Goal: Task Accomplishment & Management: Manage account settings

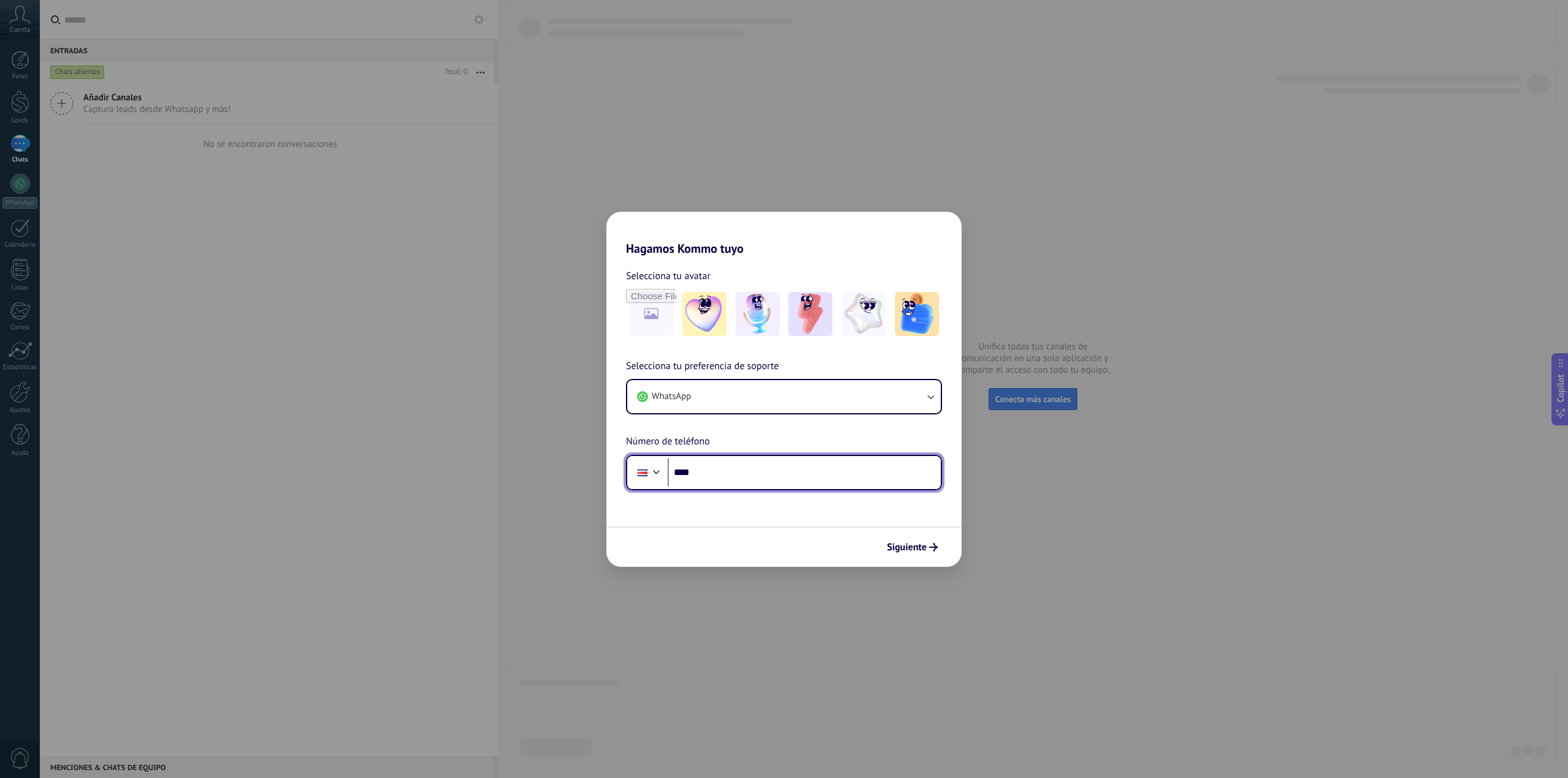
click at [716, 479] on input "****" at bounding box center [804, 472] width 273 height 28
type input "**********"
click at [915, 551] on span "Siguiente" at bounding box center [906, 547] width 39 height 8
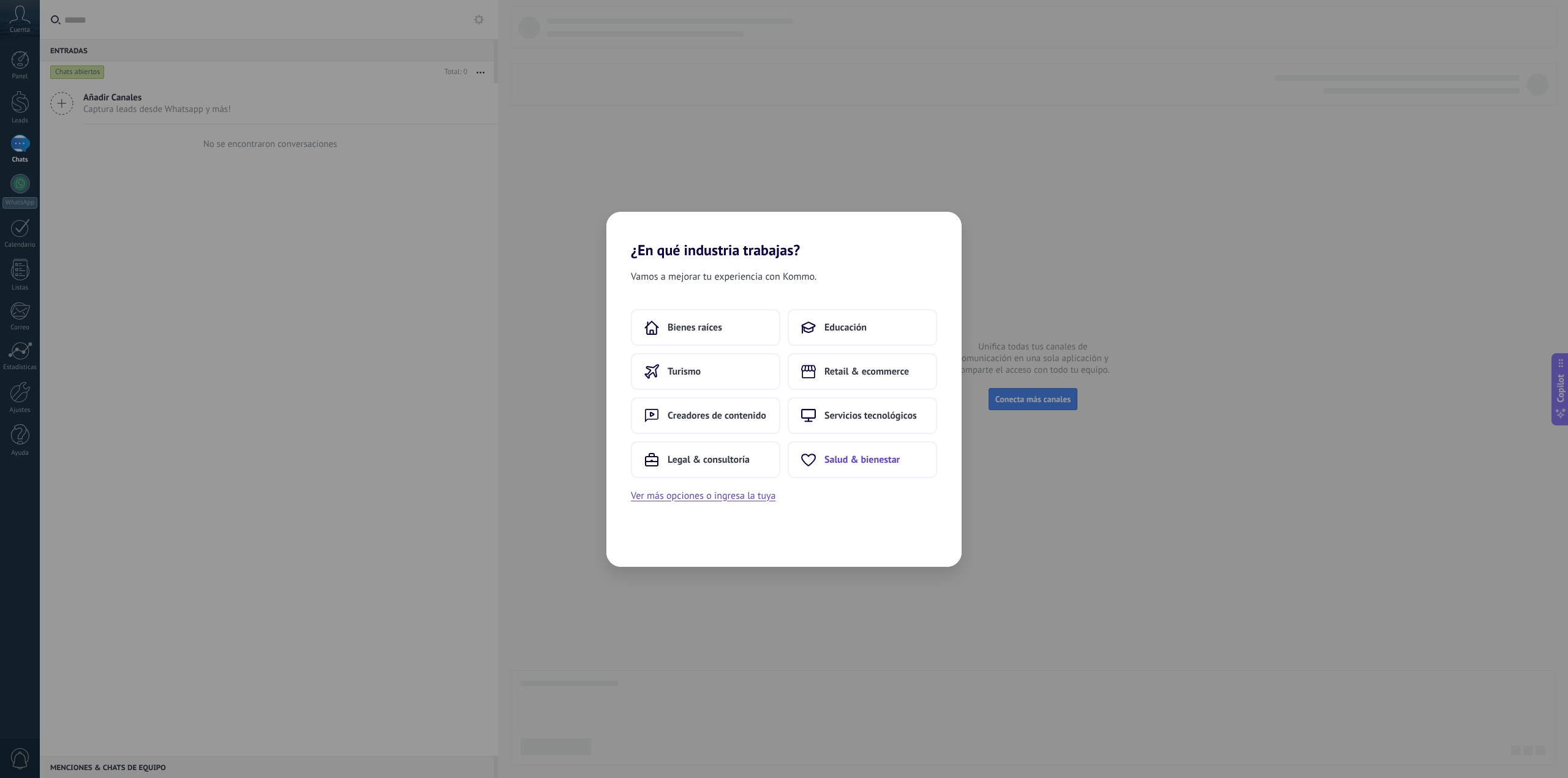
click at [877, 464] on span "Salud & bienestar" at bounding box center [862, 459] width 76 height 12
click at [673, 324] on span "Centro médico" at bounding box center [674, 327] width 60 height 12
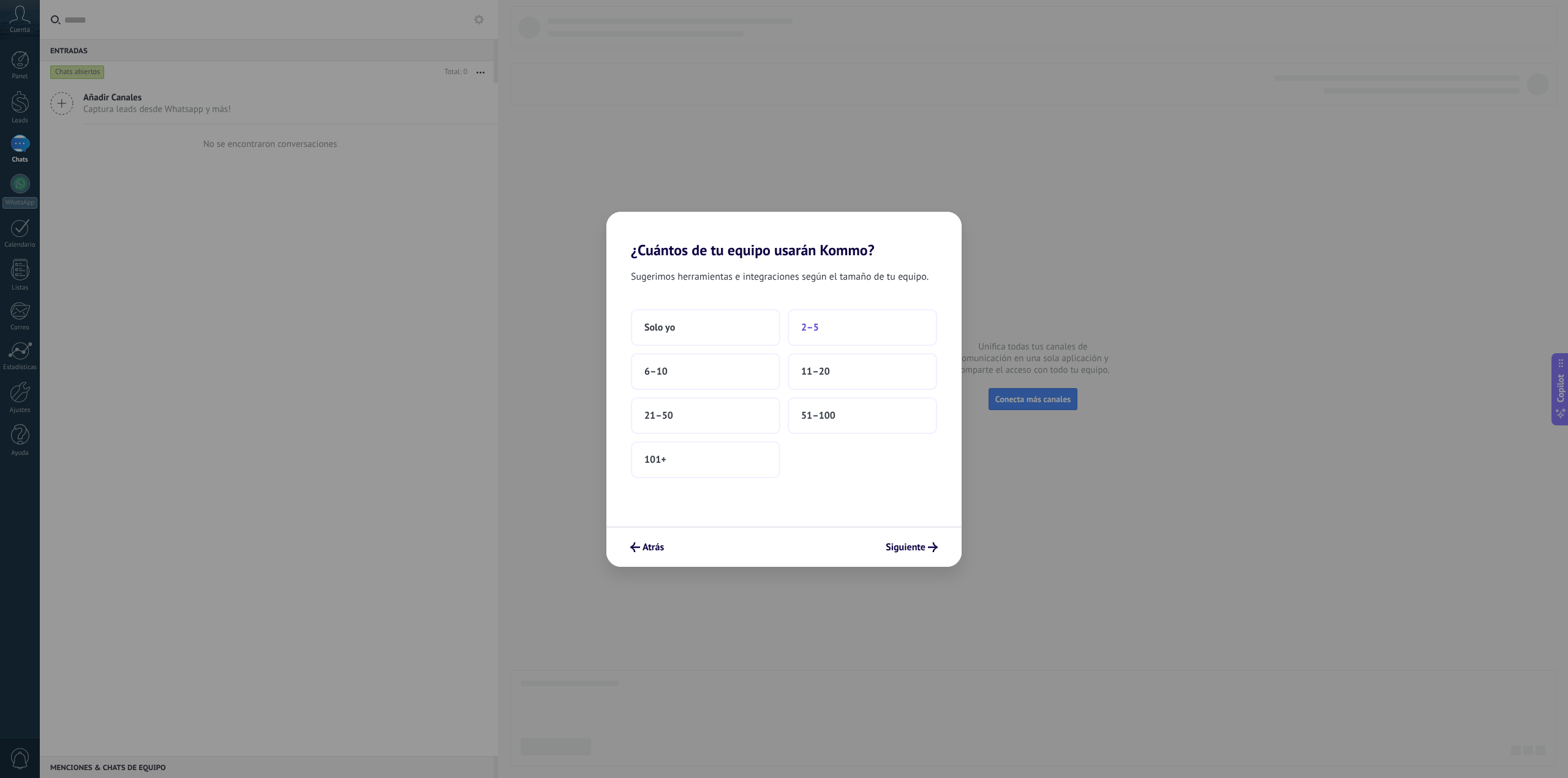
click at [809, 326] on span "2–5" at bounding box center [810, 327] width 18 height 12
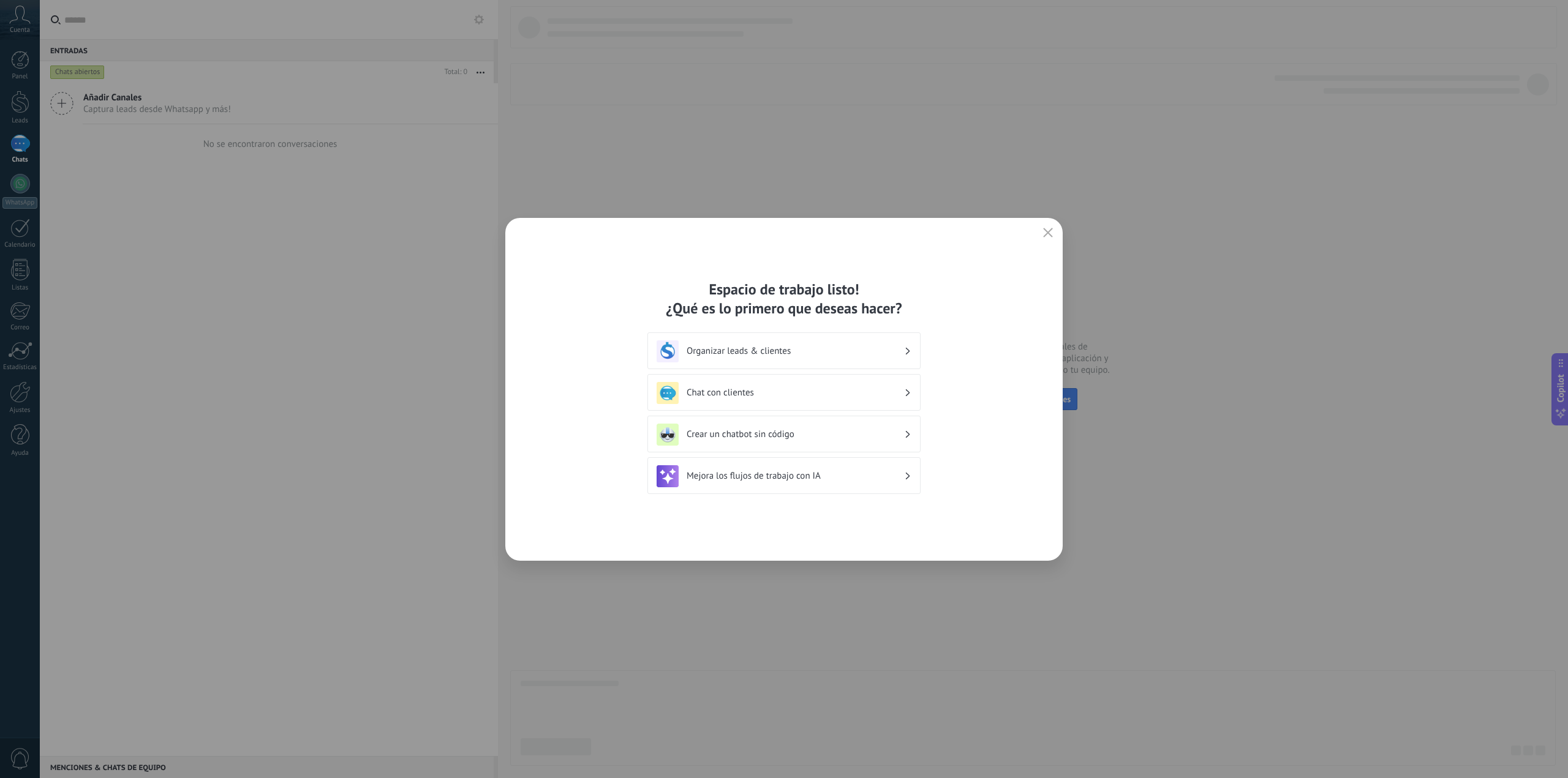
click at [745, 391] on h3 "Chat con clientes" at bounding box center [796, 393] width 218 height 12
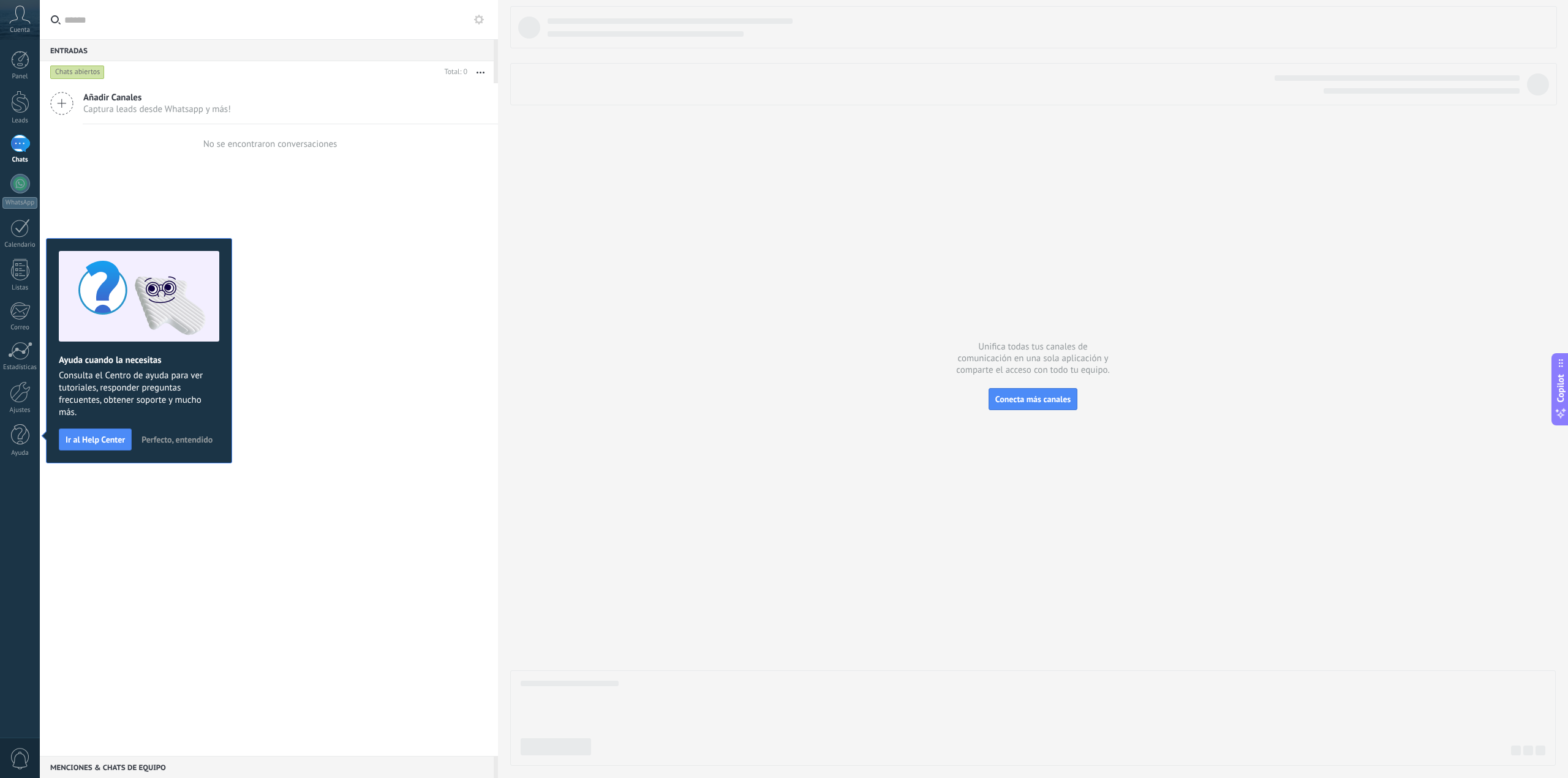
click at [165, 440] on span "Perfecto, entendido" at bounding box center [177, 440] width 71 height 8
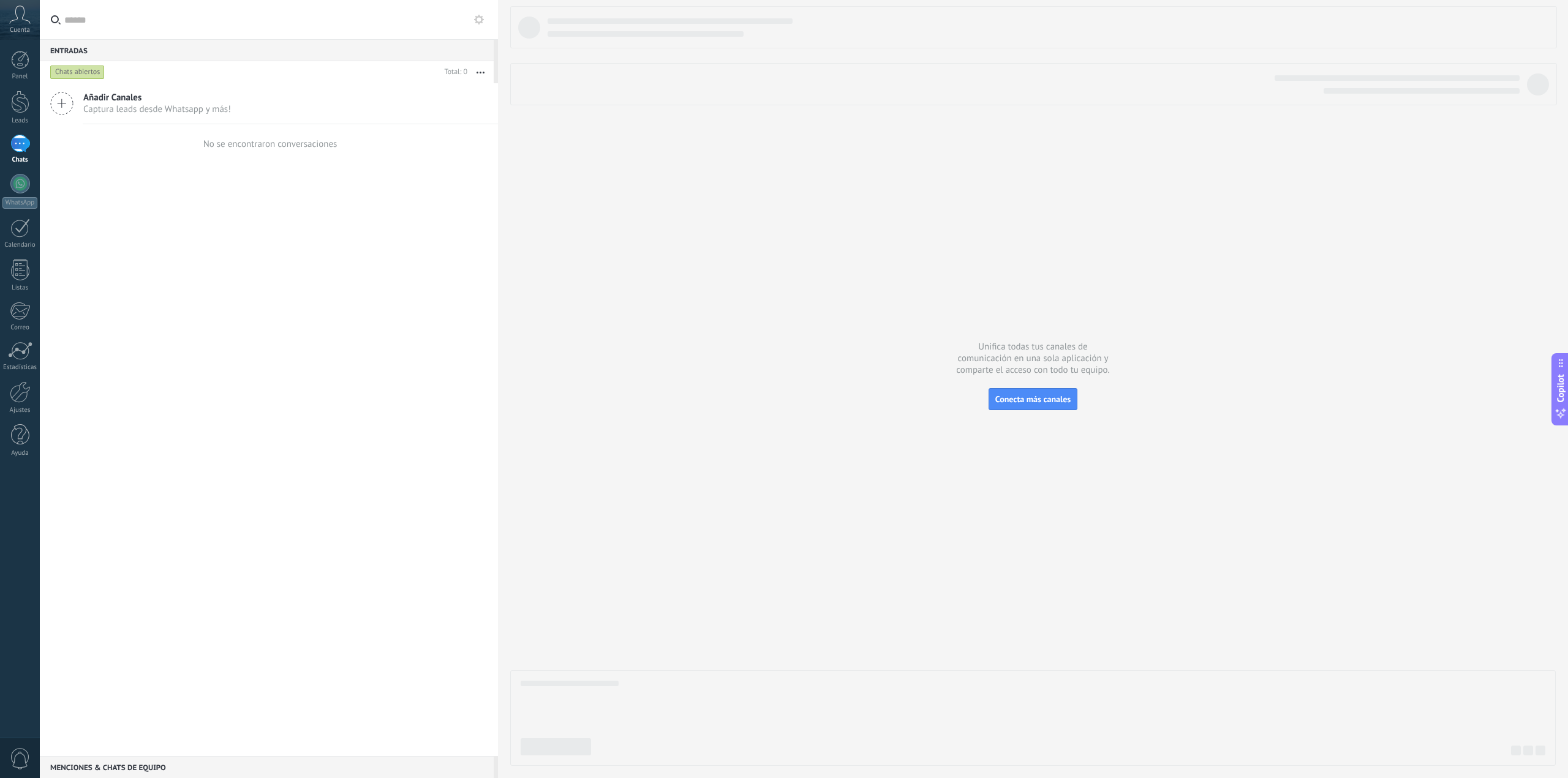
click at [26, 26] on span "Cuenta" at bounding box center [20, 30] width 21 height 8
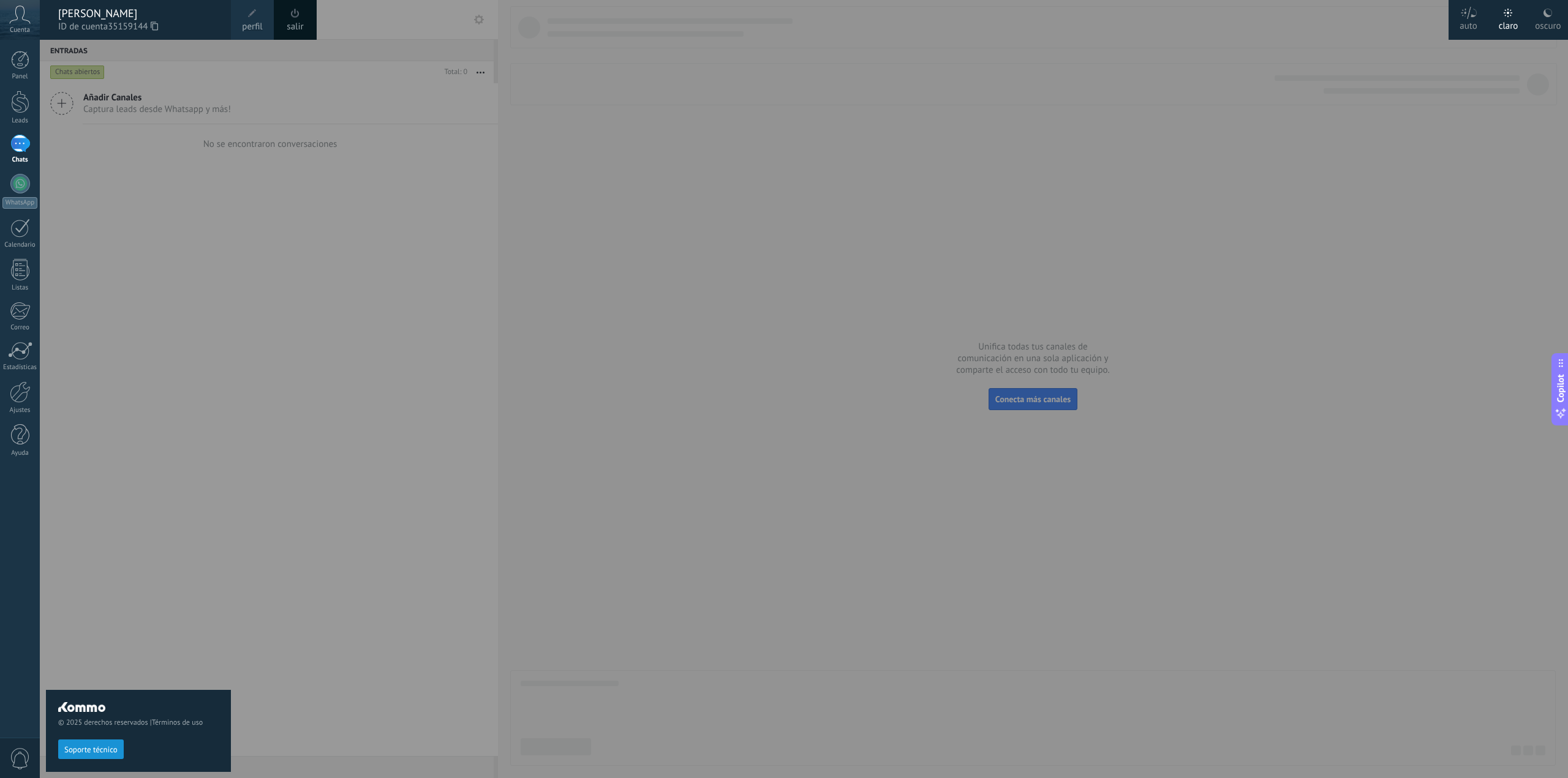
click at [25, 24] on div "Cuenta" at bounding box center [20, 20] width 39 height 39
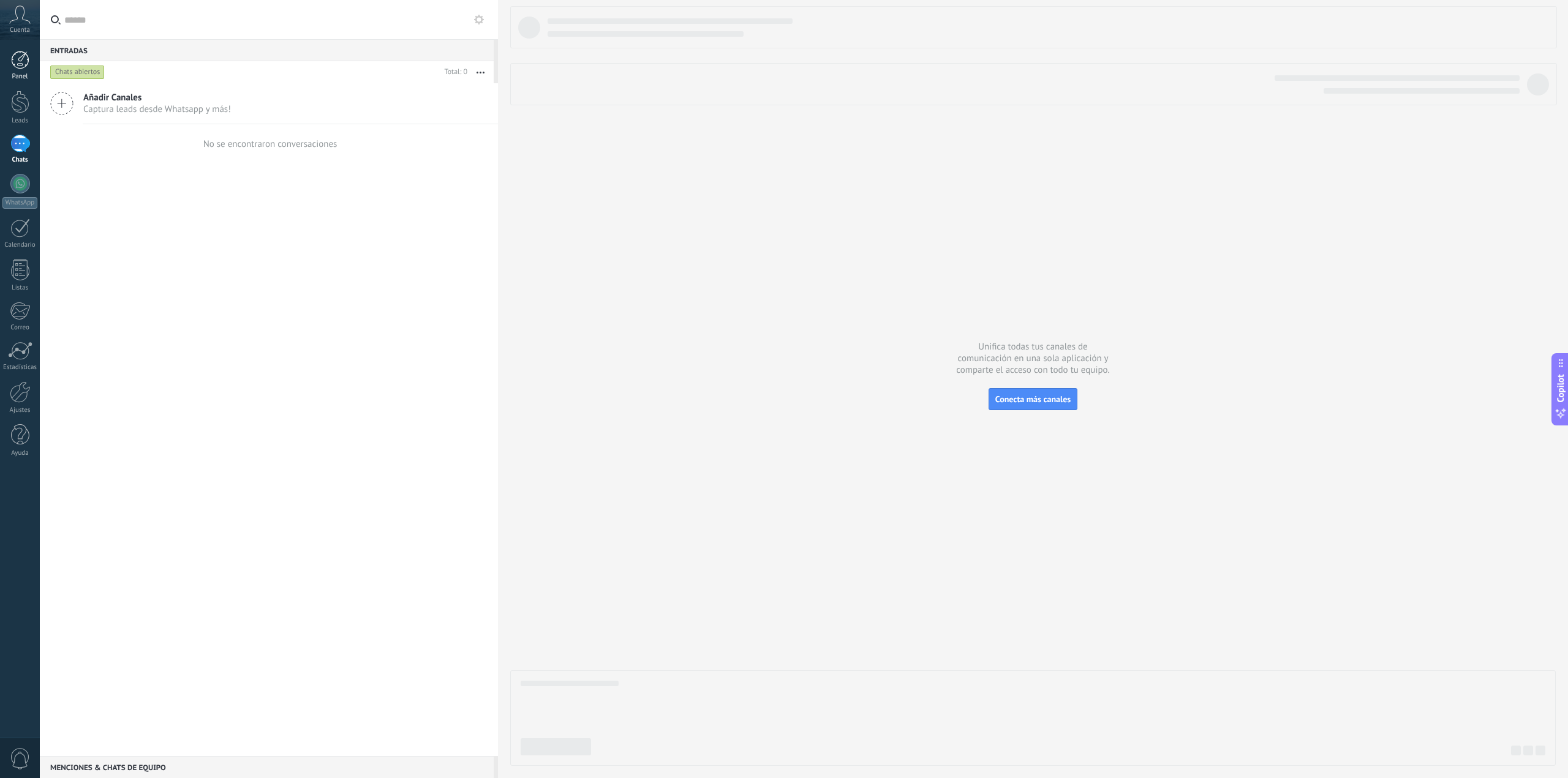
click at [24, 63] on div at bounding box center [20, 60] width 18 height 18
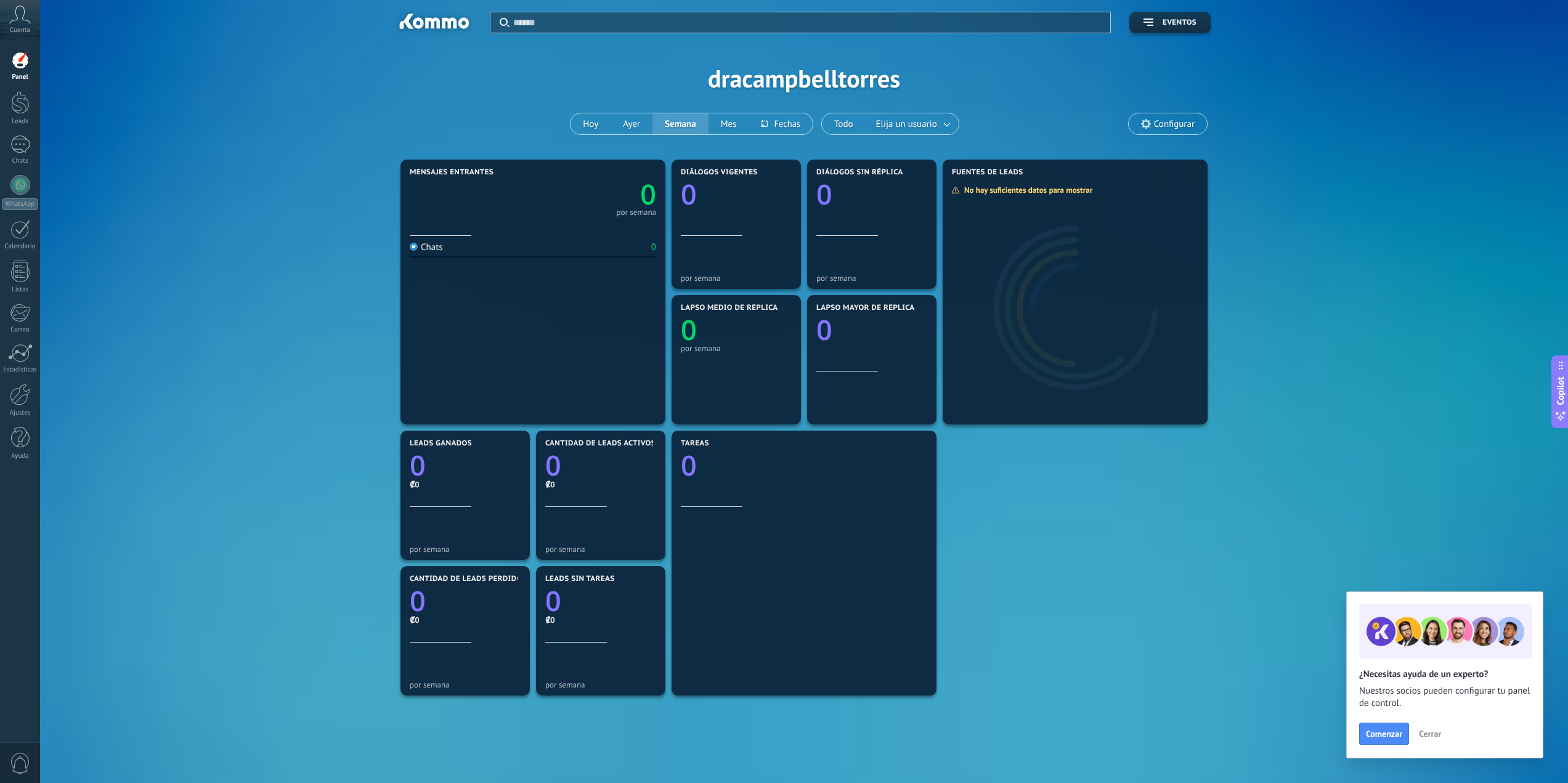
click at [28, 25] on div "Cuenta" at bounding box center [20, 20] width 40 height 40
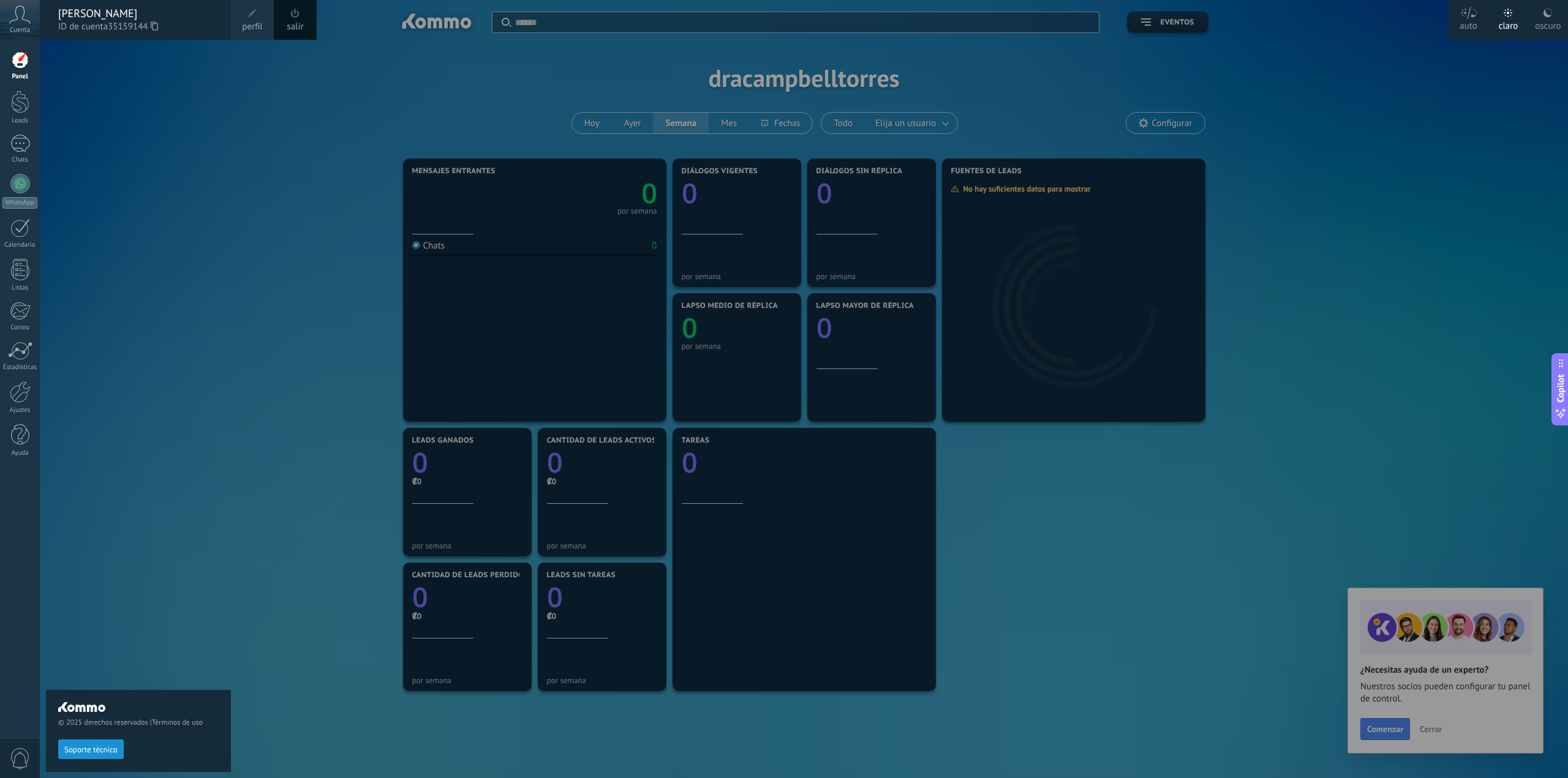
click at [243, 21] on span "perfil" at bounding box center [251, 27] width 21 height 13
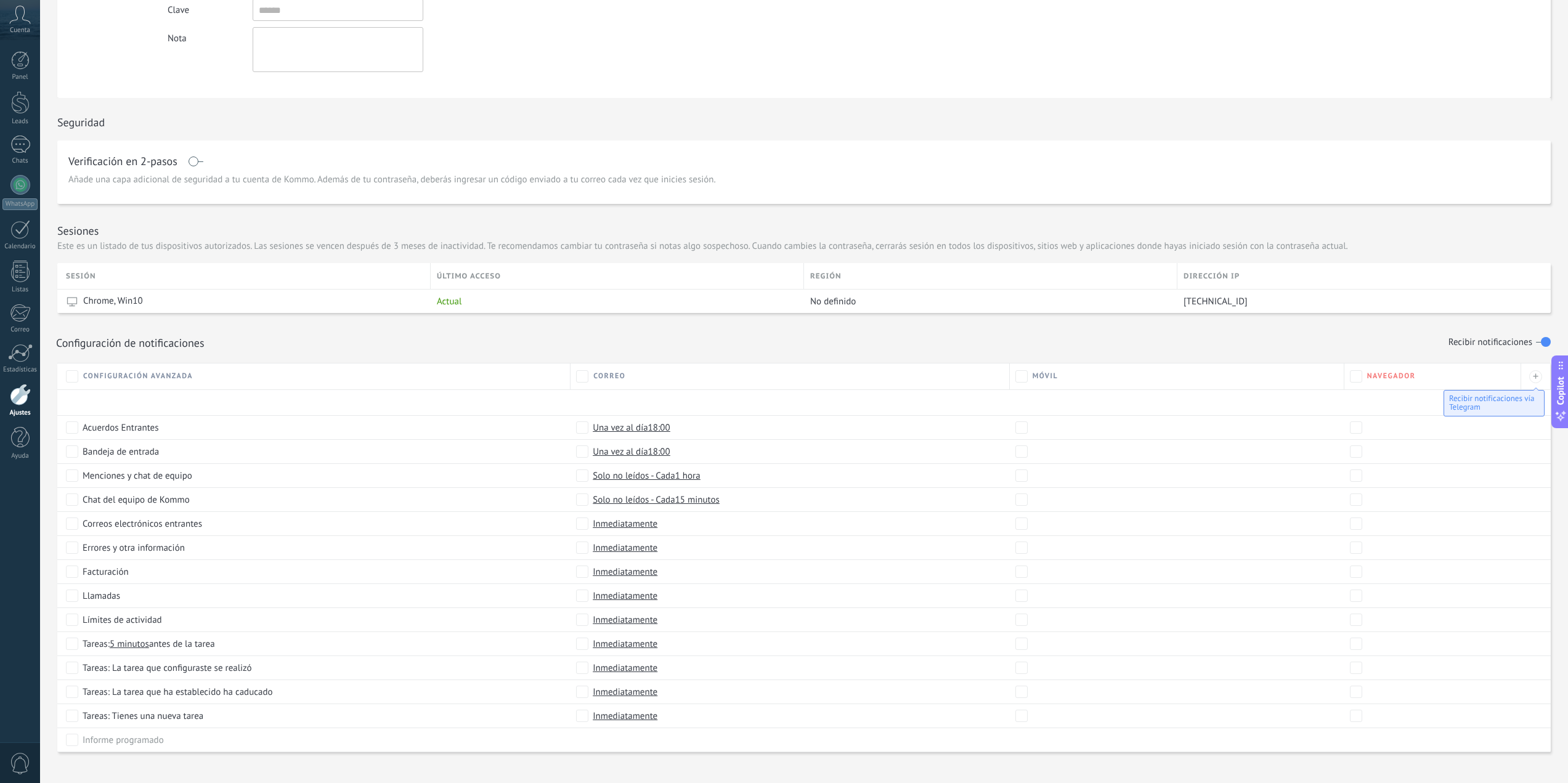
scroll to position [246, 0]
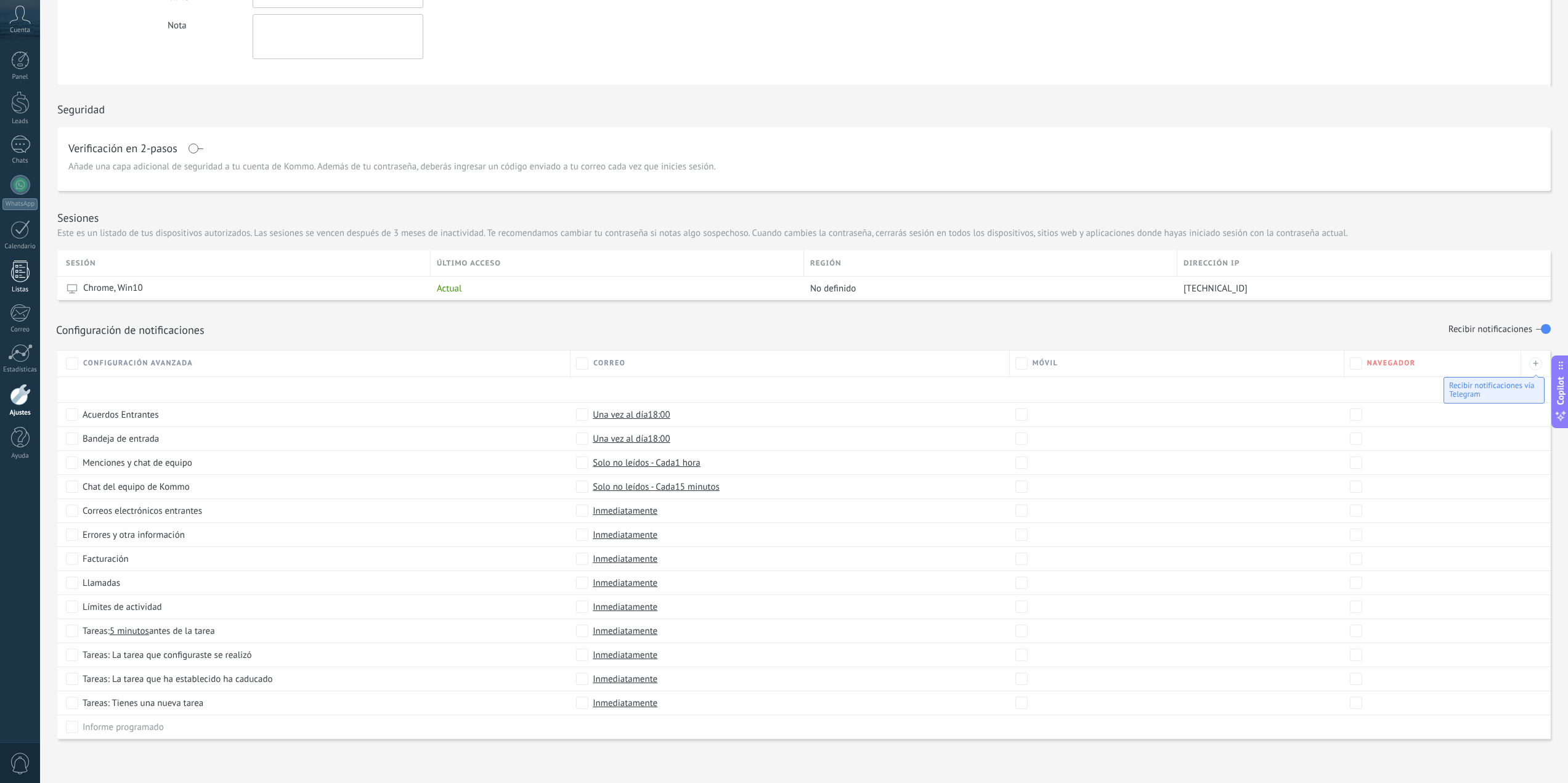
click at [26, 268] on div at bounding box center [20, 271] width 18 height 21
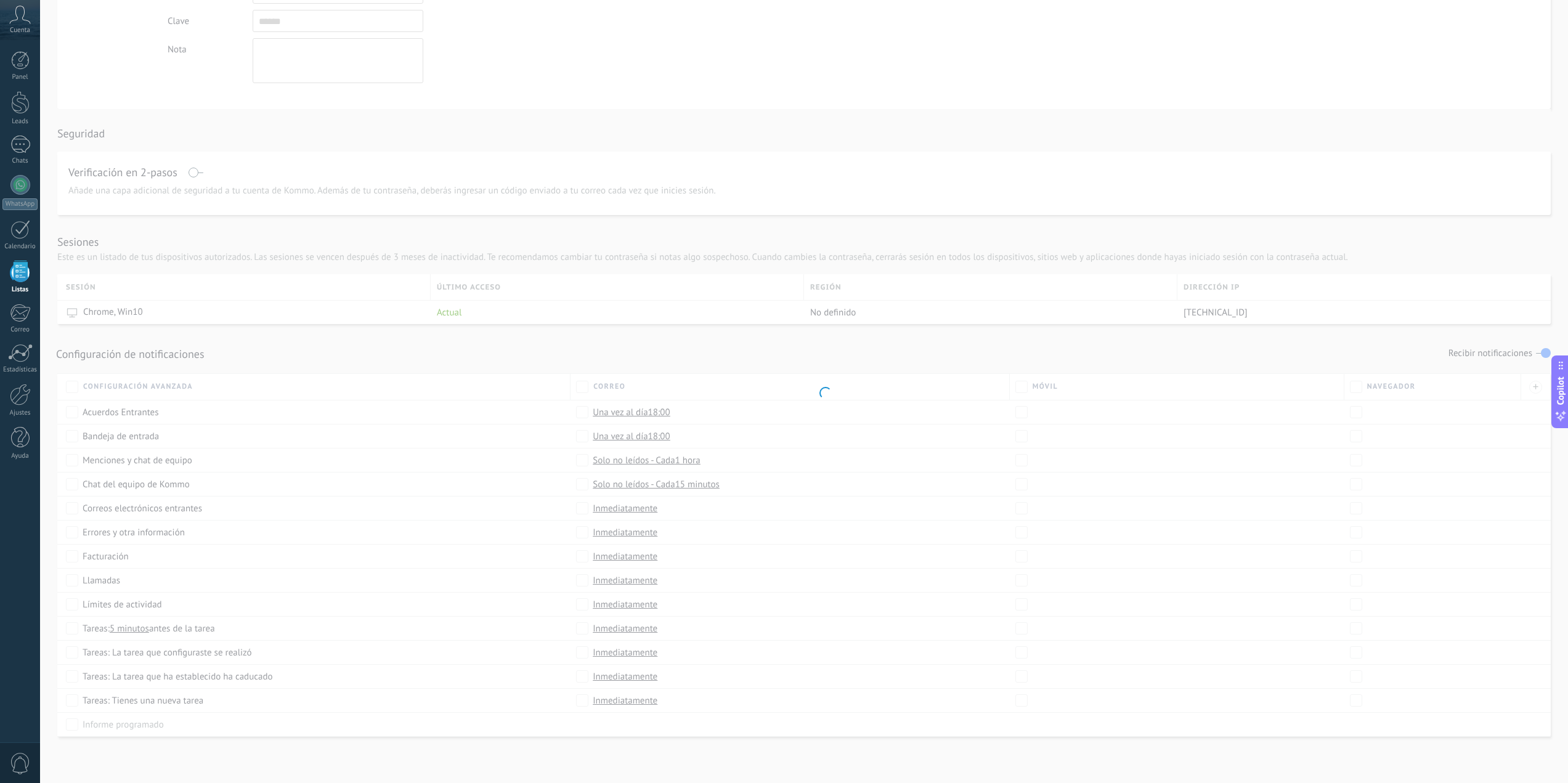
scroll to position [222, 0]
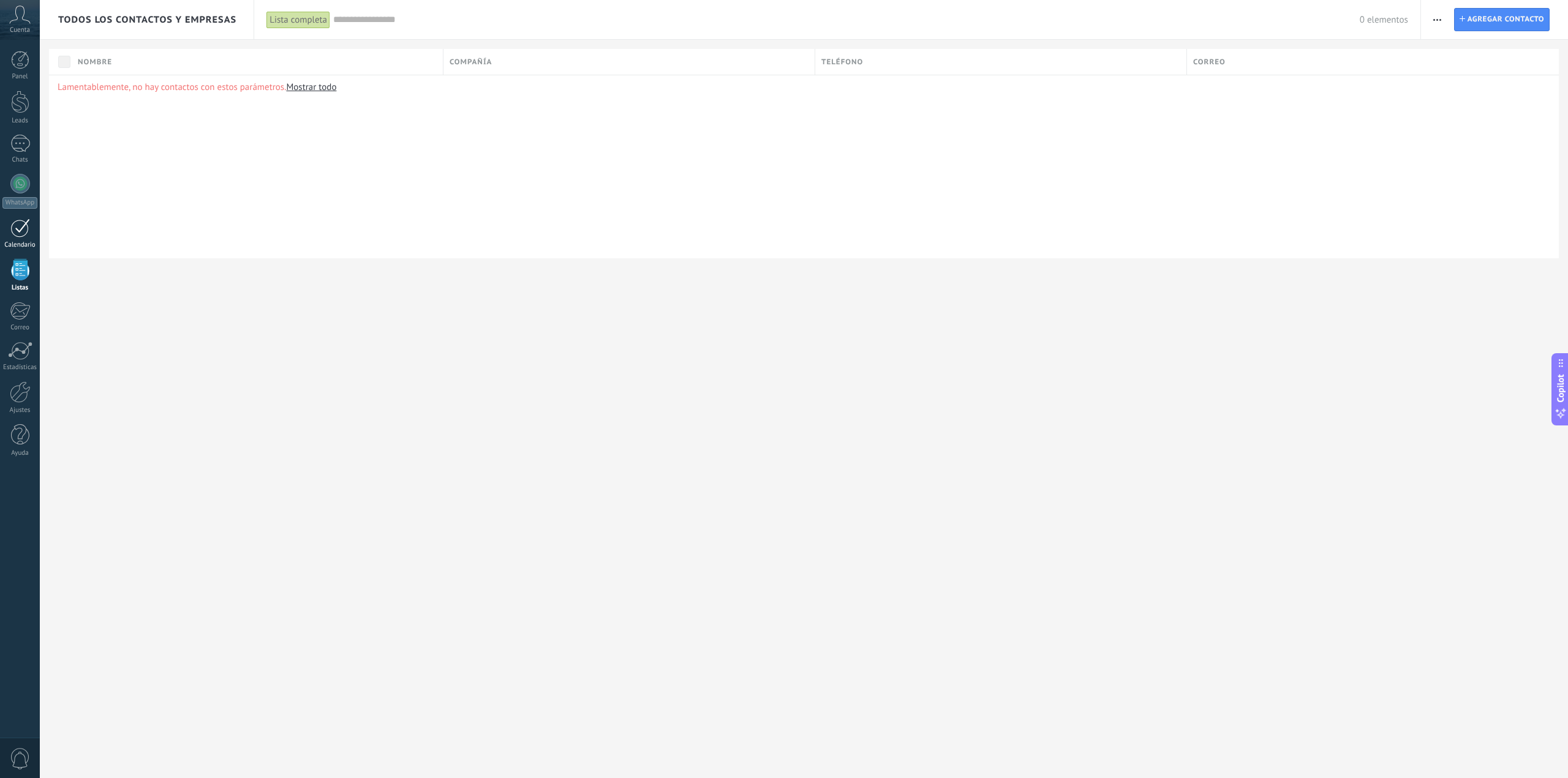
click at [21, 230] on div at bounding box center [21, 228] width 20 height 19
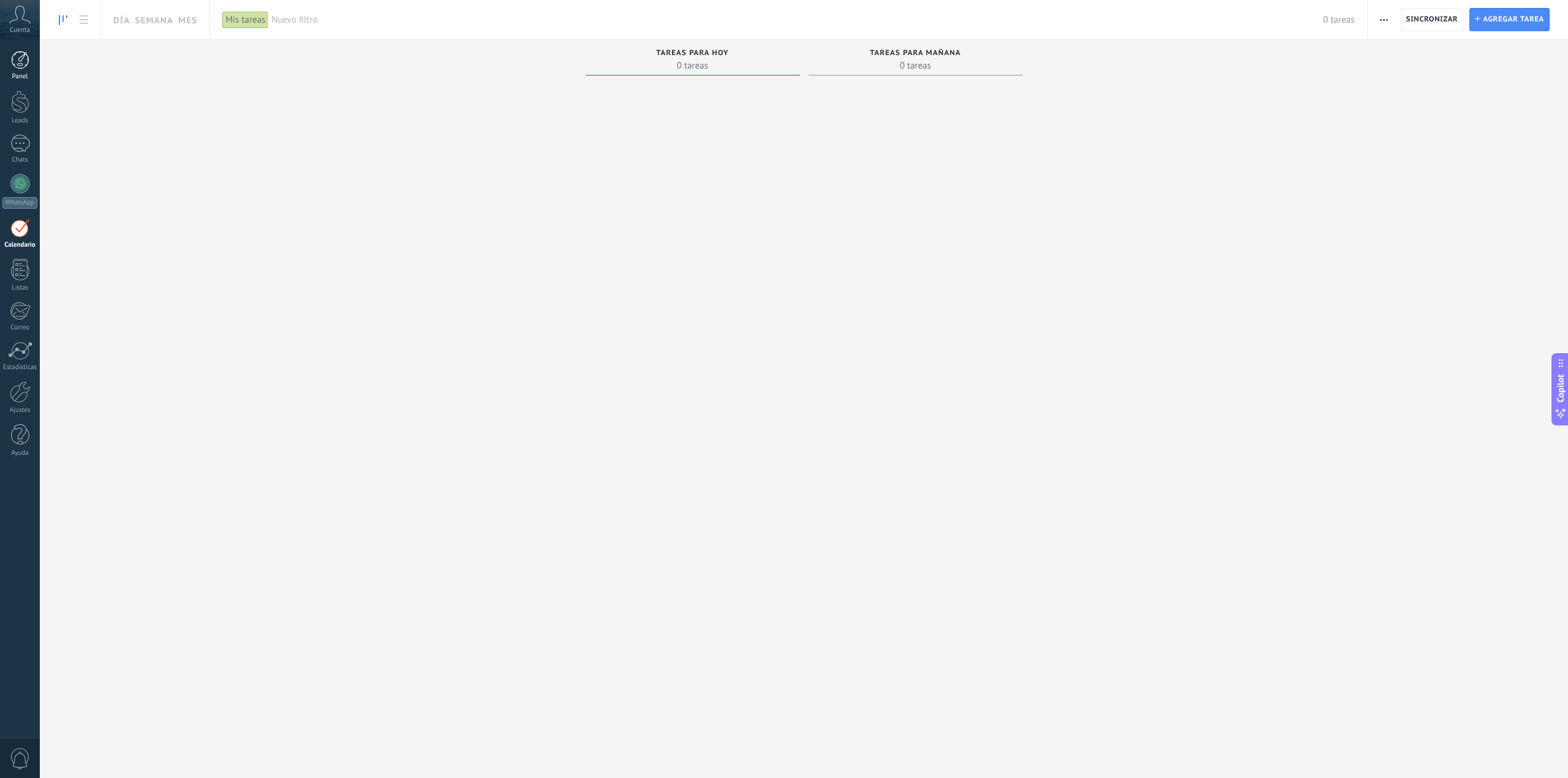
click at [21, 67] on div at bounding box center [20, 60] width 18 height 18
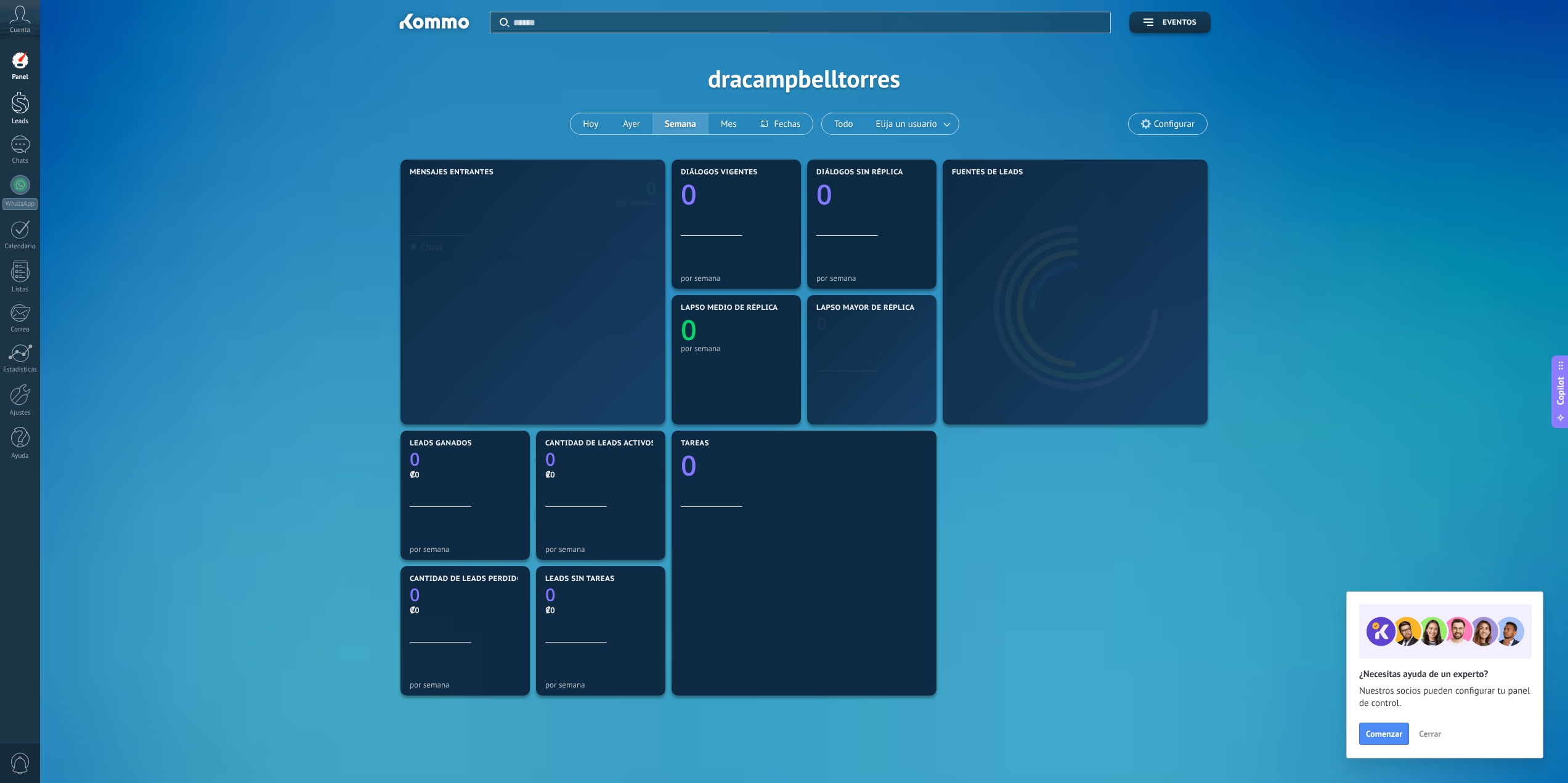
click at [28, 109] on div at bounding box center [20, 103] width 18 height 23
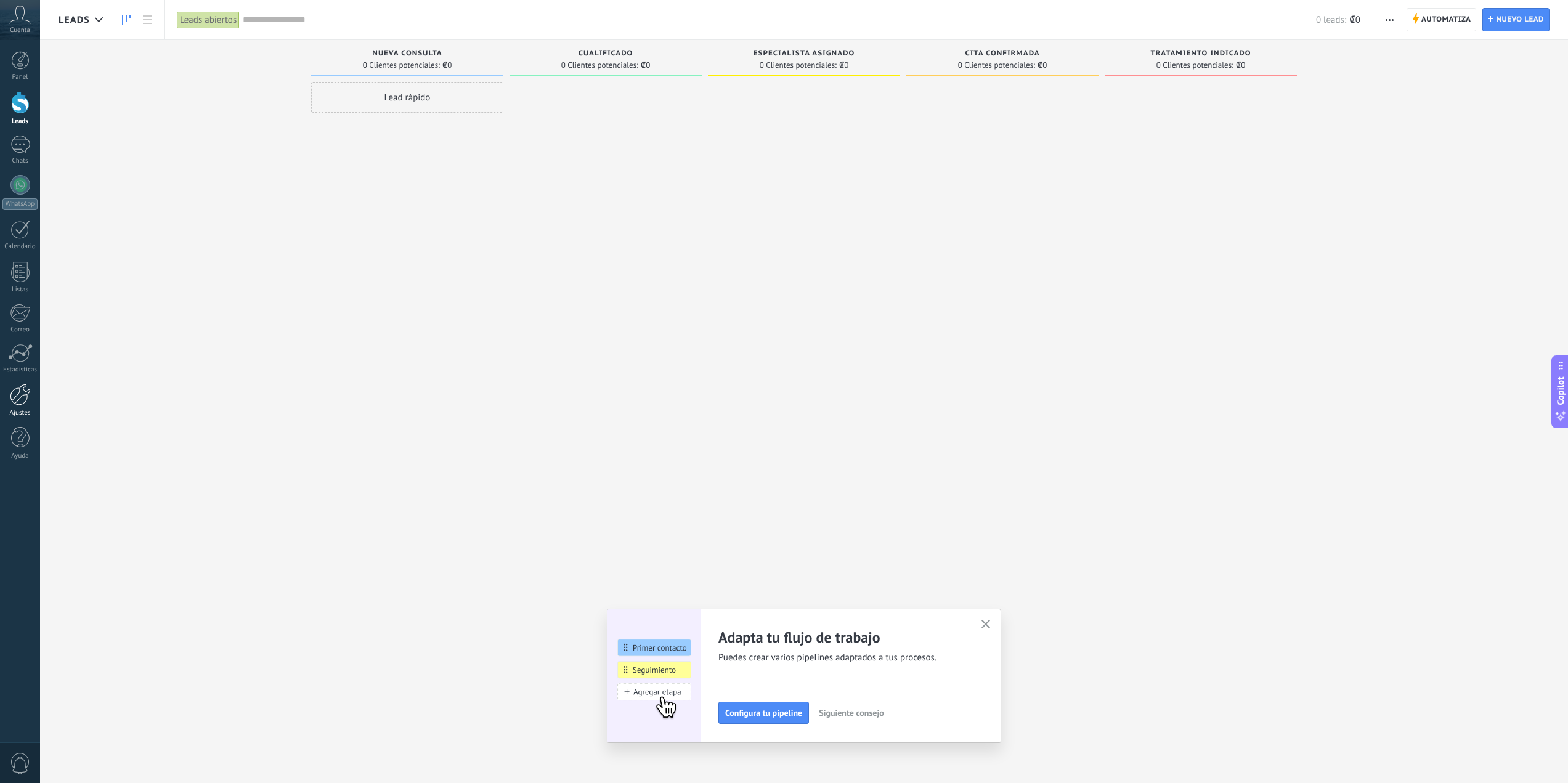
click at [26, 398] on div at bounding box center [20, 394] width 21 height 21
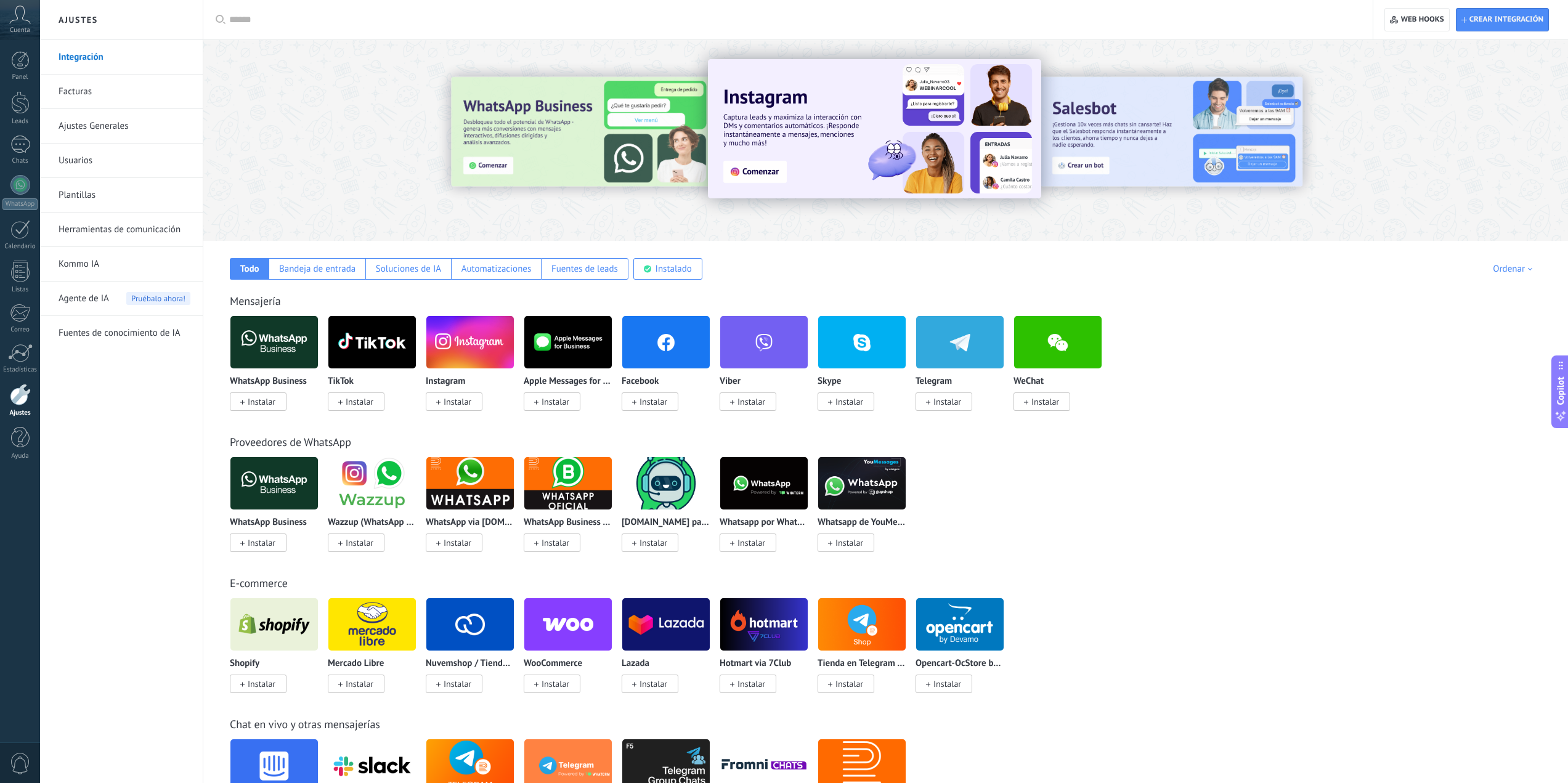
click at [355, 401] on span "Instalar" at bounding box center [360, 401] width 28 height 11
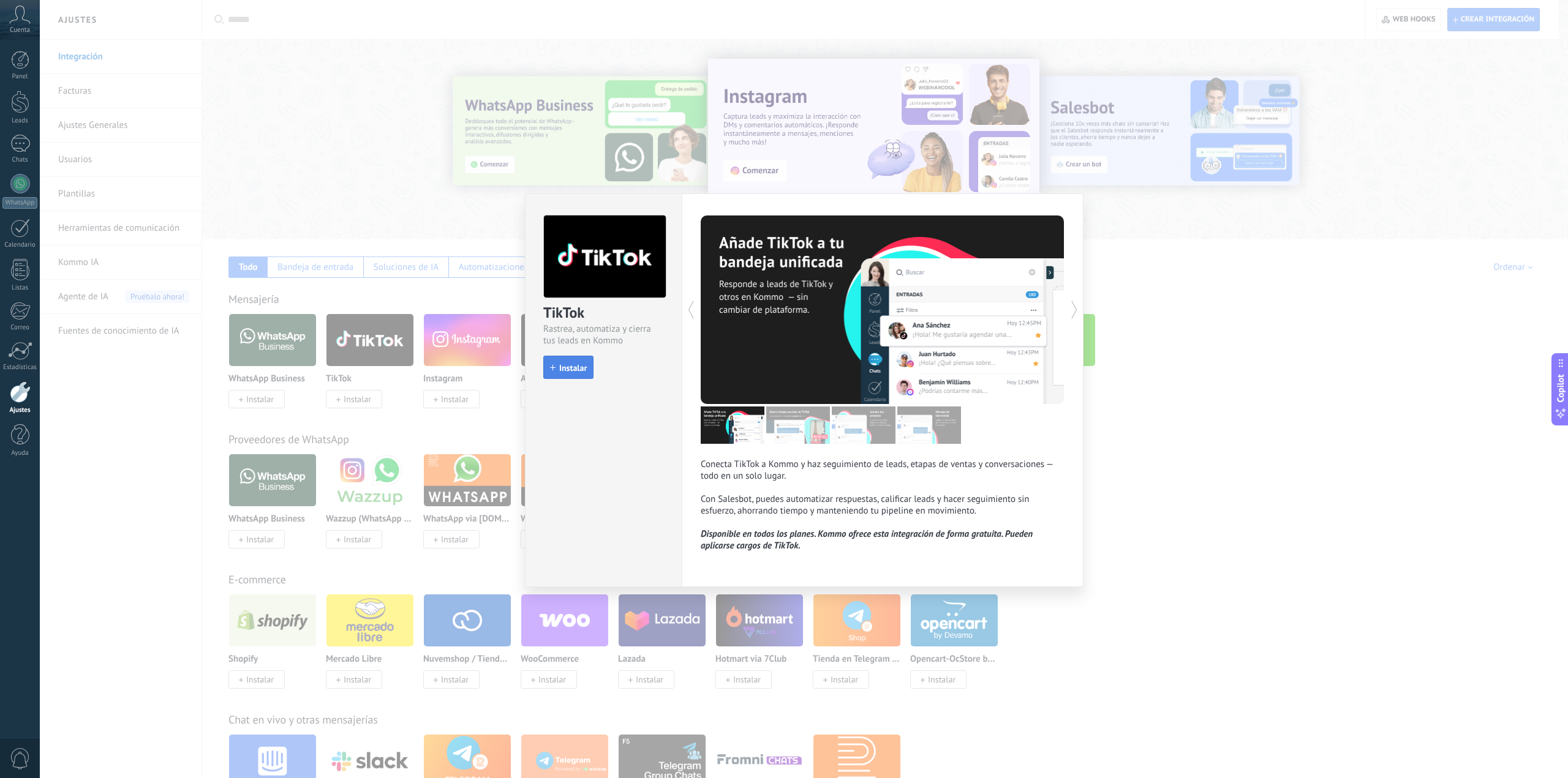
click at [581, 371] on span "Instalar" at bounding box center [573, 368] width 28 height 8
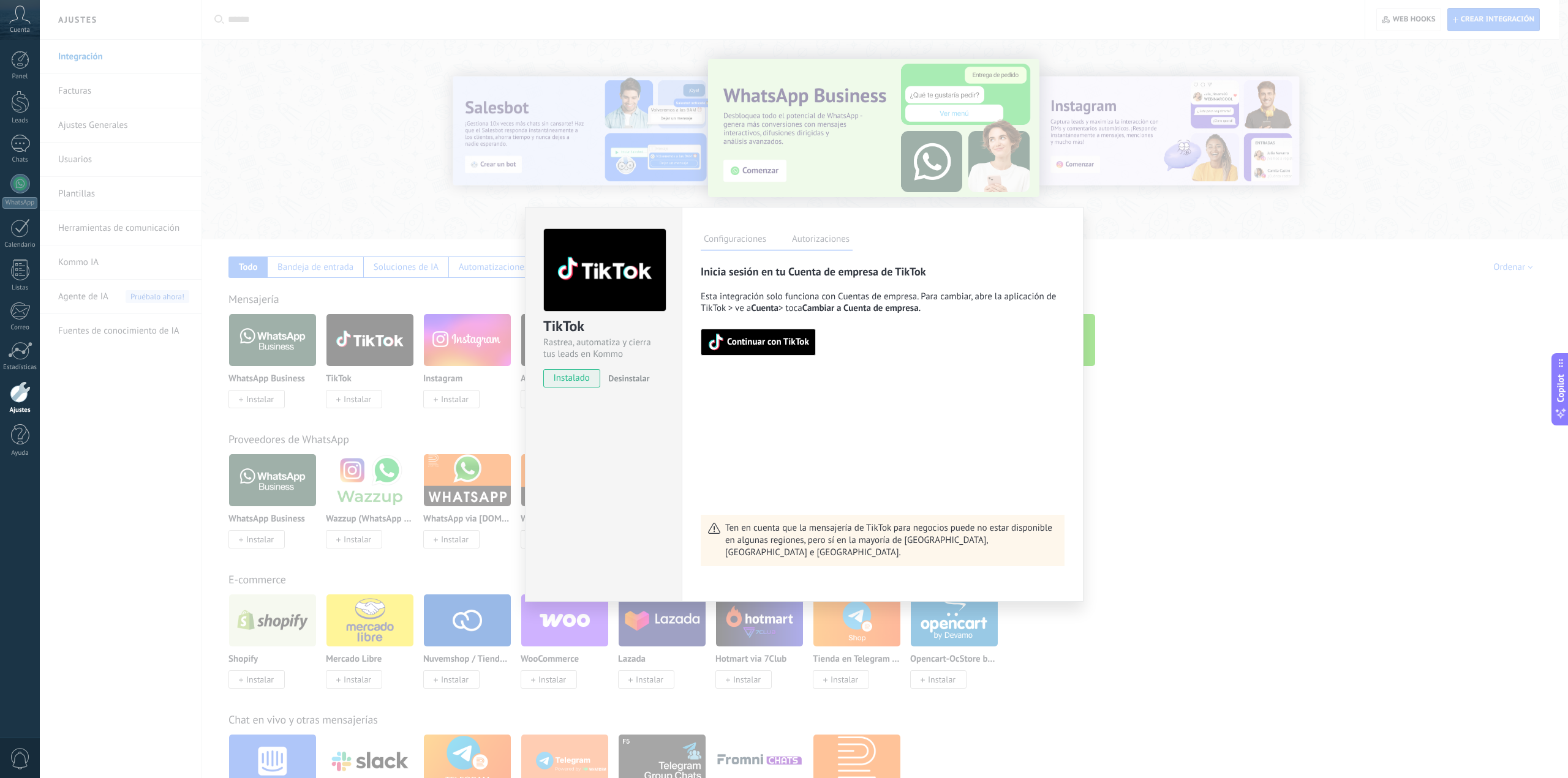
click at [776, 343] on span "Continuar con TikTok" at bounding box center [768, 342] width 82 height 8
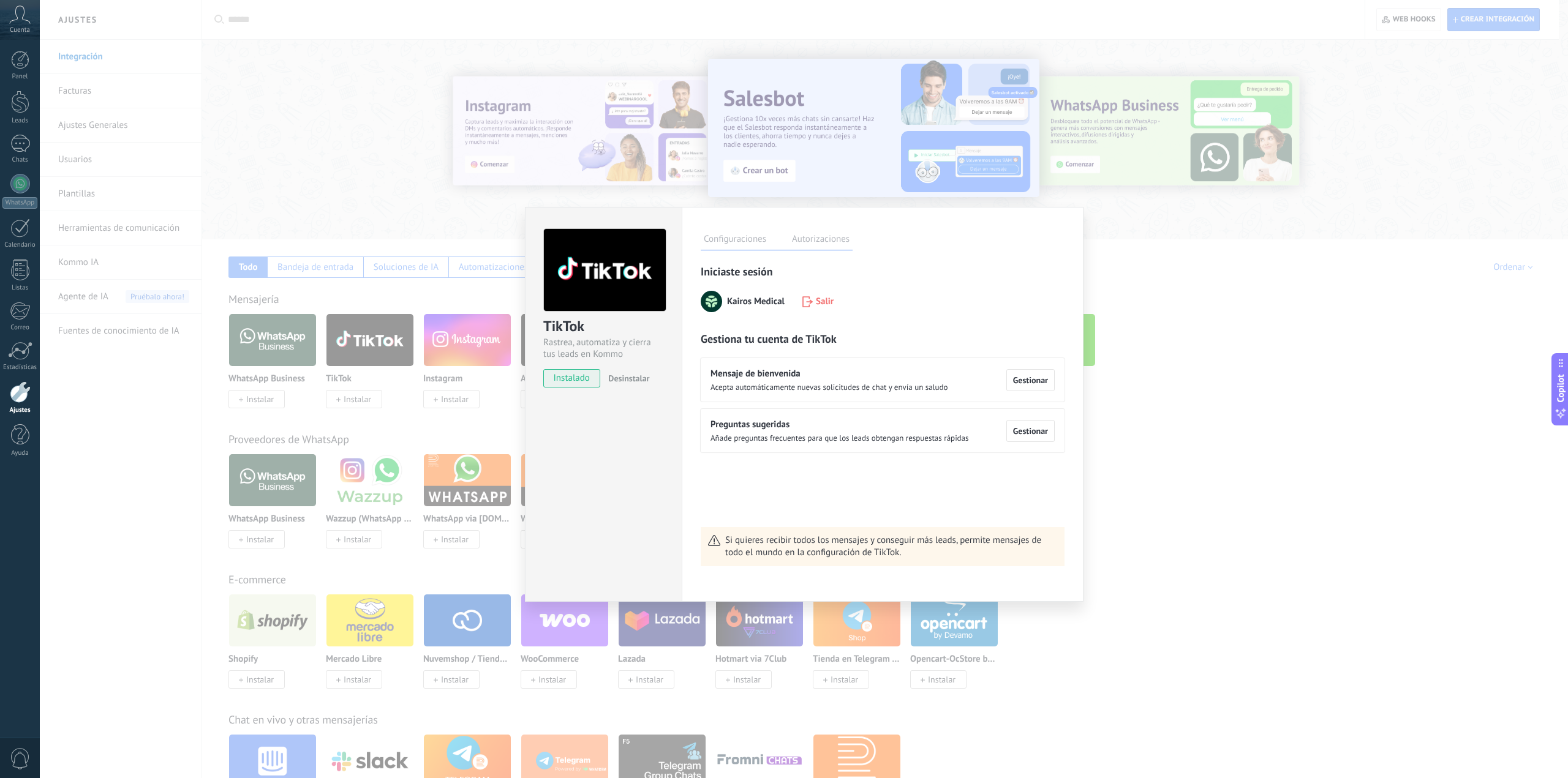
click at [828, 239] on label "Autorizaciones" at bounding box center [821, 241] width 64 height 18
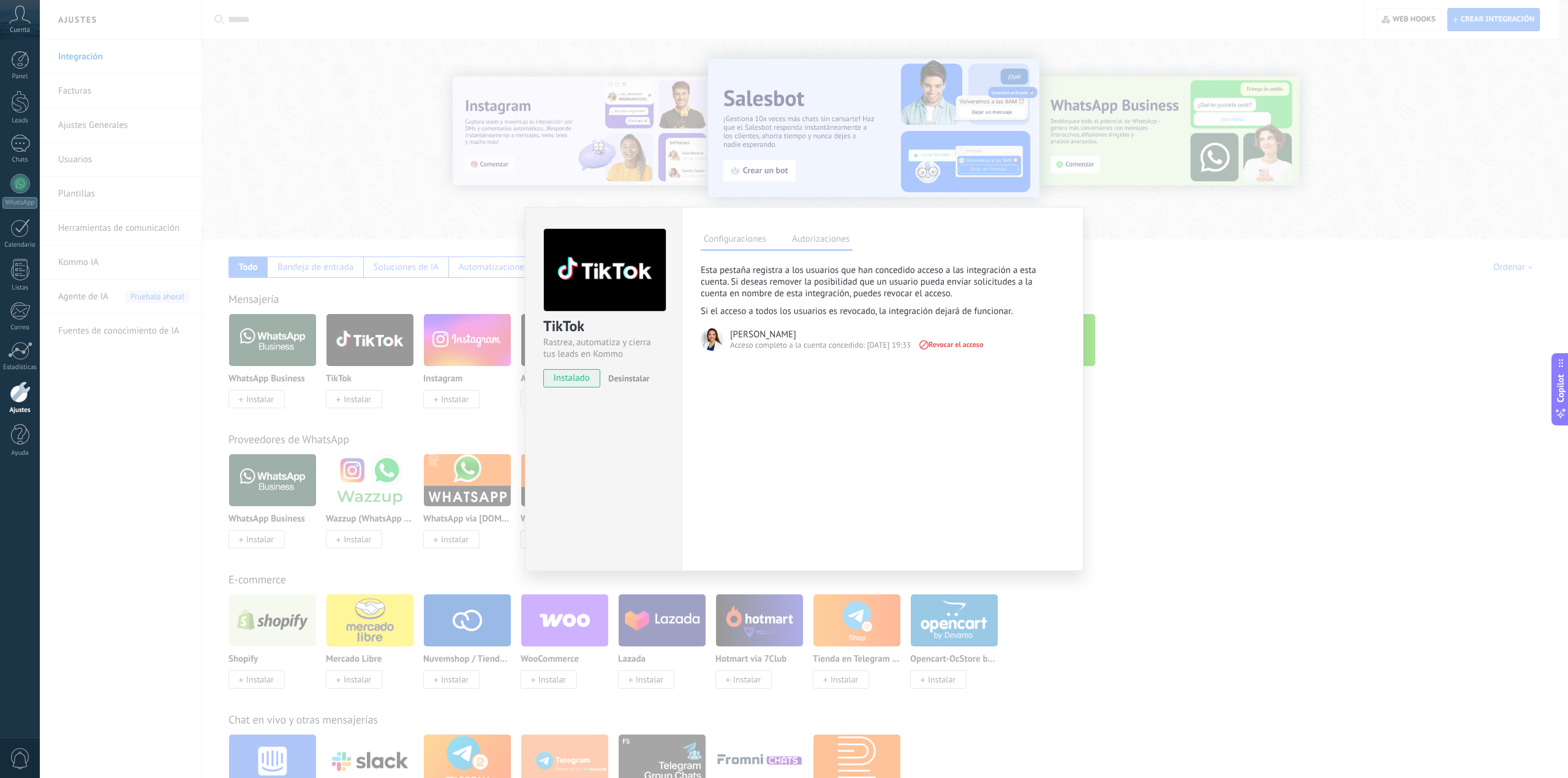
click at [1179, 428] on div "TikTok Rastrea, automatiza y cierra tus leads en Kommo instalado Desinstalar Co…" at bounding box center [804, 389] width 1529 height 778
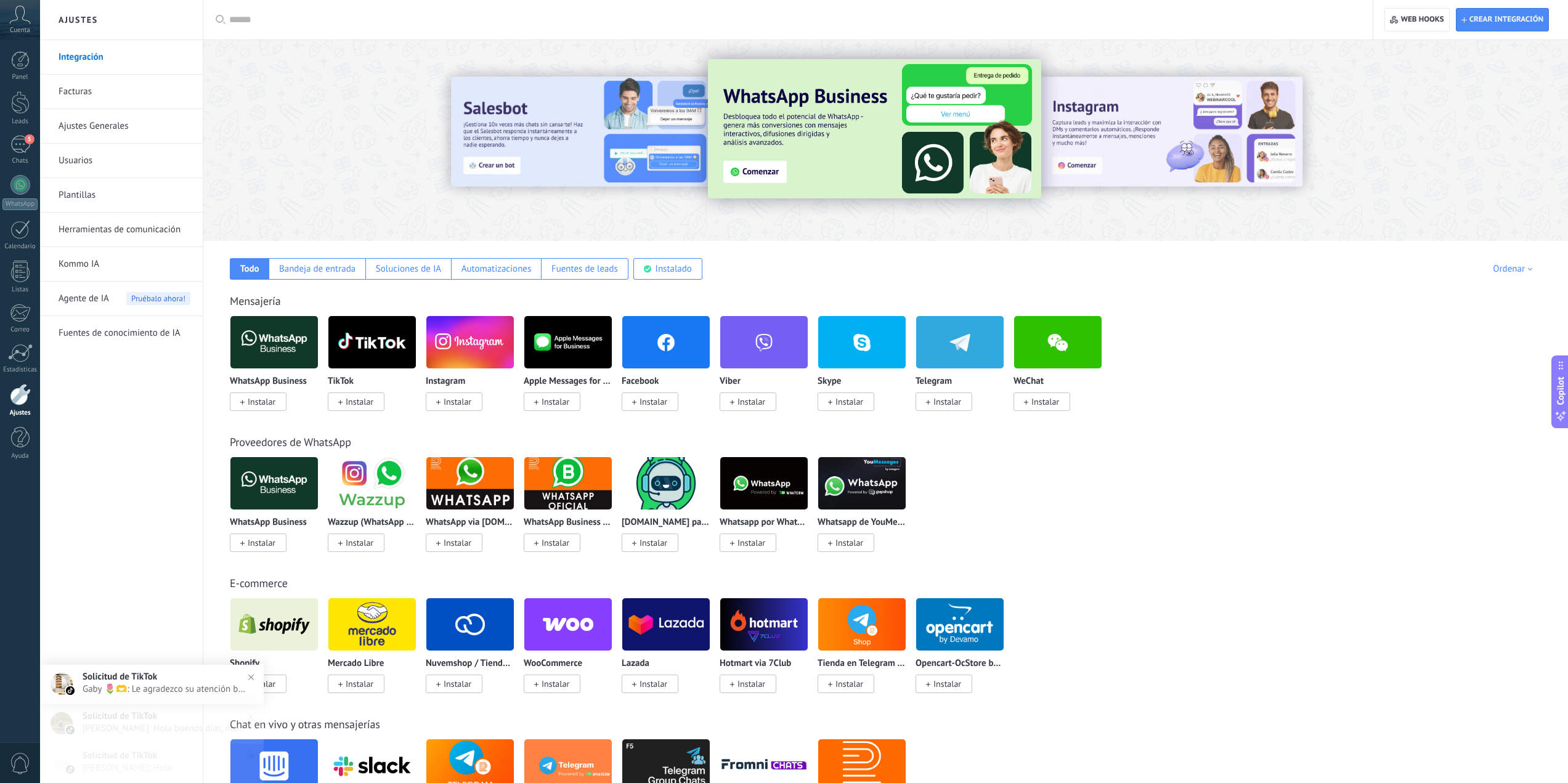
click at [134, 684] on body ".abccls-1,.abccls-2{fill-rule:evenodd}.abccls-2{fill:#fff} .abfcls-1{fill:none}…" at bounding box center [784, 391] width 1568 height 783
click at [17, 146] on div "5" at bounding box center [21, 145] width 20 height 18
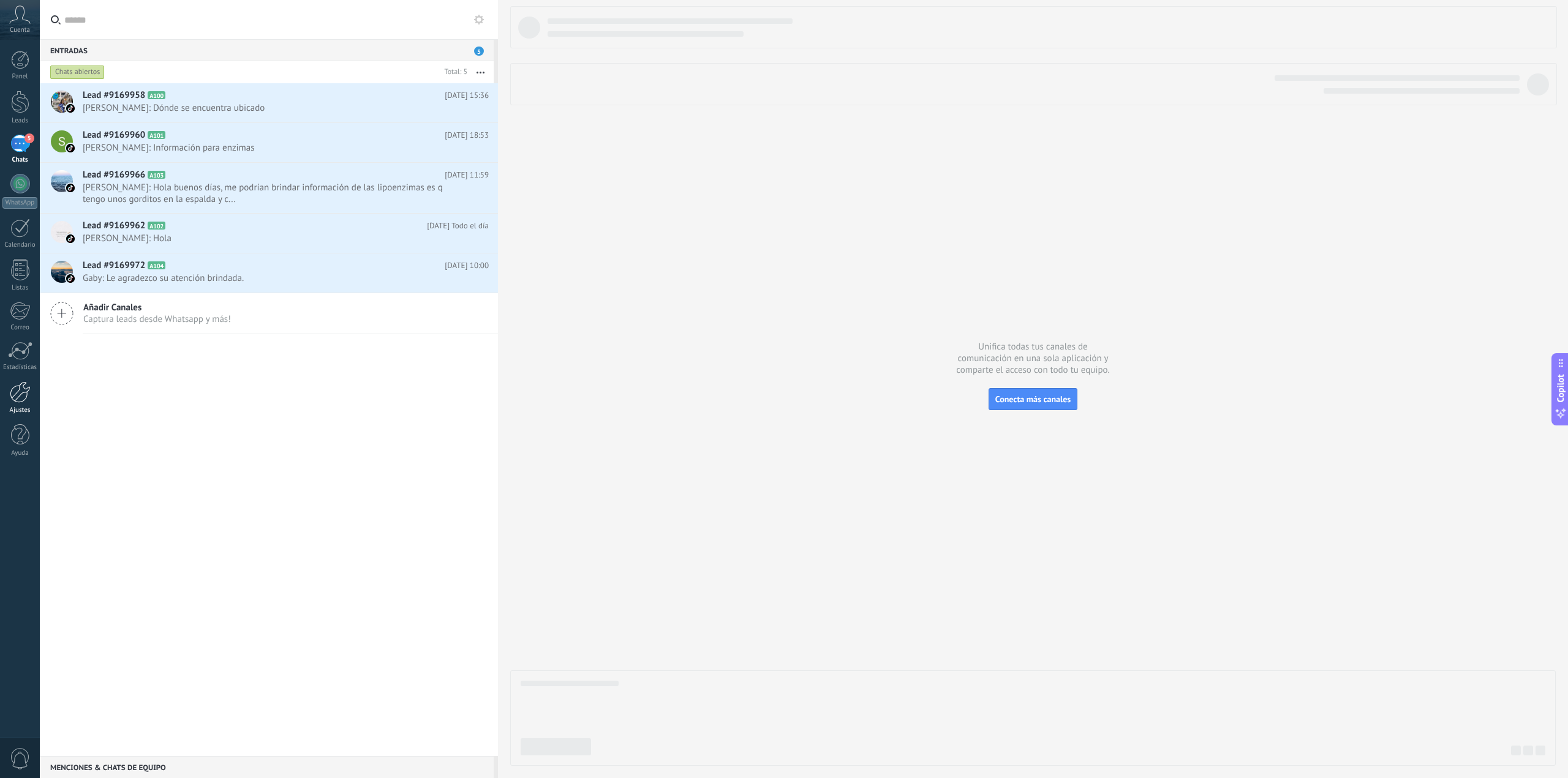
click at [22, 394] on div at bounding box center [20, 392] width 21 height 21
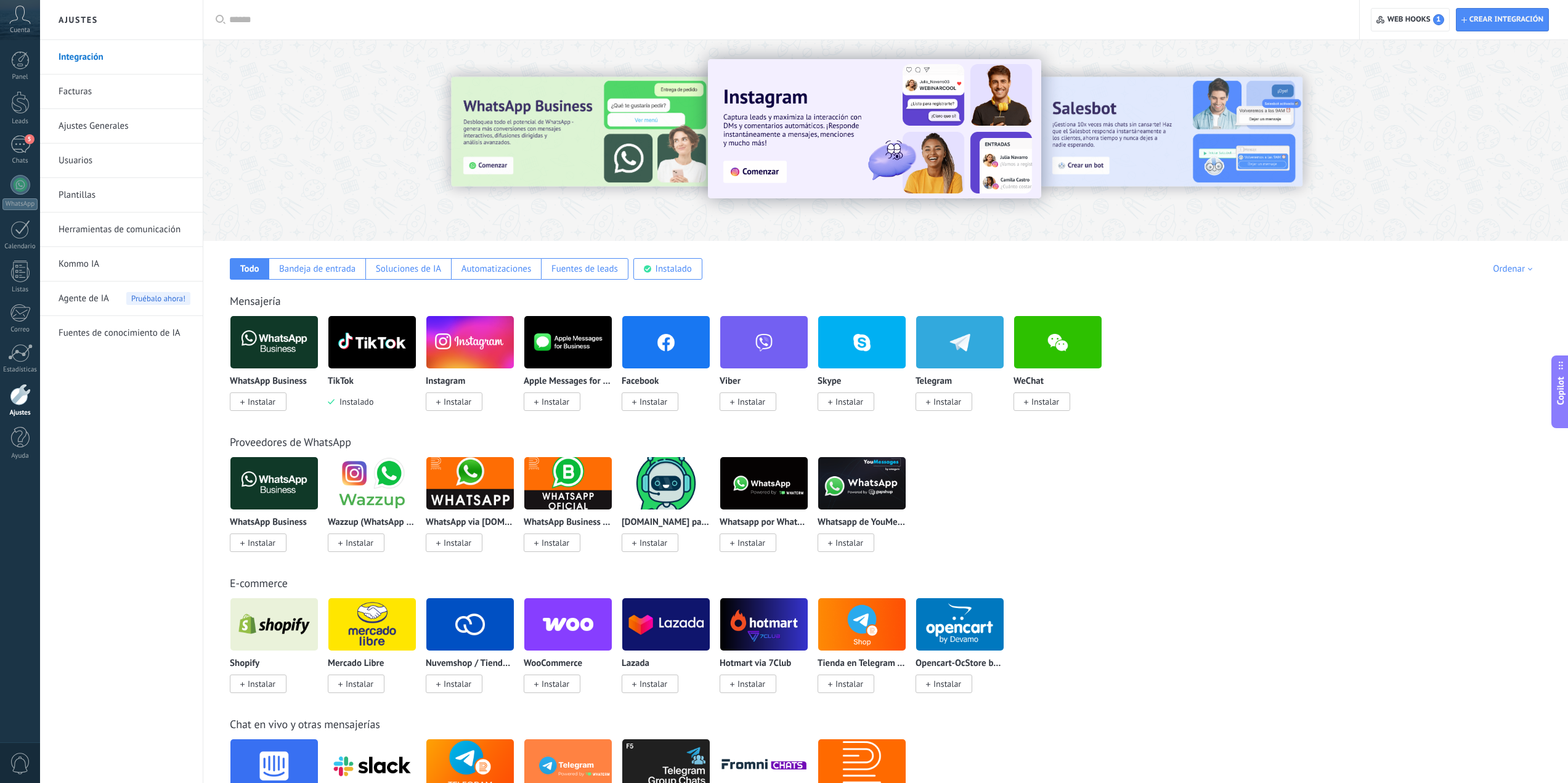
click at [463, 403] on span "Instalar" at bounding box center [458, 401] width 28 height 11
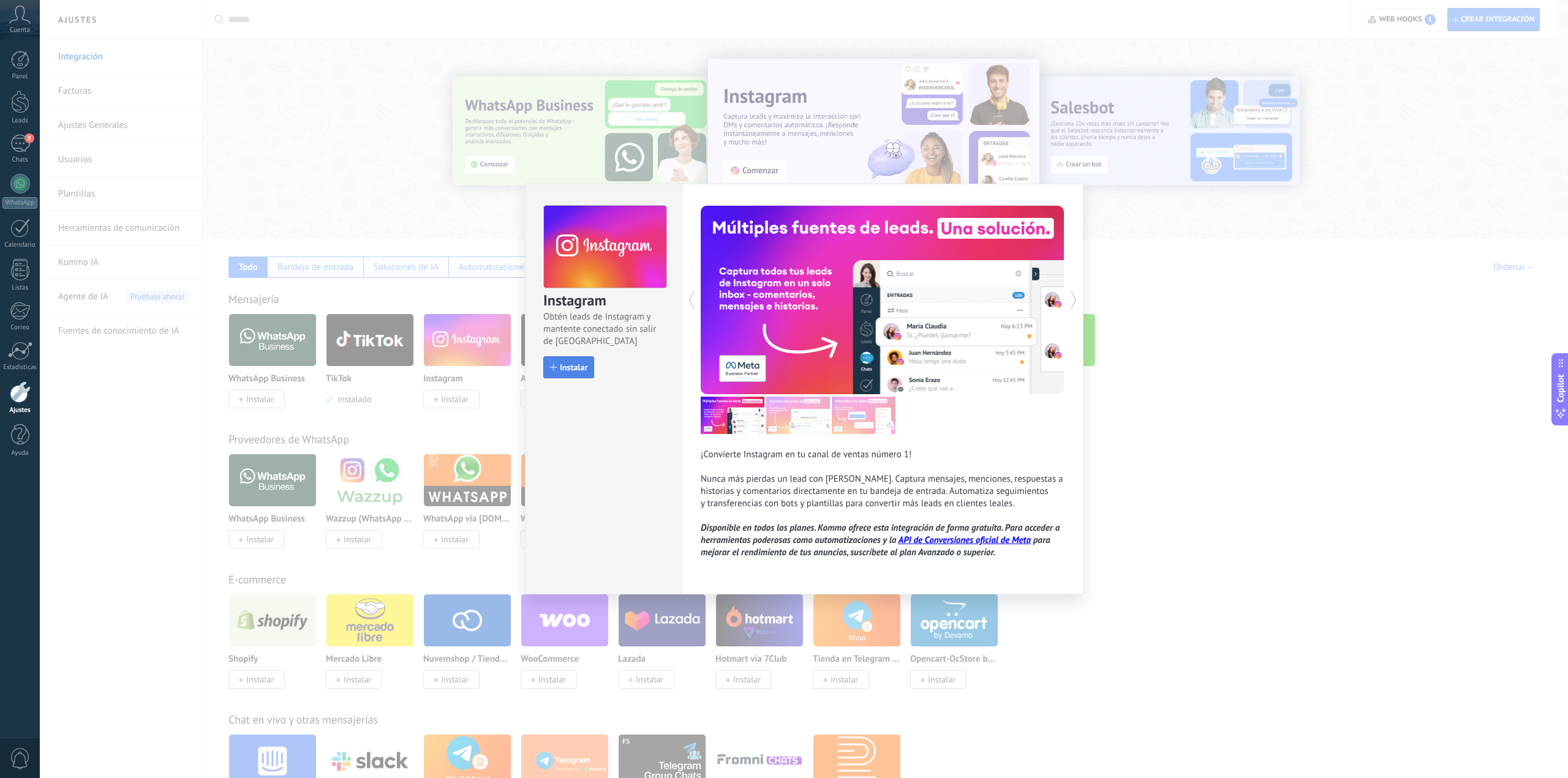
click at [570, 370] on span "Instalar" at bounding box center [574, 367] width 28 height 8
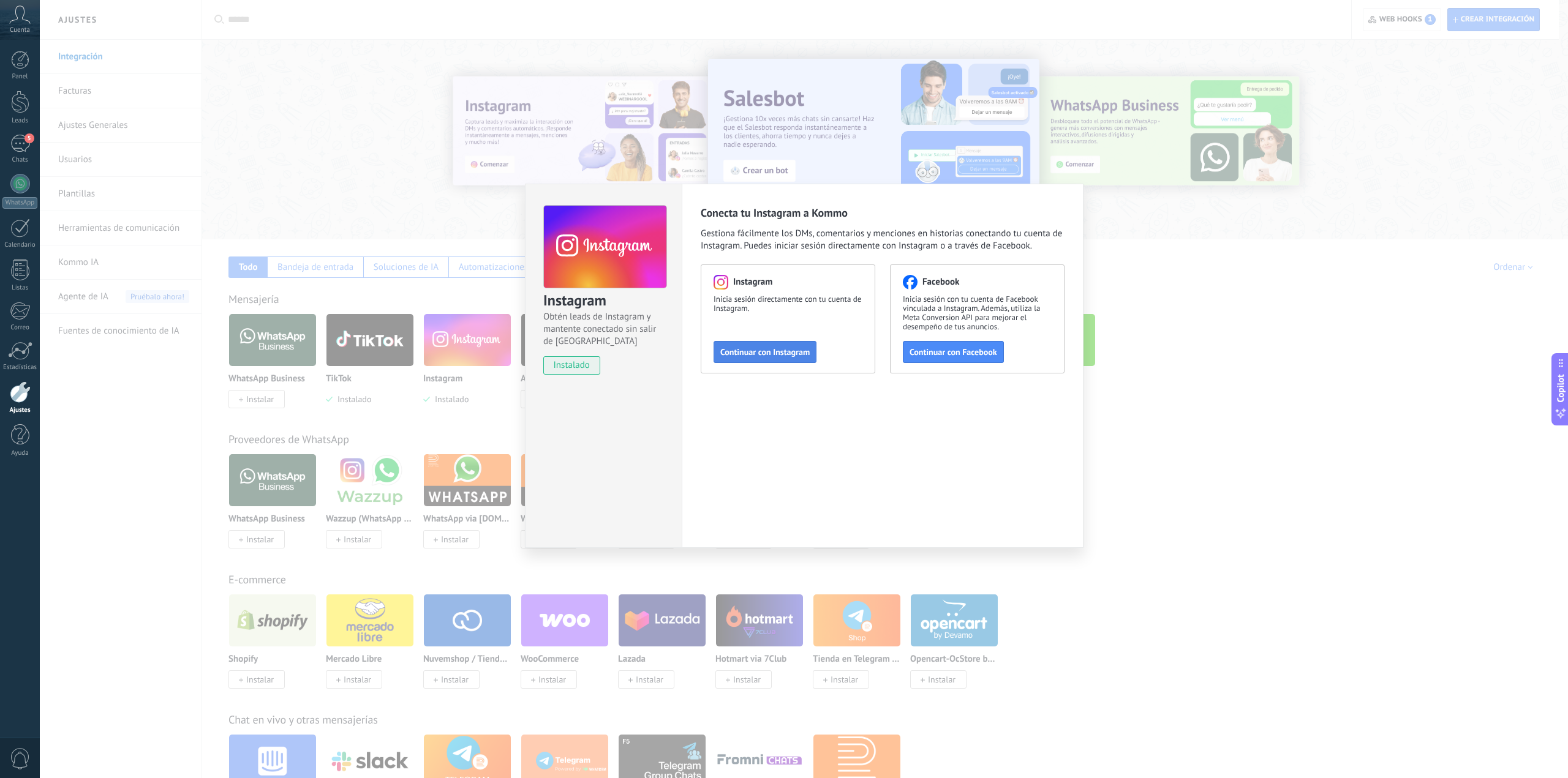
click at [768, 352] on span "Continuar con Instagram" at bounding box center [765, 352] width 90 height 8
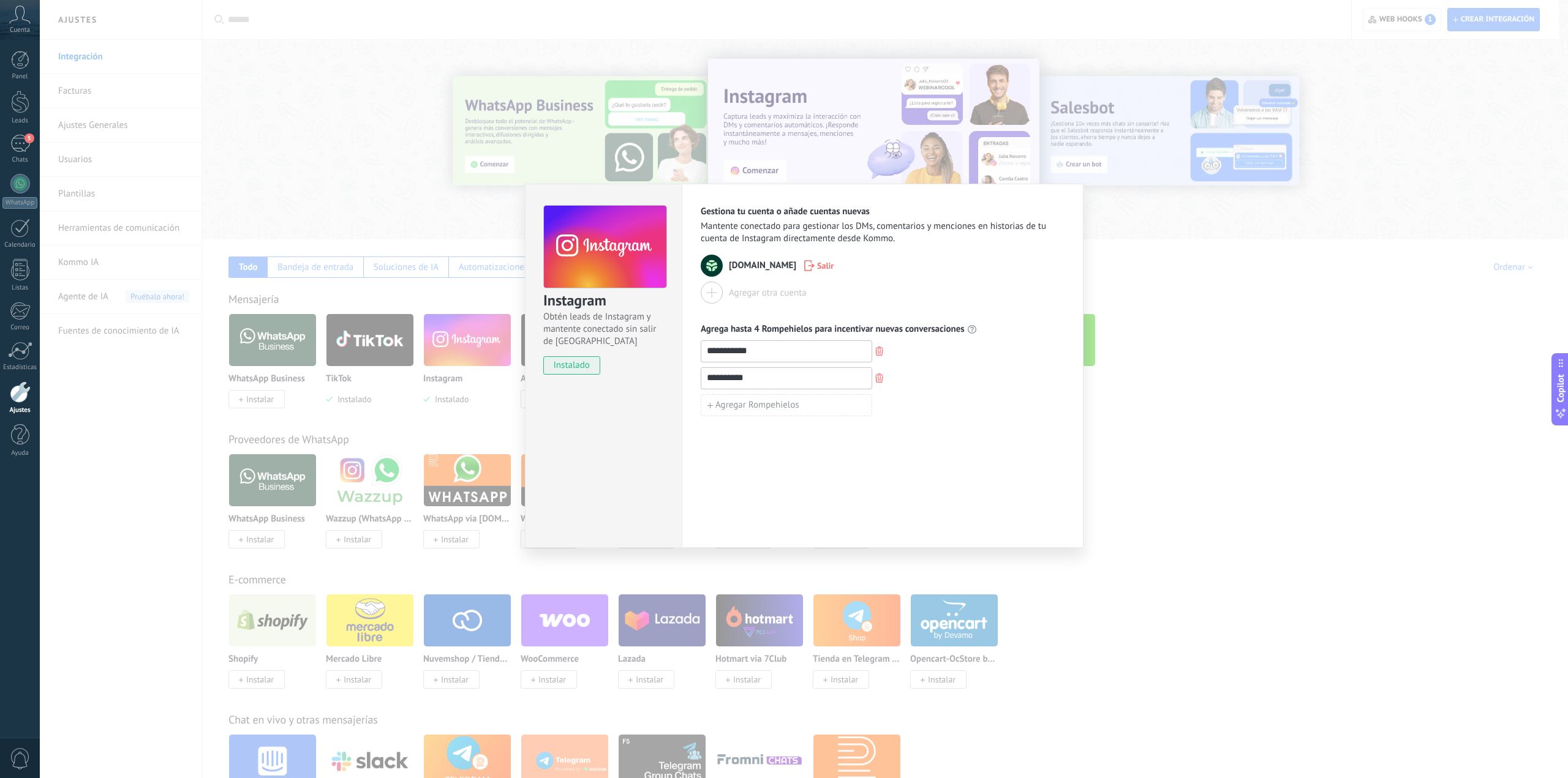
click at [786, 352] on input "**********" at bounding box center [786, 351] width 170 height 20
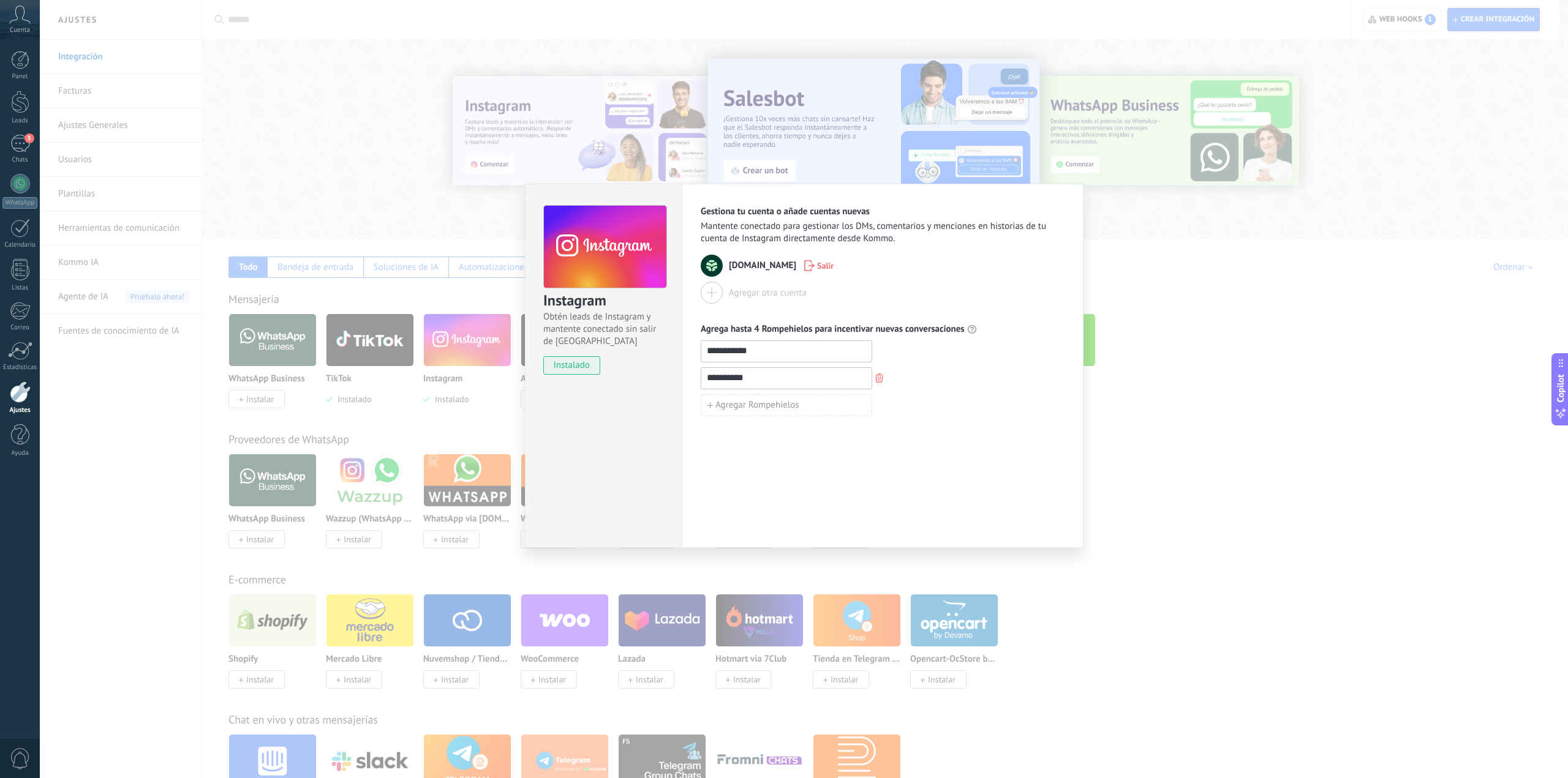
click at [1208, 480] on div "**********" at bounding box center [804, 389] width 1529 height 778
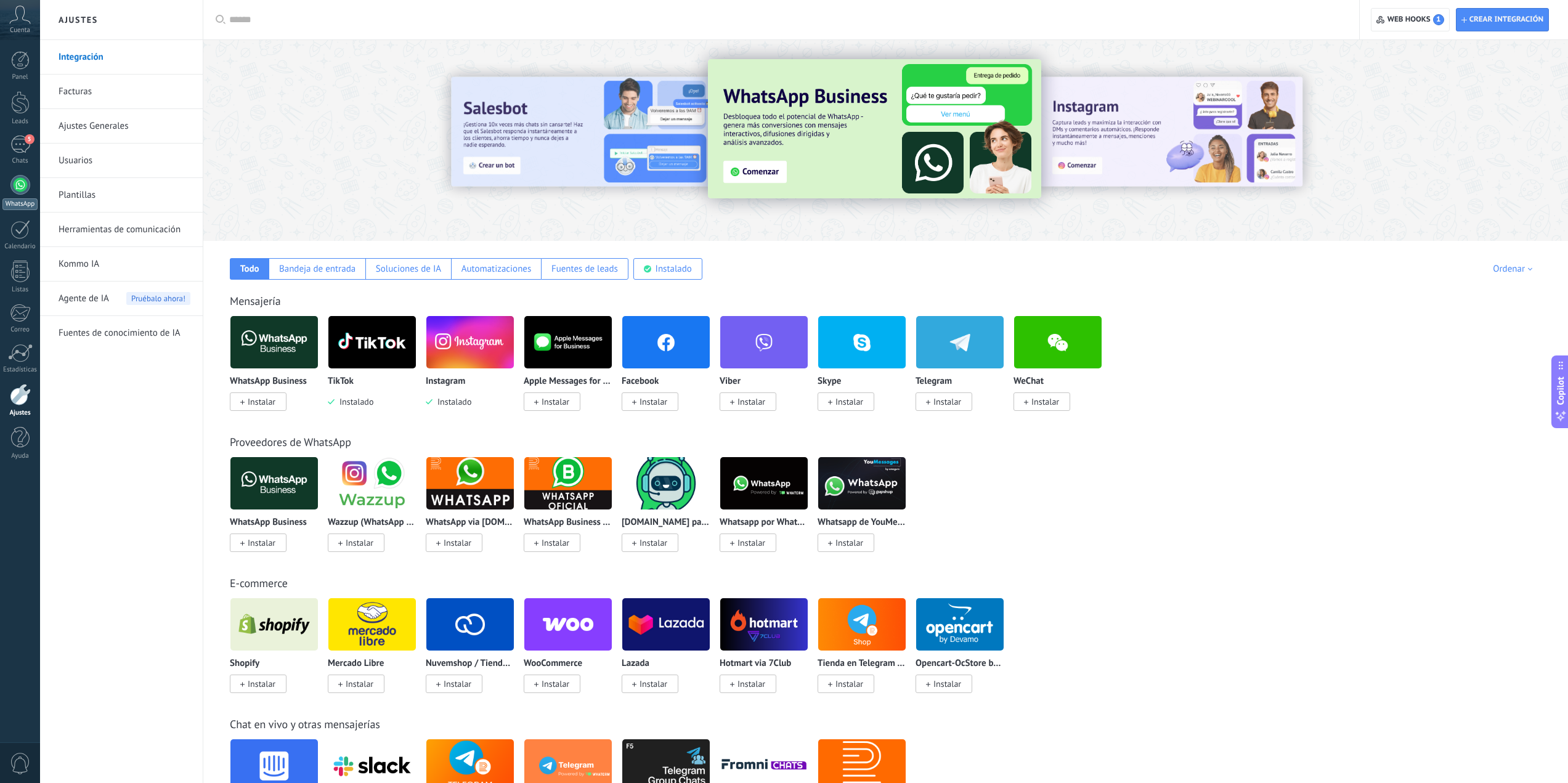
click at [3, 190] on link "WhatsApp" at bounding box center [20, 193] width 40 height 35
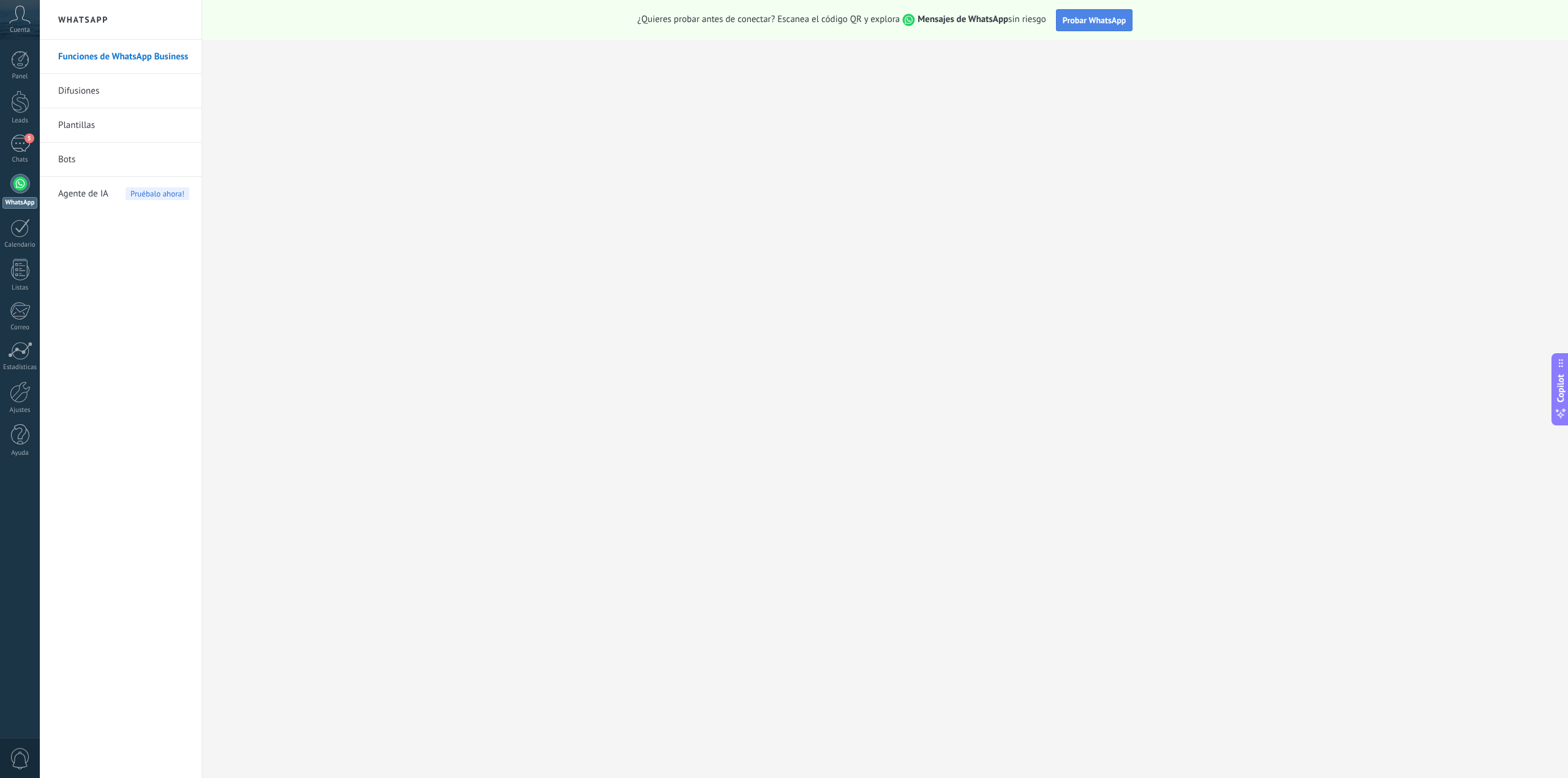
click at [1097, 21] on span "Probar WhatsApp" at bounding box center [1095, 20] width 64 height 11
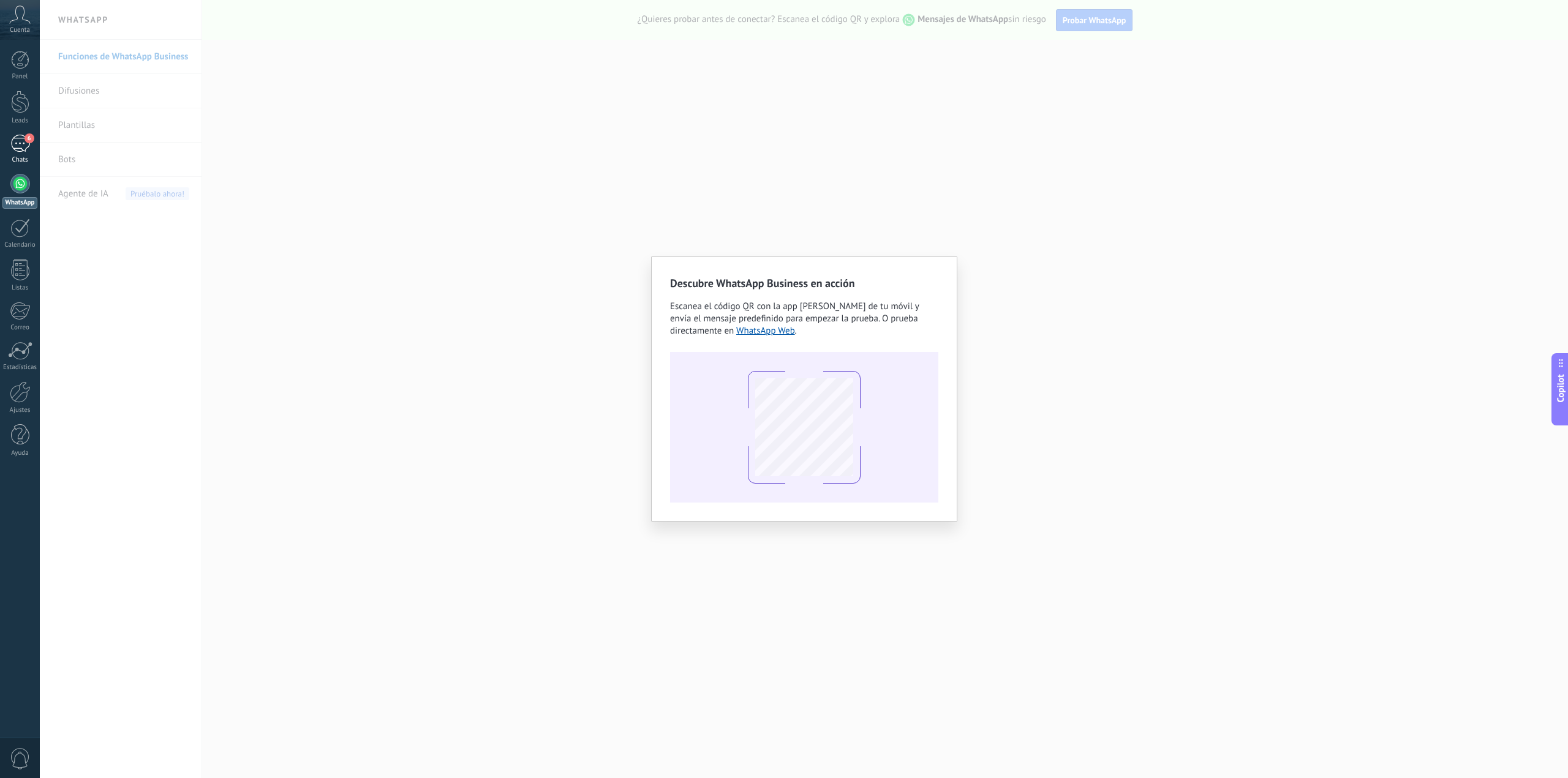
click at [25, 147] on div "6" at bounding box center [21, 144] width 20 height 18
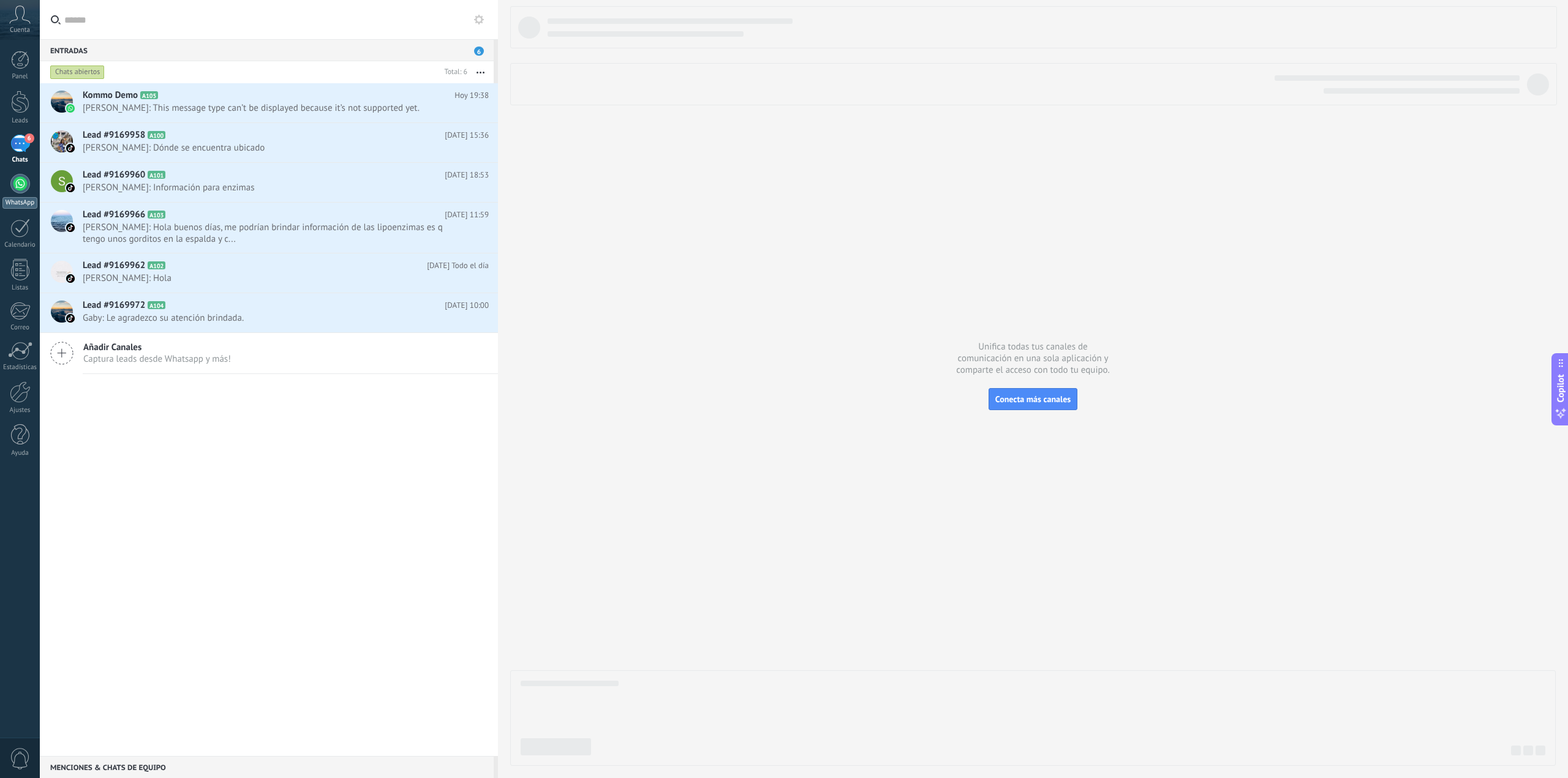
click at [26, 186] on div at bounding box center [21, 184] width 20 height 20
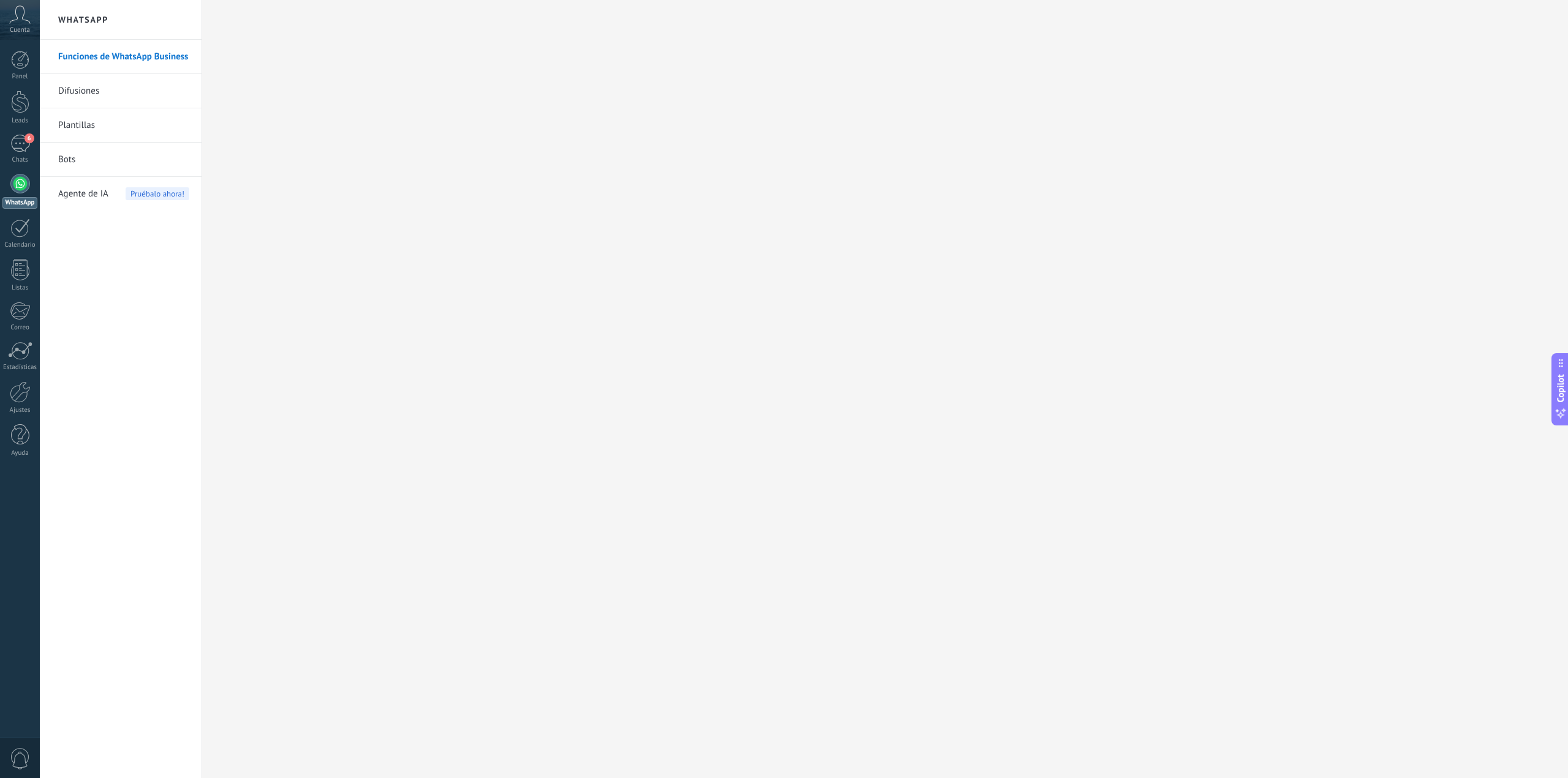
click at [117, 58] on link "Funciones de WhatsApp Business" at bounding box center [124, 57] width 131 height 35
click at [85, 19] on h2 "WhatsApp" at bounding box center [121, 20] width 131 height 39
click at [71, 93] on link "Difusiones" at bounding box center [124, 91] width 131 height 35
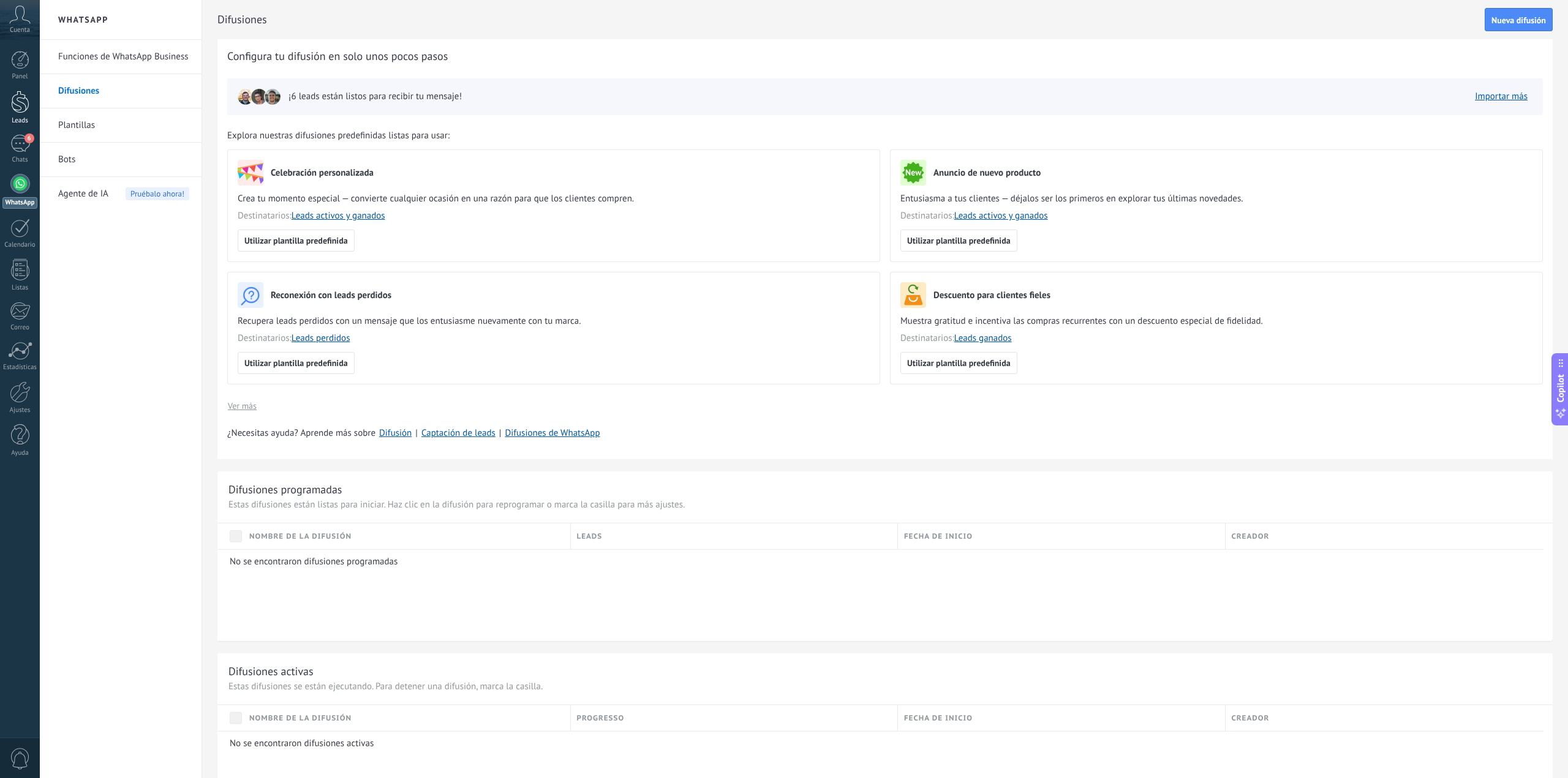
click at [16, 107] on div at bounding box center [20, 102] width 18 height 23
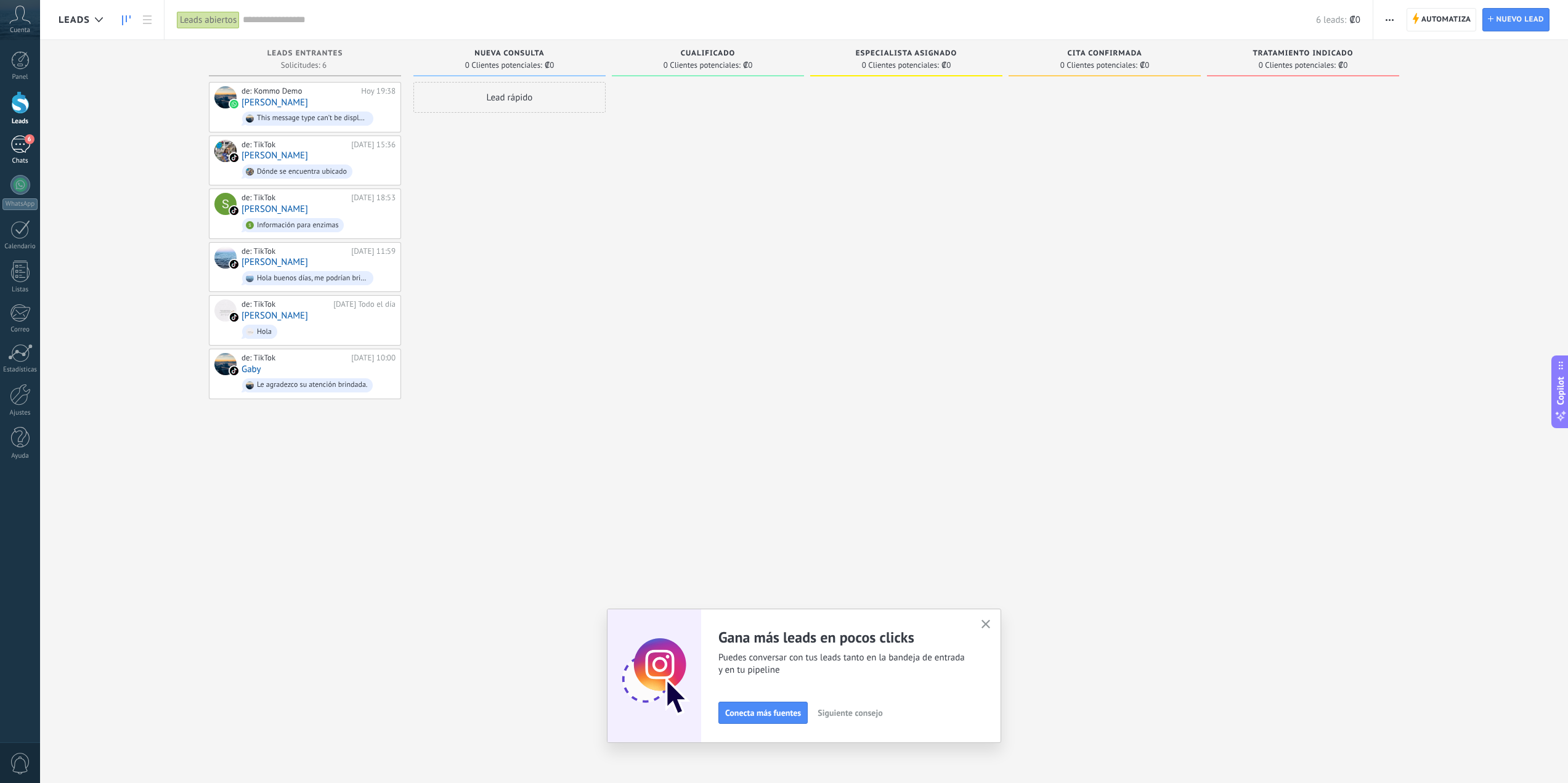
click at [27, 134] on span "6" at bounding box center [30, 139] width 10 height 10
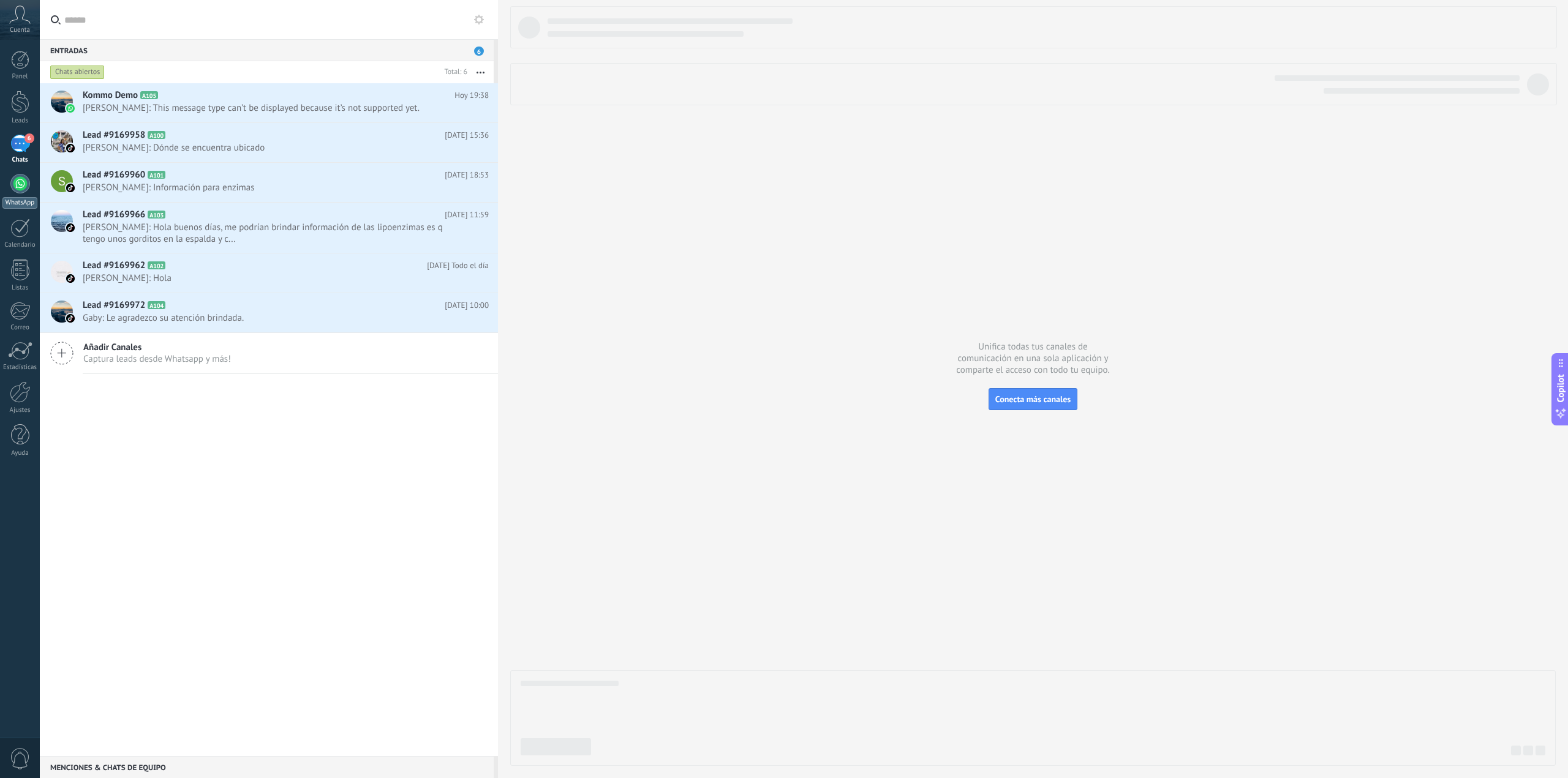
click at [7, 196] on link "WhatsApp" at bounding box center [20, 191] width 39 height 35
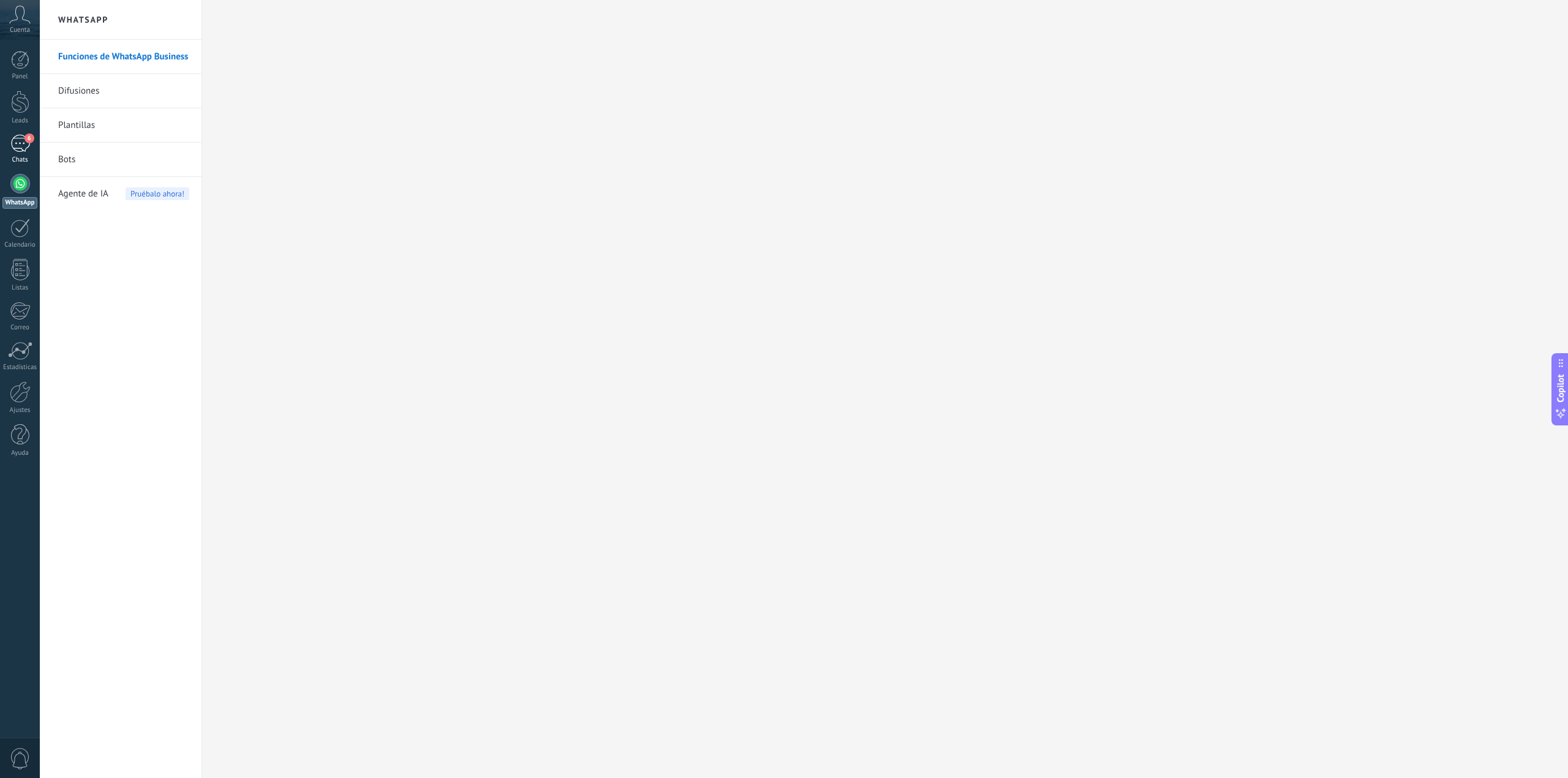
click at [26, 151] on div "6" at bounding box center [21, 144] width 20 height 18
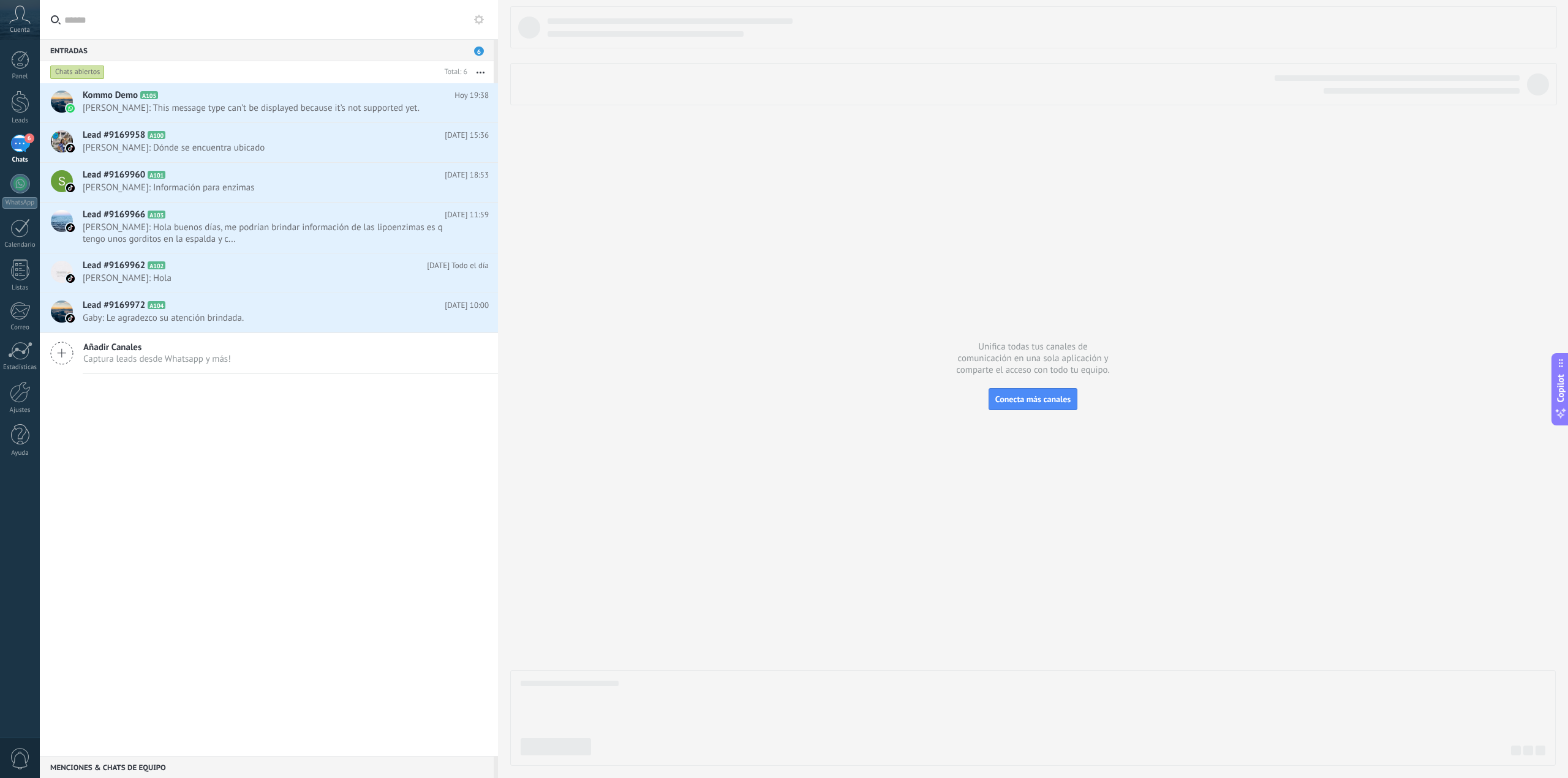
click at [482, 19] on use at bounding box center [479, 20] width 10 height 10
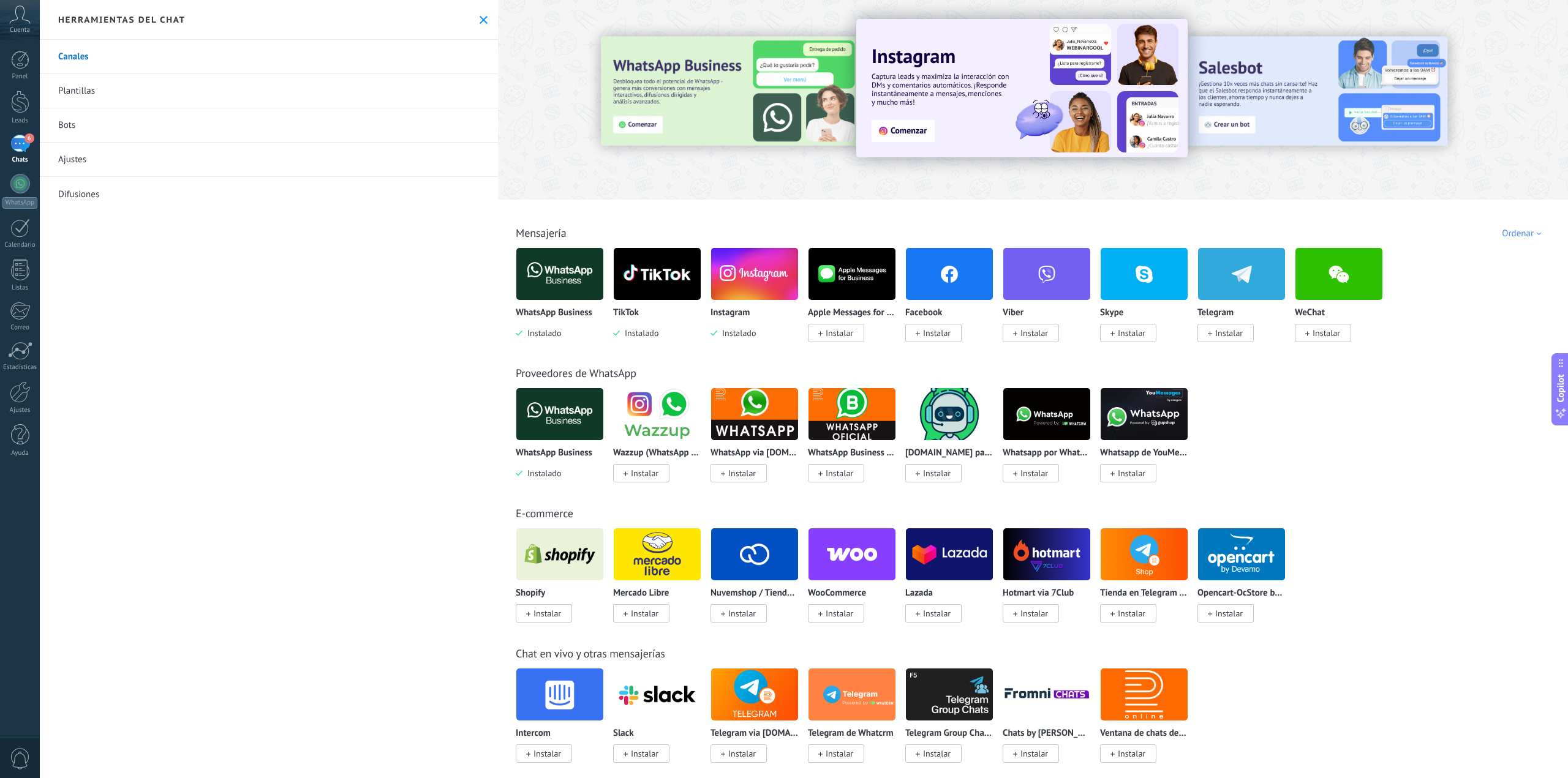
click at [542, 273] on img at bounding box center [560, 274] width 87 height 59
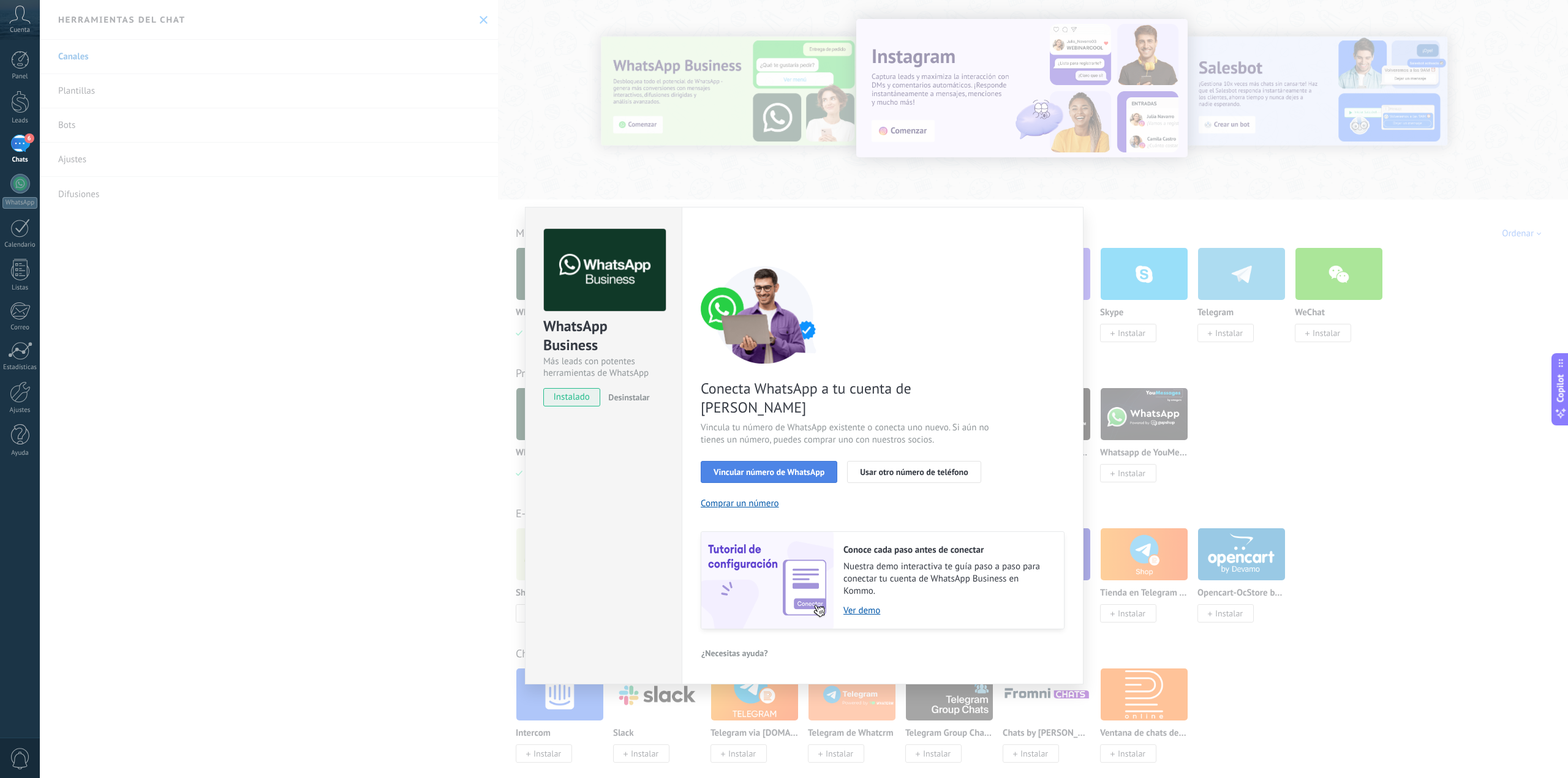
click at [807, 467] on span "Vincular número de WhatsApp" at bounding box center [768, 472] width 111 height 8
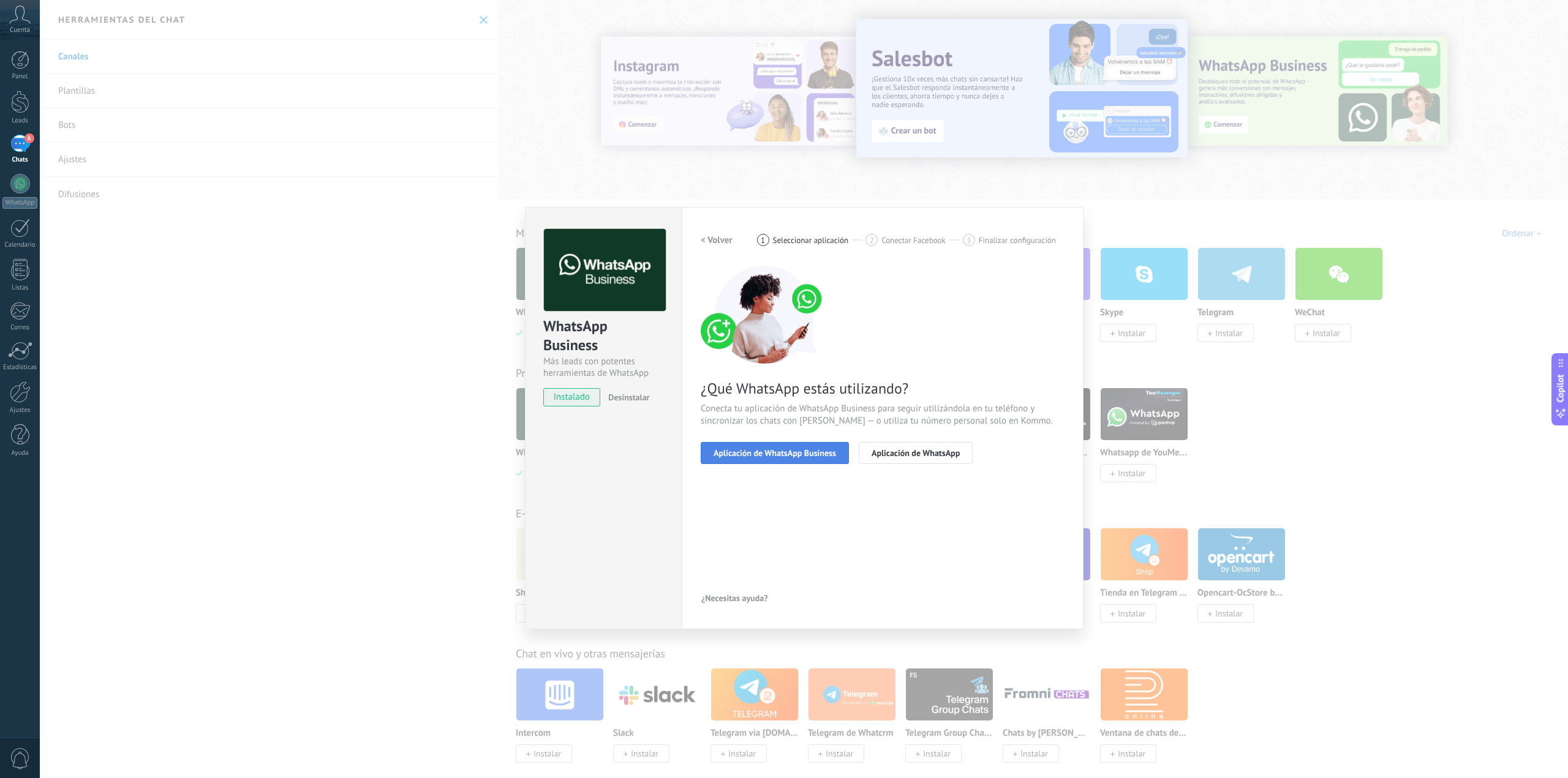
click at [812, 454] on span "Aplicación de WhatsApp Business" at bounding box center [774, 453] width 122 height 8
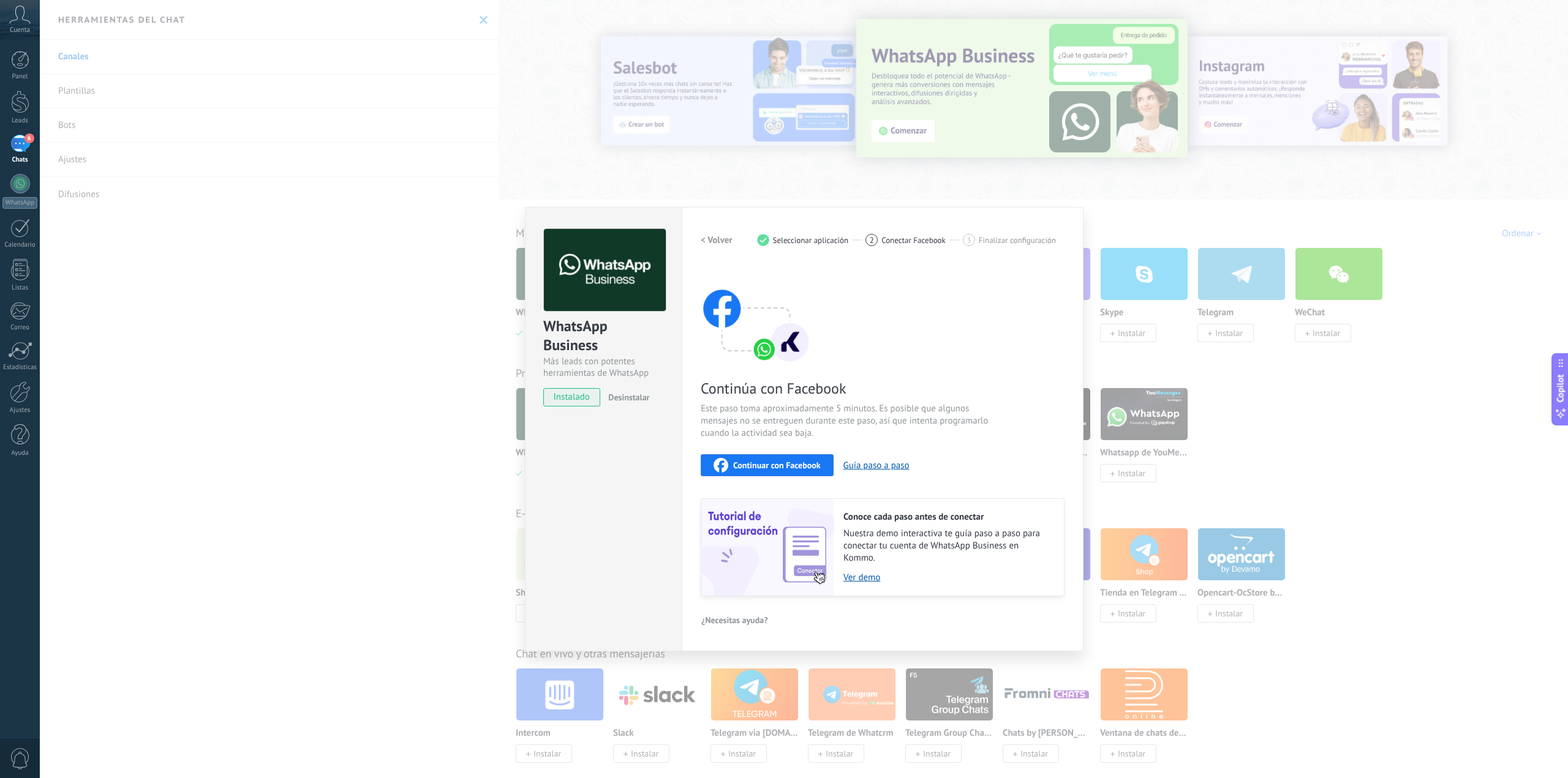
click at [628, 395] on span "Desinstalar" at bounding box center [629, 397] width 41 height 11
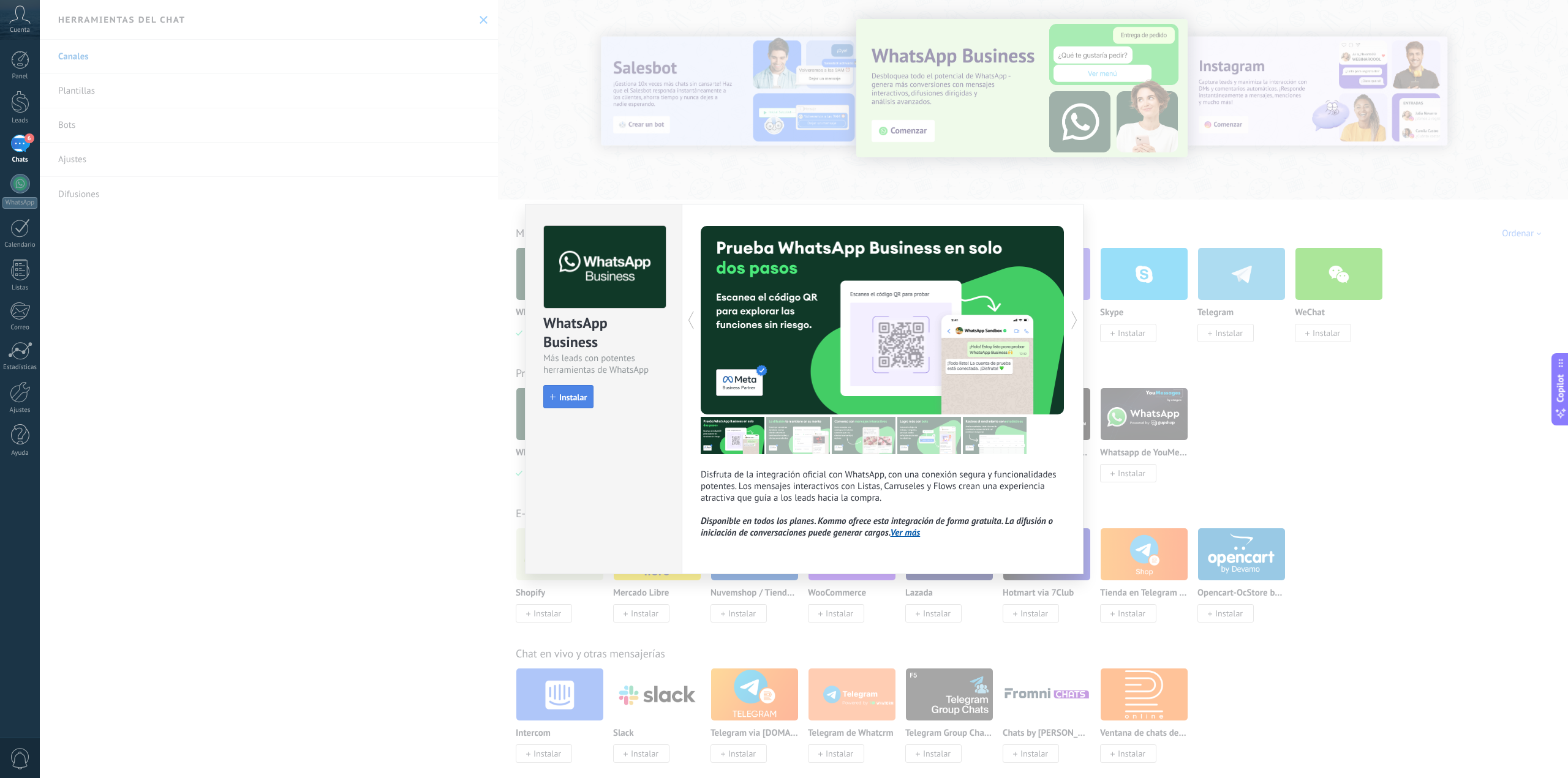
click at [572, 395] on span "Instalar" at bounding box center [573, 398] width 28 height 8
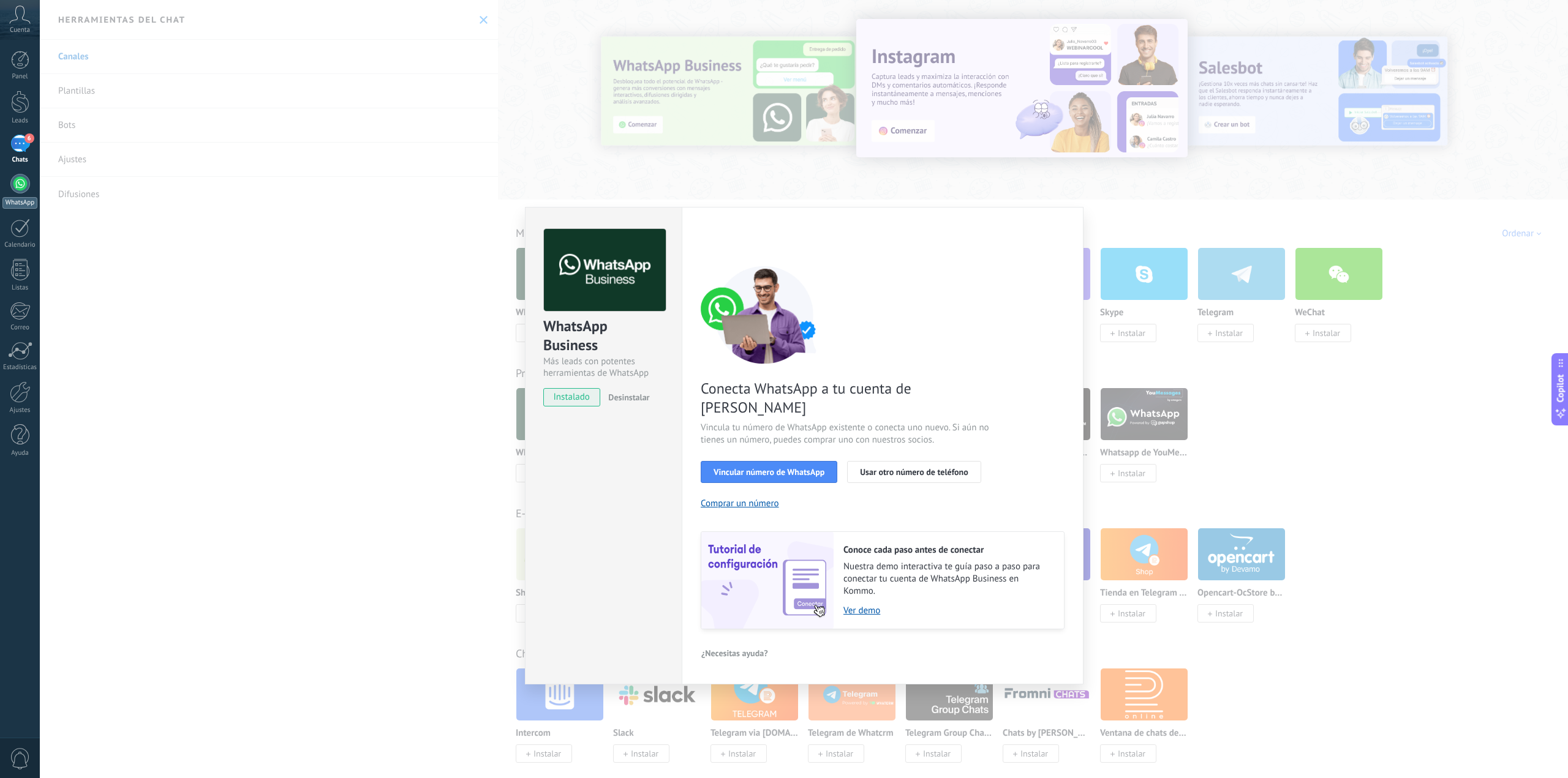
drag, startPoint x: 37, startPoint y: 168, endPoint x: 21, endPoint y: 189, distance: 26.4
click at [35, 172] on div "Panel Leads 6 Chats WhatsApp Clientes" at bounding box center [20, 260] width 39 height 419
click at [21, 188] on div at bounding box center [21, 184] width 20 height 20
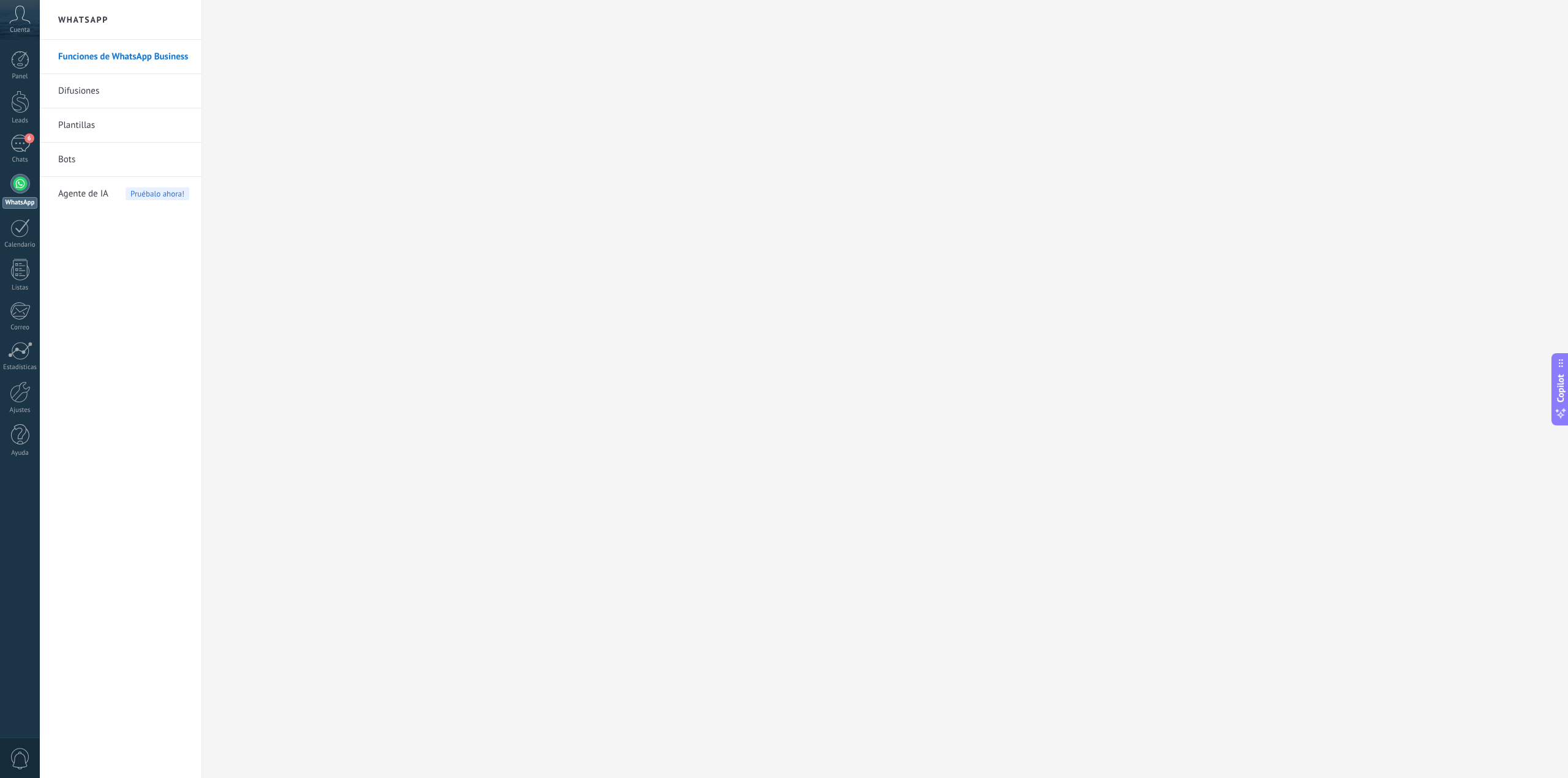
click at [85, 127] on link "Plantillas" at bounding box center [124, 126] width 131 height 35
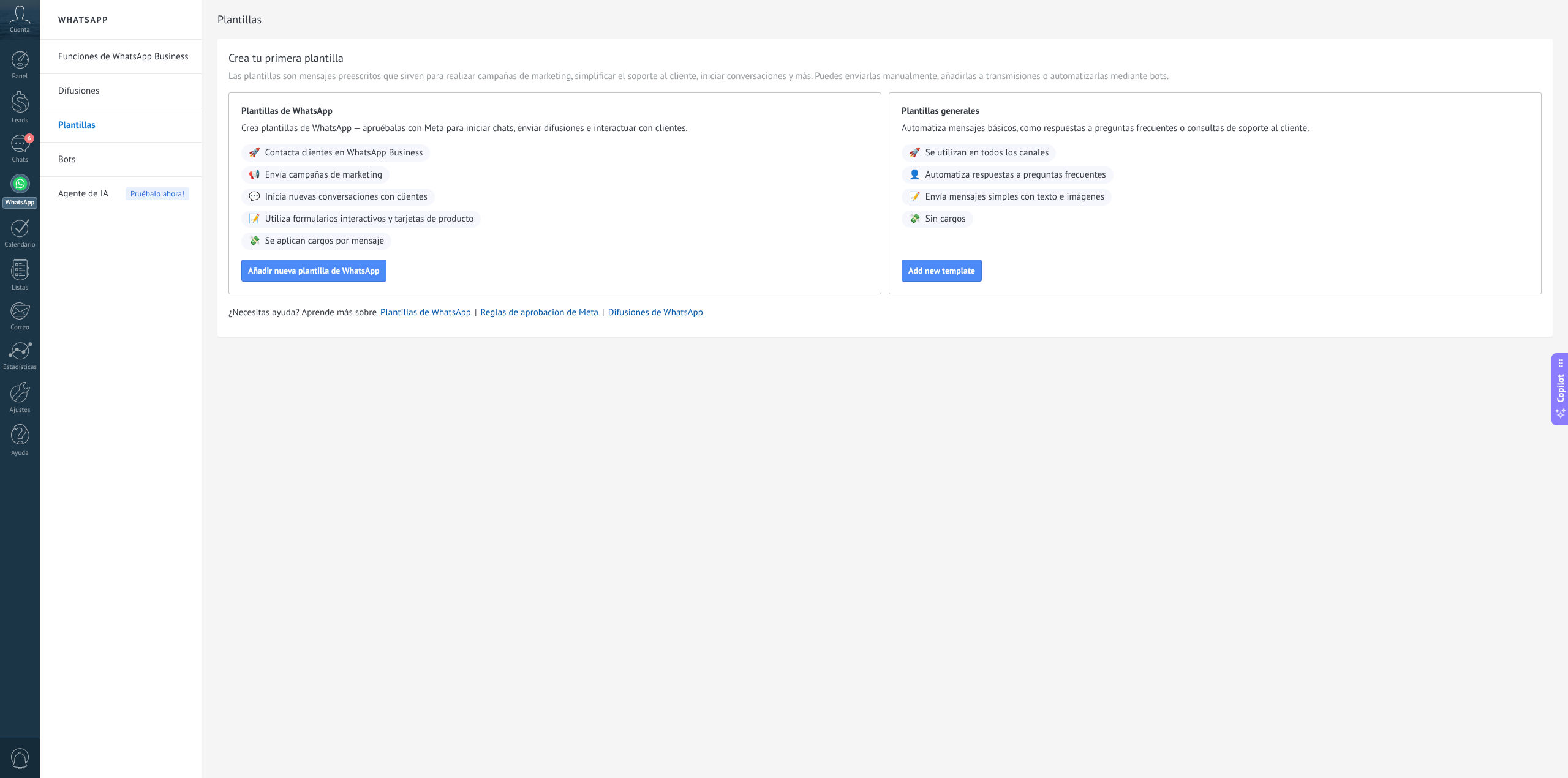
click at [66, 155] on link "Bots" at bounding box center [124, 160] width 131 height 35
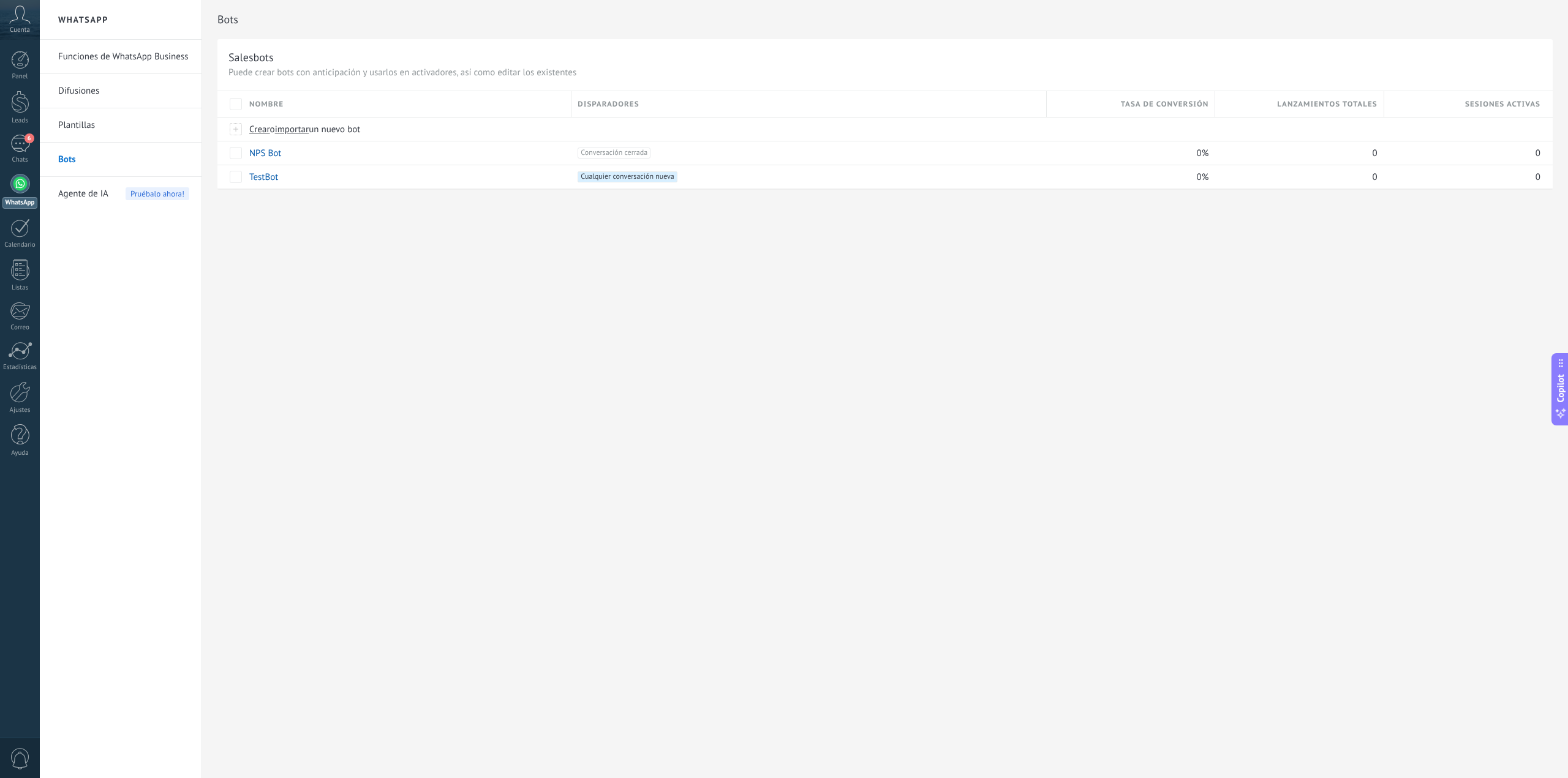
click at [24, 186] on div at bounding box center [21, 184] width 20 height 20
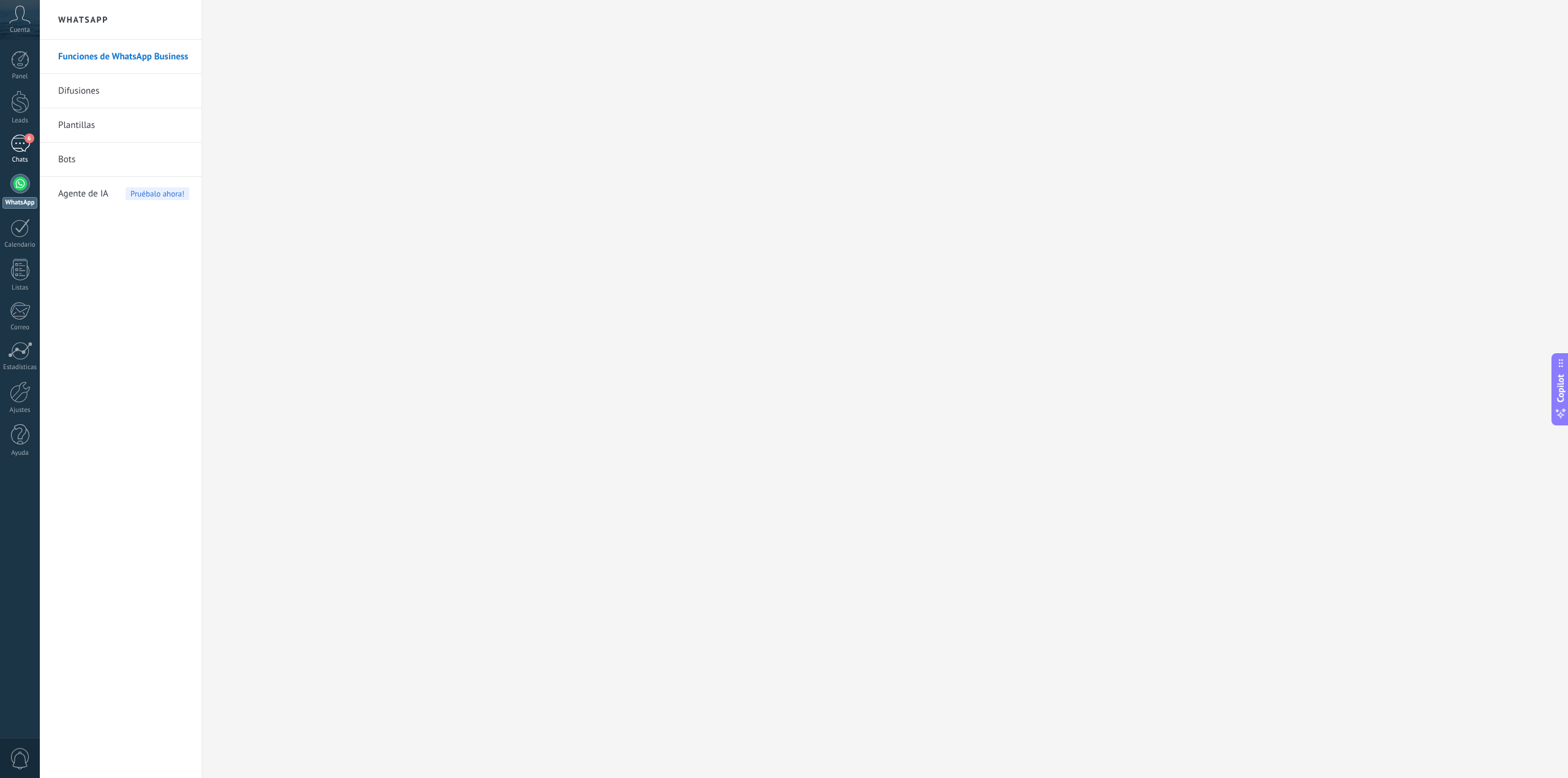
click at [22, 138] on div "6" at bounding box center [21, 144] width 20 height 18
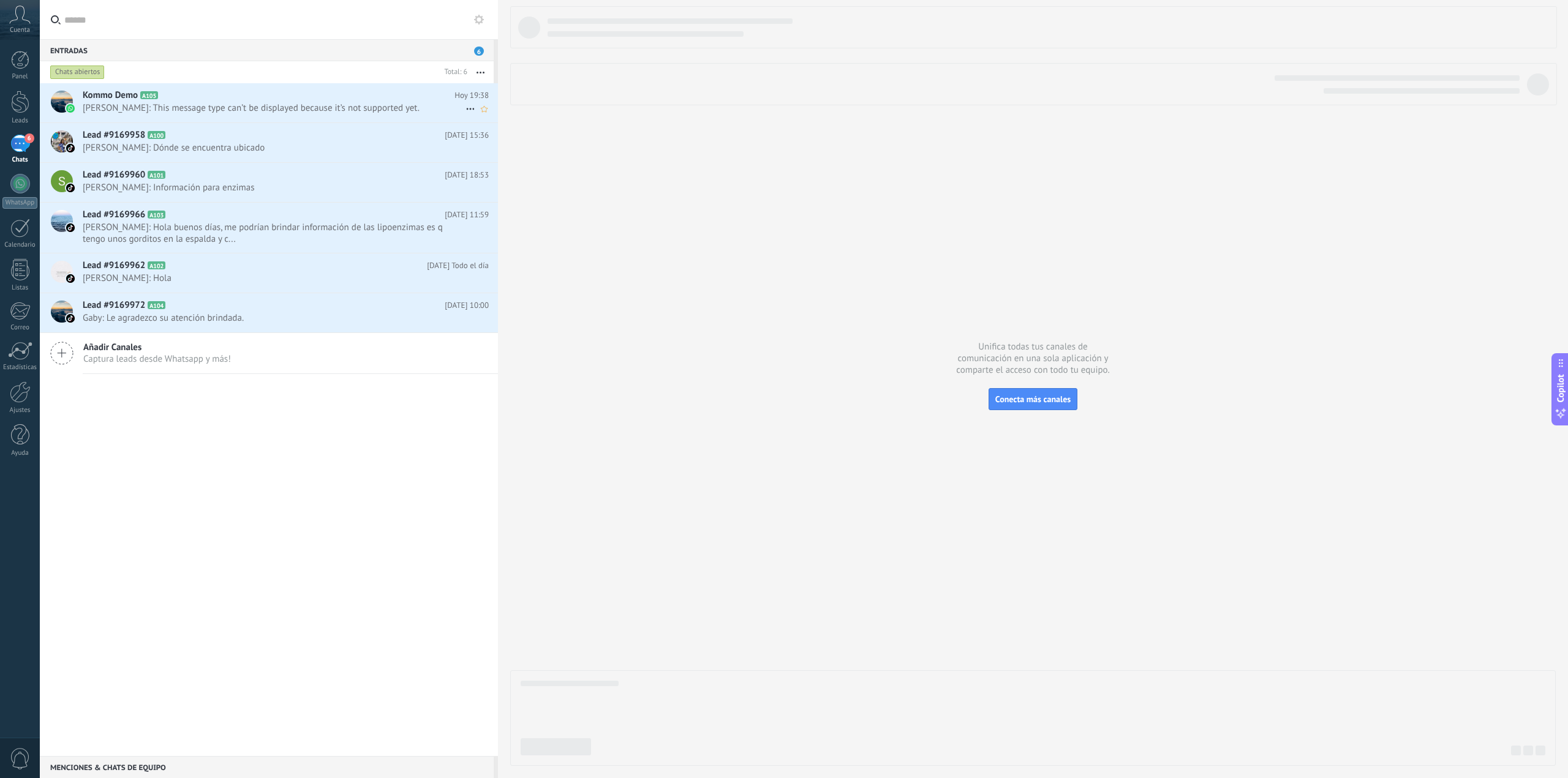
click at [259, 107] on span "[PERSON_NAME]: This message type can’t be displayed because it’s not supported …" at bounding box center [274, 108] width 383 height 12
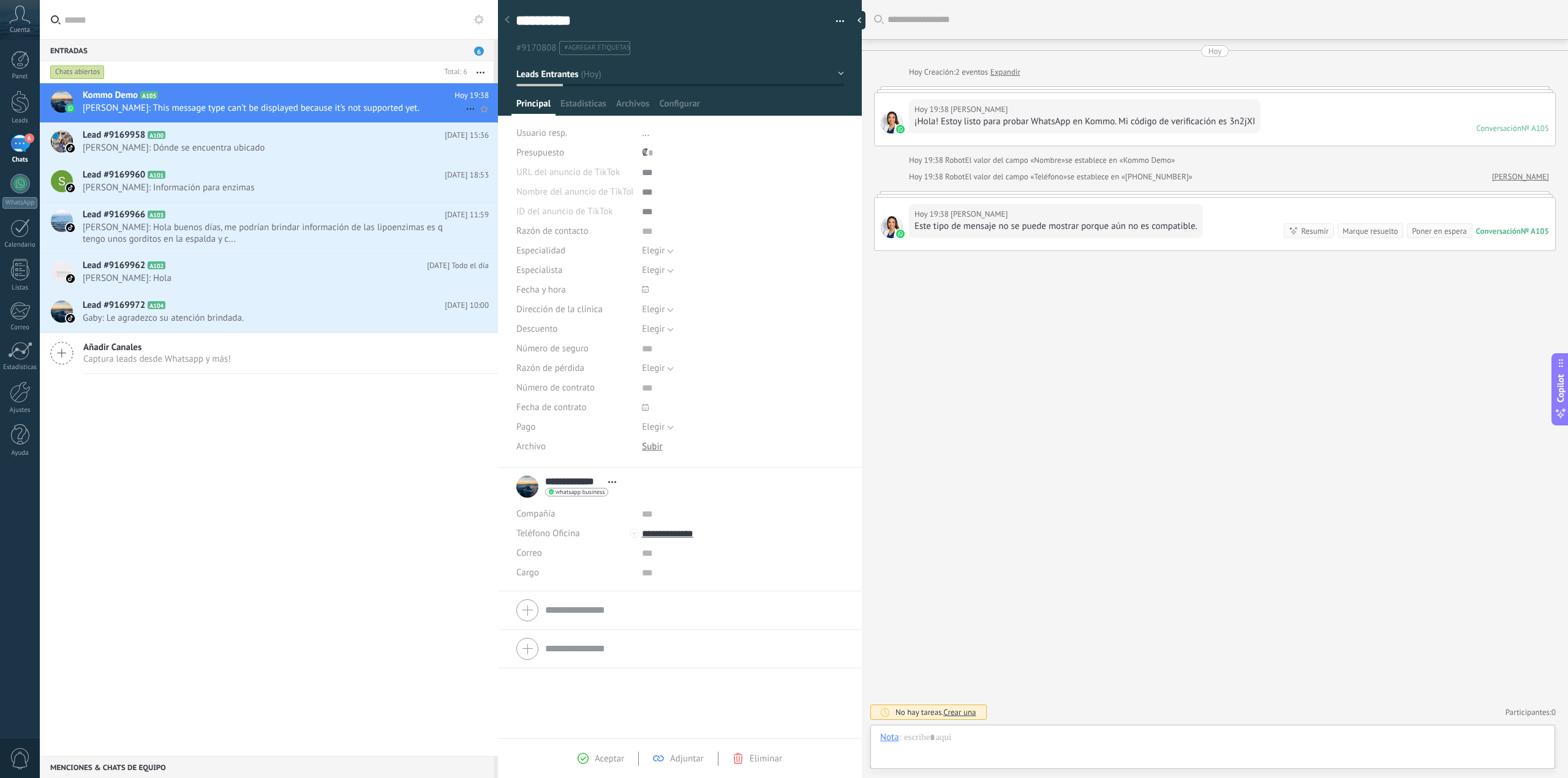
scroll to position [18, 0]
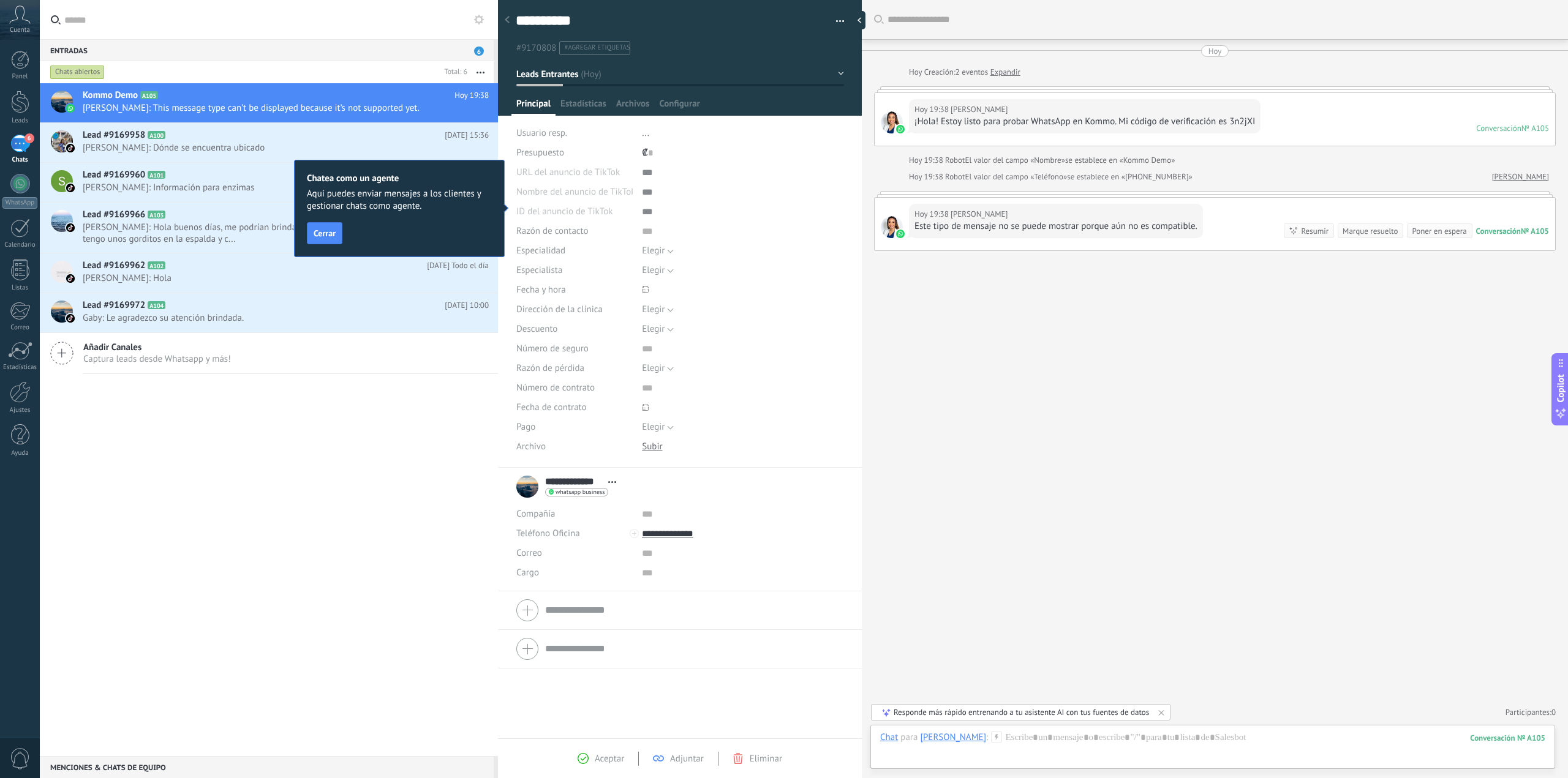
click at [478, 13] on button at bounding box center [479, 20] width 15 height 15
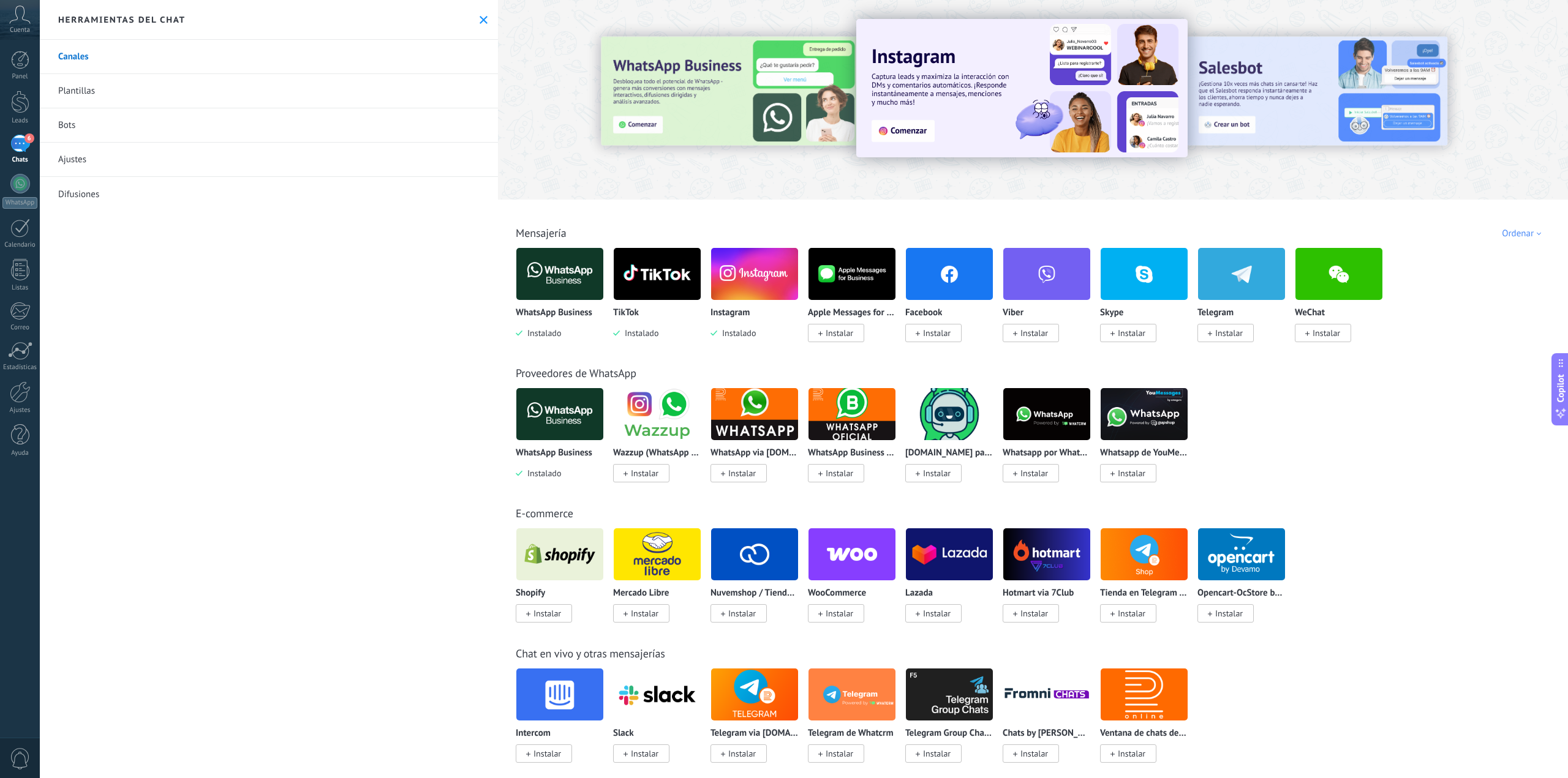
click at [563, 278] on img at bounding box center [560, 274] width 87 height 59
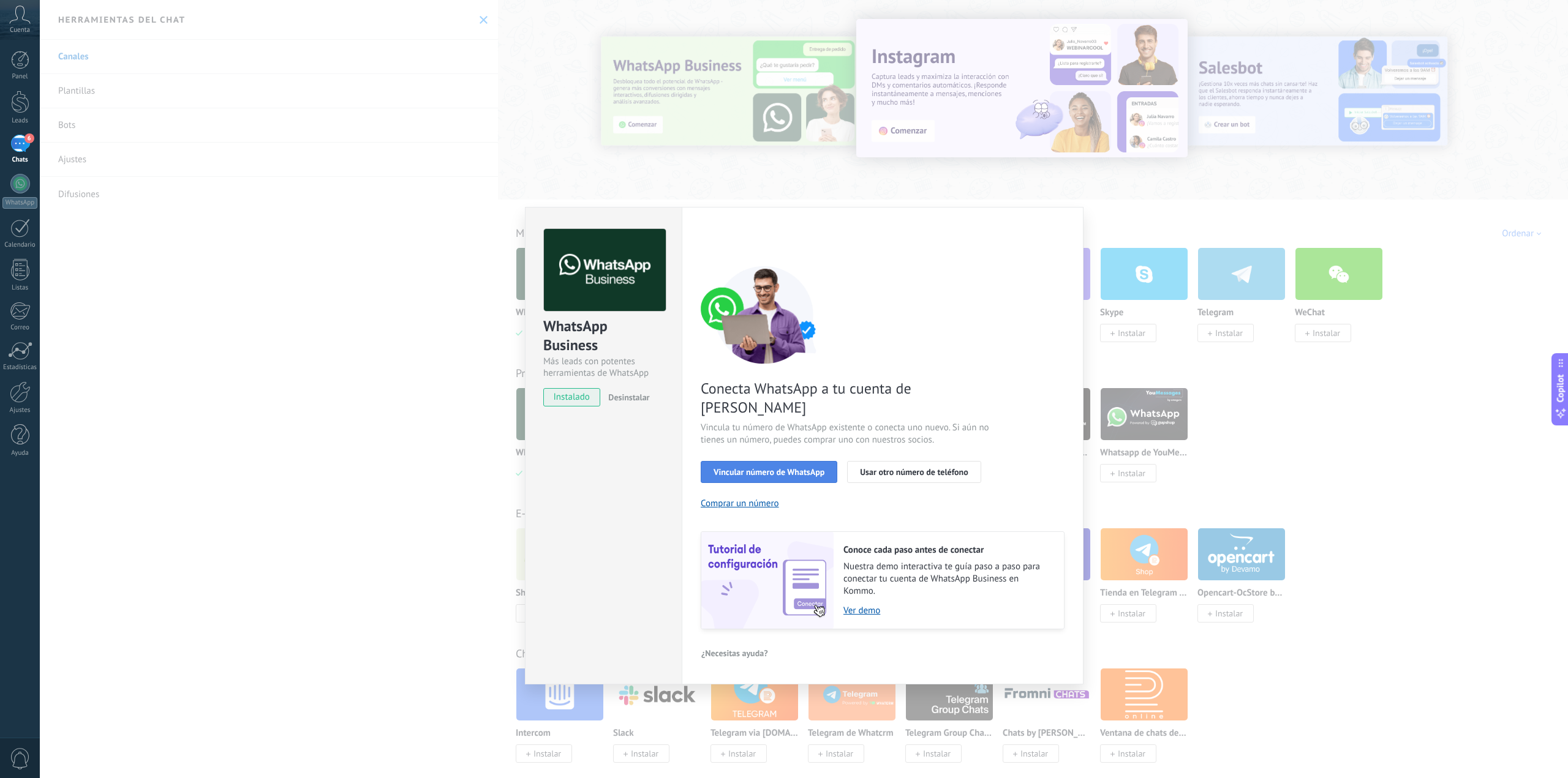
click at [797, 467] on span "Vincular número de WhatsApp" at bounding box center [768, 472] width 111 height 8
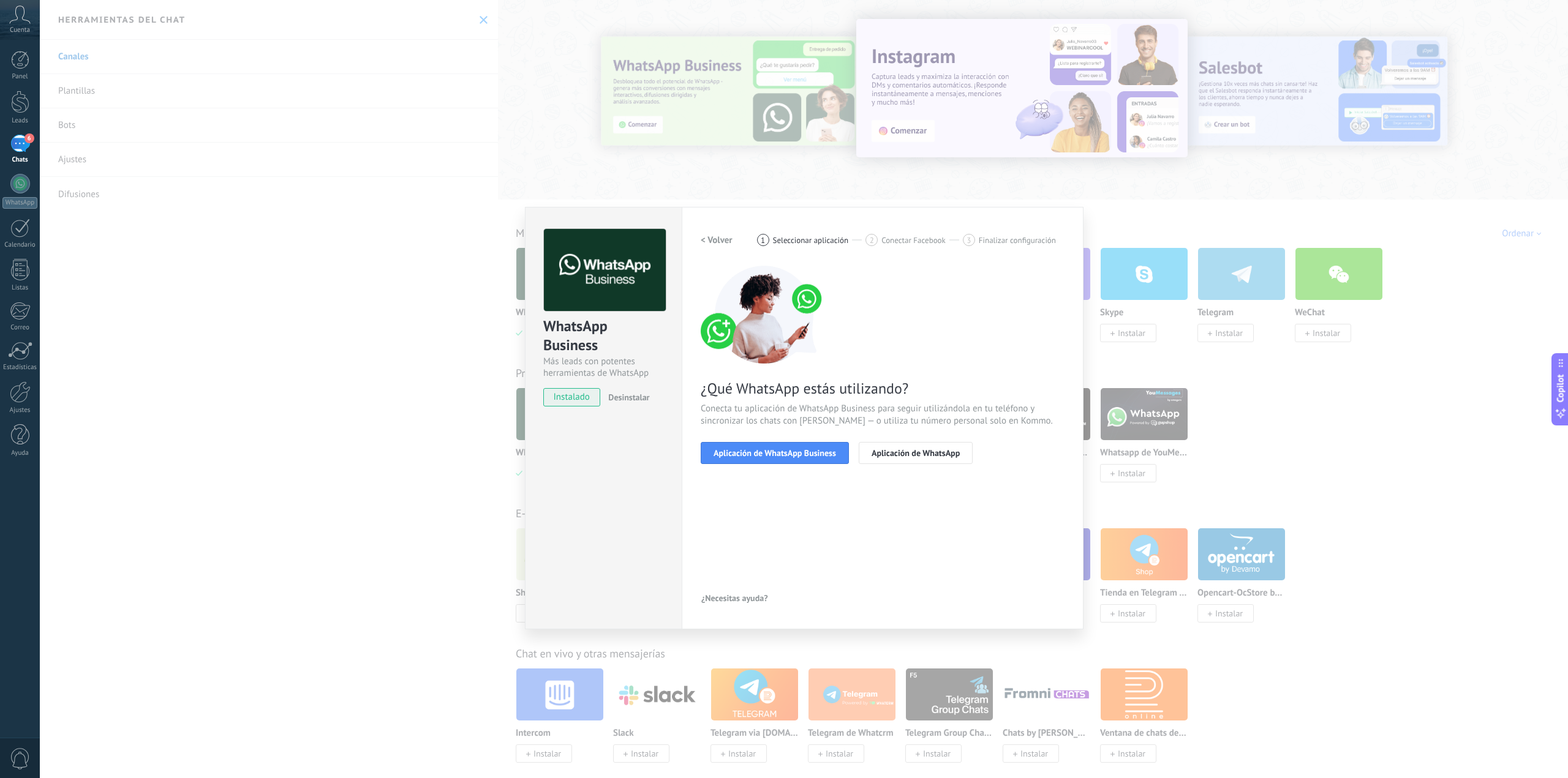
click at [728, 239] on h2 "< Volver" at bounding box center [717, 240] width 32 height 12
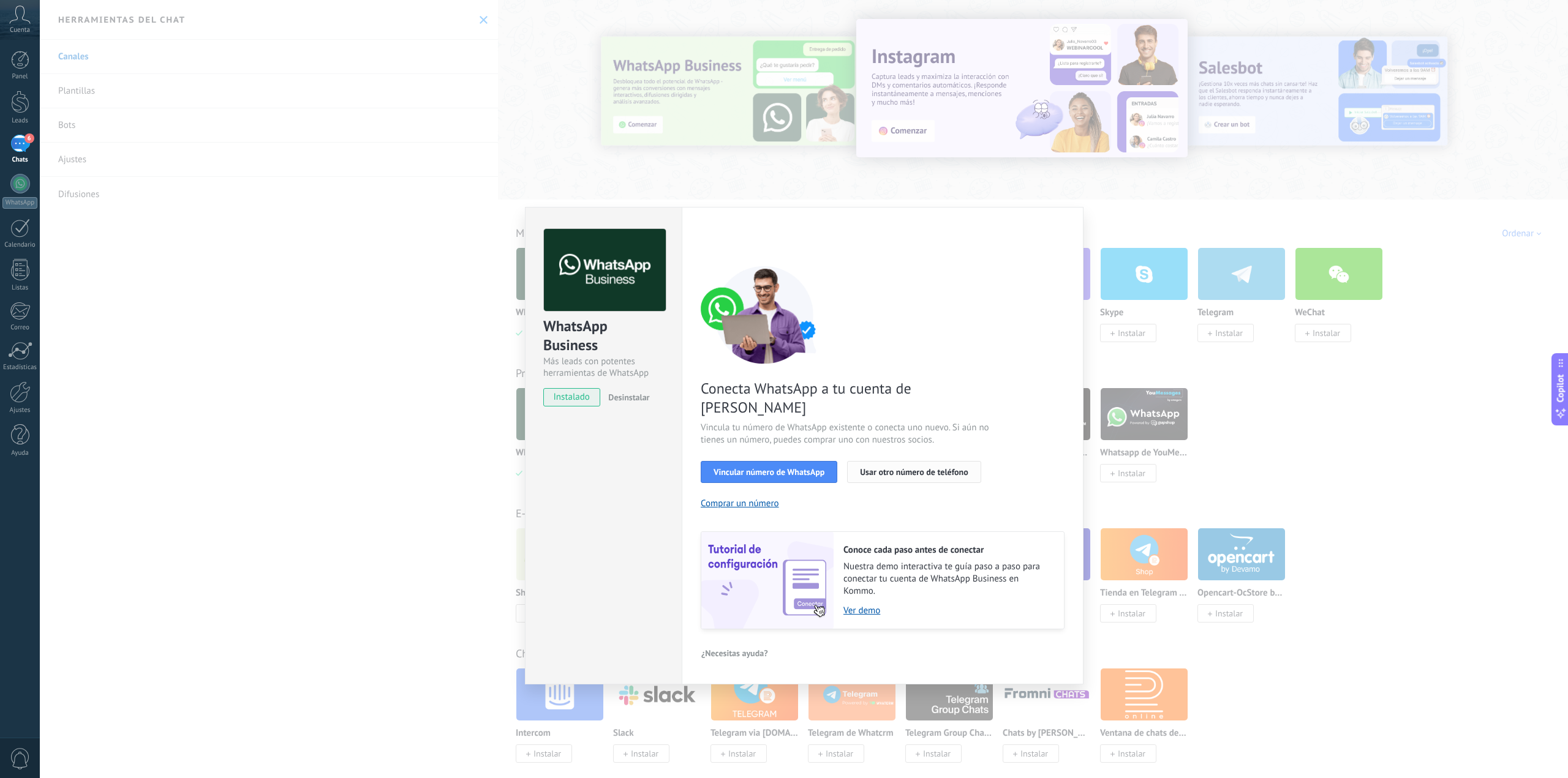
click at [892, 467] on span "Usar otro número de teléfono" at bounding box center [913, 472] width 108 height 8
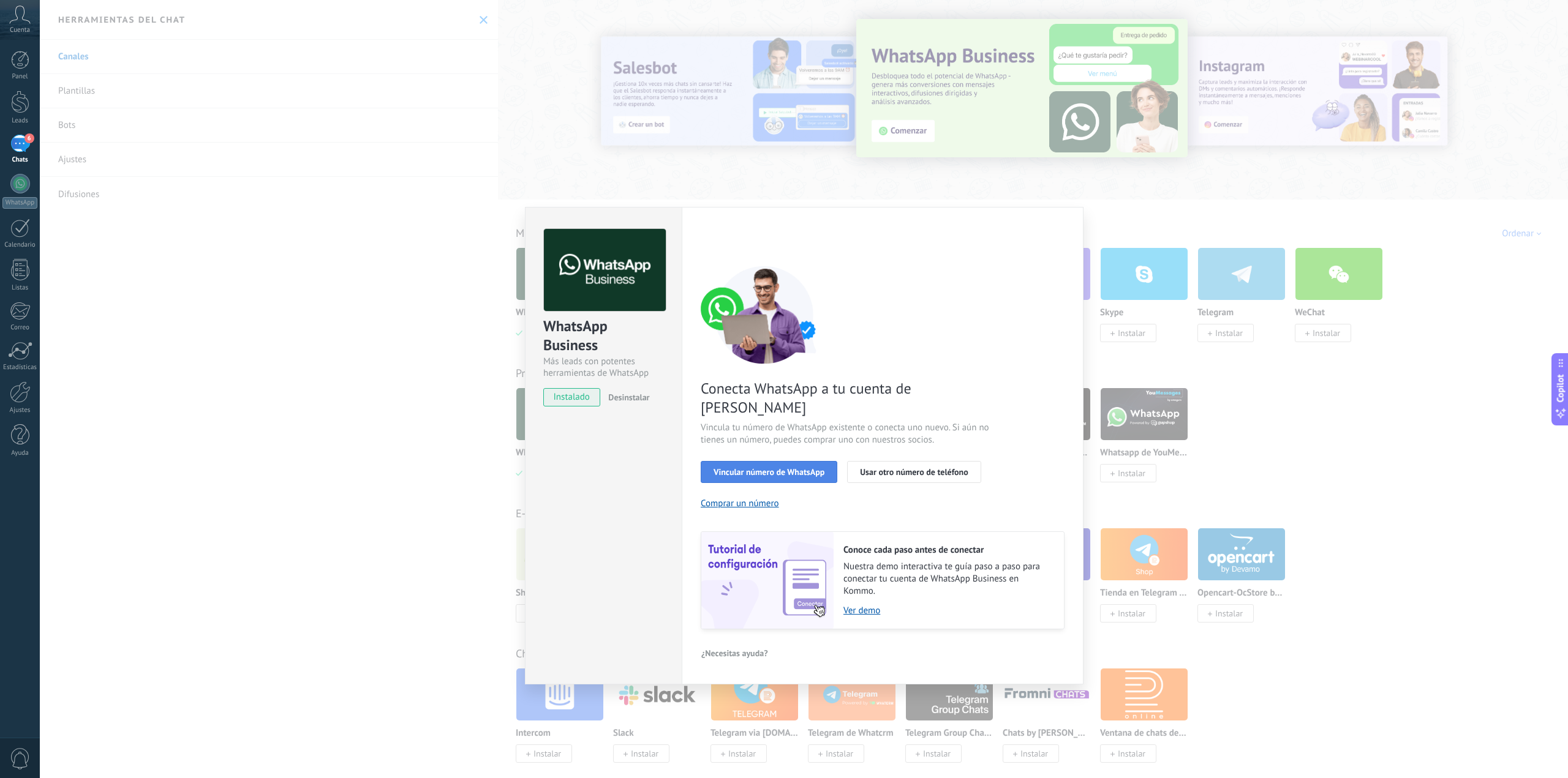
click at [787, 467] on span "Vincular número de WhatsApp" at bounding box center [768, 472] width 111 height 8
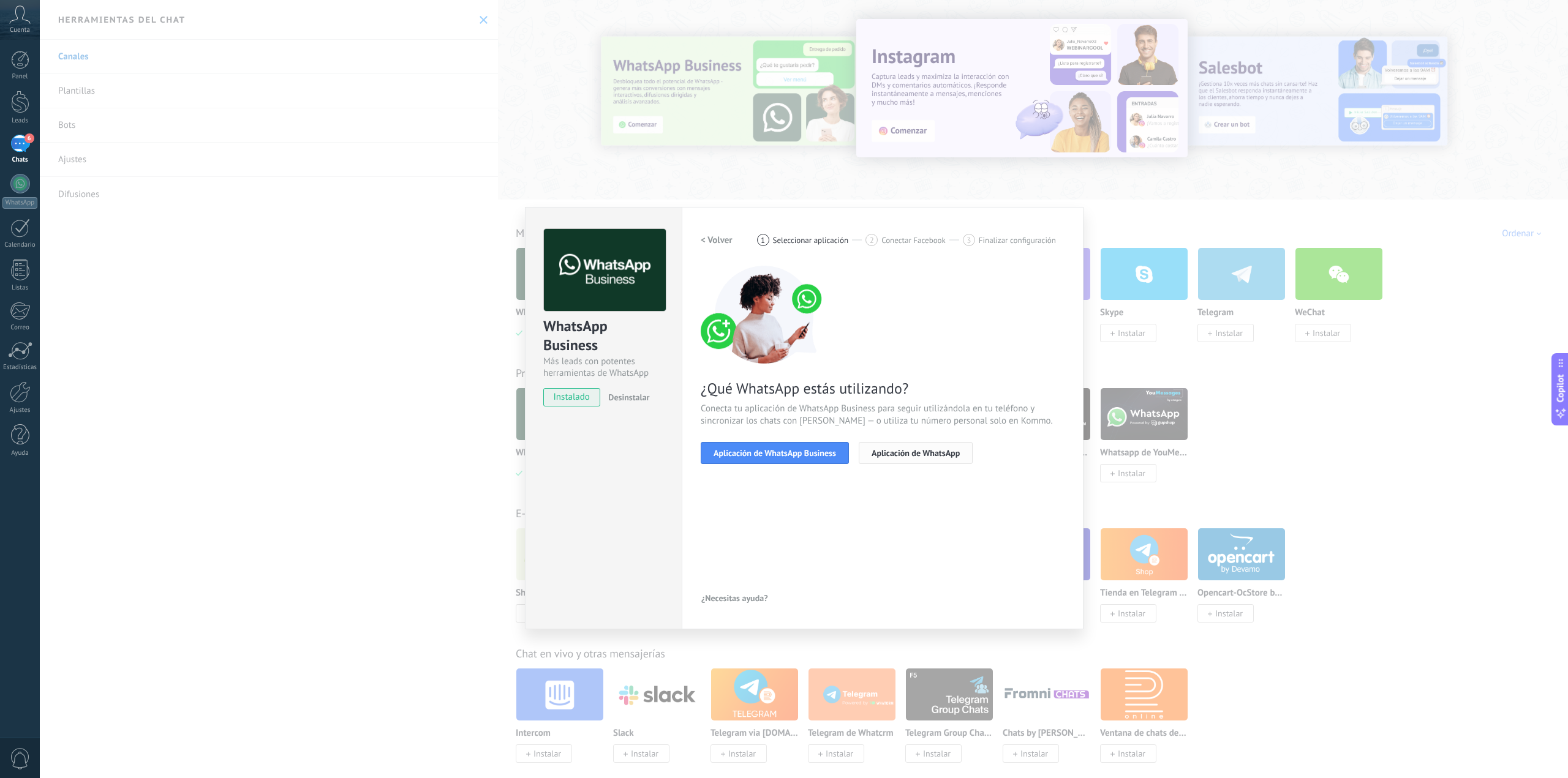
click at [906, 449] on span "Aplicación de WhatsApp" at bounding box center [915, 453] width 88 height 8
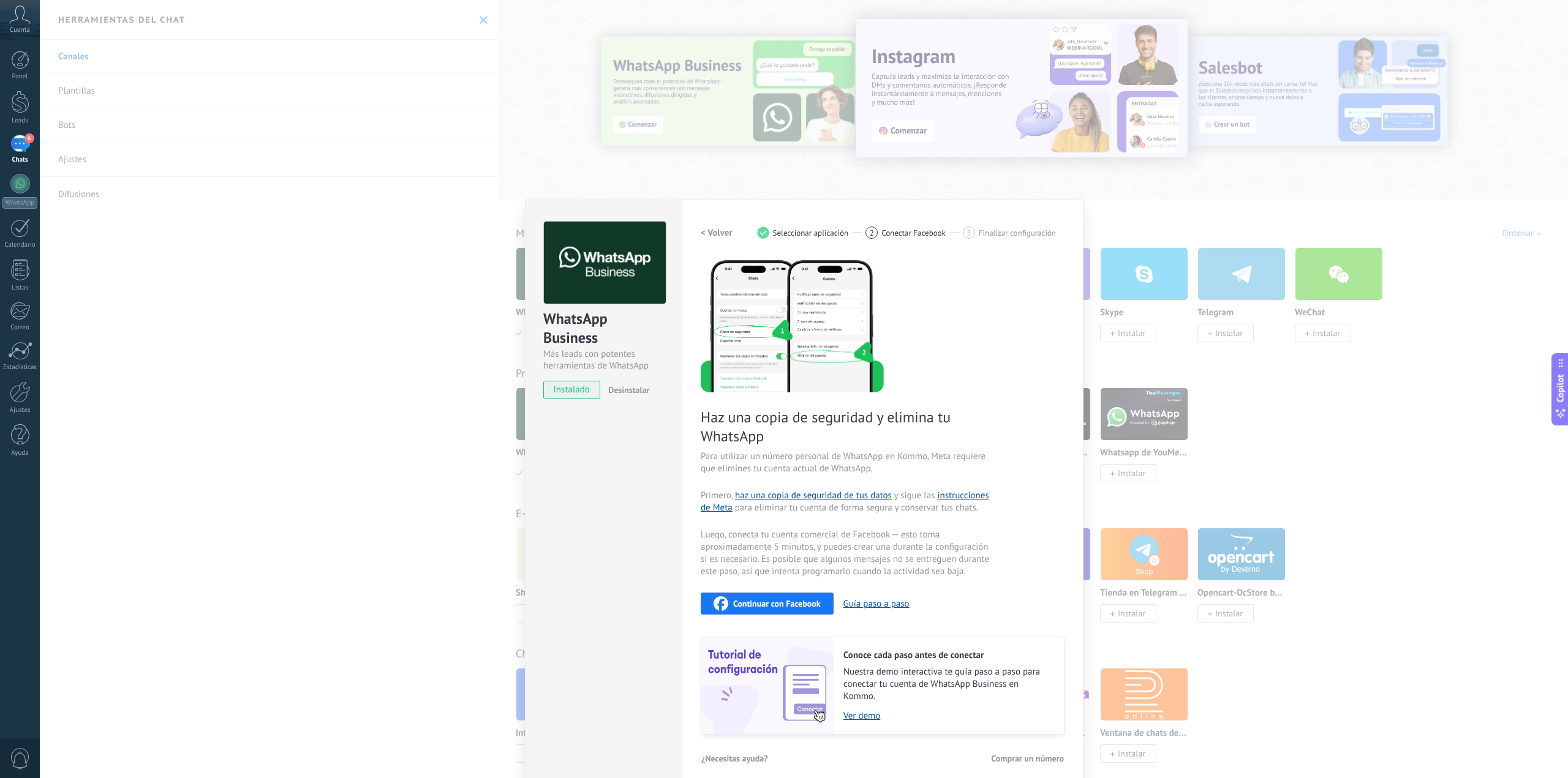
scroll to position [18, 0]
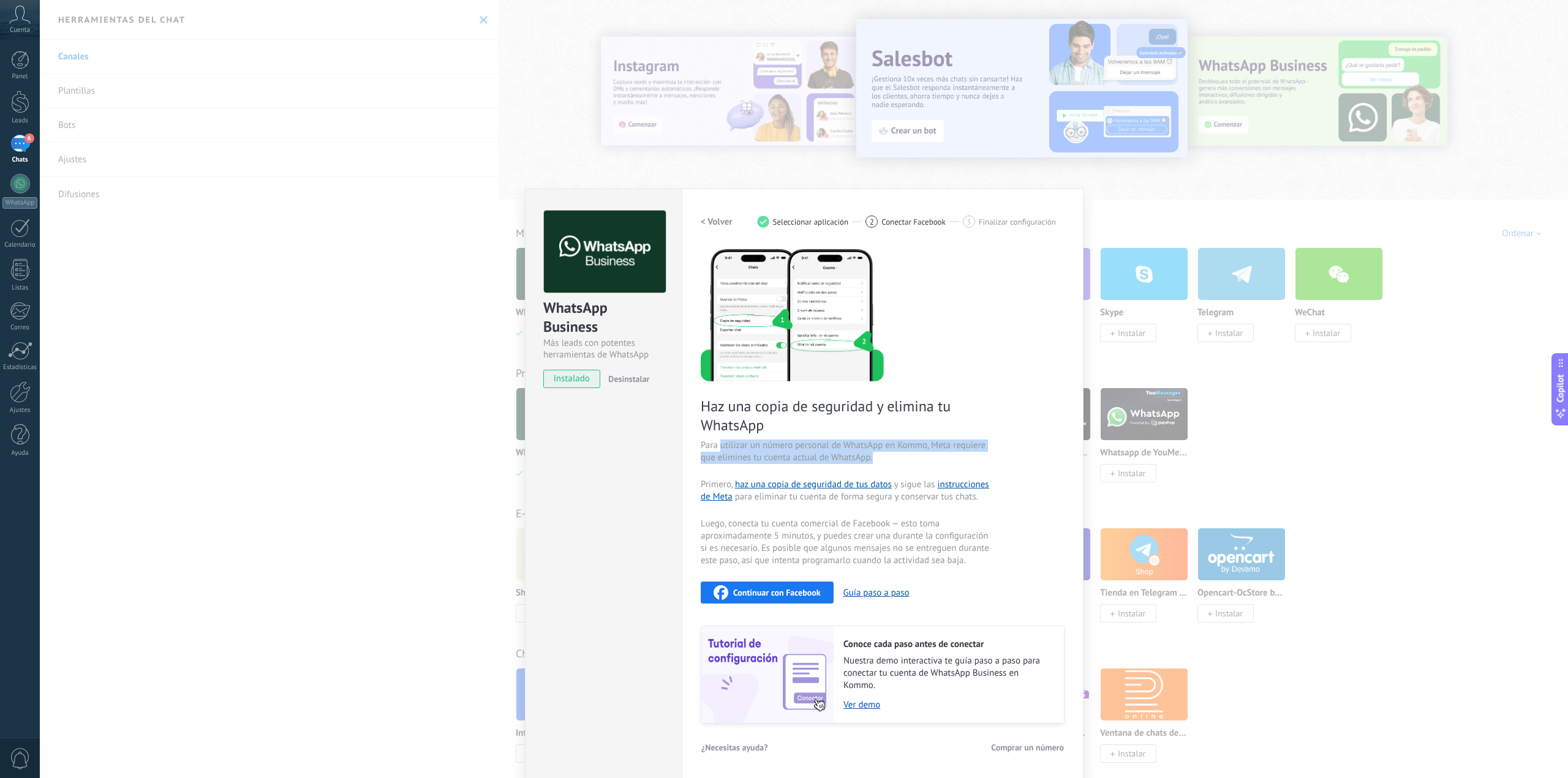
drag, startPoint x: 732, startPoint y: 447, endPoint x: 938, endPoint y: 458, distance: 206.3
click at [938, 458] on span "Para utilizar un número personal de WhatsApp en Kommo, Meta requiere que elimin…" at bounding box center [846, 452] width 292 height 25
click at [712, 223] on h2 "< Volver" at bounding box center [717, 222] width 32 height 12
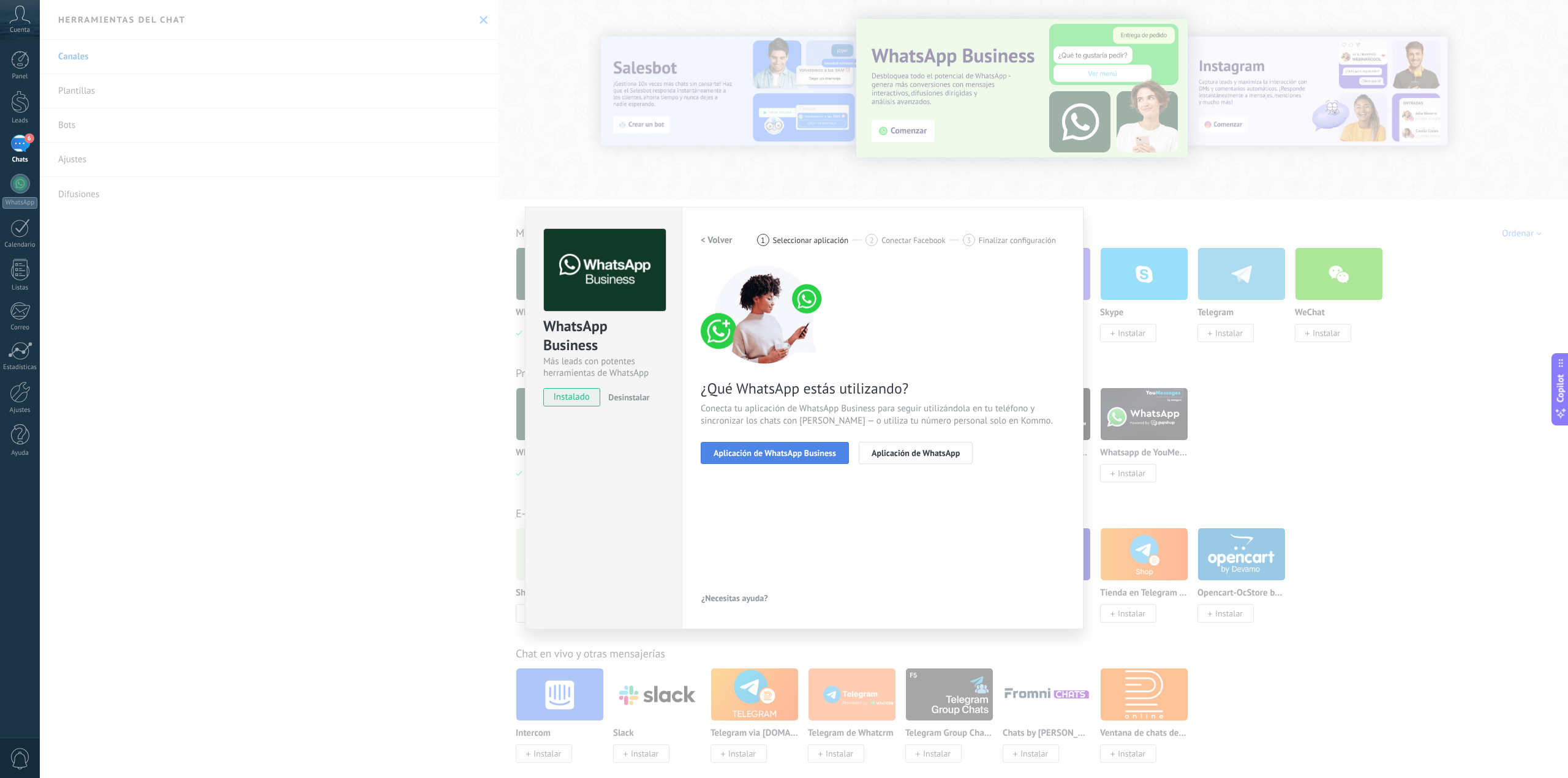
click at [790, 453] on span "Aplicación de WhatsApp Business" at bounding box center [774, 453] width 122 height 8
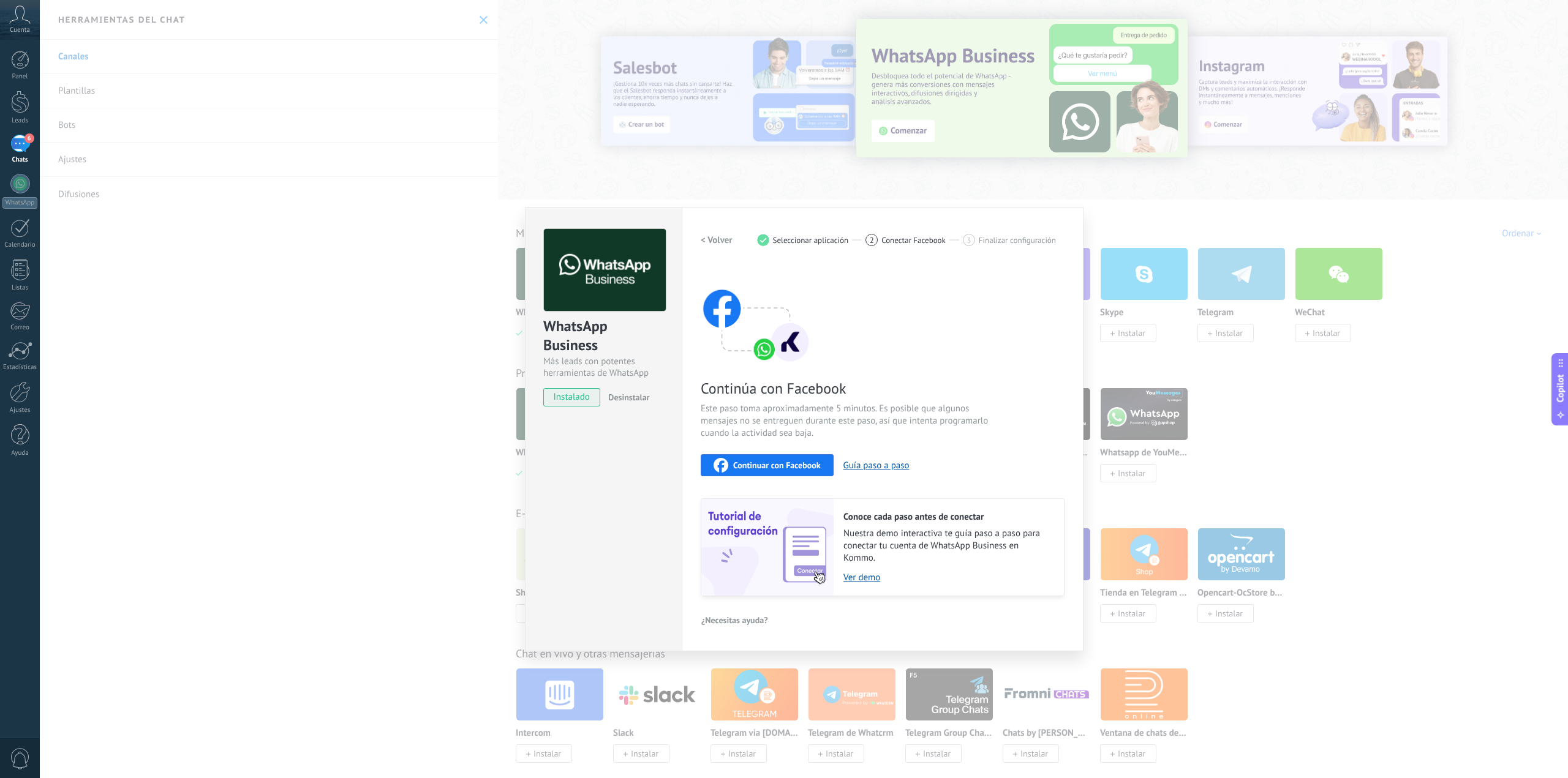
click at [780, 466] on span "Continuar con Facebook" at bounding box center [777, 465] width 88 height 8
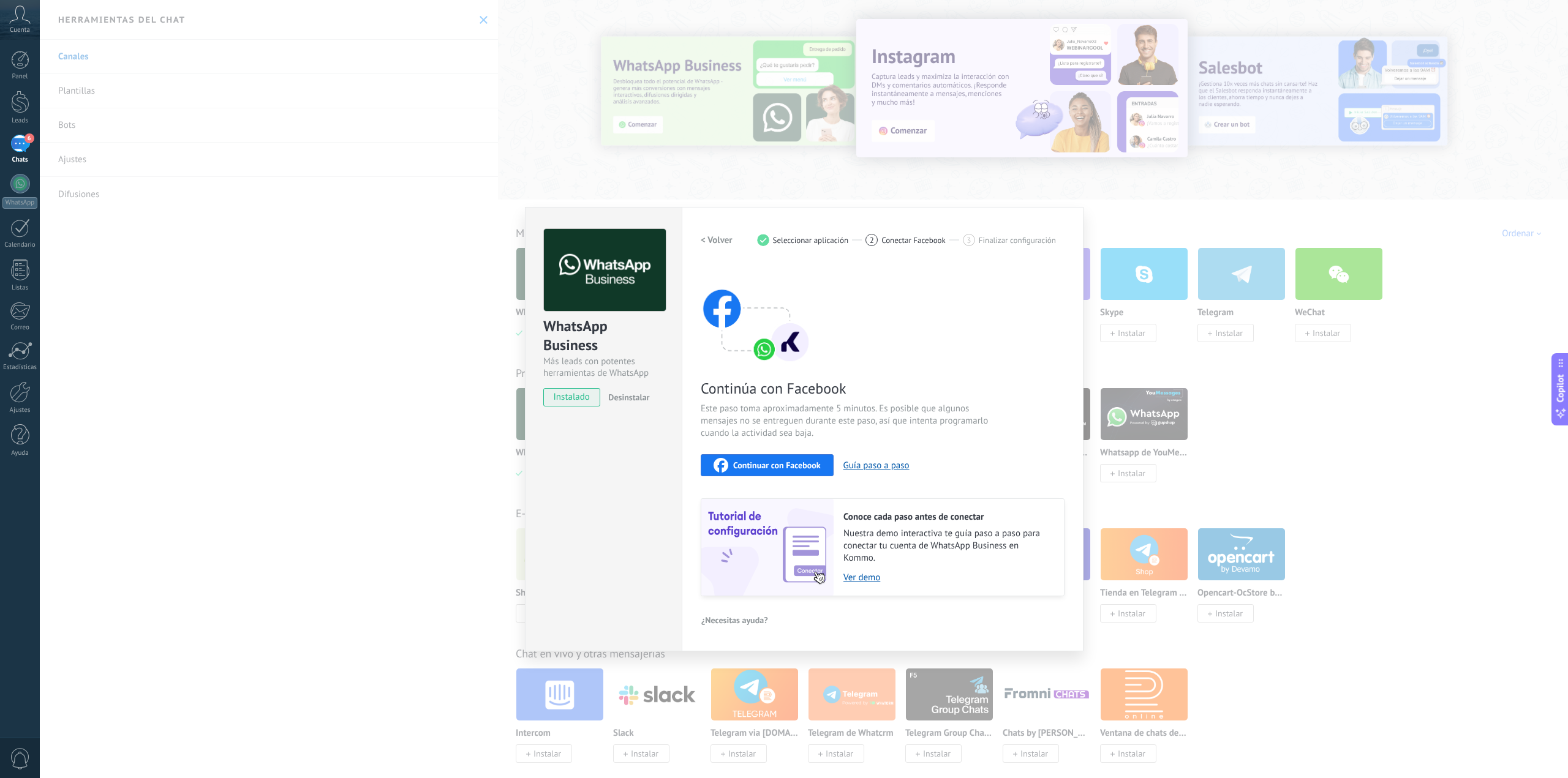
click at [761, 465] on span "Continuar con Facebook" at bounding box center [777, 465] width 88 height 8
click at [1340, 422] on div "WhatsApp Business Más leads con potentes herramientas de WhatsApp instalado Des…" at bounding box center [804, 389] width 1529 height 778
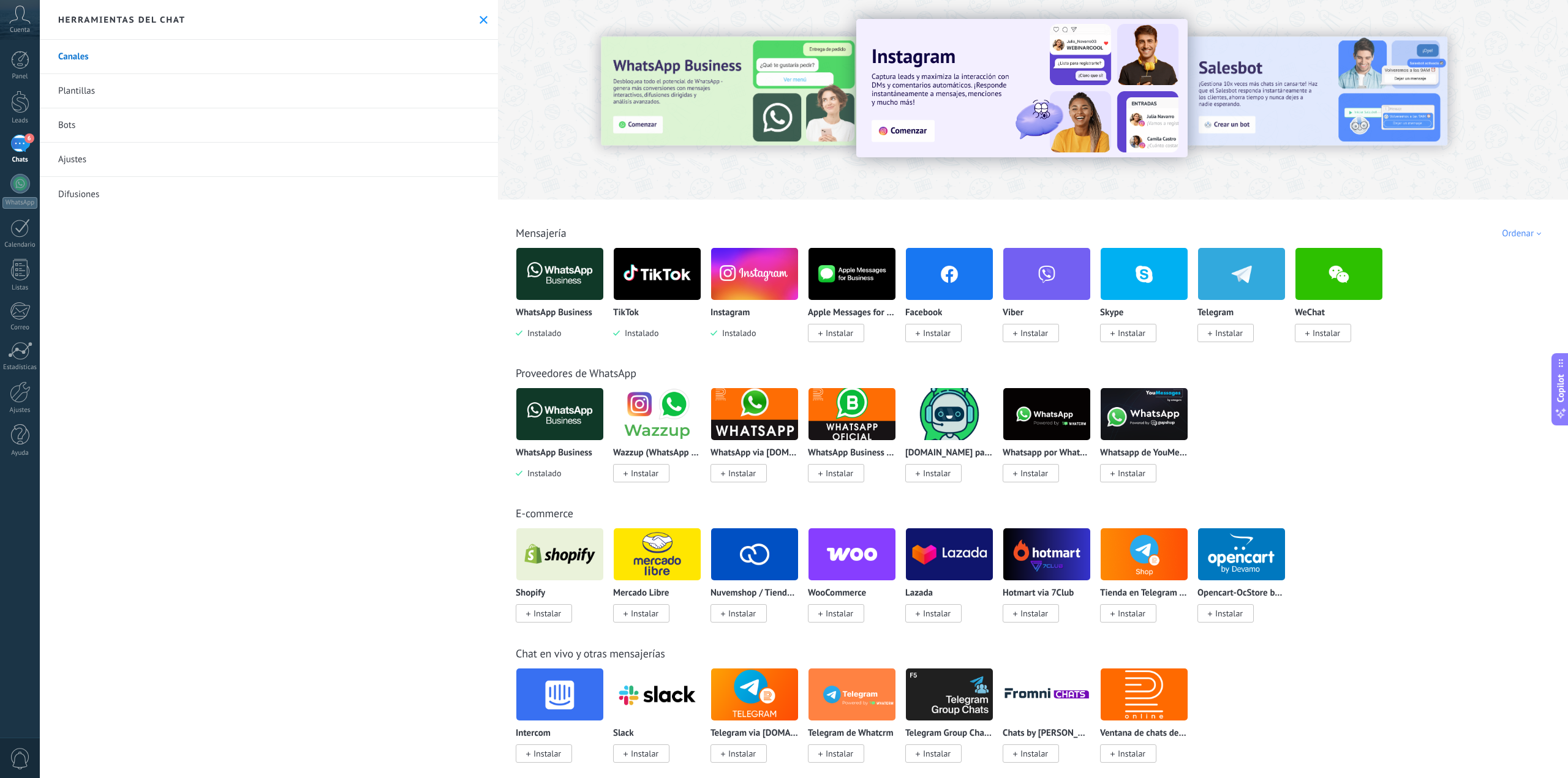
click at [929, 335] on span "Instalar" at bounding box center [937, 333] width 28 height 11
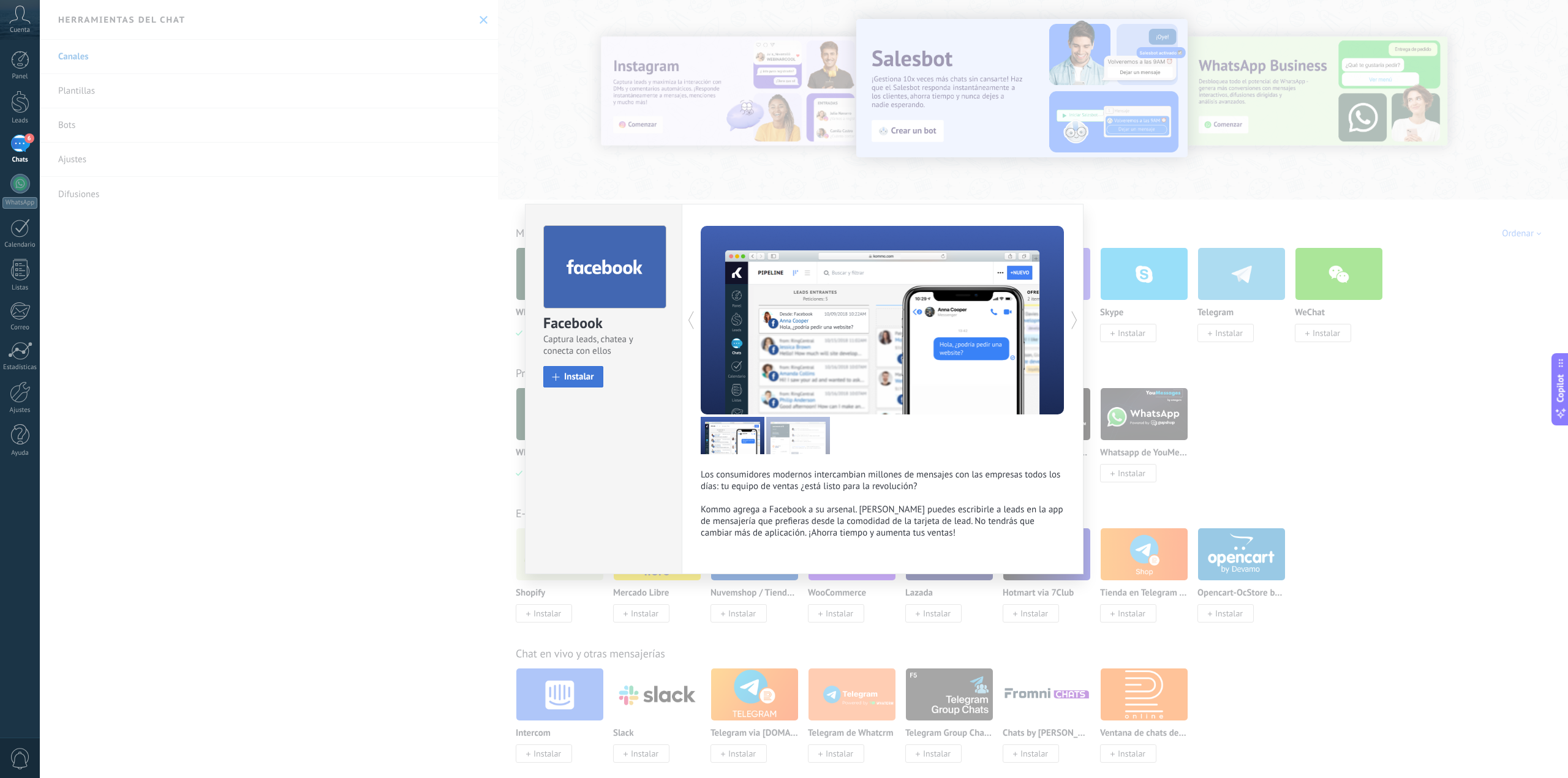
click at [579, 375] on span "Instalar" at bounding box center [579, 376] width 30 height 9
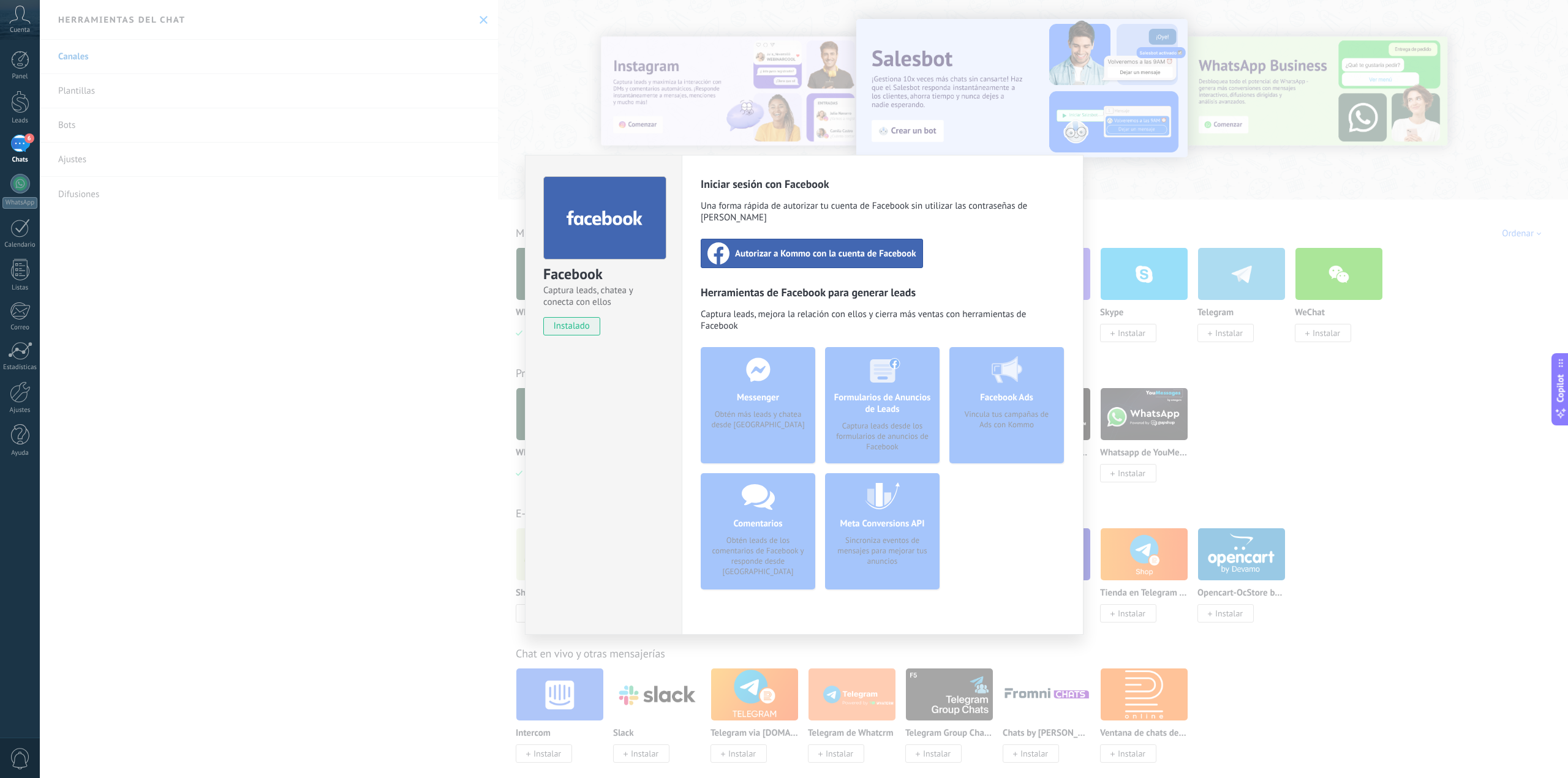
click at [835, 247] on span "Autorizar a Kommo con la cuenta de Facebook" at bounding box center [825, 253] width 182 height 12
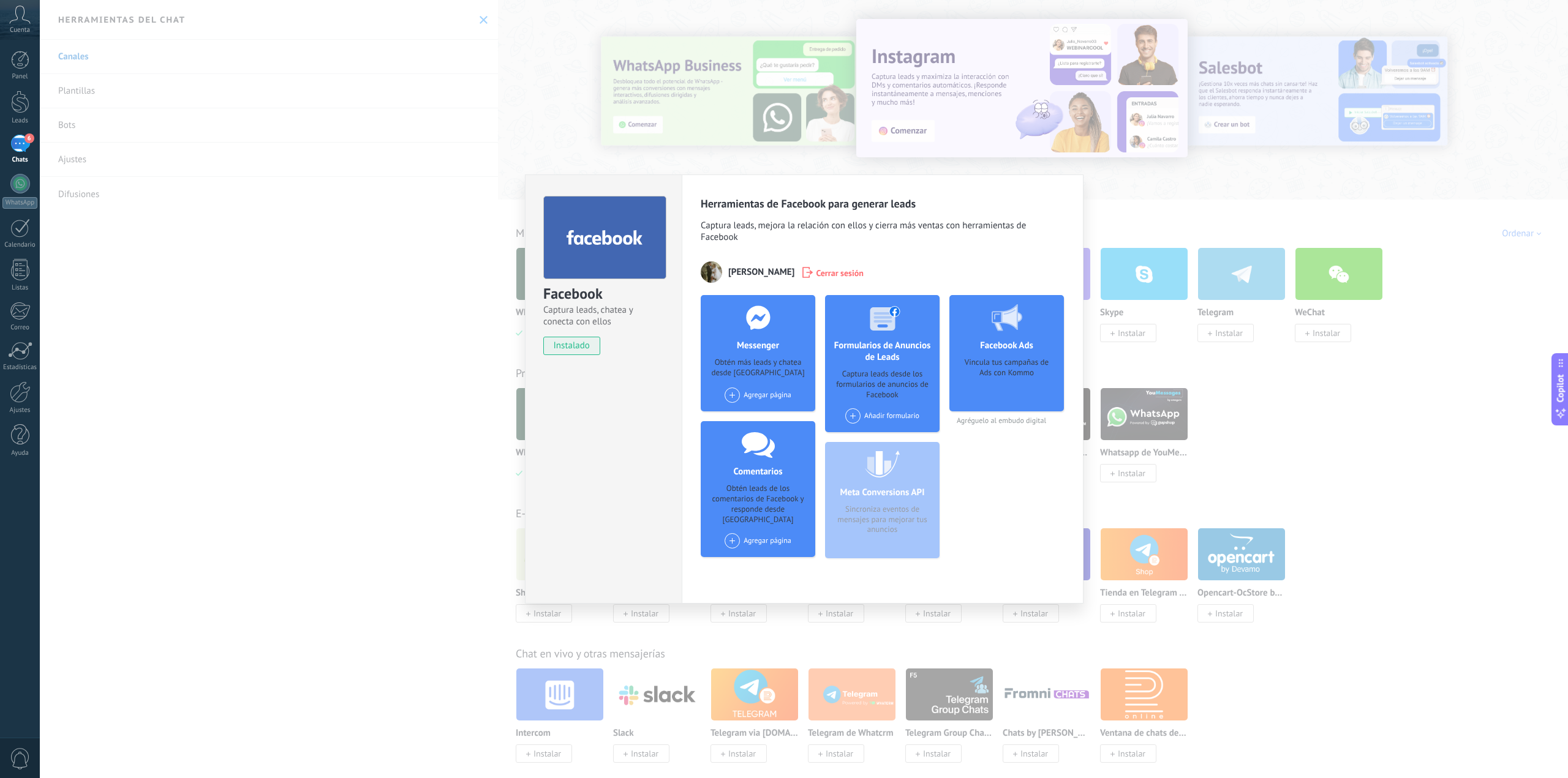
click at [734, 394] on span at bounding box center [732, 395] width 16 height 16
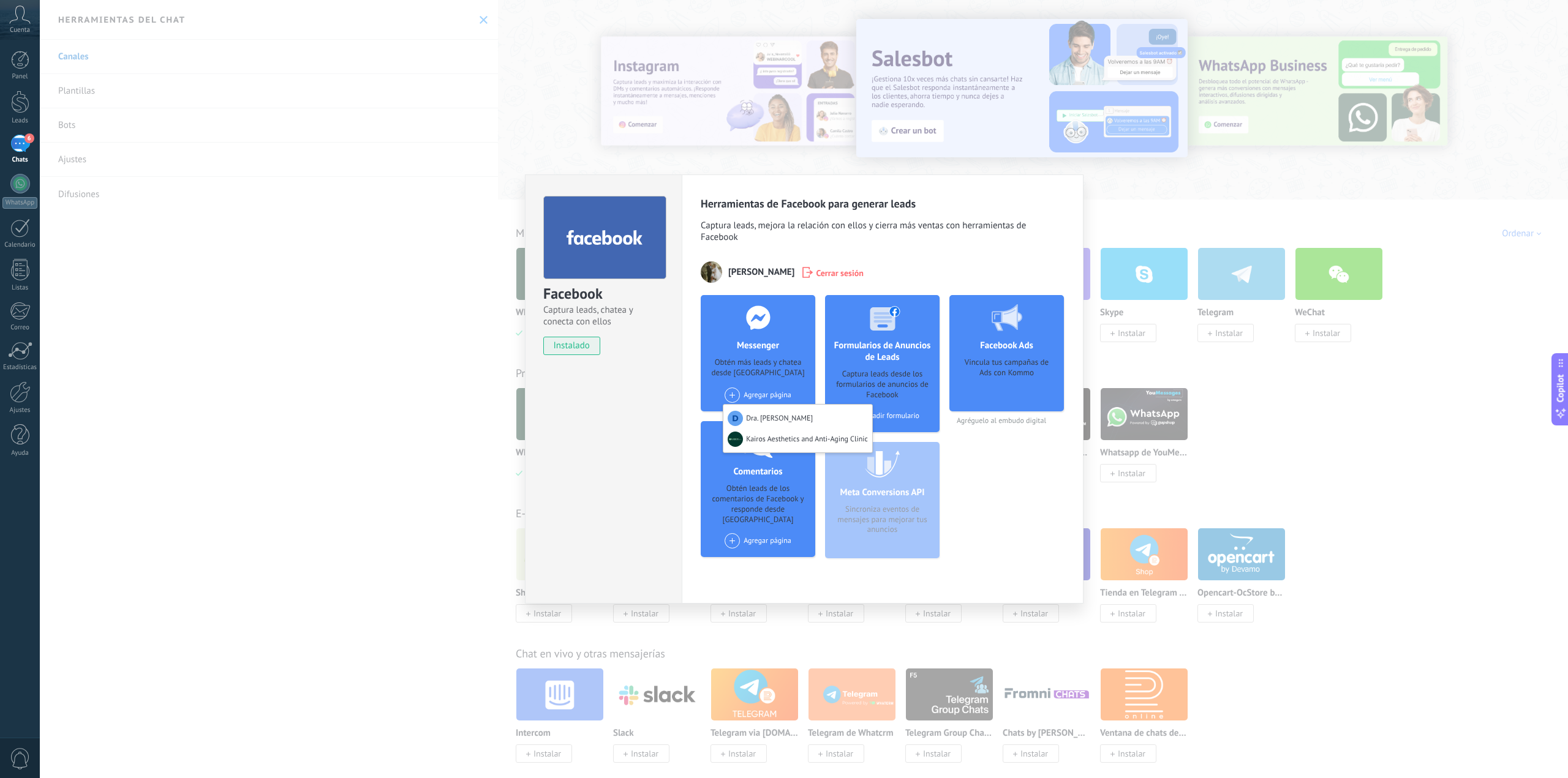
click at [999, 468] on div "Facebook Ads Vincula tus campañas de Ads con Kommo Agréguelo al embudo digital" at bounding box center [1006, 431] width 114 height 273
click at [753, 487] on div "Obtén leads de los comentarios de Facebook y responde desde [GEOGRAPHIC_DATA]" at bounding box center [759, 504] width 95 height 42
click at [736, 533] on span at bounding box center [732, 541] width 16 height 16
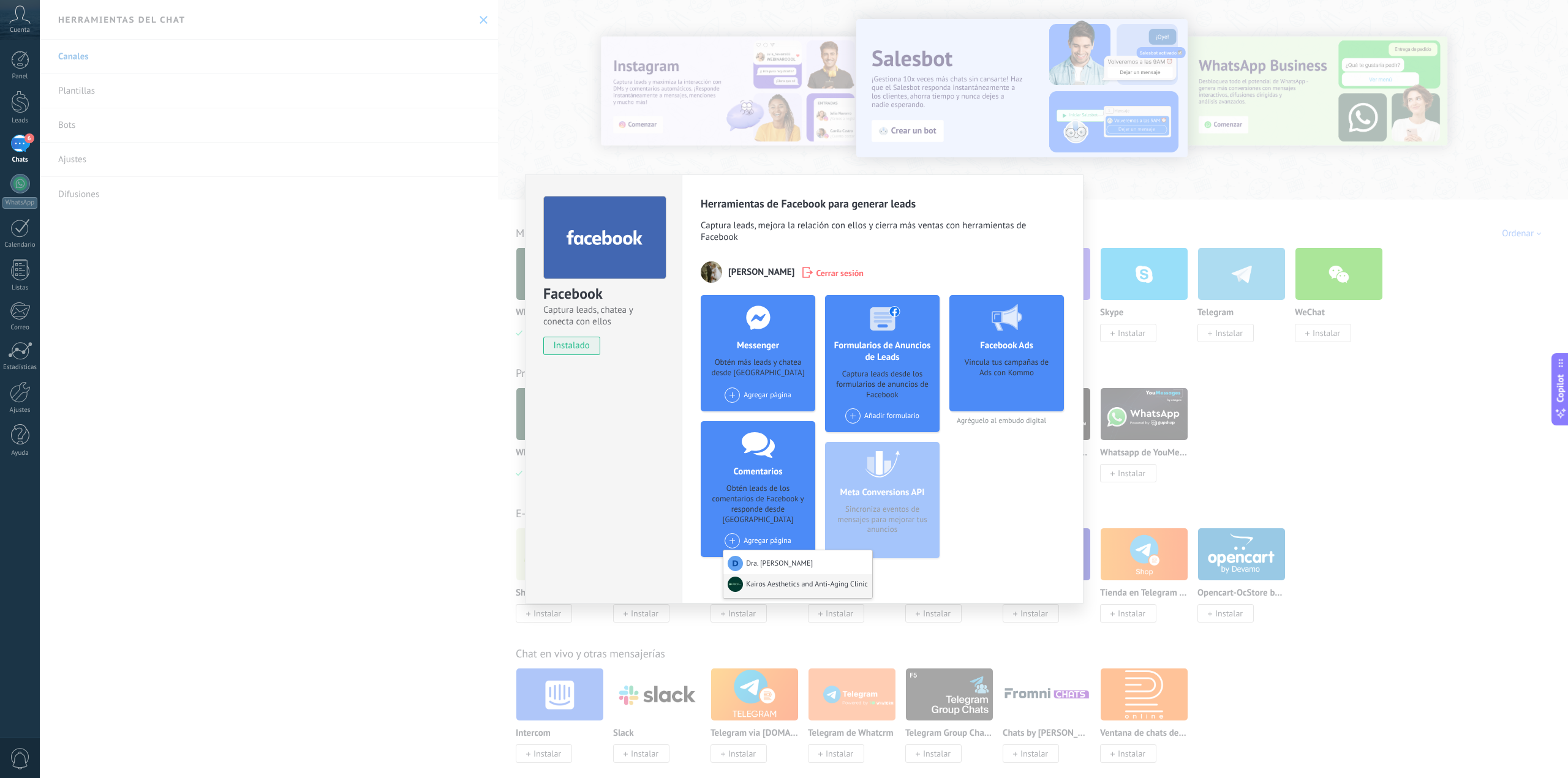
click at [781, 574] on div "Kairos Aesthetics and Anti-Aging Clinic" at bounding box center [797, 586] width 149 height 24
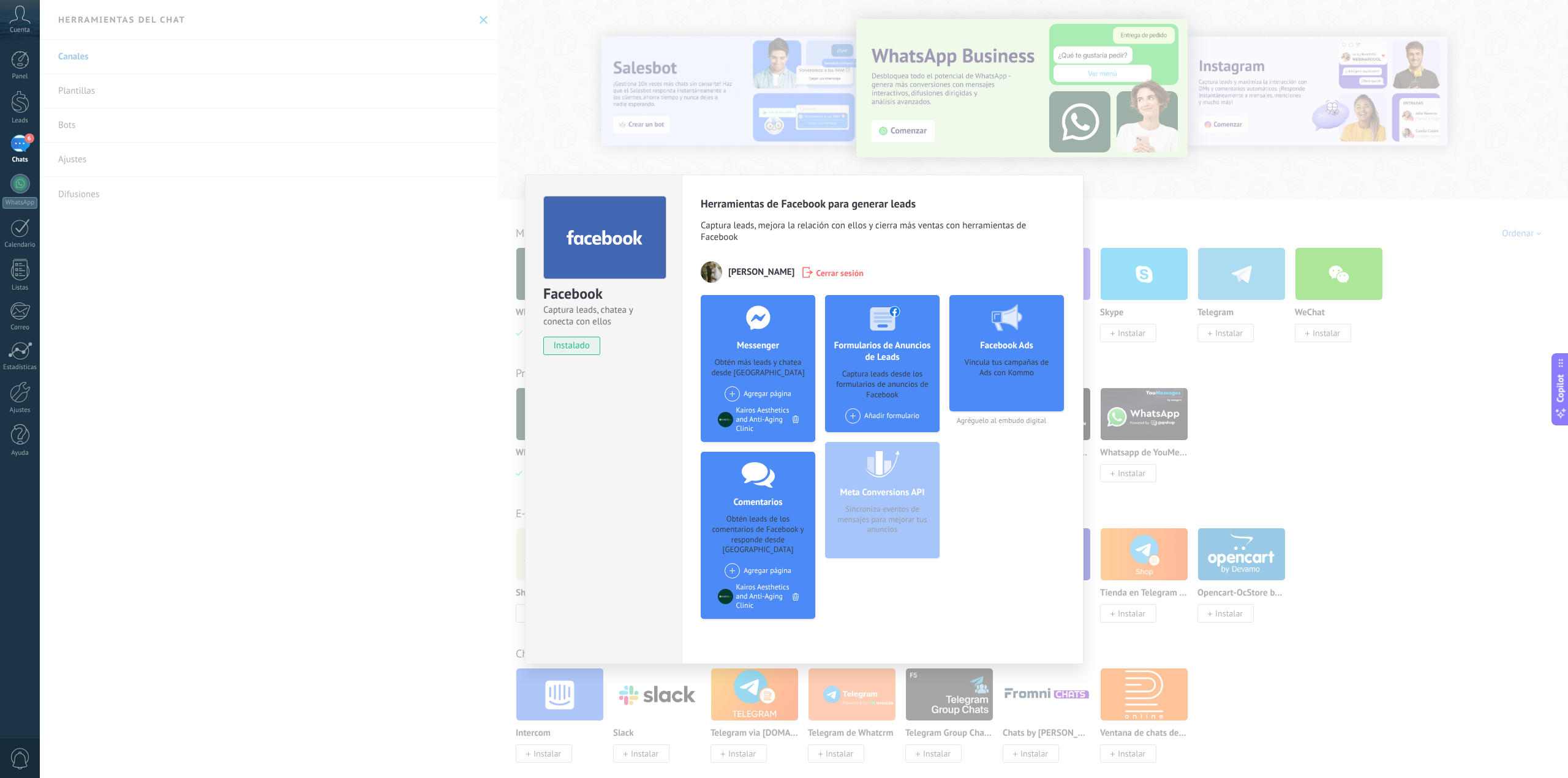
click at [851, 412] on span at bounding box center [853, 416] width 16 height 16
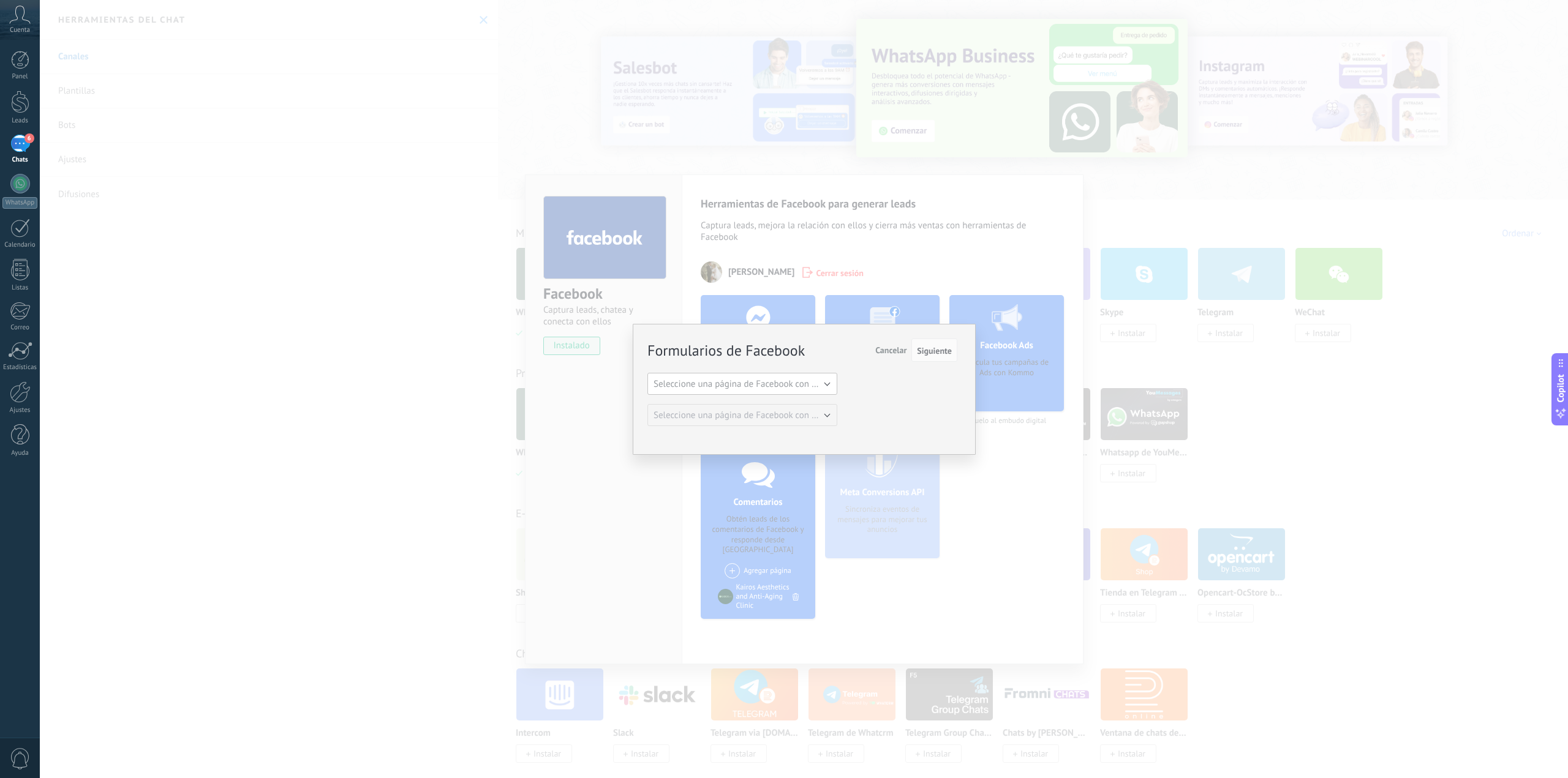
click at [820, 388] on span "Seleccione una página de Facebook con formas" at bounding box center [745, 384] width 185 height 12
click at [757, 420] on span "Kairos Aesthetics and Anti-Aging Clinic" at bounding box center [736, 426] width 193 height 12
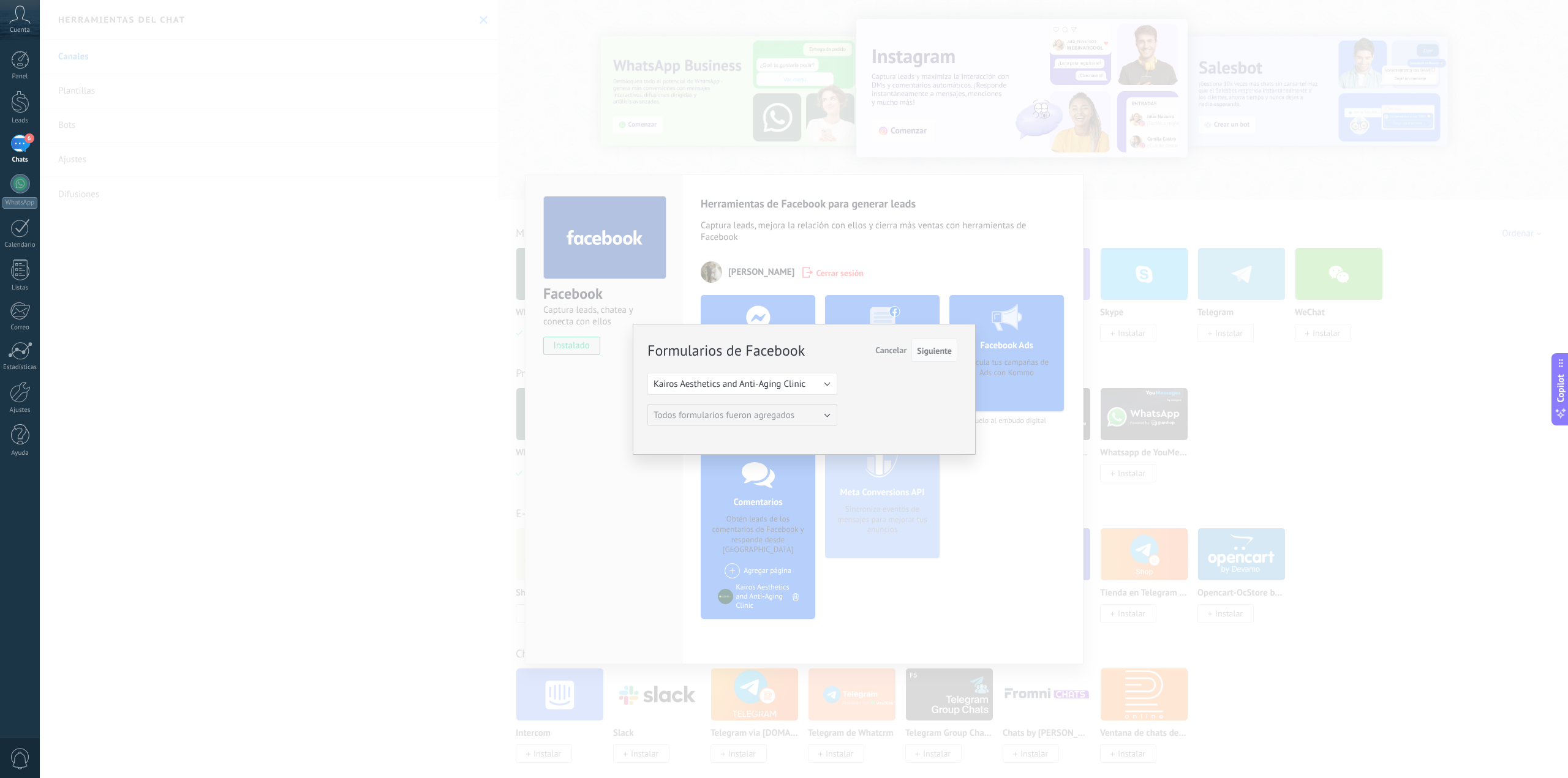
click at [893, 348] on span "Cancelar" at bounding box center [891, 350] width 31 height 11
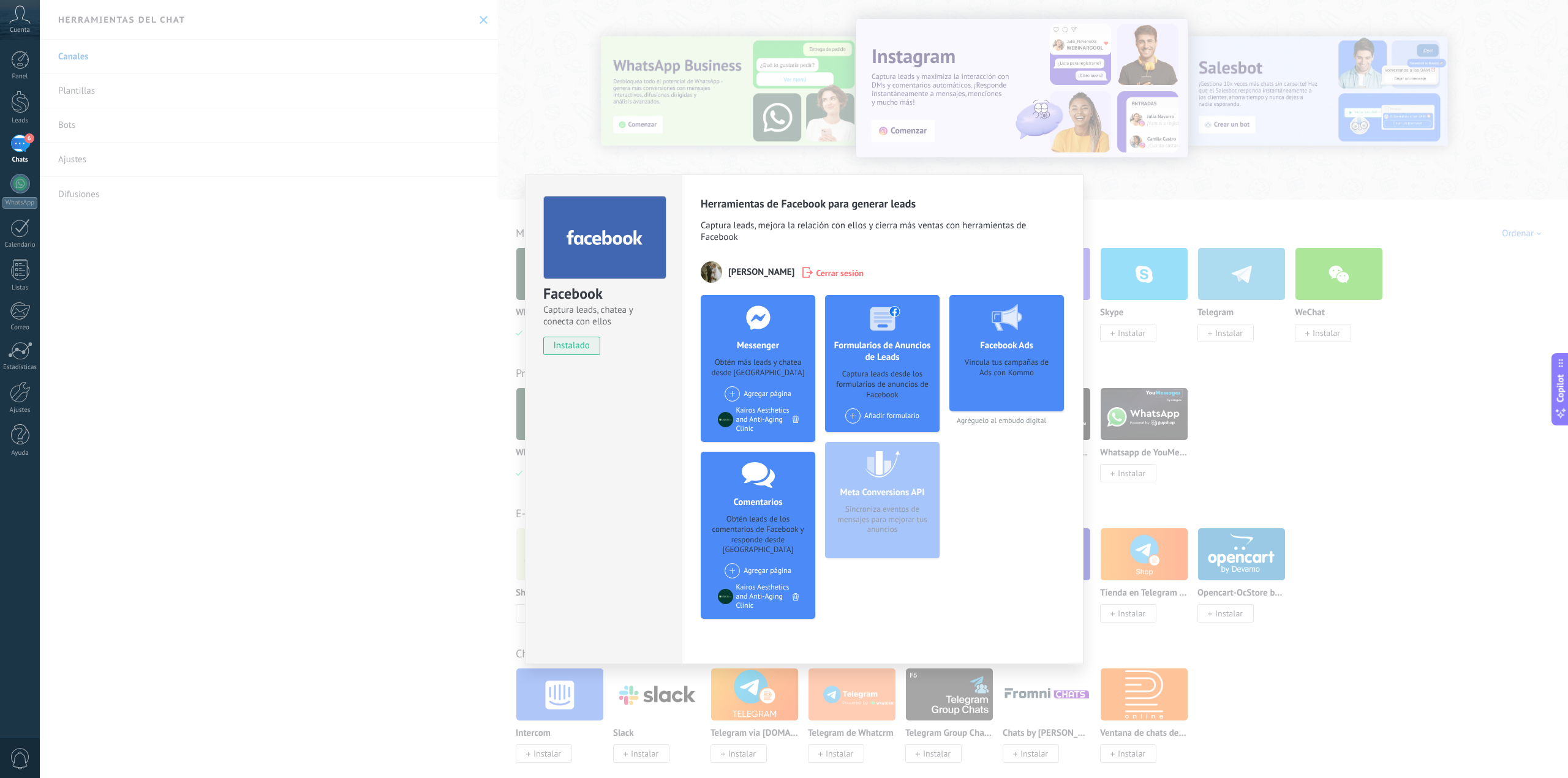
click at [1340, 424] on div "Facebook Captura leads, chatea y conecta con ellos instalado Desinstalar Herram…" at bounding box center [804, 389] width 1529 height 778
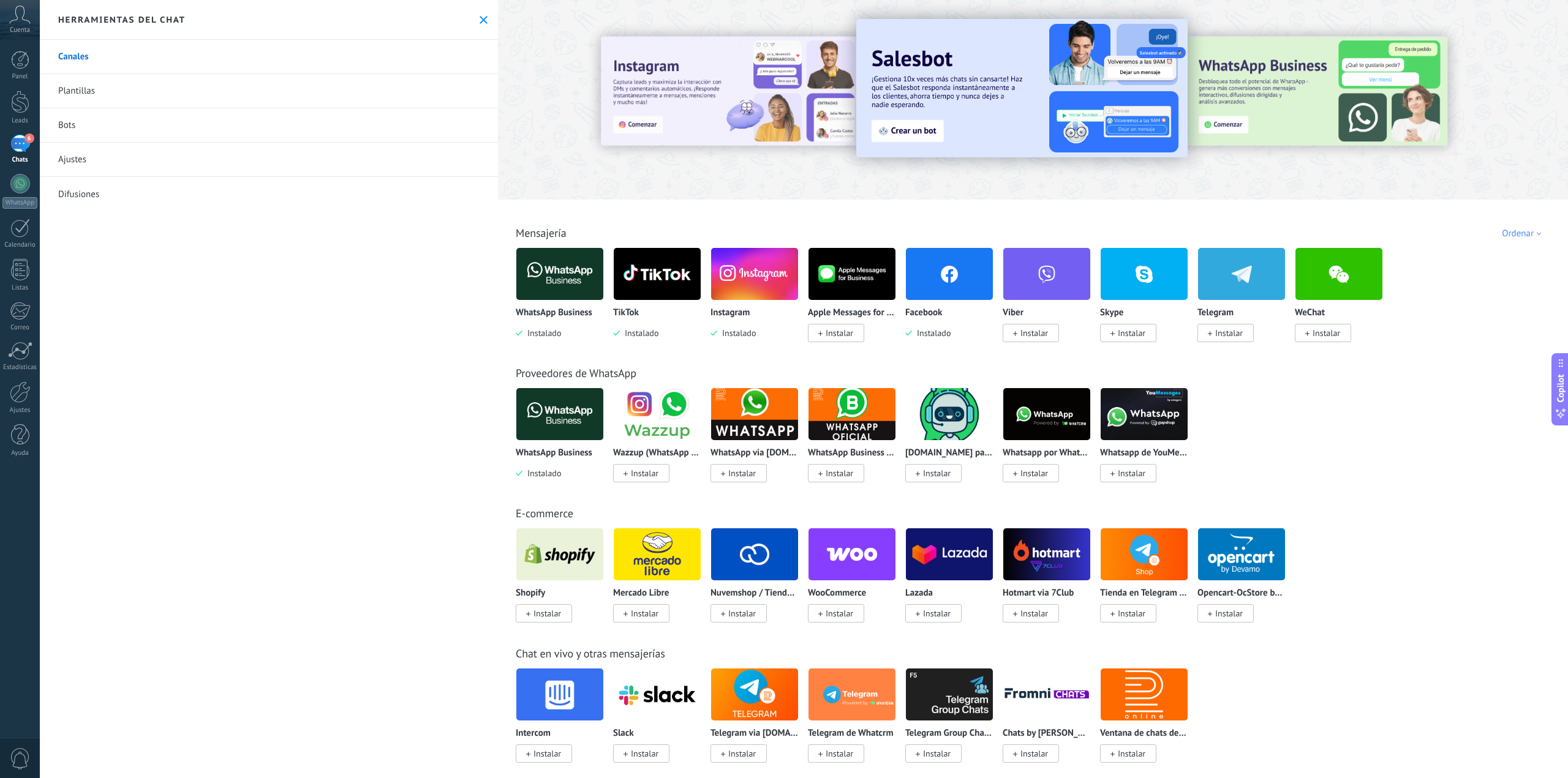
click at [569, 277] on img at bounding box center [560, 274] width 87 height 59
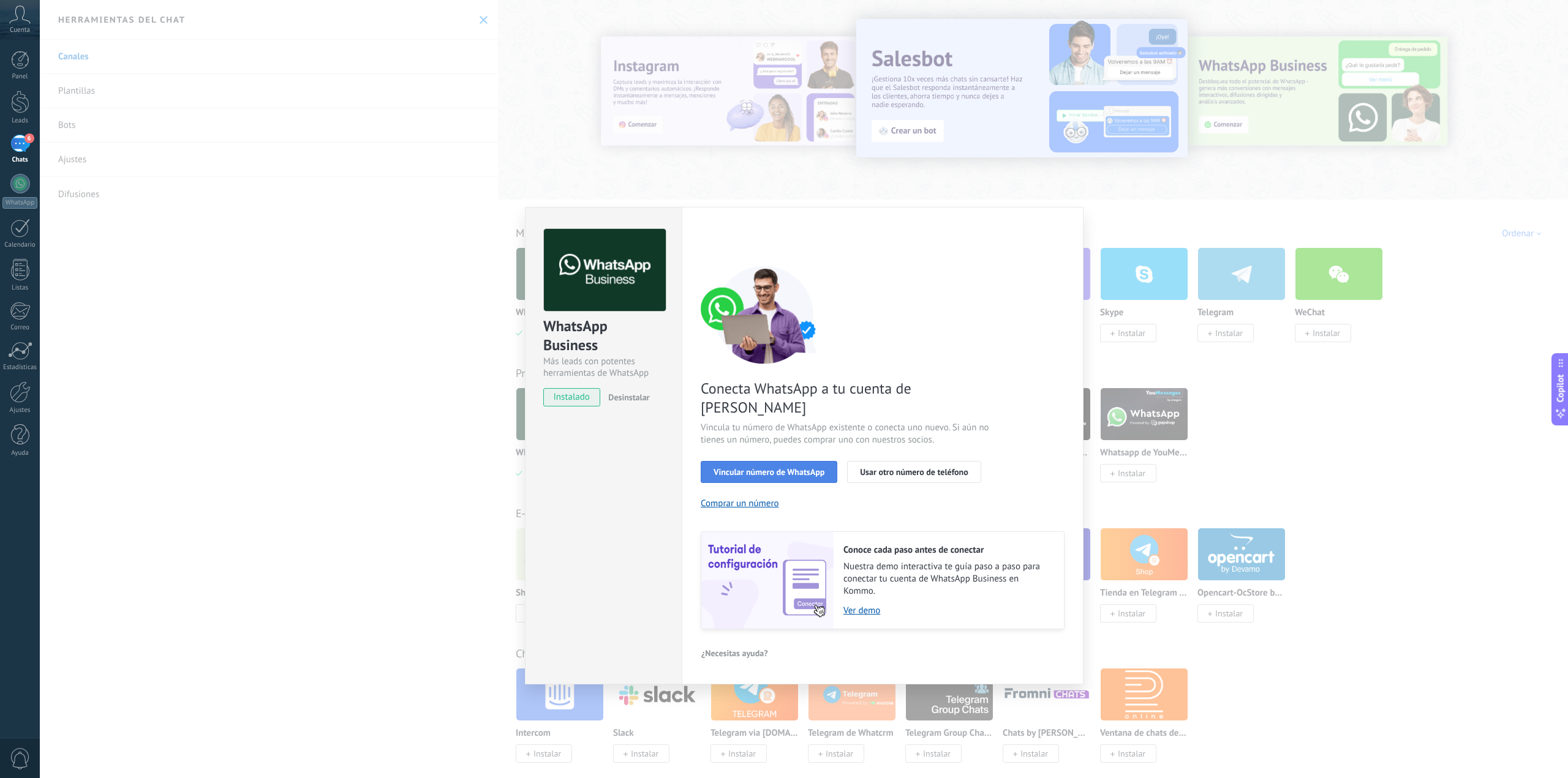
click at [771, 467] on span "Vincular número de WhatsApp" at bounding box center [768, 472] width 111 height 8
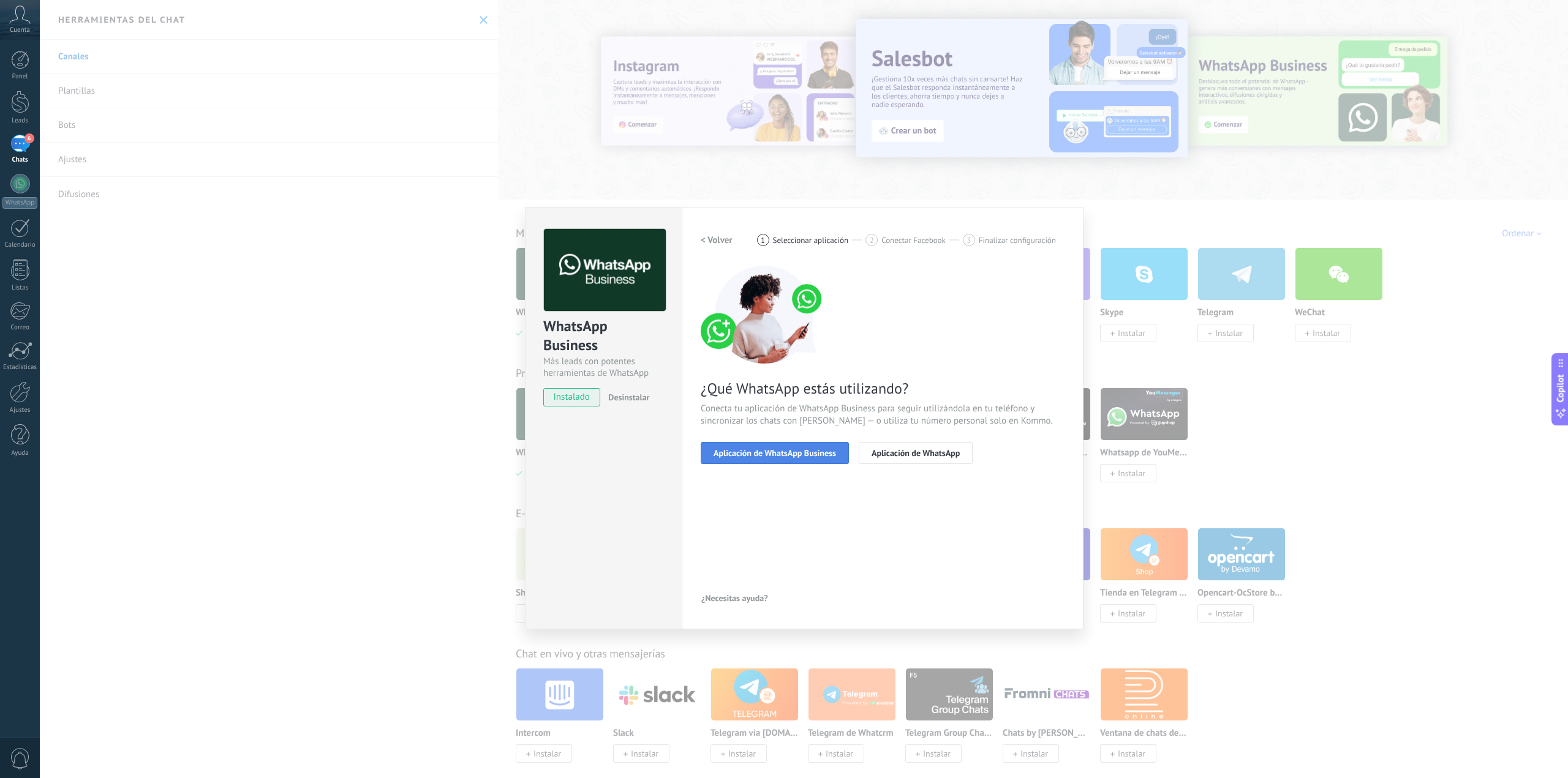
click at [791, 455] on span "Aplicación de WhatsApp Business" at bounding box center [774, 453] width 122 height 8
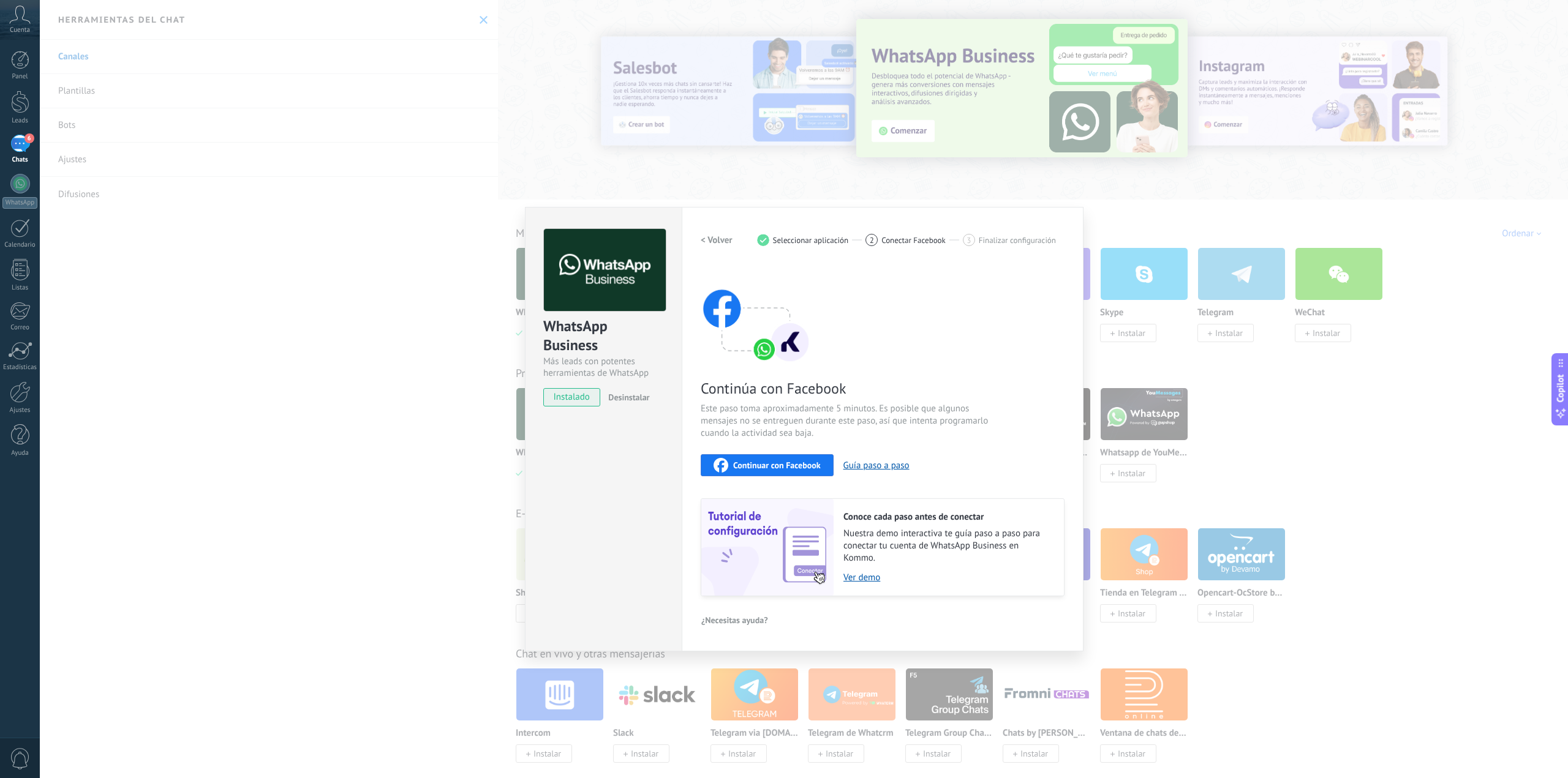
click at [791, 465] on span "Continuar con Facebook" at bounding box center [777, 465] width 88 height 8
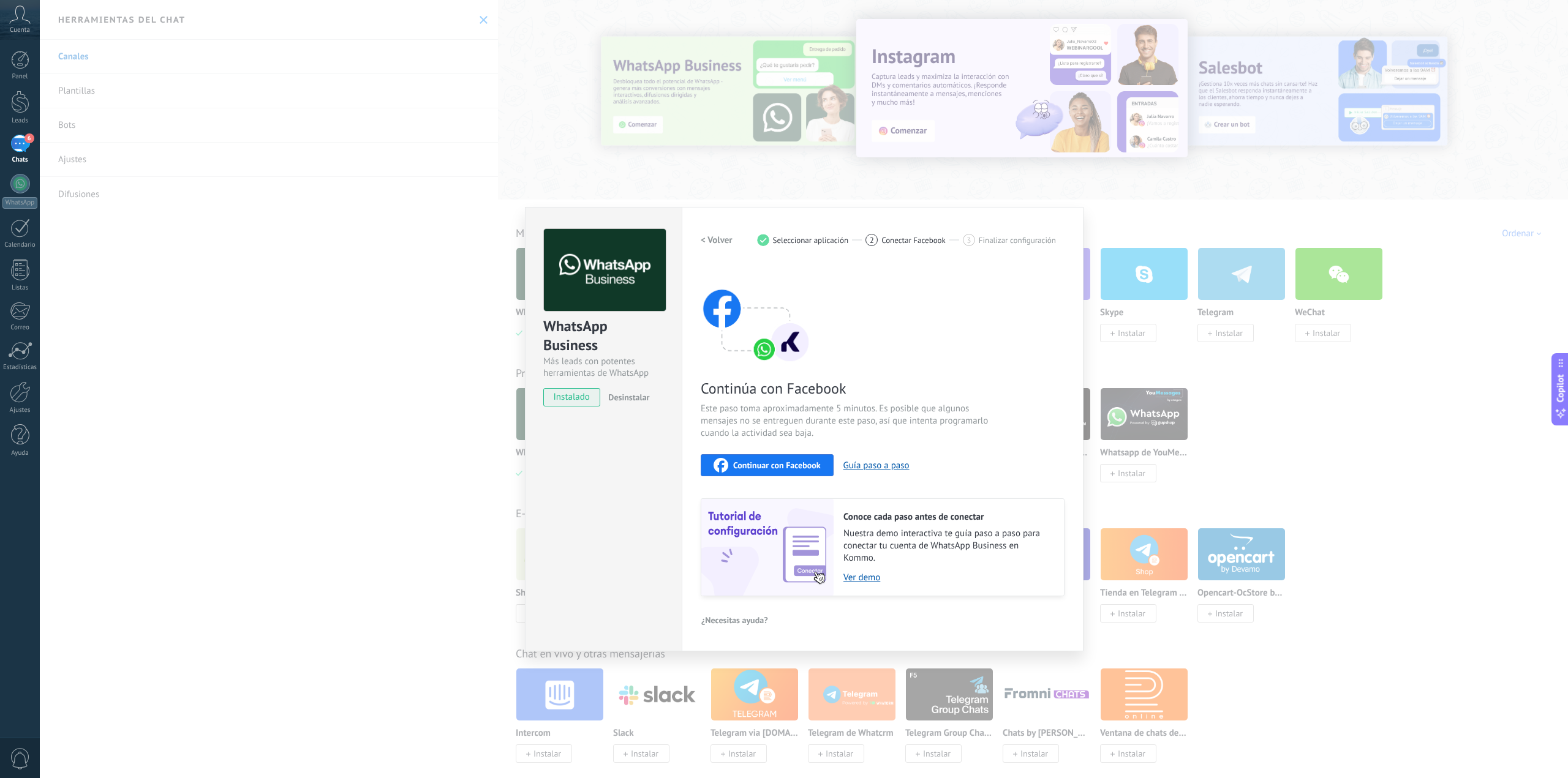
click at [360, 386] on div "WhatsApp Business Más leads con potentes herramientas de WhatsApp instalado Des…" at bounding box center [804, 389] width 1529 height 778
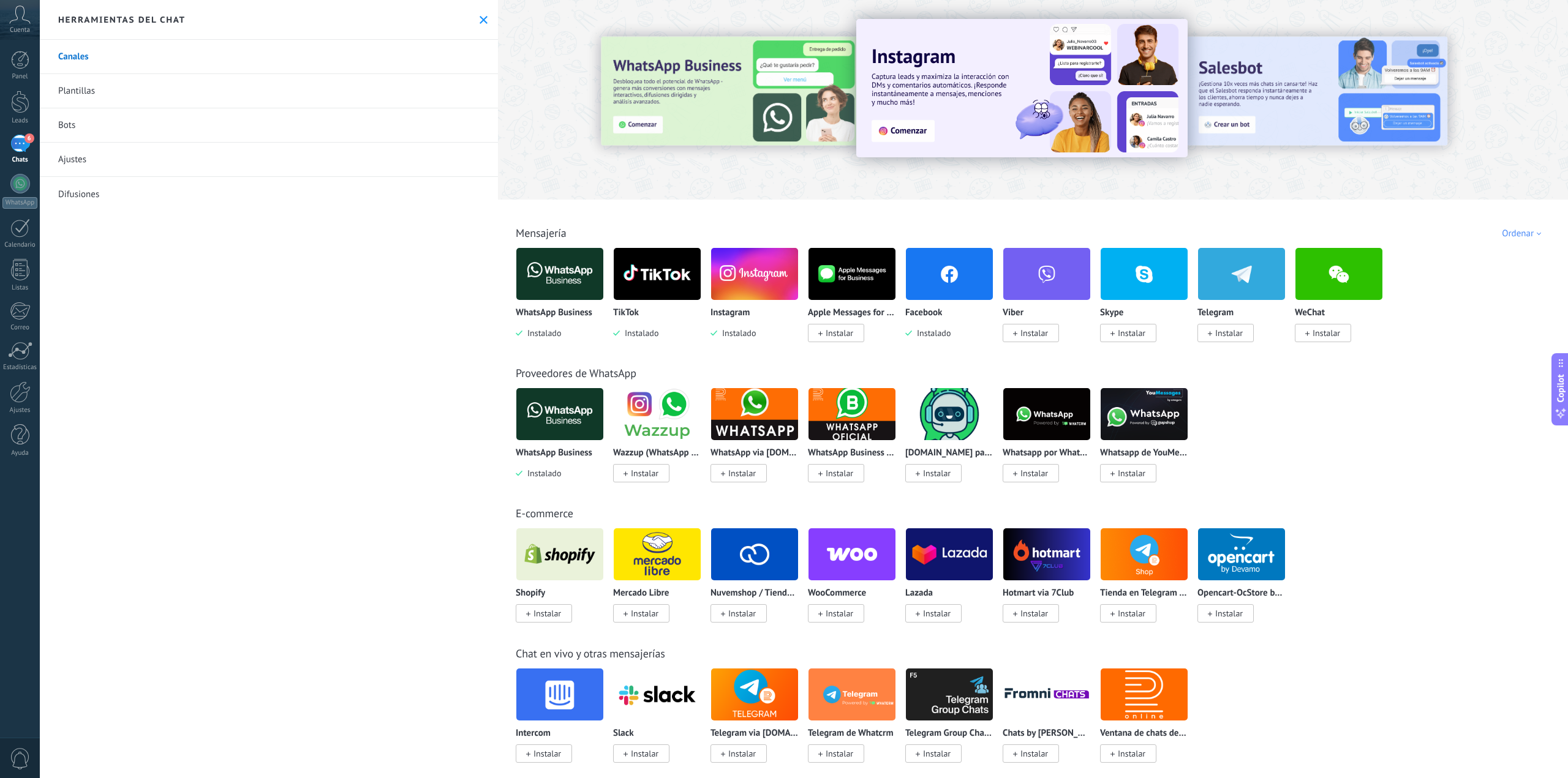
click at [30, 150] on link "6 Chats" at bounding box center [20, 150] width 39 height 30
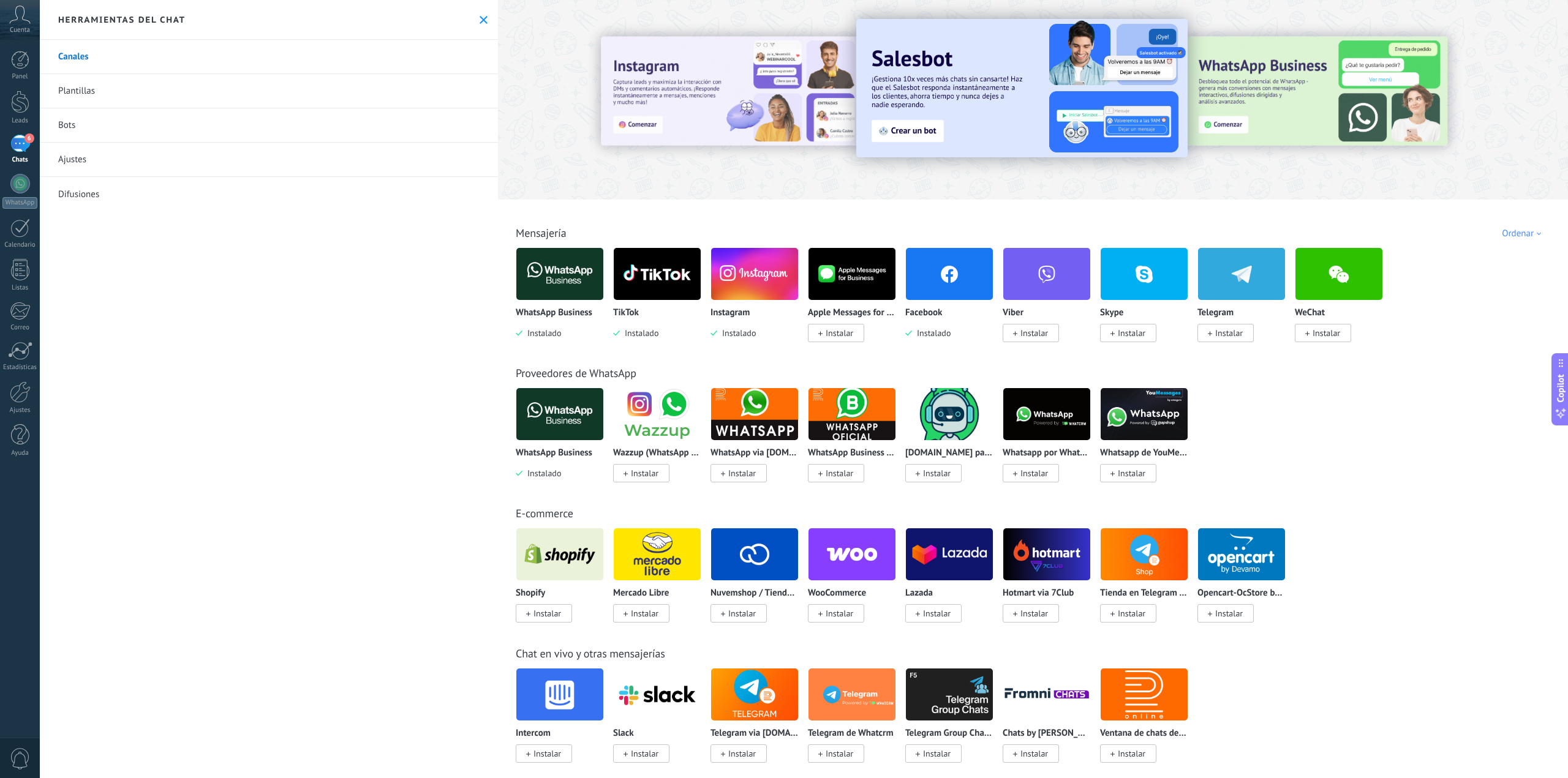
click at [35, 141] on link "6 Chats" at bounding box center [20, 150] width 39 height 30
click at [15, 98] on div at bounding box center [20, 102] width 18 height 23
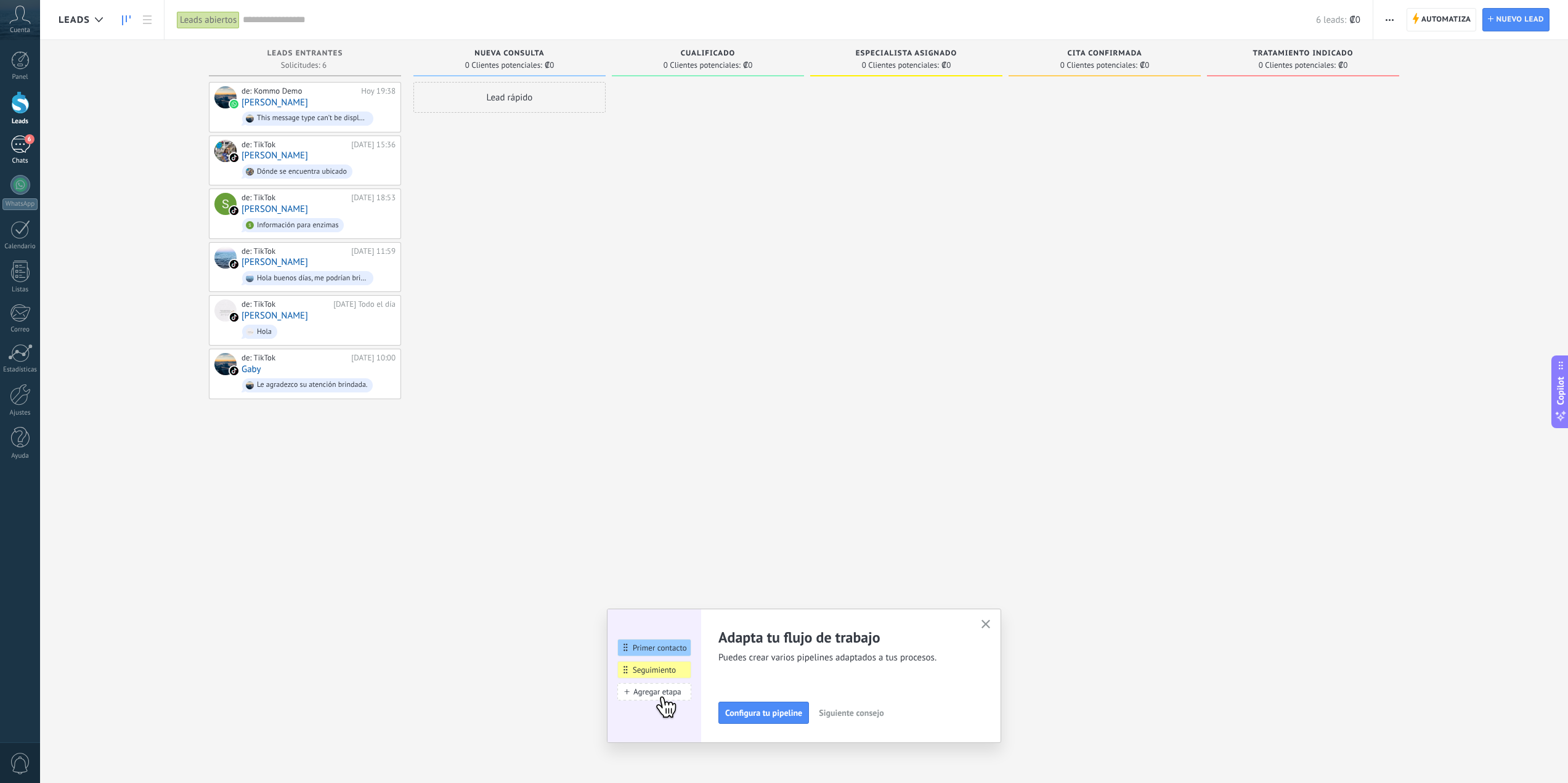
click at [21, 144] on div "6" at bounding box center [21, 145] width 20 height 18
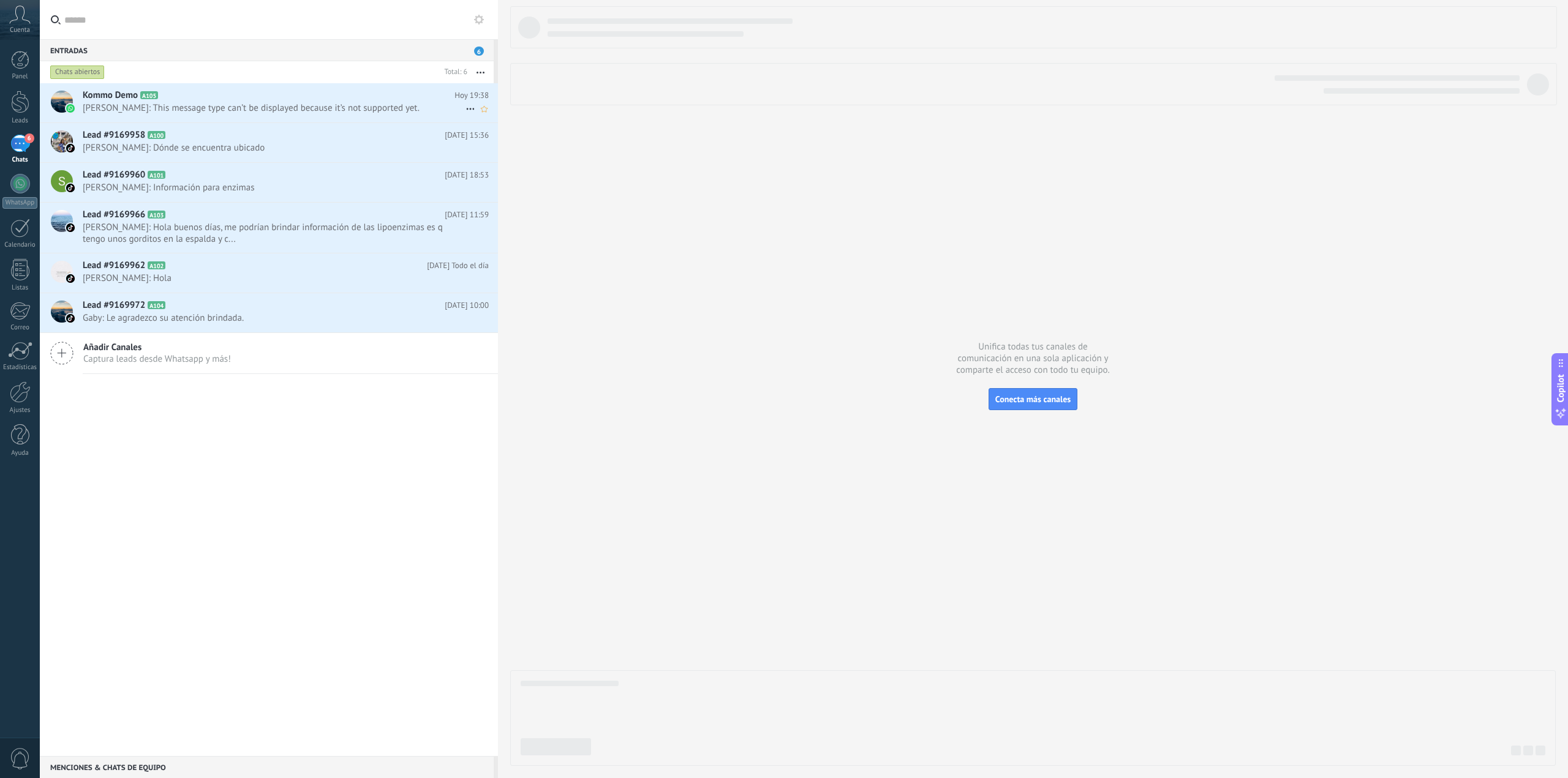
click at [463, 107] on icon at bounding box center [470, 109] width 15 height 15
click at [496, 138] on span "Conversación cerrada" at bounding box center [524, 140] width 83 height 25
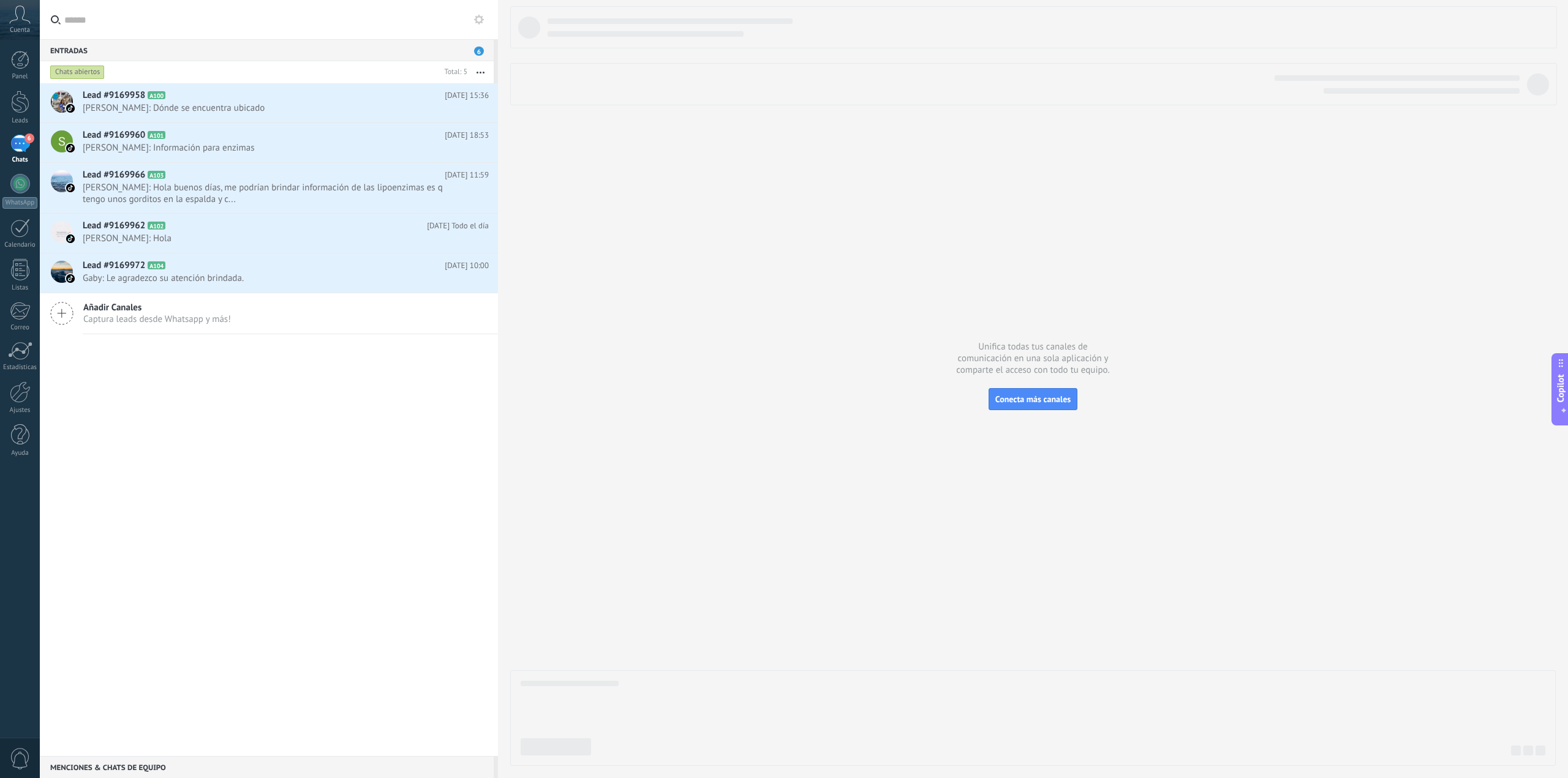
click at [477, 71] on button "button" at bounding box center [481, 72] width 26 height 22
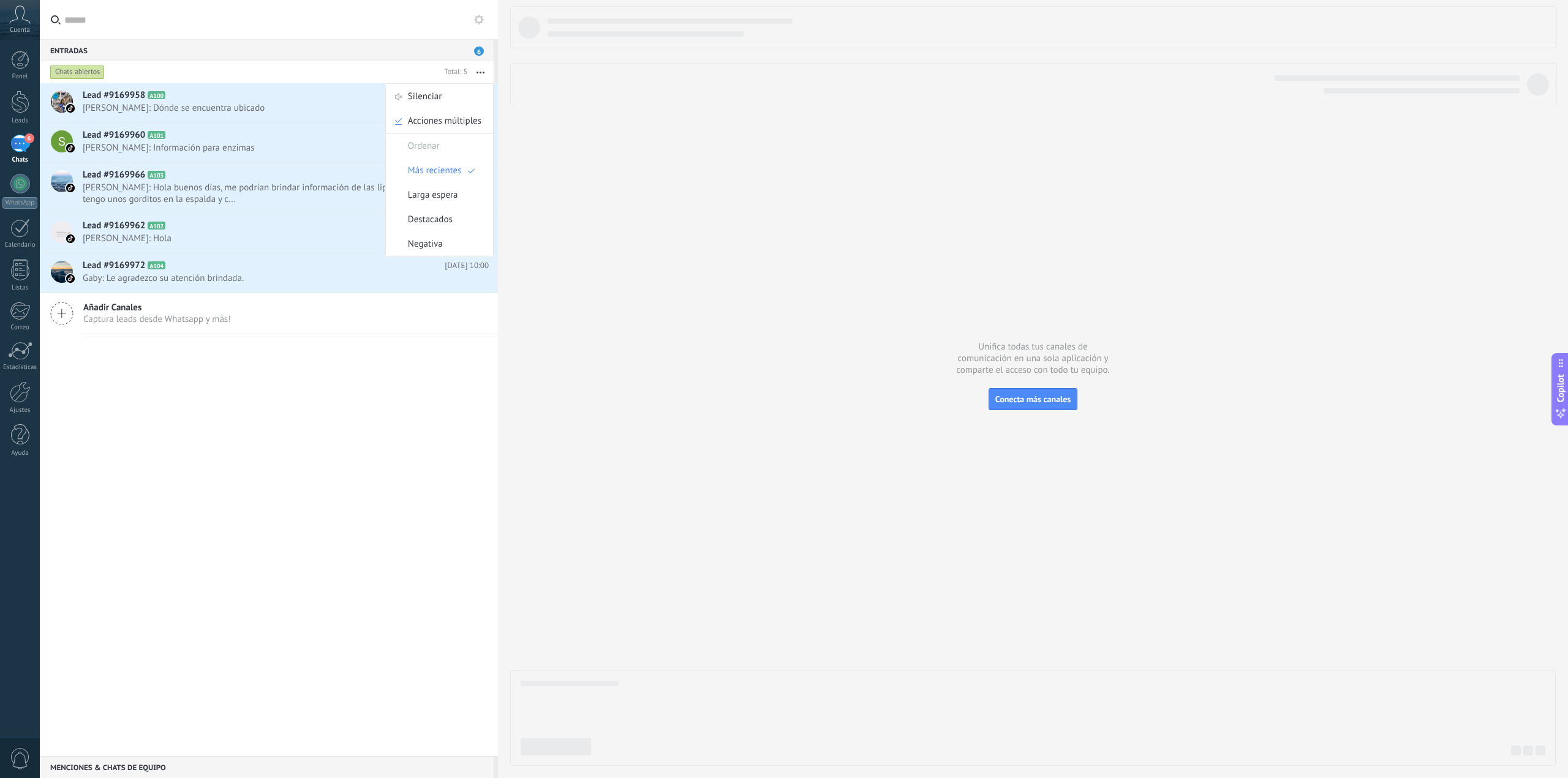
click at [402, 57] on div "Entradas 6" at bounding box center [266, 50] width 454 height 22
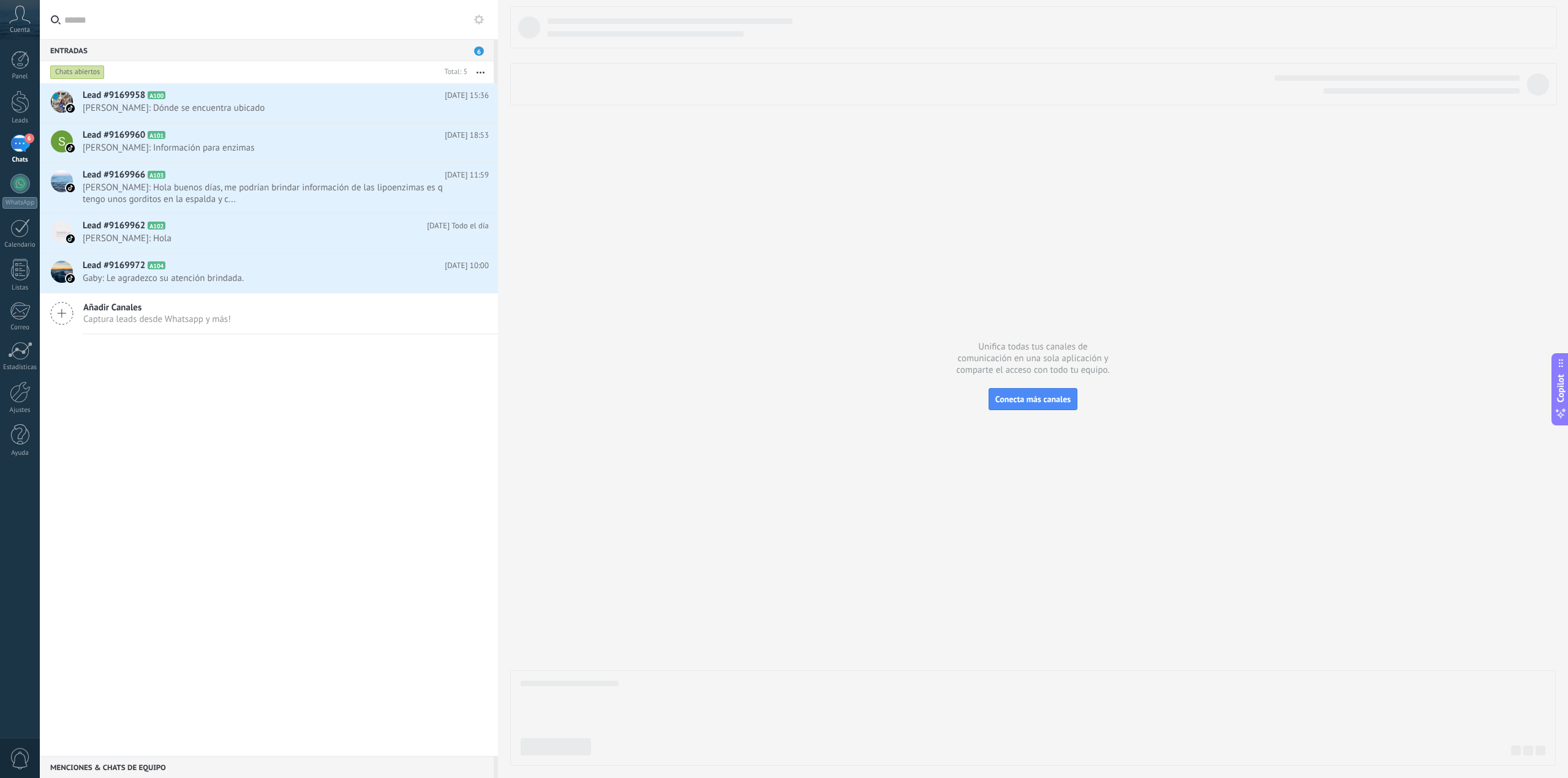
click at [478, 52] on span "6" at bounding box center [479, 51] width 10 height 9
click at [478, 18] on icon at bounding box center [479, 20] width 10 height 10
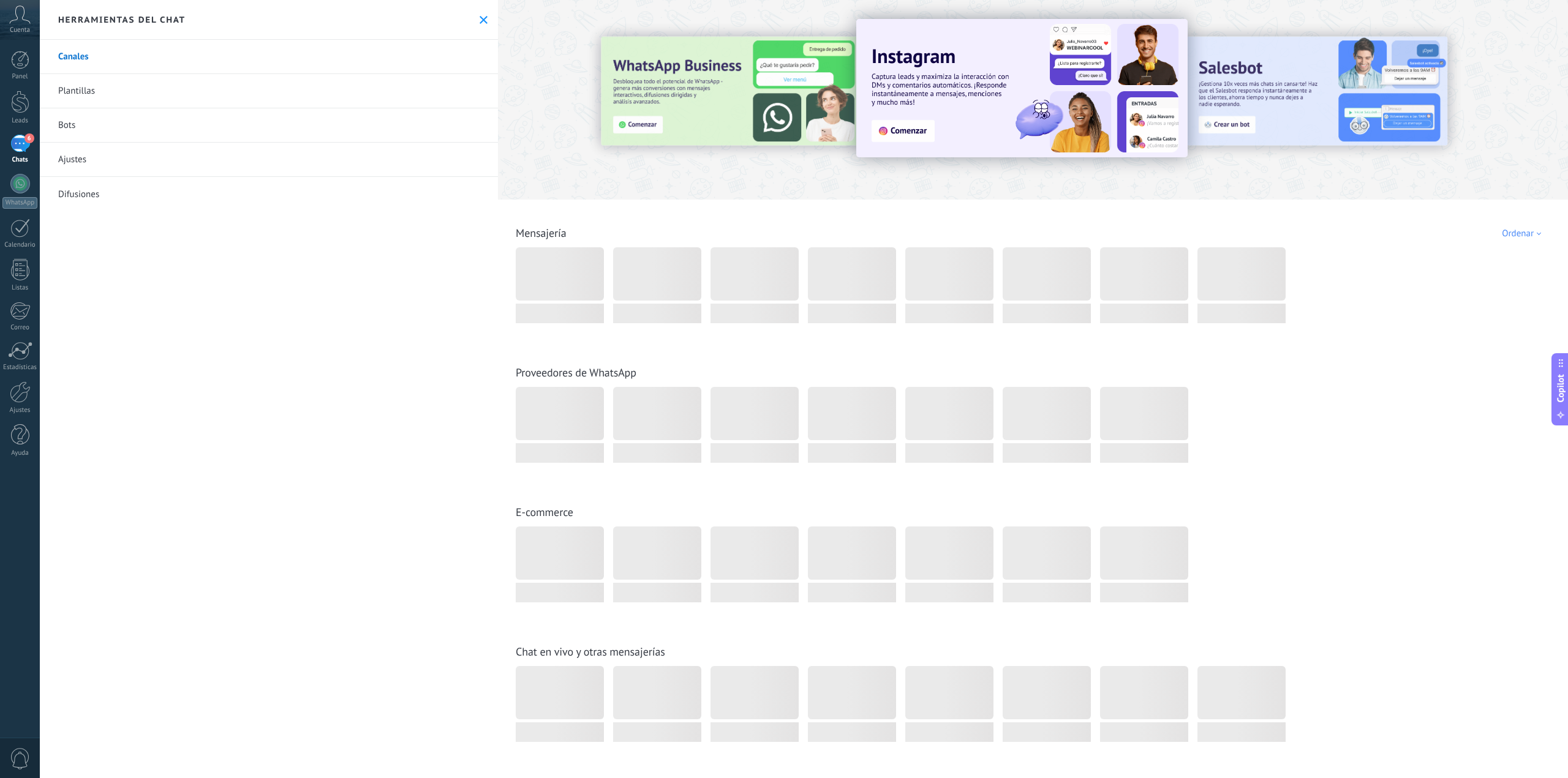
click at [81, 90] on link "Plantillas" at bounding box center [269, 91] width 459 height 35
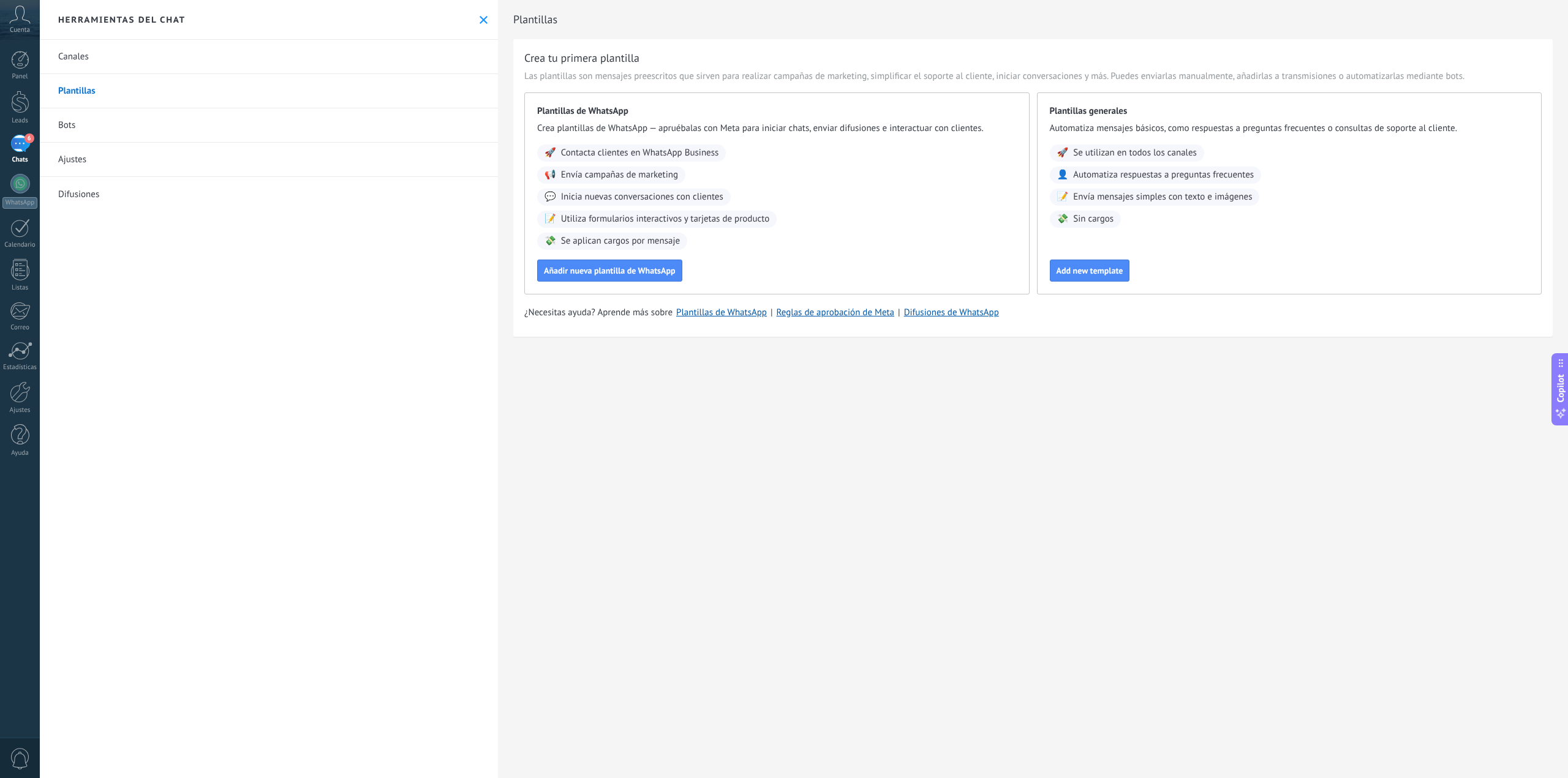
click at [64, 127] on link "Bots" at bounding box center [269, 126] width 459 height 35
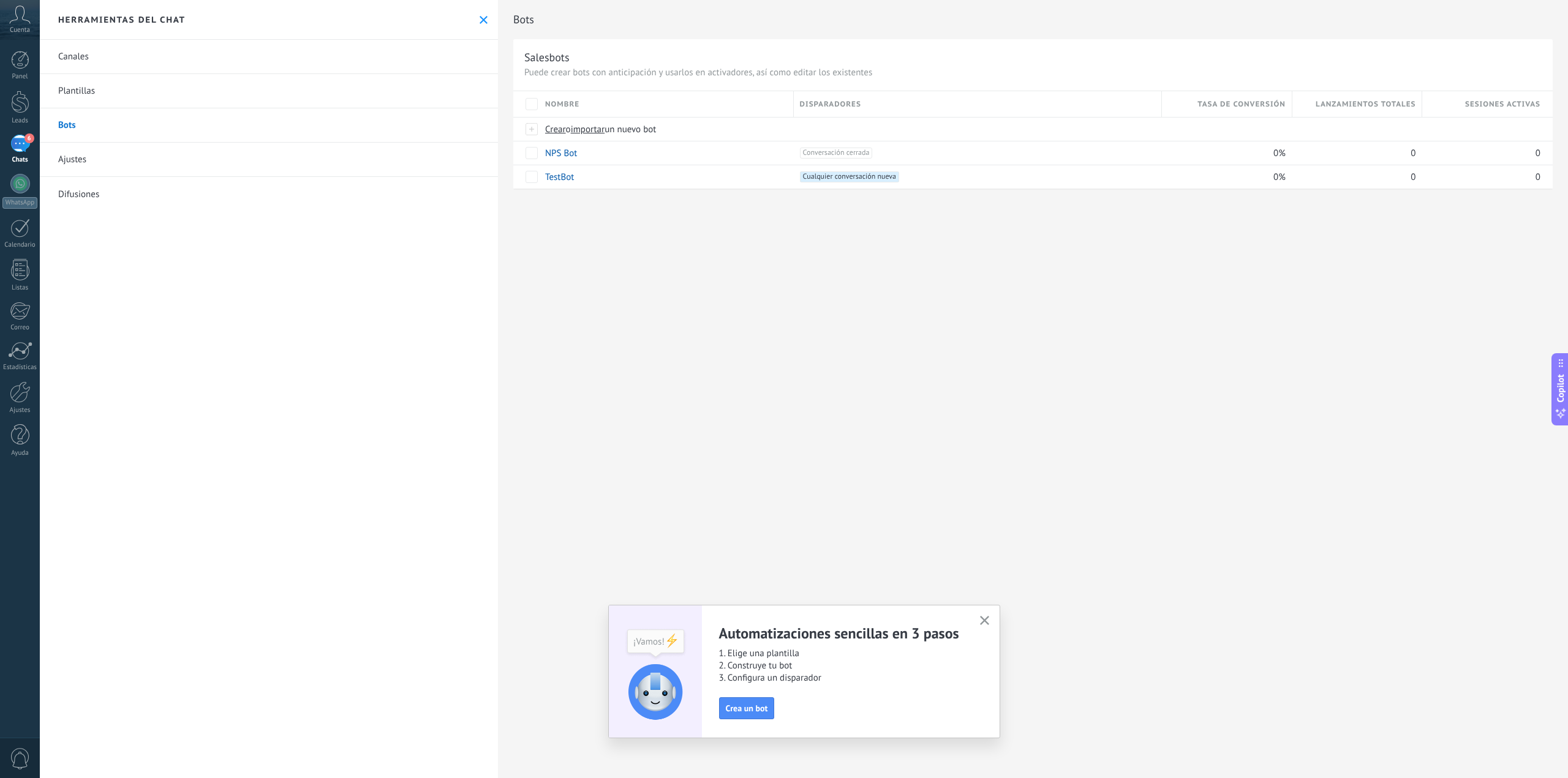
click at [71, 158] on link "Ajustes" at bounding box center [269, 160] width 459 height 35
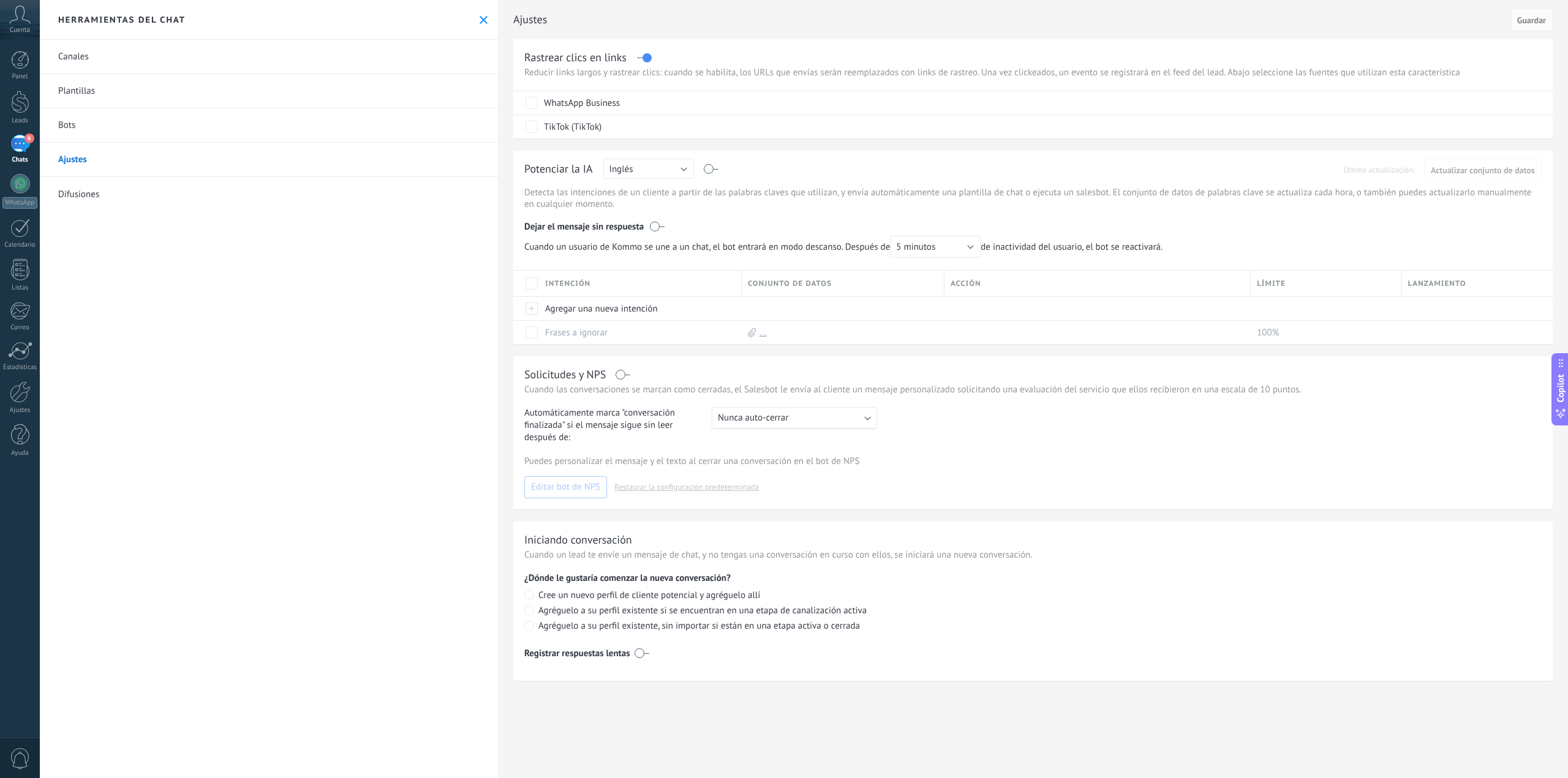
click at [85, 195] on link "Difusiones" at bounding box center [269, 194] width 459 height 35
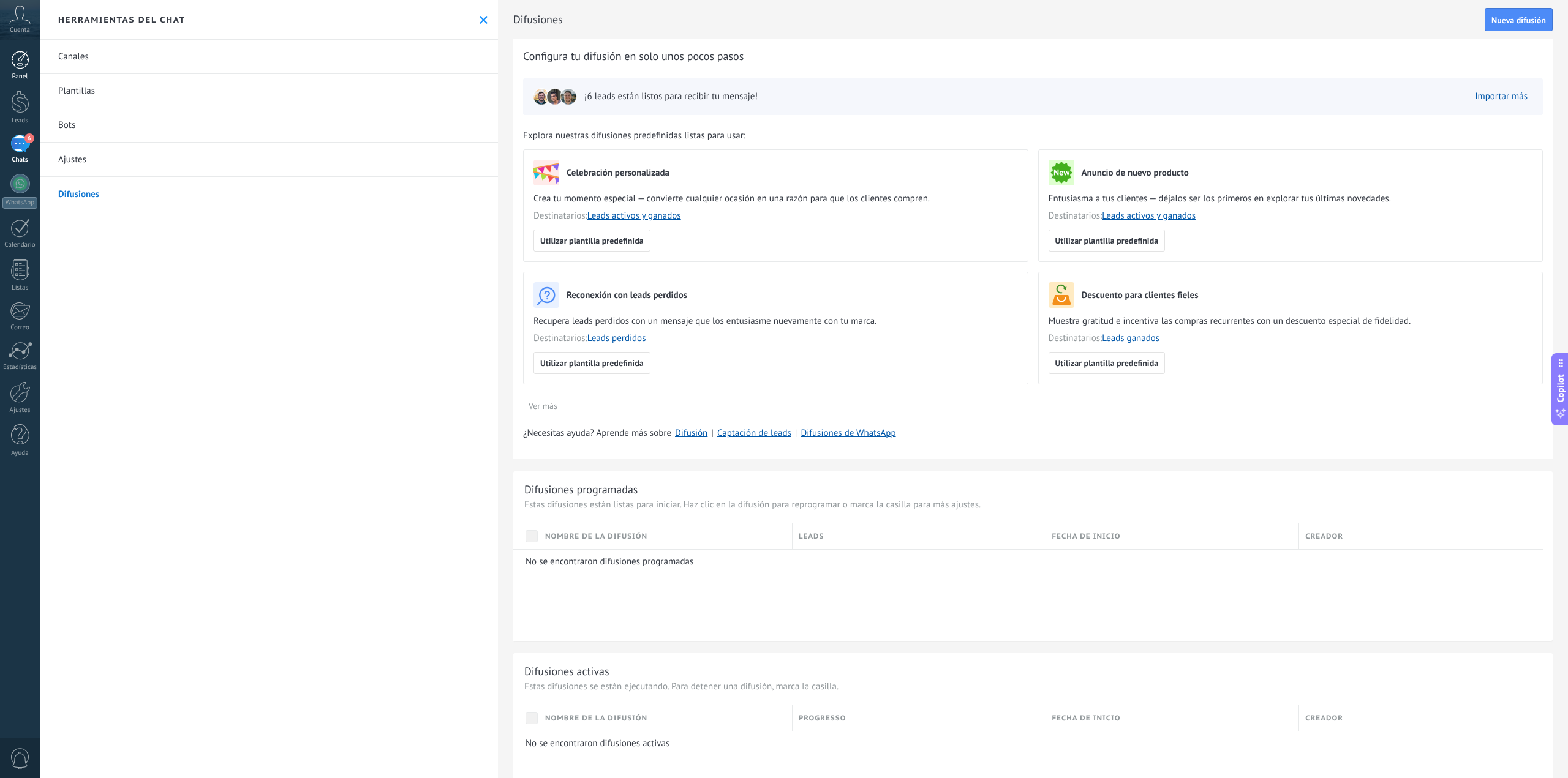
click at [23, 61] on div at bounding box center [20, 60] width 18 height 18
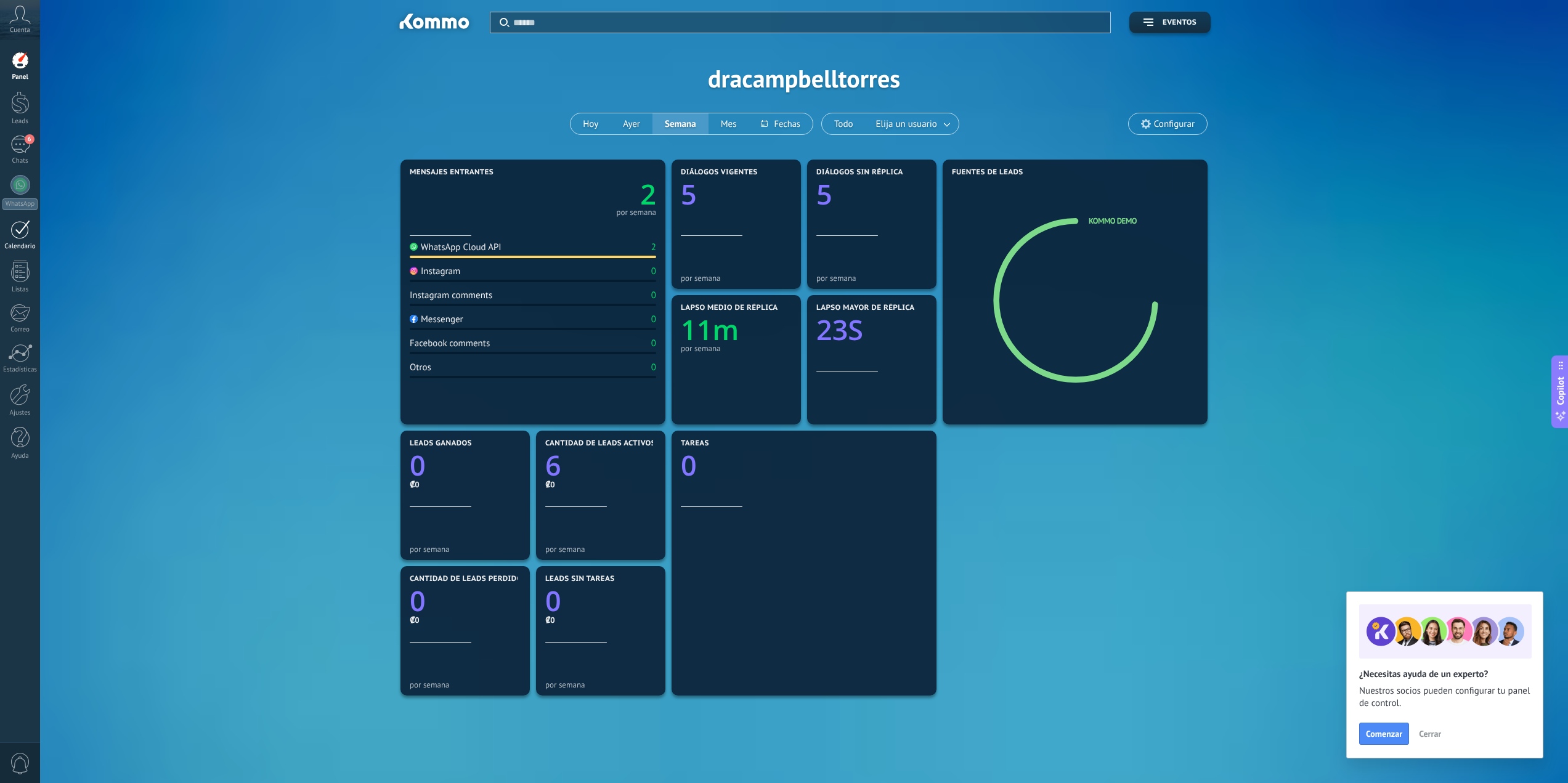
click at [26, 233] on div at bounding box center [21, 229] width 20 height 19
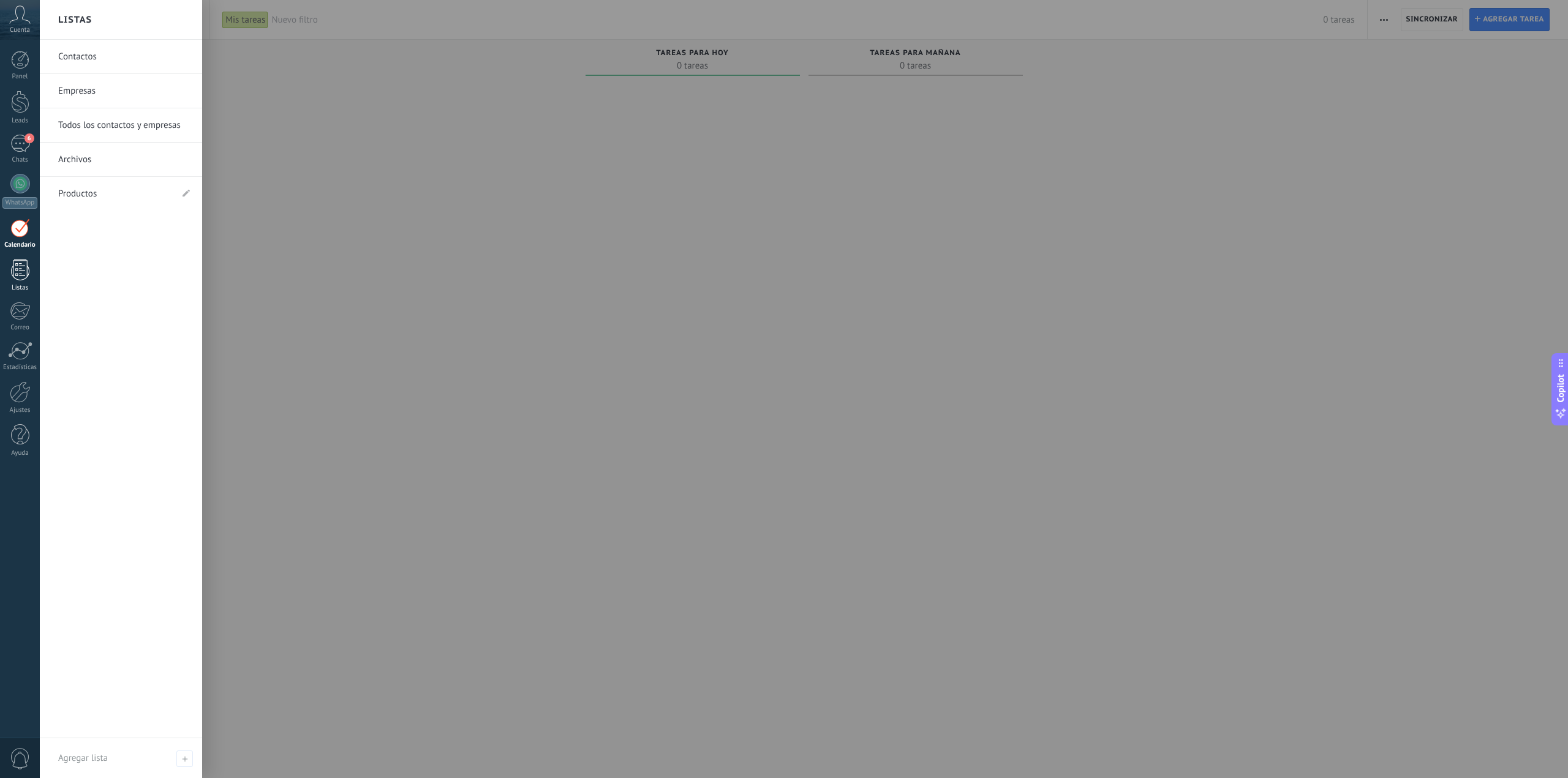
click at [24, 271] on div at bounding box center [20, 269] width 18 height 21
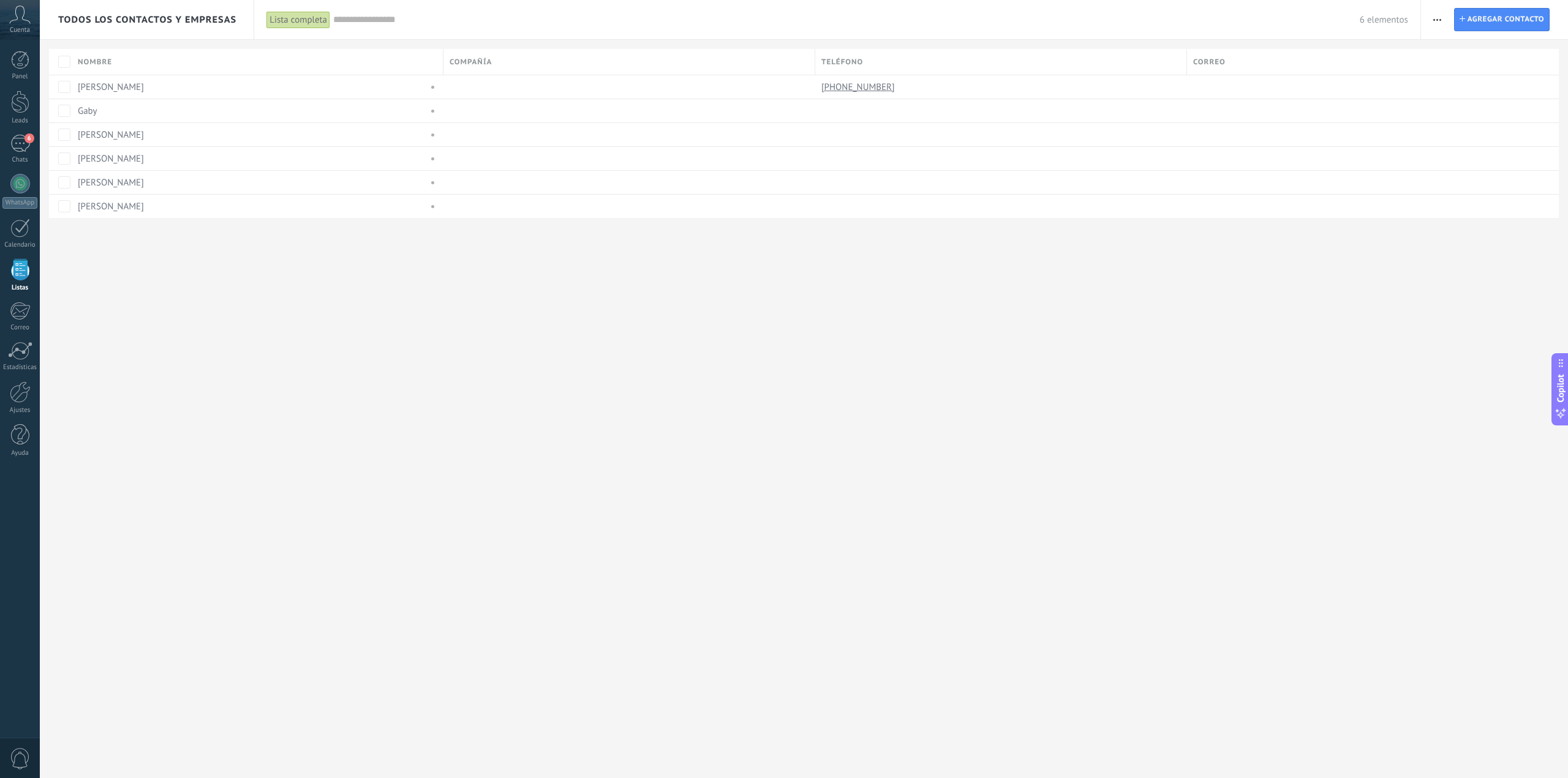
click at [104, 58] on span "Nombre" at bounding box center [95, 62] width 35 height 12
click at [155, 196] on span "Cancelar" at bounding box center [155, 199] width 30 height 11
click at [1434, 19] on use "button" at bounding box center [1437, 20] width 8 height 2
click at [499, 241] on div "Todos los contactos y empresas Lista completa Aplicar 6 elementos Lista complet…" at bounding box center [804, 129] width 1529 height 258
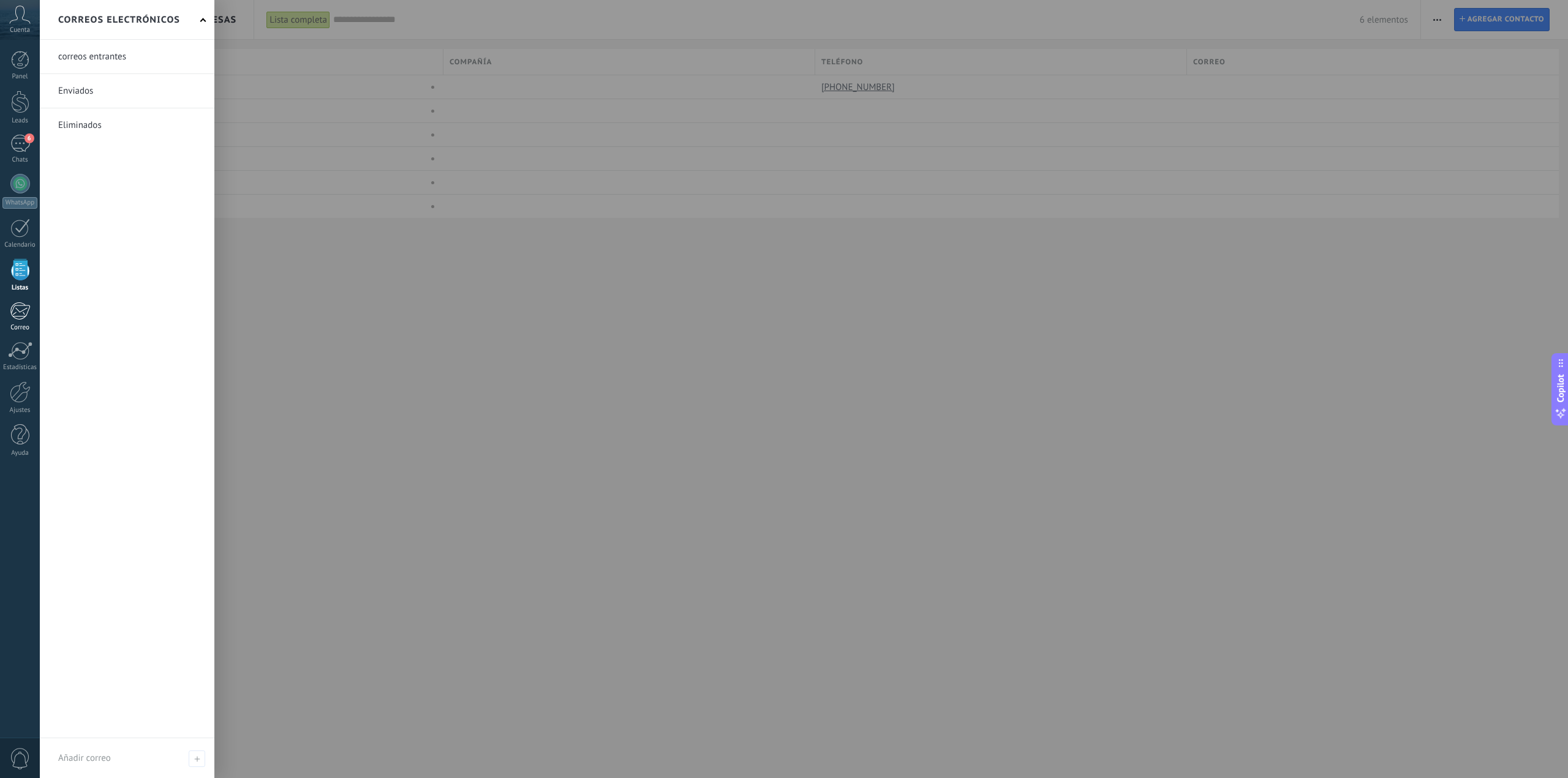
click at [14, 314] on div at bounding box center [20, 311] width 21 height 18
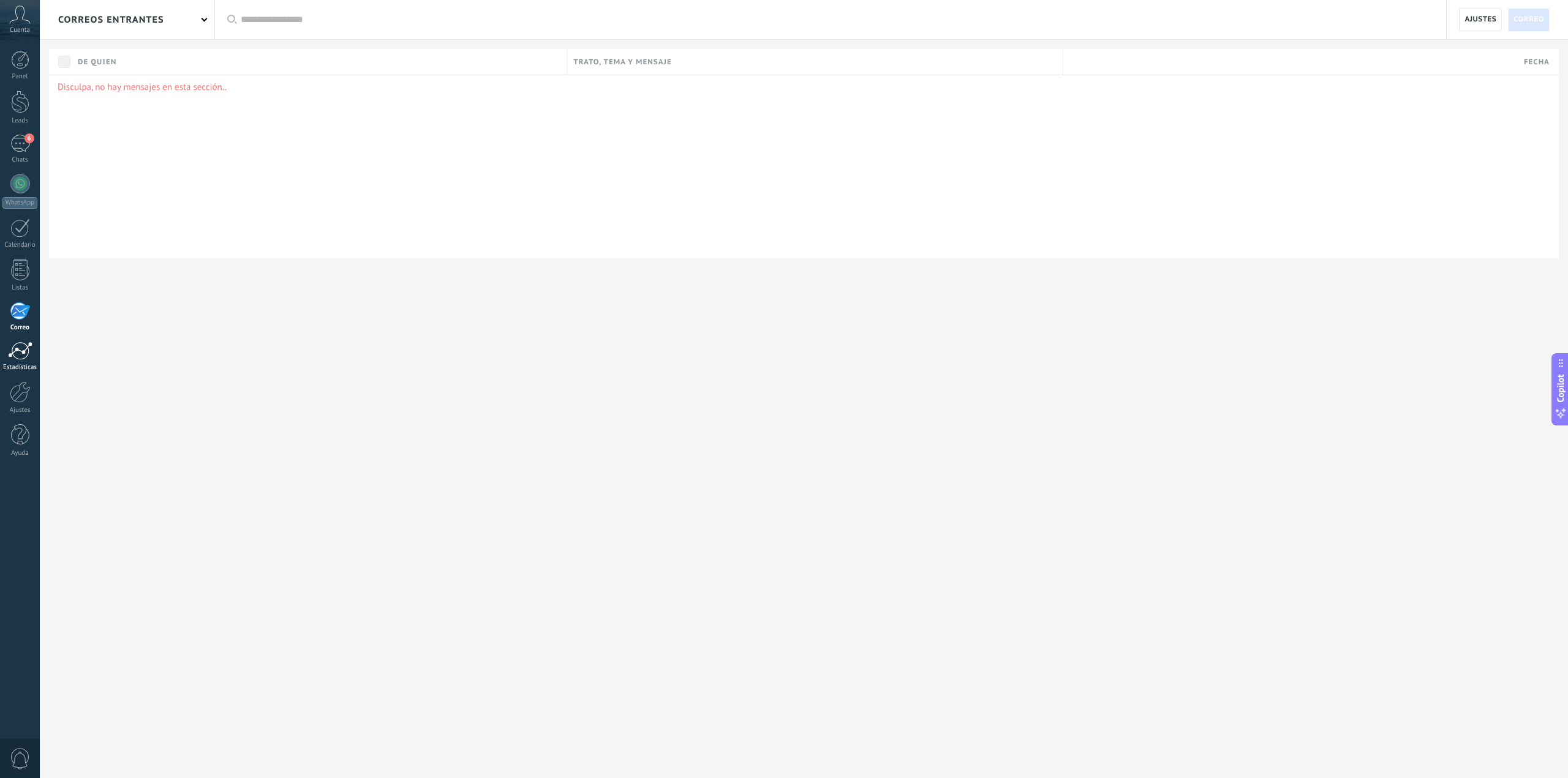
click at [16, 355] on div at bounding box center [21, 351] width 25 height 18
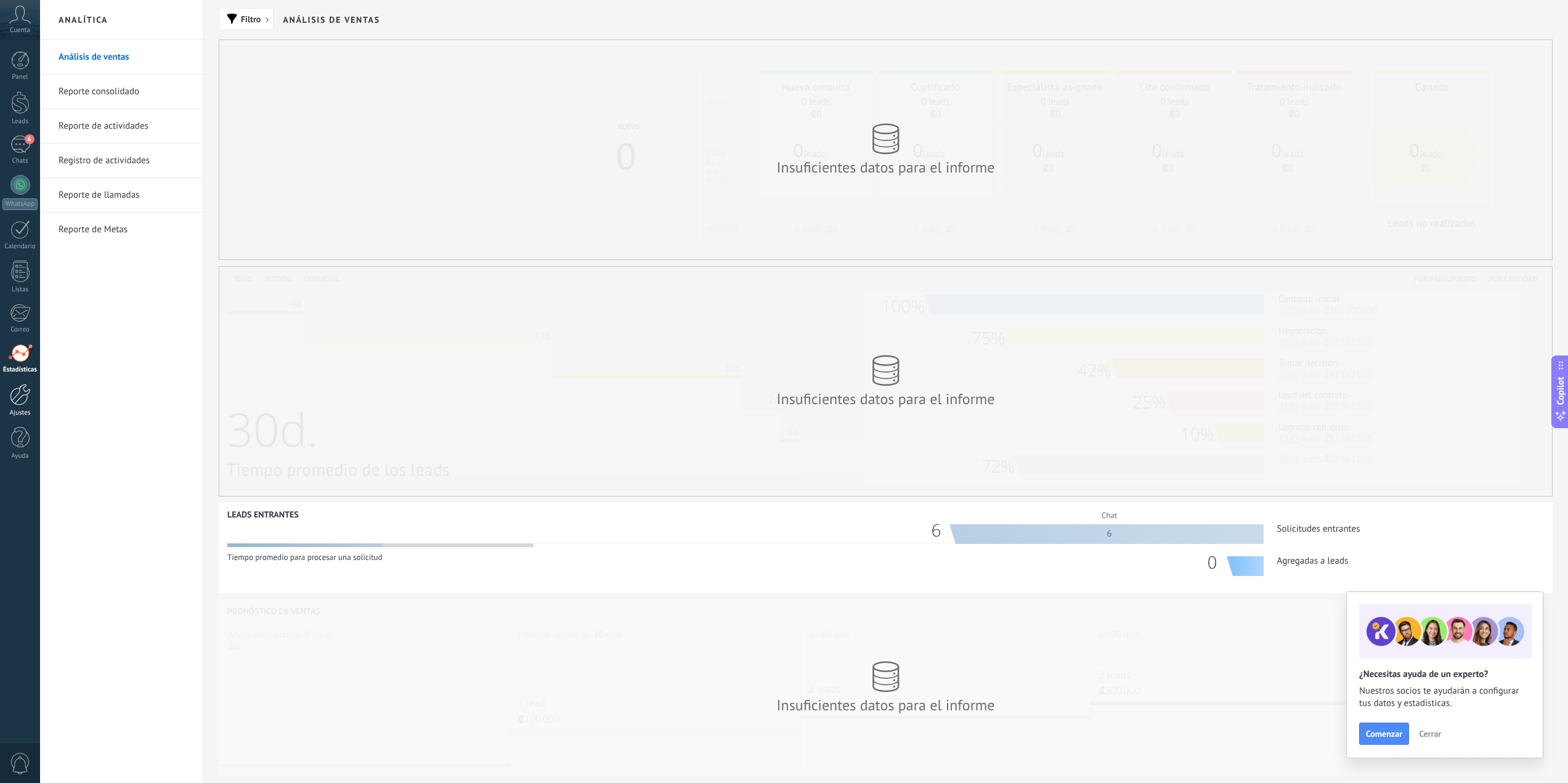
click at [21, 399] on div at bounding box center [20, 394] width 21 height 21
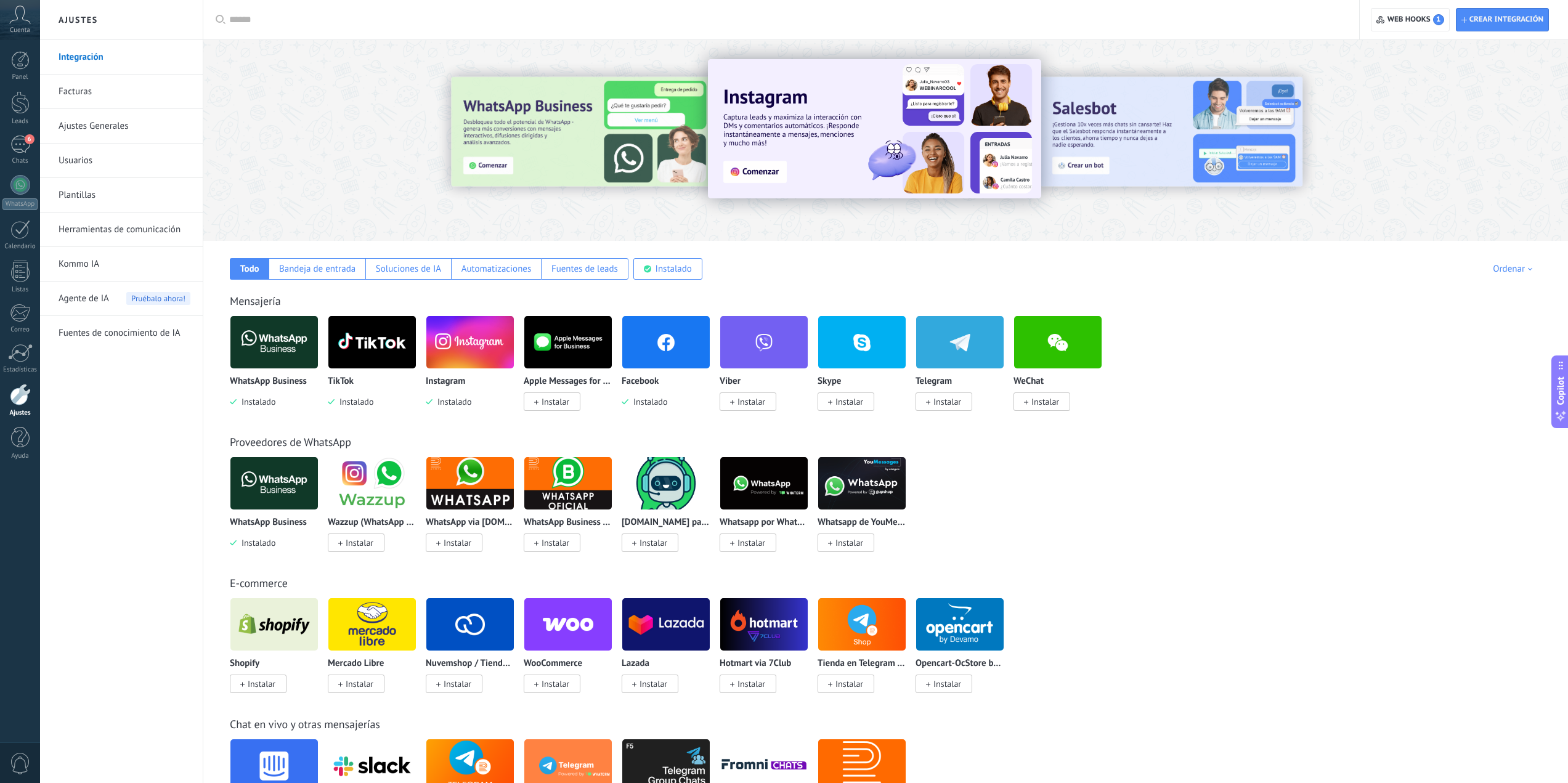
click at [90, 298] on span "Agente de IA" at bounding box center [83, 299] width 50 height 35
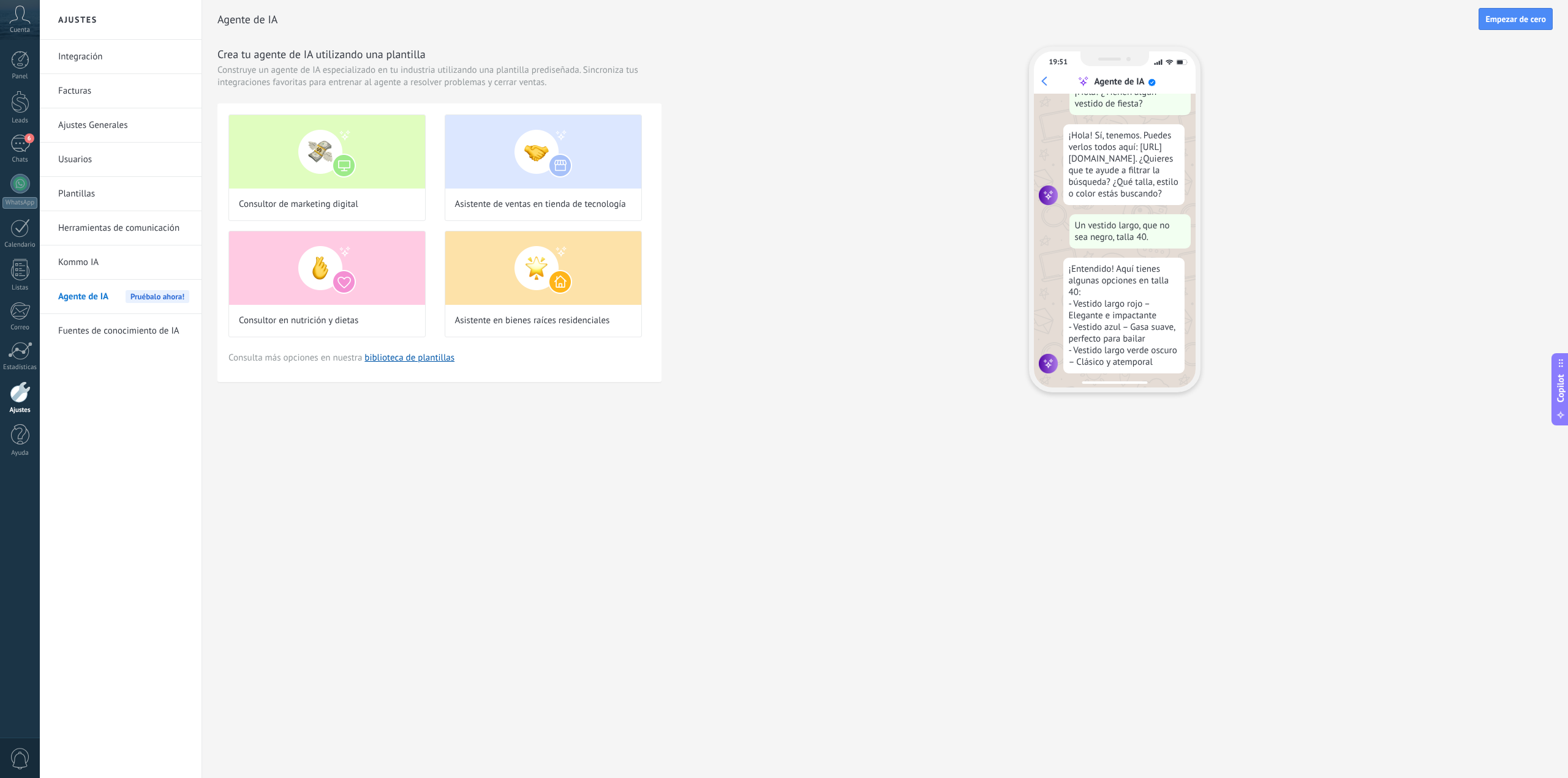
scroll to position [37, 0]
click at [81, 262] on link "Kommo IA" at bounding box center [124, 263] width 131 height 35
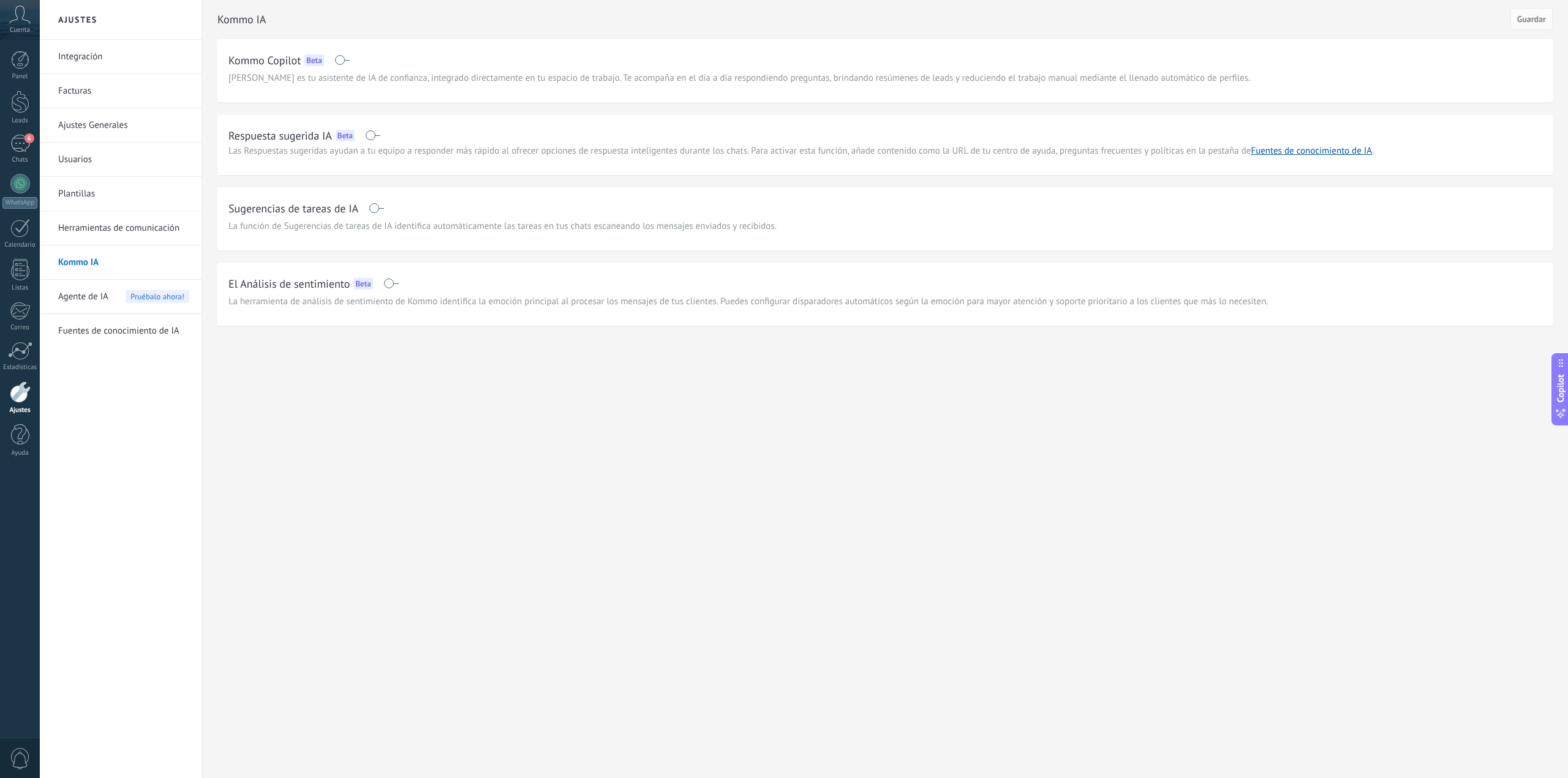
click at [376, 208] on span at bounding box center [376, 208] width 16 height 10
click at [375, 132] on span at bounding box center [372, 136] width 16 height 10
click at [99, 228] on link "Herramientas de comunicación" at bounding box center [124, 228] width 131 height 35
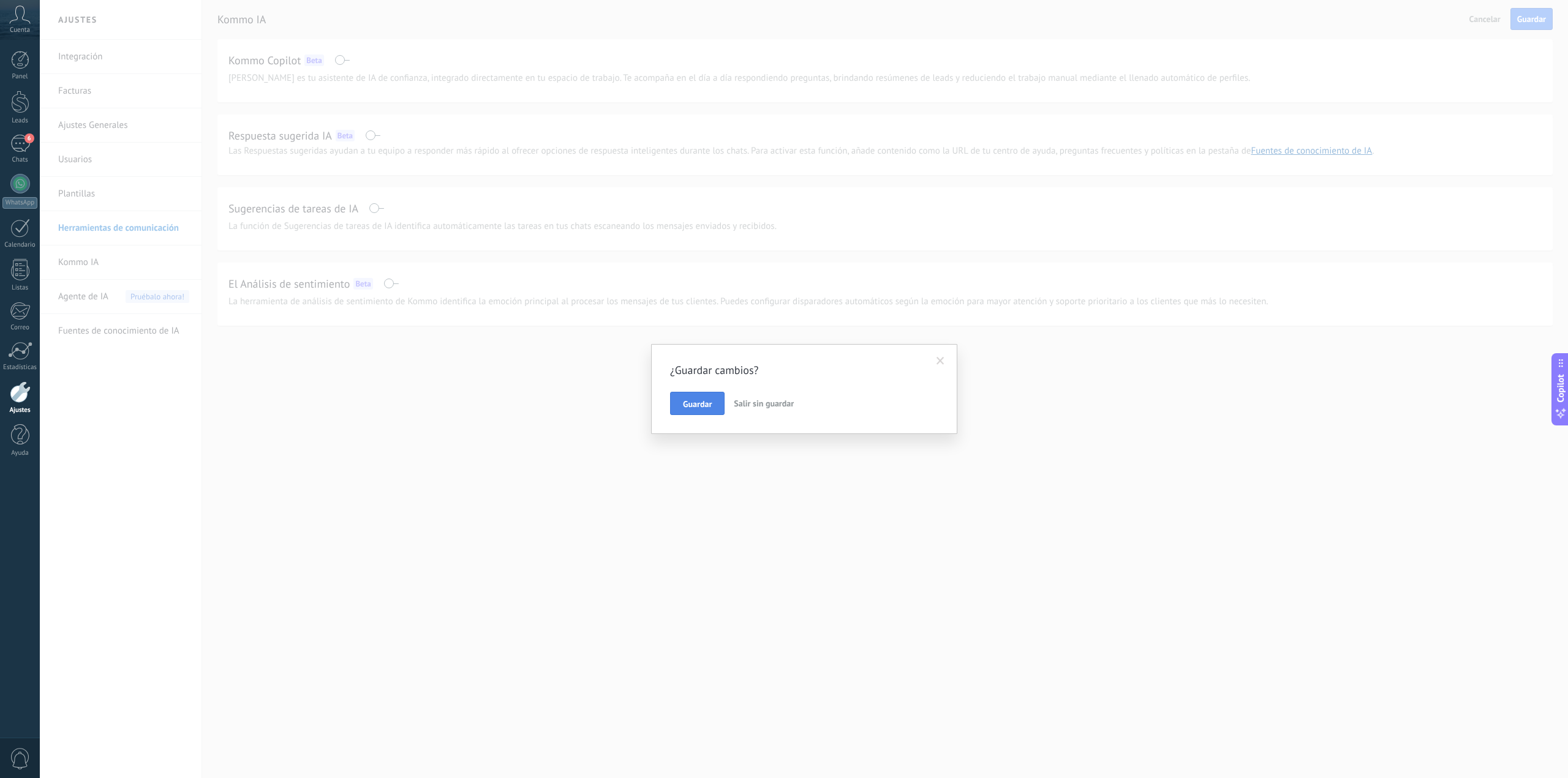
click at [691, 404] on span "Guardar" at bounding box center [697, 404] width 29 height 8
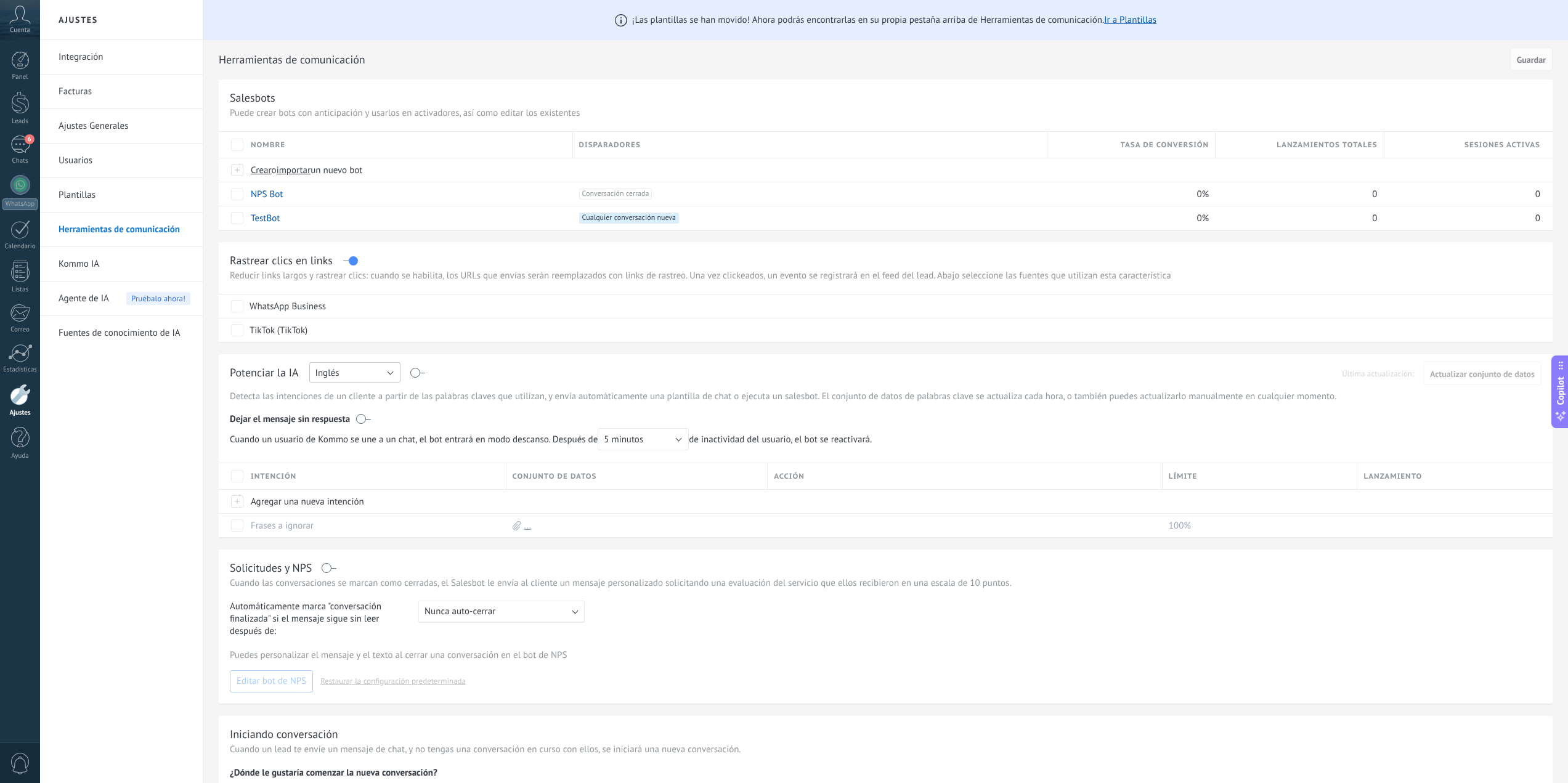
click at [376, 373] on button "Inglés" at bounding box center [355, 372] width 91 height 21
click at [346, 410] on span "Español" at bounding box center [349, 416] width 94 height 12
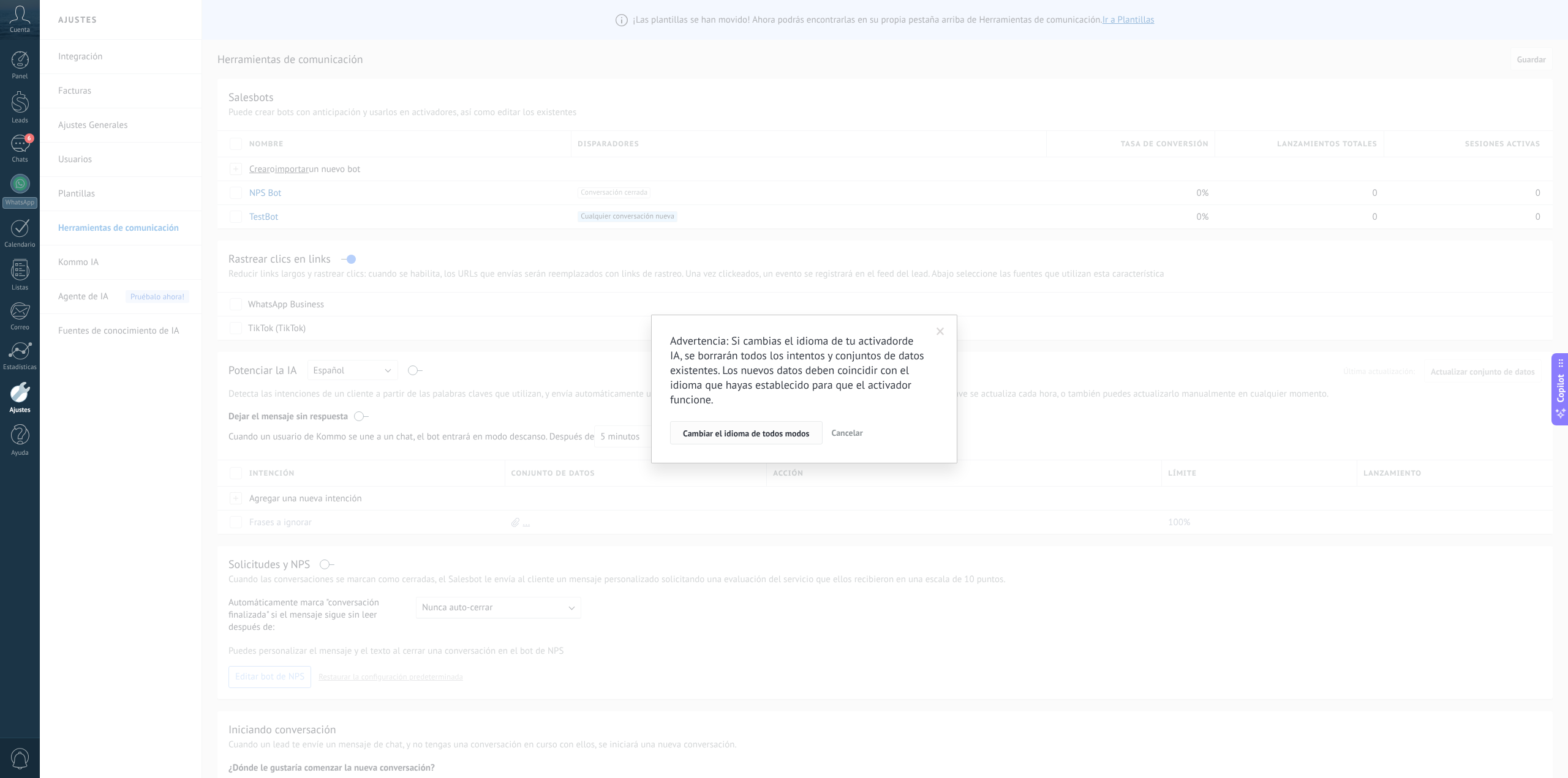
click at [729, 435] on span "Cambiar el idioma de todos modos" at bounding box center [746, 433] width 127 height 8
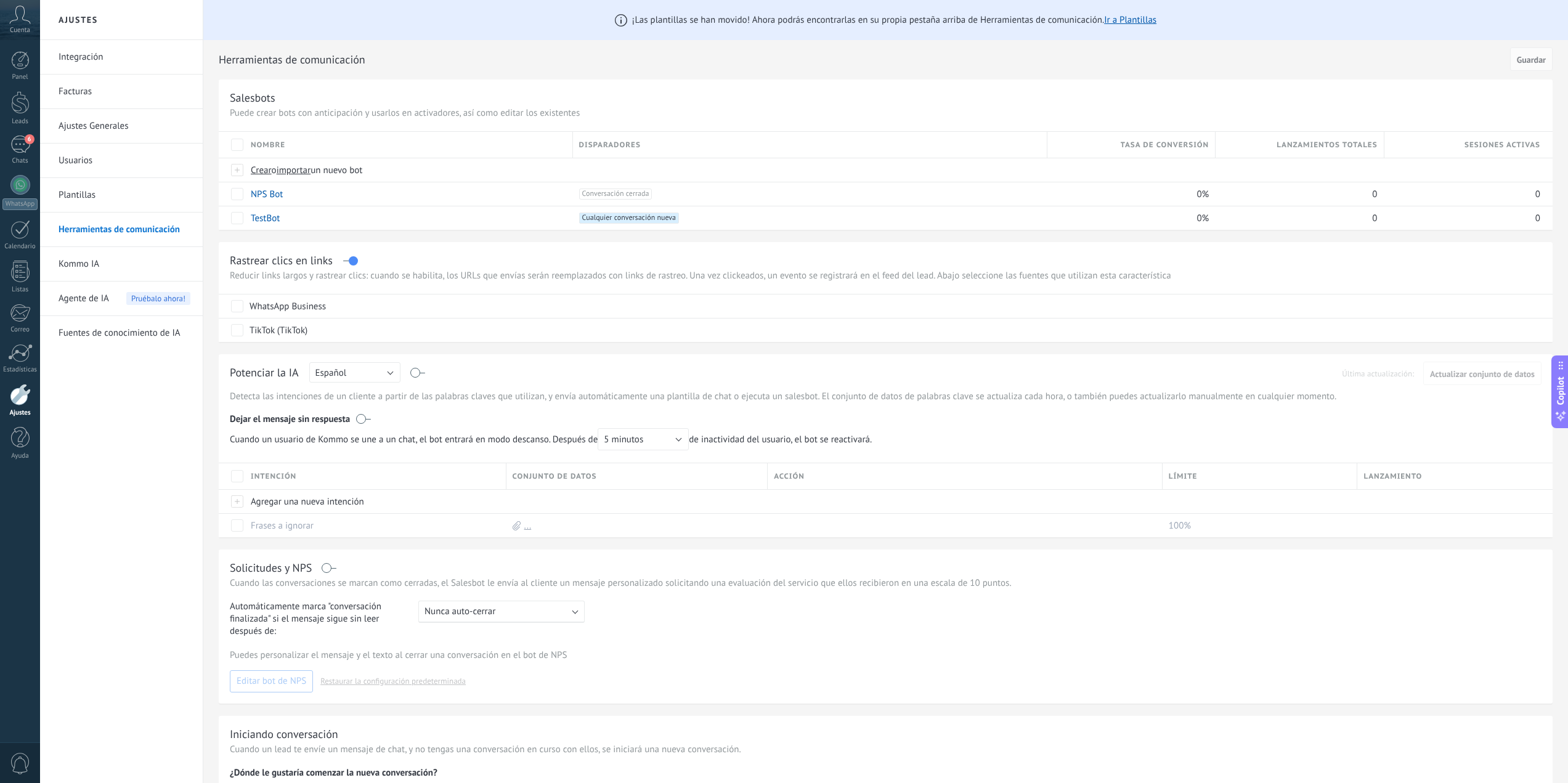
click at [79, 195] on link "Plantillas" at bounding box center [125, 195] width 132 height 35
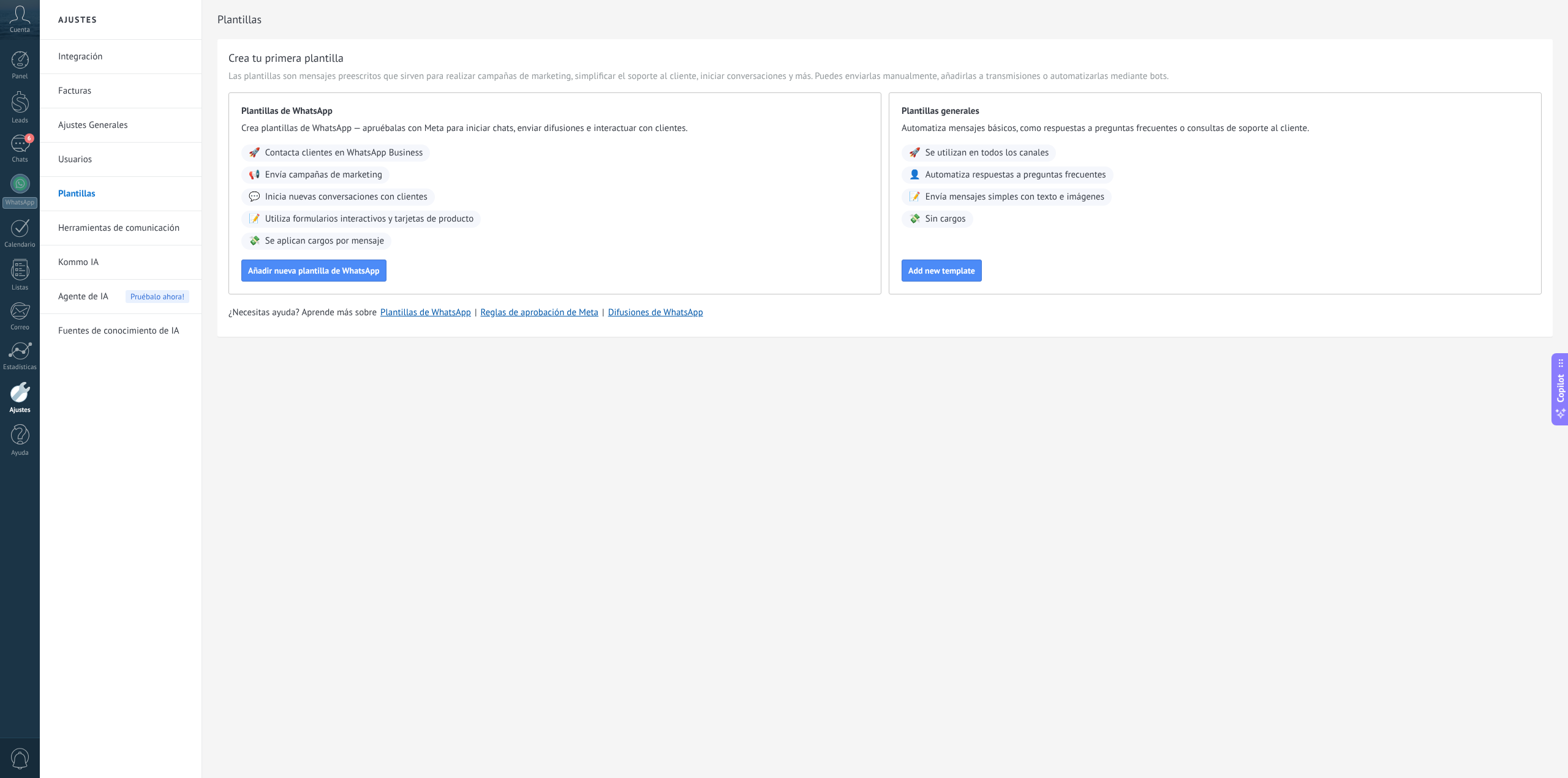
click at [81, 155] on link "Usuarios" at bounding box center [124, 160] width 131 height 35
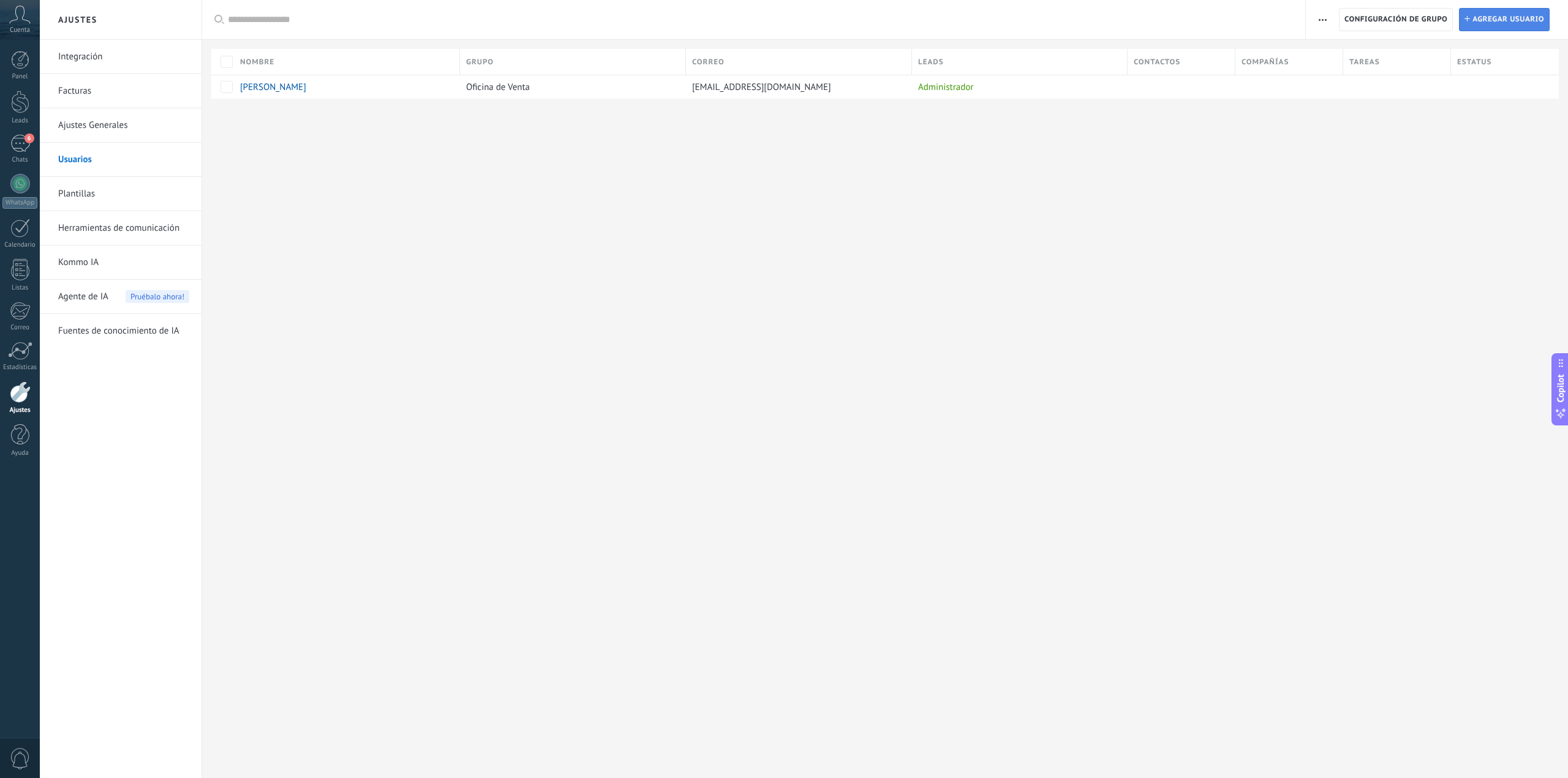
click at [1509, 14] on span "Agregar usuario" at bounding box center [1508, 19] width 71 height 22
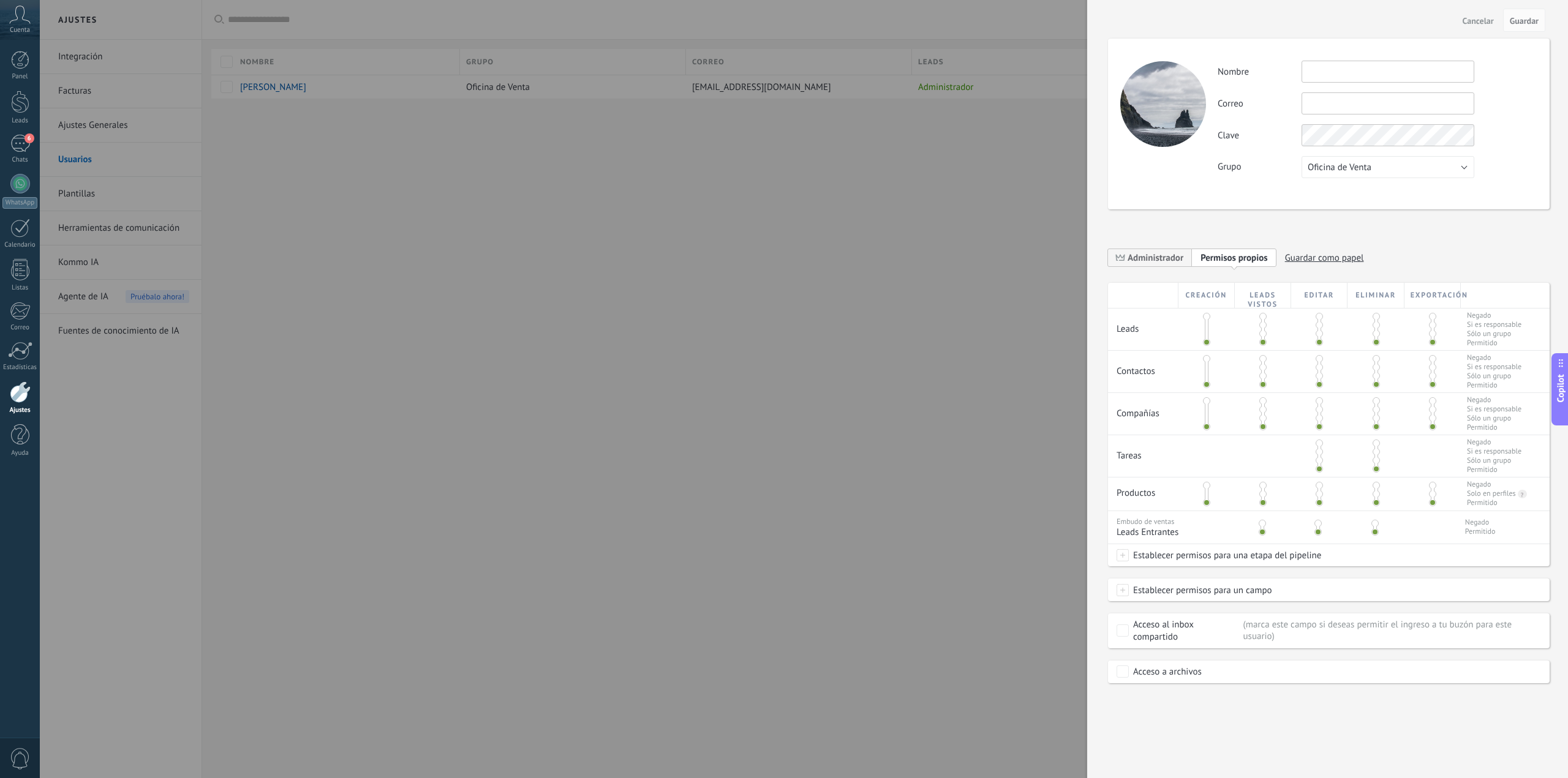
click at [1211, 361] on div at bounding box center [1206, 371] width 57 height 42
click at [1206, 404] on span at bounding box center [1206, 401] width 7 height 7
click at [1209, 366] on span at bounding box center [1206, 367] width 7 height 7
click at [1208, 359] on span at bounding box center [1206, 358] width 7 height 7
click at [1264, 523] on span at bounding box center [1262, 523] width 7 height 7
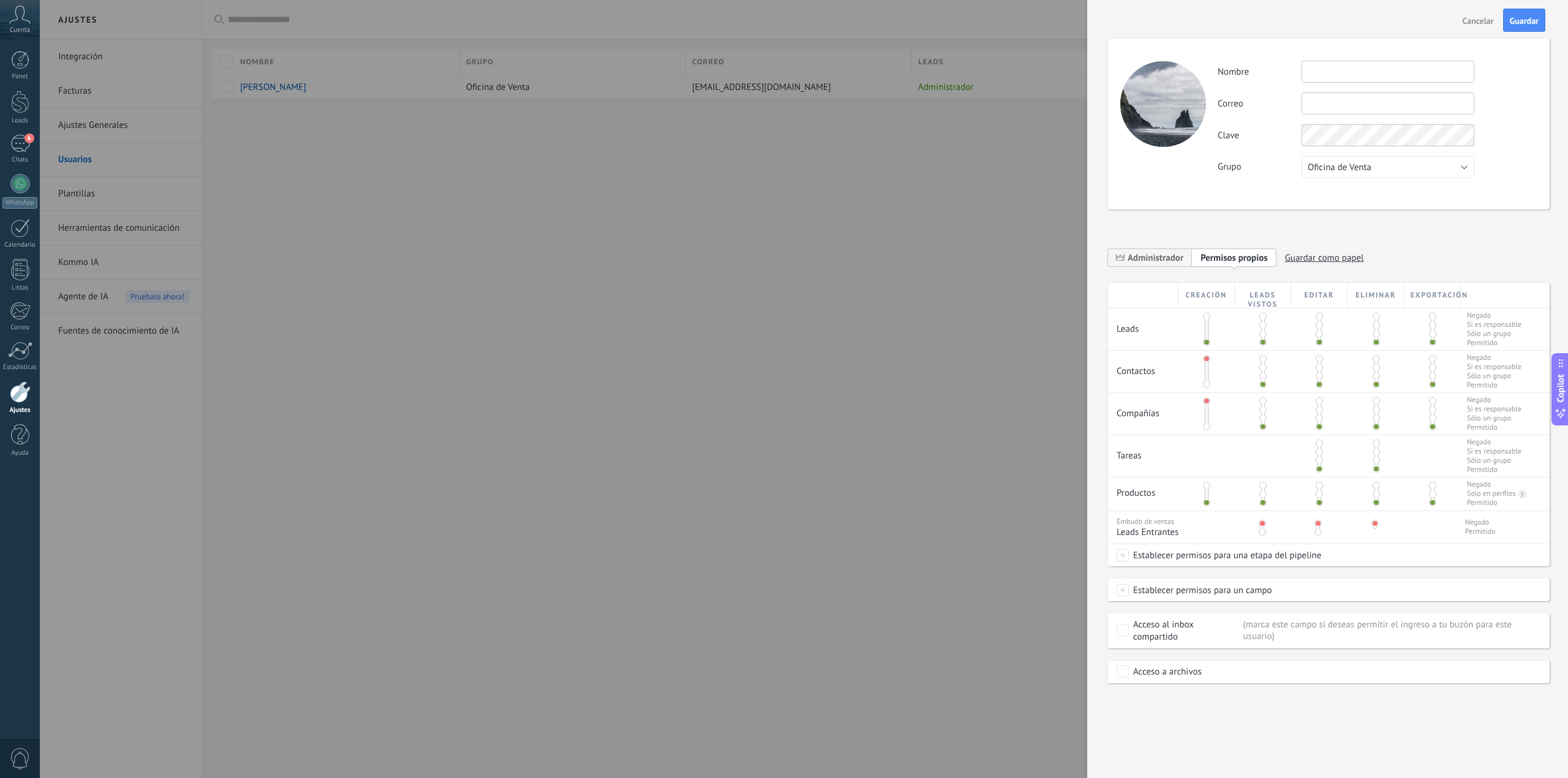
click at [1209, 487] on span at bounding box center [1206, 486] width 7 height 7
click at [1208, 503] on span at bounding box center [1206, 502] width 7 height 7
click at [1206, 486] on span at bounding box center [1206, 486] width 7 height 7
click at [1265, 484] on span at bounding box center [1262, 486] width 7 height 7
click at [1319, 443] on span at bounding box center [1319, 443] width 7 height 7
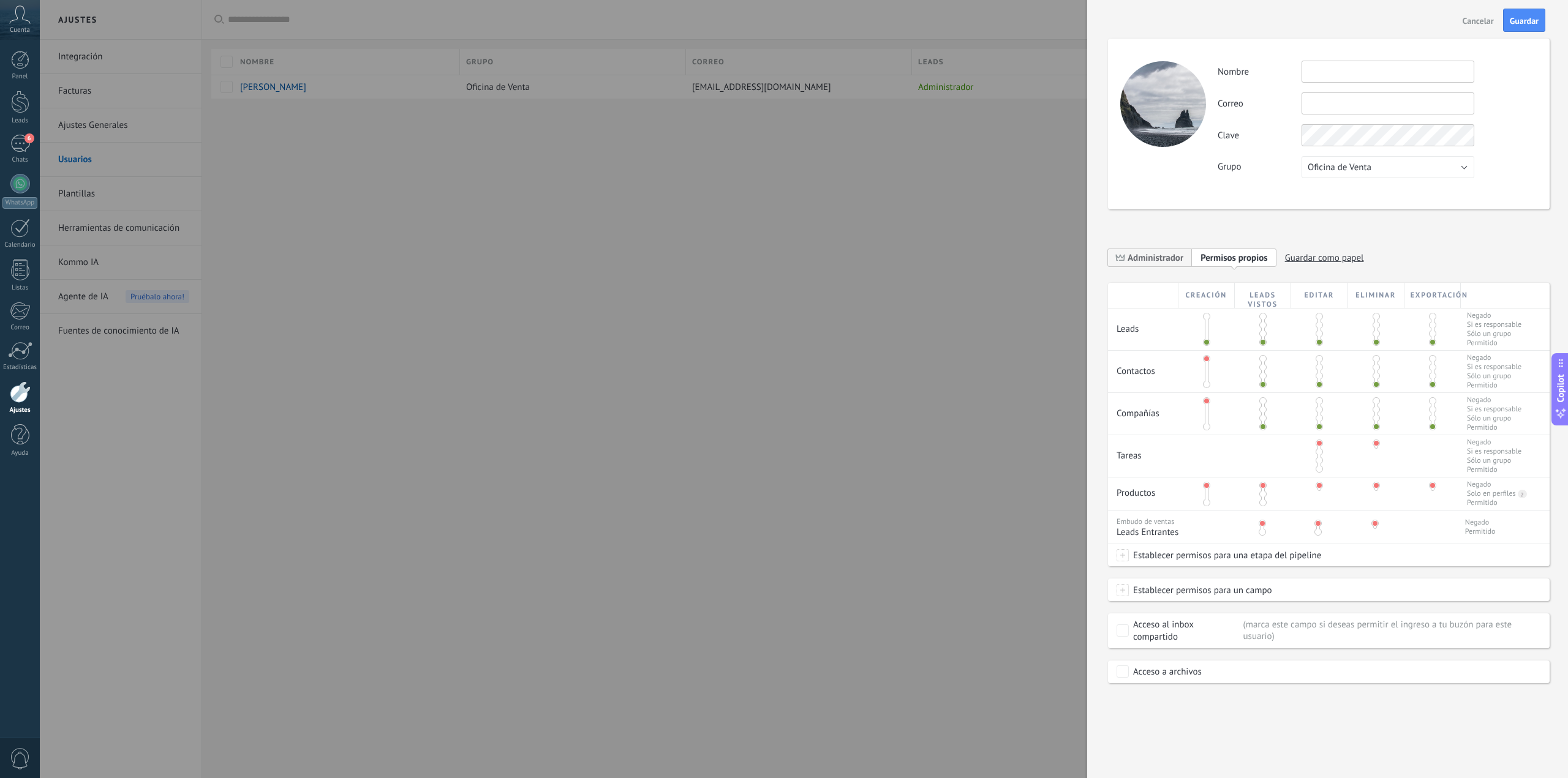
click at [1320, 469] on span at bounding box center [1319, 468] width 7 height 7
click at [1266, 504] on div at bounding box center [1263, 494] width 57 height 33
click at [1265, 504] on span at bounding box center [1262, 502] width 7 height 7
click at [1208, 504] on span at bounding box center [1206, 502] width 7 height 7
click at [1260, 532] on span at bounding box center [1262, 532] width 7 height 7
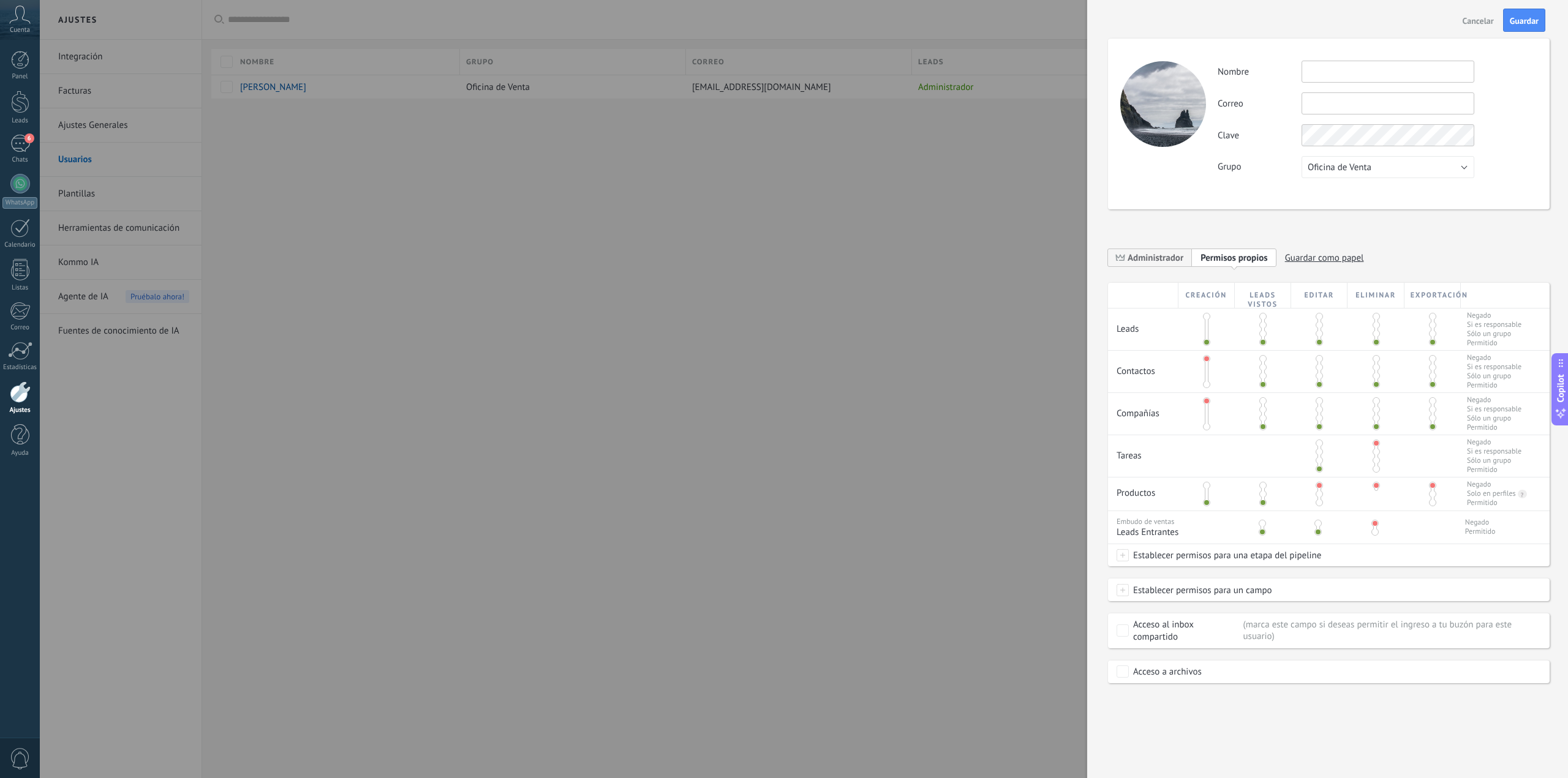
click at [1375, 532] on span at bounding box center [1375, 532] width 7 height 7
click at [1317, 504] on span at bounding box center [1319, 502] width 7 height 7
click at [1376, 506] on span at bounding box center [1376, 502] width 7 height 7
click at [1430, 499] on span at bounding box center [1432, 502] width 7 height 7
click at [1372, 468] on div at bounding box center [1376, 456] width 57 height 42
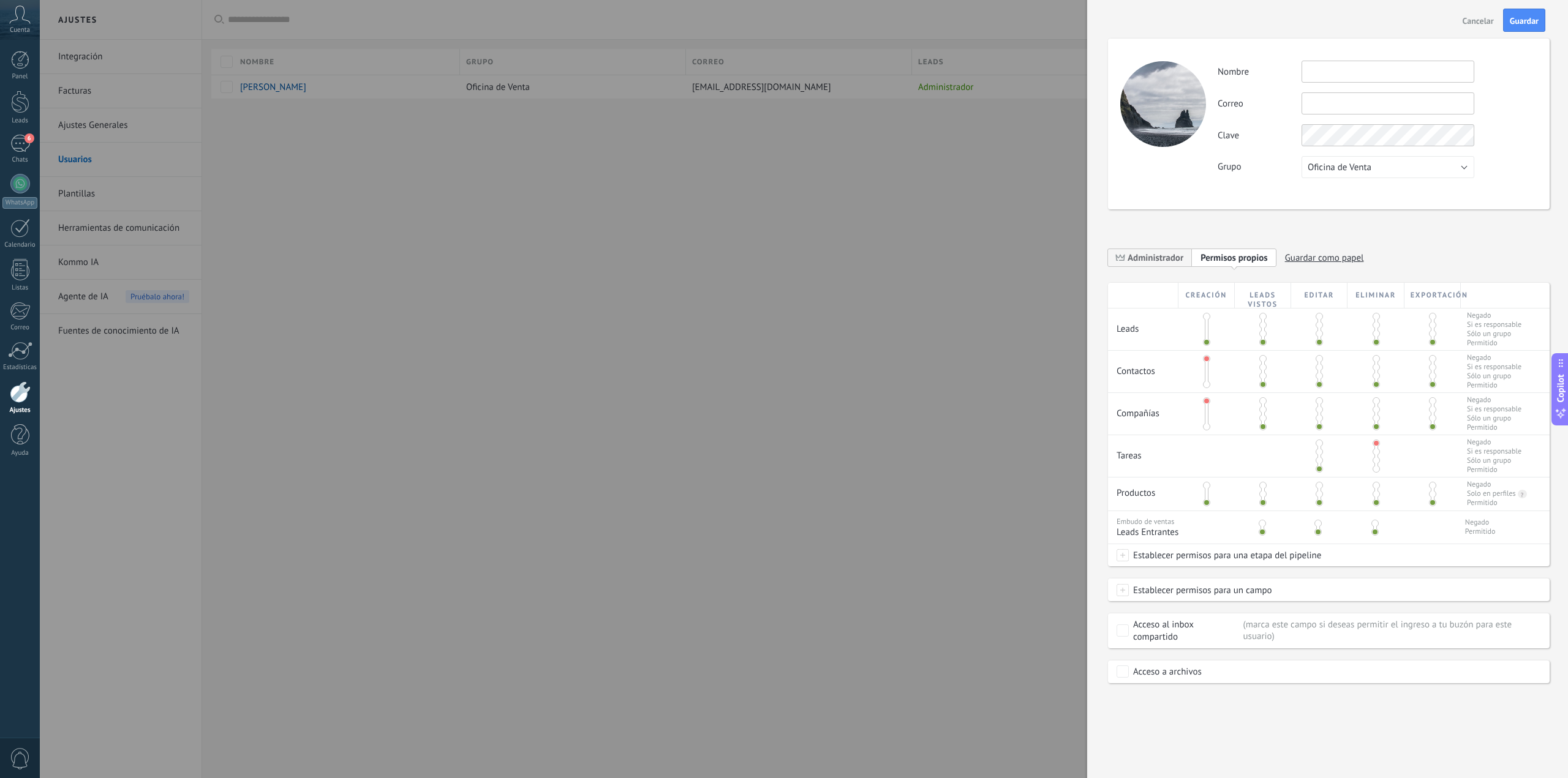
click at [1376, 469] on span at bounding box center [1376, 468] width 7 height 7
click at [1209, 427] on span at bounding box center [1206, 426] width 7 height 7
click at [1208, 384] on span at bounding box center [1206, 384] width 7 height 7
click at [1240, 559] on span "Establecer permisos para una etapa del pipeline" at bounding box center [1225, 555] width 192 height 22
click at [1336, 558] on div at bounding box center [804, 389] width 1529 height 778
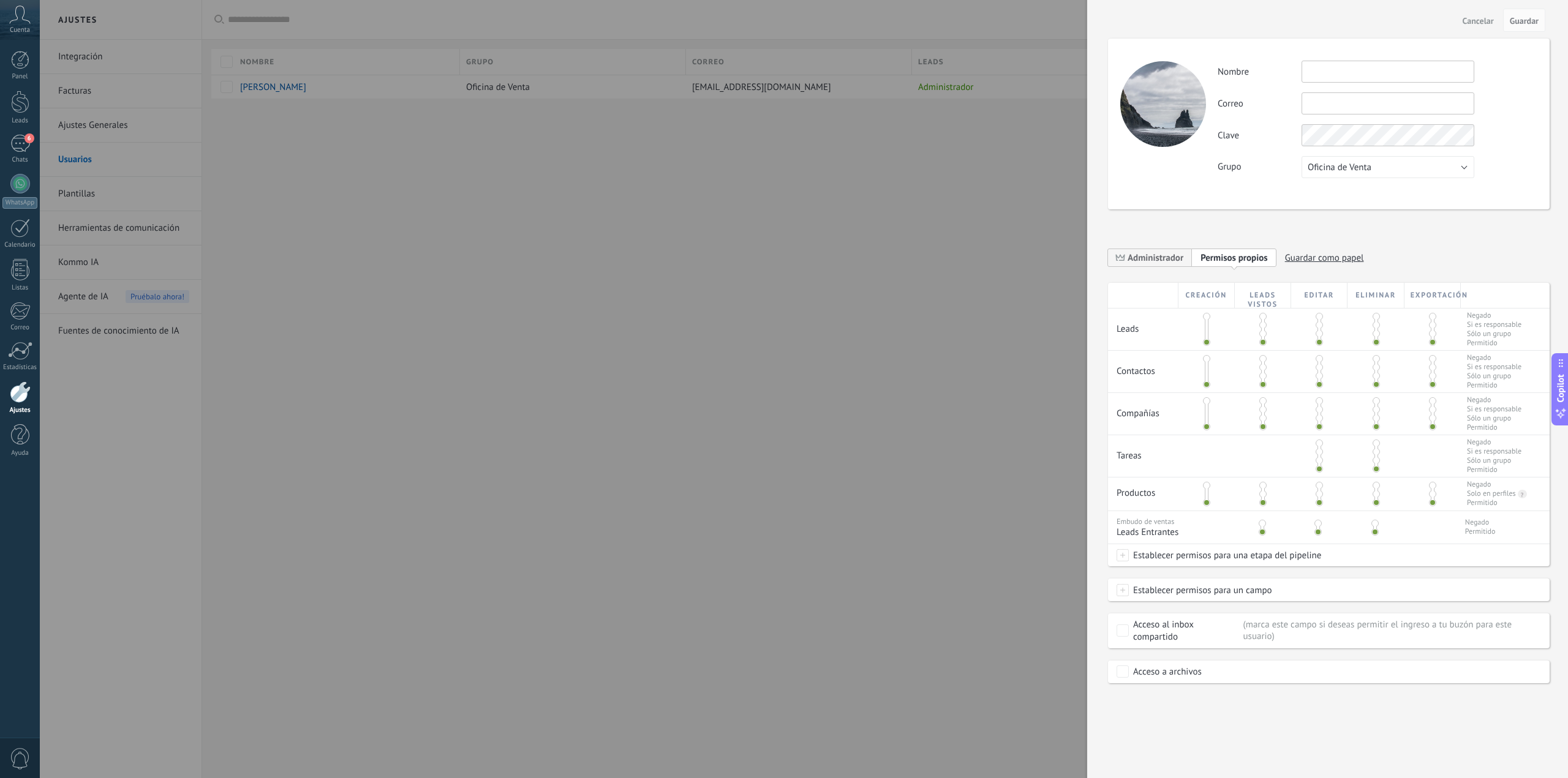
click at [1315, 557] on span "Establecer permisos para una etapa del pipeline" at bounding box center [1225, 555] width 192 height 22
click at [1340, 556] on div at bounding box center [804, 389] width 1529 height 778
click at [1290, 590] on div "Establecer permisos para un campo Contacto: Cargo Contacto: Teléfono Contacto: …" at bounding box center [1328, 590] width 441 height 22
click at [1328, 601] on div "Creación Leads vistos Editar Eliminar Exportación Leads Negado Si es responsabl…" at bounding box center [1328, 482] width 441 height 400
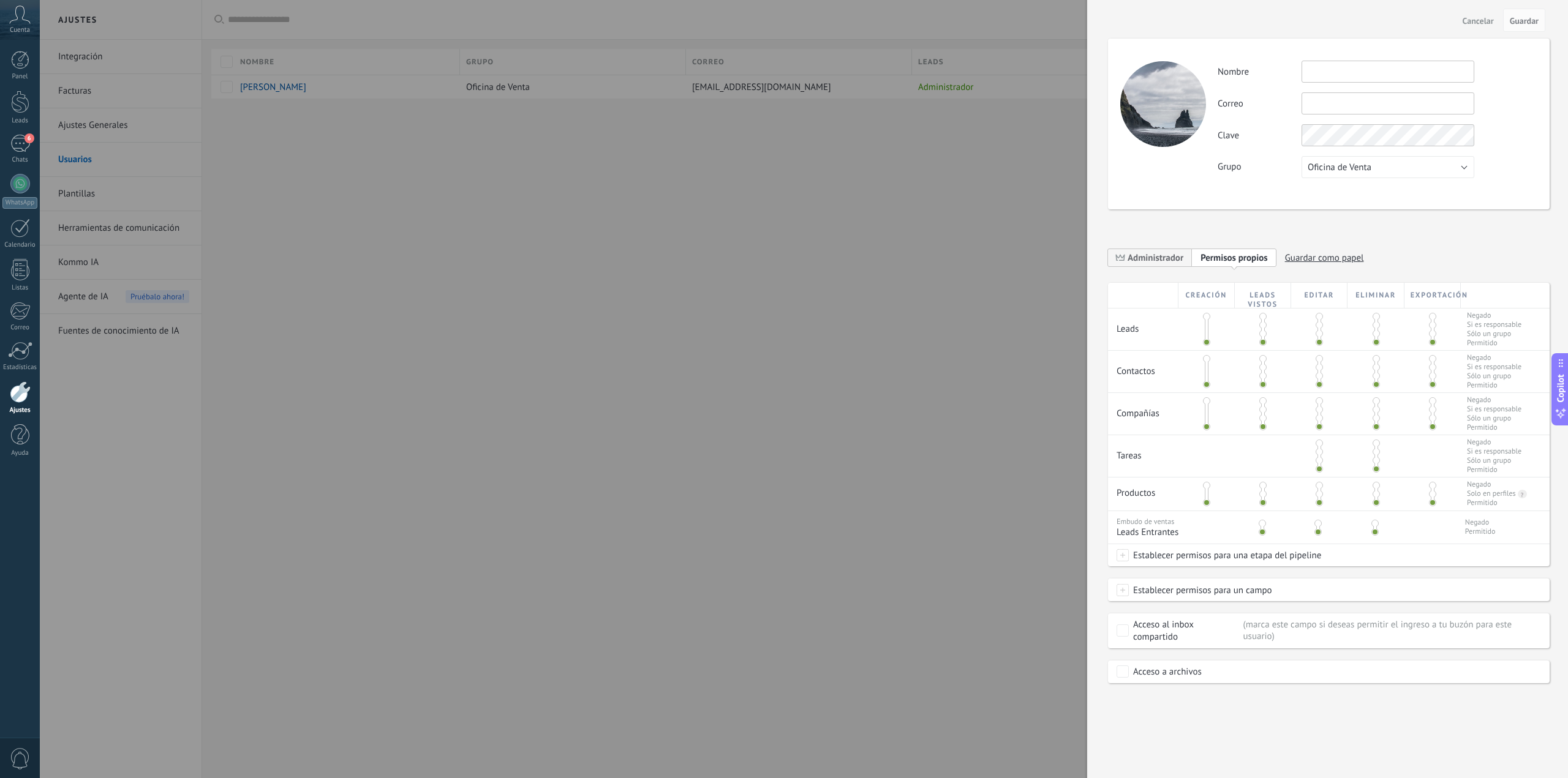
click at [1178, 672] on div "Acceso a archivos" at bounding box center [1167, 672] width 68 height 12
click at [1178, 632] on div "Acceso al inbox compartido" at bounding box center [1186, 632] width 106 height 25
click at [1370, 171] on span "Oficina de Venta" at bounding box center [1340, 168] width 64 height 12
click at [1370, 171] on span "Oficina de Venta" at bounding box center [1382, 168] width 176 height 12
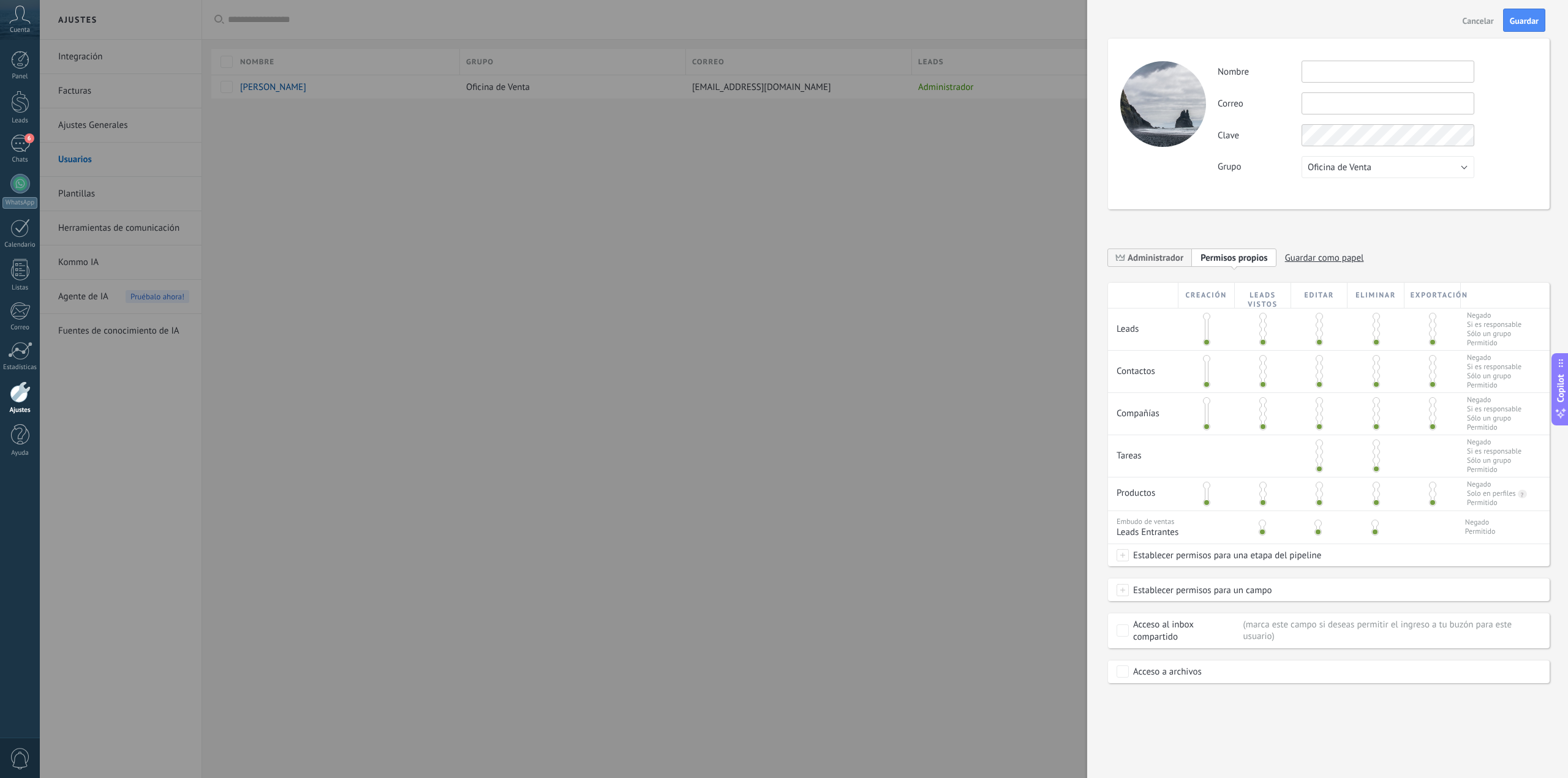
click at [1329, 77] on input "text" at bounding box center [1388, 71] width 173 height 22
click at [1388, 67] on input "text" at bounding box center [1388, 71] width 173 height 22
click at [1512, 82] on div "Nombre" at bounding box center [1377, 71] width 319 height 22
click at [1391, 114] on input "text" at bounding box center [1388, 104] width 173 height 22
type input "**********"
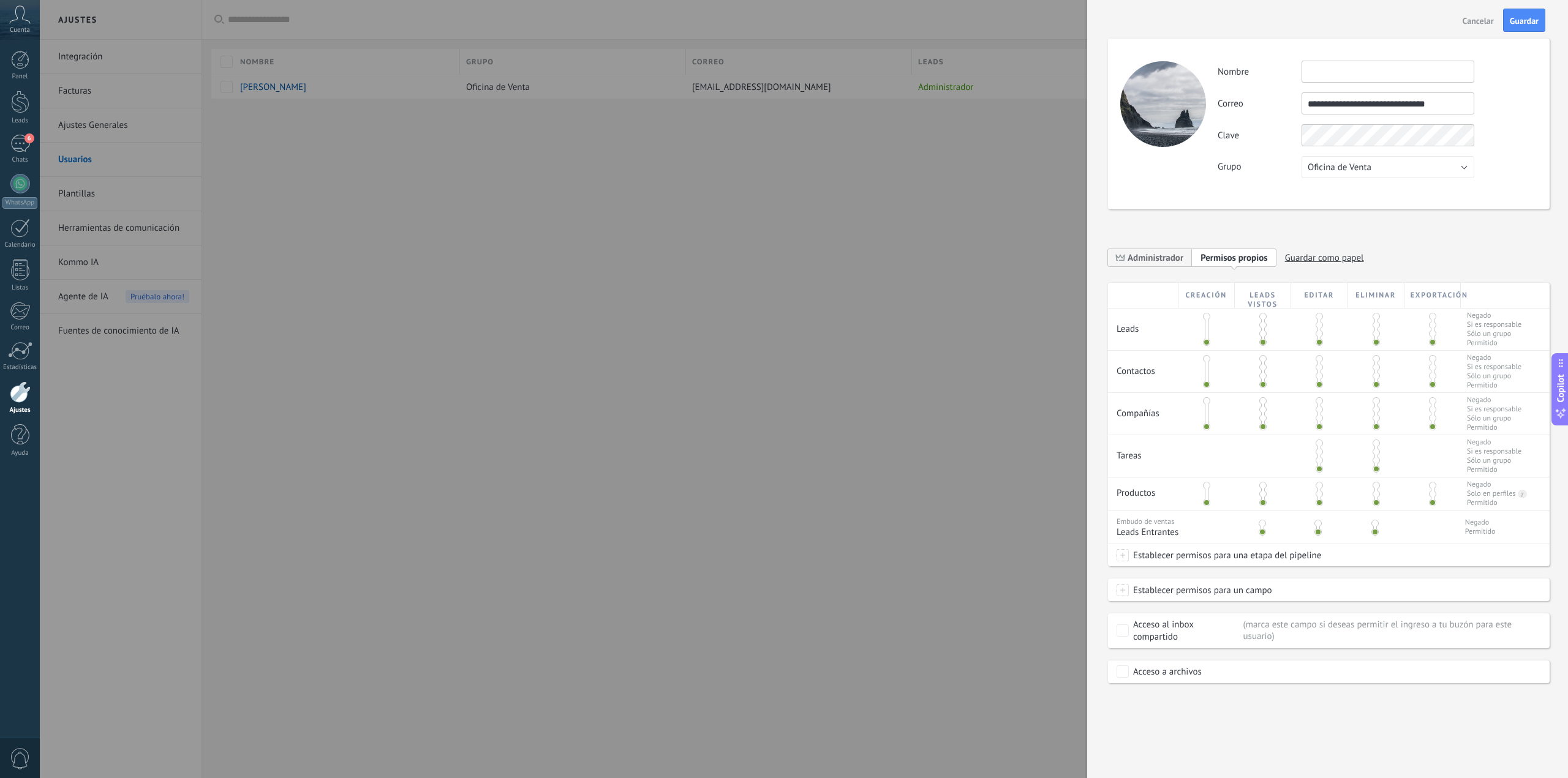
click at [1339, 66] on input "text" at bounding box center [1388, 71] width 173 height 22
click at [1363, 73] on input "**********" at bounding box center [1388, 71] width 173 height 22
type input "**********"
click at [1526, 21] on span "Guardar" at bounding box center [1524, 21] width 29 height 8
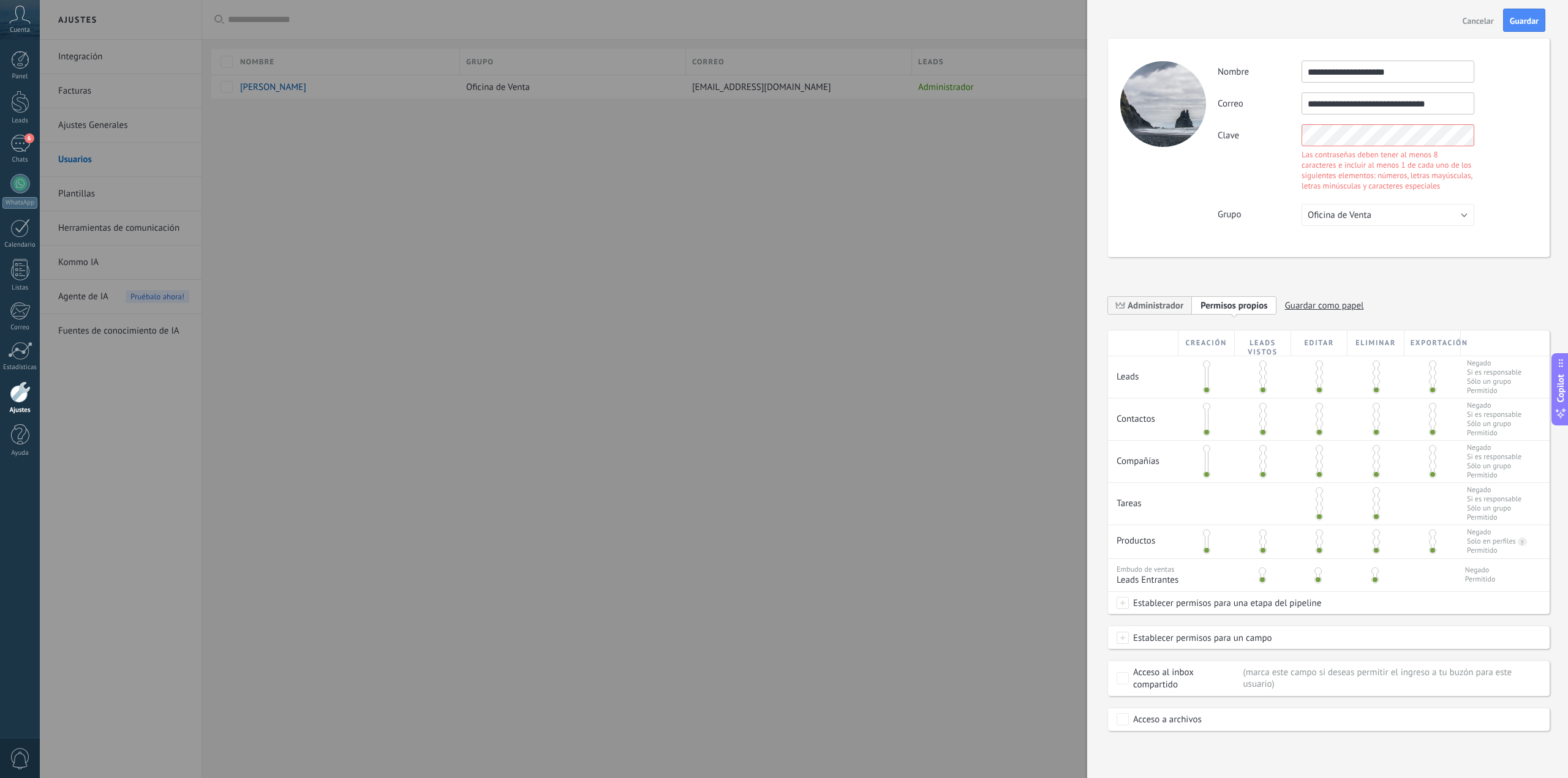
click at [1532, 168] on div "Clave Las contraseñas deben tener al menos 8 caracteres e incluir al menos 1 de…" at bounding box center [1377, 159] width 319 height 70
click at [1273, 133] on div "Clave Las contraseñas deben tener al menos 8 caracteres e incluir al menos 1 de…" at bounding box center [1377, 159] width 319 height 70
click at [1521, 19] on span "Guardar" at bounding box center [1524, 21] width 29 height 8
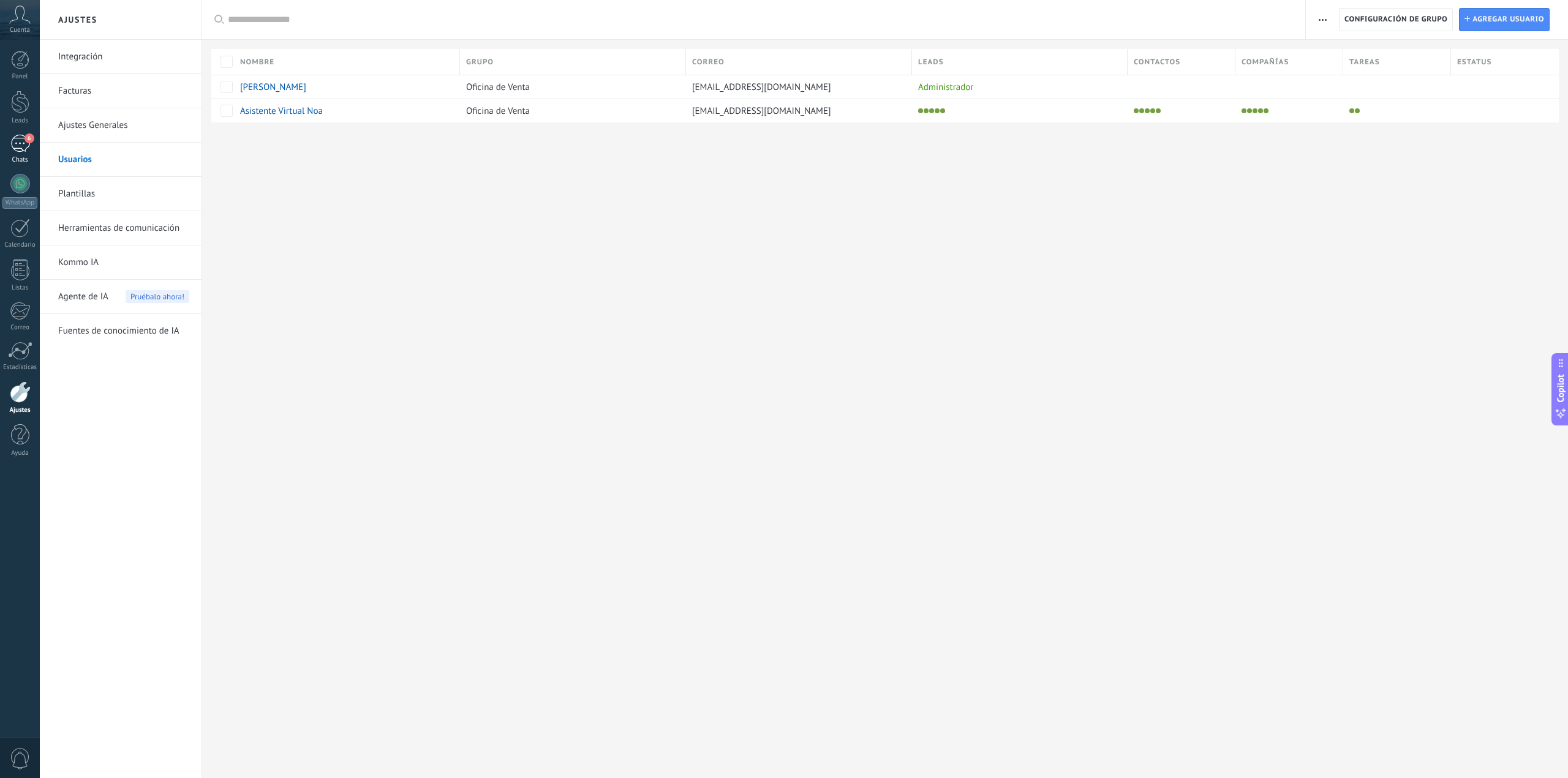
click at [24, 145] on div "6" at bounding box center [21, 144] width 20 height 18
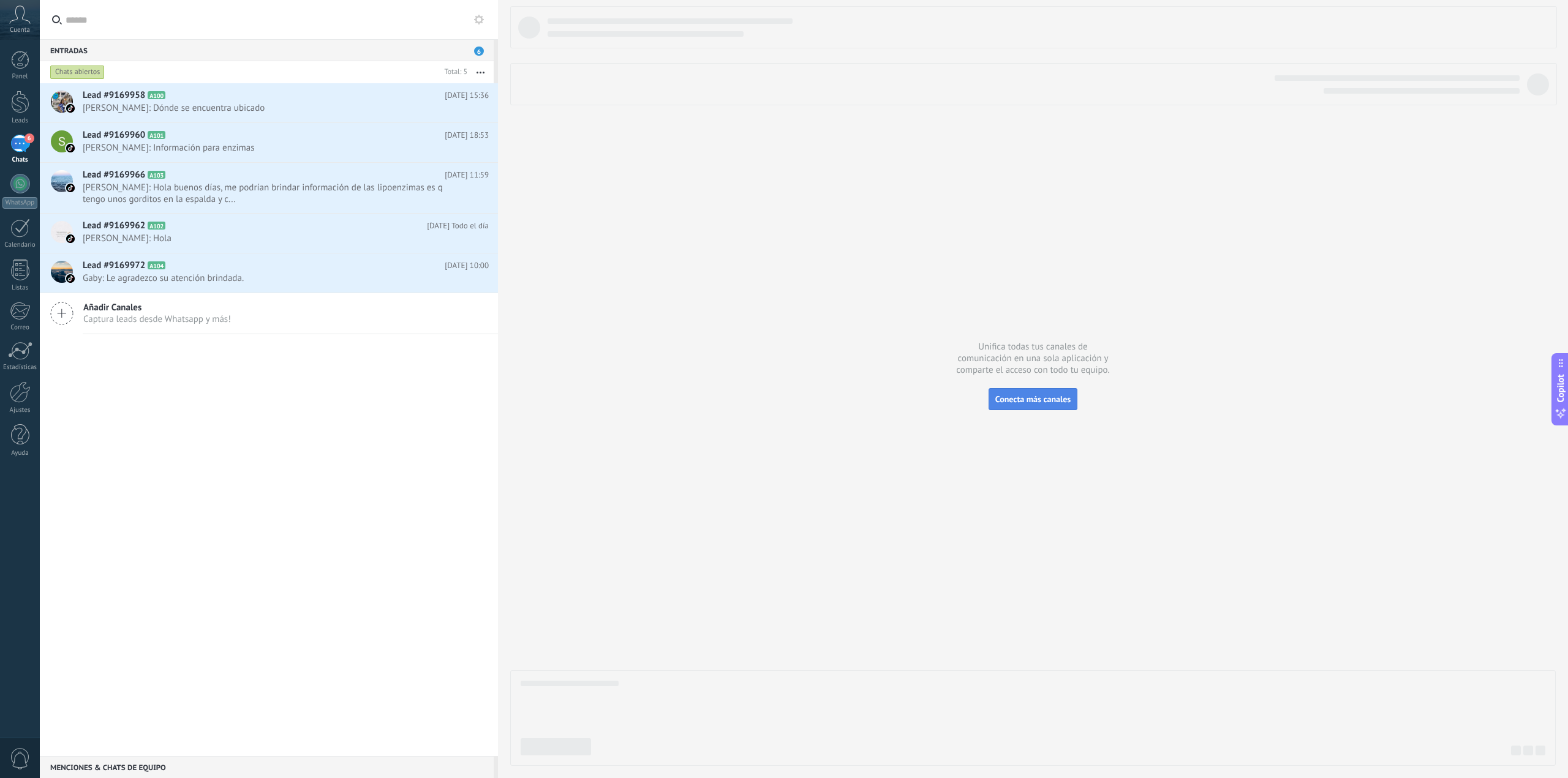
click at [1026, 394] on button "Conecta más canales" at bounding box center [1033, 399] width 89 height 22
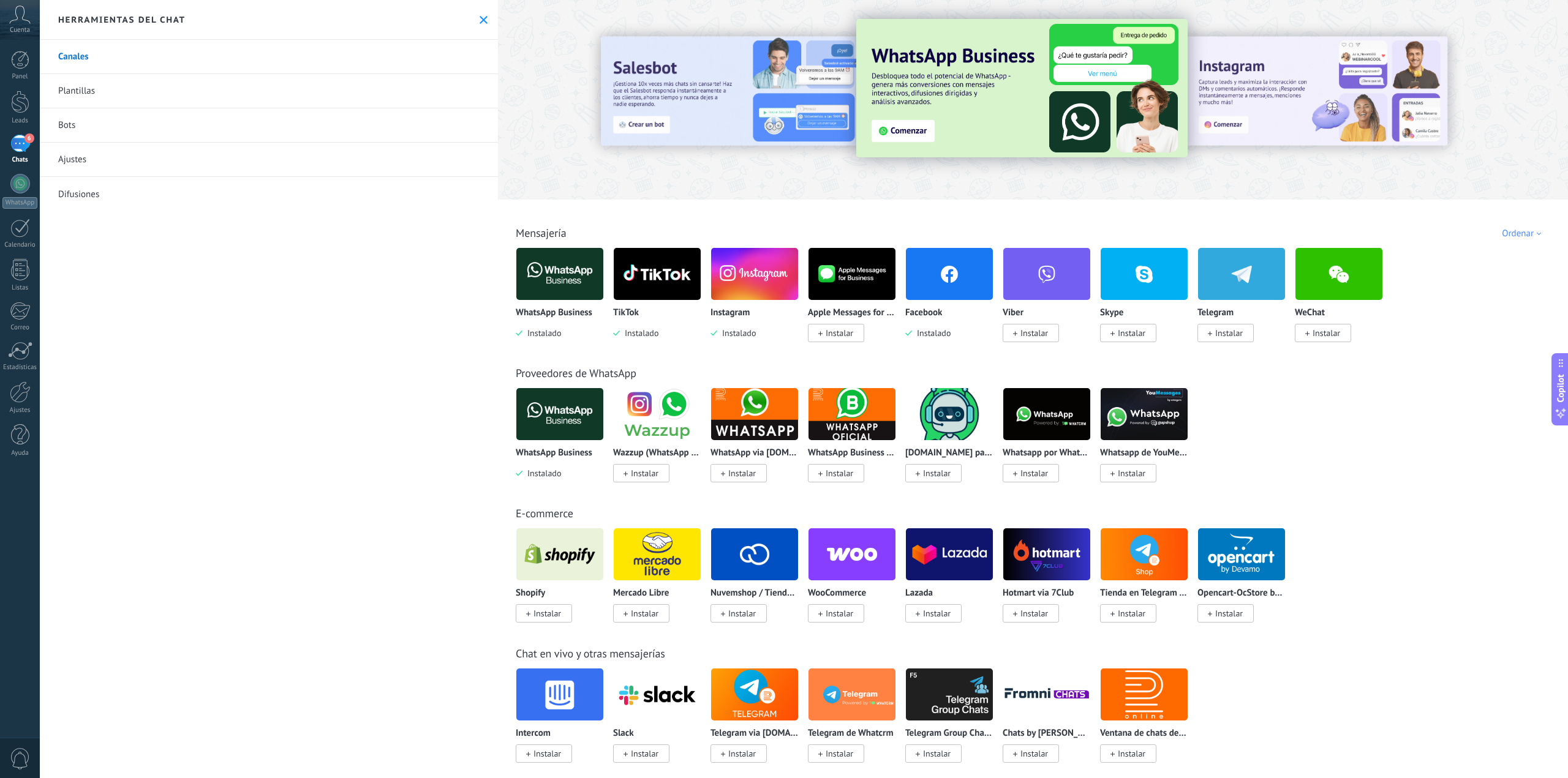
click at [548, 268] on img at bounding box center [560, 274] width 87 height 59
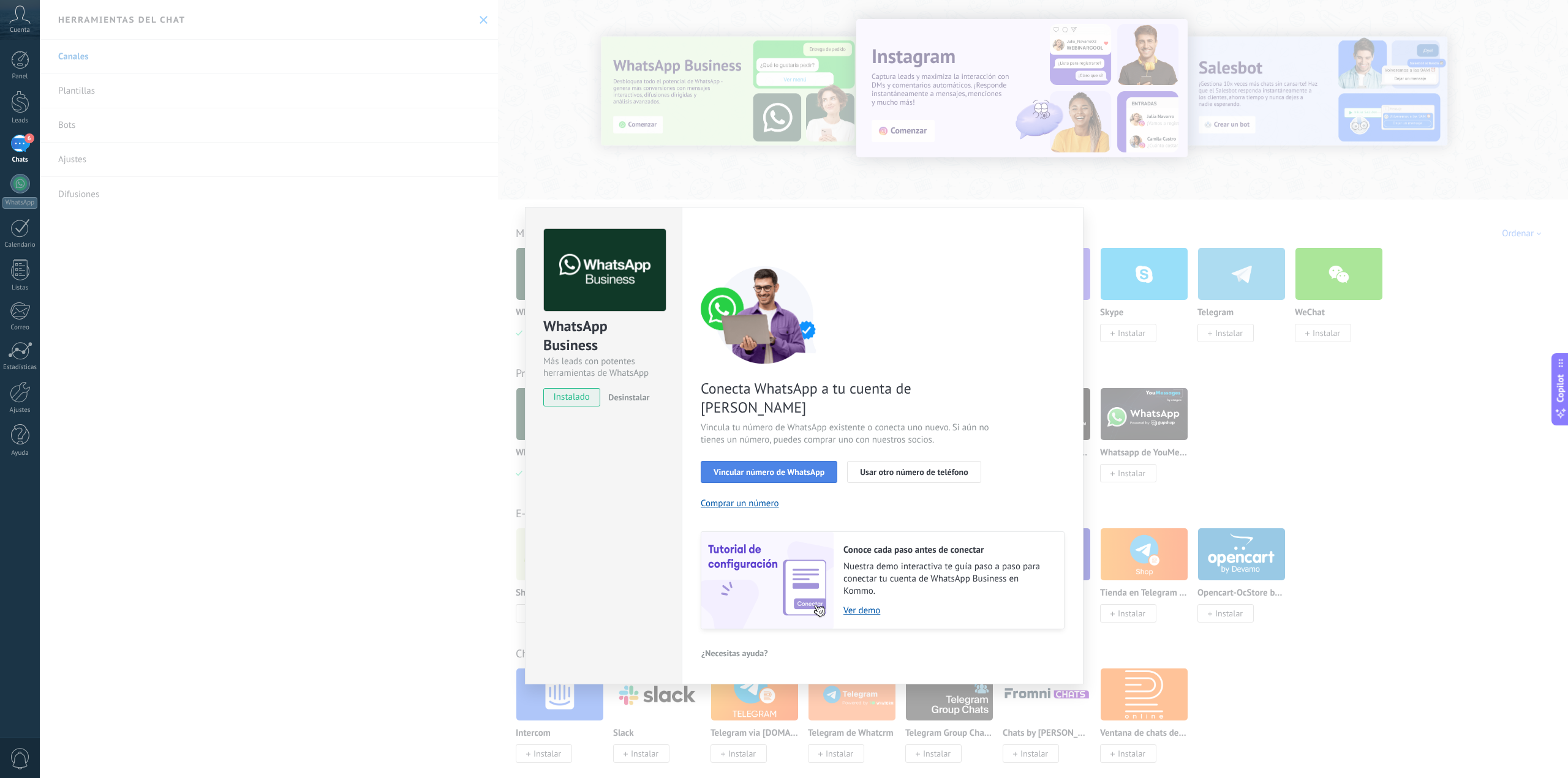
click at [795, 467] on span "Vincular número de WhatsApp" at bounding box center [768, 472] width 111 height 8
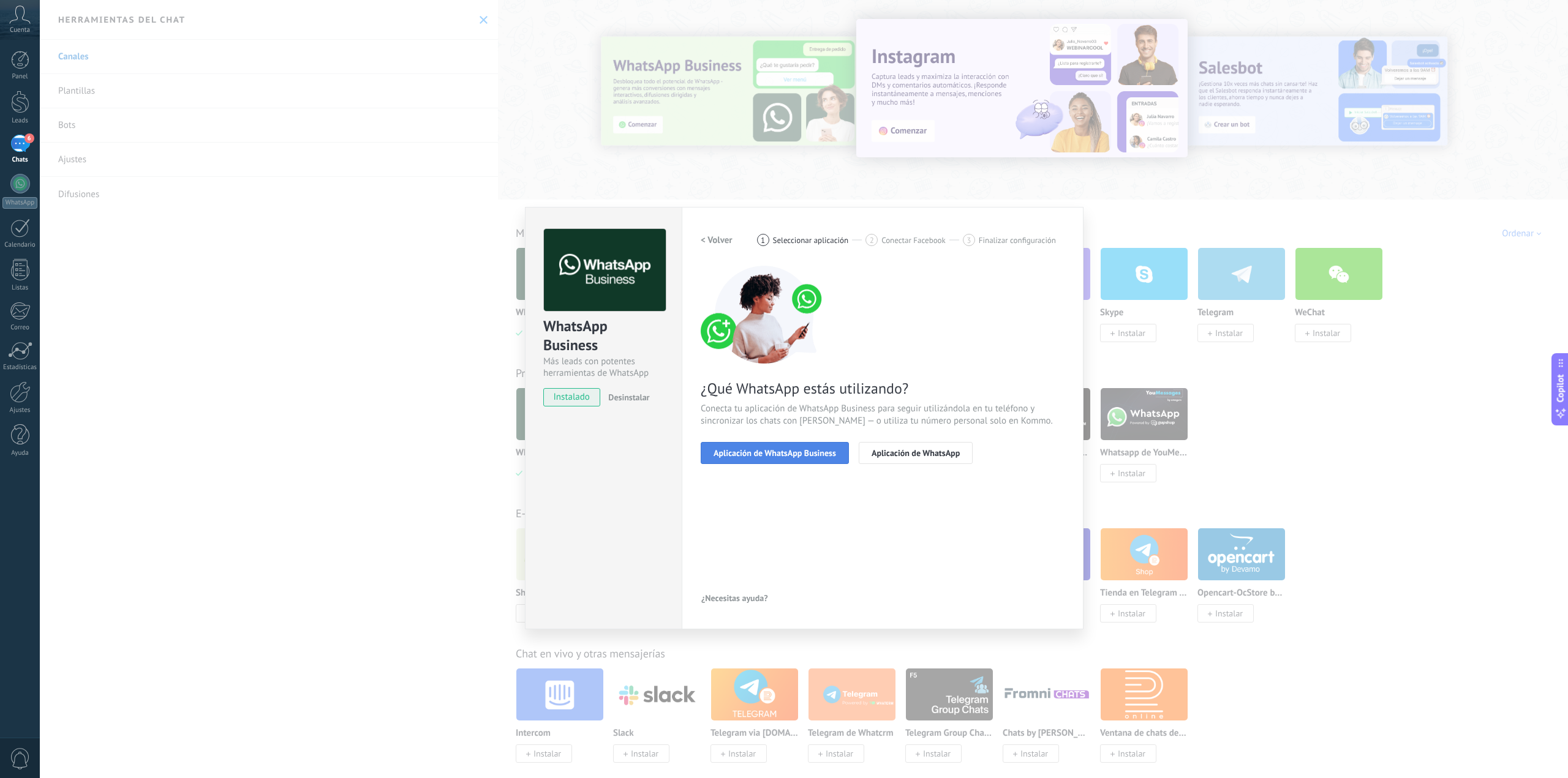
click at [819, 444] on button "Aplicación de WhatsApp Business" at bounding box center [775, 453] width 148 height 22
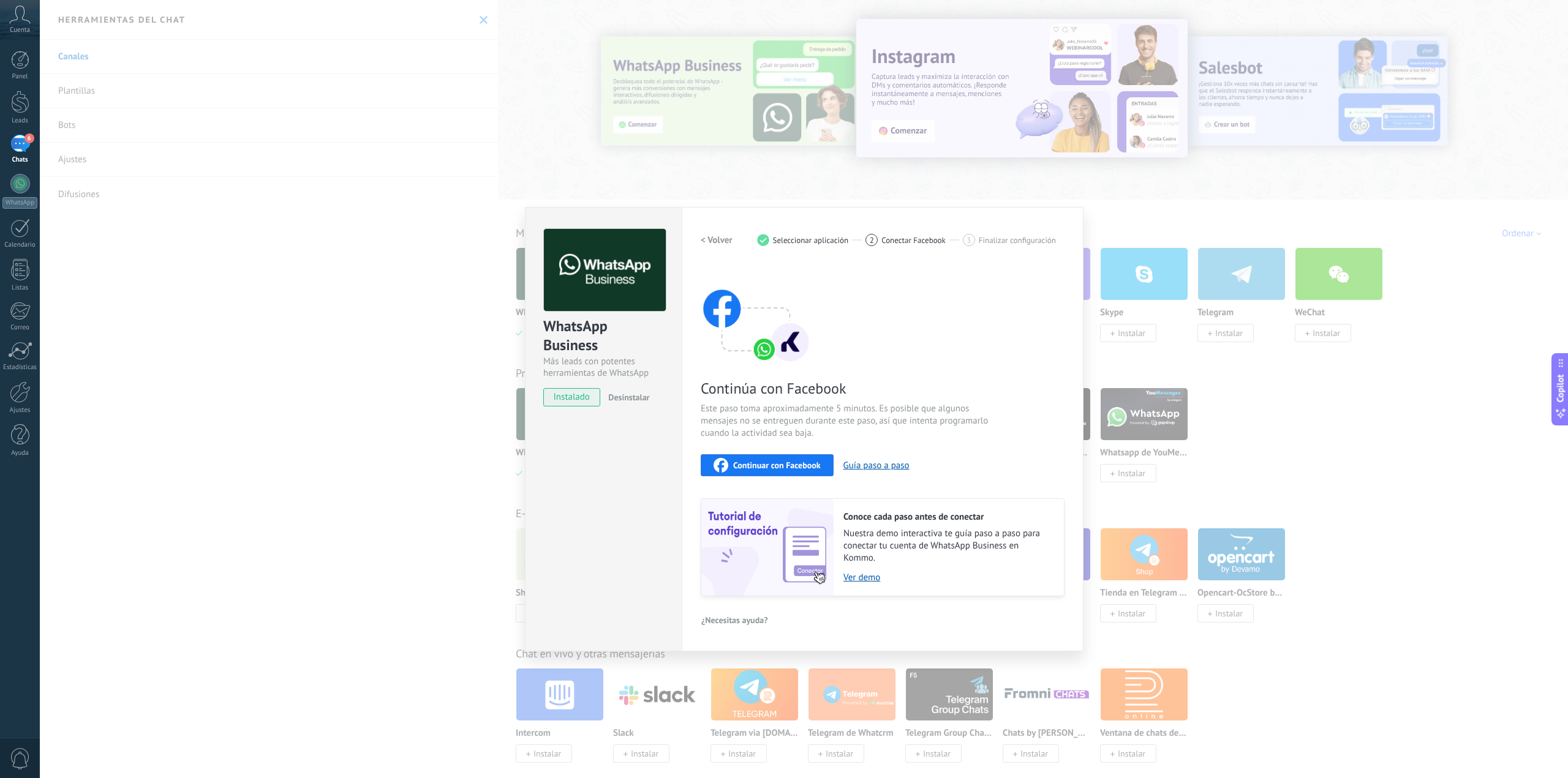
click at [792, 466] on span "Continuar con Facebook" at bounding box center [777, 465] width 88 height 8
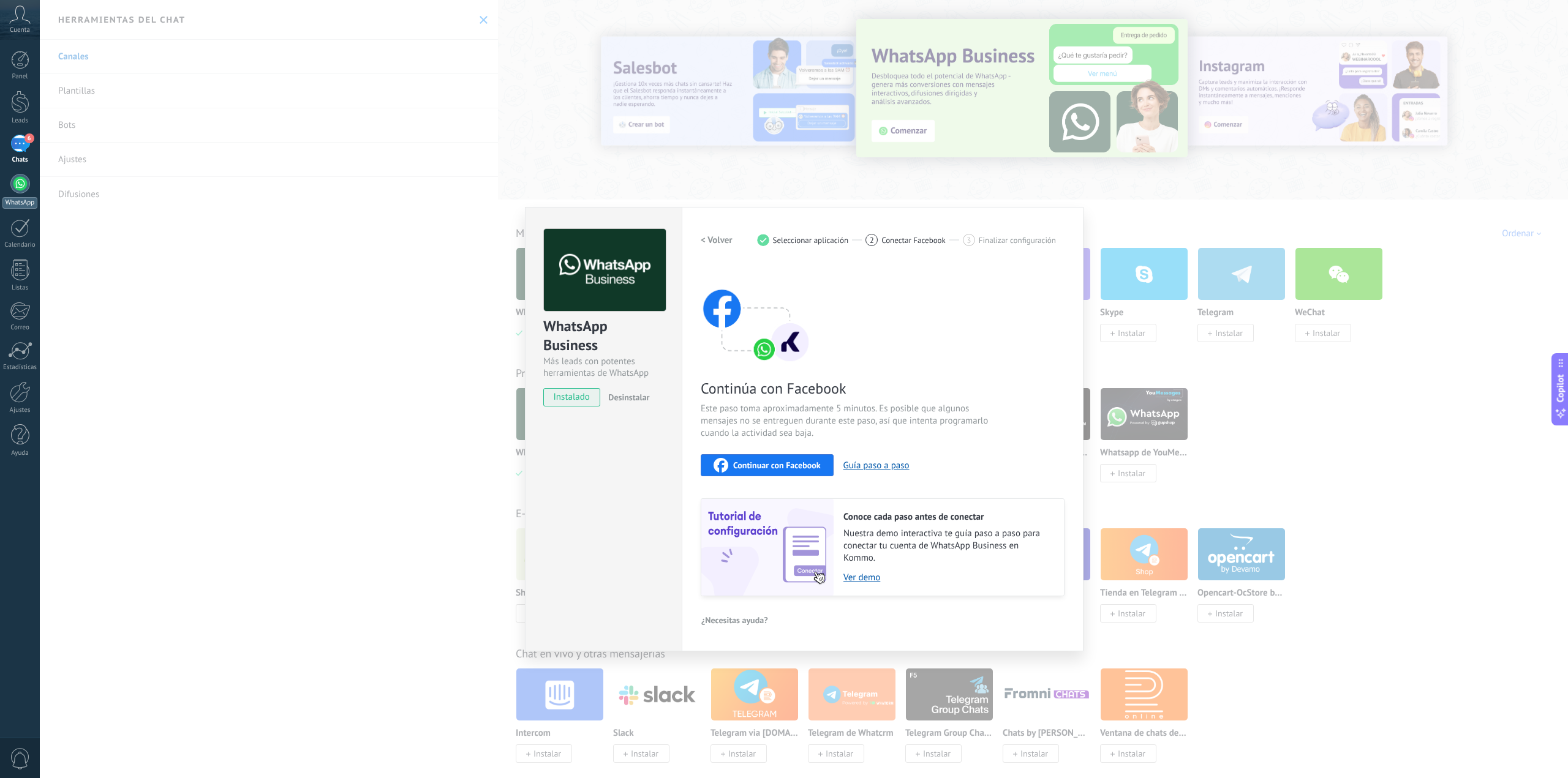
click at [28, 184] on div at bounding box center [21, 184] width 20 height 20
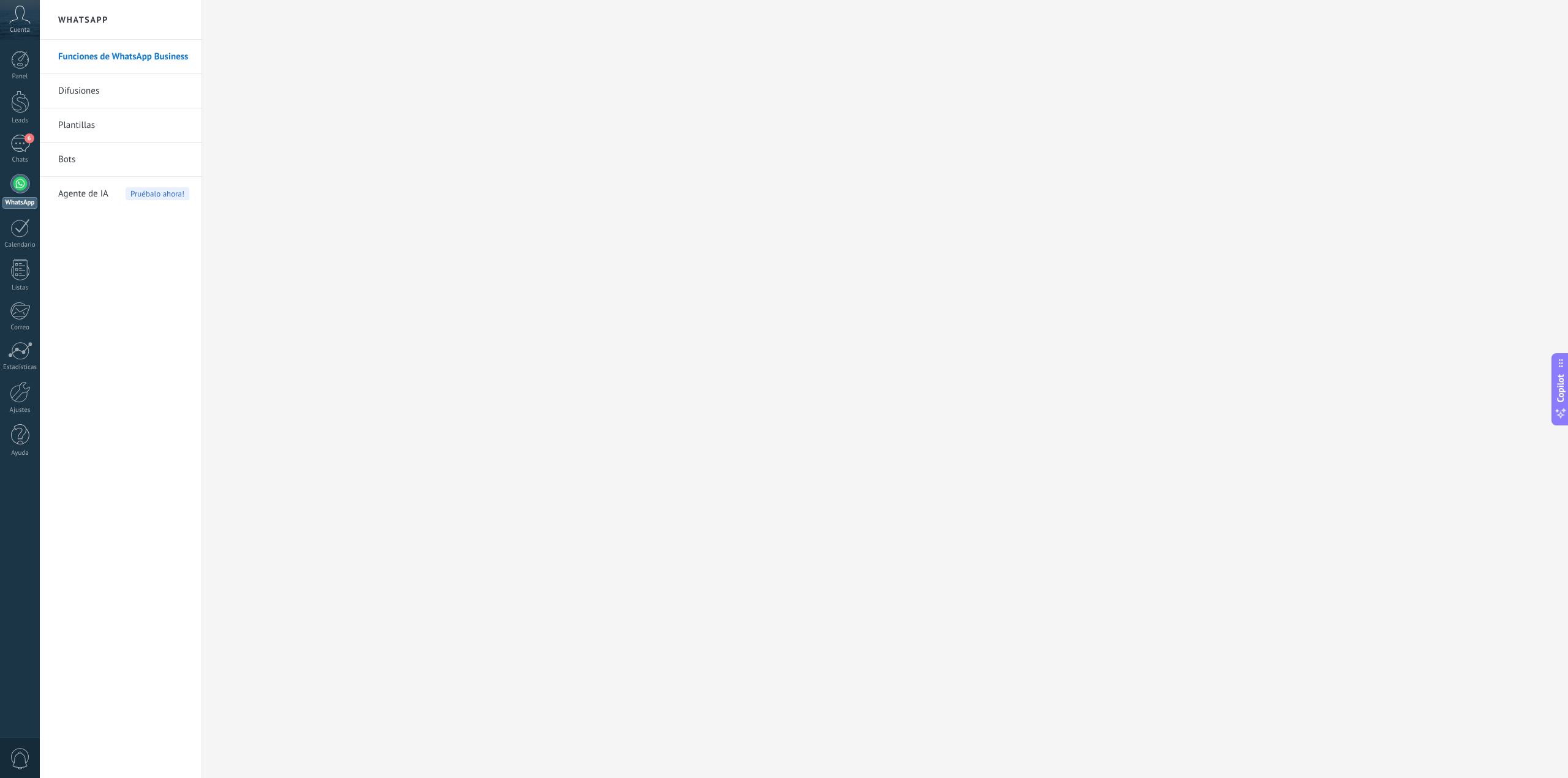
click at [71, 92] on link "Difusiones" at bounding box center [124, 91] width 131 height 35
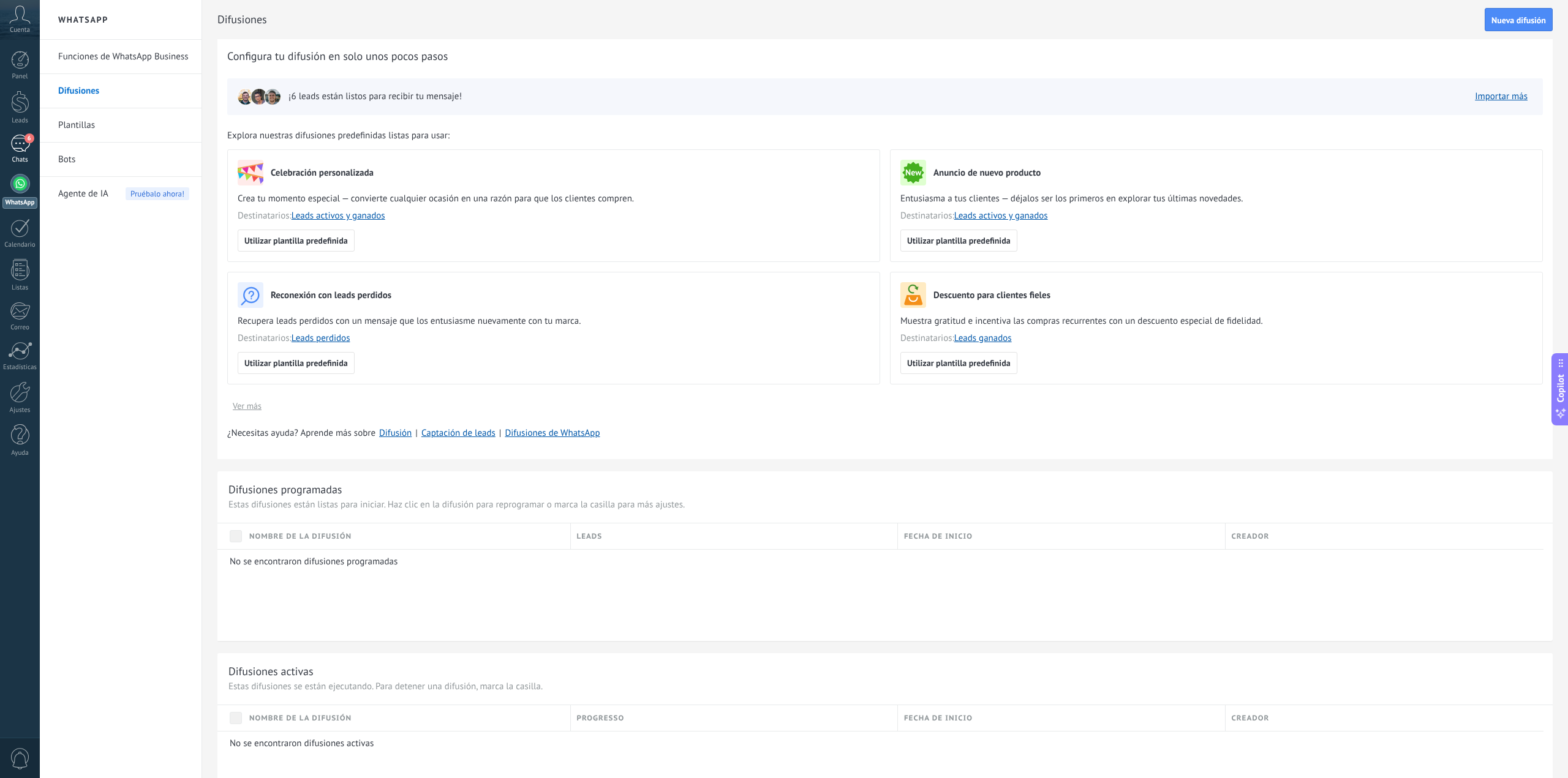
click at [27, 154] on link "6 Chats" at bounding box center [20, 150] width 39 height 30
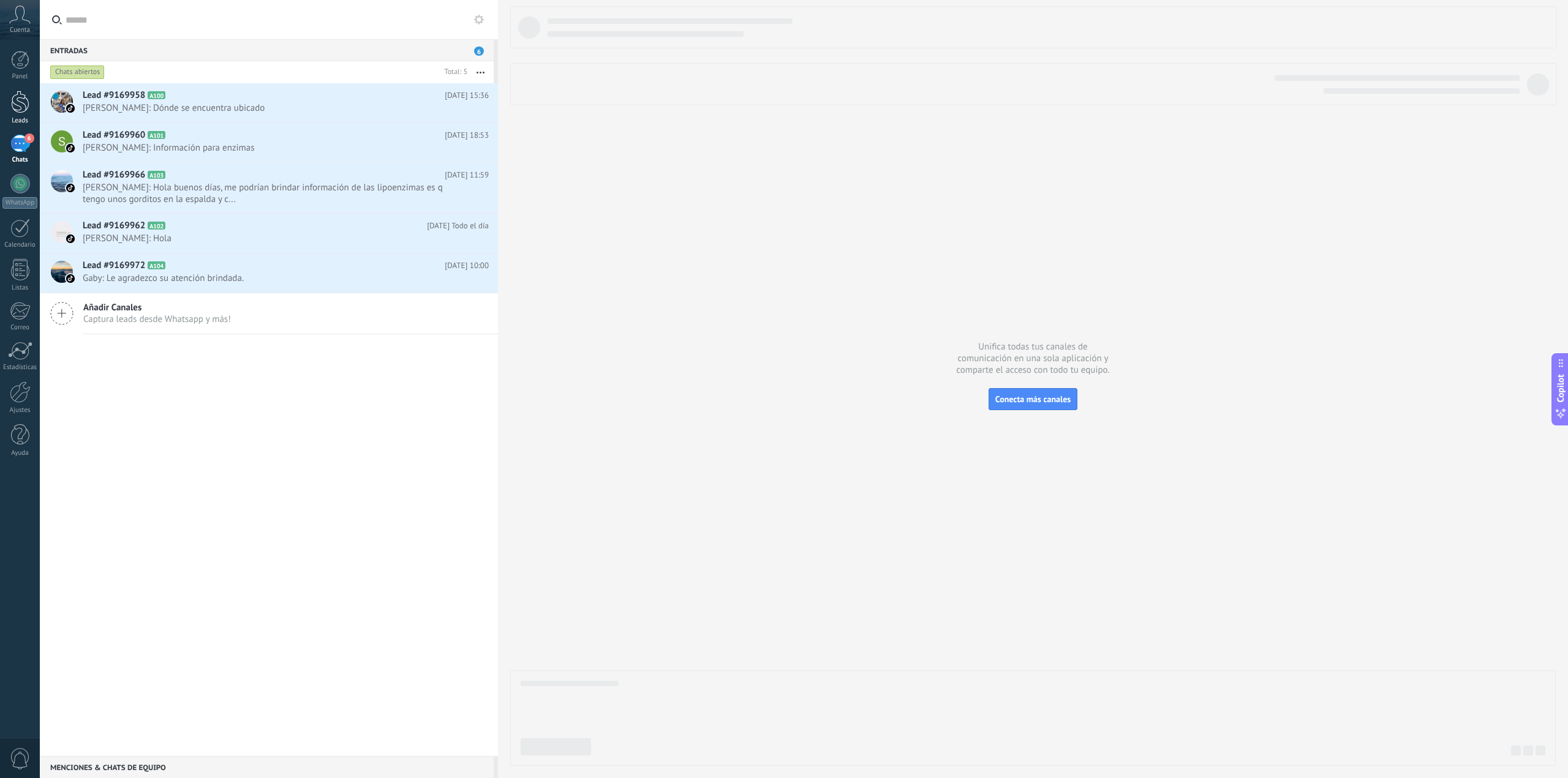
click at [23, 108] on div at bounding box center [20, 102] width 18 height 23
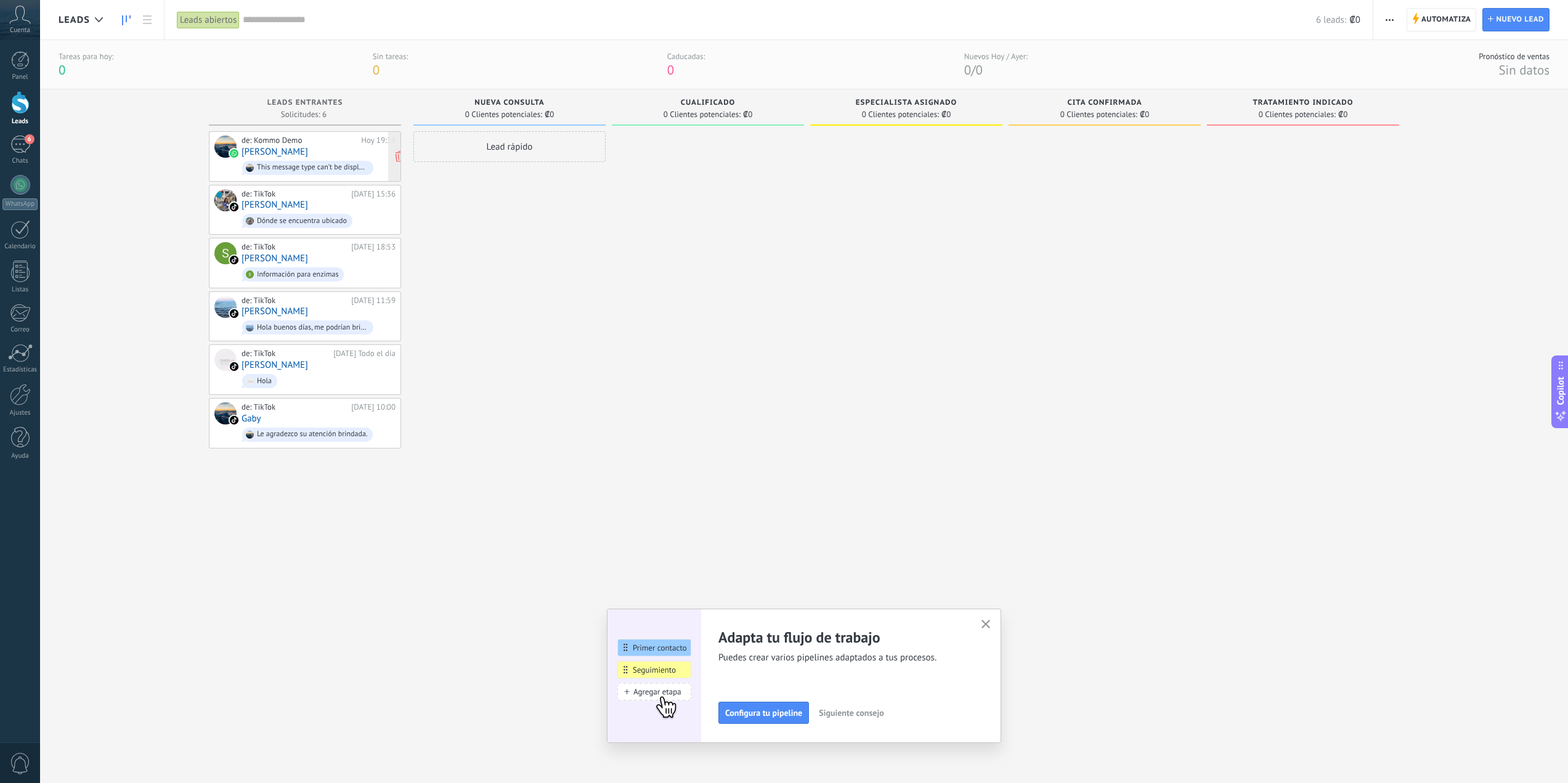
click at [313, 151] on div "de: Kommo Demo [DATE] 19:38 [PERSON_NAME] This message type can’t be displayed …" at bounding box center [318, 156] width 154 height 42
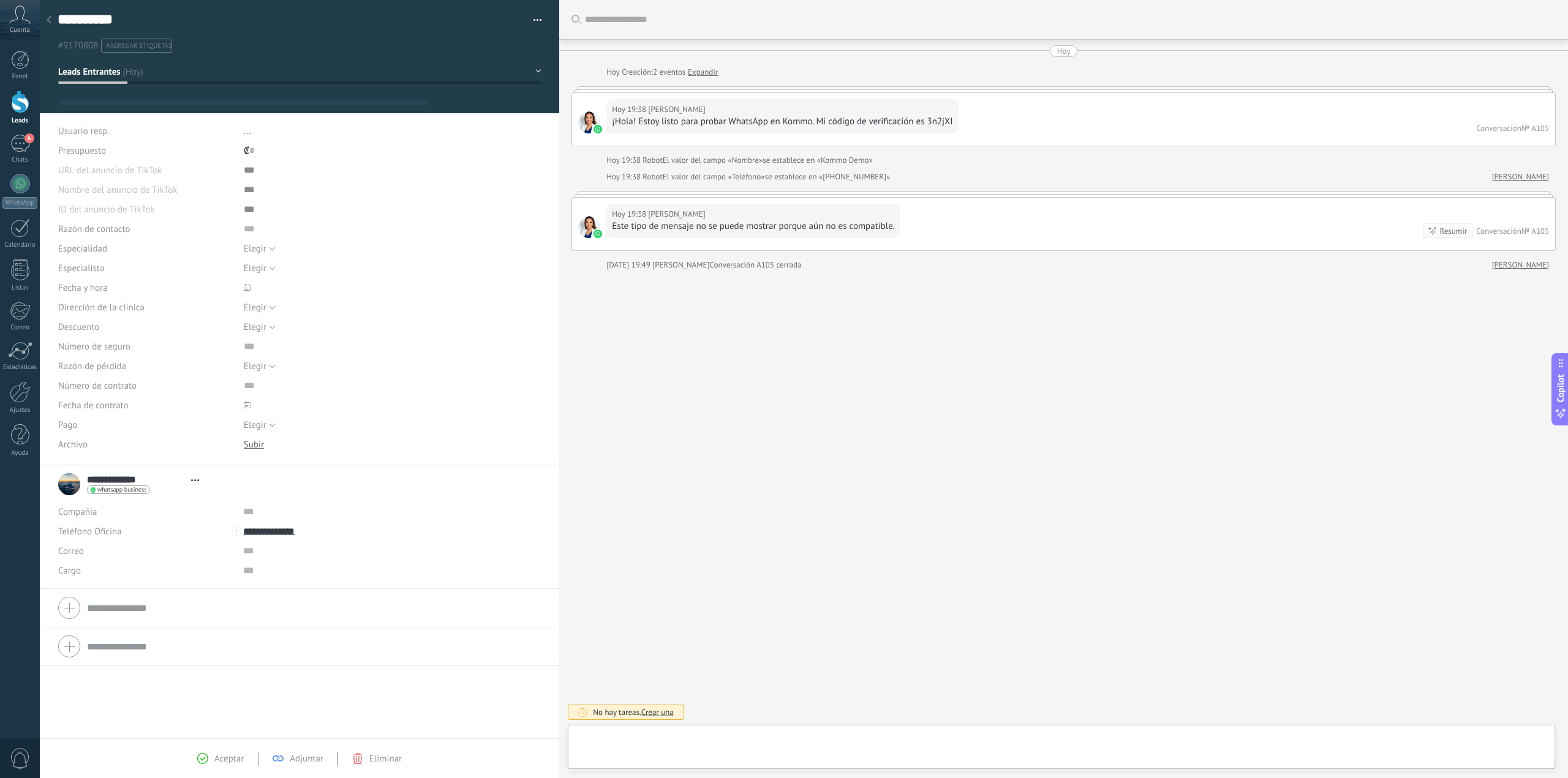
type textarea "**********"
click at [261, 269] on span "Elegir" at bounding box center [256, 269] width 23 height 12
click at [119, 102] on span "Estadísticas" at bounding box center [125, 104] width 46 height 18
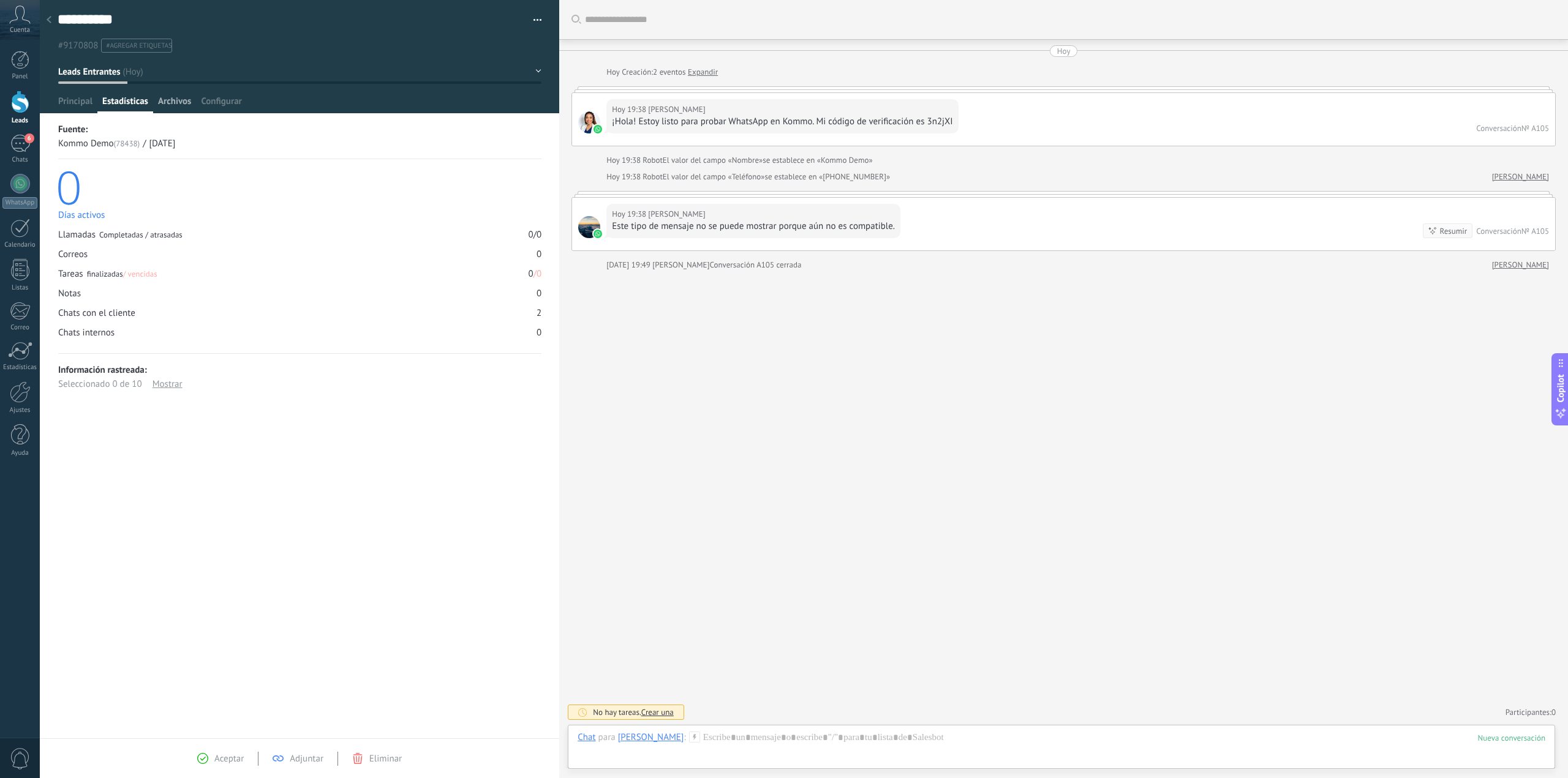
click at [175, 102] on span "Archivos" at bounding box center [174, 104] width 33 height 18
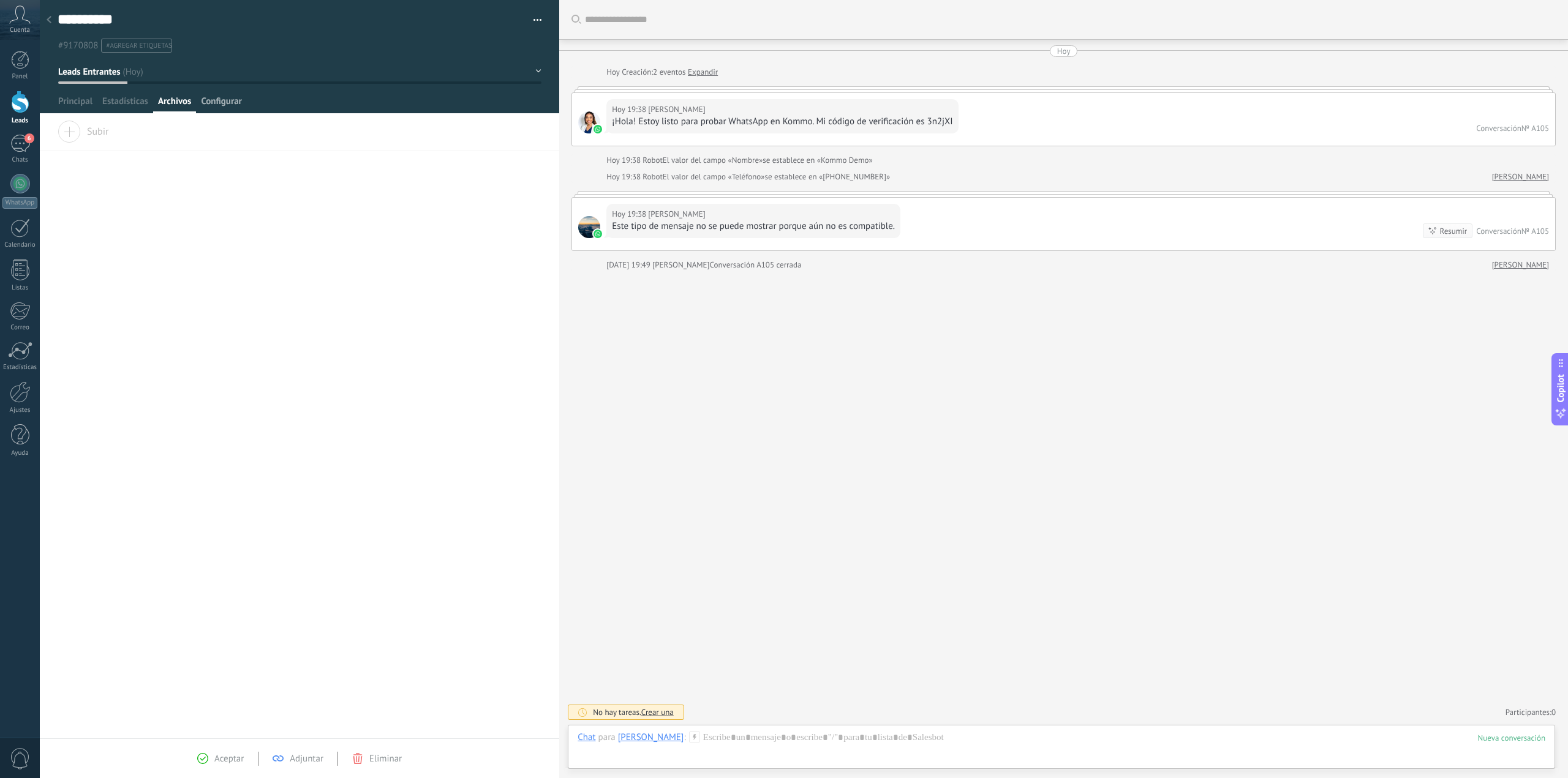
click at [215, 99] on span "Configurar" at bounding box center [220, 104] width 40 height 18
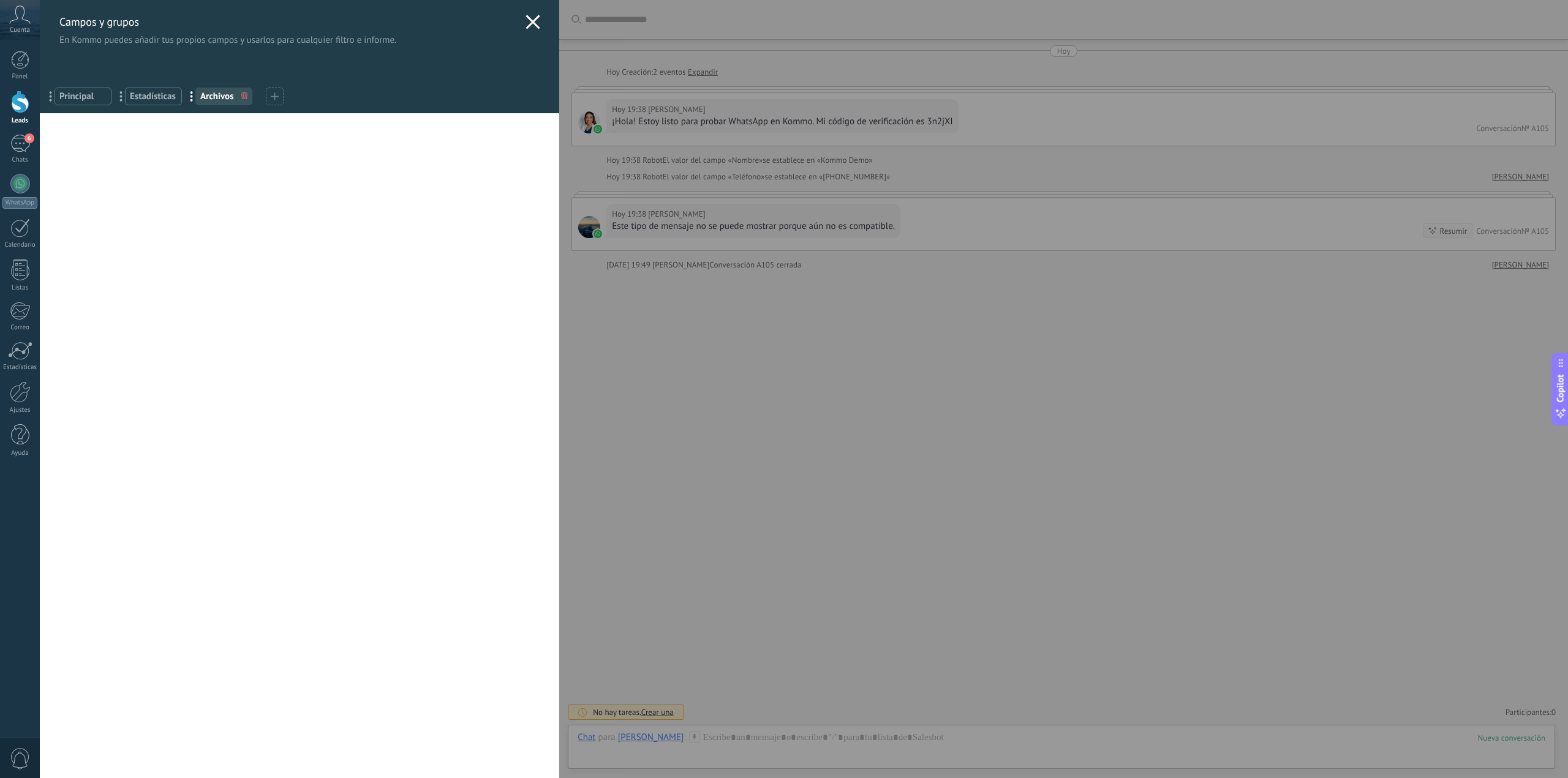
click at [249, 101] on div at bounding box center [244, 96] width 13 height 16
click at [246, 95] on icon at bounding box center [244, 95] width 6 height 7
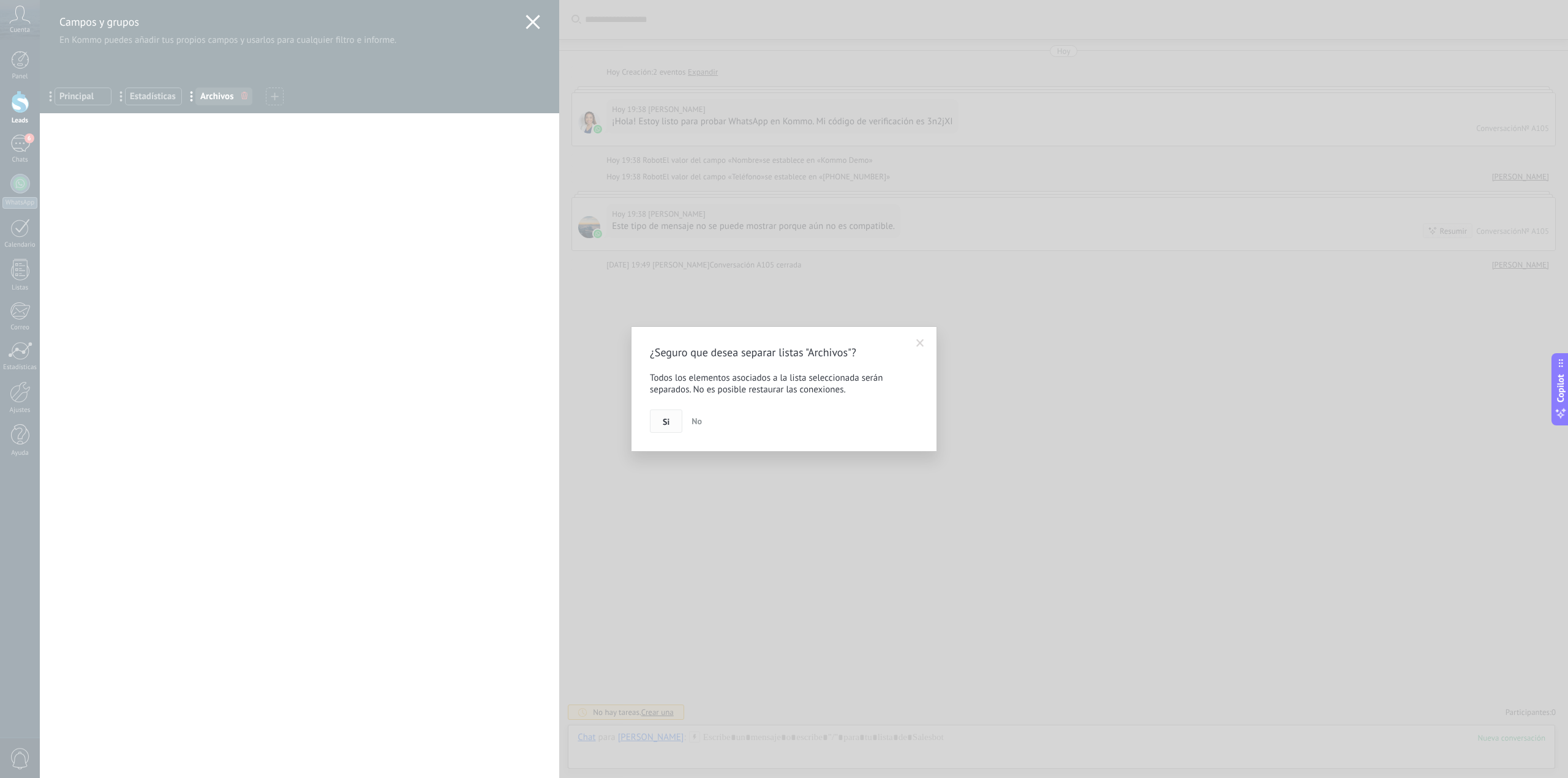
click at [668, 417] on span "Si" at bounding box center [666, 421] width 7 height 8
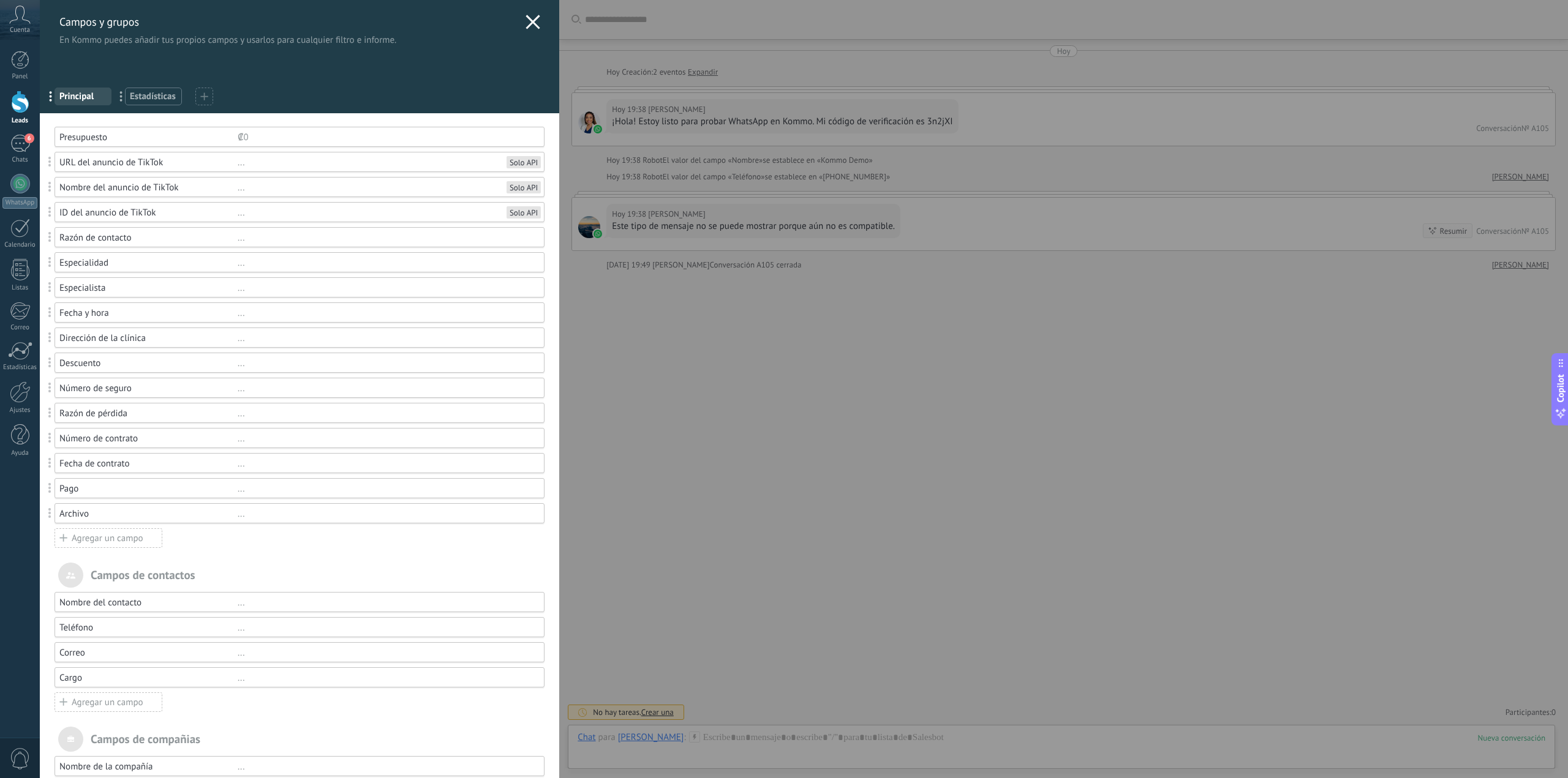
click at [85, 287] on div "Especialista" at bounding box center [148, 288] width 178 height 12
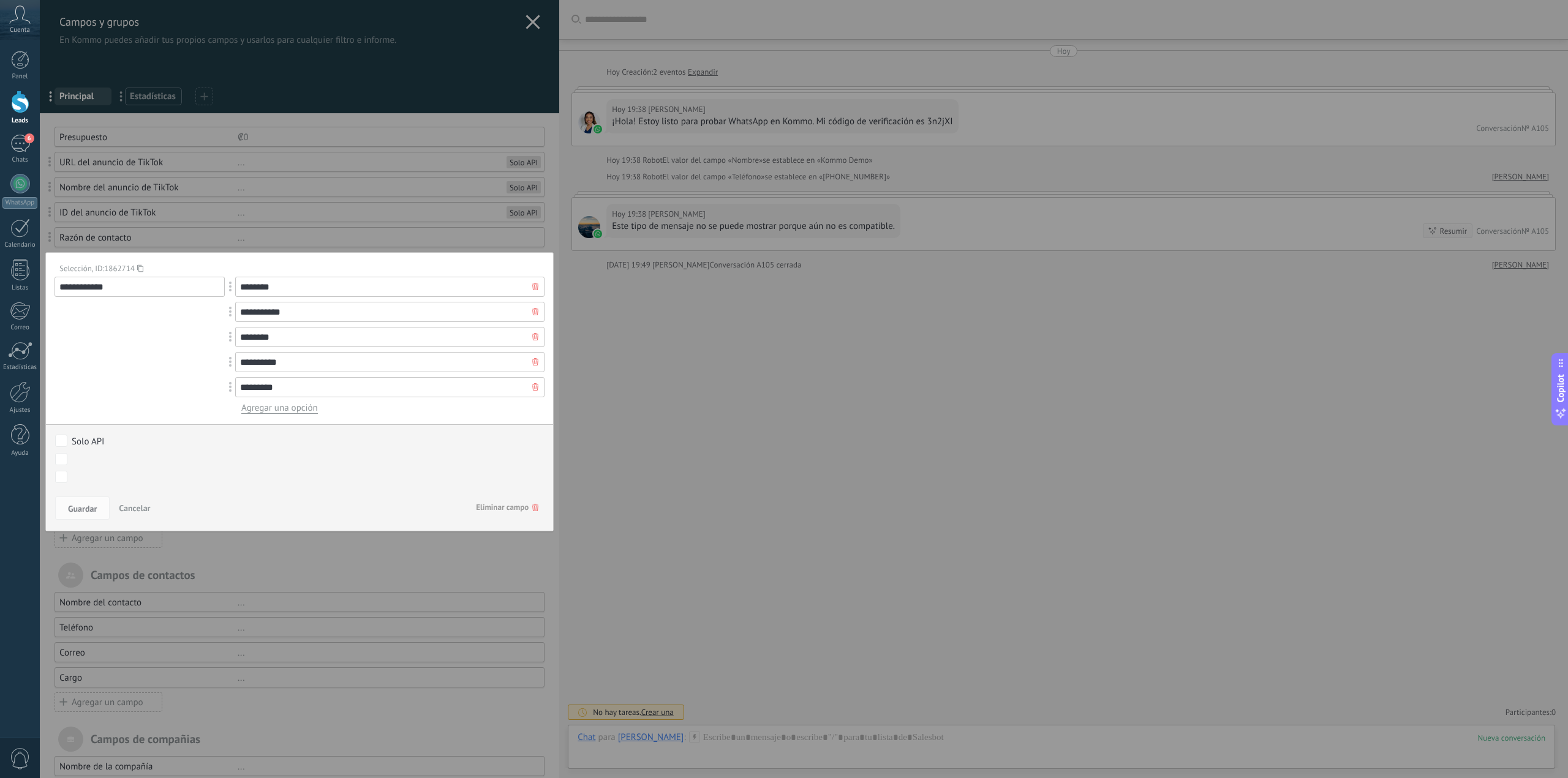
click at [533, 288] on icon at bounding box center [535, 286] width 6 height 7
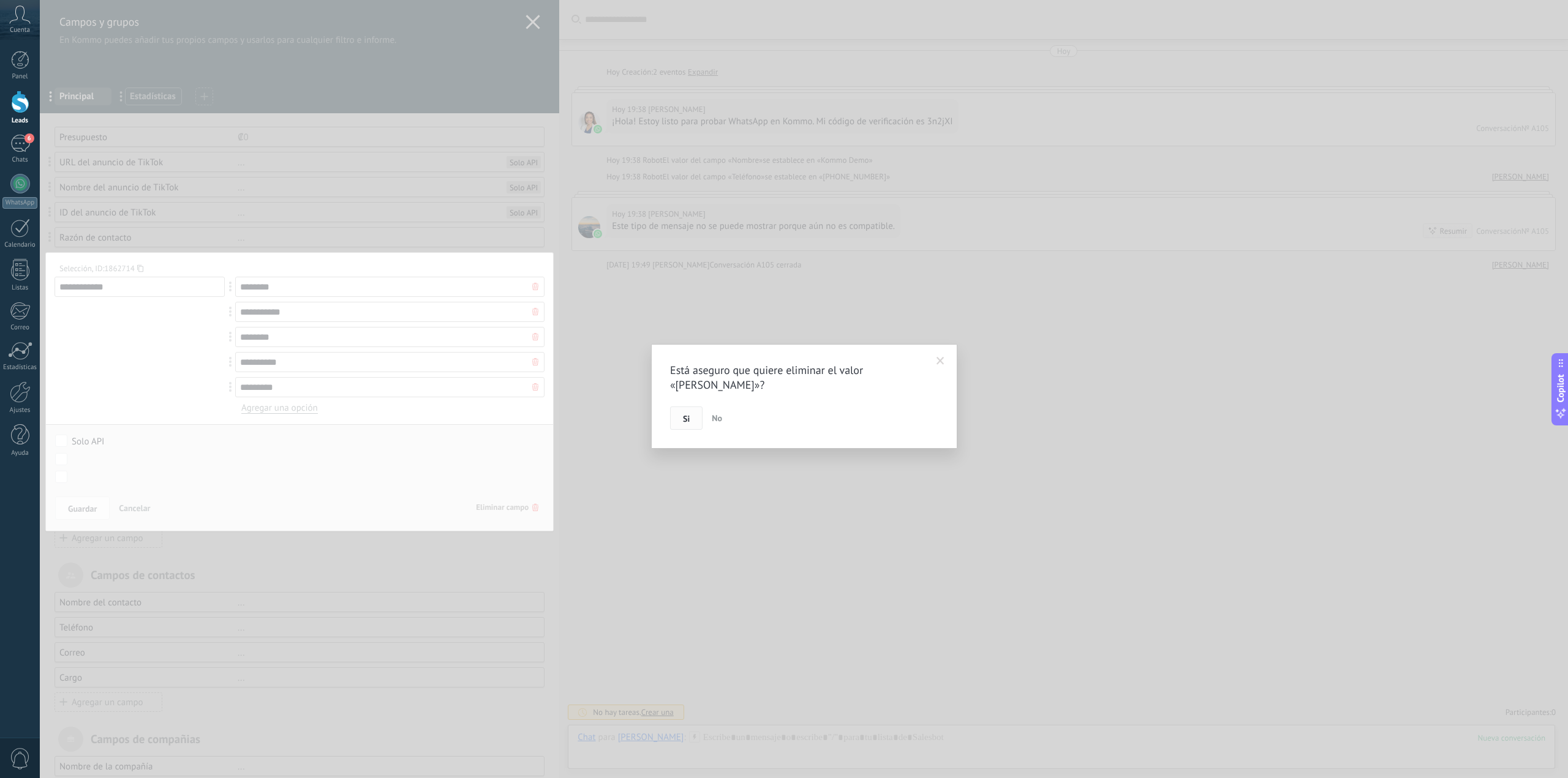
click at [687, 415] on span "Si" at bounding box center [686, 419] width 7 height 8
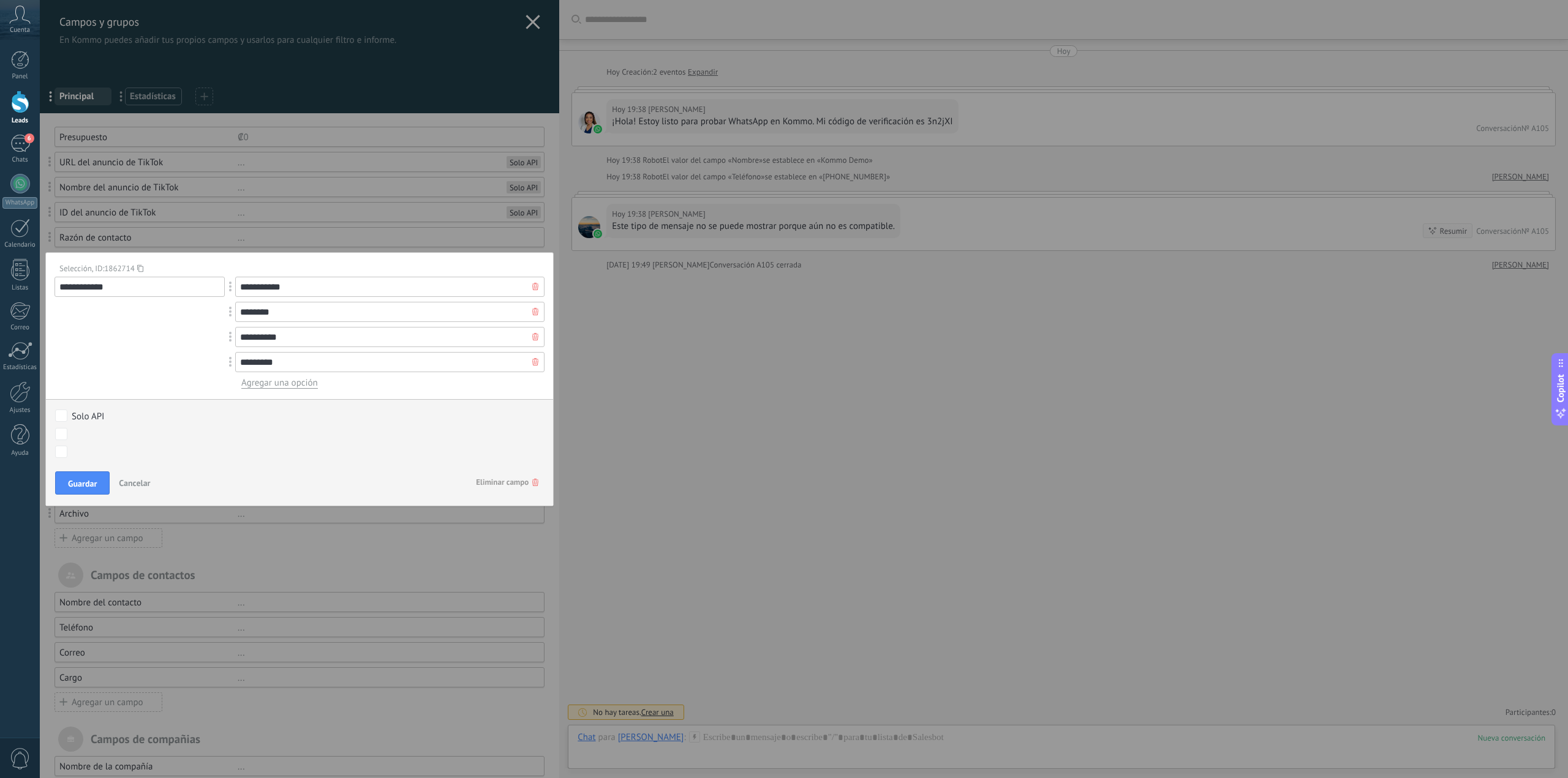
click at [527, 287] on div at bounding box center [535, 287] width 18 height 20
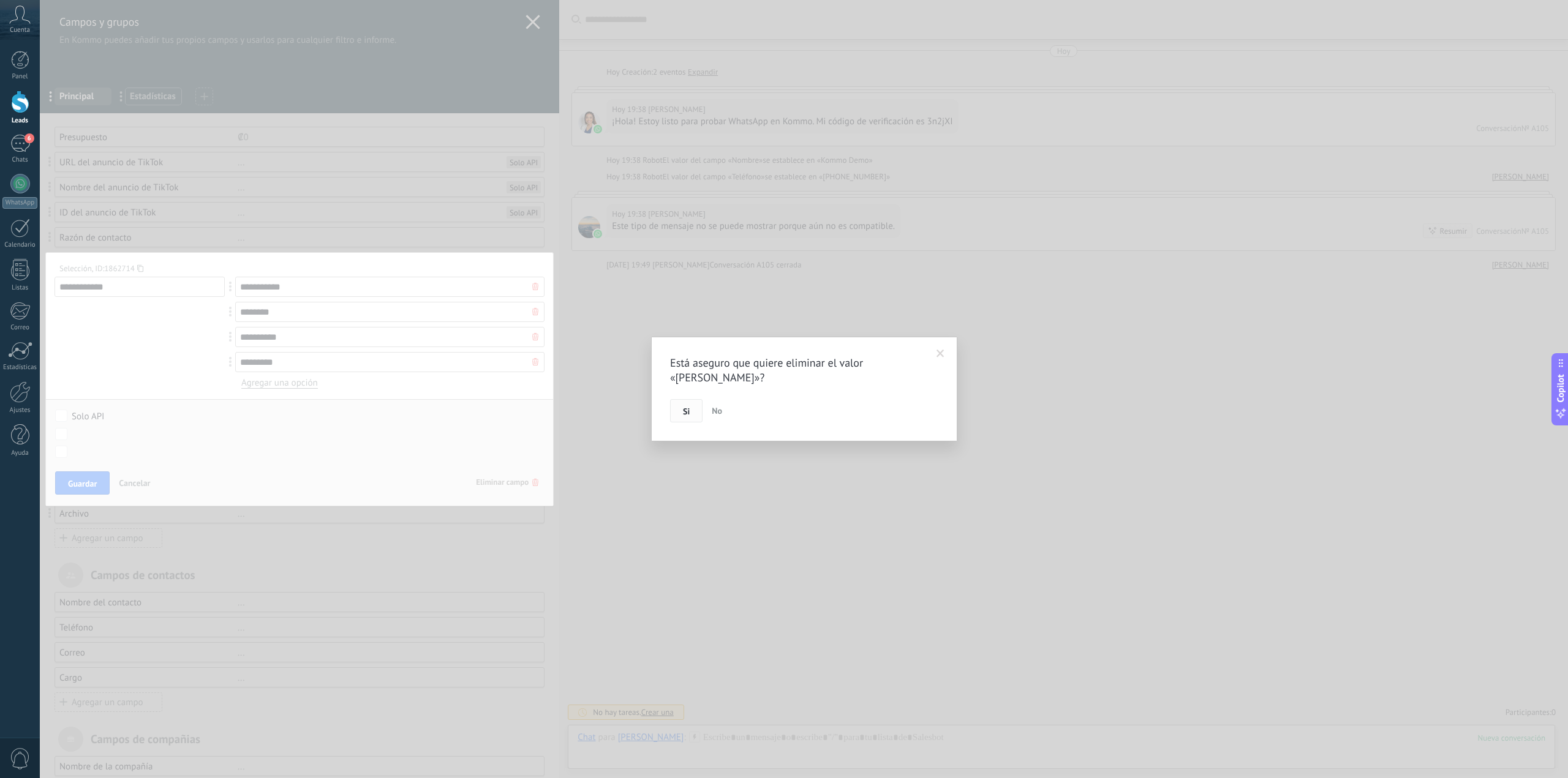
click at [685, 413] on span "Si" at bounding box center [686, 412] width 7 height 8
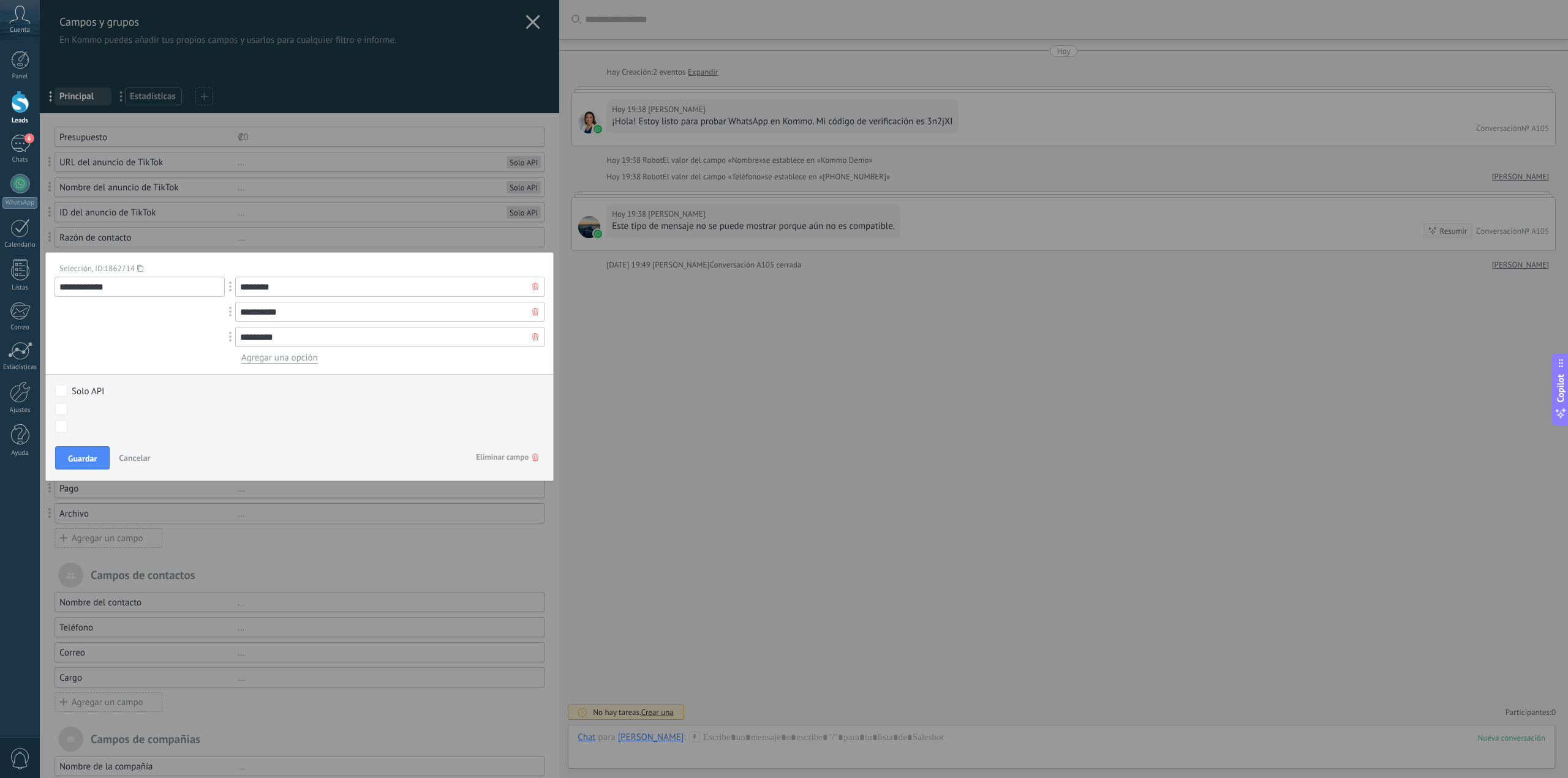
click at [533, 287] on icon at bounding box center [535, 286] width 6 height 7
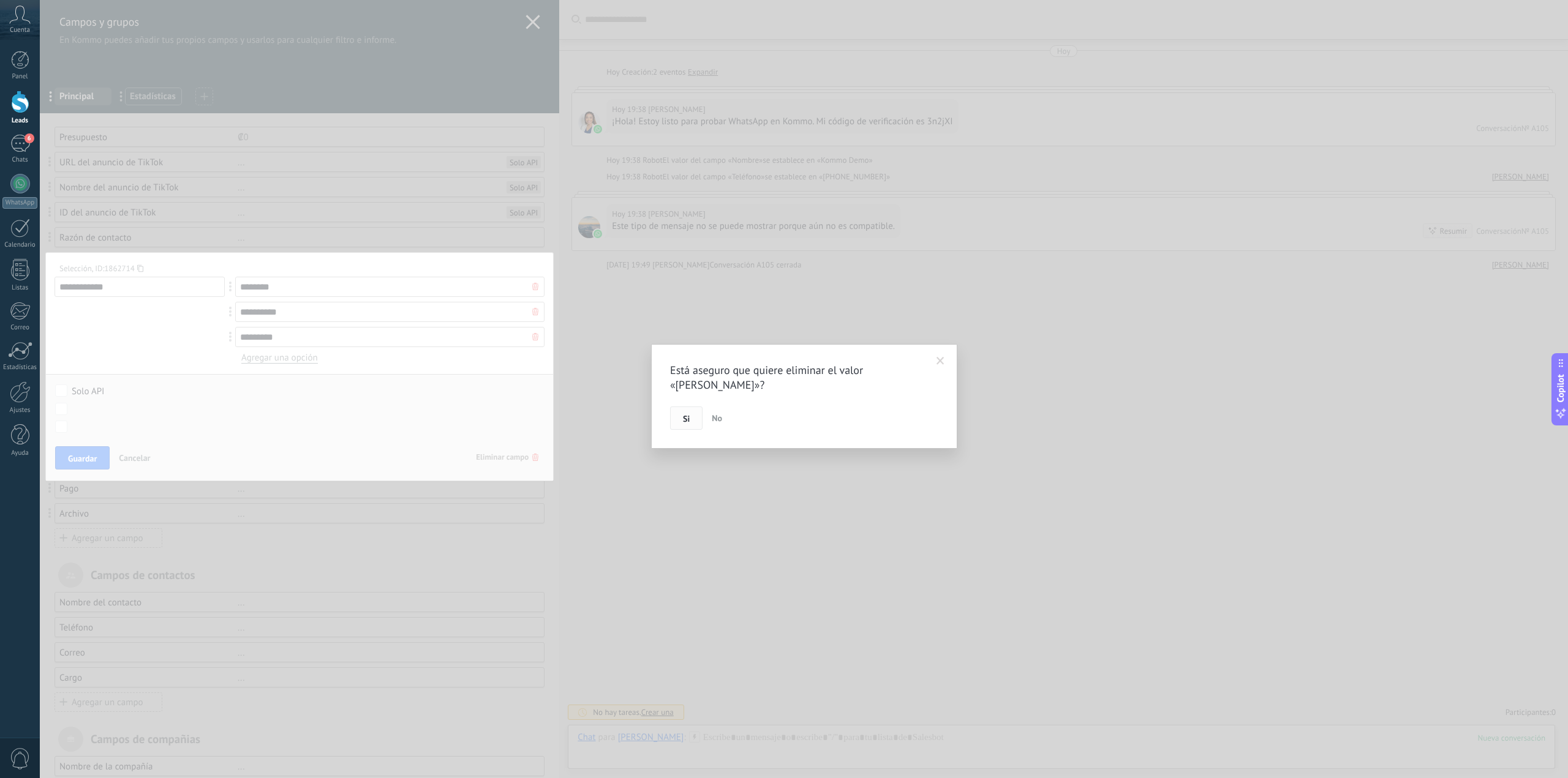
click at [689, 415] on span "Si" at bounding box center [686, 419] width 7 height 8
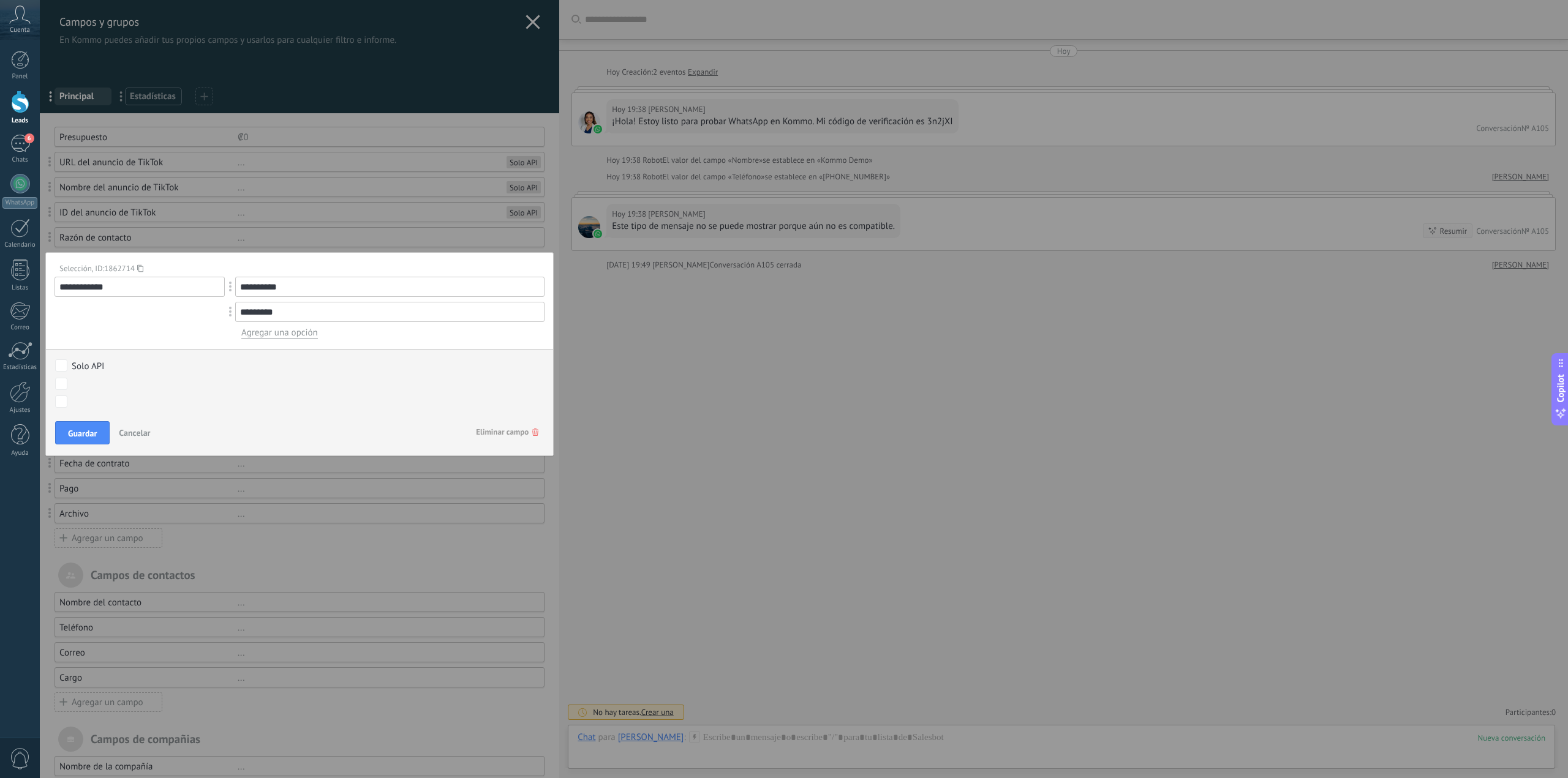
click at [381, 284] on input "**********" at bounding box center [390, 287] width 309 height 21
drag, startPoint x: 308, startPoint y: 285, endPoint x: 247, endPoint y: 283, distance: 61.0
click at [247, 283] on input "**********" at bounding box center [390, 287] width 309 height 21
click at [307, 288] on input "**********" at bounding box center [390, 287] width 309 height 21
drag, startPoint x: 311, startPoint y: 288, endPoint x: 201, endPoint y: 296, distance: 110.3
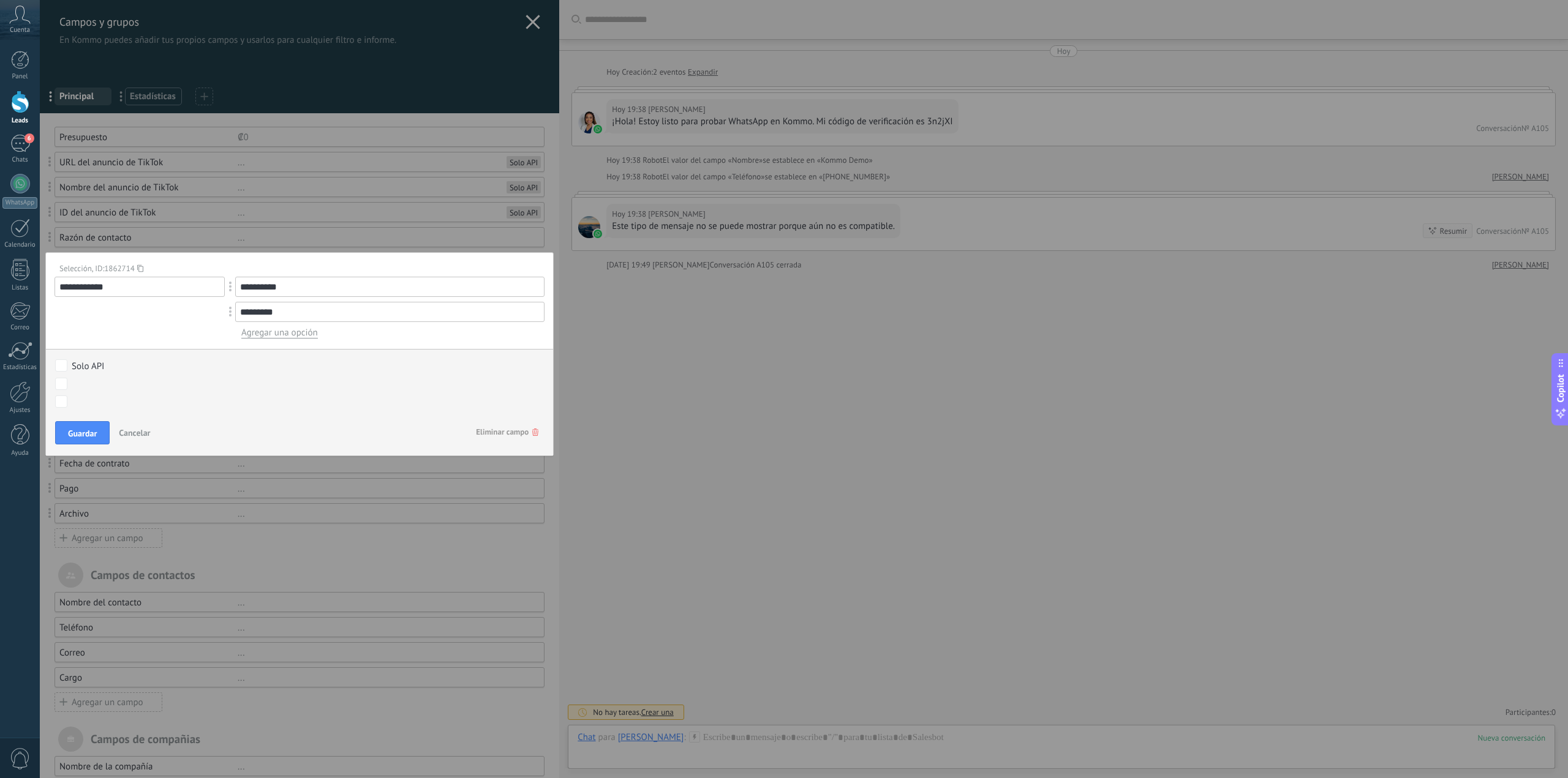
click at [201, 296] on div "**********" at bounding box center [299, 307] width 490 height 62
type input "**********"
click at [409, 309] on input "*********" at bounding box center [390, 311] width 309 height 21
click at [226, 315] on span at bounding box center [232, 311] width 23 height 29
click at [524, 312] on input "*********" at bounding box center [390, 311] width 309 height 21
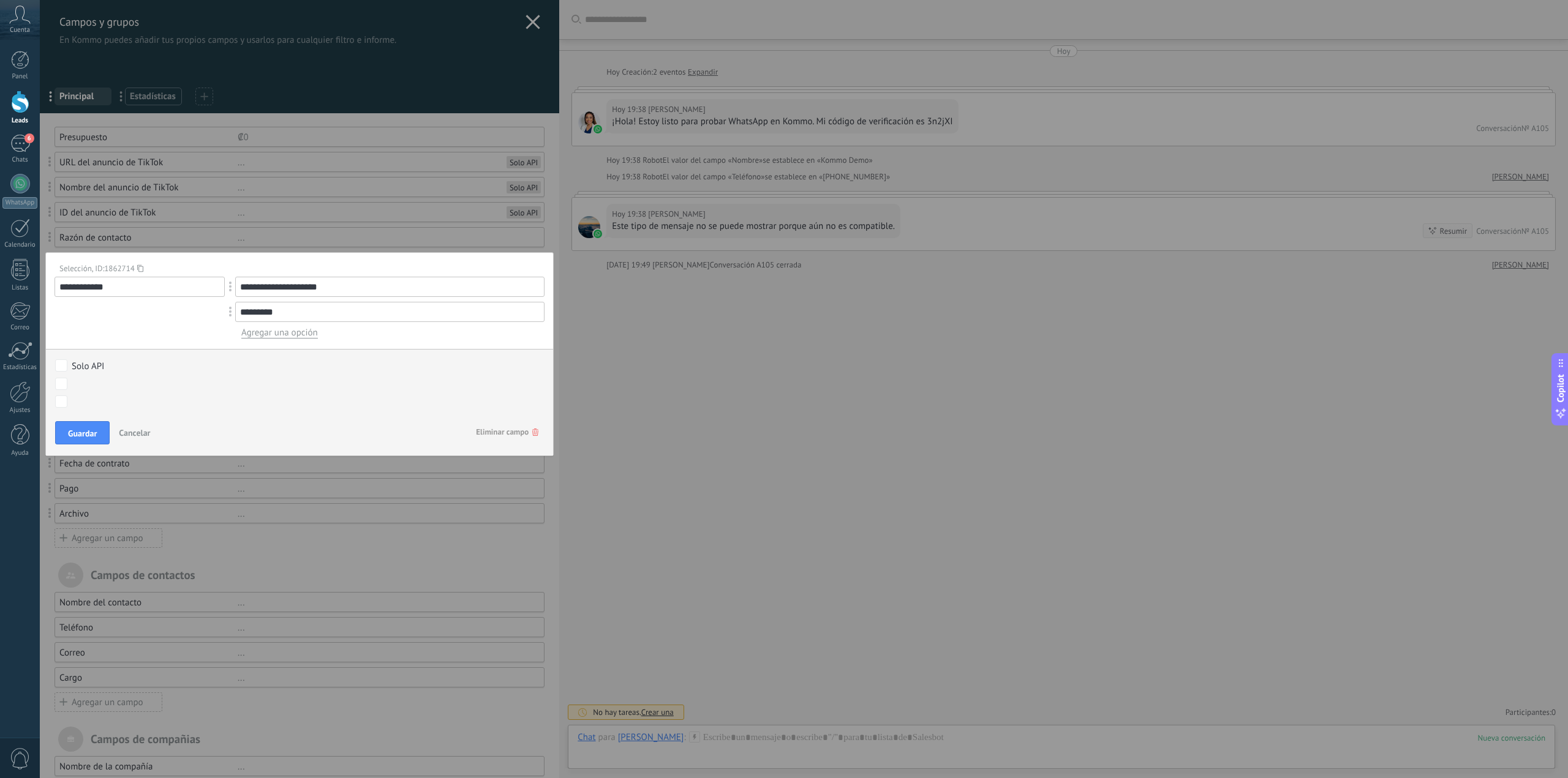
click at [494, 290] on input "**********" at bounding box center [390, 287] width 309 height 21
click at [496, 311] on input "*********" at bounding box center [390, 311] width 309 height 21
click at [514, 429] on span "Eliminar campo" at bounding box center [507, 432] width 62 height 22
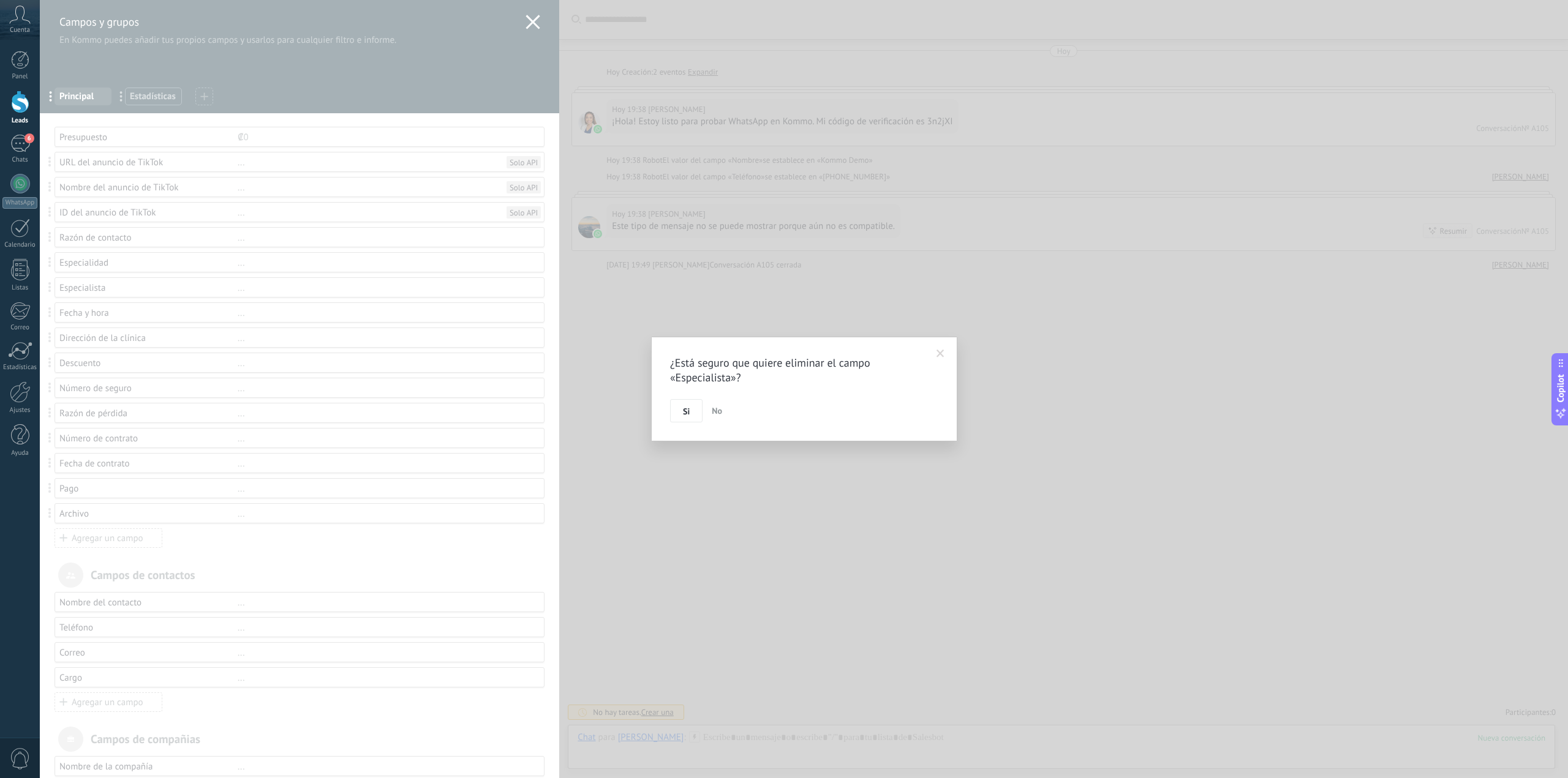
click at [718, 414] on span "No" at bounding box center [717, 410] width 11 height 11
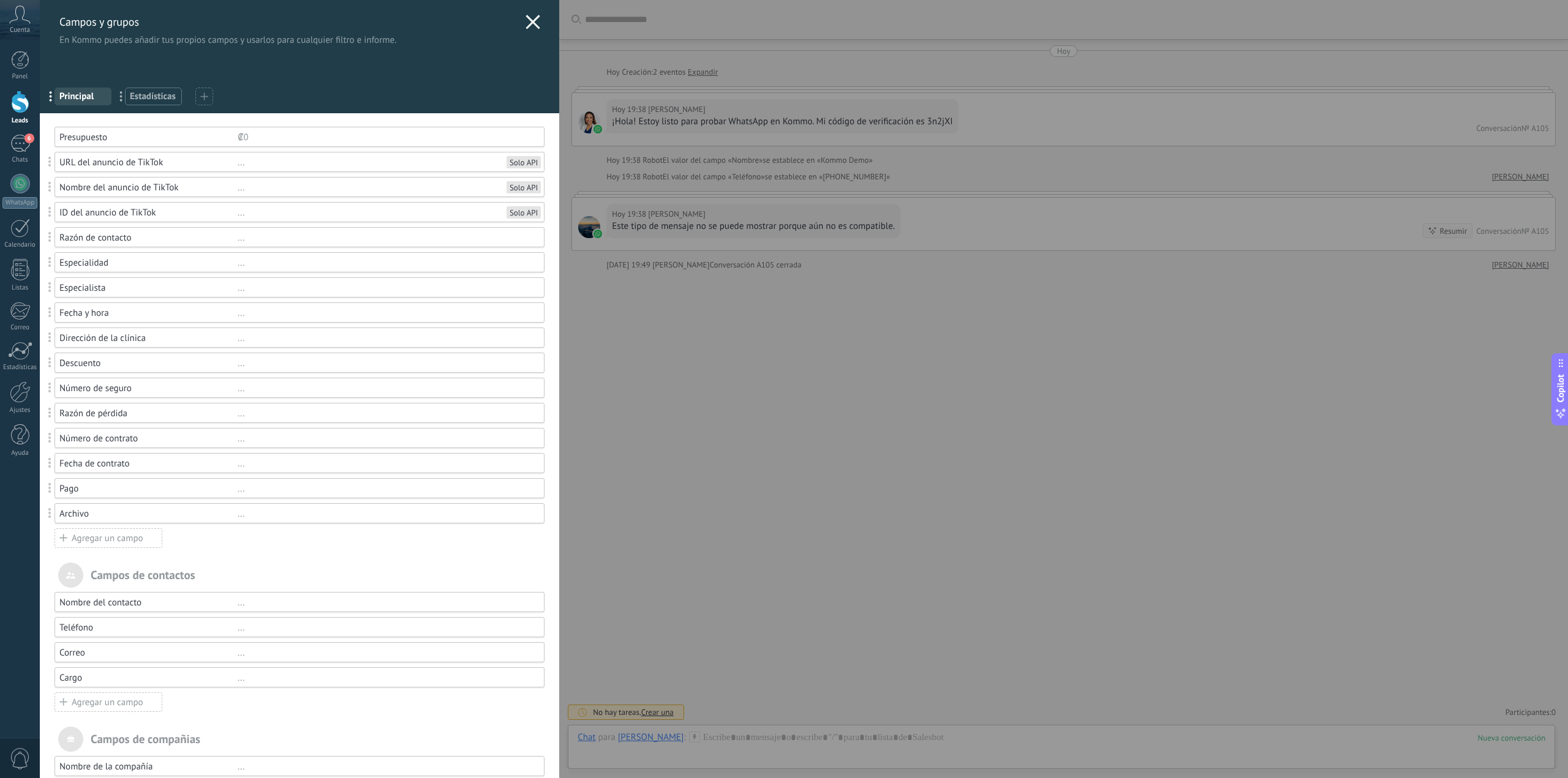
click at [52, 283] on span at bounding box center [51, 287] width 23 height 29
click at [88, 290] on div "Especialista" at bounding box center [148, 288] width 178 height 12
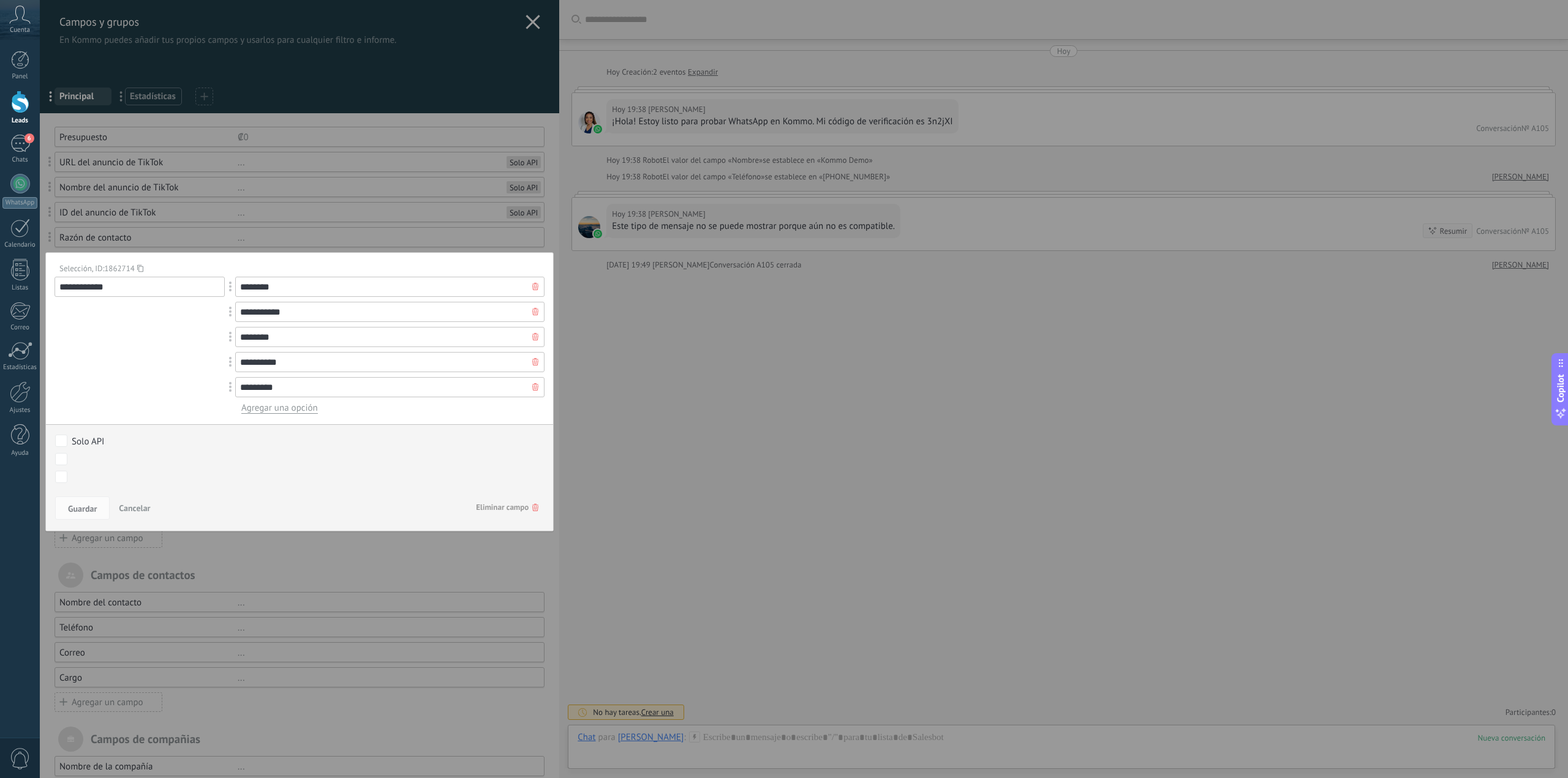
click at [533, 284] on use at bounding box center [535, 286] width 6 height 7
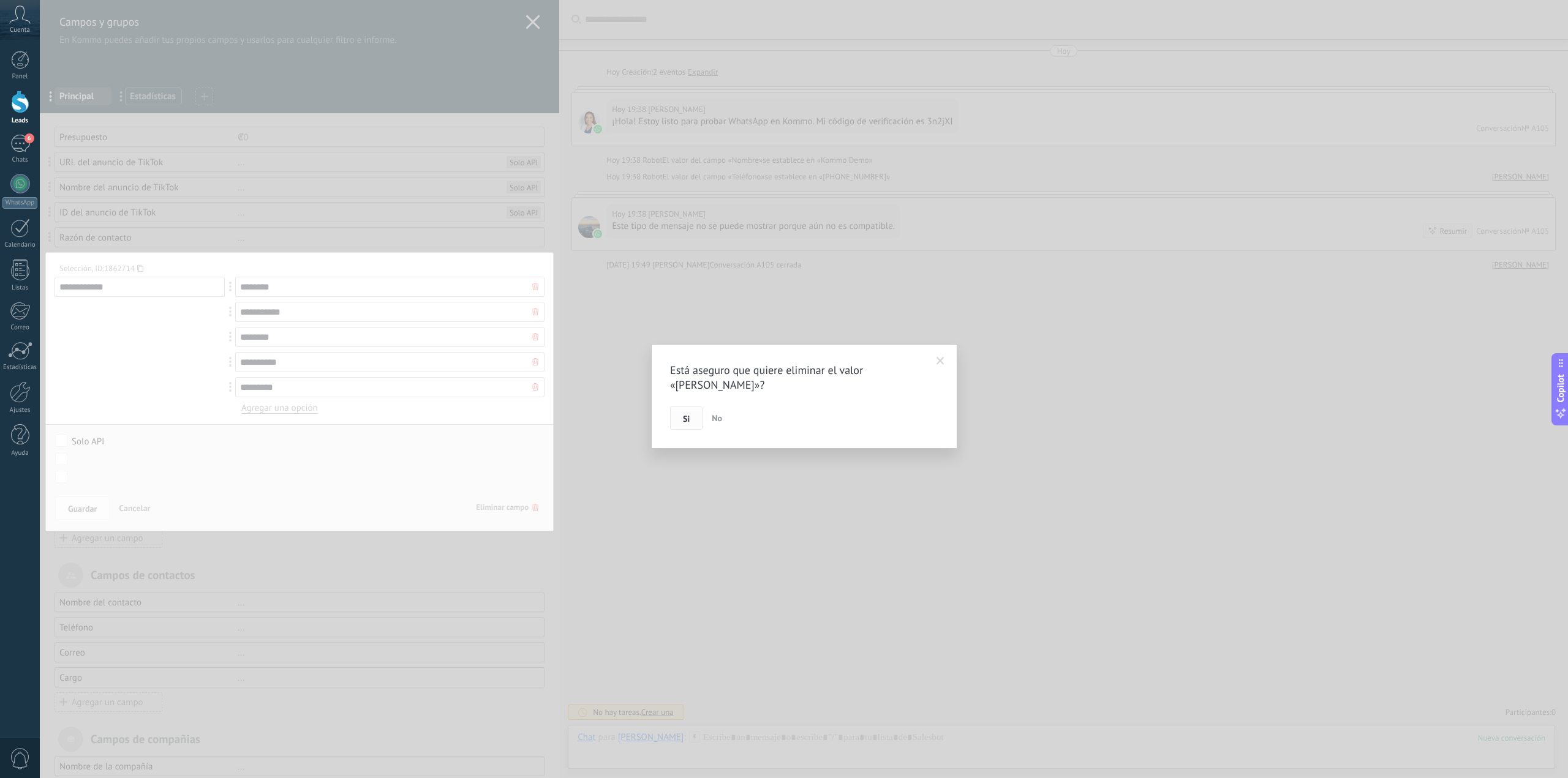
click at [678, 407] on button "Si" at bounding box center [686, 418] width 33 height 23
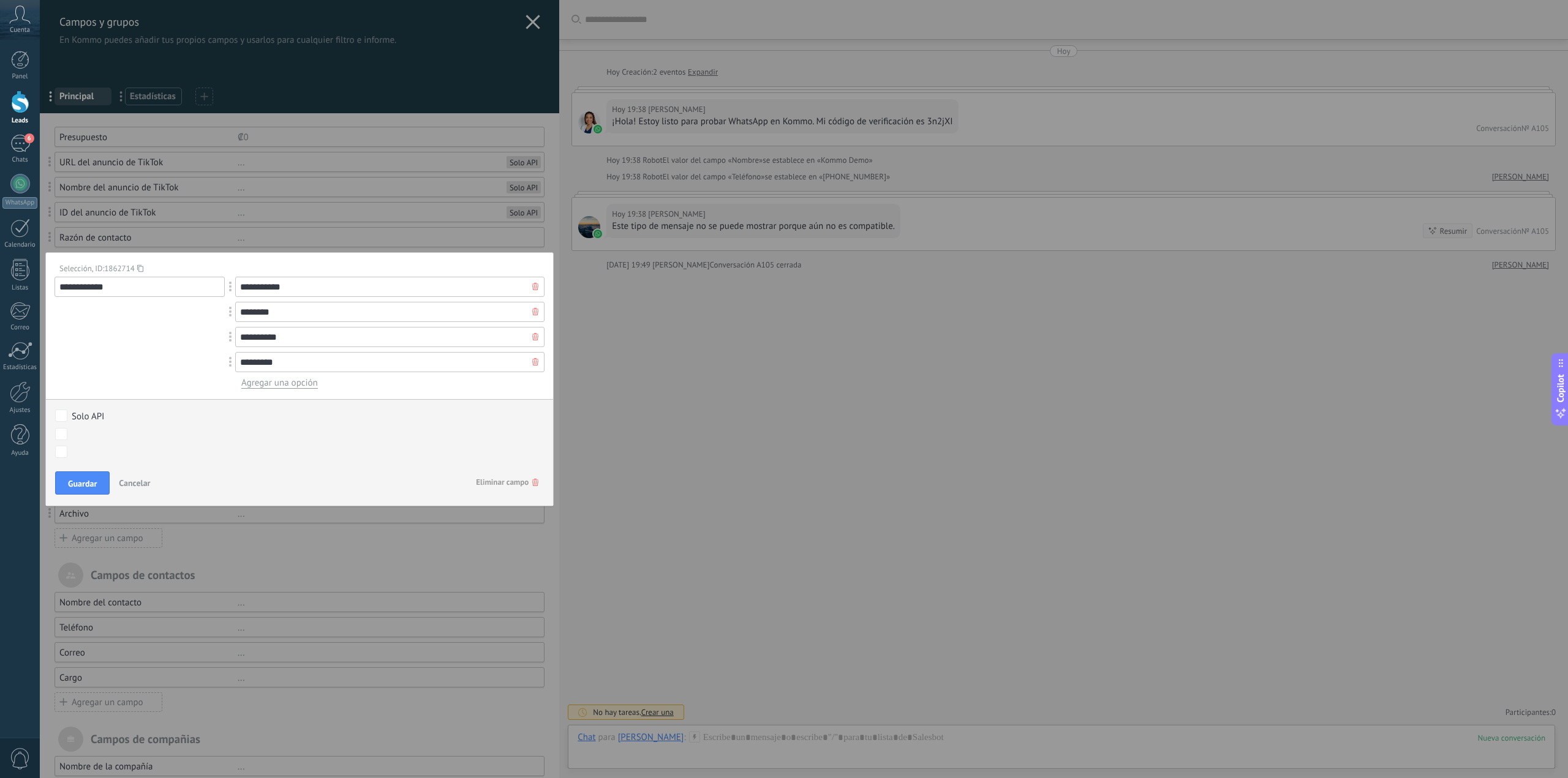
click at [527, 283] on div at bounding box center [535, 287] width 18 height 20
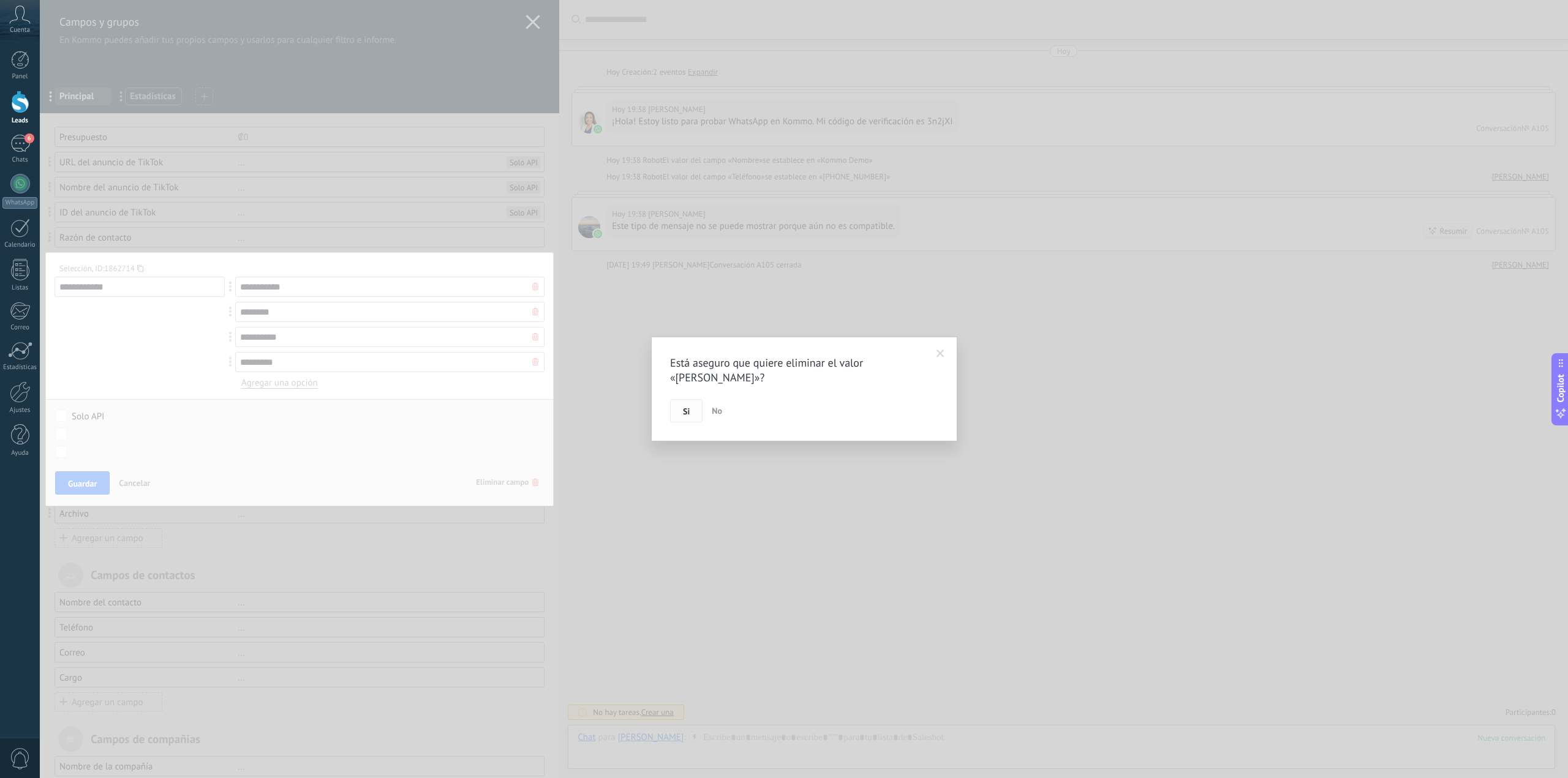
click at [685, 412] on span "Si" at bounding box center [686, 412] width 7 height 8
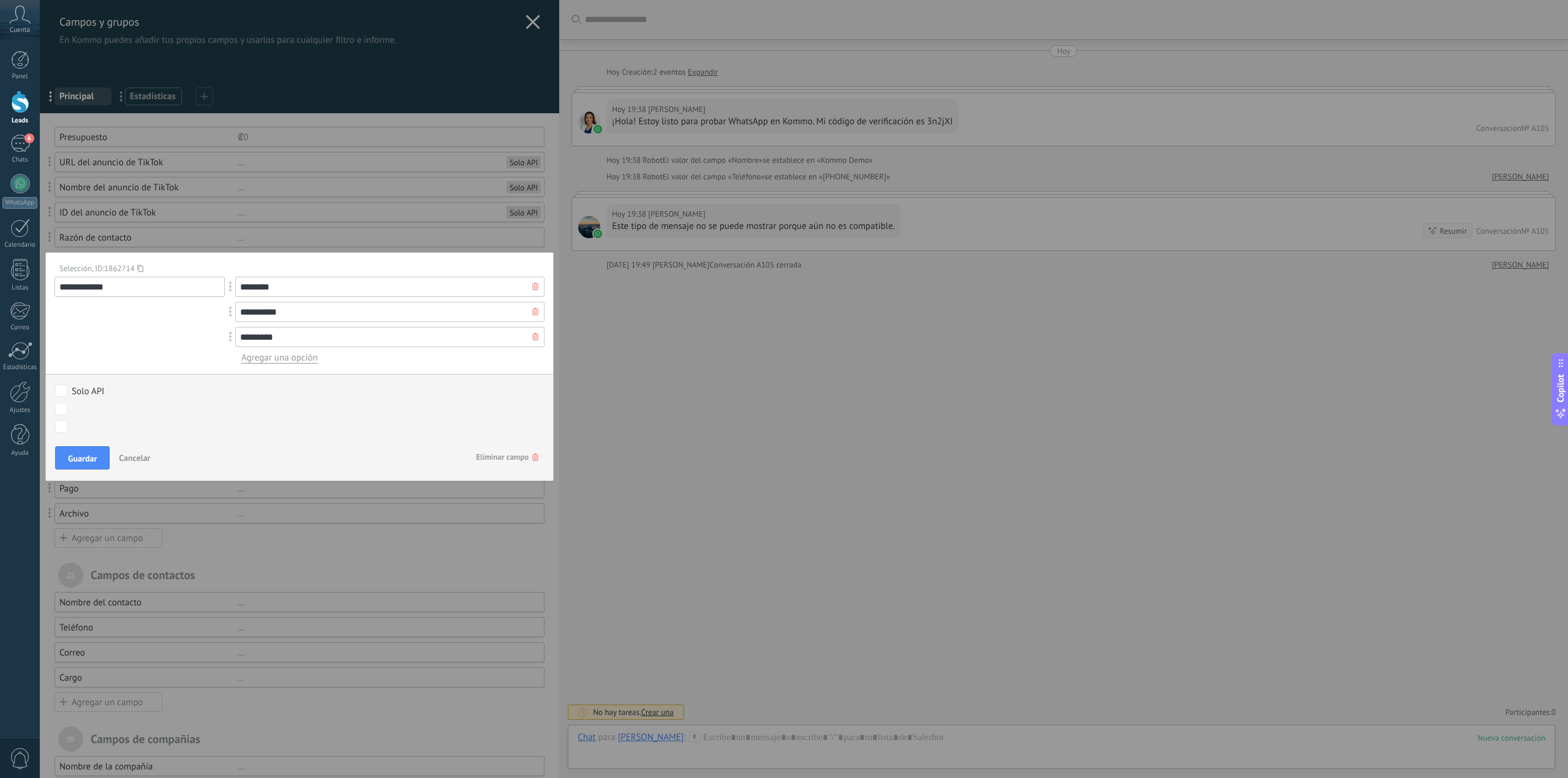
click at [533, 283] on icon at bounding box center [535, 286] width 6 height 7
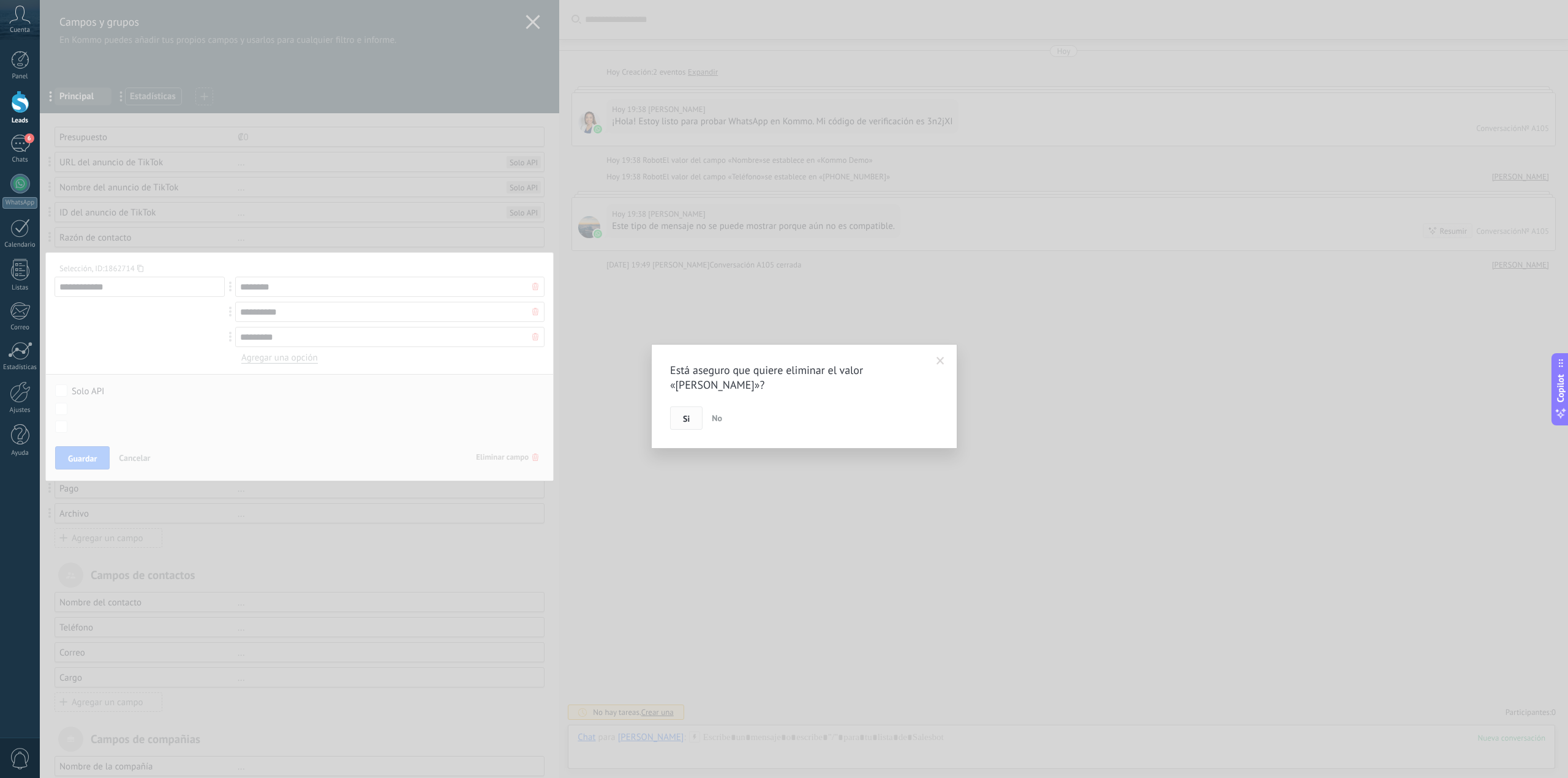
click at [689, 415] on span "Si" at bounding box center [686, 419] width 7 height 8
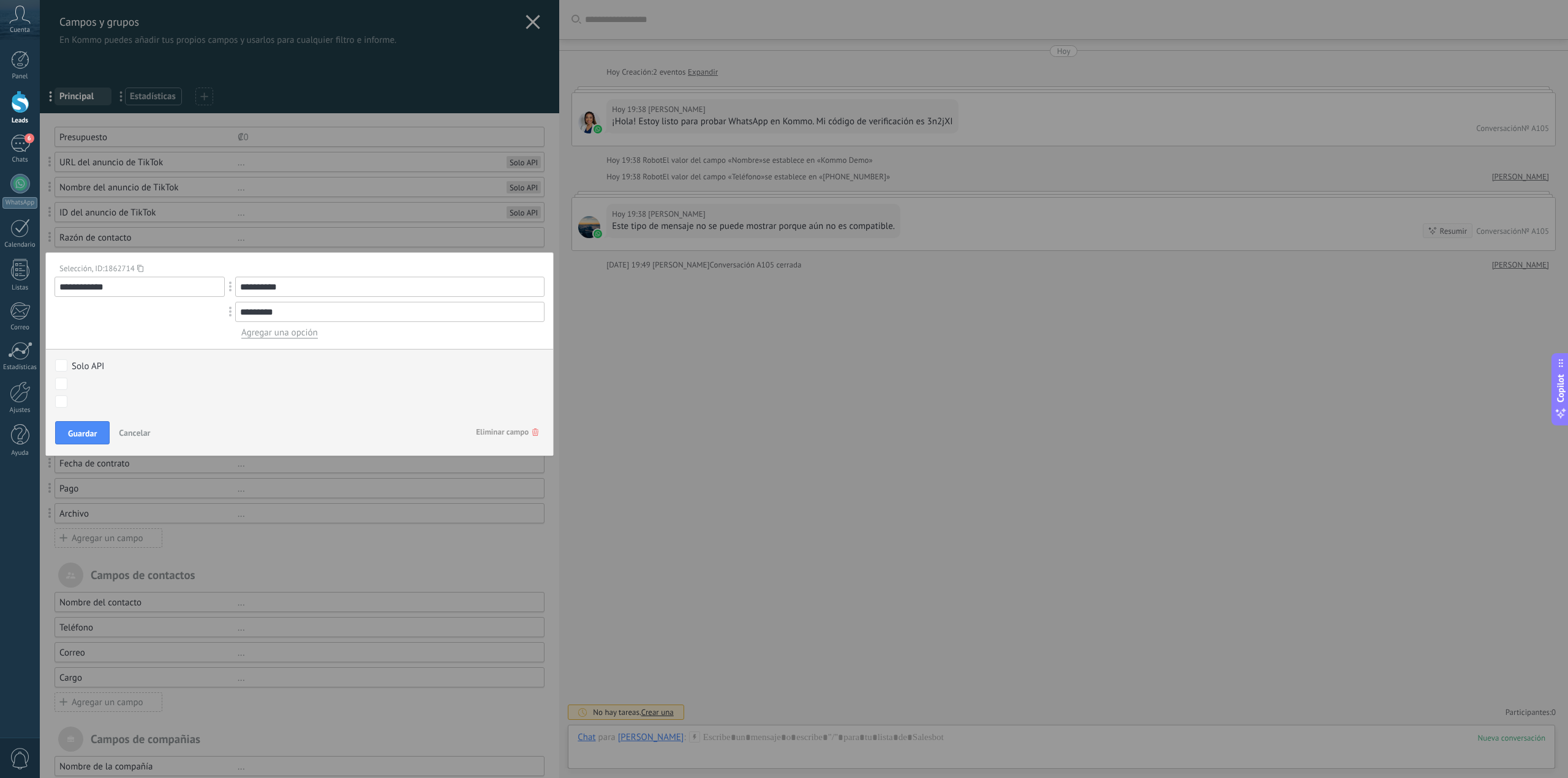
drag, startPoint x: 311, startPoint y: 283, endPoint x: 189, endPoint y: 283, distance: 122.0
click at [189, 283] on div "**********" at bounding box center [299, 307] width 490 height 62
type input "**********"
click at [85, 434] on span "Guardar" at bounding box center [82, 433] width 29 height 8
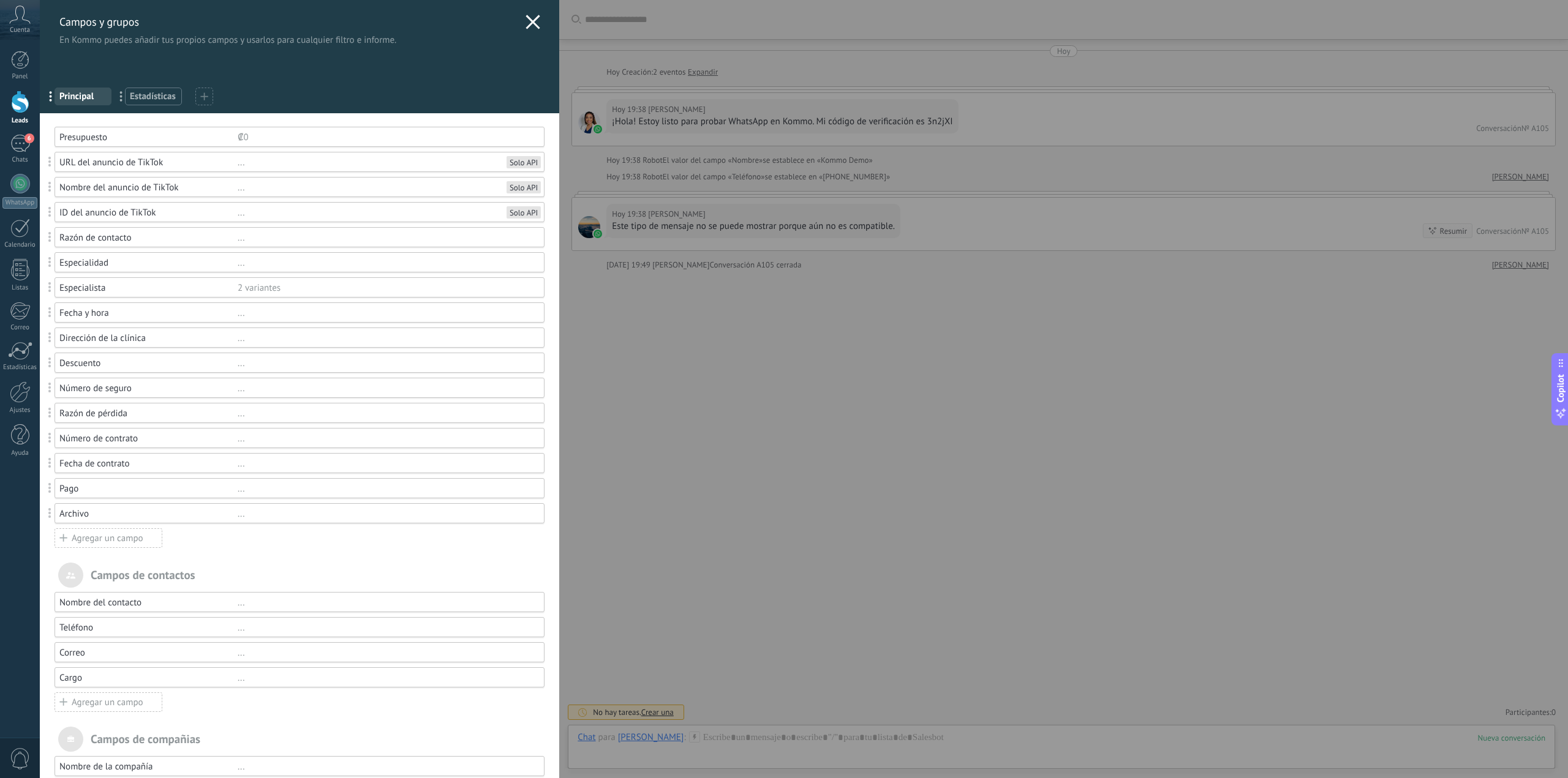
click at [90, 261] on div "Especialidad" at bounding box center [148, 263] width 178 height 12
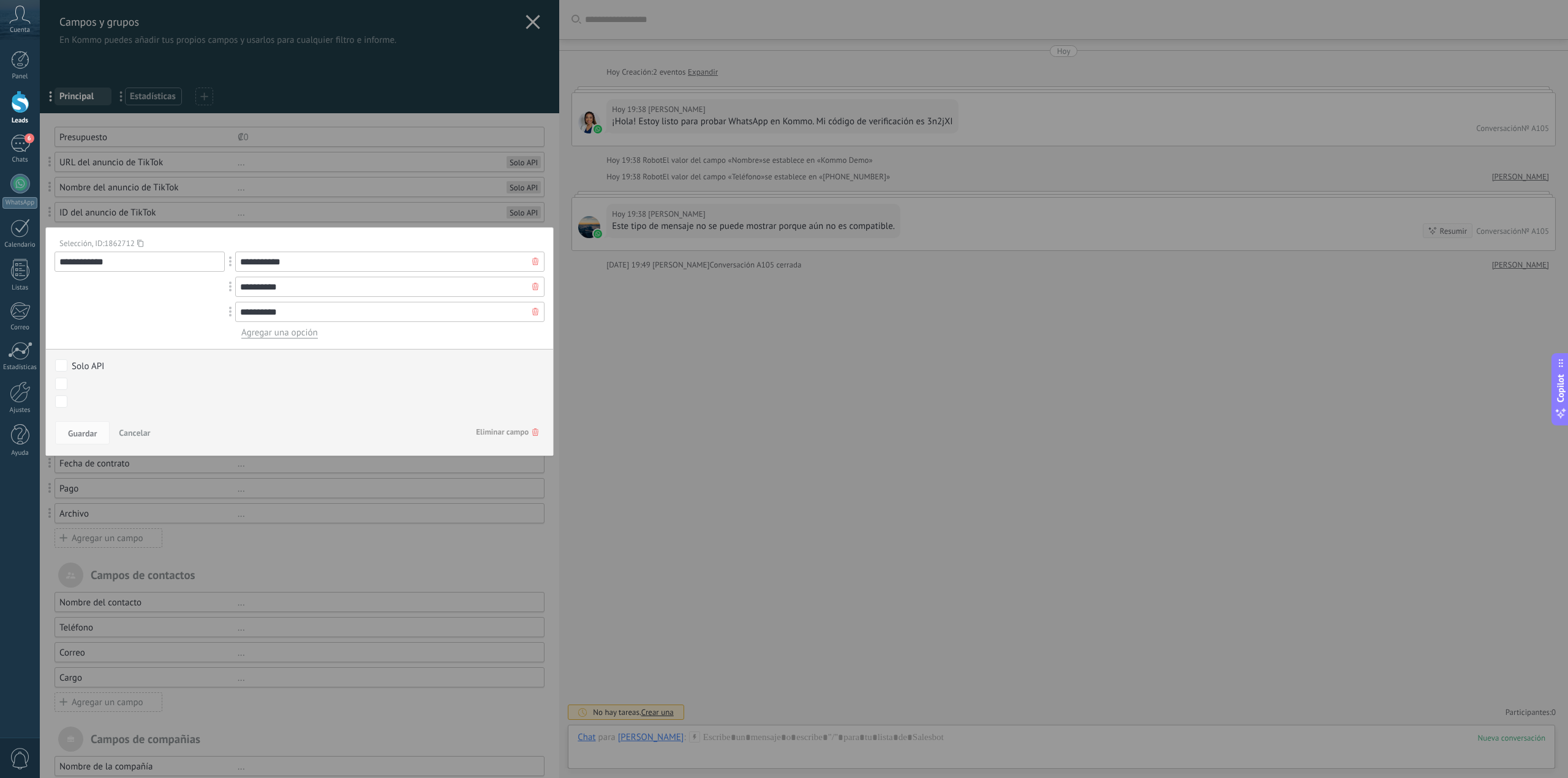
click at [133, 430] on span "Cancelar" at bounding box center [135, 432] width 31 height 11
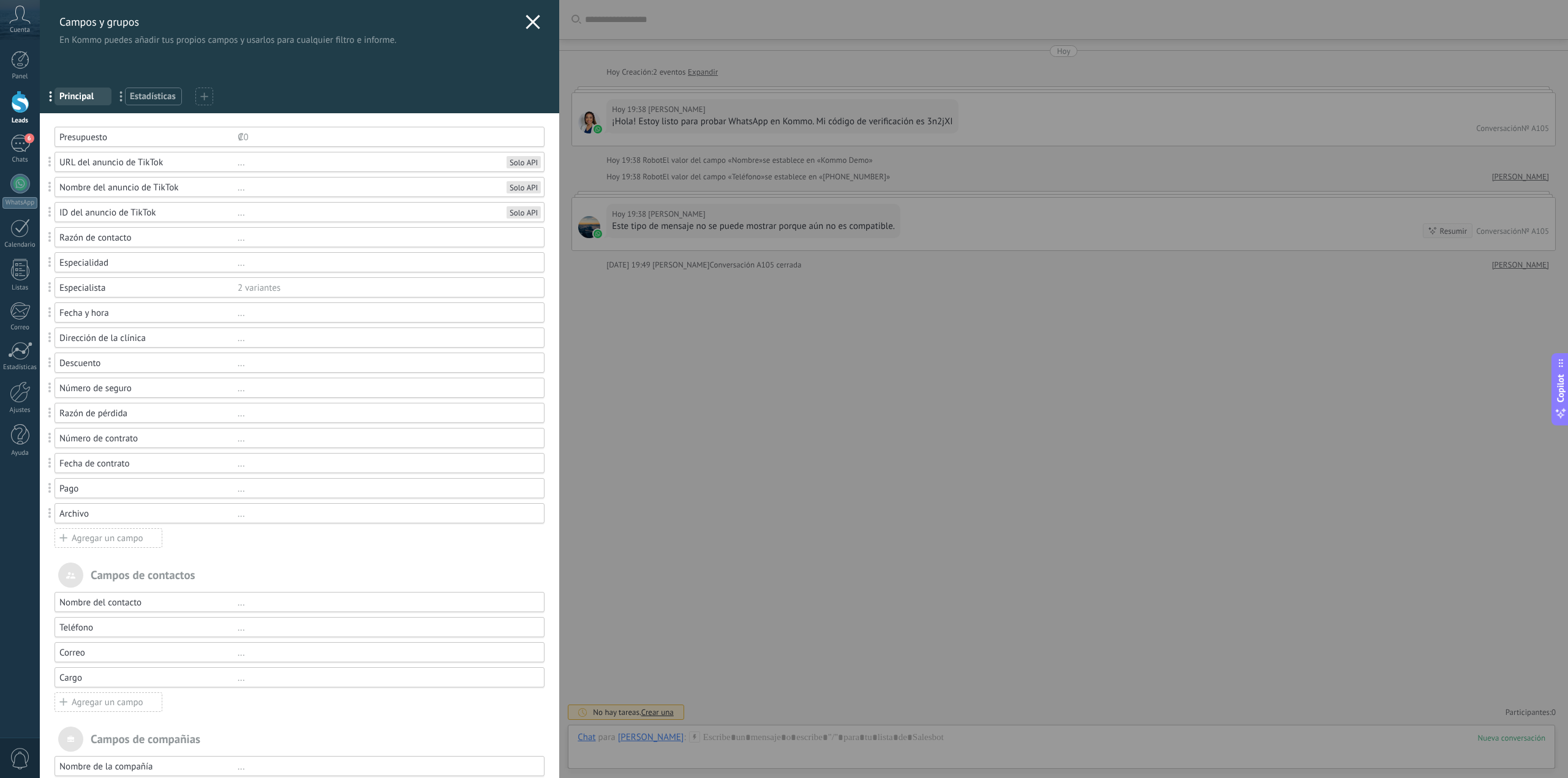
click at [39, 230] on div "Campos y grupos En Kommo puedes añadir tus propios campos y usarlos para cualqu…" at bounding box center [804, 389] width 1529 height 778
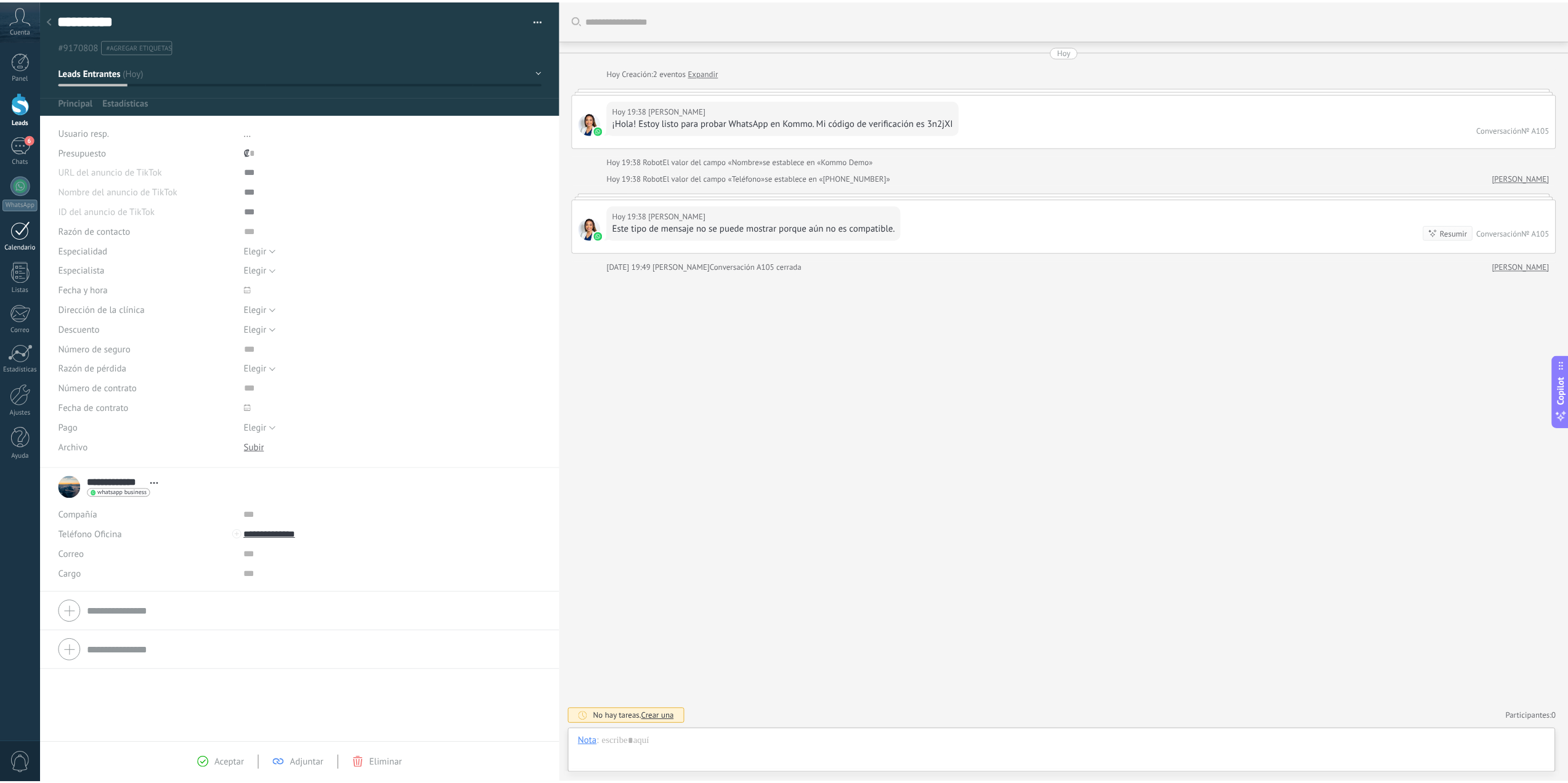
scroll to position [18, 0]
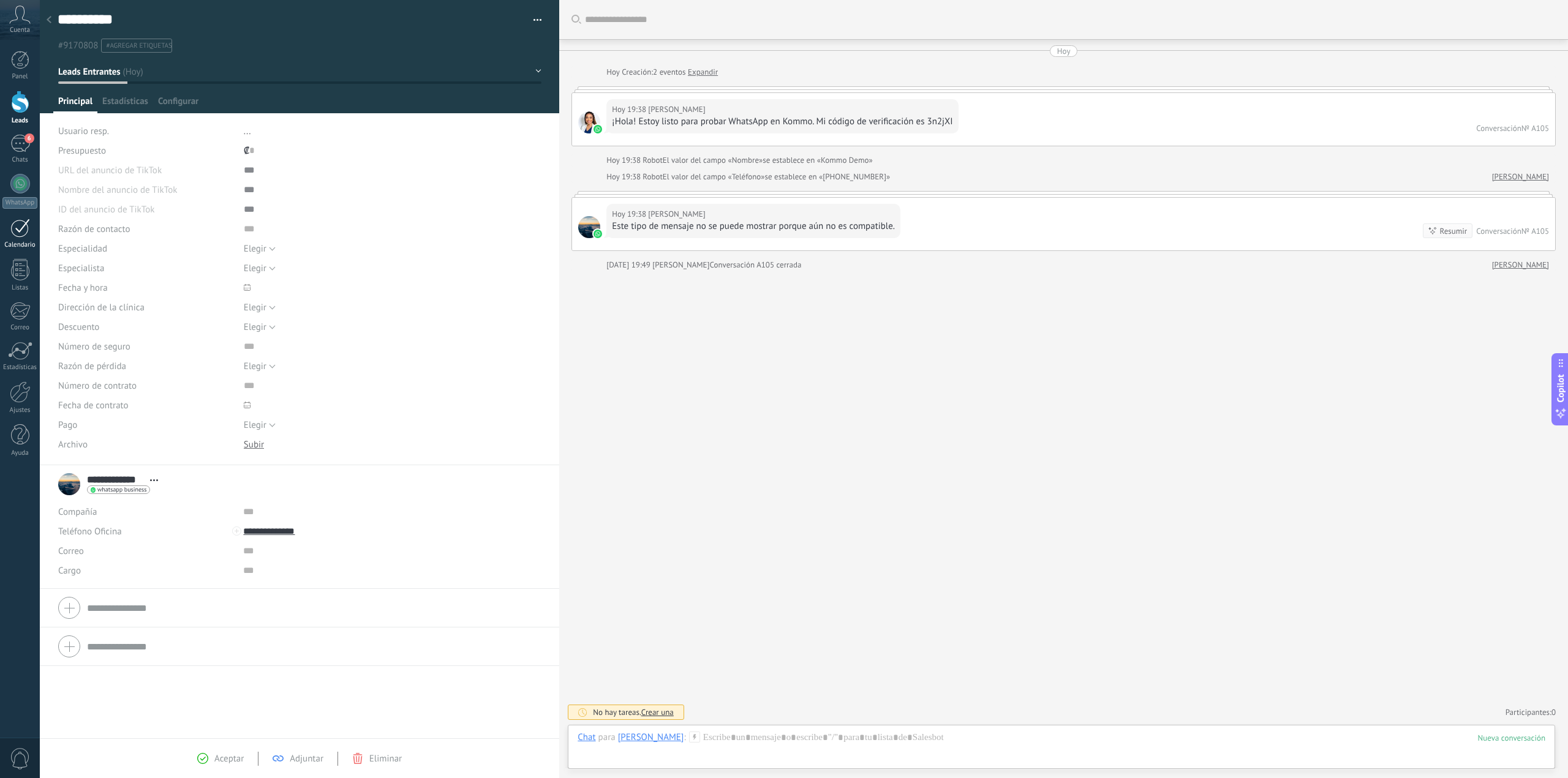
click at [22, 237] on link "Calendario" at bounding box center [20, 233] width 39 height 30
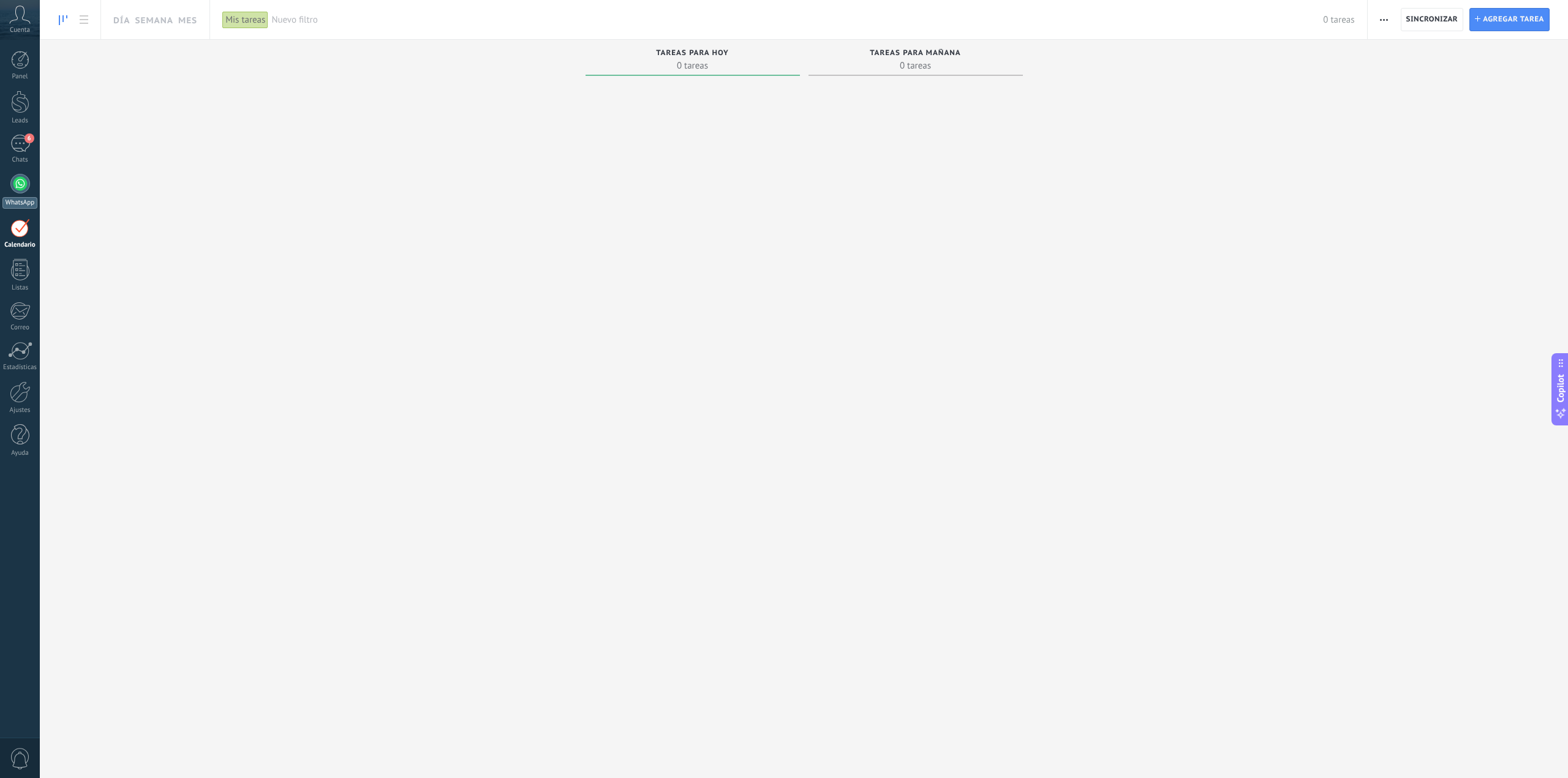
click at [25, 187] on div at bounding box center [21, 184] width 20 height 20
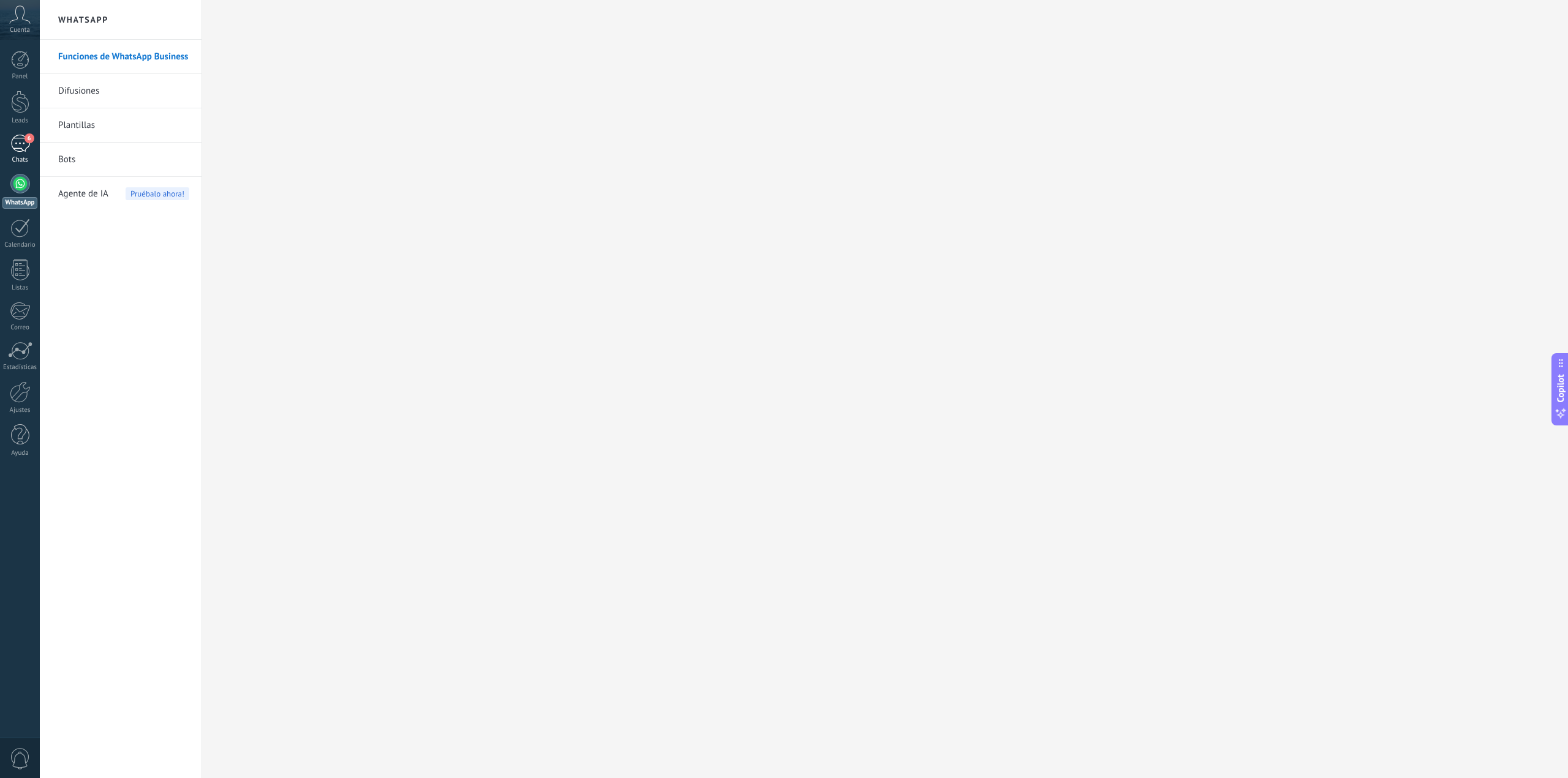
click at [28, 148] on div "6" at bounding box center [21, 144] width 20 height 18
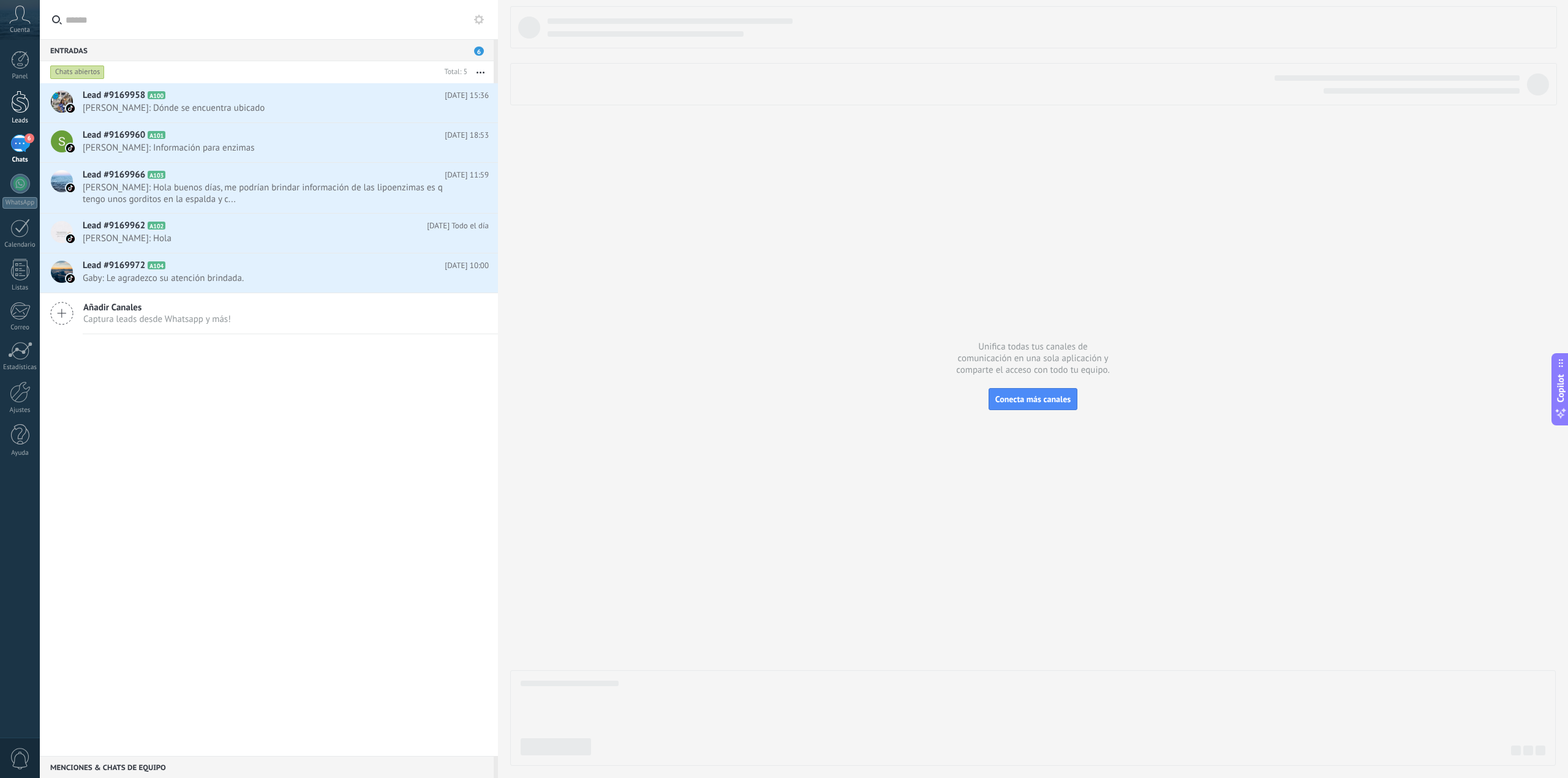
click at [32, 107] on link "Leads" at bounding box center [20, 108] width 39 height 35
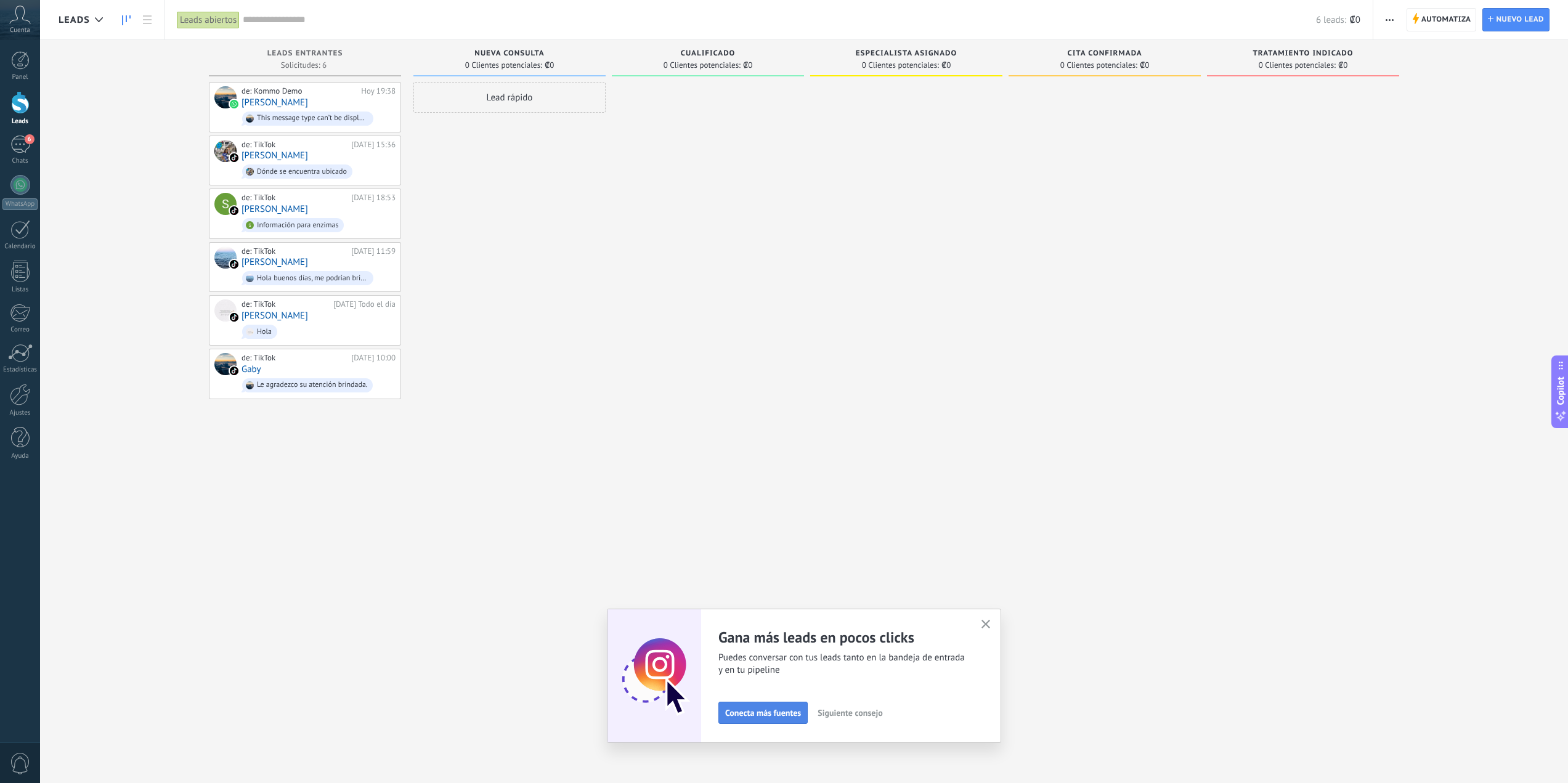
click at [774, 715] on span "Conecta más fuentes" at bounding box center [763, 713] width 76 height 8
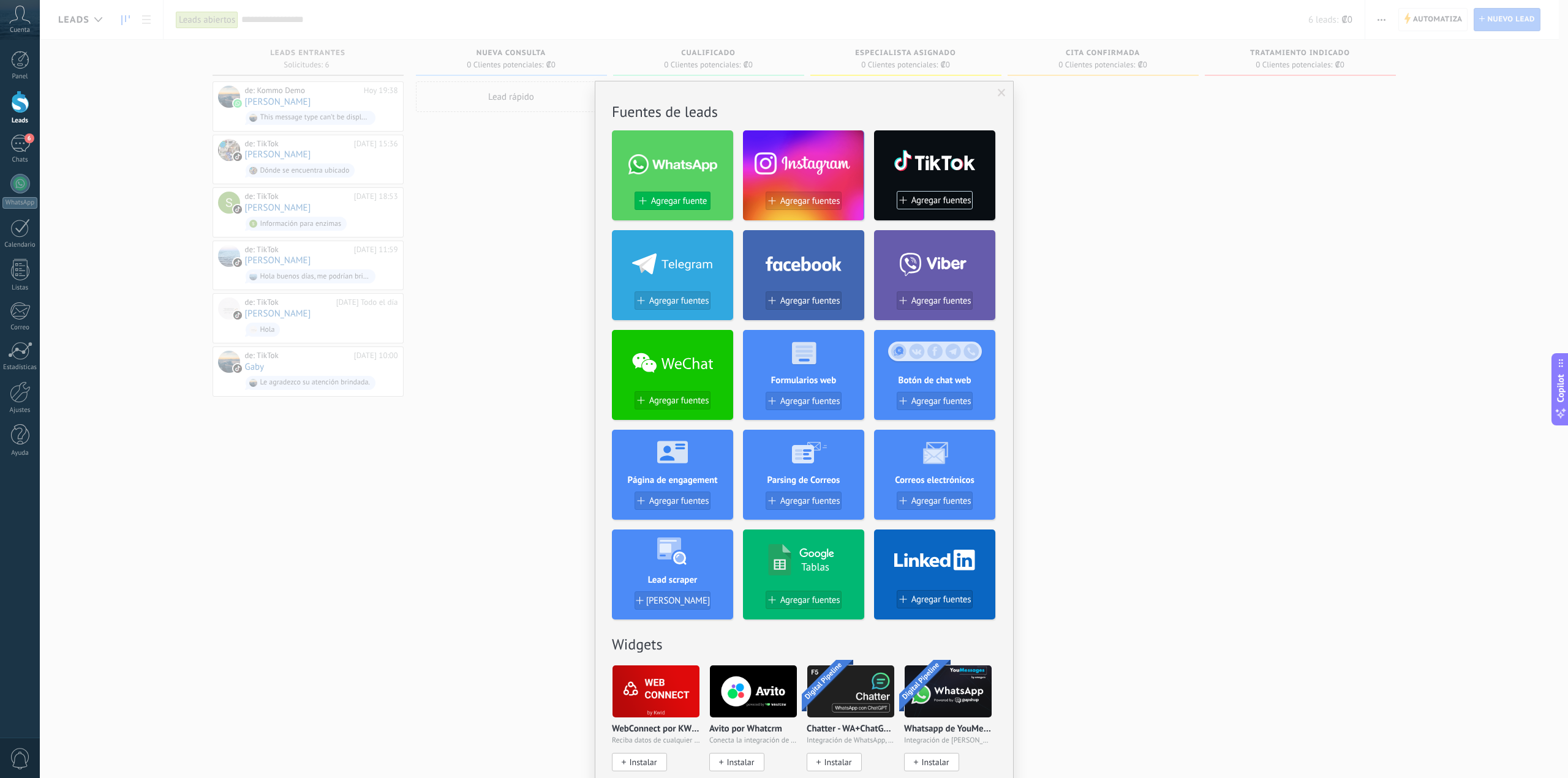
click at [667, 198] on span "Agregar fuente" at bounding box center [679, 201] width 56 height 11
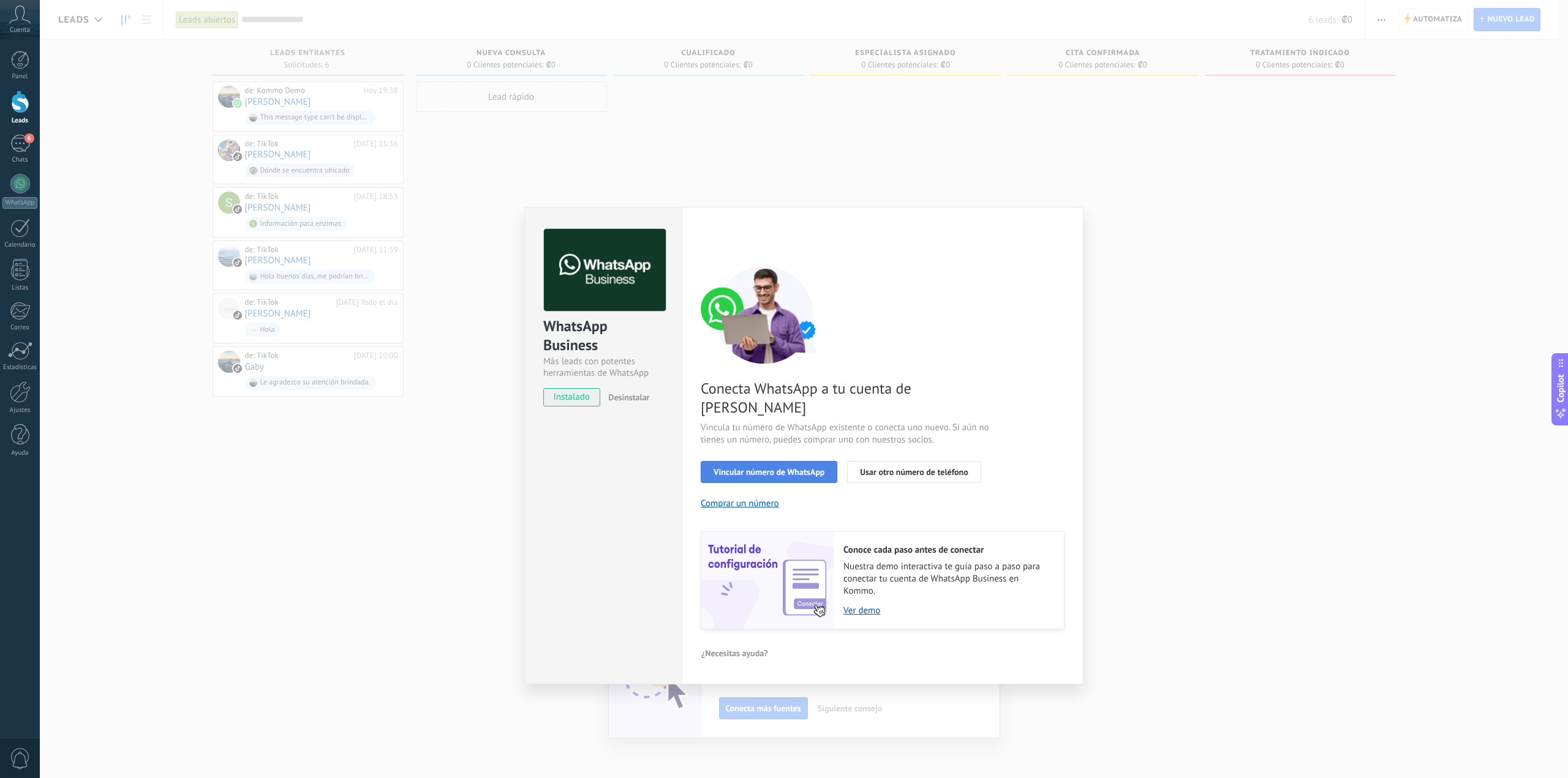
click at [763, 467] on span "Vincular número de WhatsApp" at bounding box center [768, 472] width 111 height 8
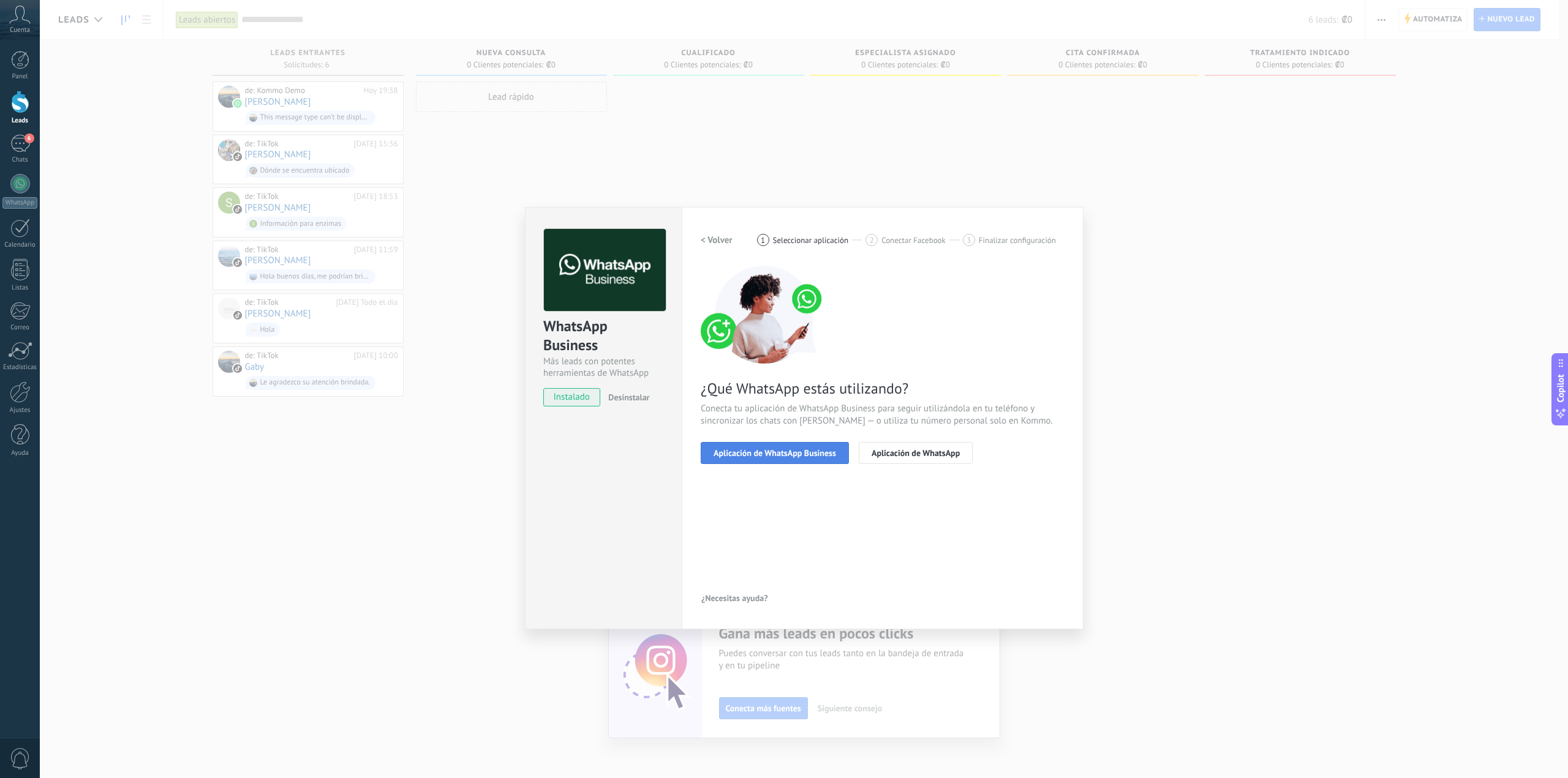
click at [816, 452] on span "Aplicación de WhatsApp Business" at bounding box center [774, 453] width 122 height 8
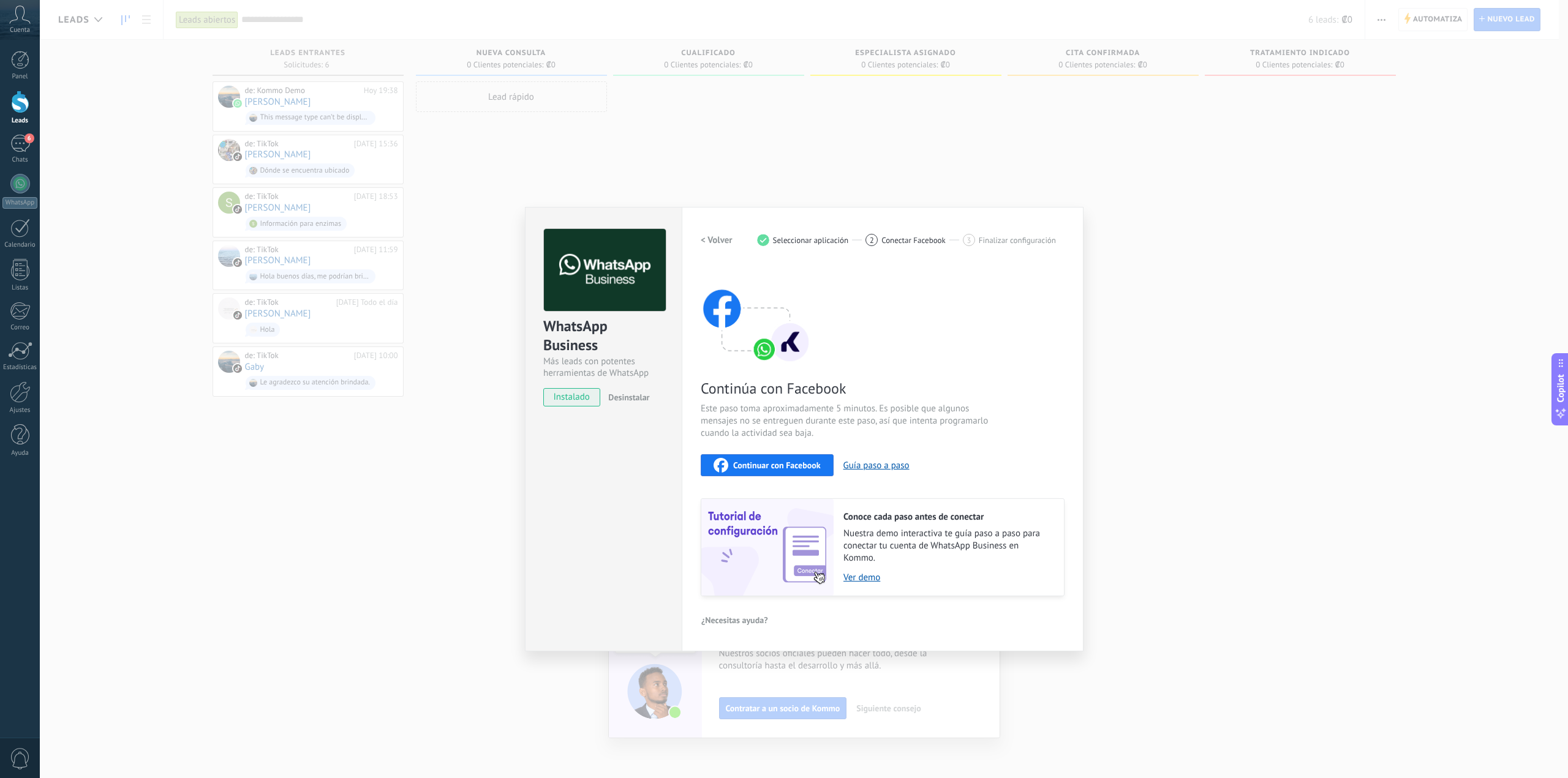
click at [784, 463] on span "Continuar con Facebook" at bounding box center [777, 465] width 88 height 8
click at [771, 173] on div "WhatsApp Business Más leads con potentes herramientas de WhatsApp instalado Des…" at bounding box center [804, 389] width 1529 height 778
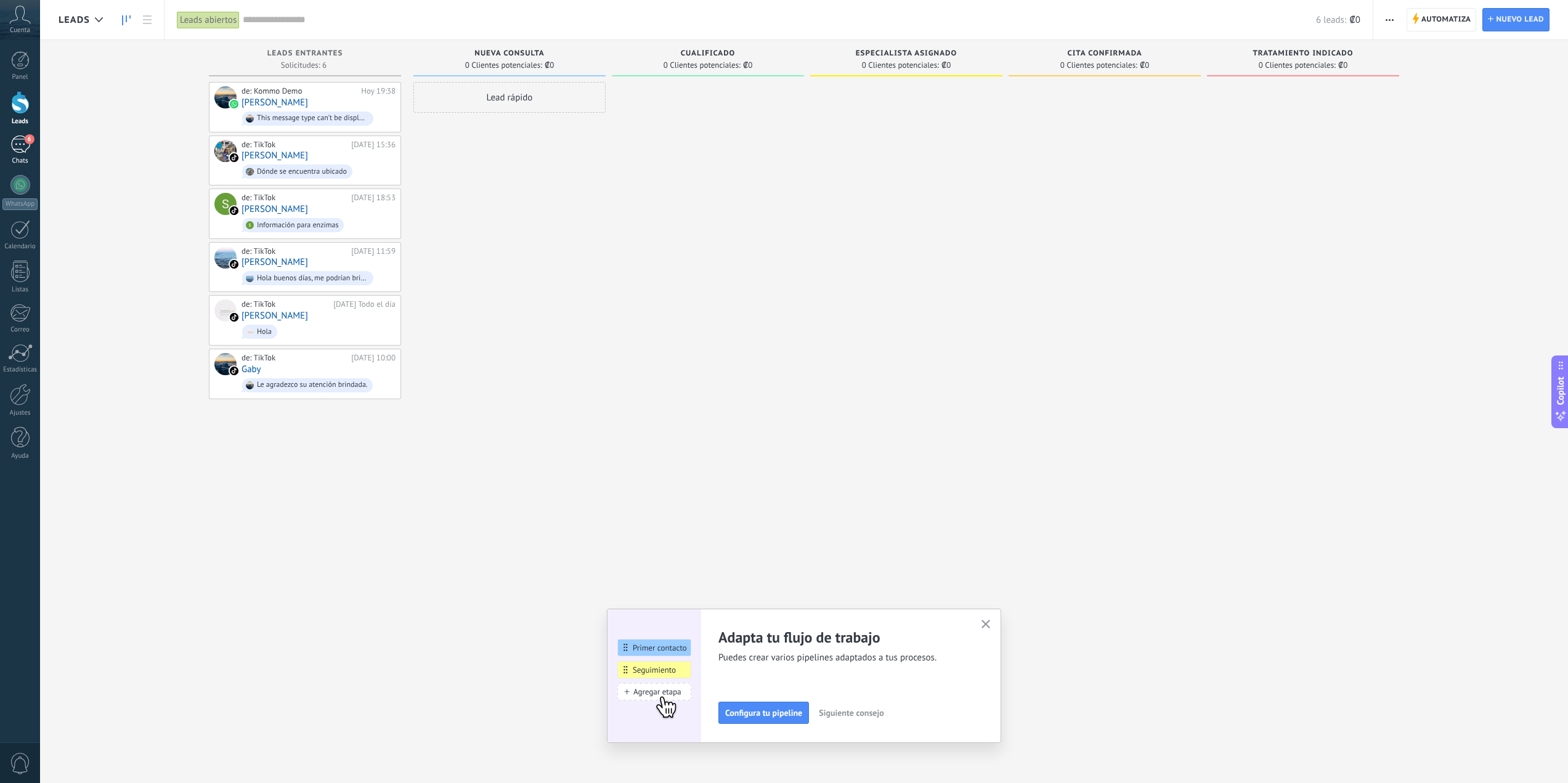
click at [26, 139] on span "6" at bounding box center [30, 139] width 10 height 10
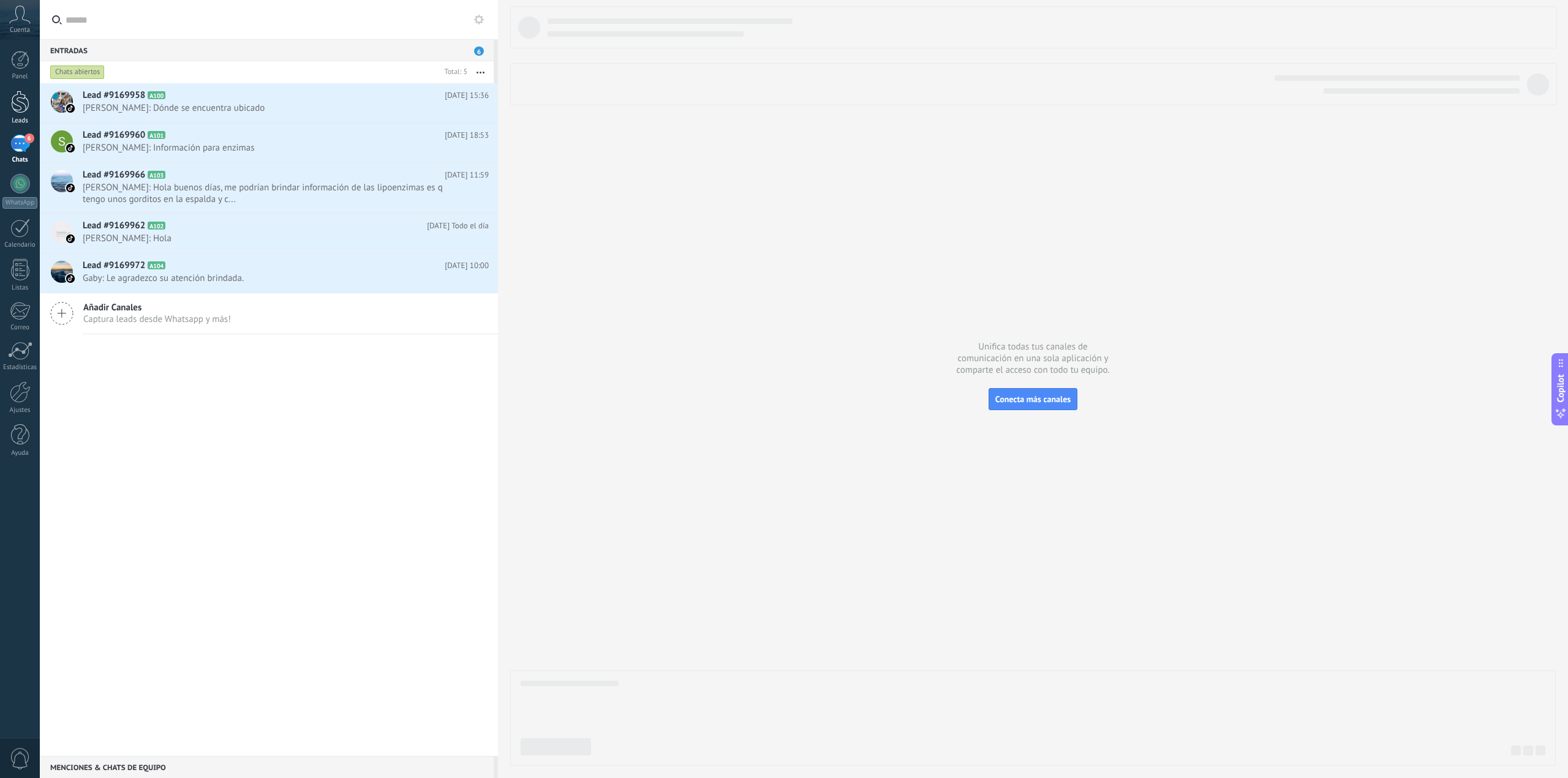
click at [20, 96] on div at bounding box center [20, 102] width 18 height 23
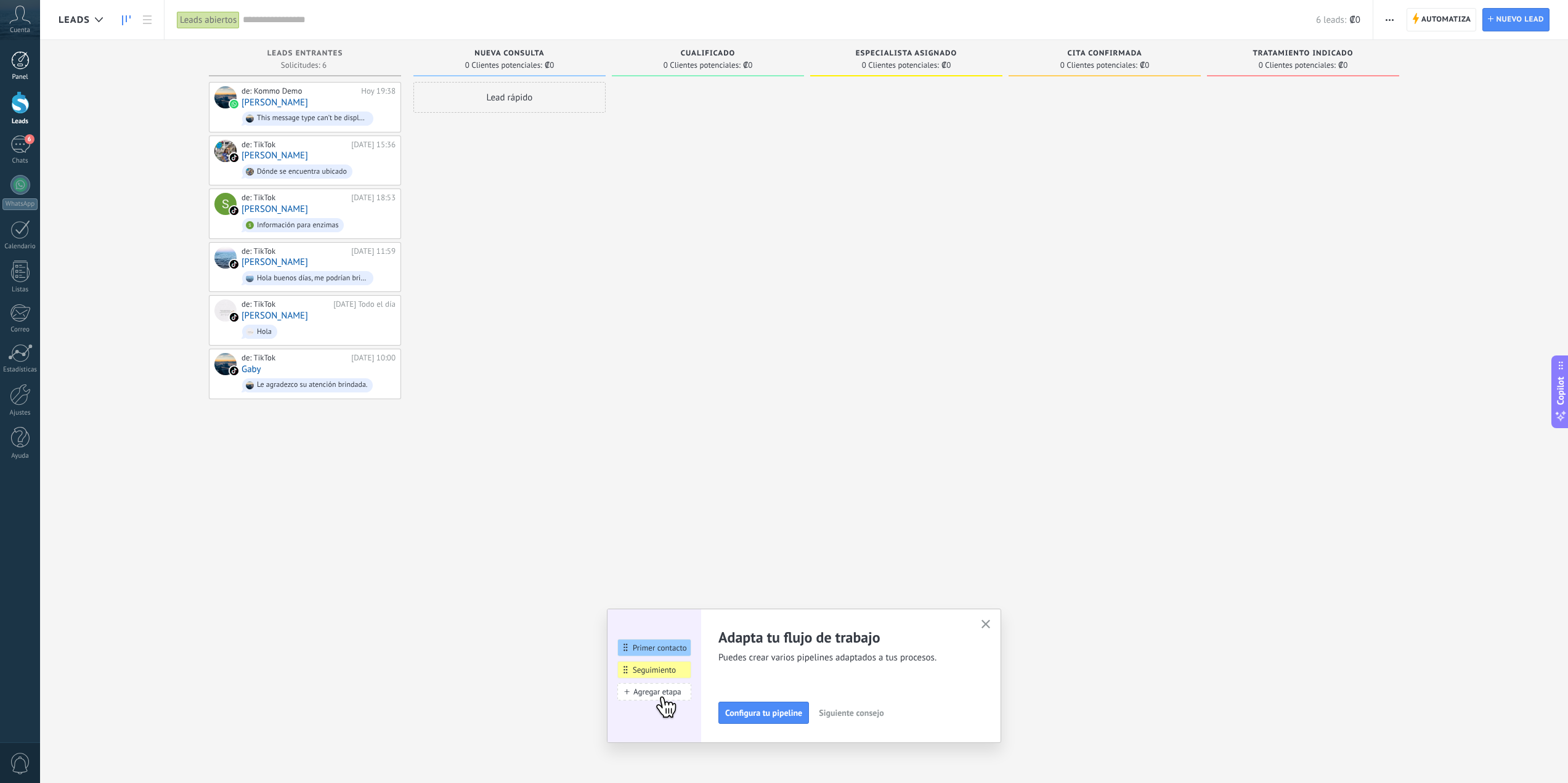
click at [17, 66] on div at bounding box center [20, 60] width 18 height 18
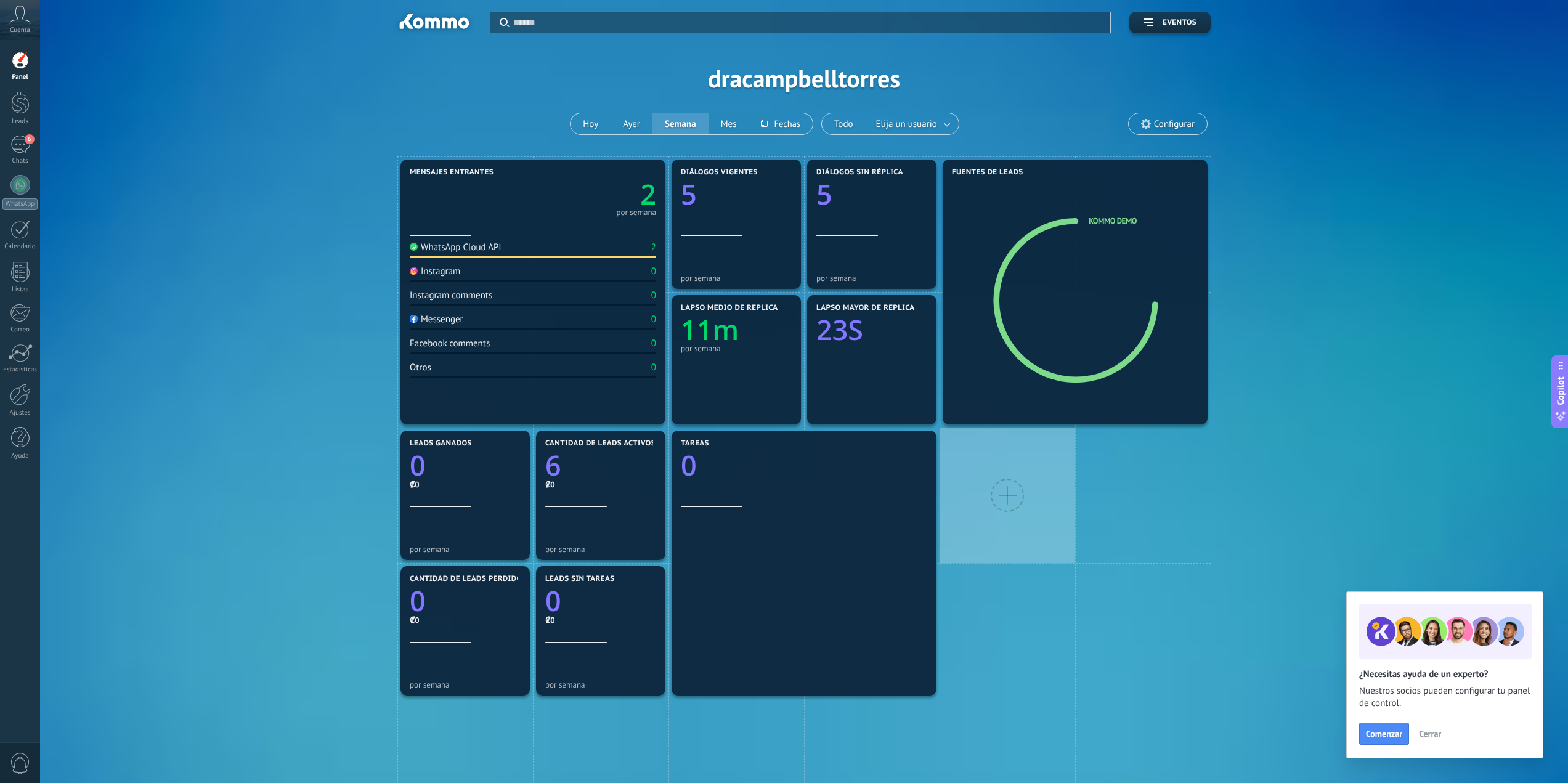
click at [974, 479] on div at bounding box center [1008, 495] width 136 height 136
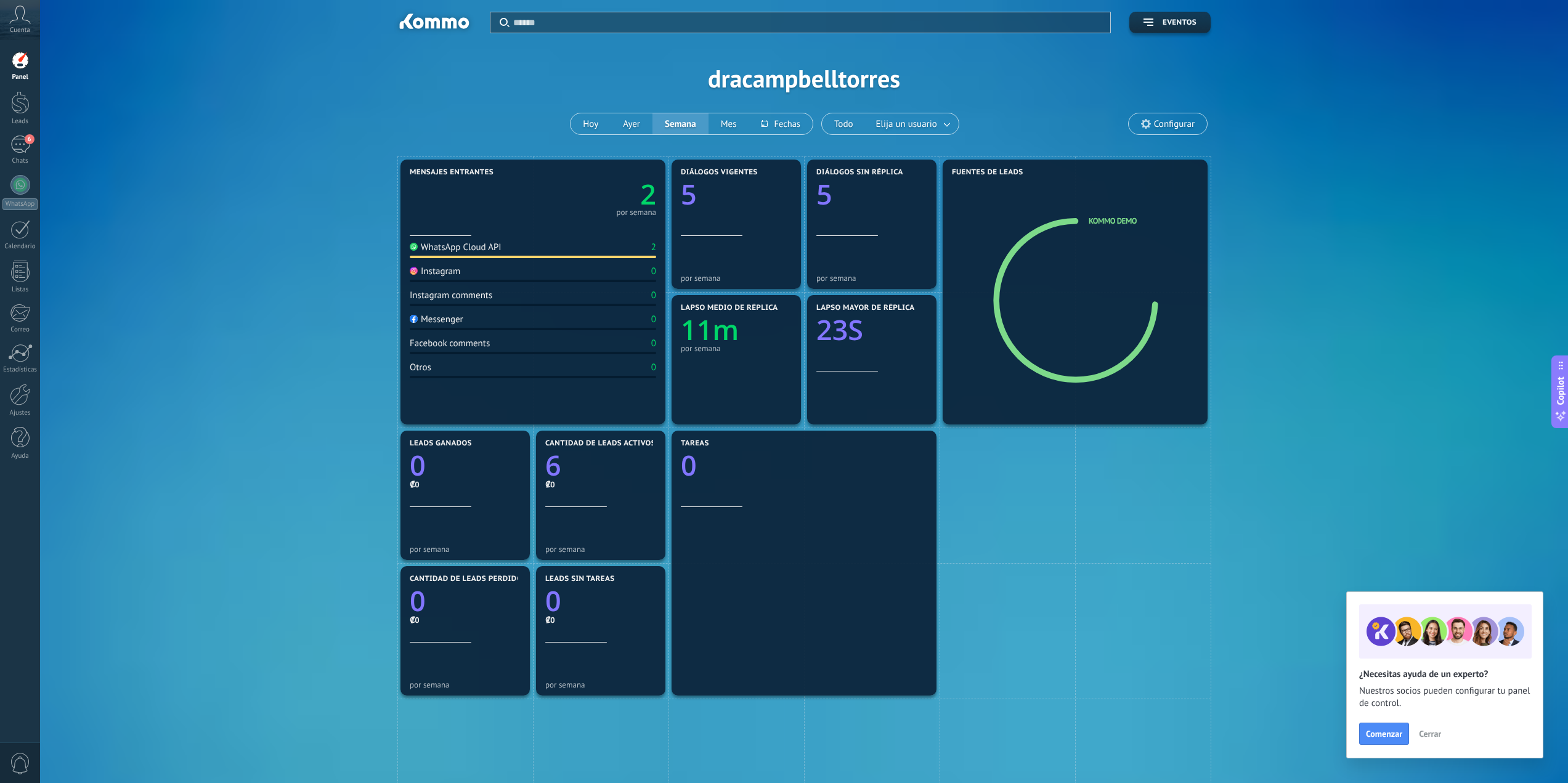
click at [1344, 483] on div "Mensajes entrantes 2 por semana WhatsApp Cloud API 2 Instagram 0 Instagram comm…" at bounding box center [804, 631] width 1491 height 949
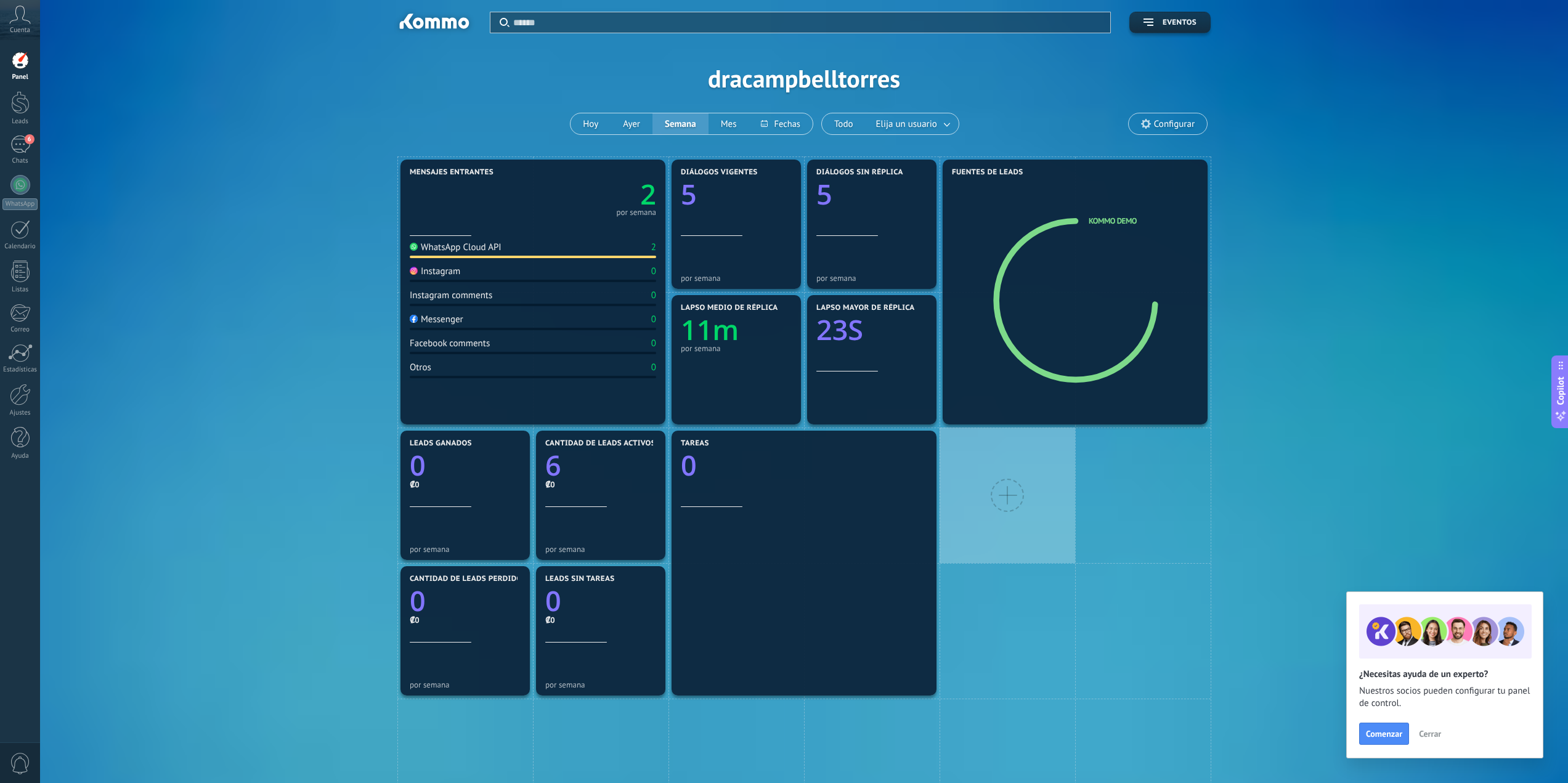
click at [1002, 490] on div at bounding box center [1008, 495] width 33 height 33
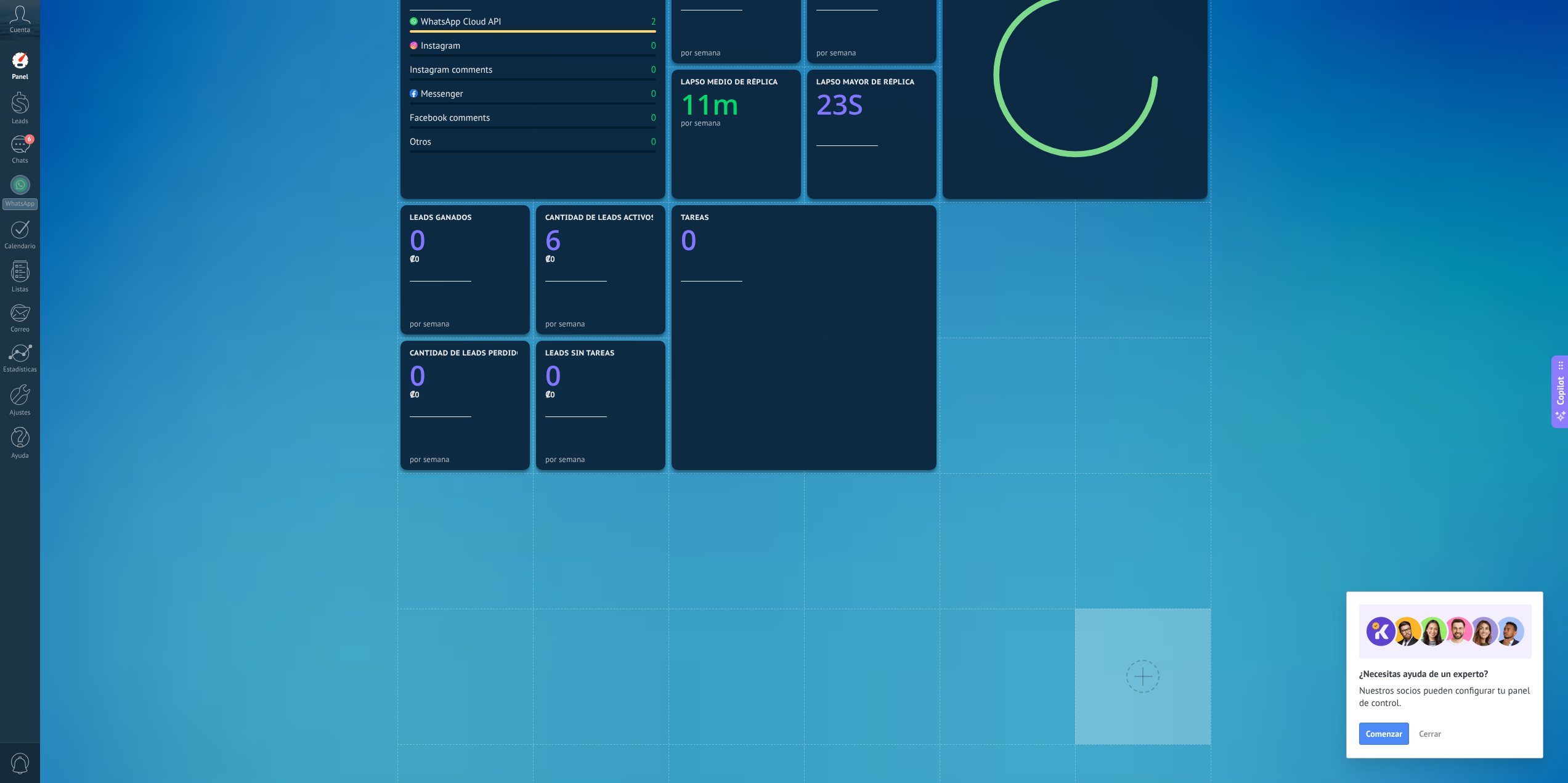
scroll to position [52, 0]
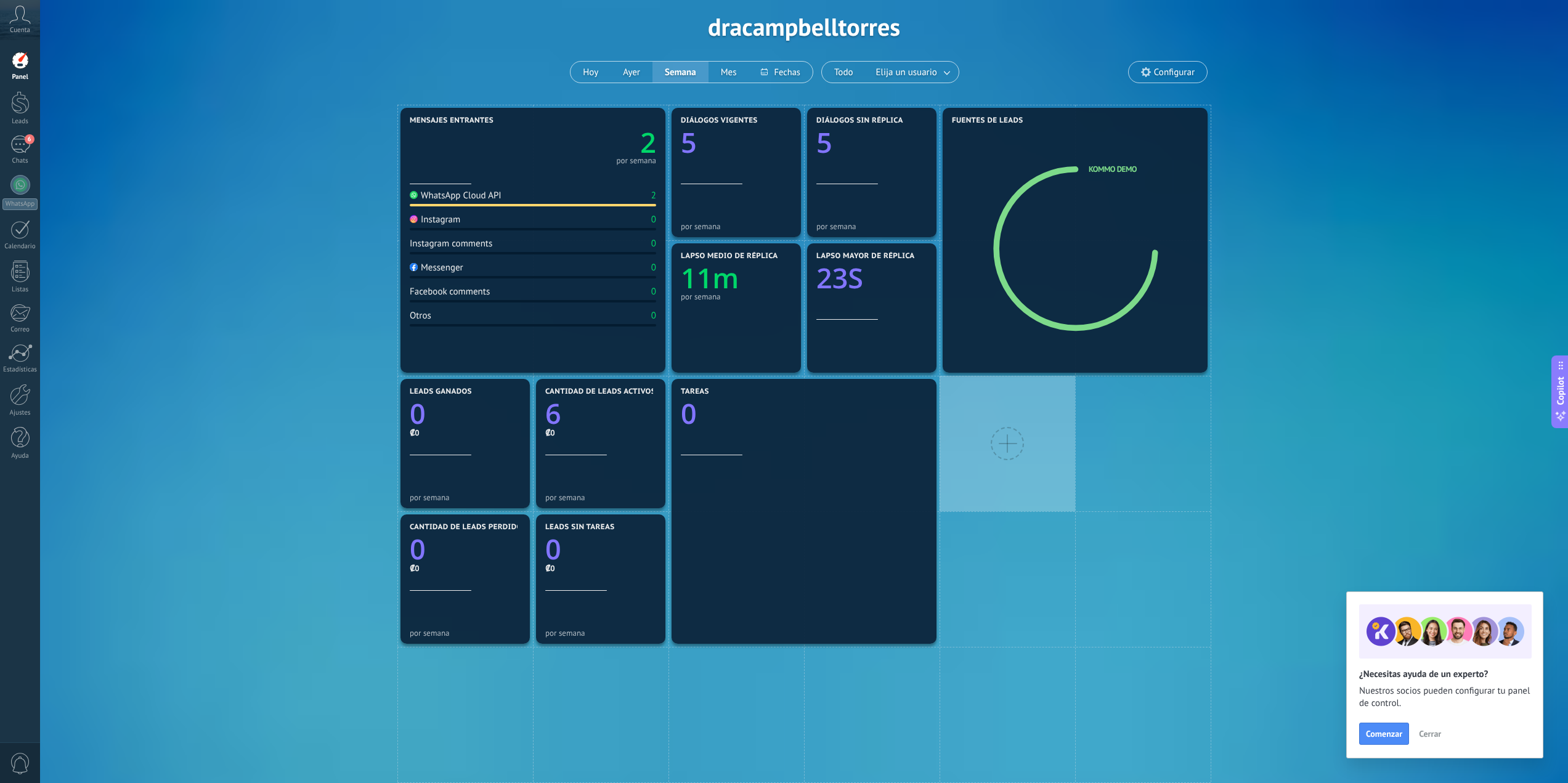
click at [1005, 440] on div at bounding box center [1008, 444] width 33 height 33
click at [999, 439] on div at bounding box center [1008, 444] width 33 height 33
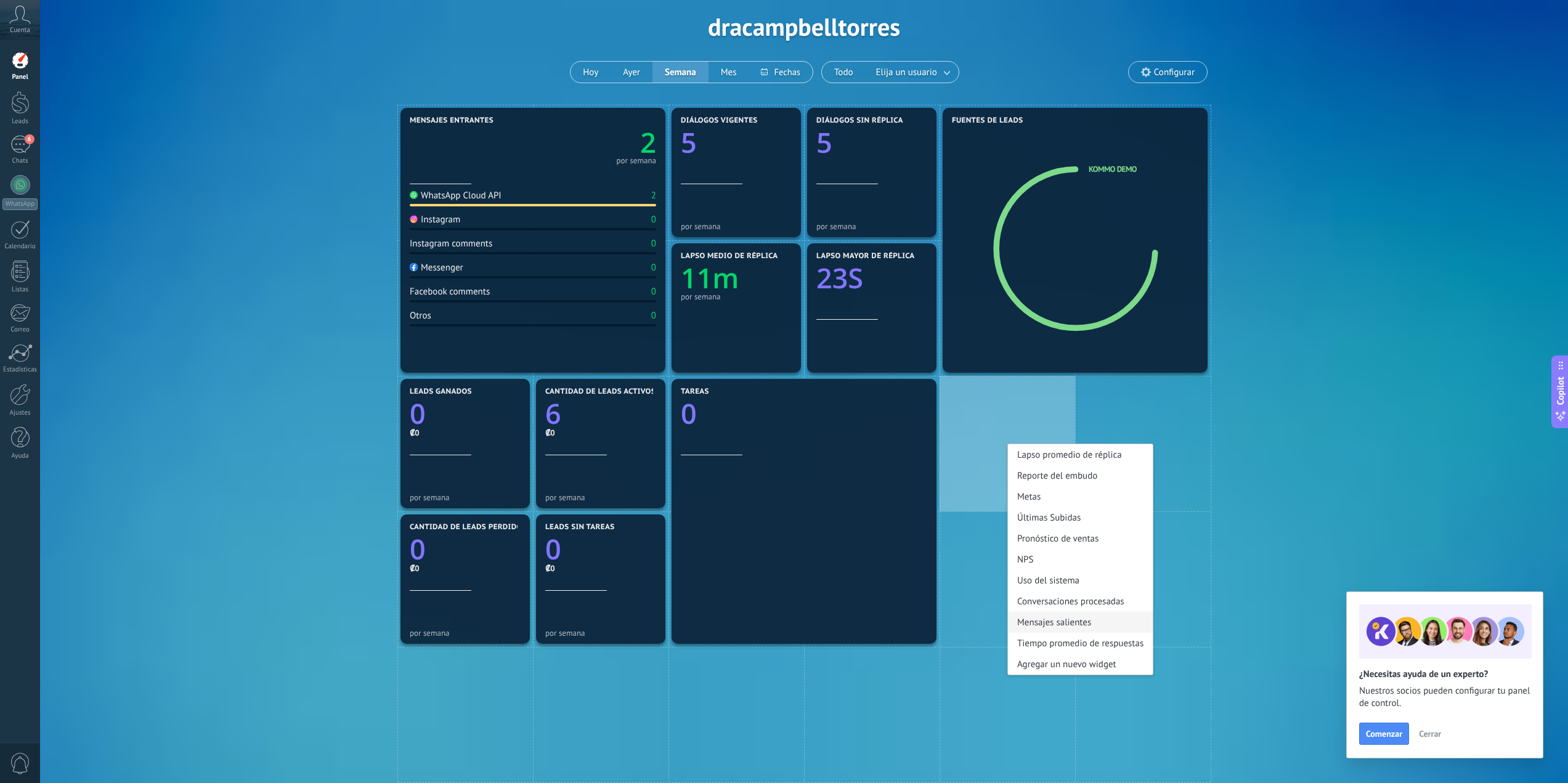
click at [1074, 628] on div "Mensajes salientes" at bounding box center [1079, 622] width 145 height 21
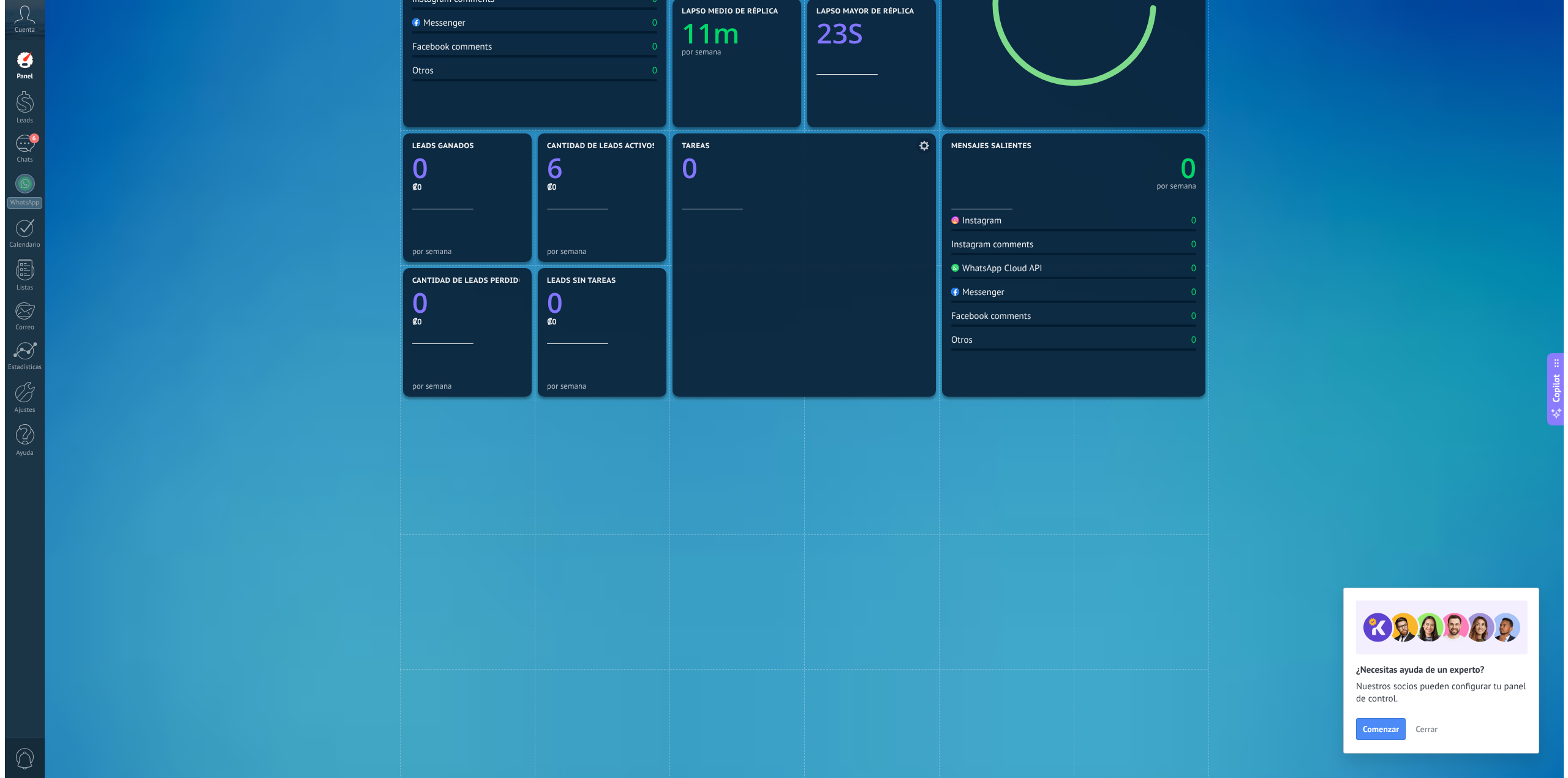
scroll to position [0, 0]
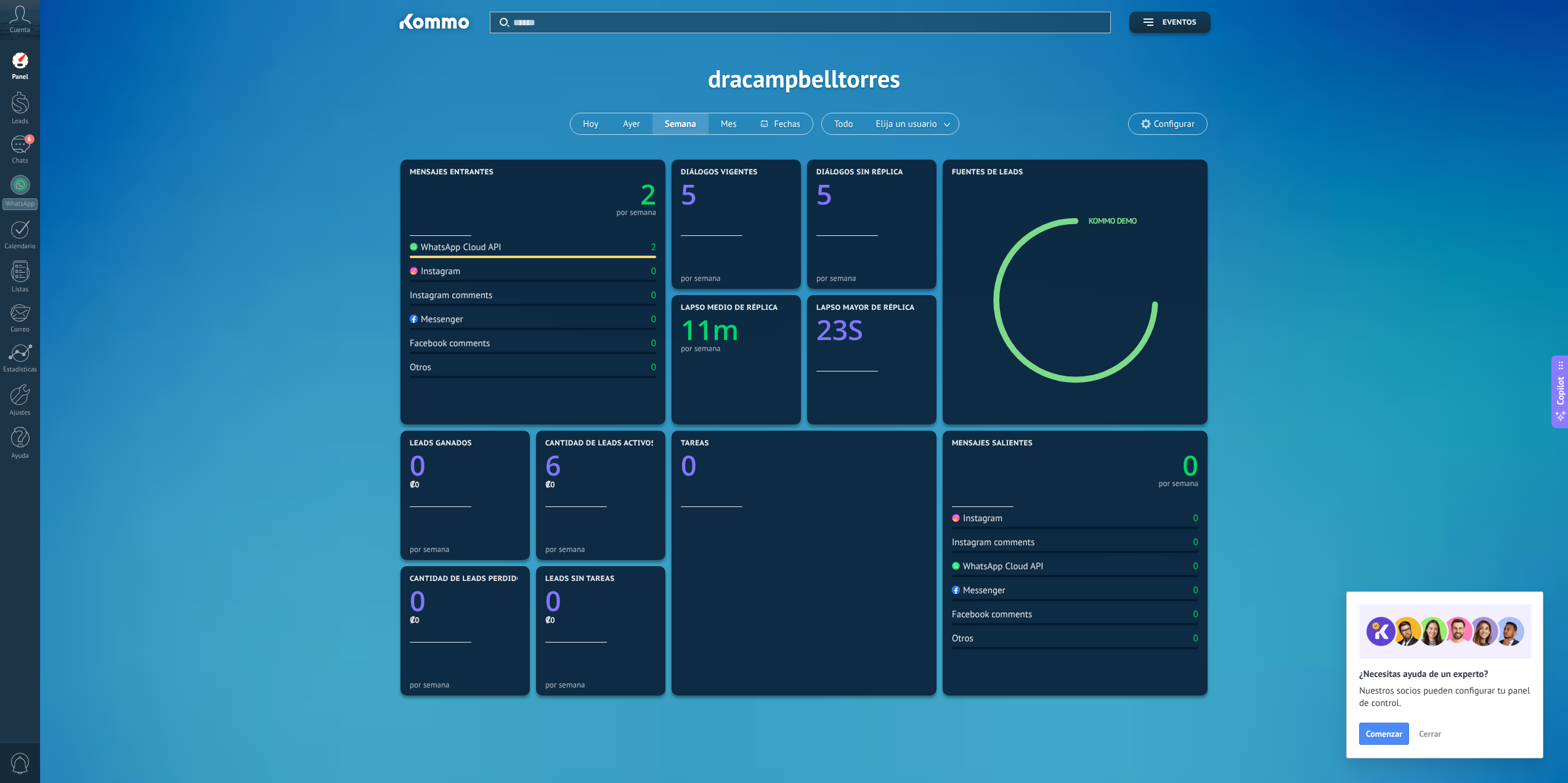
click at [1162, 125] on span "Configurar" at bounding box center [1174, 124] width 41 height 11
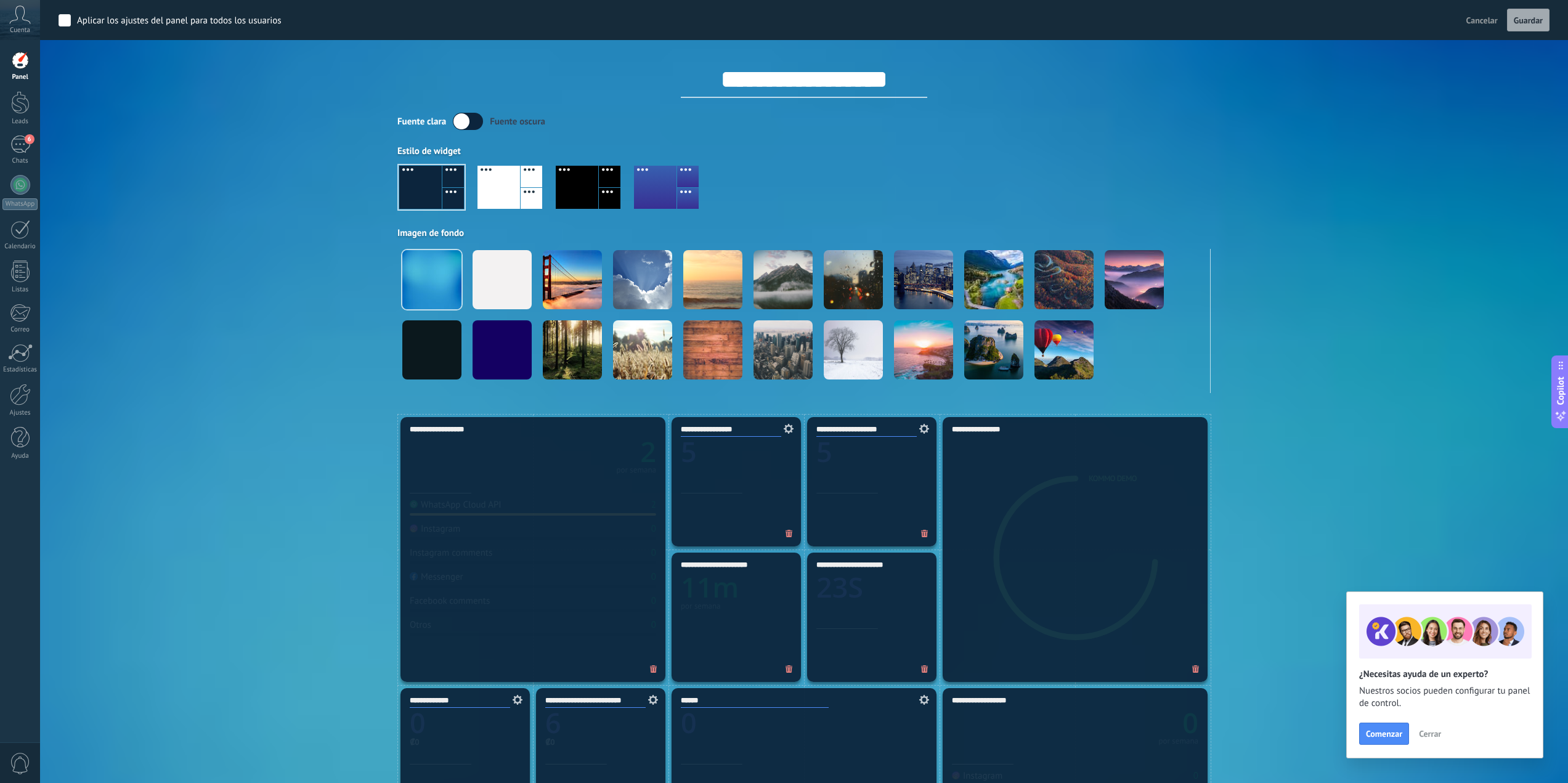
click at [661, 190] on div at bounding box center [655, 187] width 42 height 43
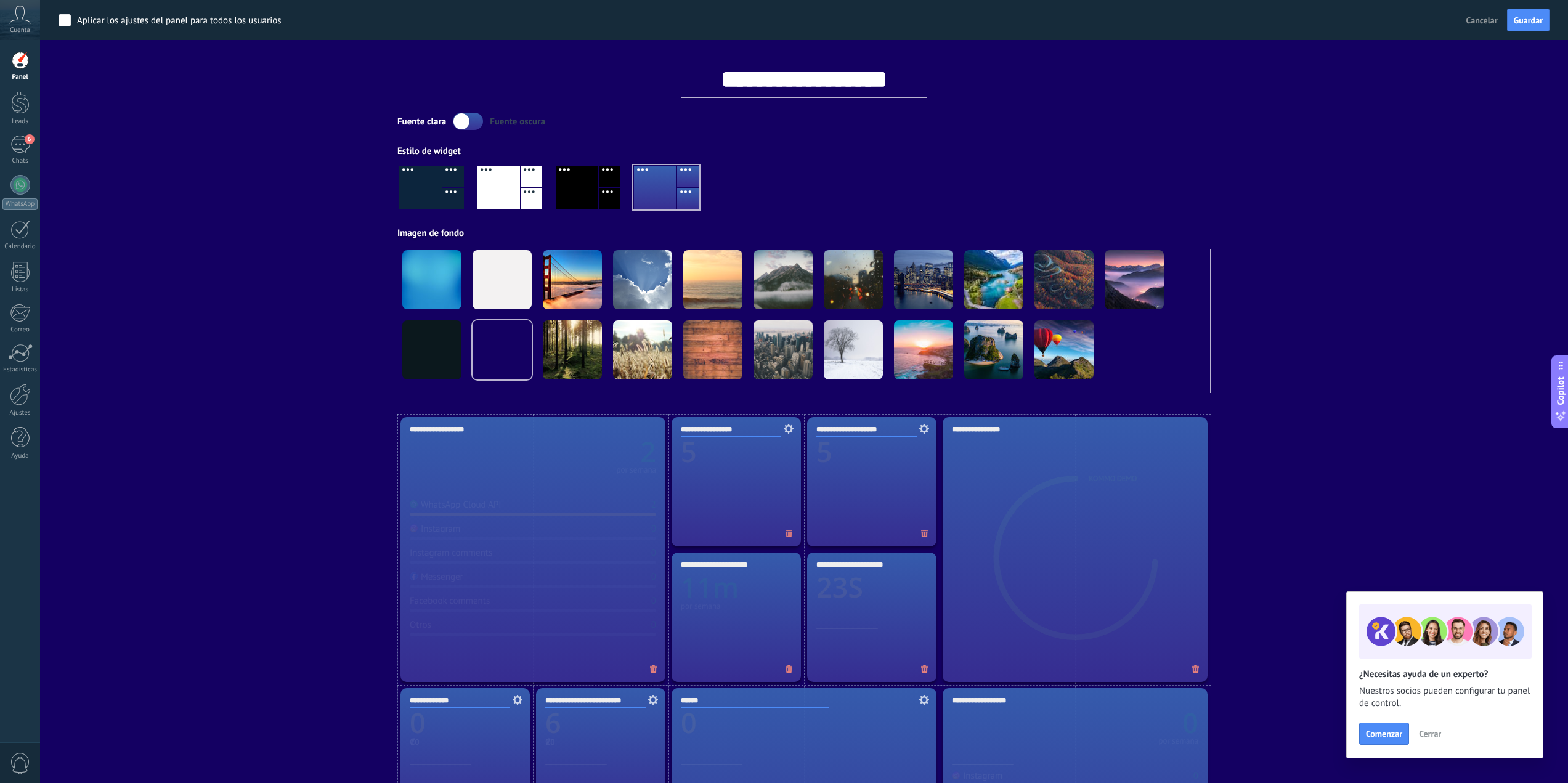
click at [439, 189] on div at bounding box center [420, 187] width 42 height 43
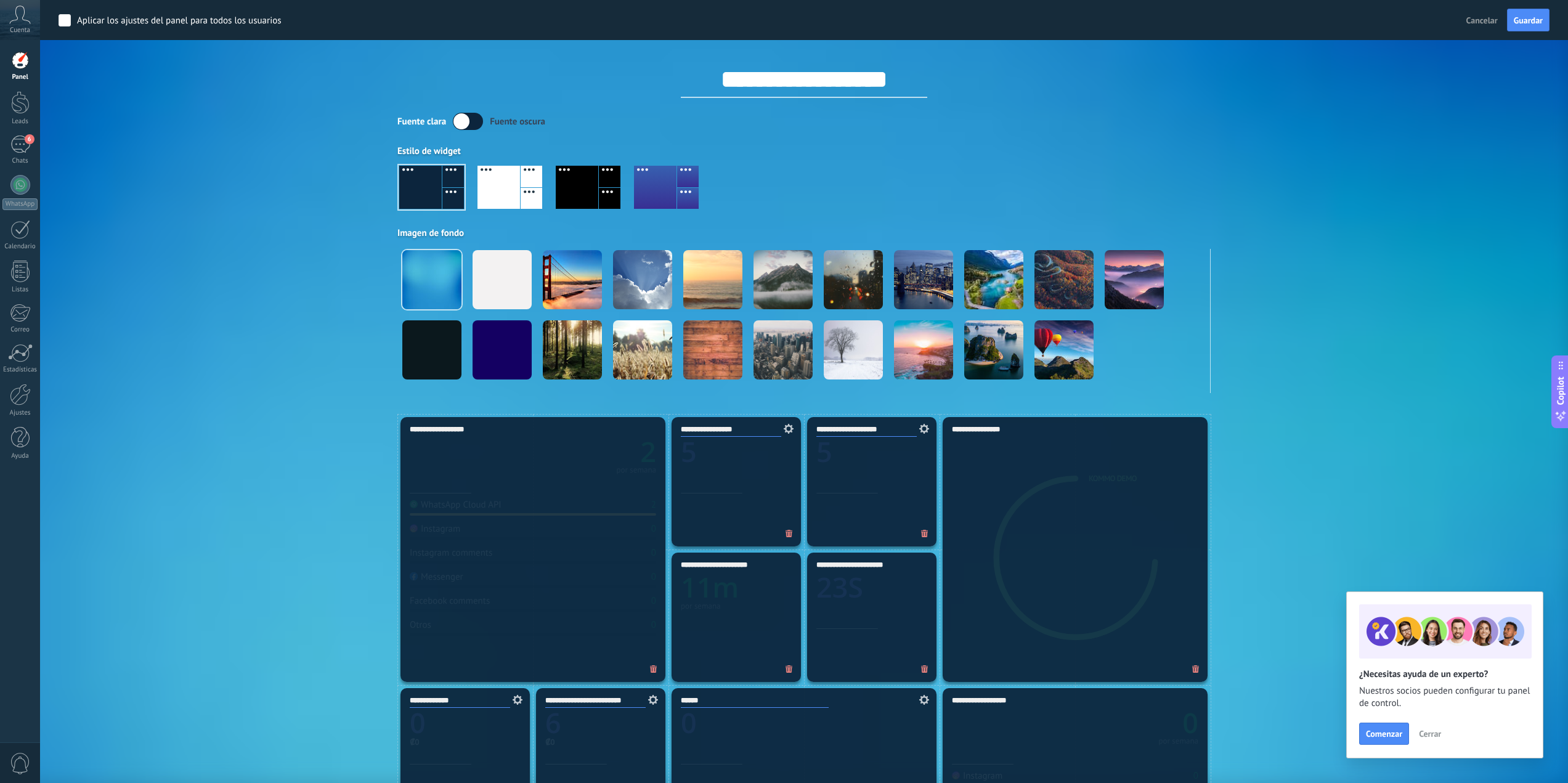
click at [998, 189] on div at bounding box center [804, 192] width 813 height 70
click at [305, 356] on div "Aplicar Eventos dracampbelltorres [DATE] [DATE] Semana Mes Todo Elija un usuari…" at bounding box center [804, 207] width 1491 height 414
click at [483, 124] on div at bounding box center [468, 121] width 31 height 17
click at [473, 120] on label at bounding box center [468, 121] width 31 height 17
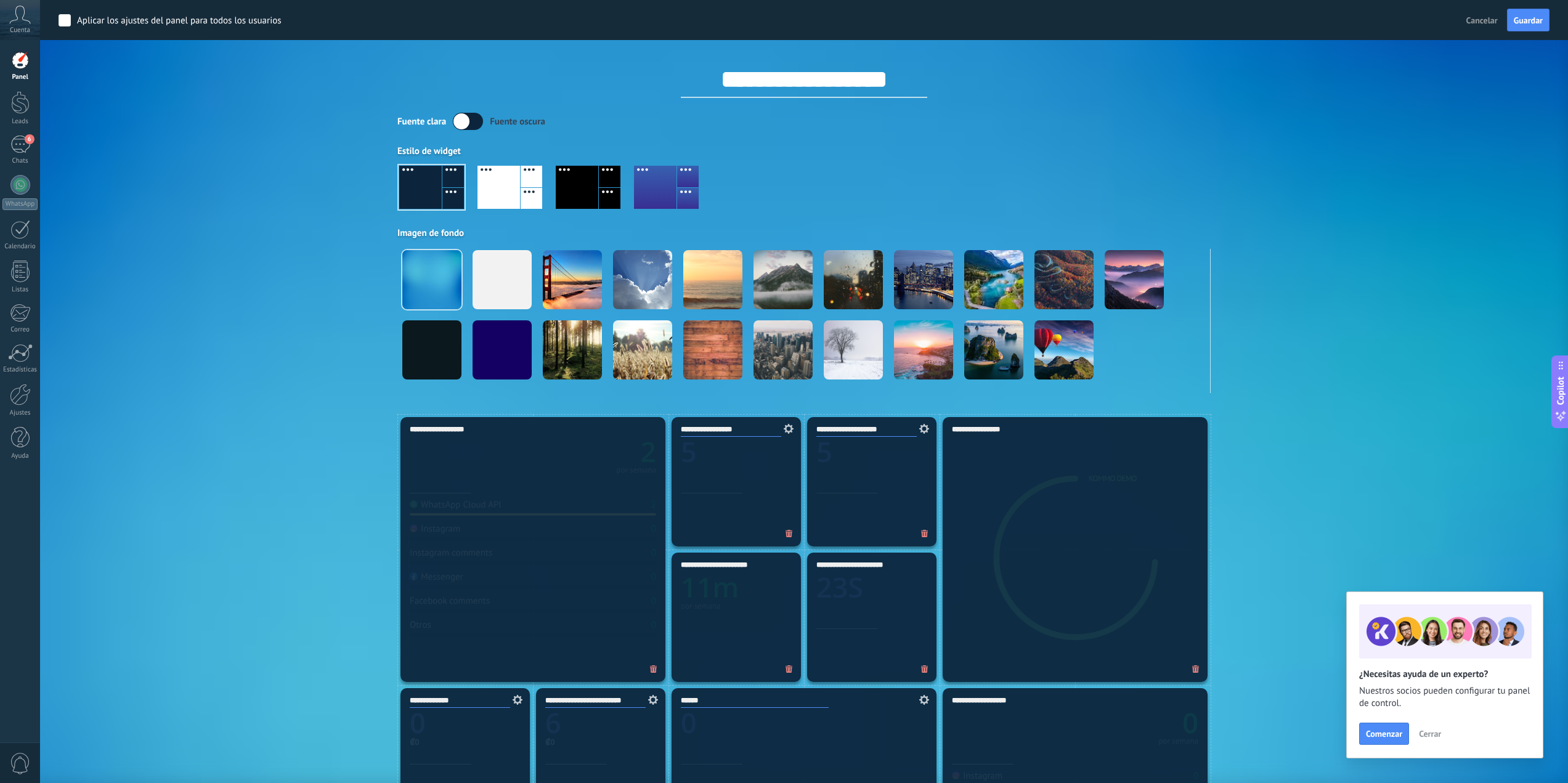
click at [1218, 161] on div "Aplicar Eventos dracampbelltorres [DATE] [DATE] Semana Mes Todo Elija un usuari…" at bounding box center [804, 207] width 1491 height 414
click at [1349, 403] on div "Aplicar Eventos dracampbelltorres [DATE] [DATE] Semana Mes Todo Elija un usuari…" at bounding box center [804, 207] width 1491 height 414
click at [179, 359] on div "Aplicar Eventos dracampbelltorres [DATE] [DATE] Semana Mes Todo Elija un usuari…" at bounding box center [804, 207] width 1491 height 414
click at [27, 106] on div at bounding box center [20, 103] width 18 height 23
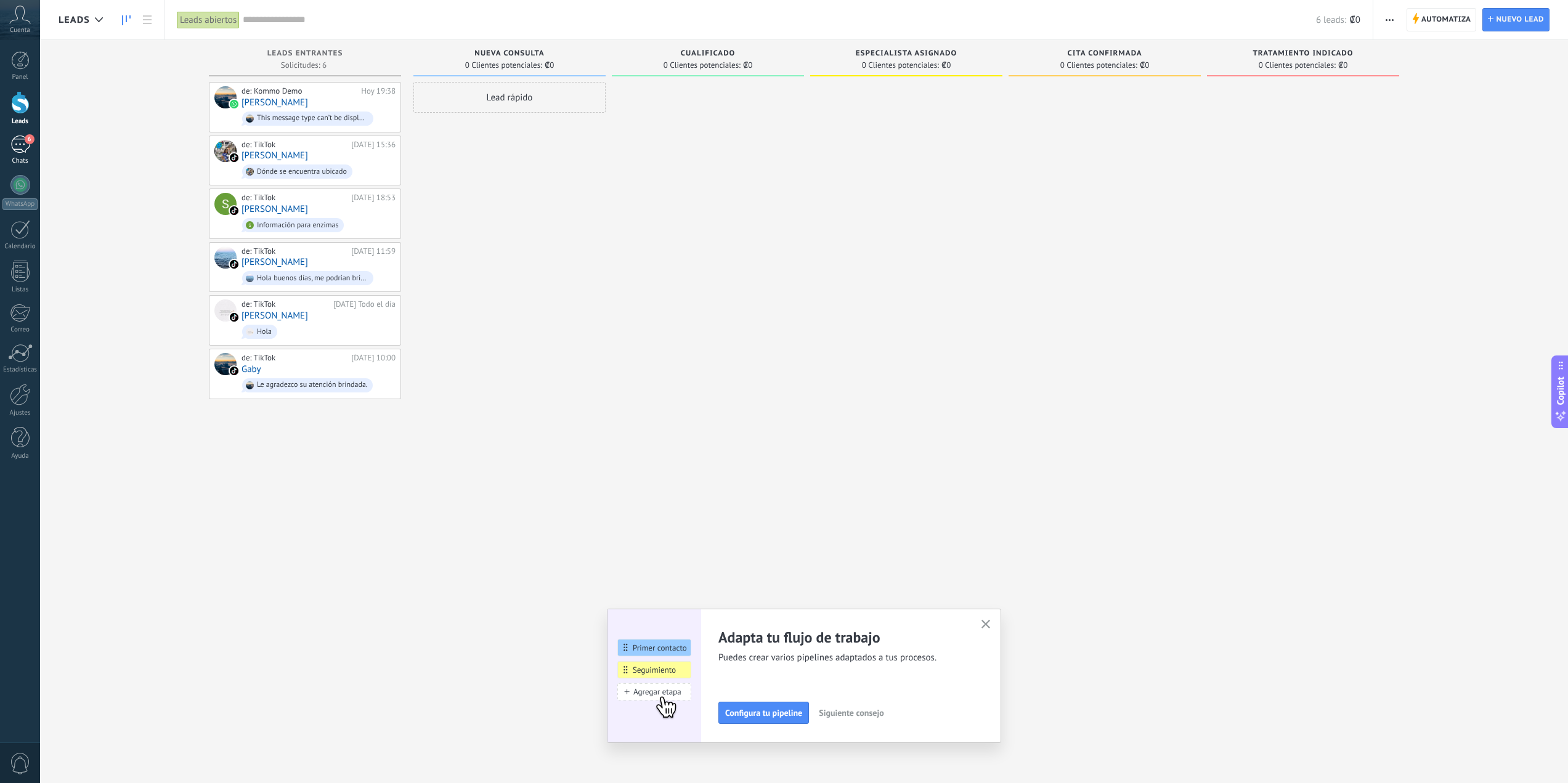
click at [28, 146] on div "6" at bounding box center [21, 145] width 20 height 18
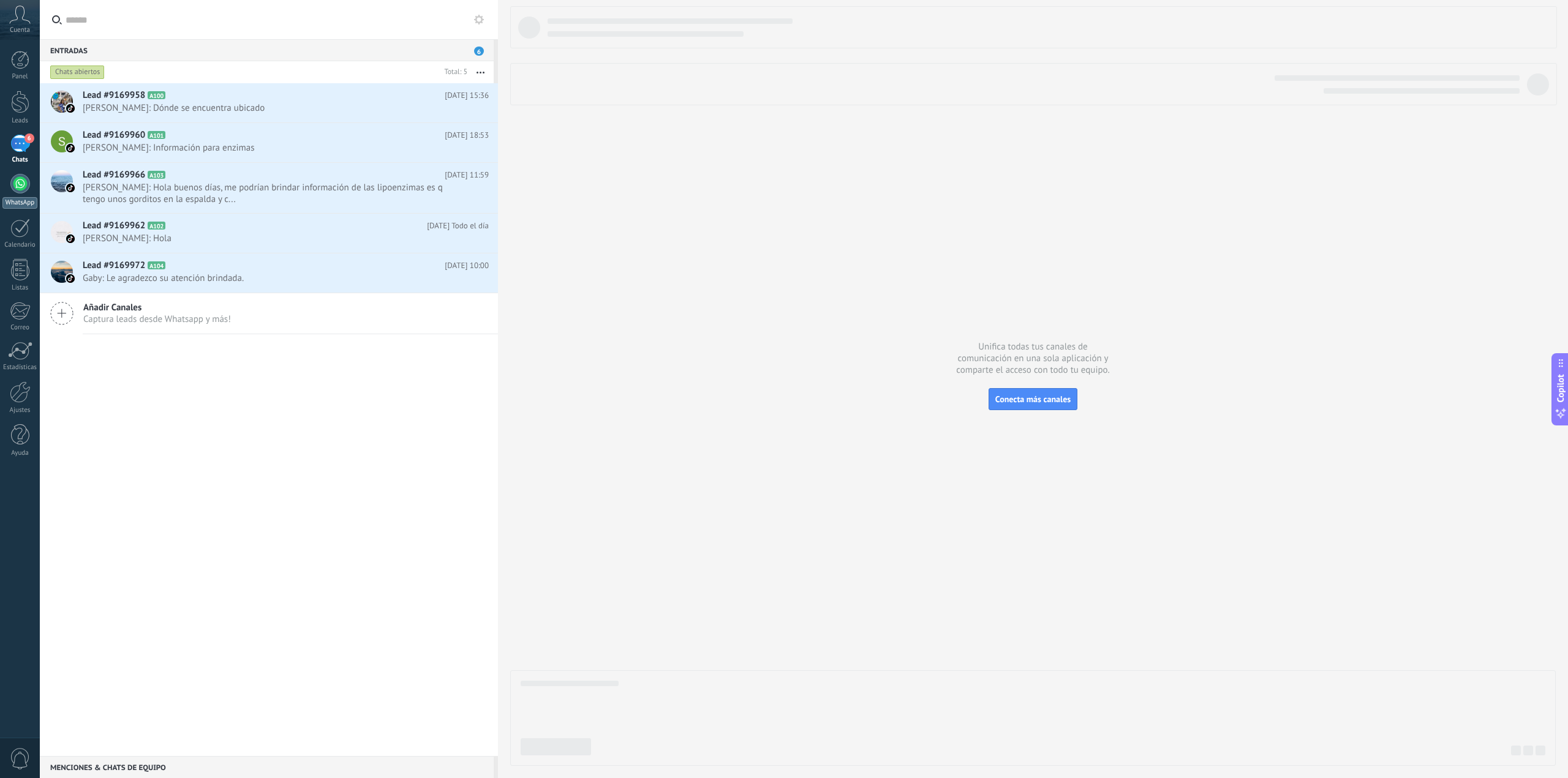
click at [25, 184] on div at bounding box center [21, 184] width 20 height 20
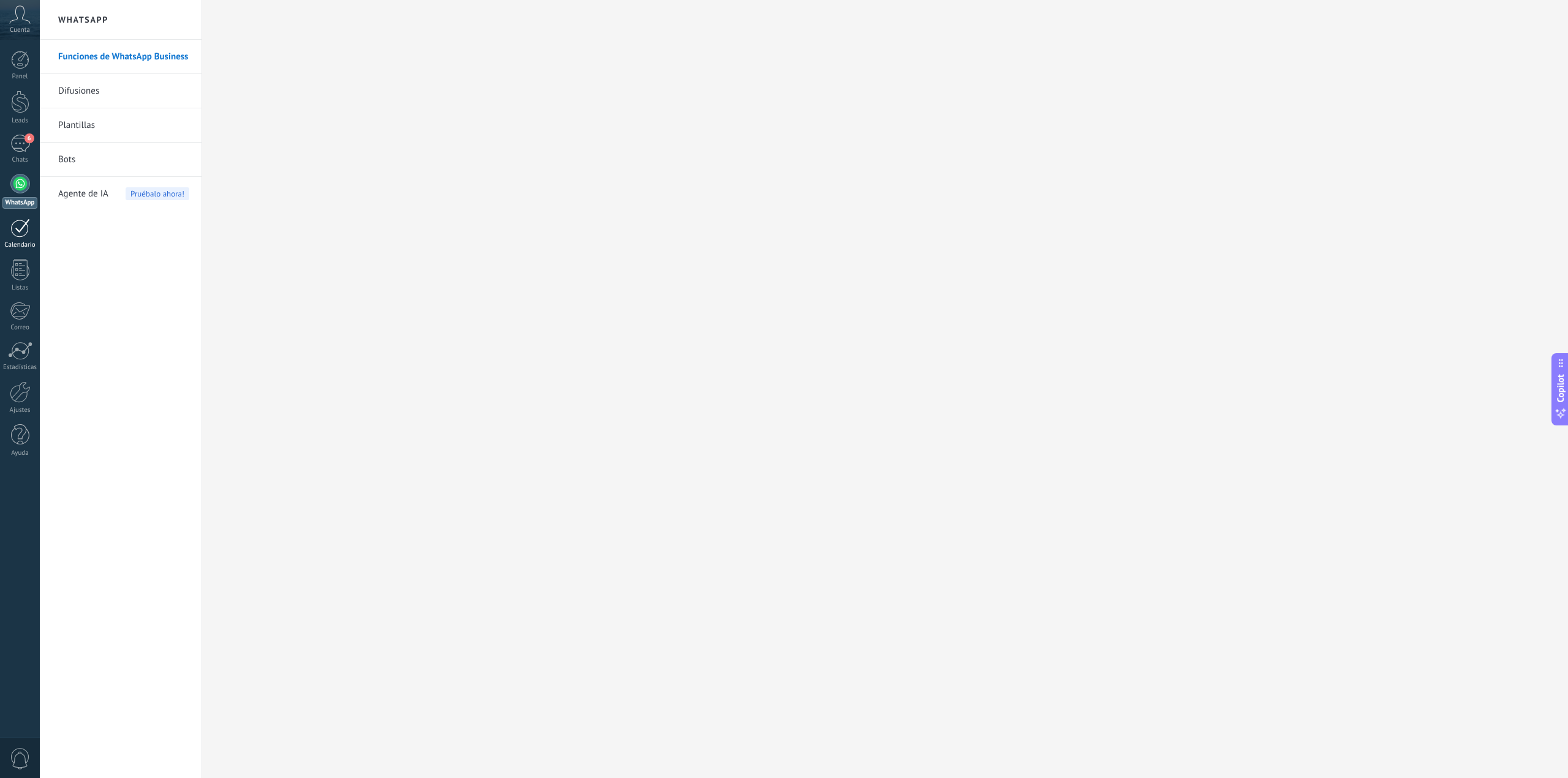
click at [23, 242] on div "Calendario" at bounding box center [20, 246] width 35 height 8
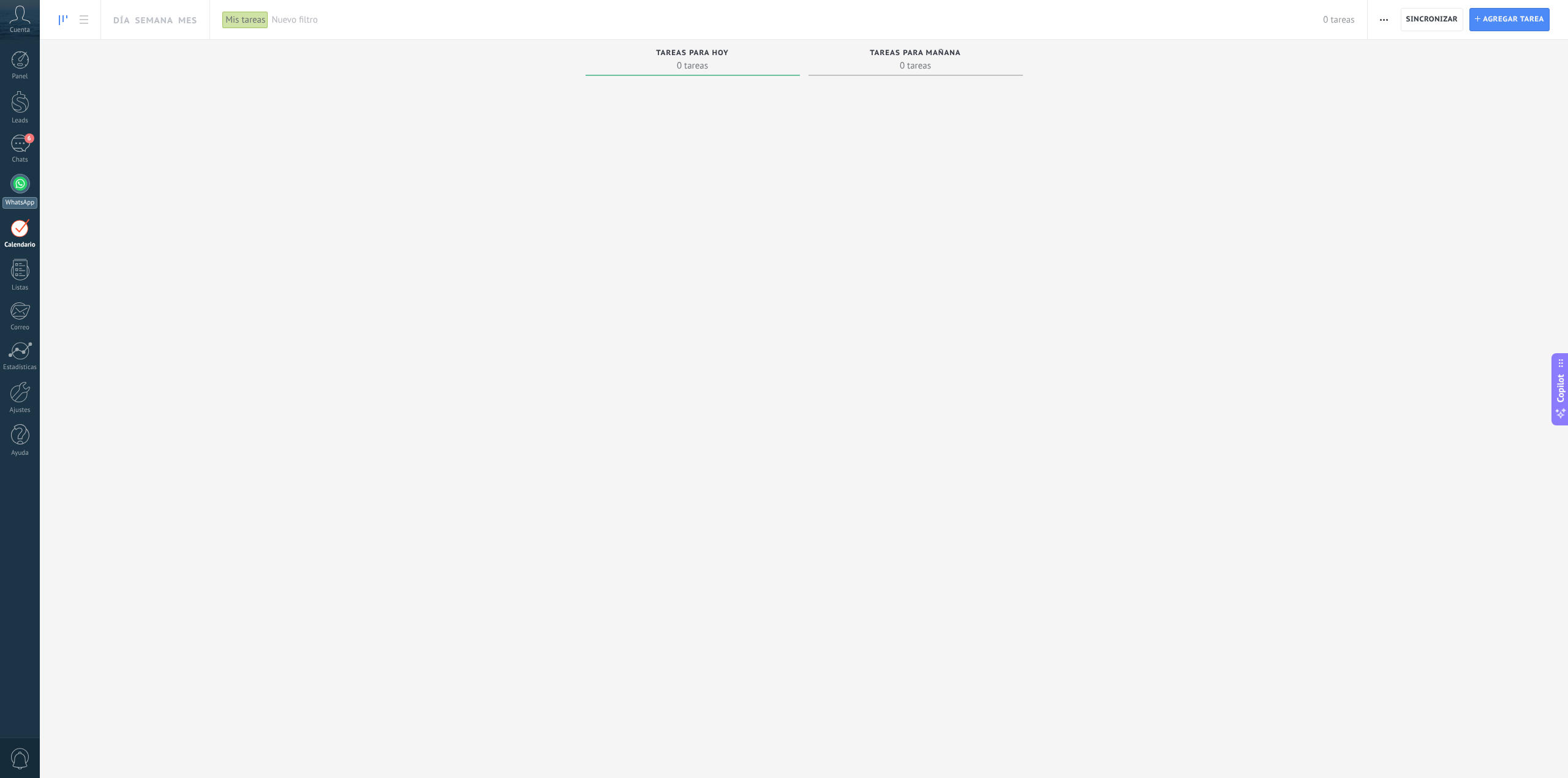
click at [23, 186] on div at bounding box center [21, 184] width 20 height 20
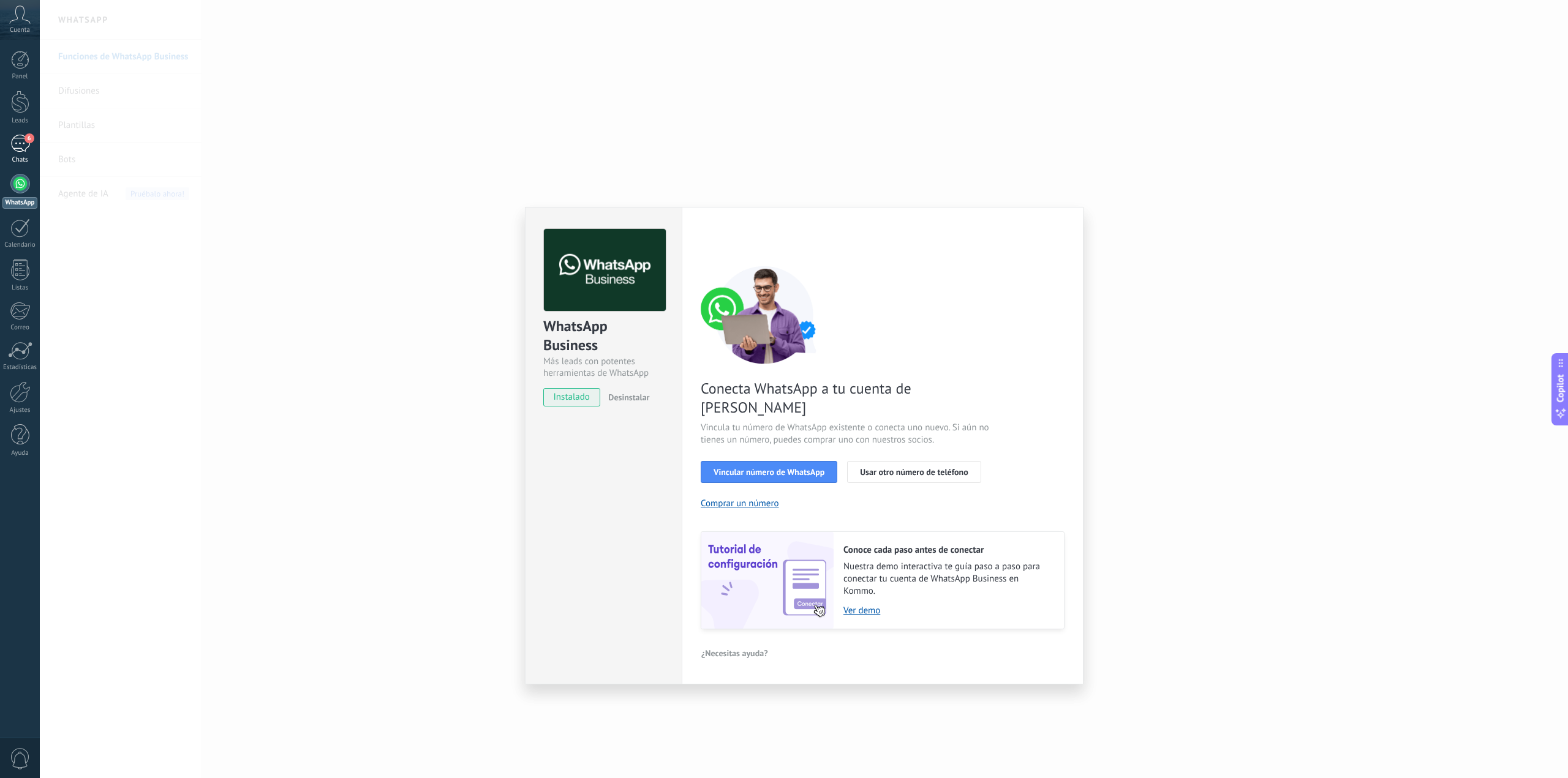
click at [21, 150] on div "6" at bounding box center [21, 144] width 20 height 18
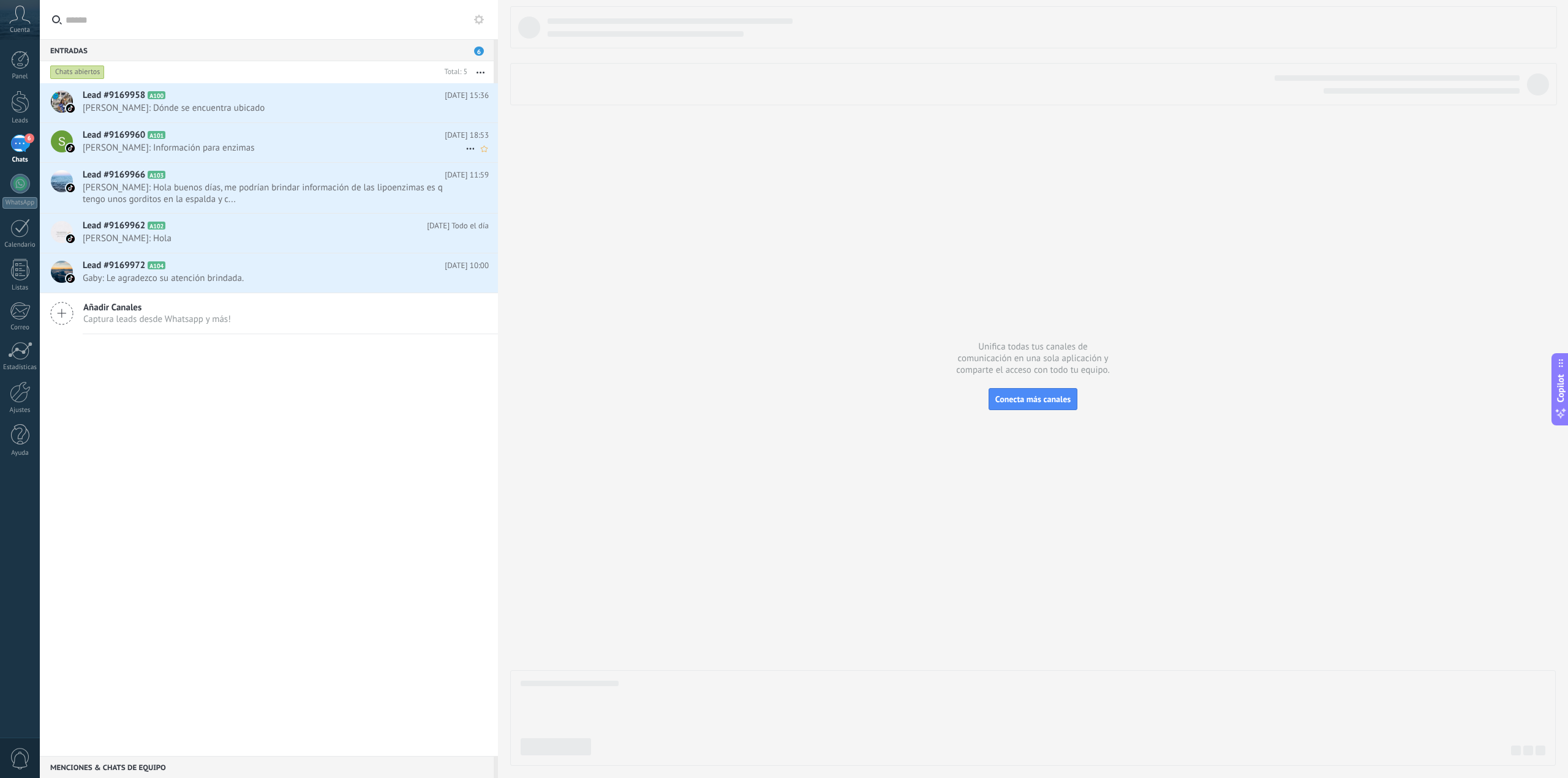
click at [168, 136] on h2 "Lead #9169960 A101" at bounding box center [264, 135] width 362 height 12
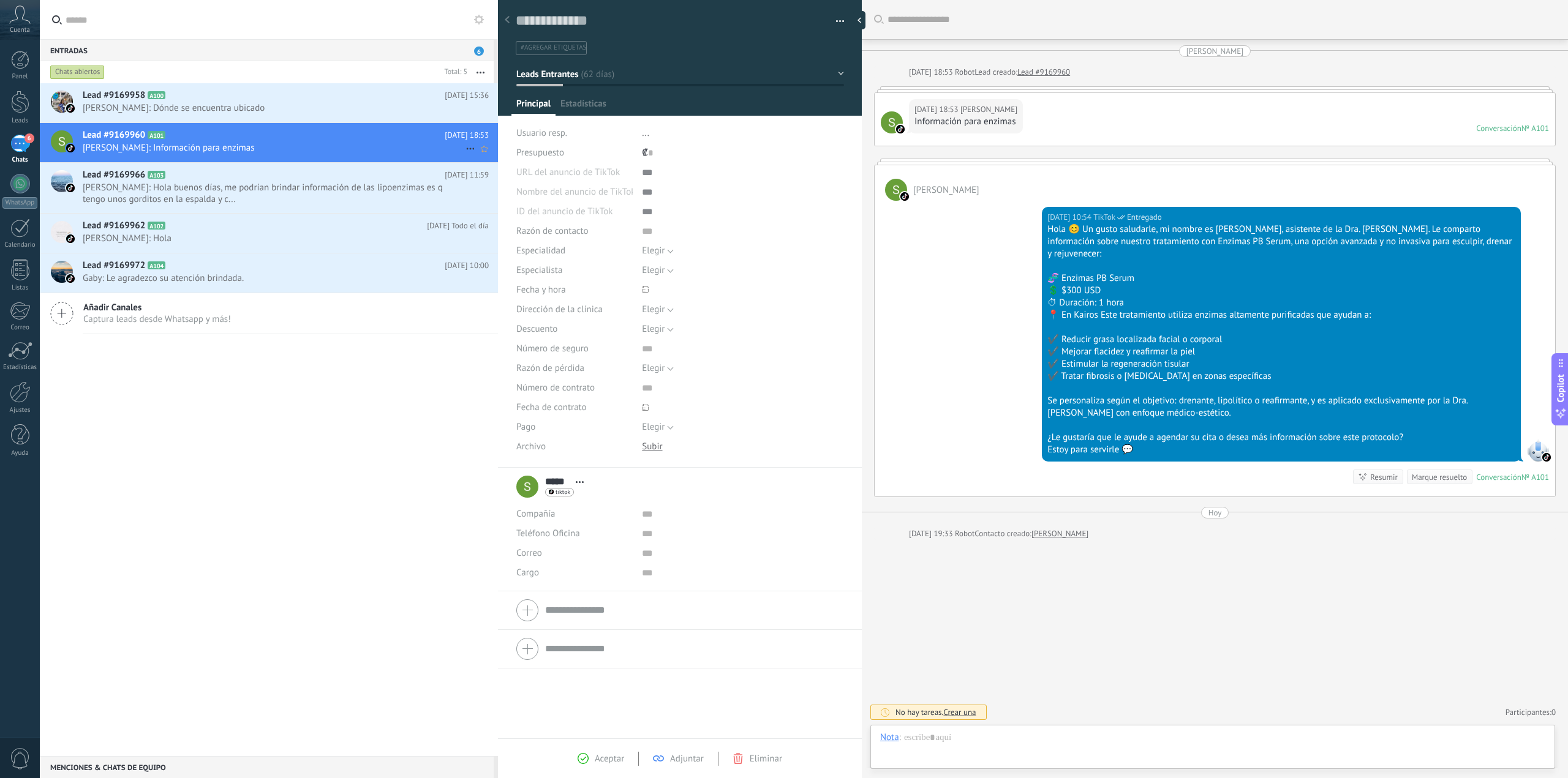
scroll to position [18, 0]
click at [175, 184] on span "[PERSON_NAME]: Hola buenos días, me podrían brindar información de las lipoenzi…" at bounding box center [274, 193] width 383 height 23
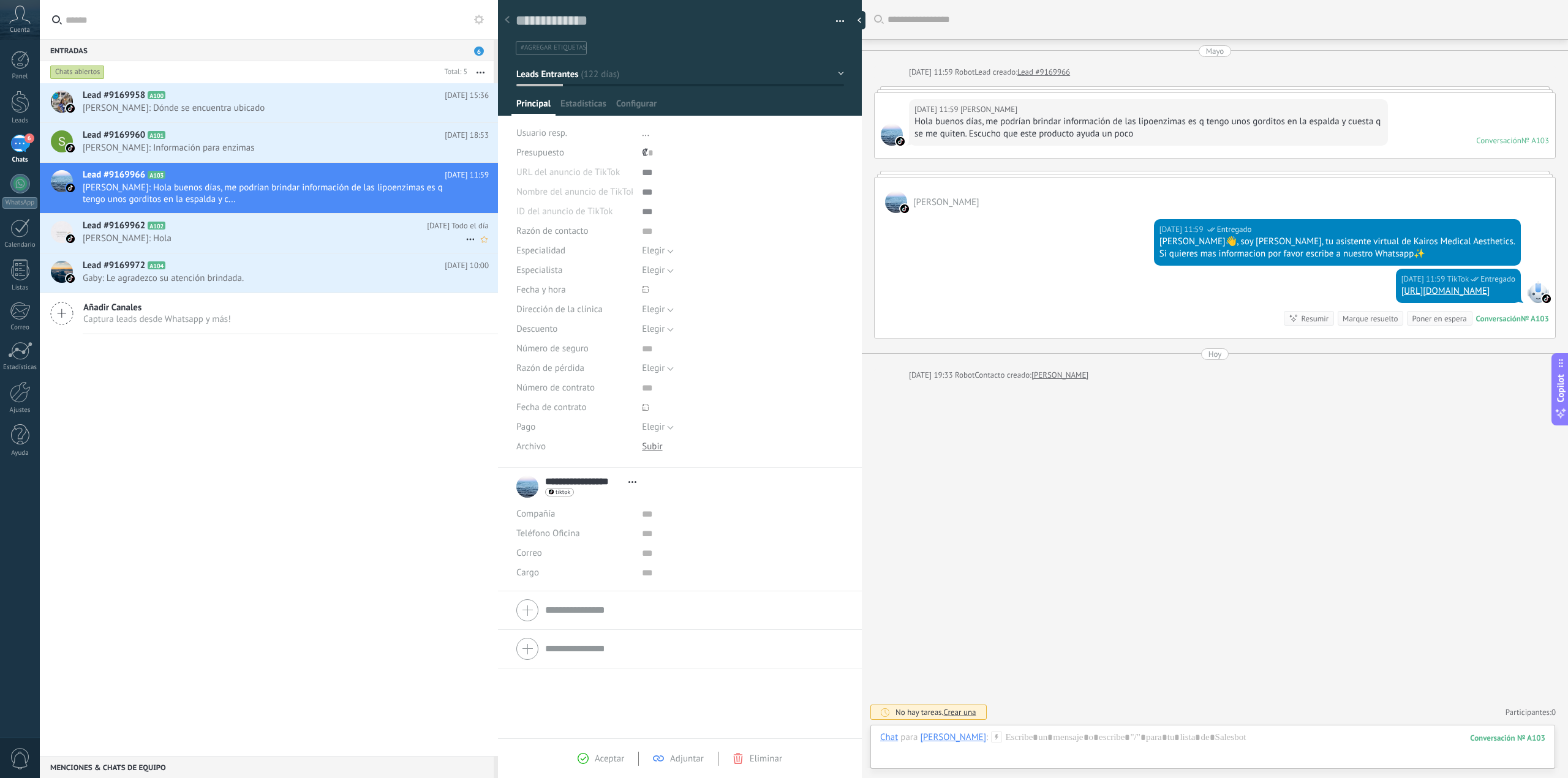
click at [202, 225] on h2 "Lead #9169962 A102" at bounding box center [255, 226] width 344 height 12
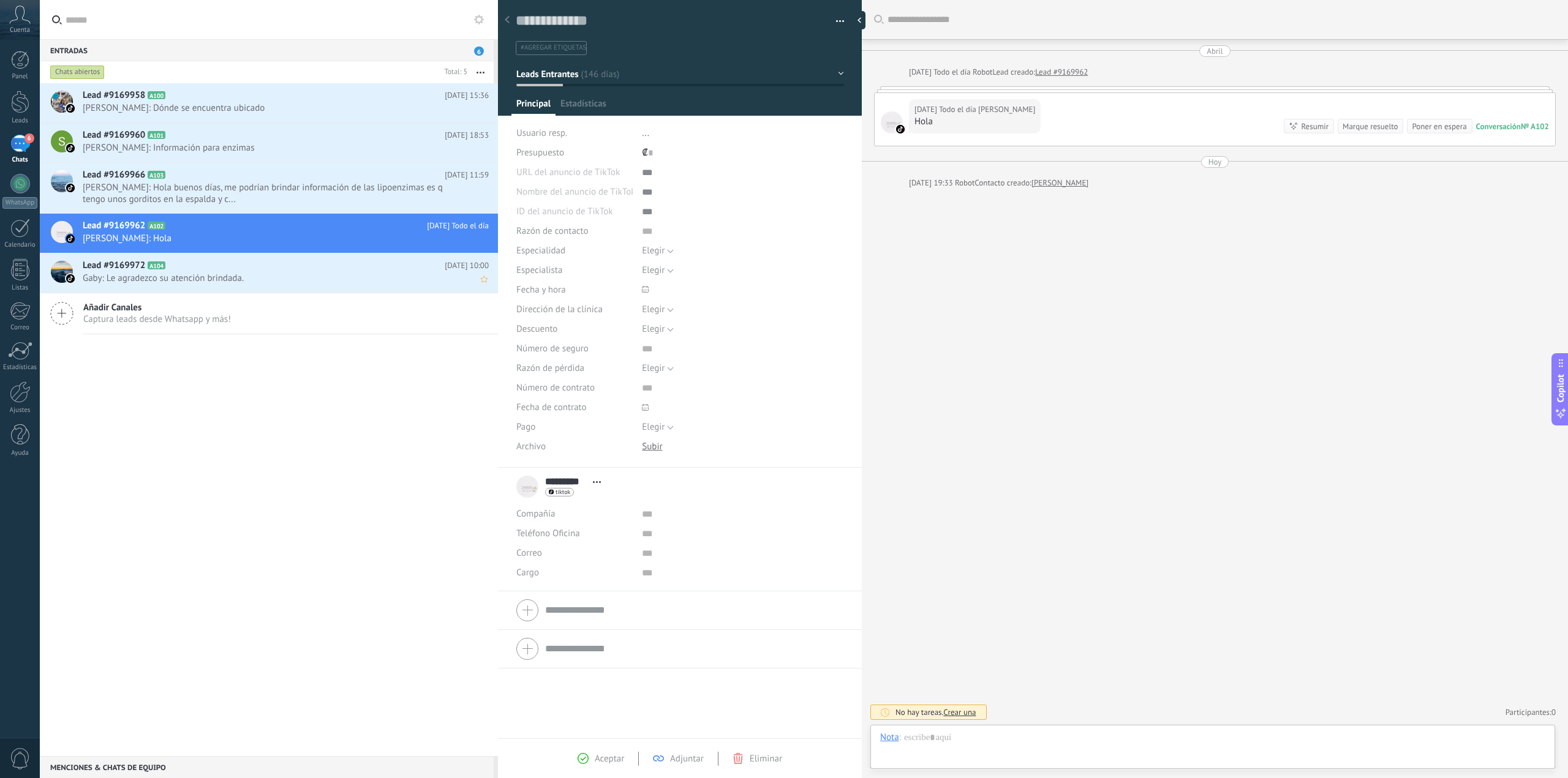
click at [204, 256] on div "Lead #9169972 A104 [DATE] 10:00 Gaby: Le agradezco su atención brindada." at bounding box center [290, 273] width 415 height 39
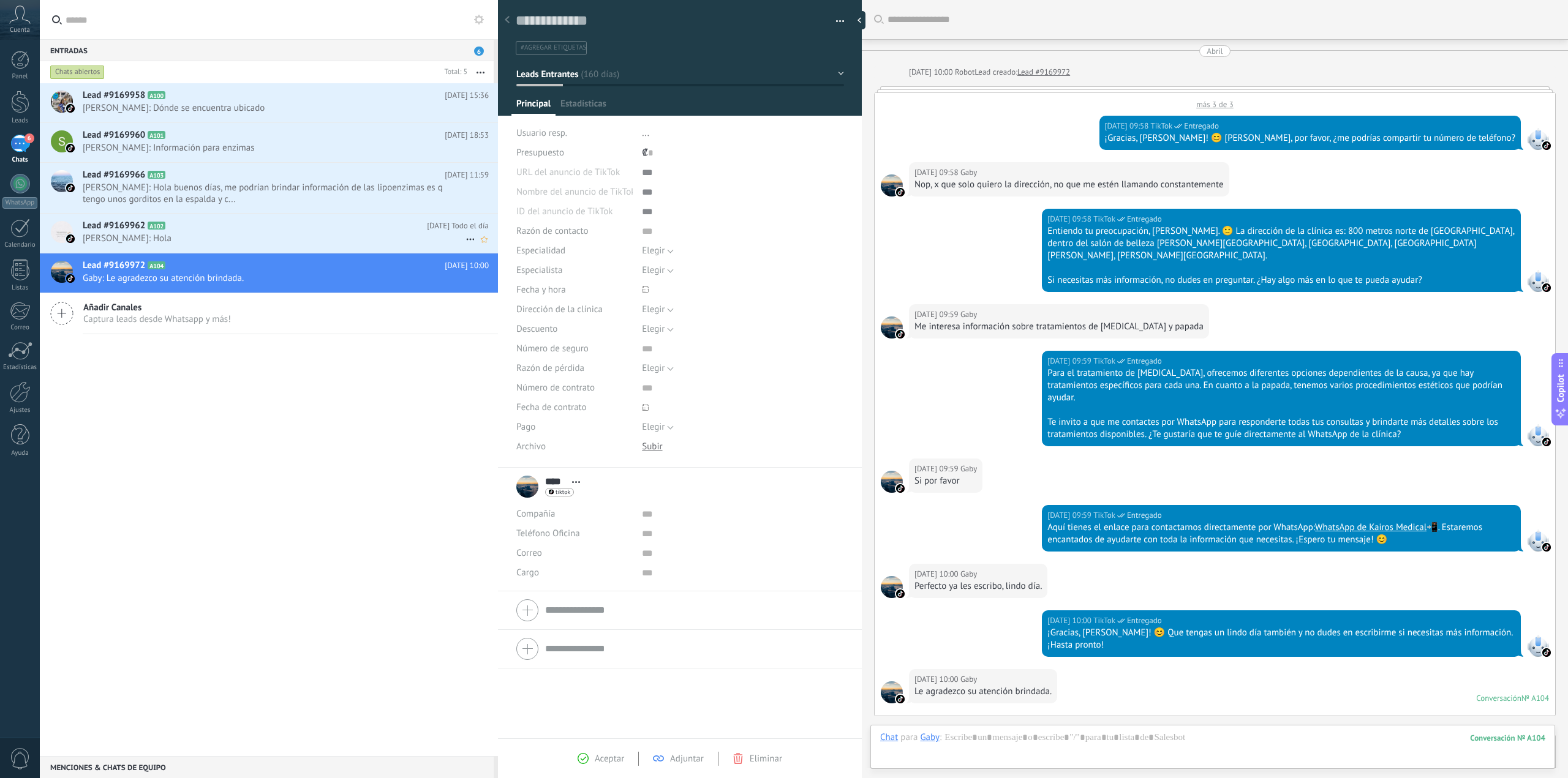
scroll to position [313, 0]
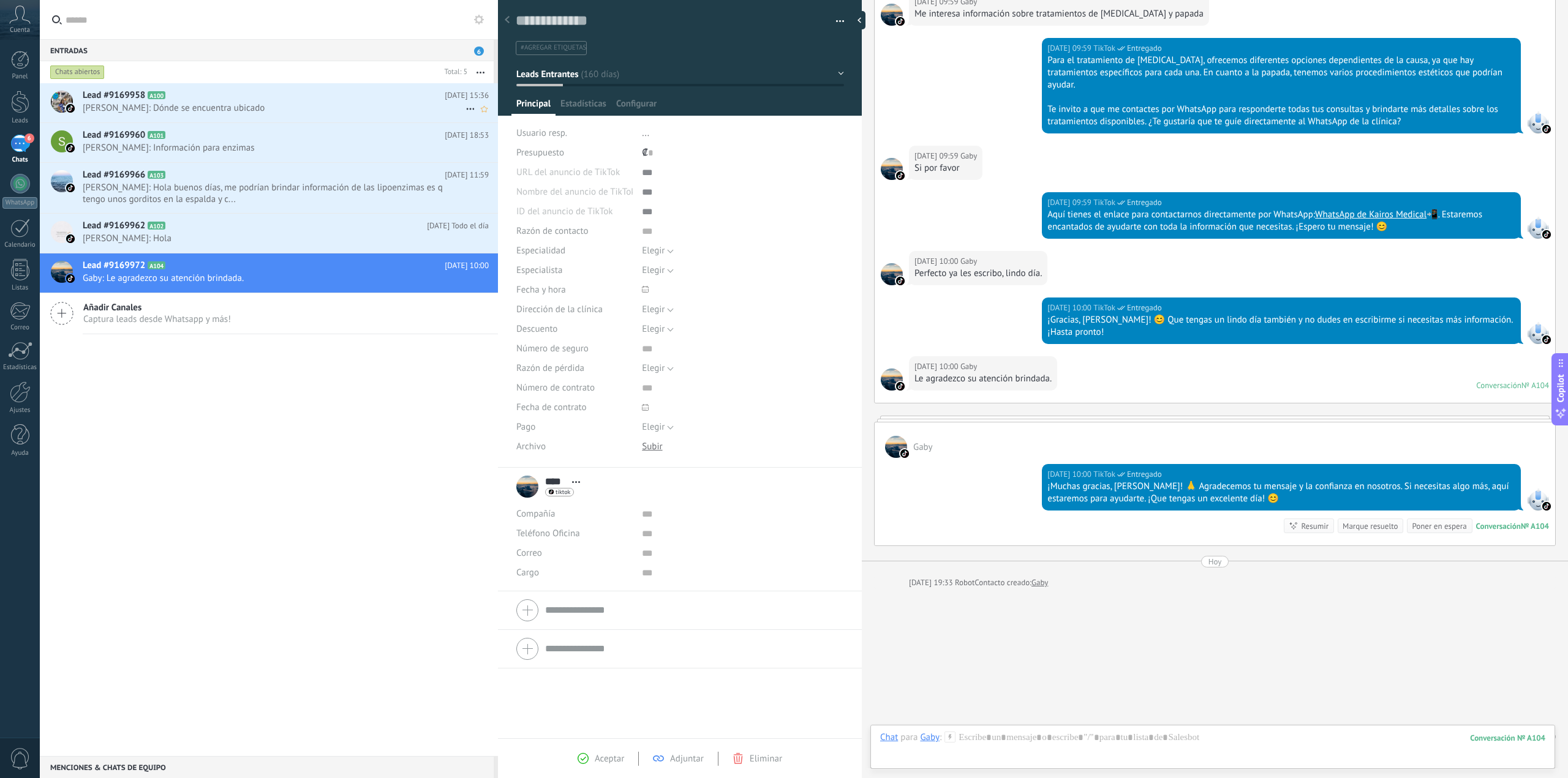
click at [212, 119] on div "Lead #9169958 A100 [DATE] 15:36 [PERSON_NAME]: Dónde se encuentra ubicado" at bounding box center [290, 102] width 415 height 39
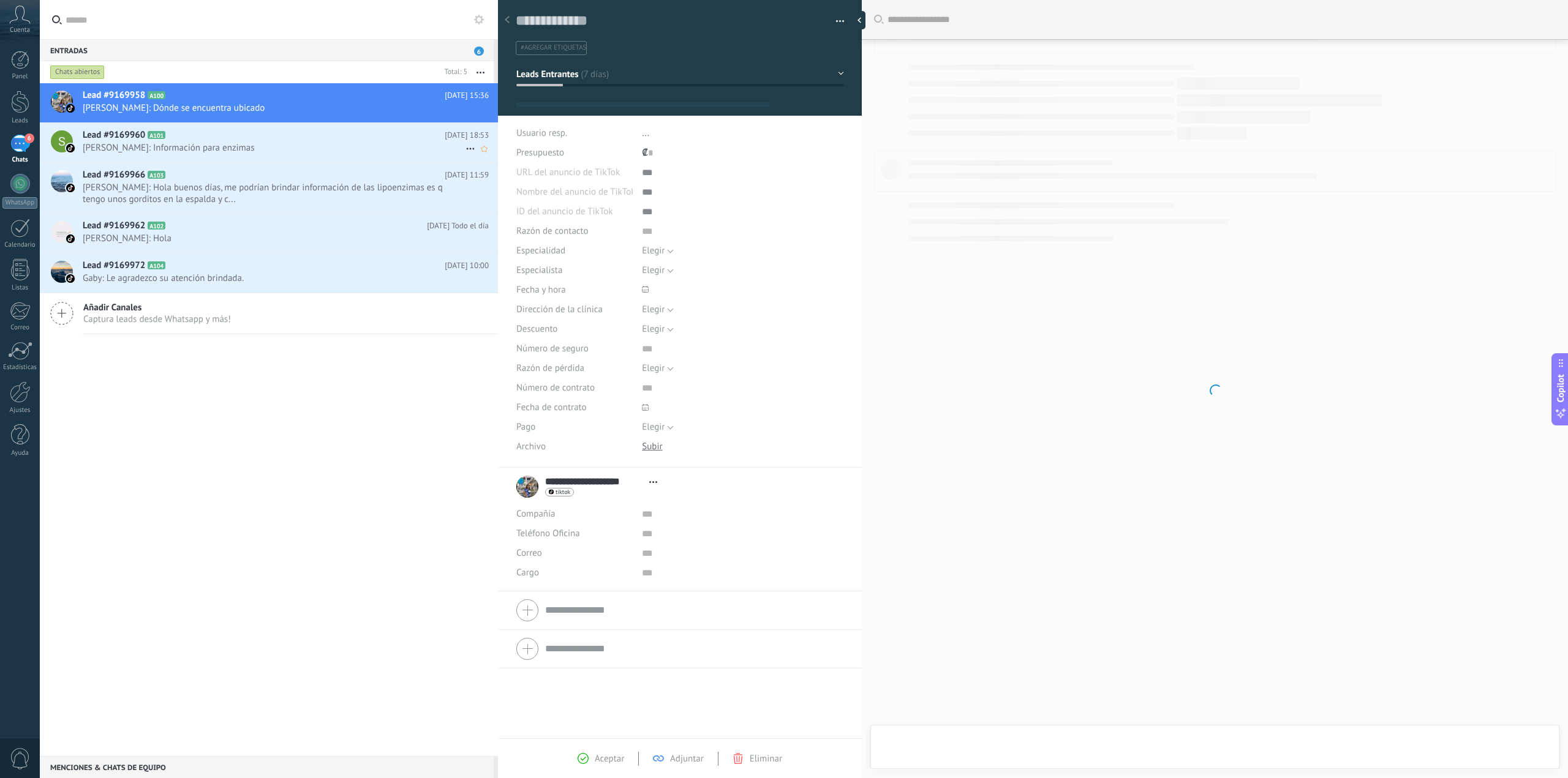
click at [209, 133] on h2 "Lead #9169960 A101" at bounding box center [264, 135] width 362 height 12
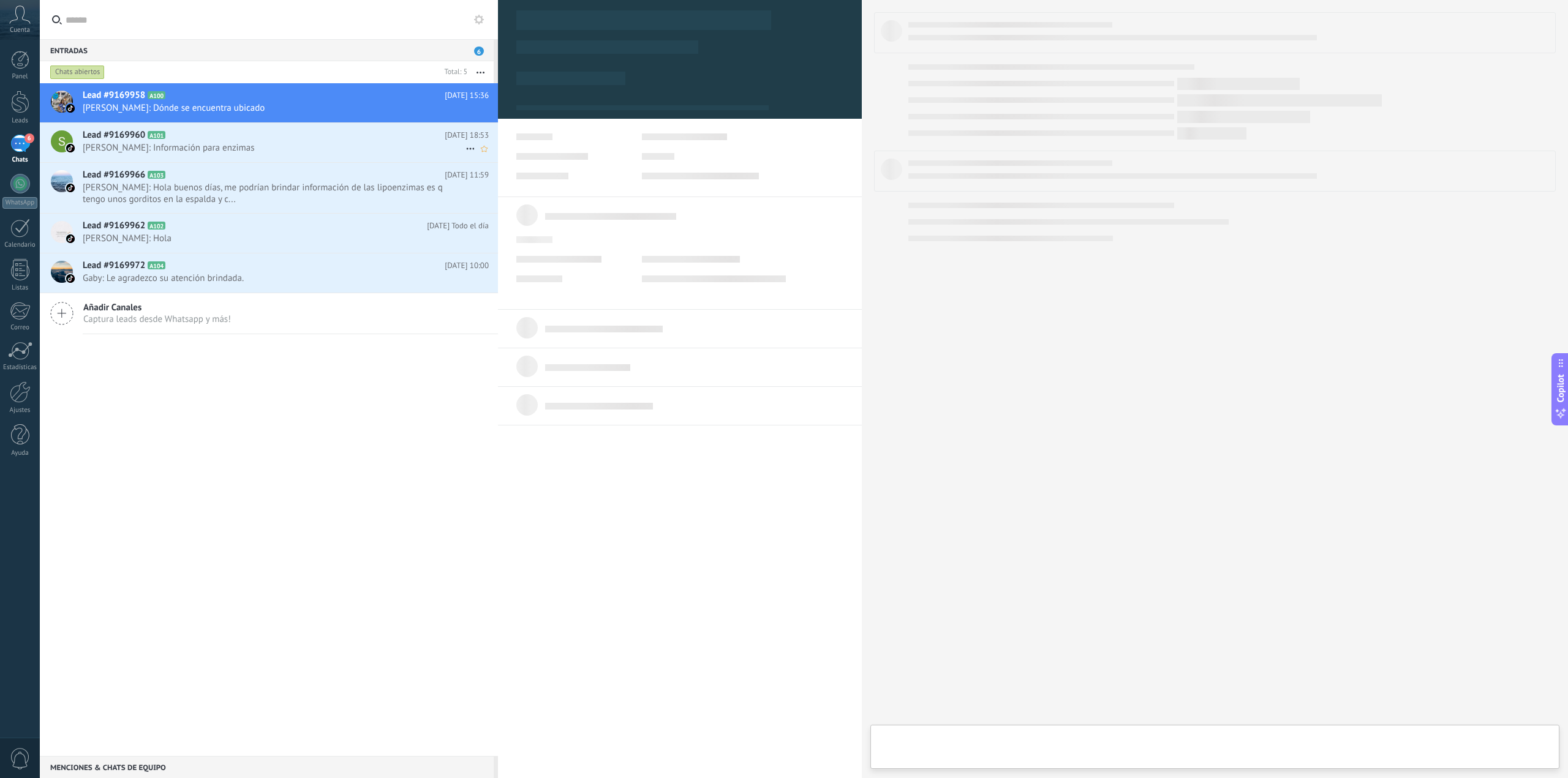
type textarea "**********"
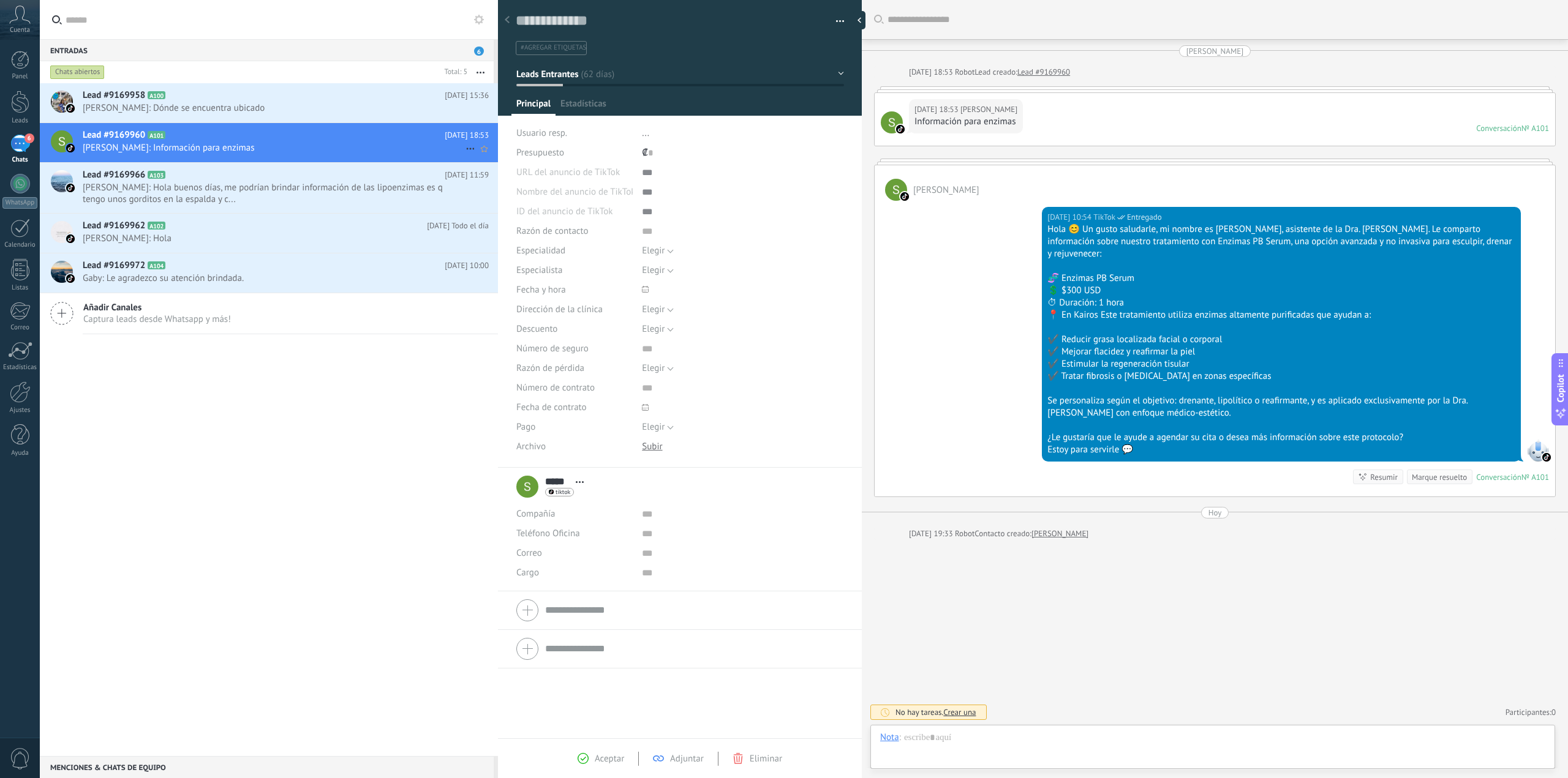
scroll to position [18, 0]
click at [28, 179] on div at bounding box center [21, 184] width 20 height 20
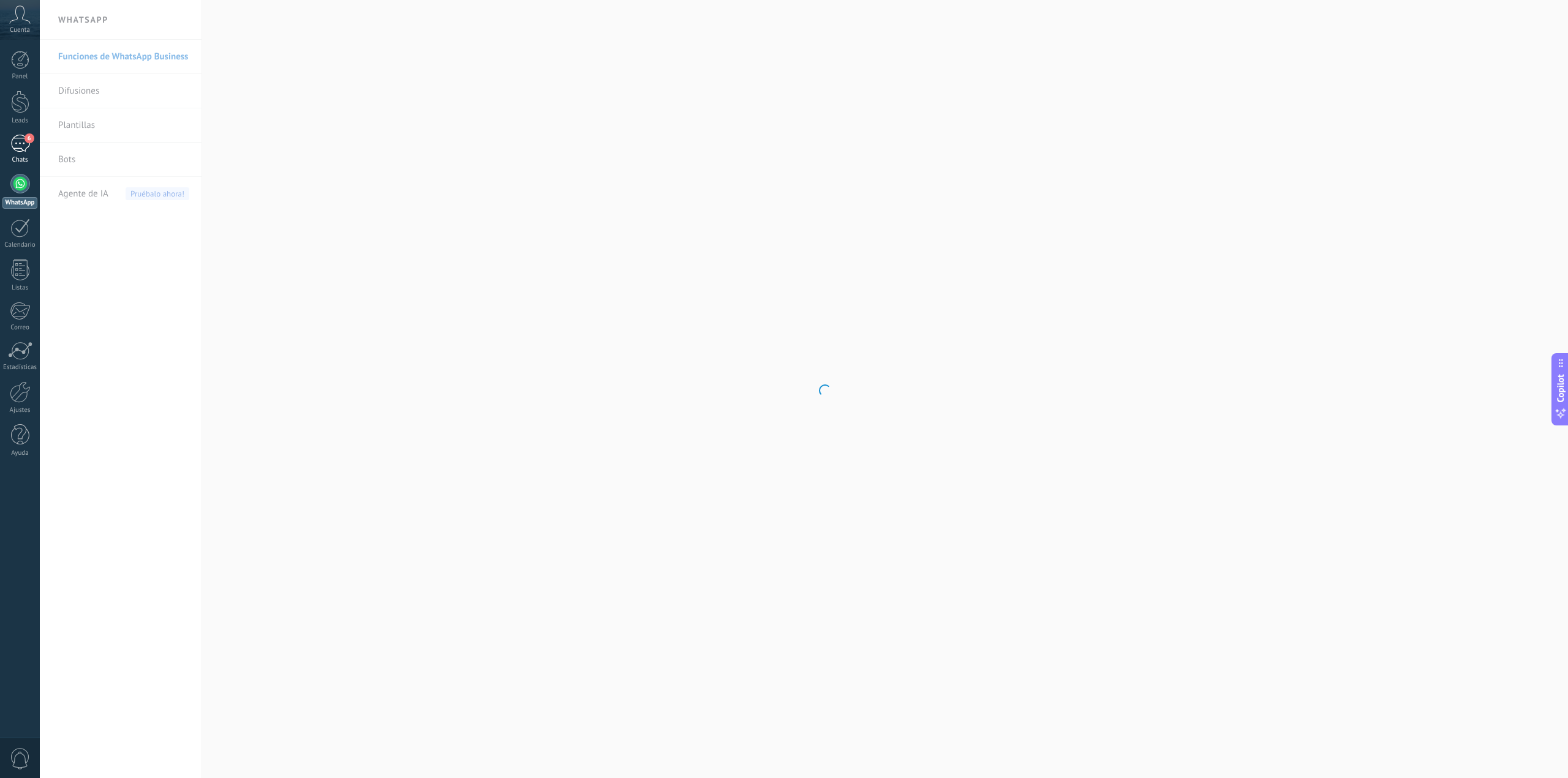
click at [17, 154] on link "6 Chats" at bounding box center [20, 150] width 39 height 30
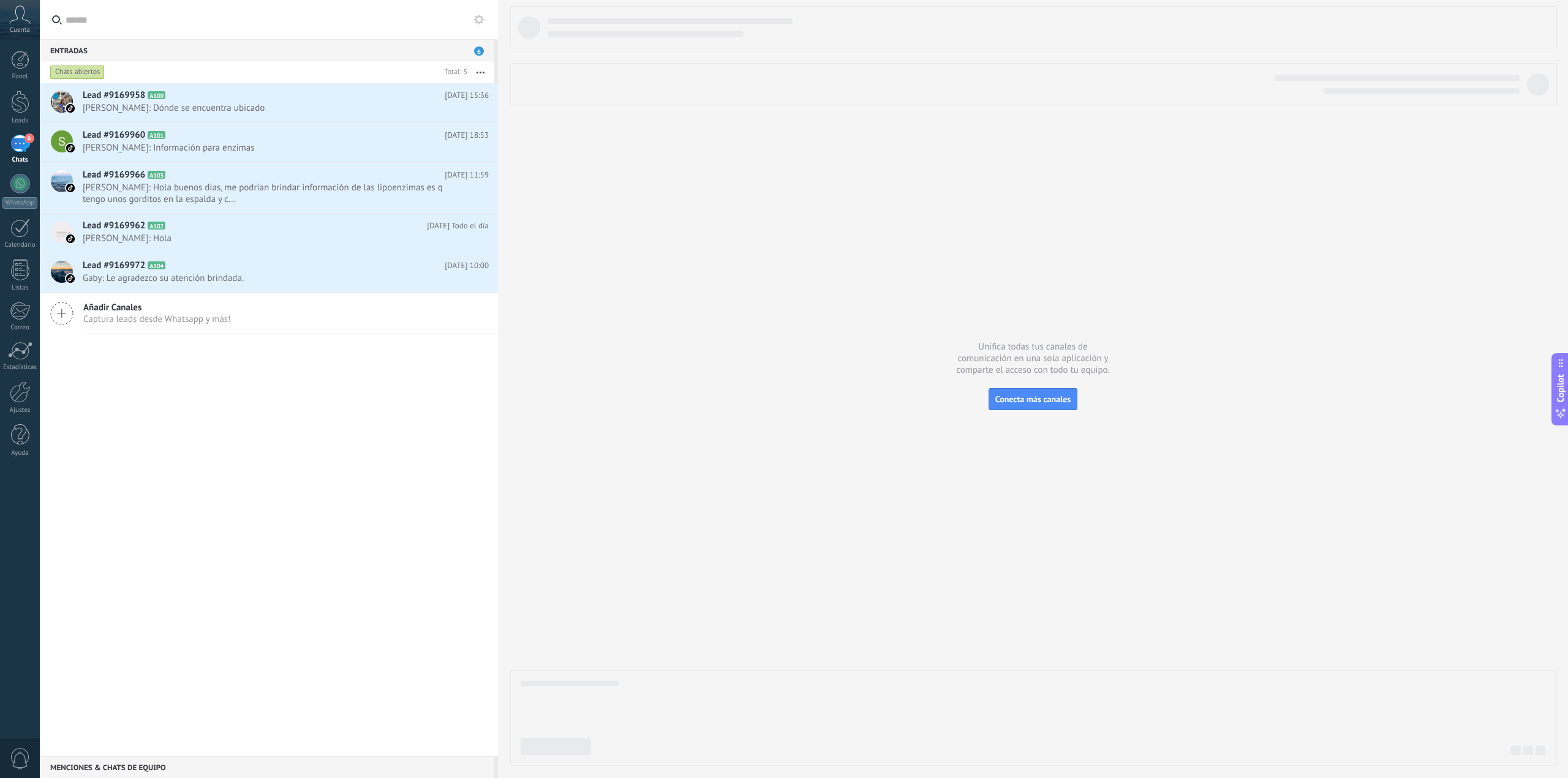
scroll to position [18, 0]
click at [23, 237] on div at bounding box center [21, 228] width 20 height 19
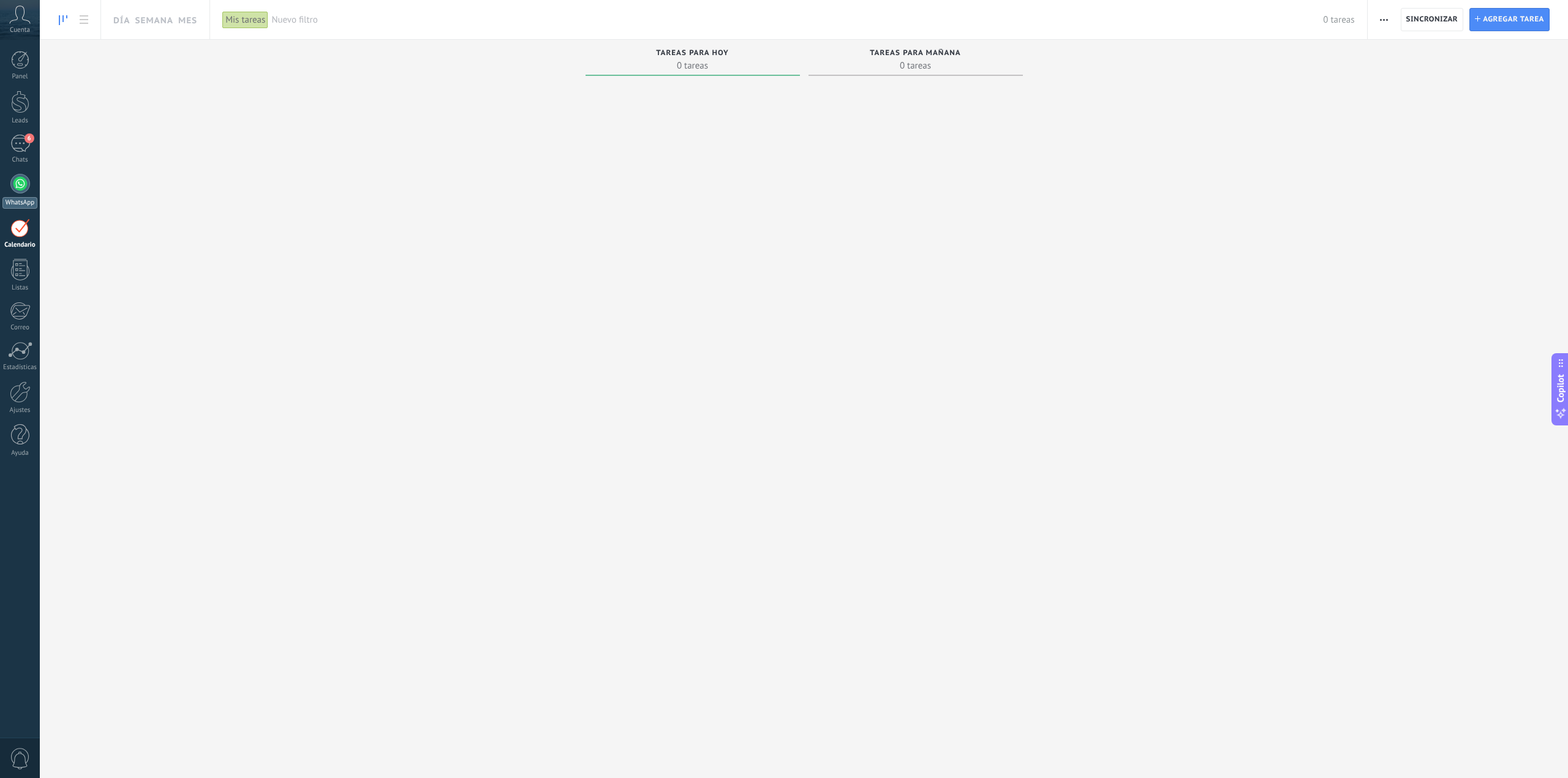
click at [20, 190] on div at bounding box center [21, 184] width 20 height 20
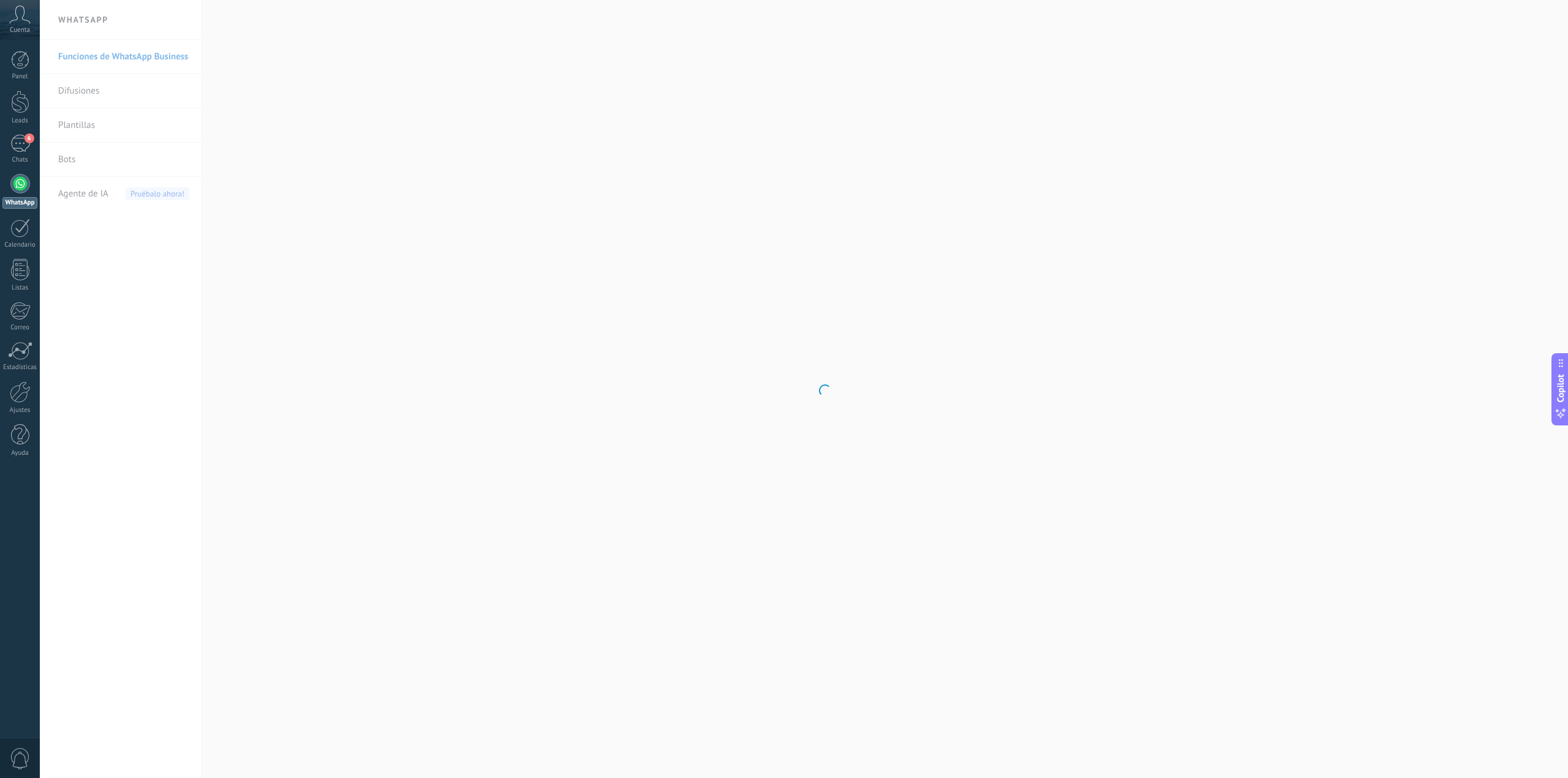
drag, startPoint x: 125, startPoint y: 50, endPoint x: 124, endPoint y: 58, distance: 8.1
click at [125, 52] on body ".abccls-1,.abccls-2{fill-rule:evenodd}.abccls-2{fill:#fff} .abfcls-1{fill:none}…" at bounding box center [784, 389] width 1568 height 778
click at [124, 58] on link "Funciones de WhatsApp Business" at bounding box center [124, 57] width 131 height 35
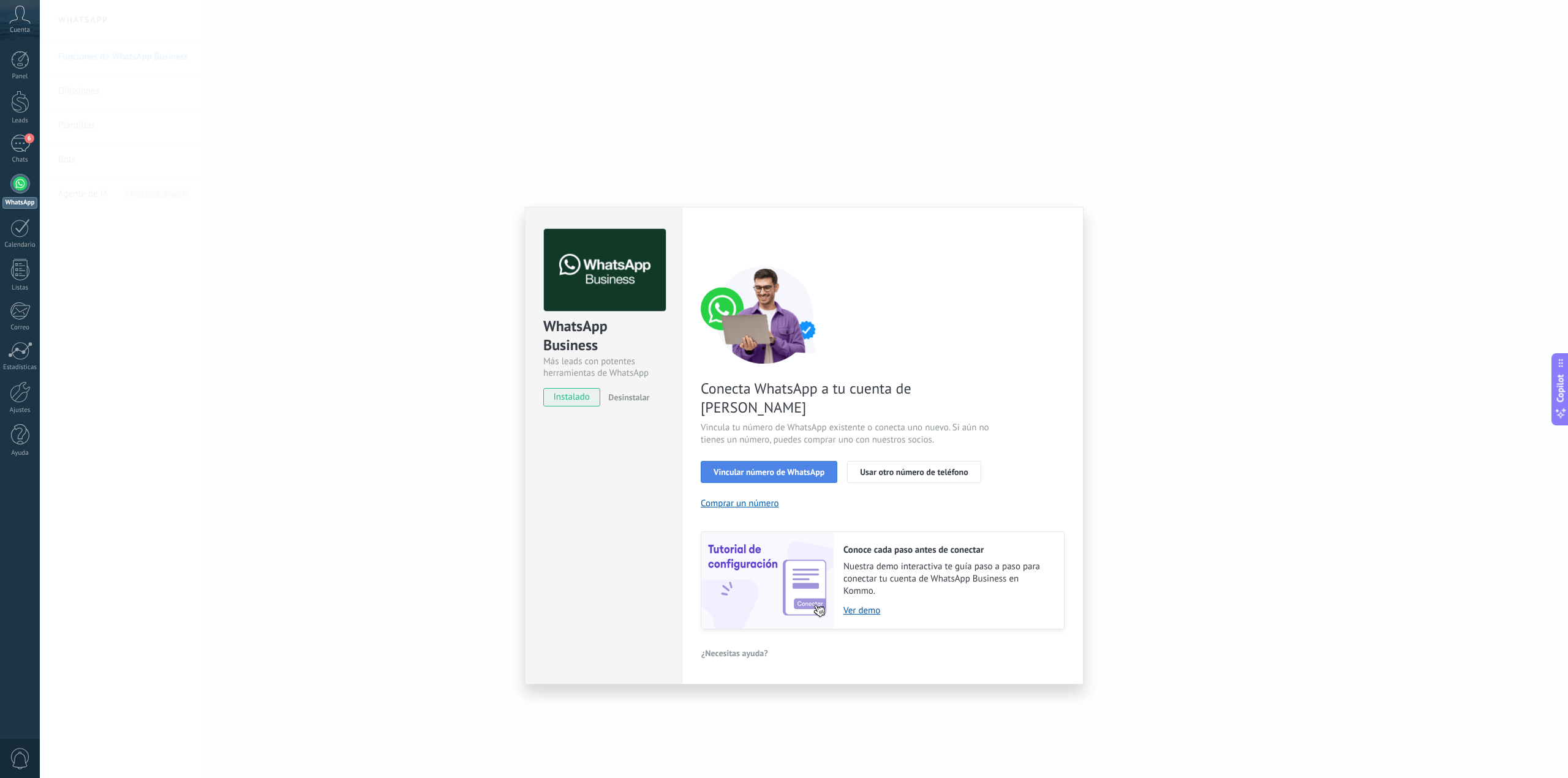
click at [812, 467] on span "Vincular número de WhatsApp" at bounding box center [768, 472] width 111 height 8
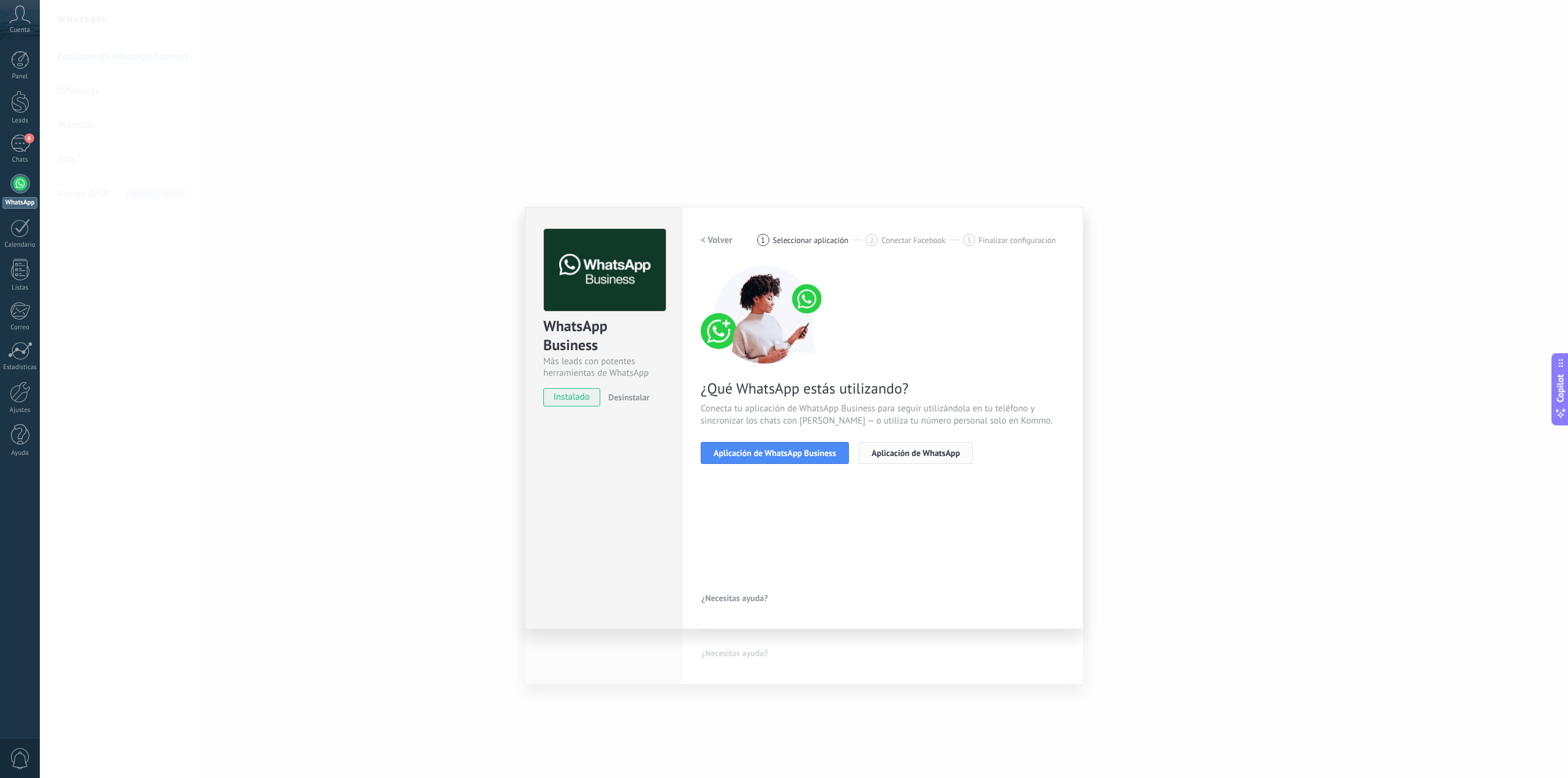
click at [915, 451] on span "Aplicación de WhatsApp" at bounding box center [915, 453] width 88 height 8
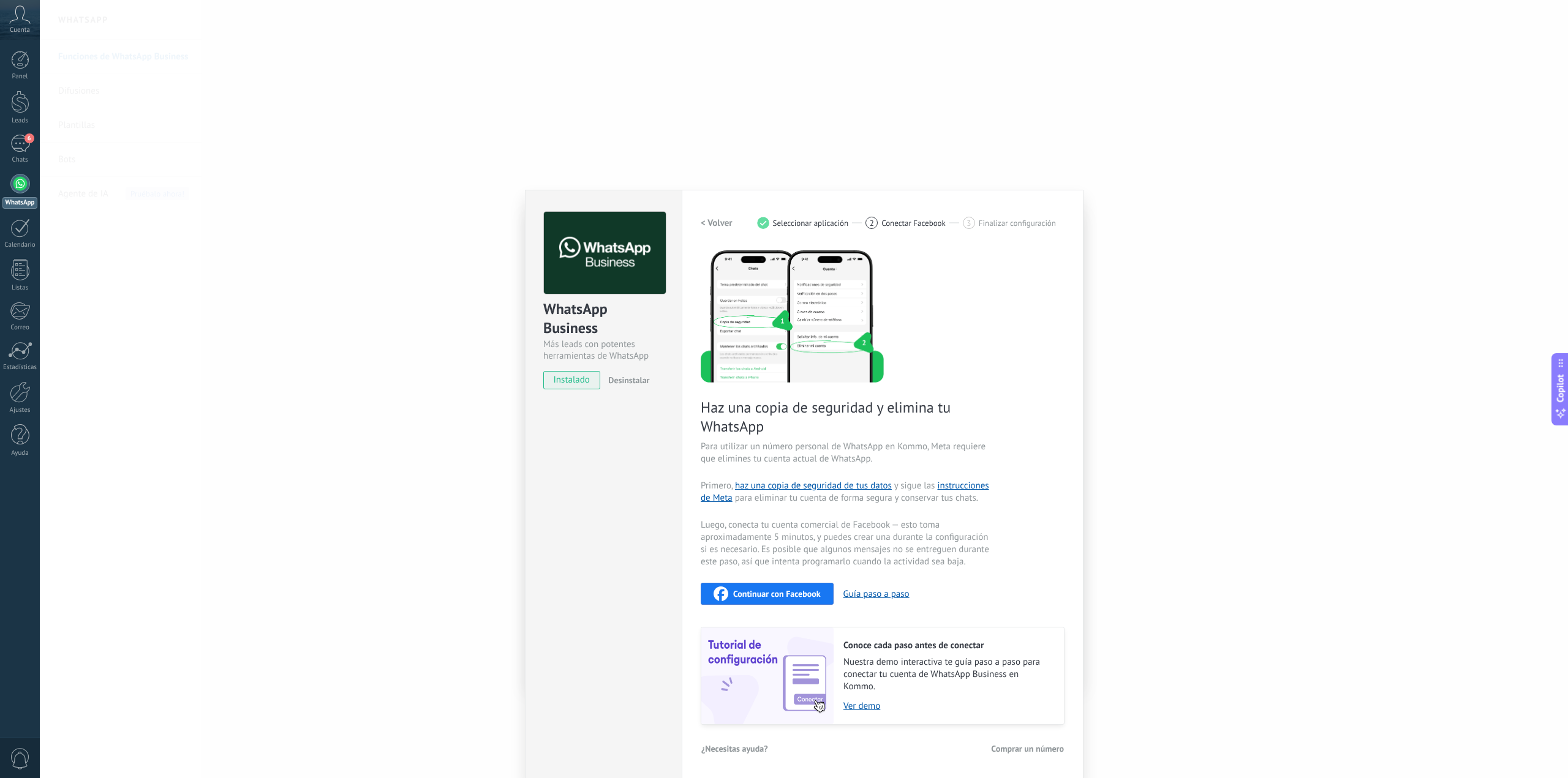
scroll to position [18, 0]
click at [723, 219] on h2 "< Volver" at bounding box center [717, 222] width 32 height 12
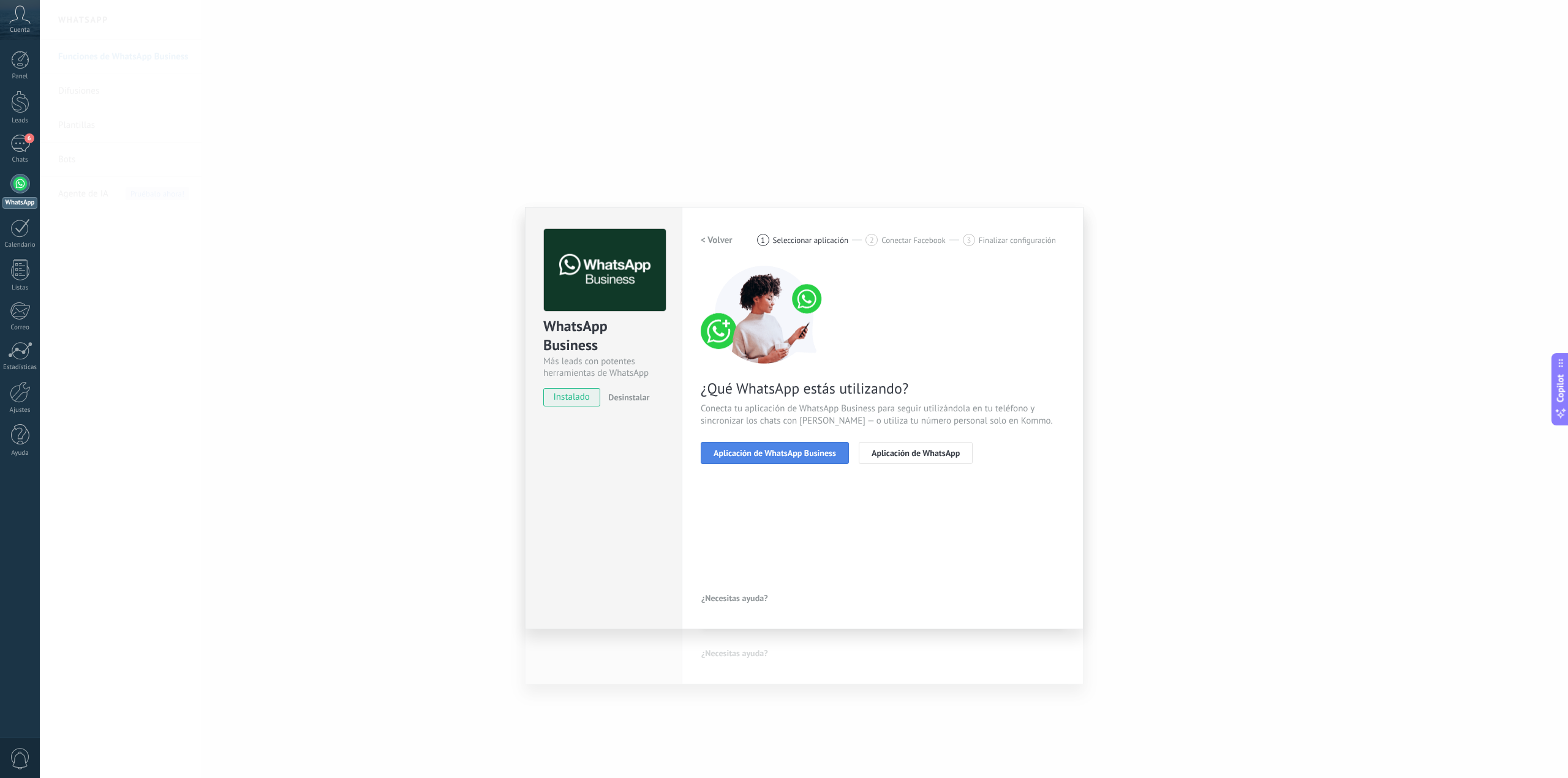
click at [768, 455] on span "Aplicación de WhatsApp Business" at bounding box center [774, 453] width 122 height 8
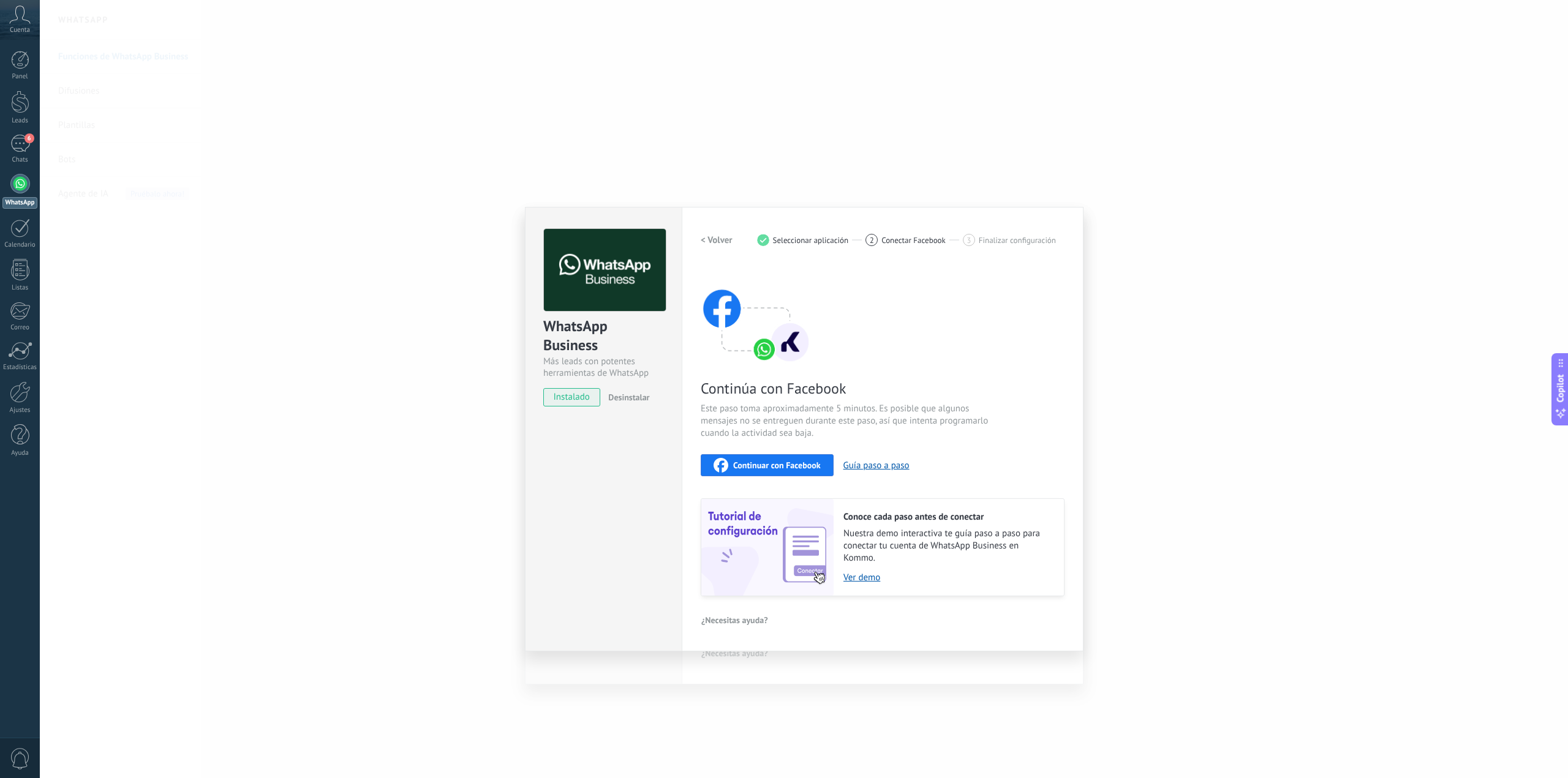
click at [800, 466] on span "Continuar con Facebook" at bounding box center [777, 465] width 88 height 8
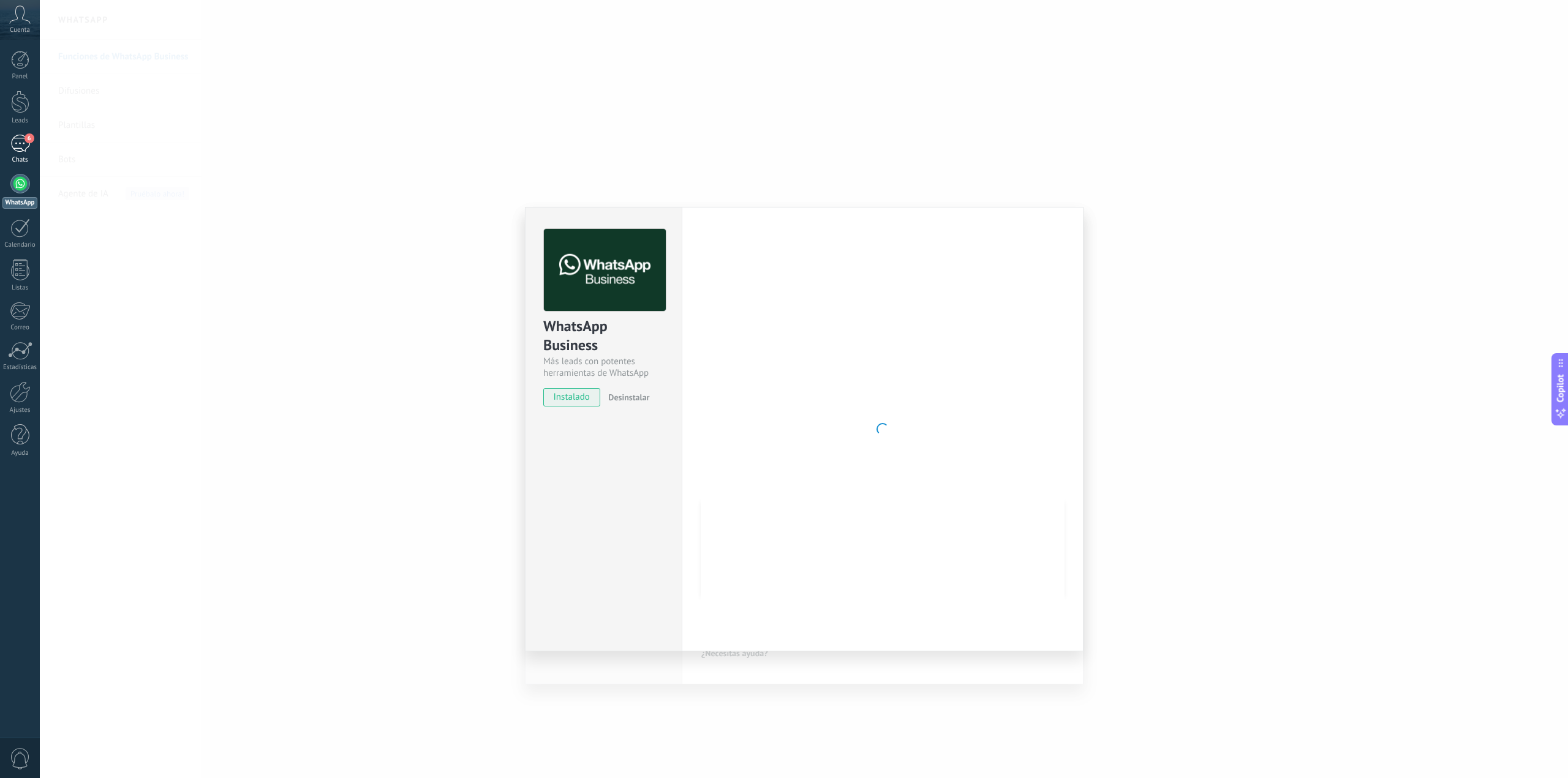
click at [27, 148] on div "6" at bounding box center [21, 144] width 20 height 18
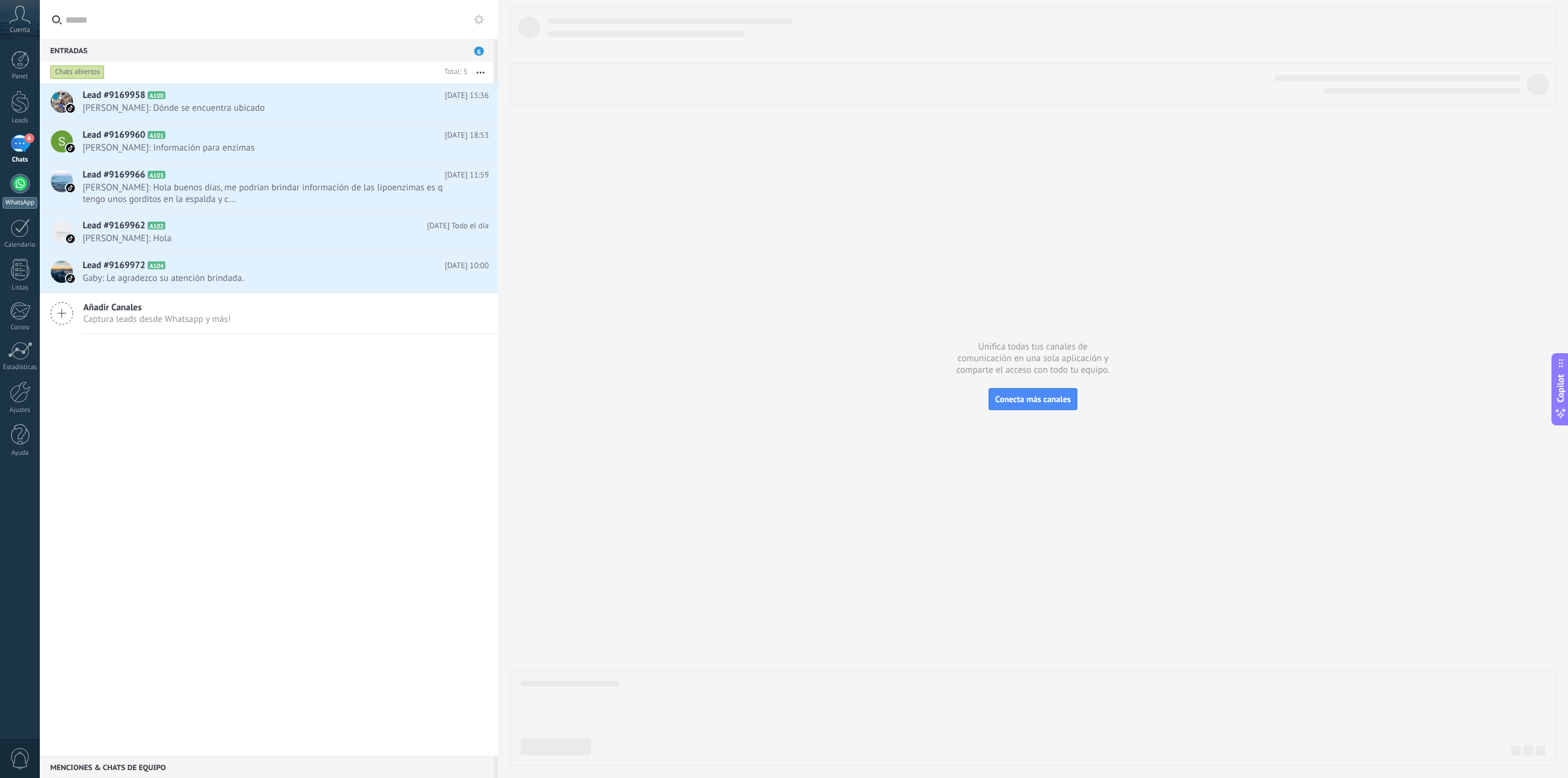
click at [11, 187] on div at bounding box center [21, 184] width 20 height 20
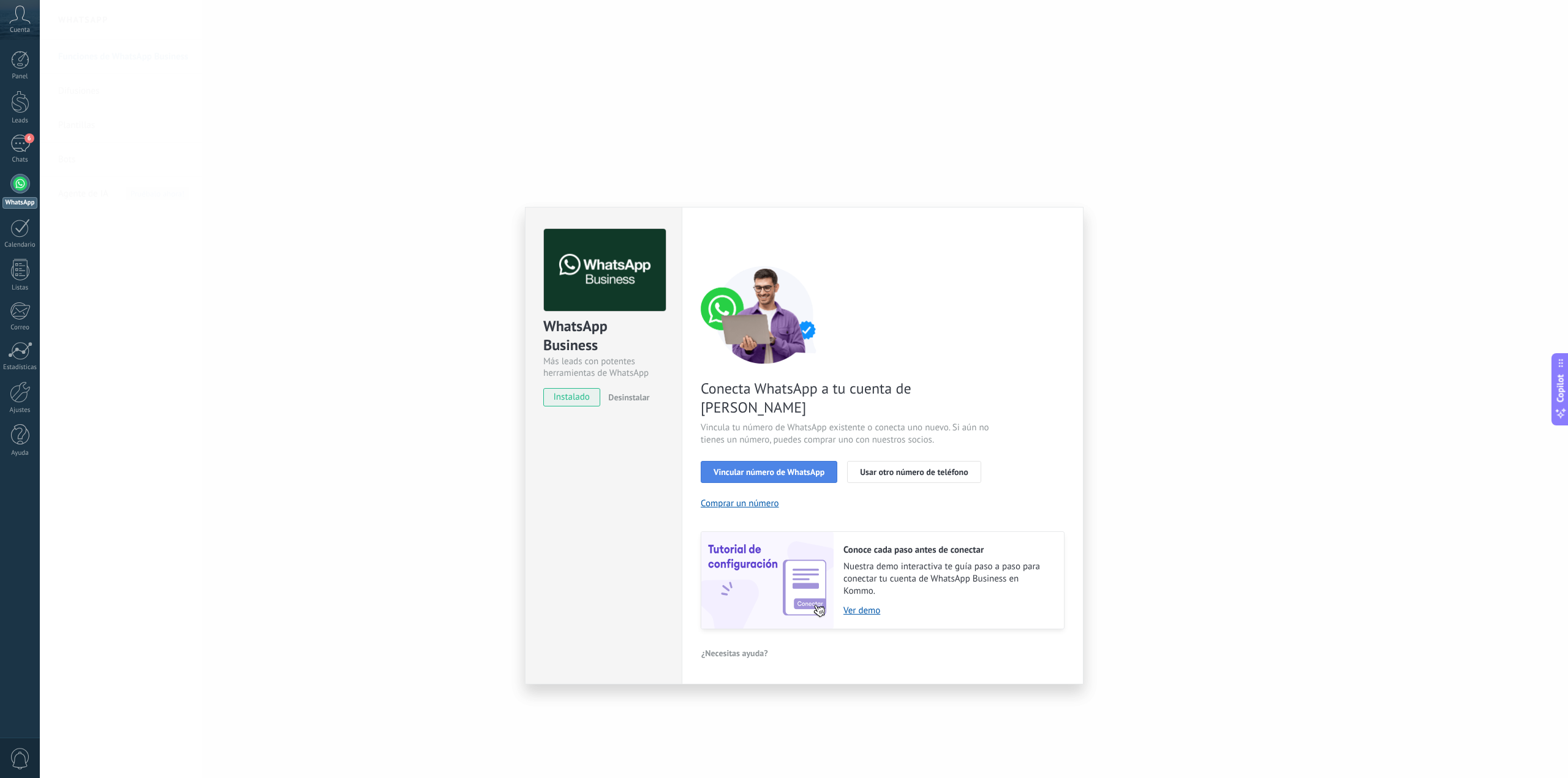
click at [783, 467] on span "Vincular número de WhatsApp" at bounding box center [768, 472] width 111 height 8
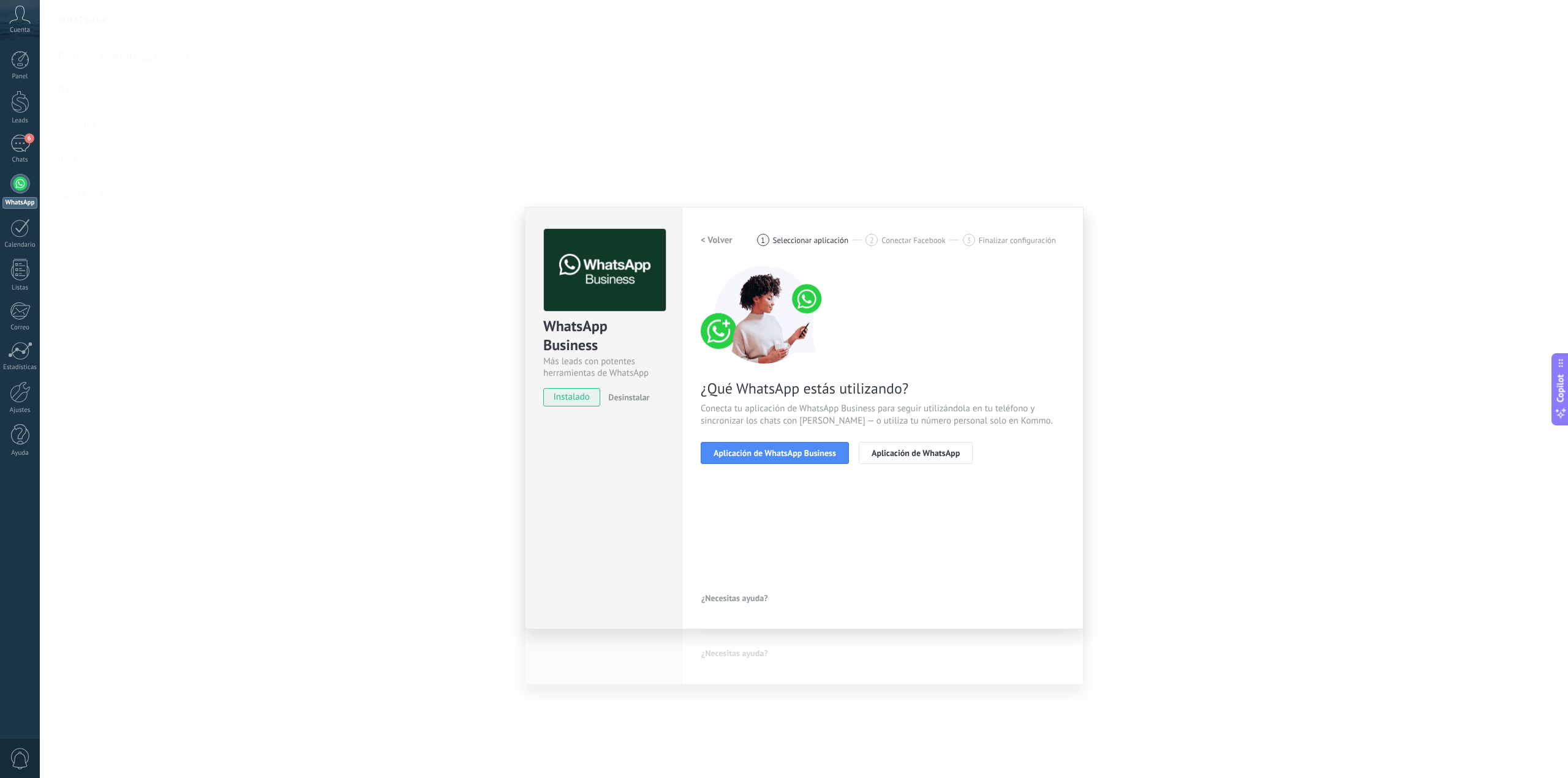
click at [783, 454] on span "Aplicación de WhatsApp Business" at bounding box center [774, 453] width 122 height 8
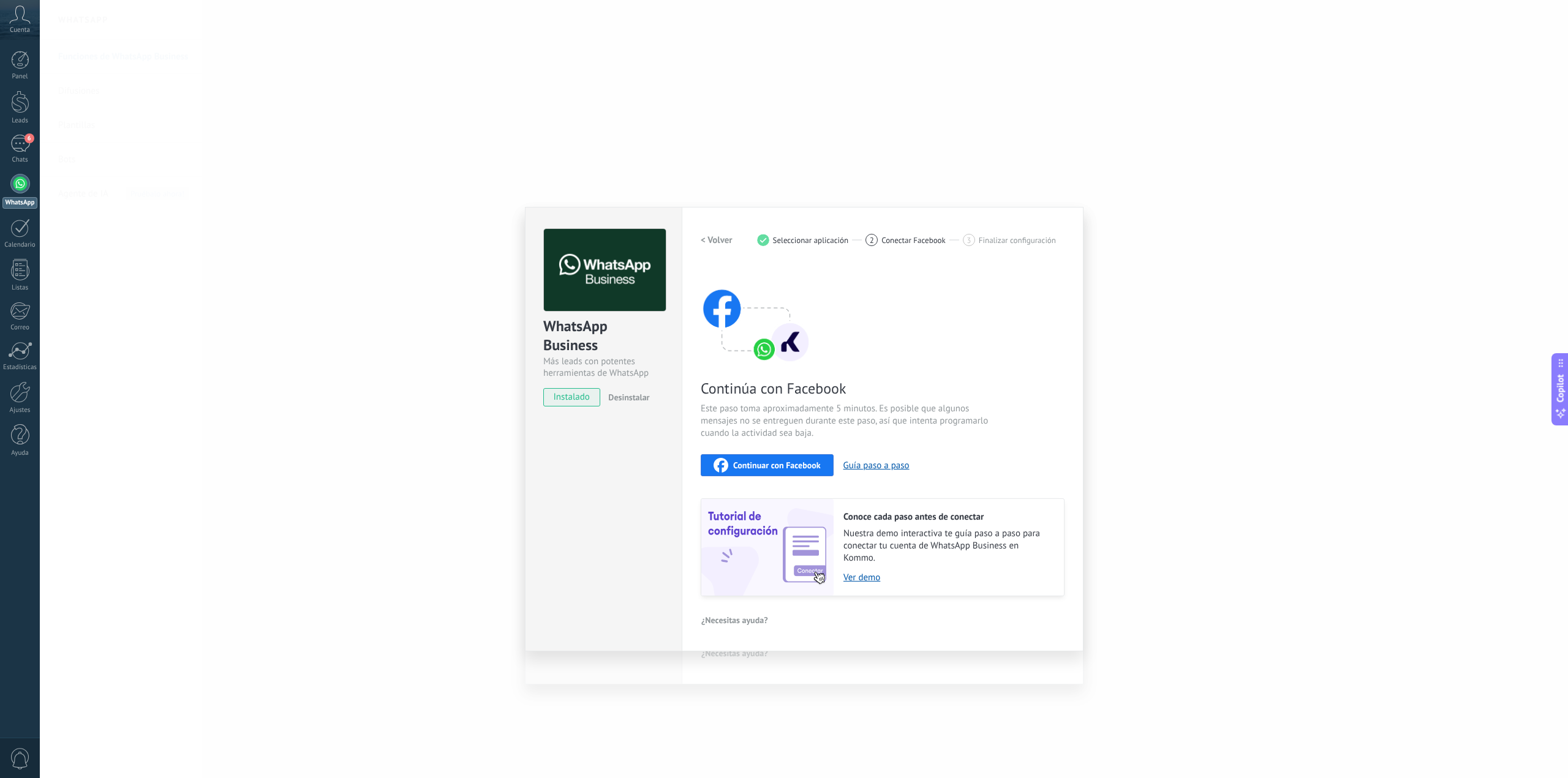
click at [787, 465] on span "Continuar con Facebook" at bounding box center [777, 465] width 88 height 8
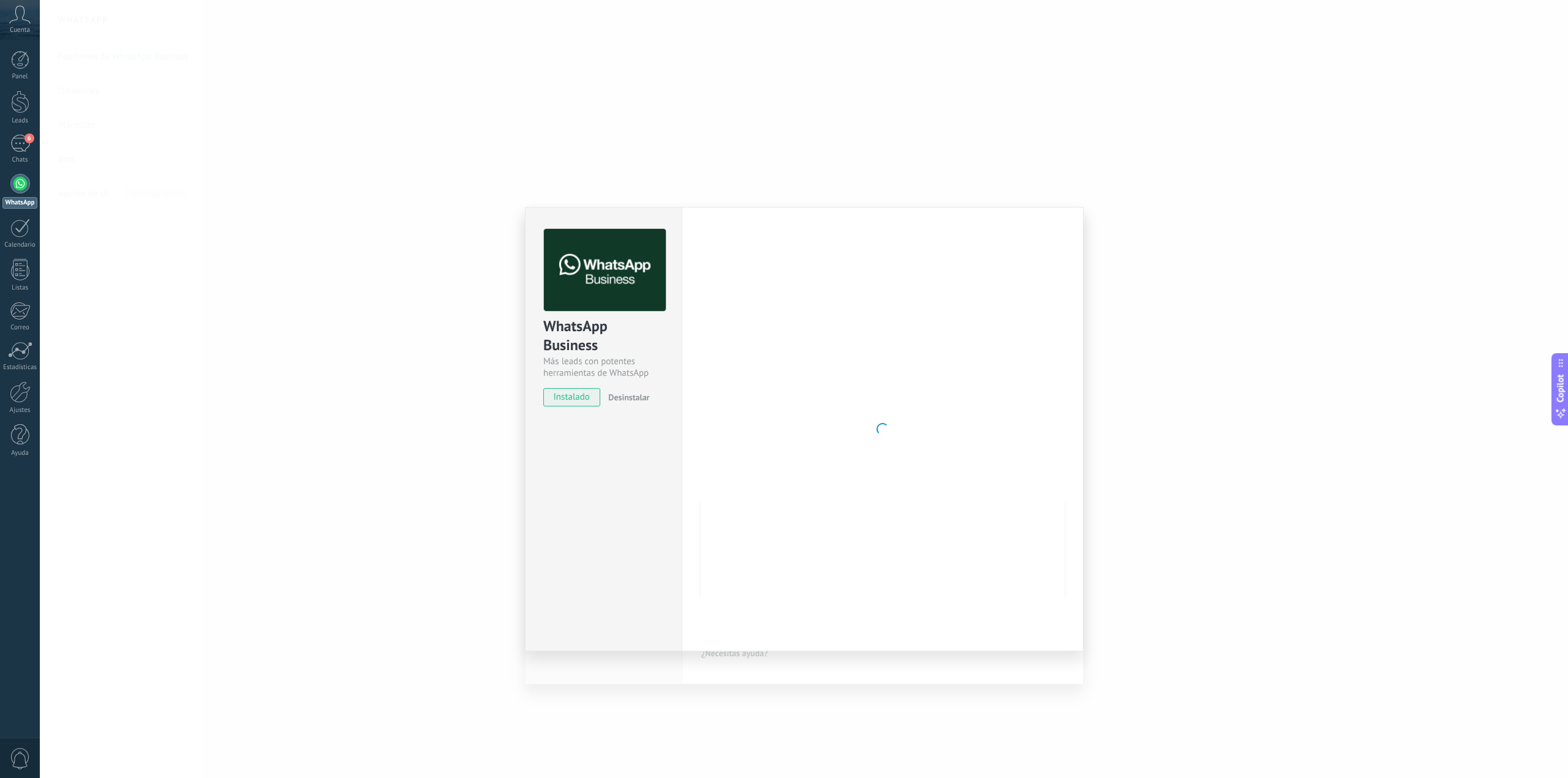
click at [1332, 251] on div "WhatsApp Business Más leads con potentes herramientas de WhatsApp instalado Des…" at bounding box center [804, 389] width 1529 height 778
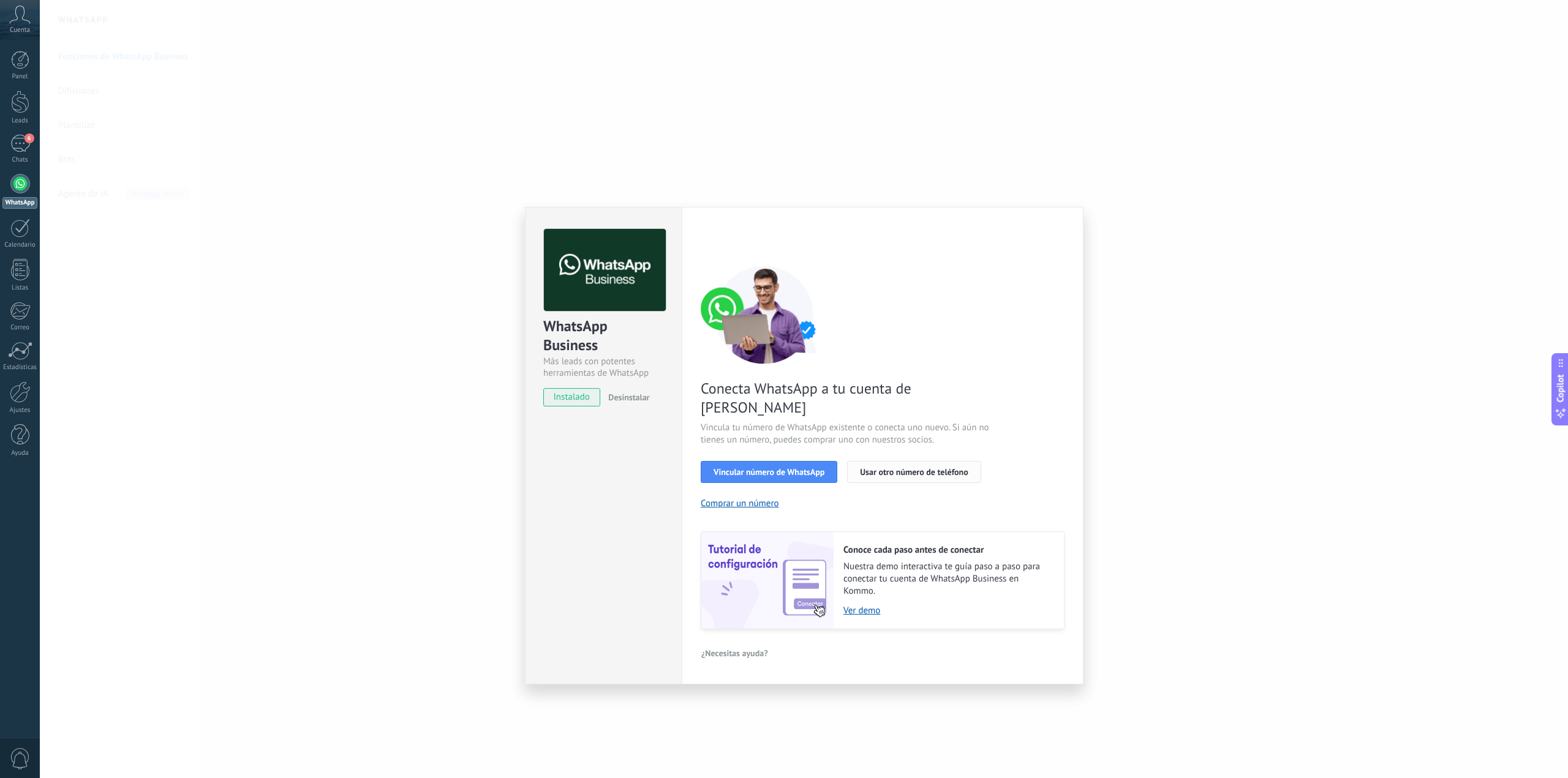
click at [893, 467] on span "Usar otro número de teléfono" at bounding box center [913, 472] width 108 height 8
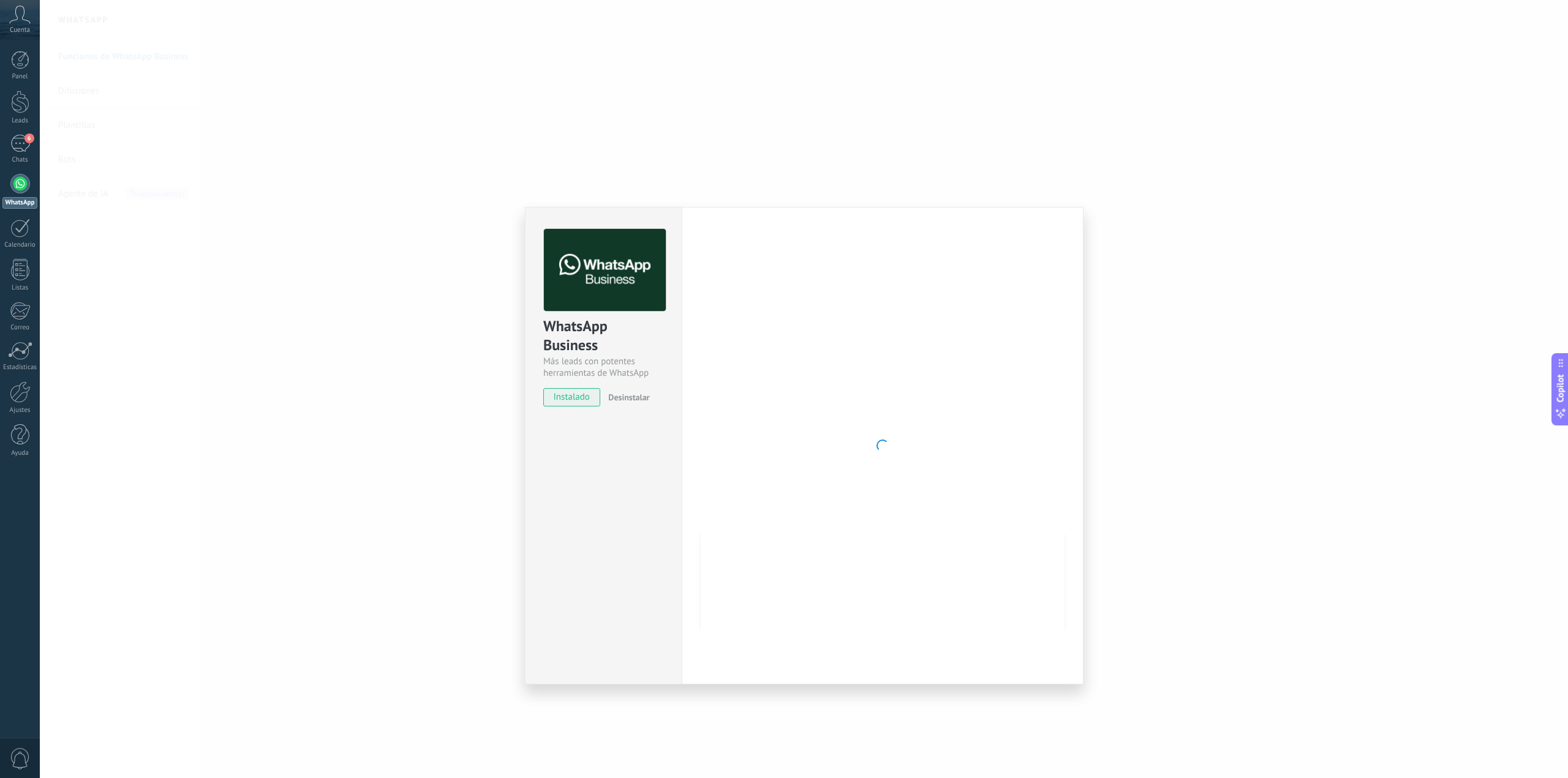
click at [1160, 314] on div "WhatsApp Business Más leads con potentes herramientas de WhatsApp instalado Des…" at bounding box center [804, 389] width 1529 height 778
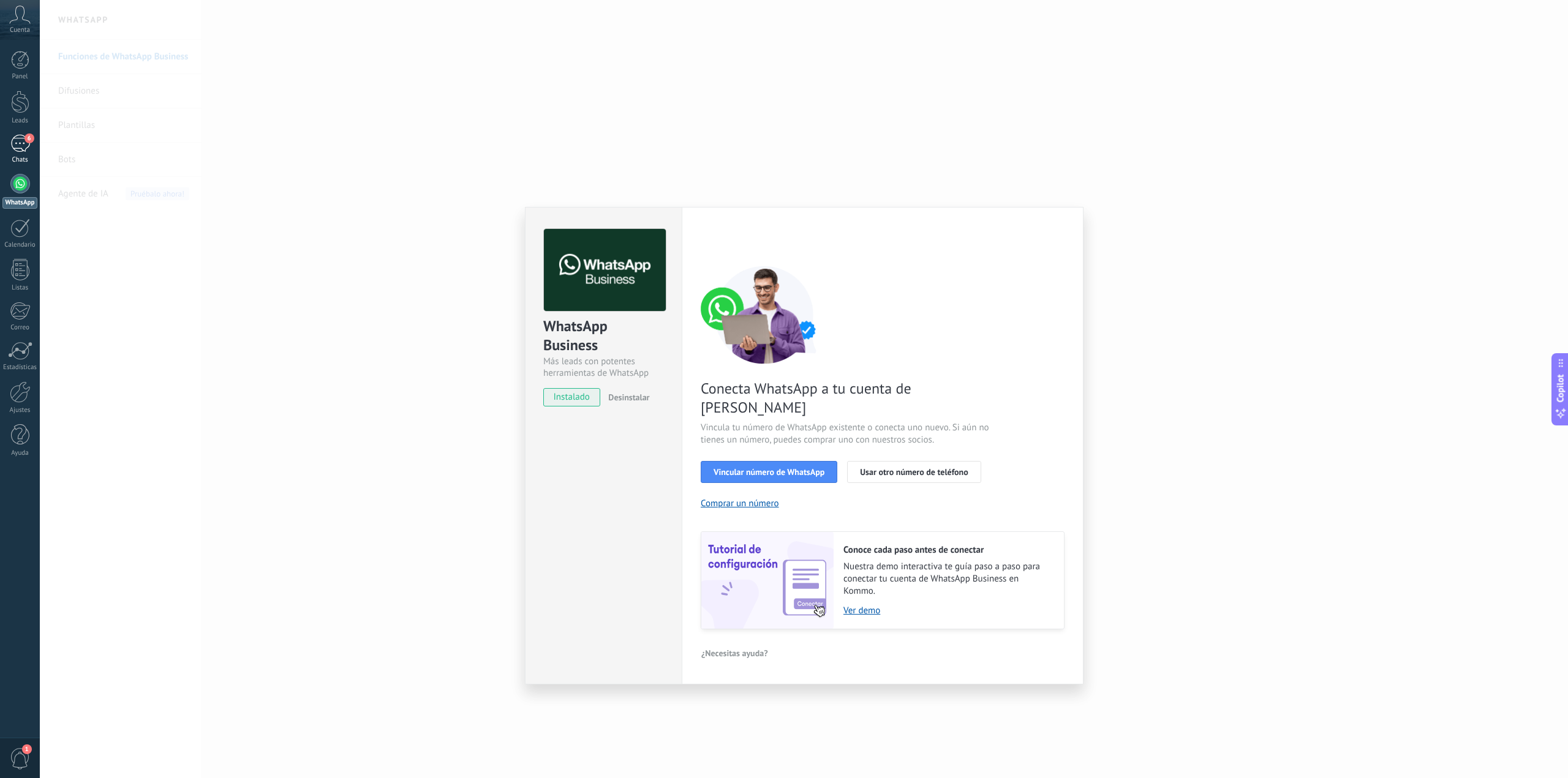
click at [25, 144] on div "6" at bounding box center [21, 144] width 20 height 18
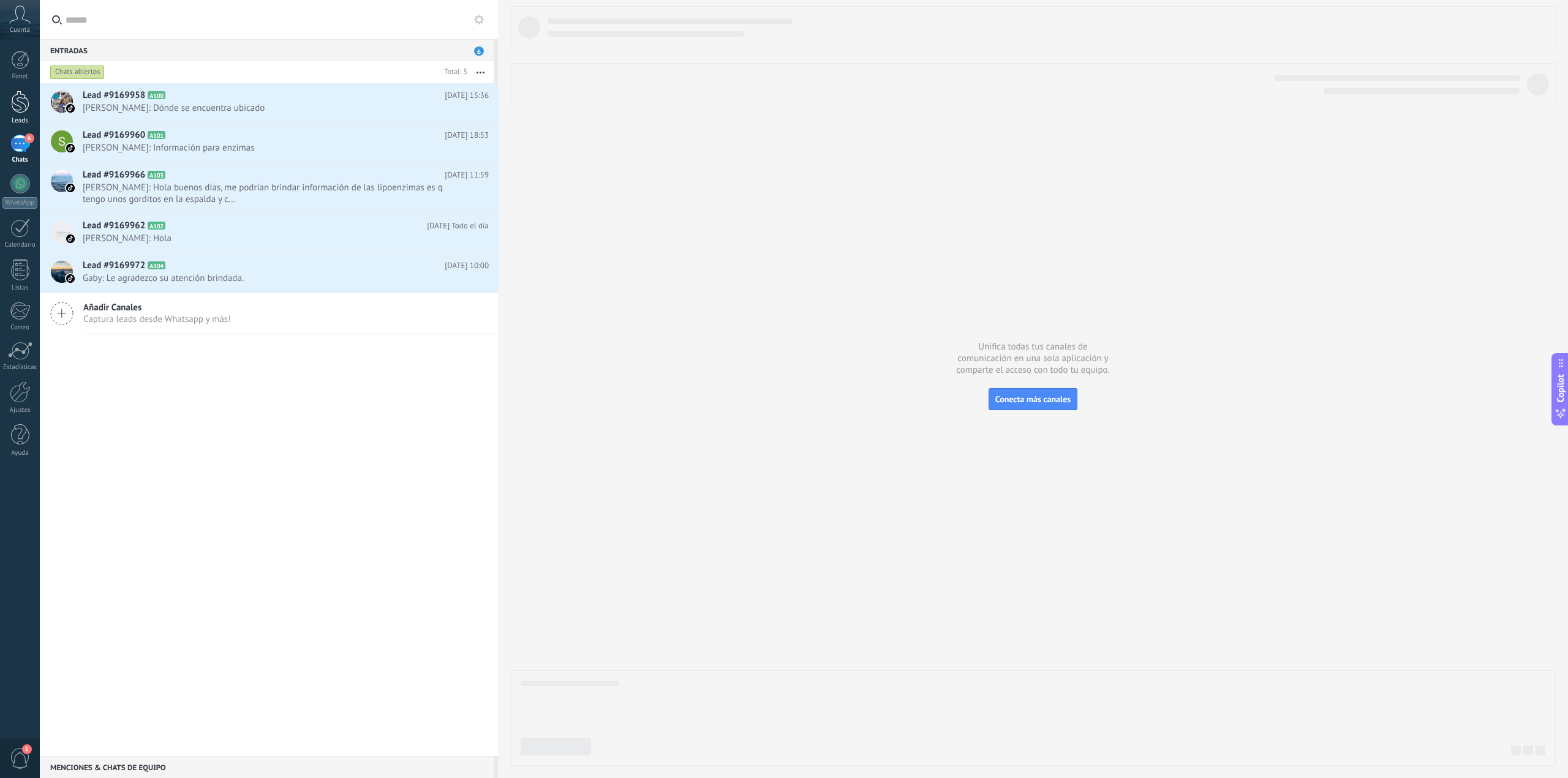
click at [22, 106] on div at bounding box center [20, 102] width 18 height 23
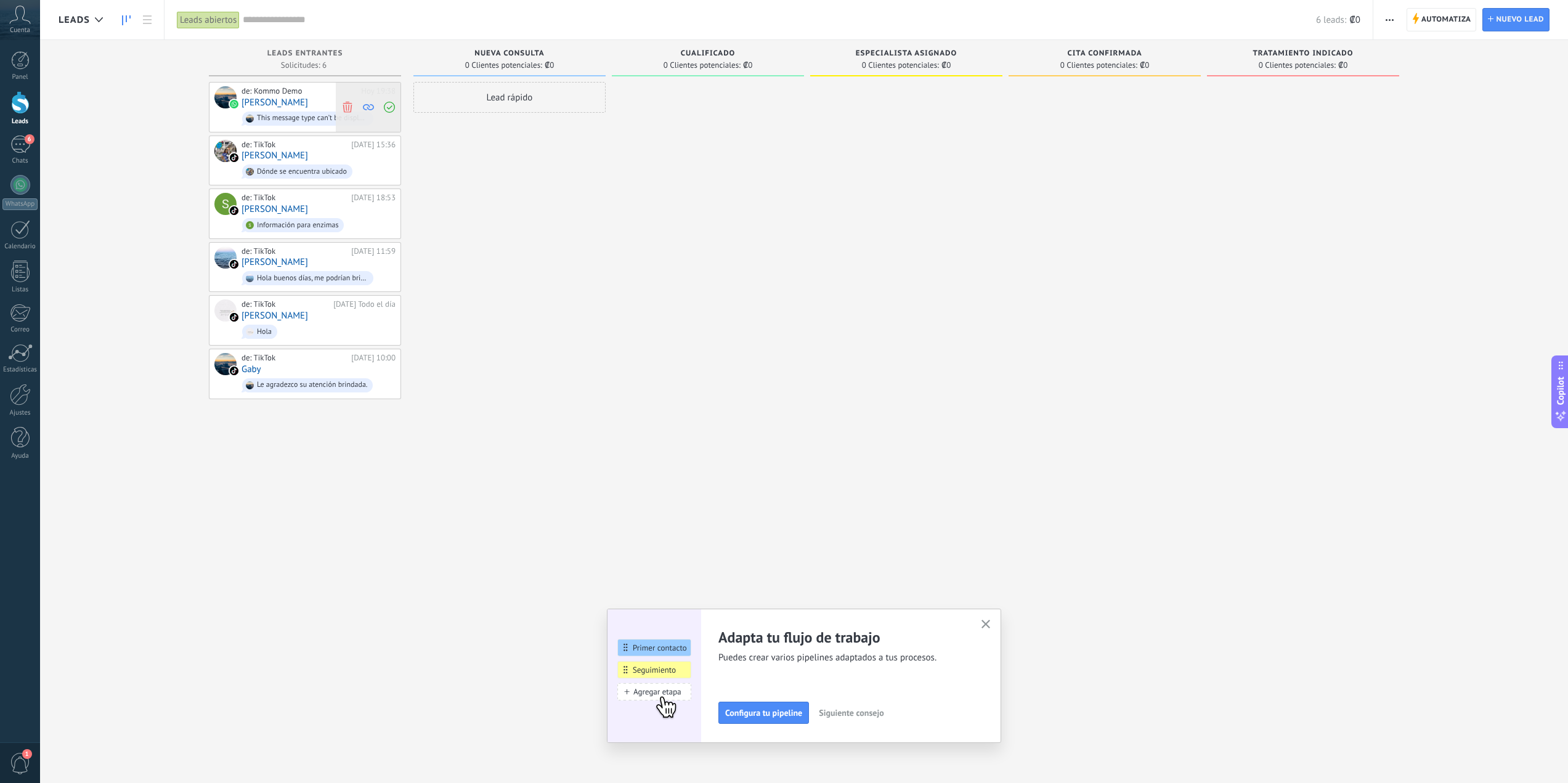
click at [347, 105] on icon at bounding box center [347, 106] width 11 height 11
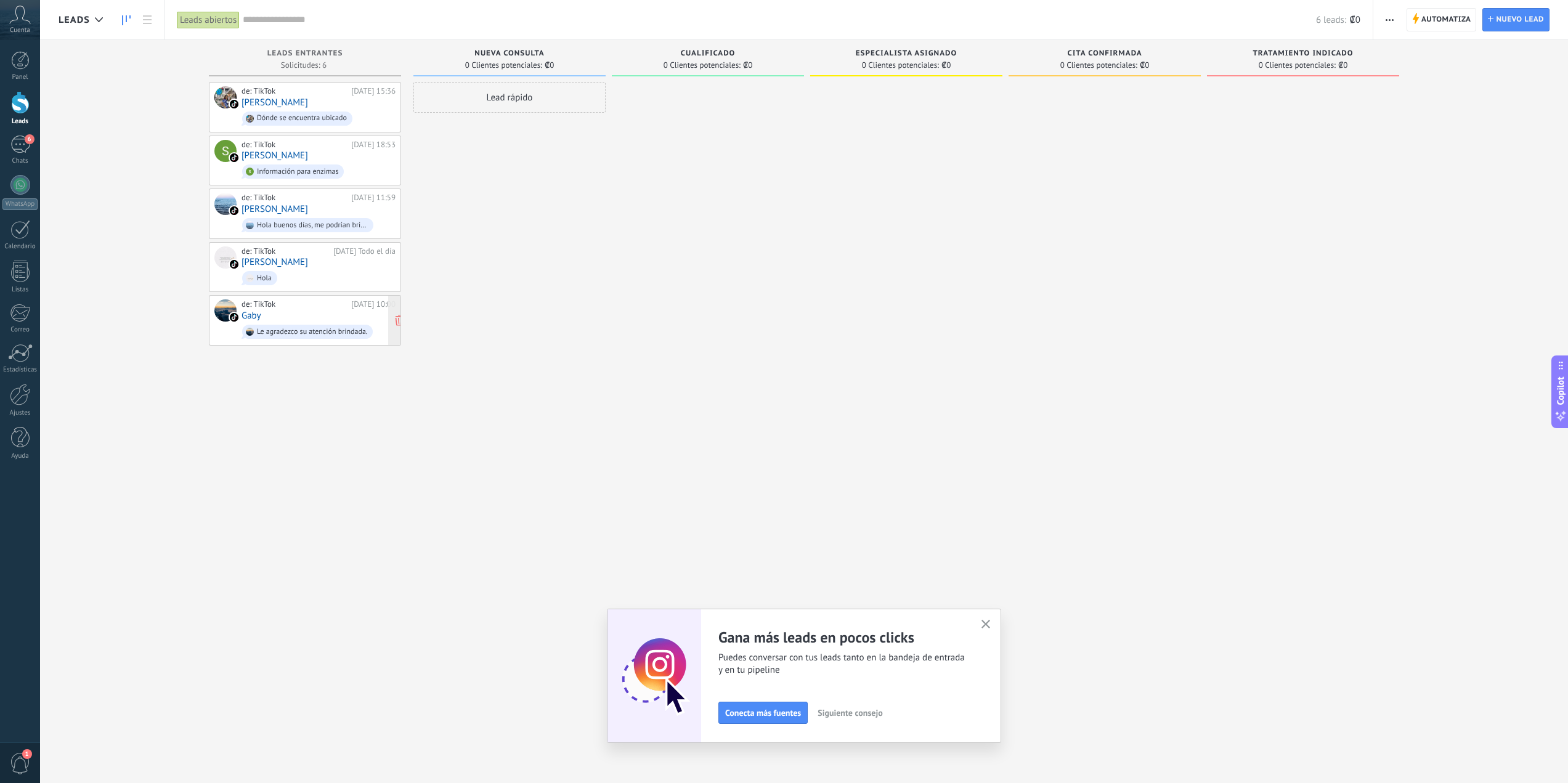
click at [259, 313] on link "Gaby" at bounding box center [251, 316] width 20 height 11
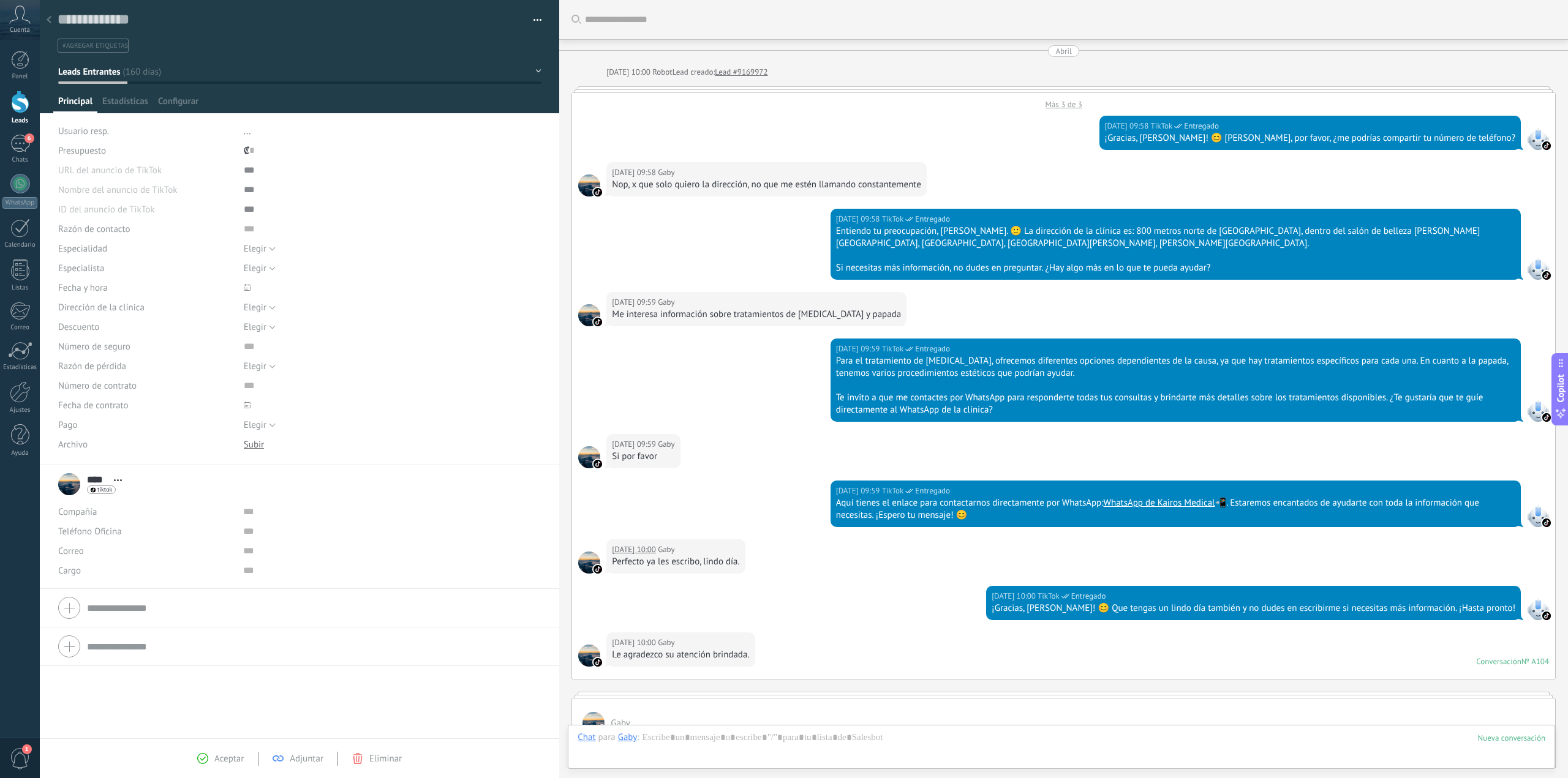
scroll to position [276, 0]
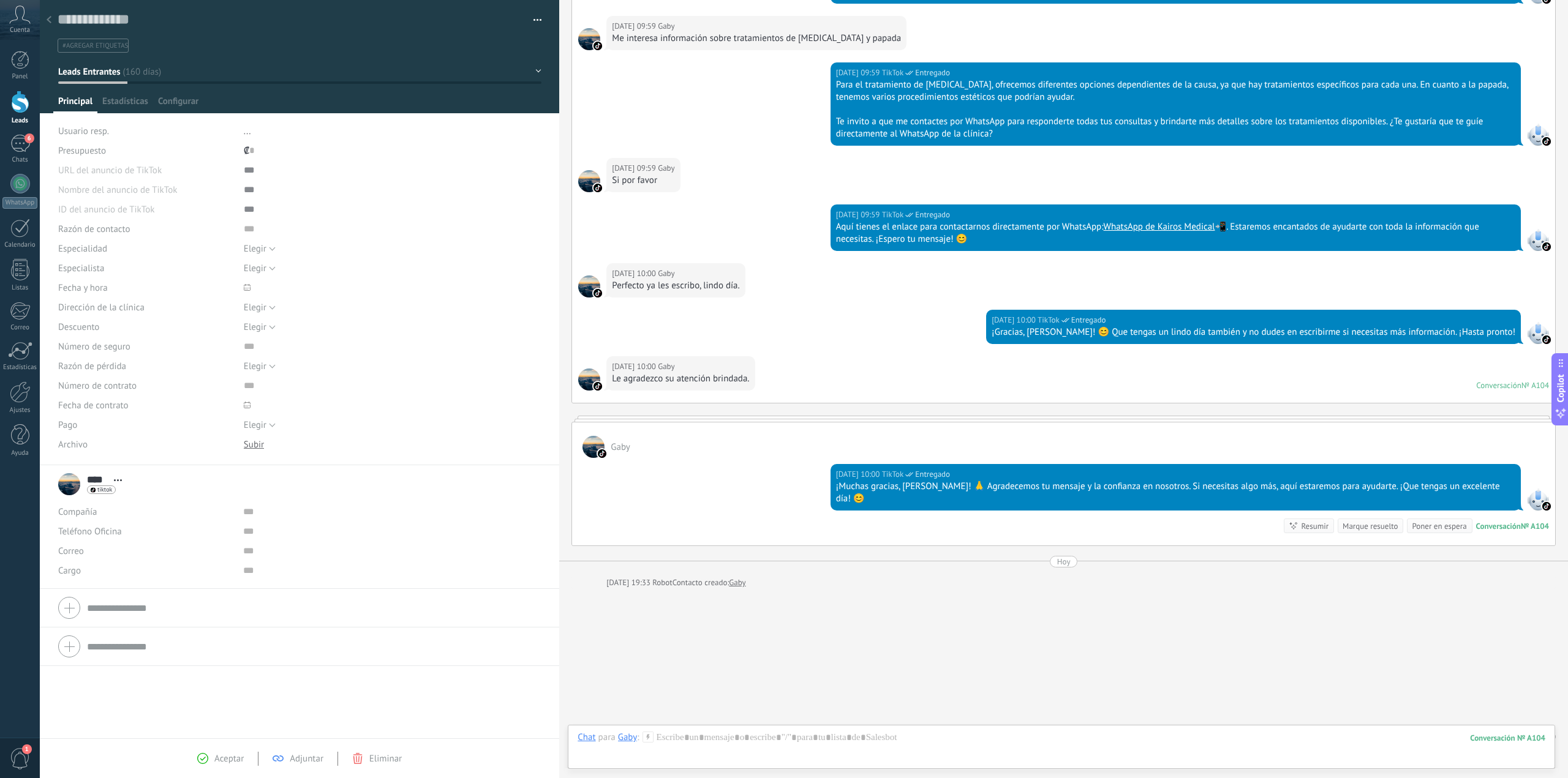
click at [675, 268] on span "Gaby" at bounding box center [666, 274] width 16 height 12
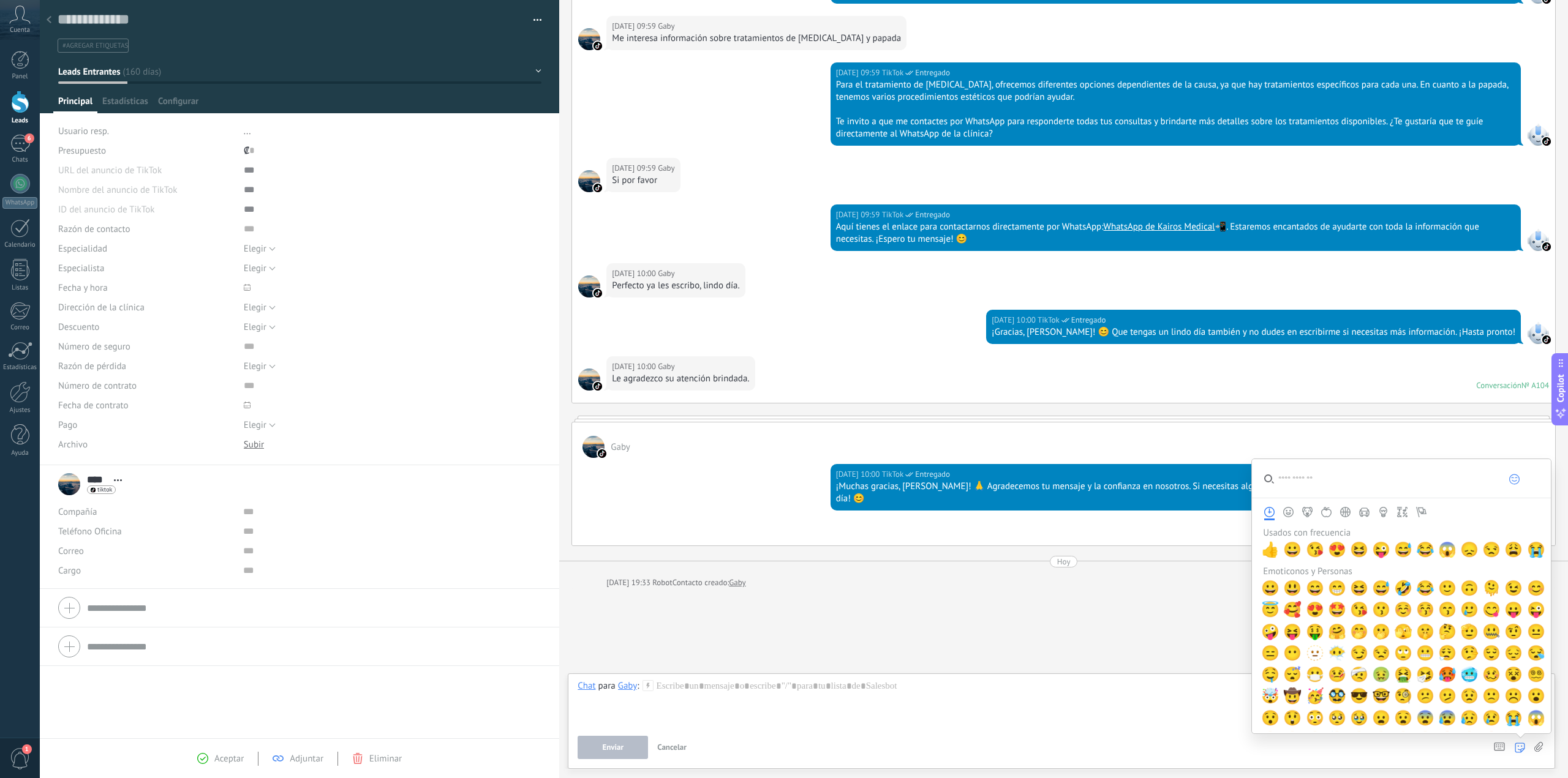
click at [1519, 750] on icon at bounding box center [1520, 748] width 11 height 11
click at [1023, 580] on div "Buscar Carga más Abril 01/04/2025 10:00 Robot Lead creado: Lead #9169972 Más 3 …" at bounding box center [1063, 263] width 1009 height 1079
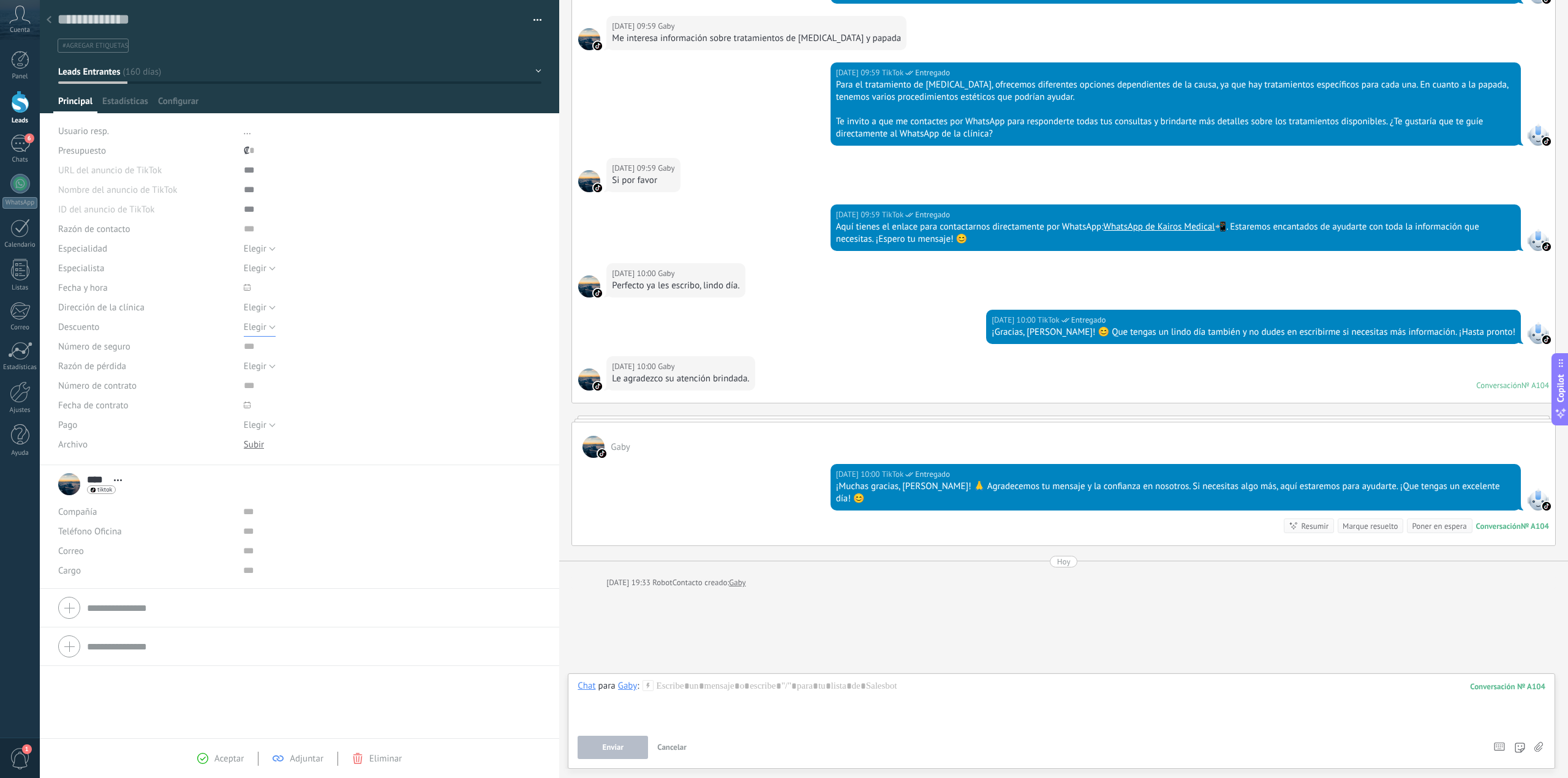
click at [260, 329] on span "Elegir" at bounding box center [256, 327] width 23 height 12
click at [260, 329] on span "Elegir" at bounding box center [380, 327] width 301 height 12
click at [262, 371] on span "Elegir" at bounding box center [256, 366] width 23 height 12
click at [265, 370] on span "Elegir" at bounding box center [380, 366] width 301 height 12
click at [263, 427] on span "Elegir" at bounding box center [256, 426] width 23 height 12
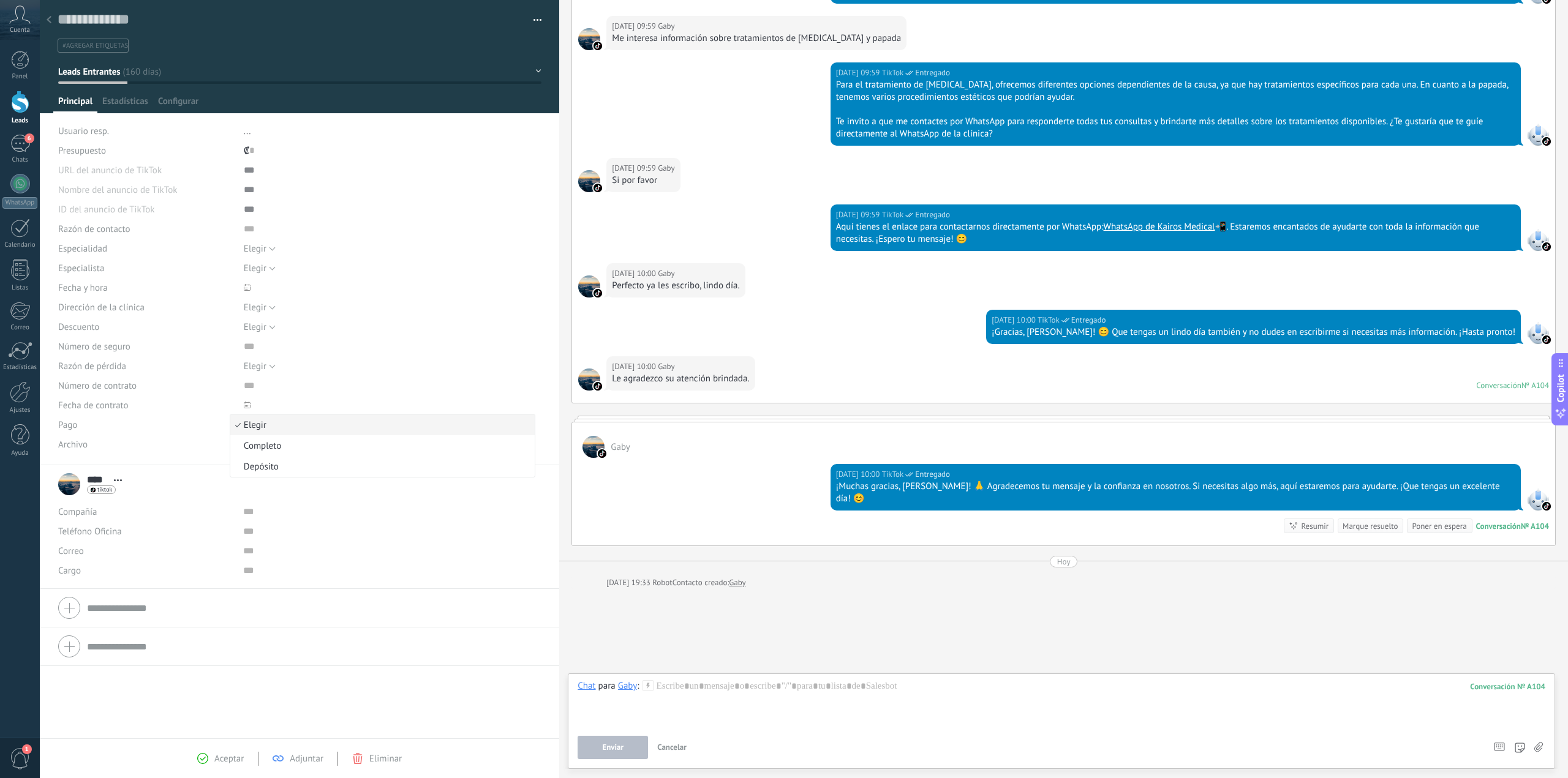
click at [264, 426] on span "Elegir" at bounding box center [380, 426] width 301 height 12
click at [13, 148] on div "6" at bounding box center [21, 144] width 20 height 18
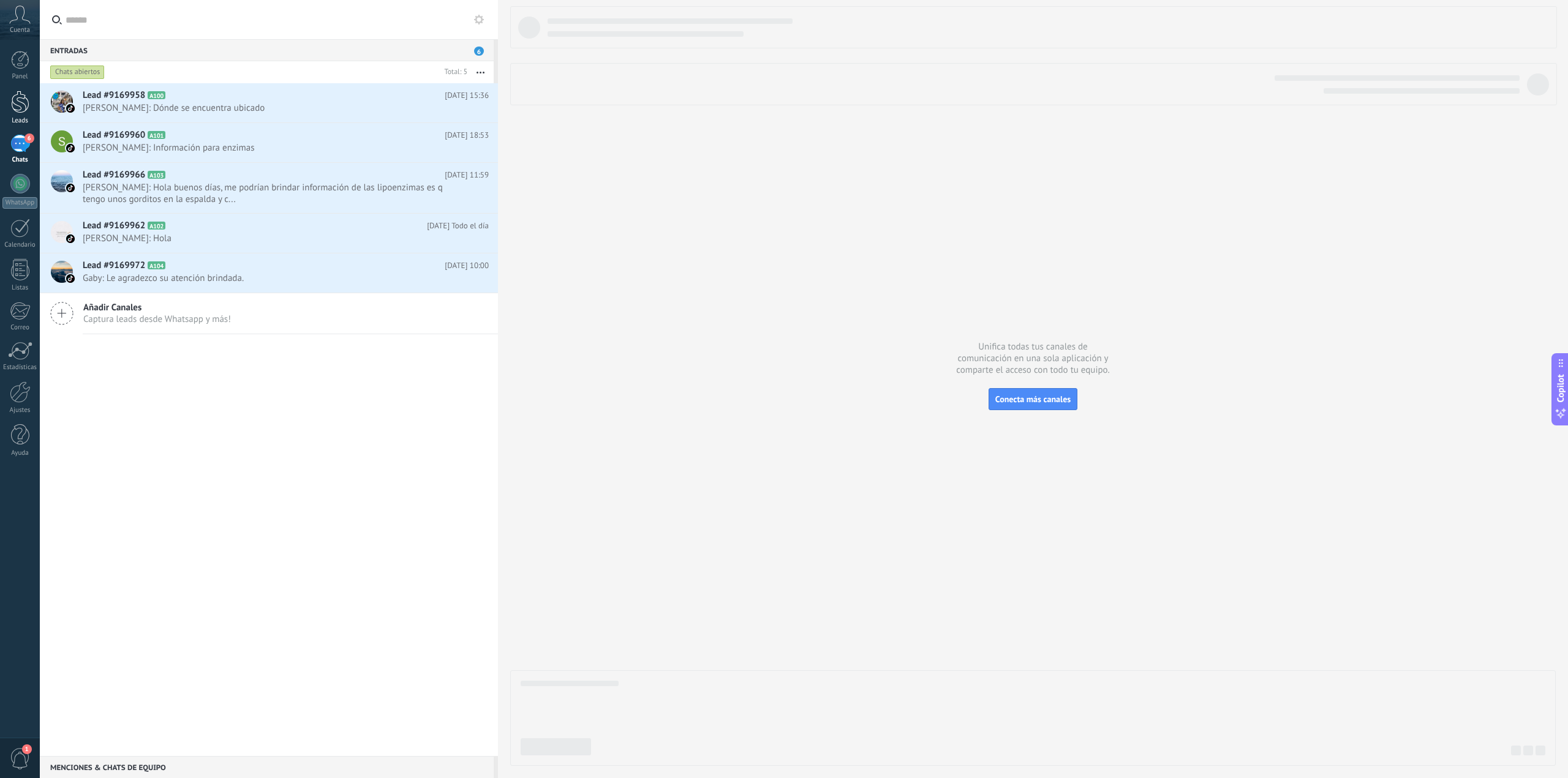
click at [18, 110] on div at bounding box center [20, 102] width 18 height 23
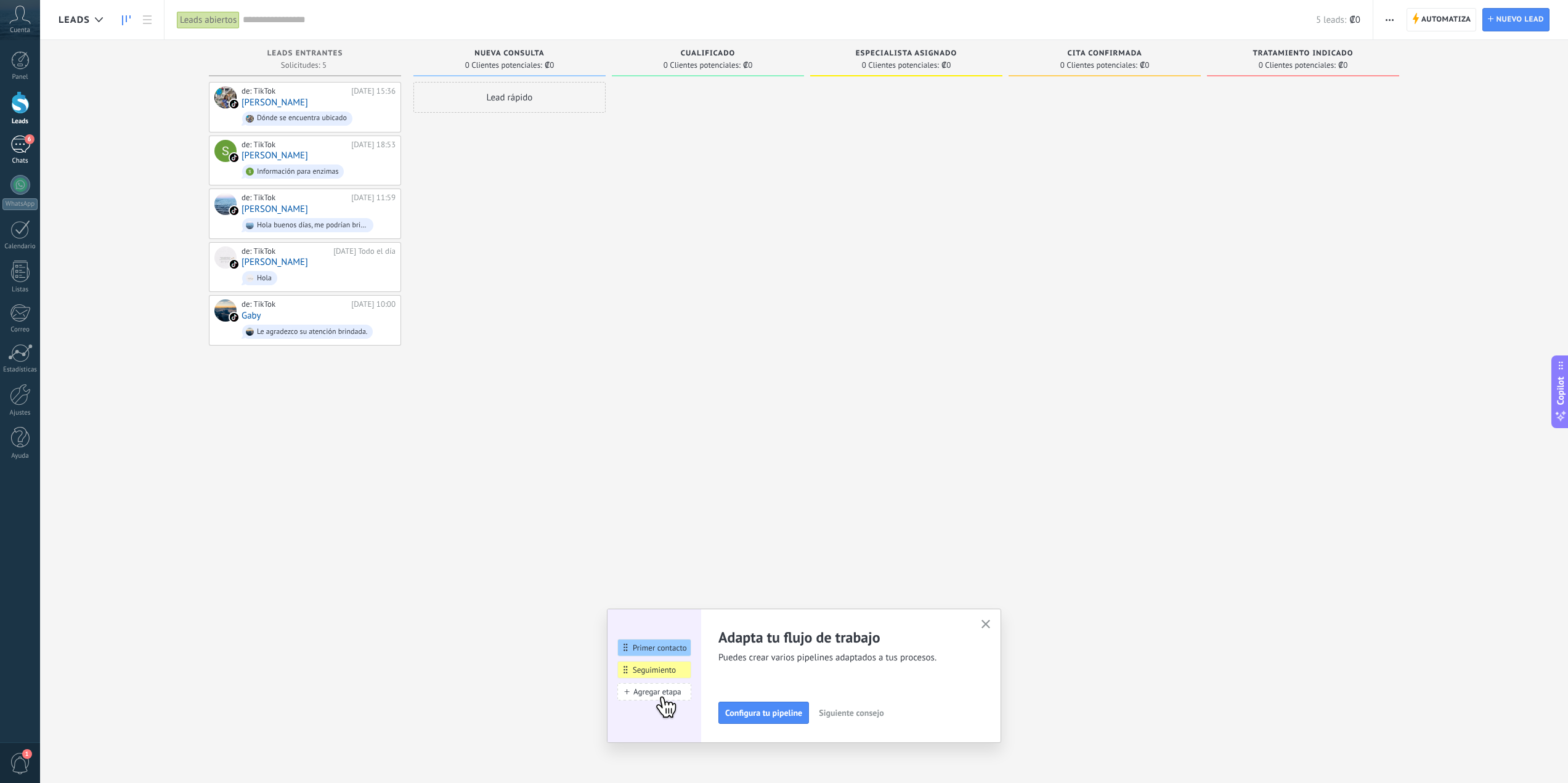
click at [26, 146] on div "6" at bounding box center [21, 145] width 20 height 18
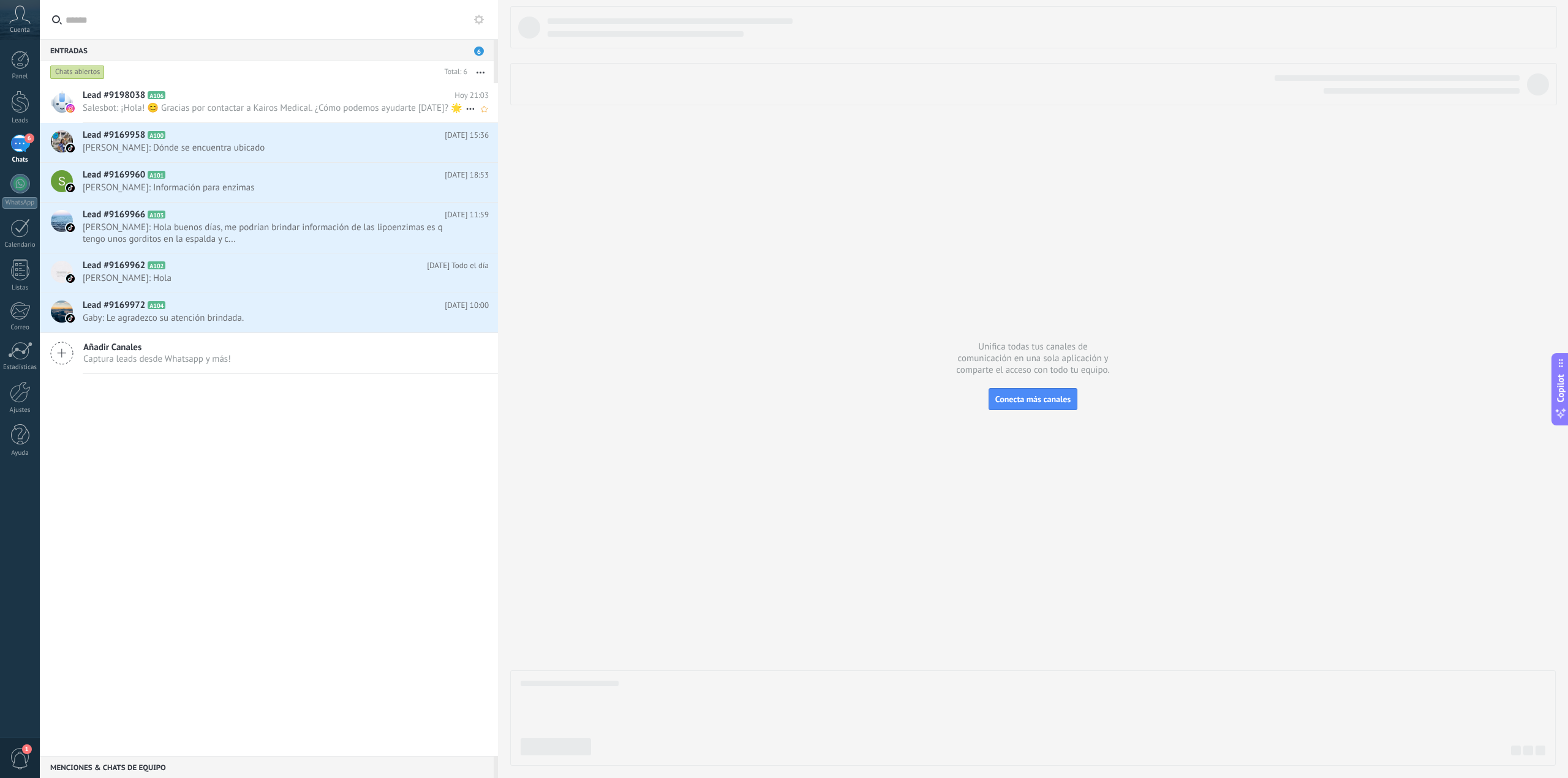
click at [244, 104] on span "Salesbot: ¡Hola! 😊 Gracias por contactar a Kairos Medical. ¿Cómo podemos ayudar…" at bounding box center [274, 108] width 383 height 12
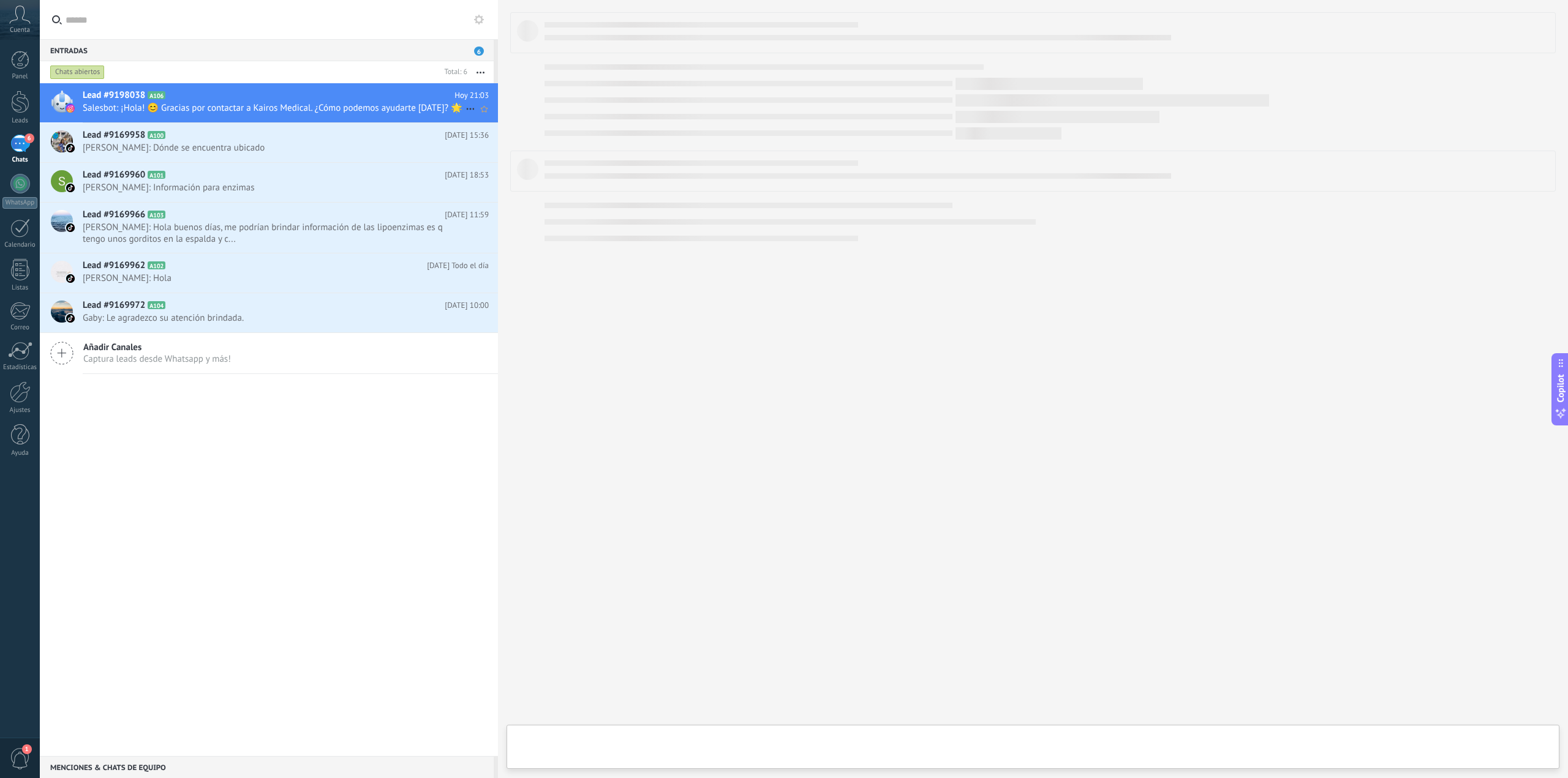
type textarea "**********"
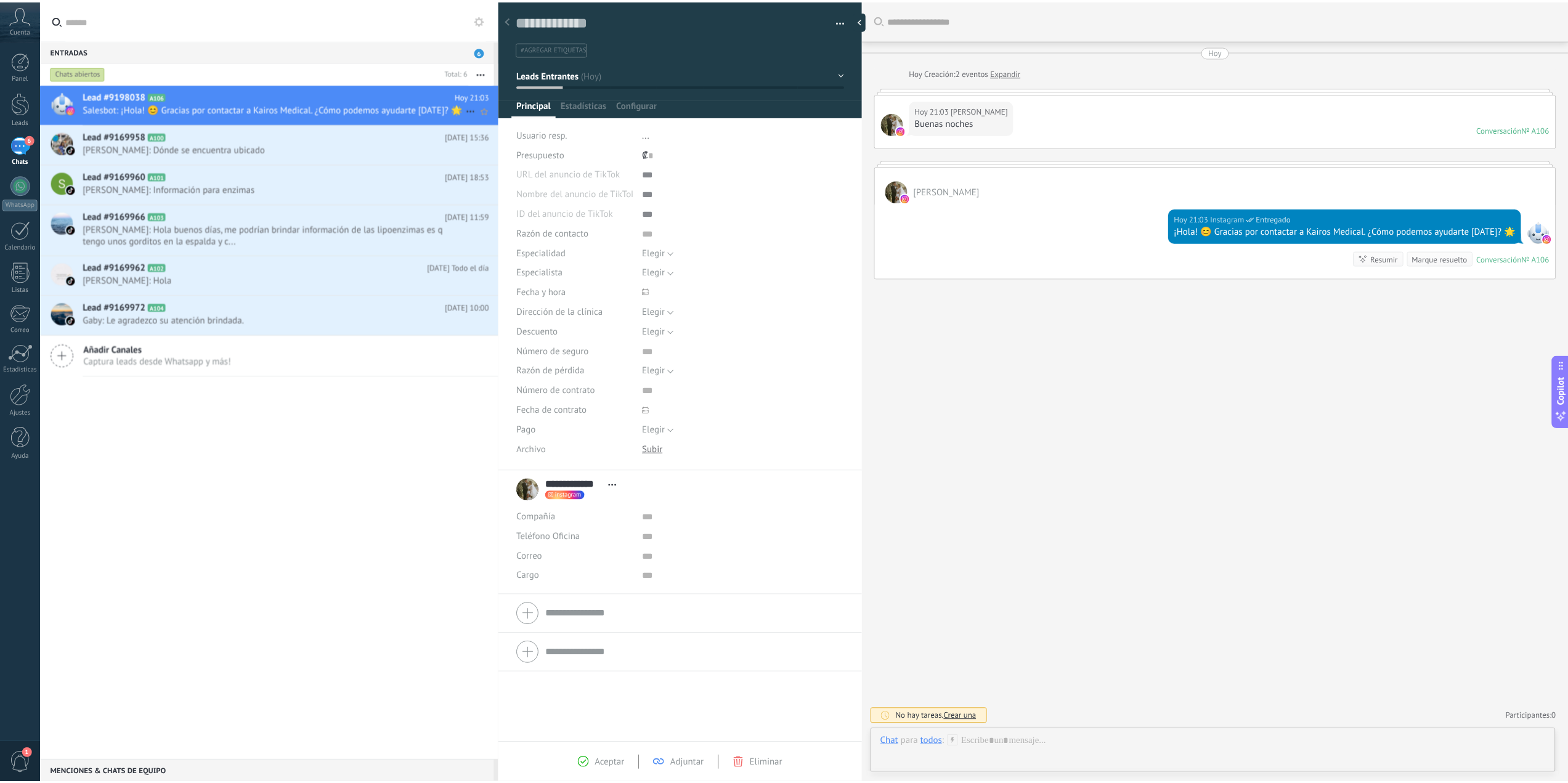
scroll to position [18, 0]
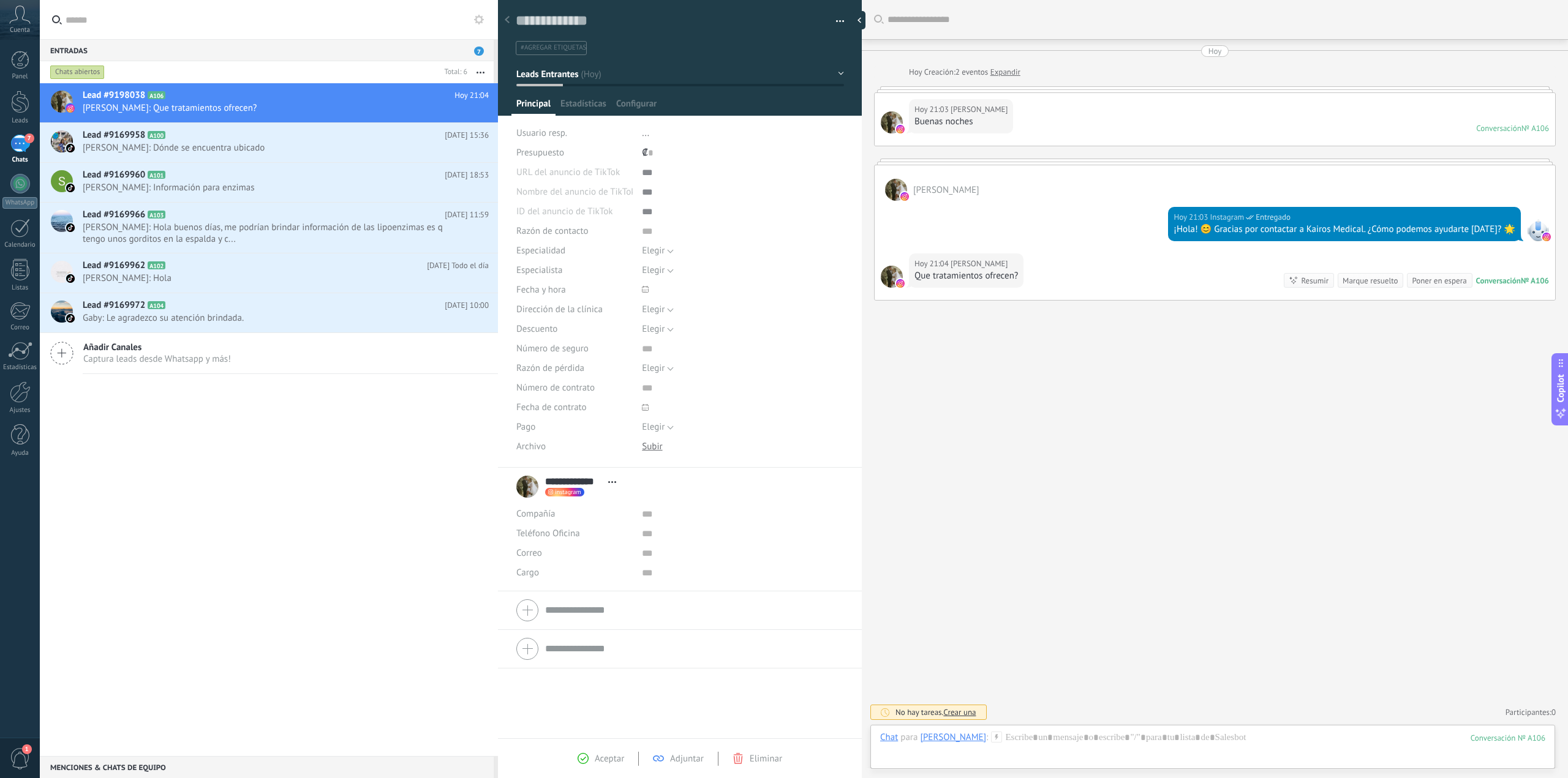
click at [21, 140] on div "7" at bounding box center [21, 144] width 20 height 18
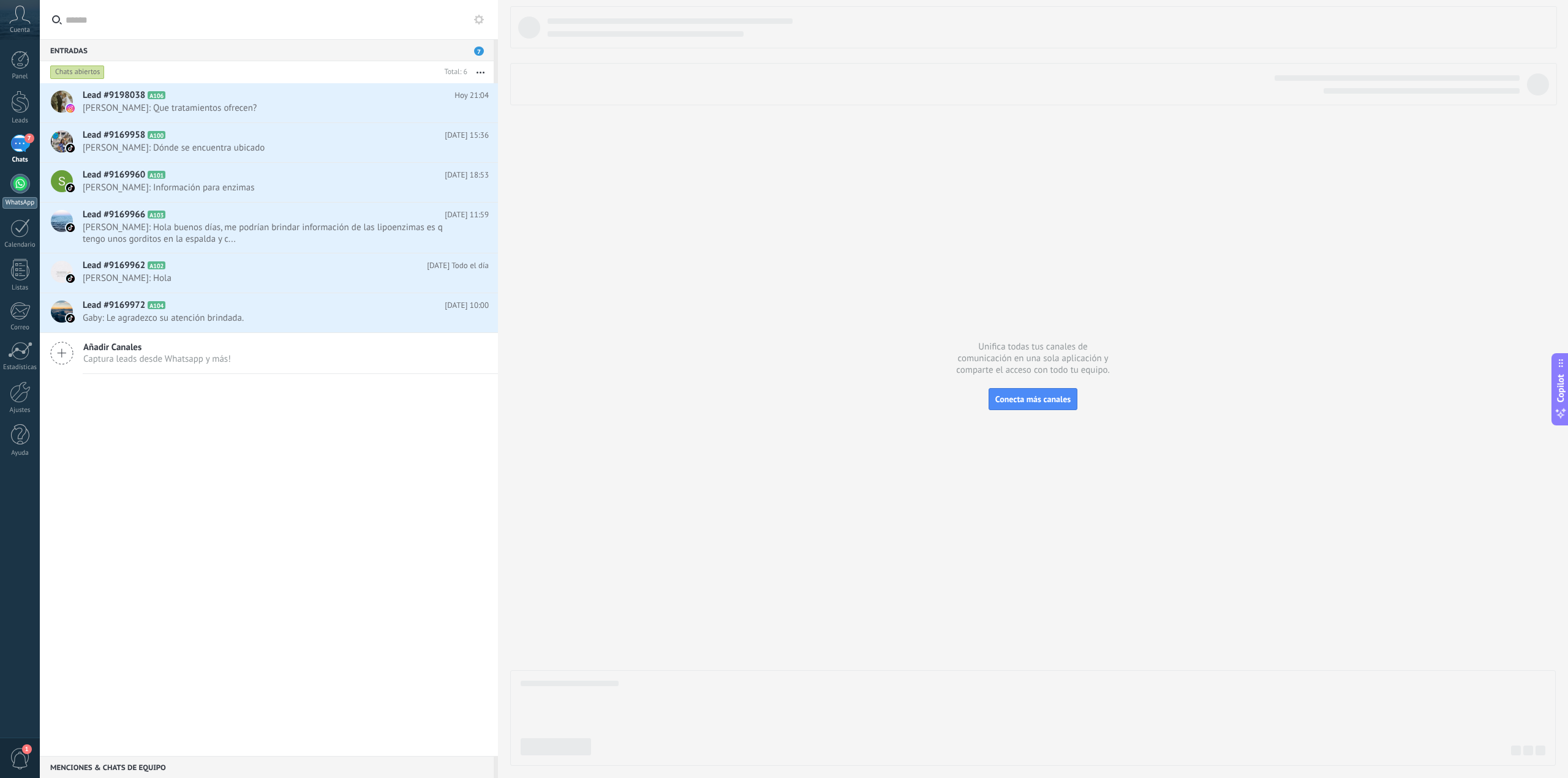
click at [22, 199] on div "WhatsApp" at bounding box center [20, 203] width 35 height 12
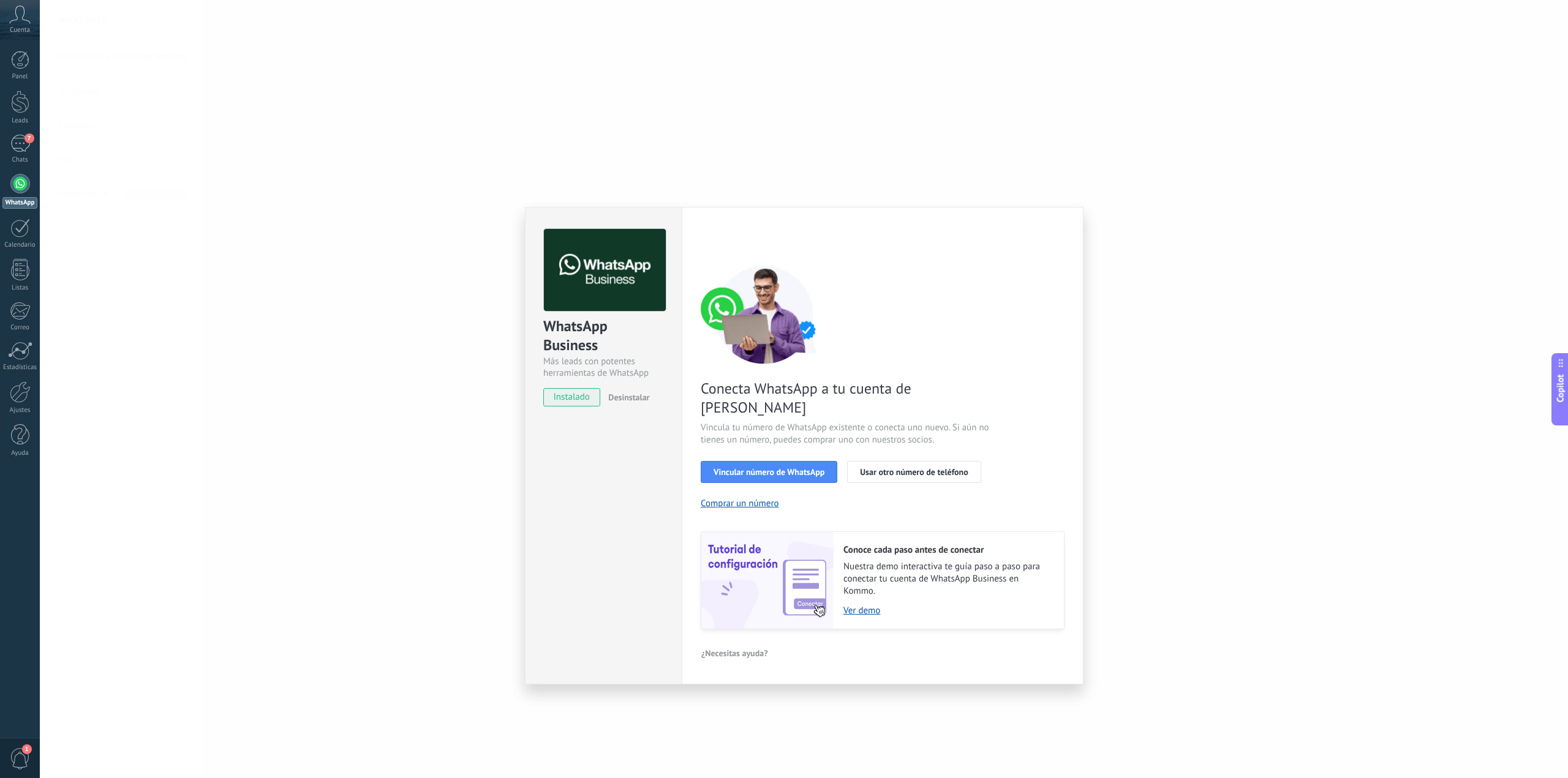
click at [499, 109] on div "WhatsApp Business Más leads con potentes herramientas de WhatsApp instalado Des…" at bounding box center [804, 389] width 1529 height 778
click at [1235, 411] on div "WhatsApp Business Más leads con potentes herramientas de WhatsApp instalado Des…" at bounding box center [804, 389] width 1529 height 778
click at [1228, 564] on div "WhatsApp Business Más leads con potentes herramientas de WhatsApp instalado Des…" at bounding box center [804, 389] width 1529 height 778
click at [1194, 641] on div "WhatsApp Business Más leads con potentes herramientas de WhatsApp instalado Des…" at bounding box center [804, 389] width 1529 height 778
drag, startPoint x: 1246, startPoint y: 422, endPoint x: 1204, endPoint y: 348, distance: 85.1
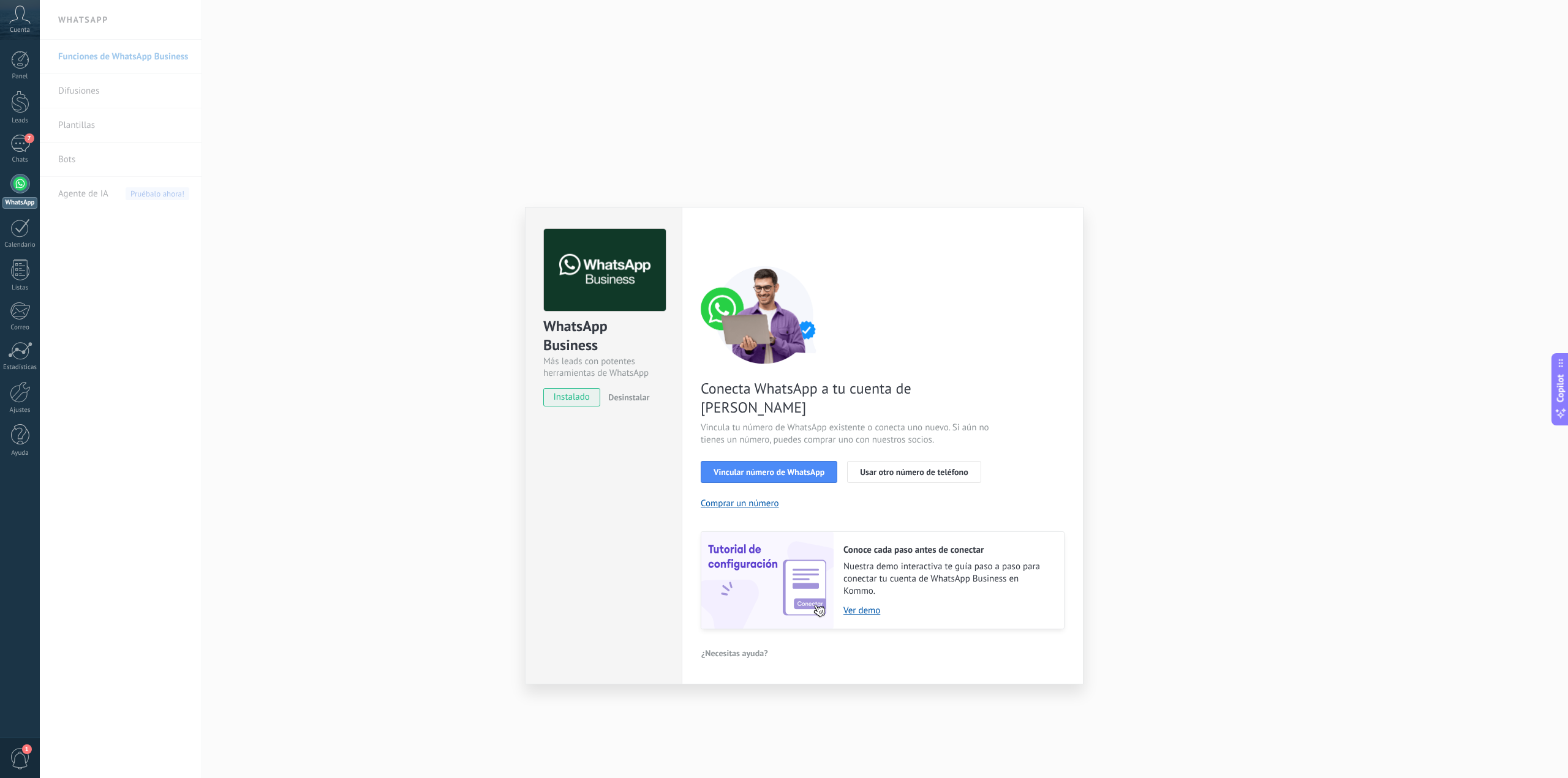
click at [1246, 421] on div "WhatsApp Business Más leads con potentes herramientas de WhatsApp instalado Des…" at bounding box center [804, 389] width 1529 height 778
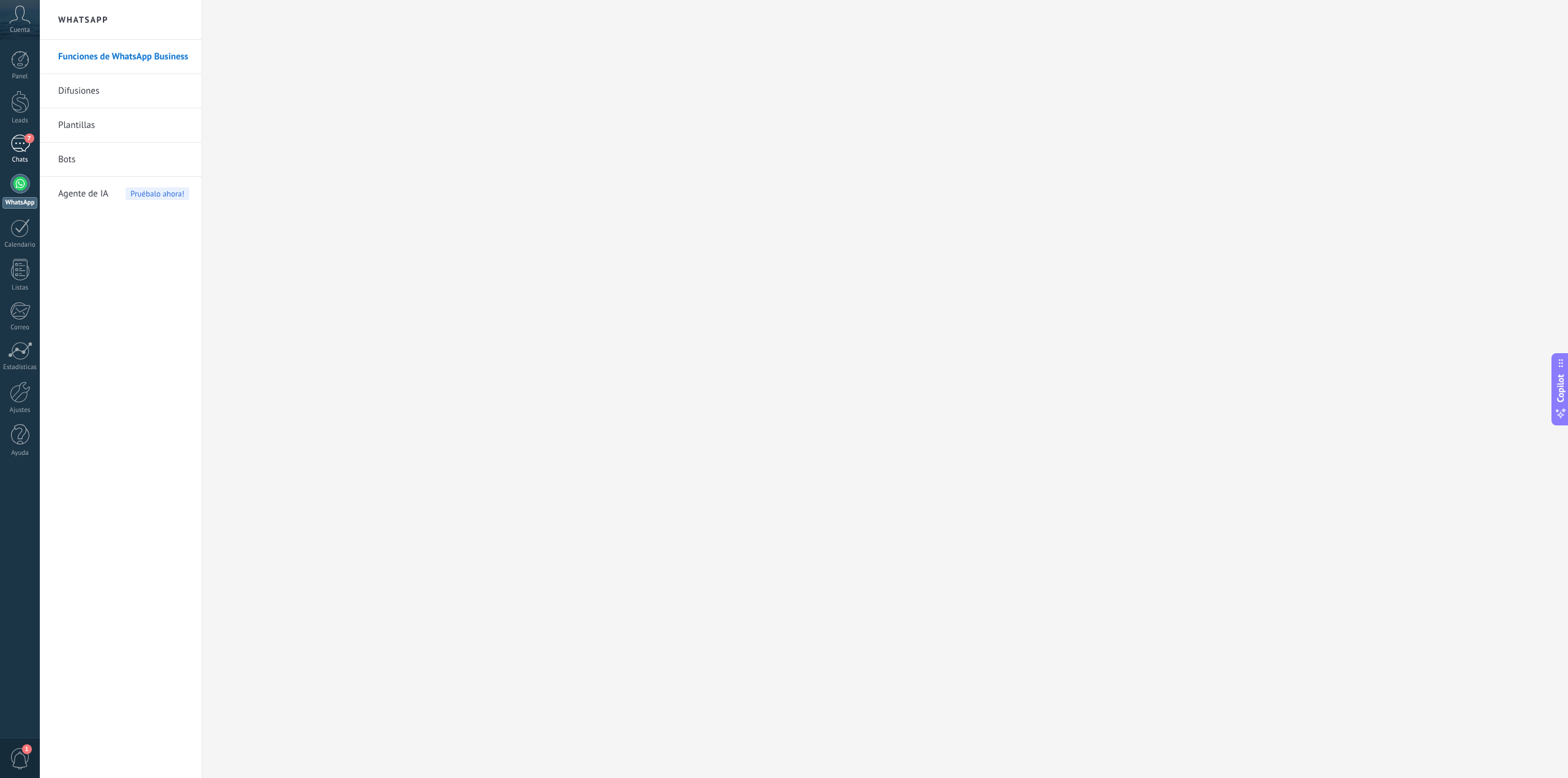
click at [21, 150] on div "7" at bounding box center [21, 144] width 20 height 18
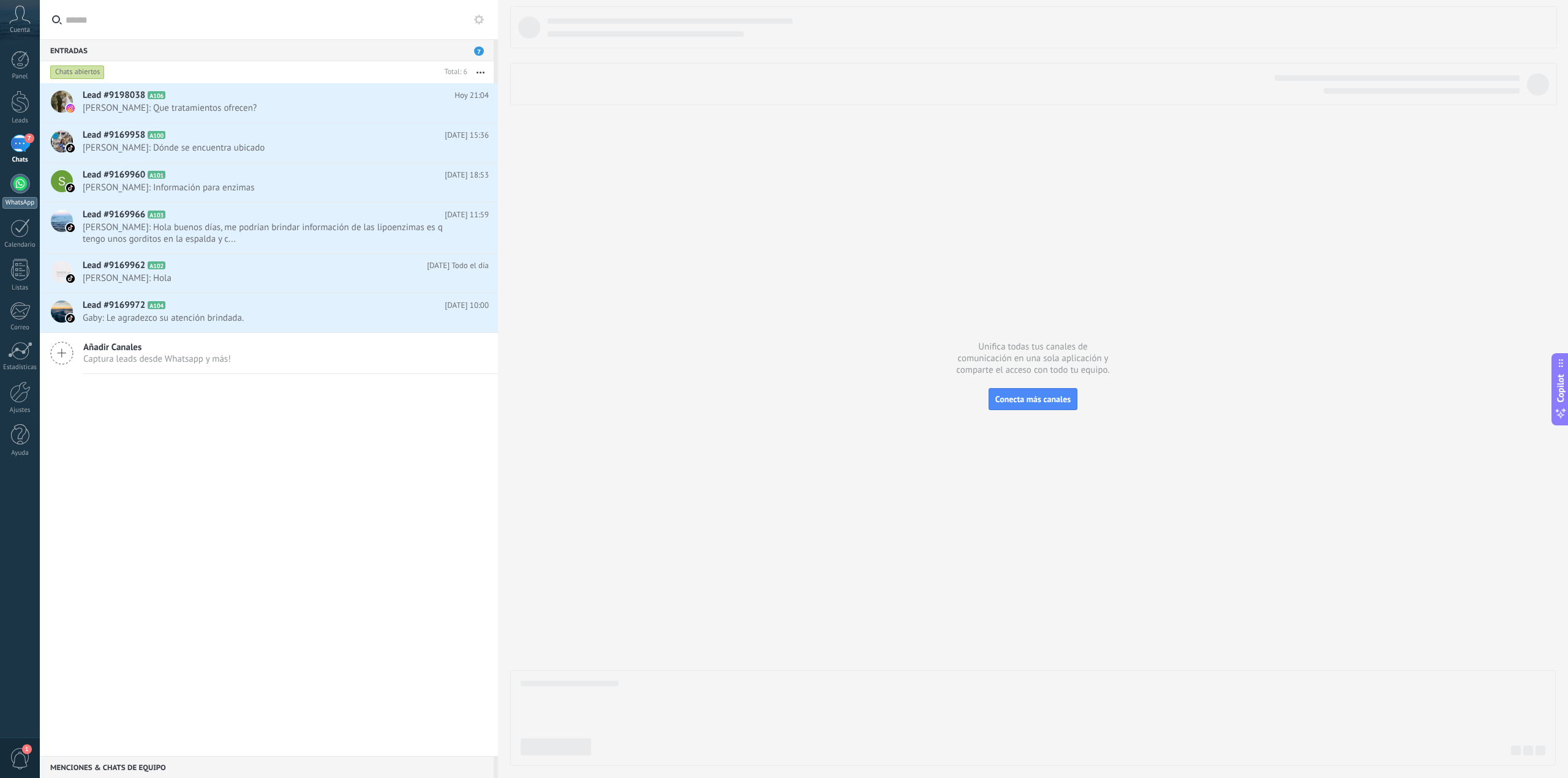
click at [19, 182] on div at bounding box center [21, 184] width 20 height 20
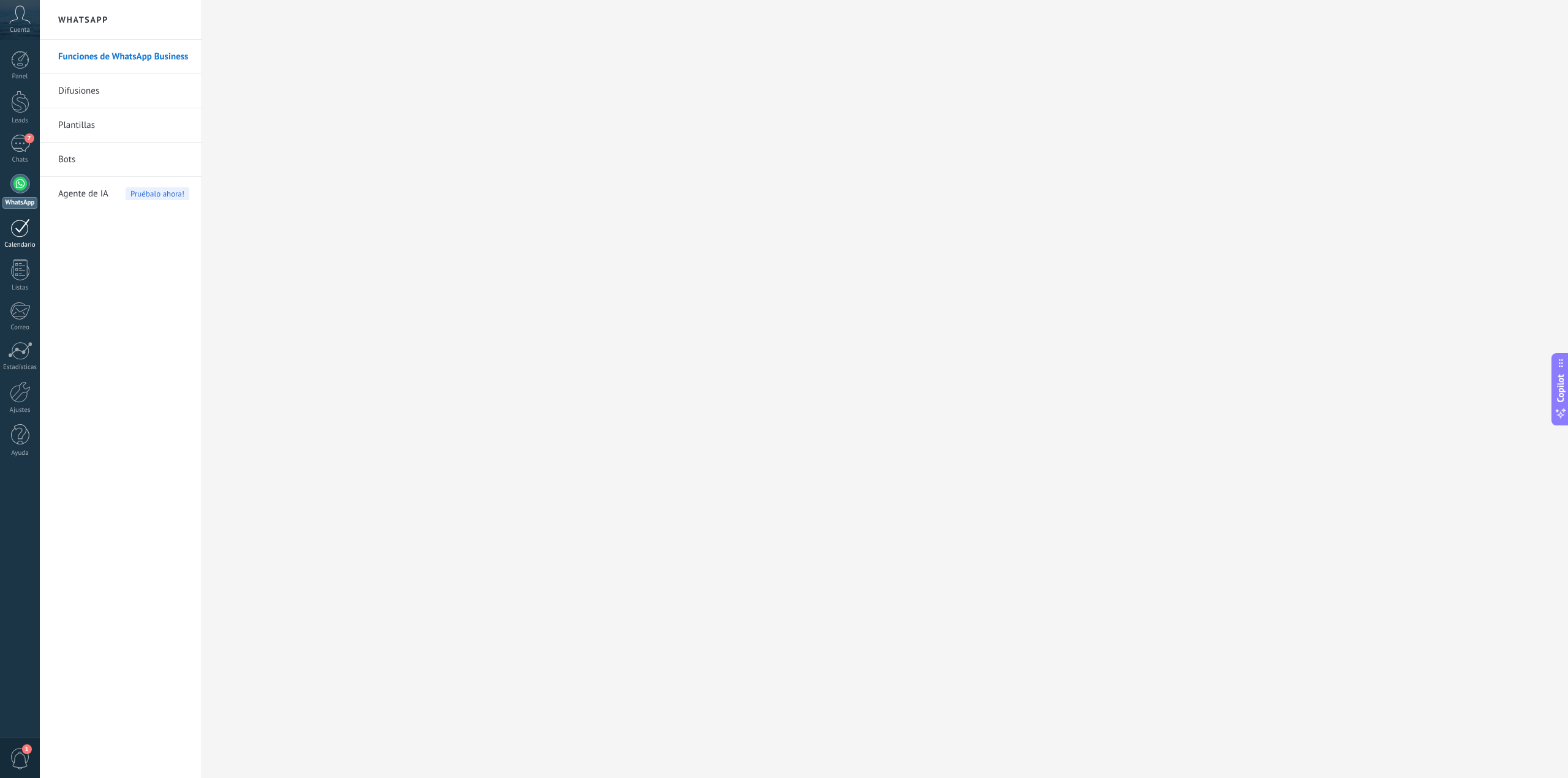
click at [23, 230] on div at bounding box center [21, 228] width 20 height 19
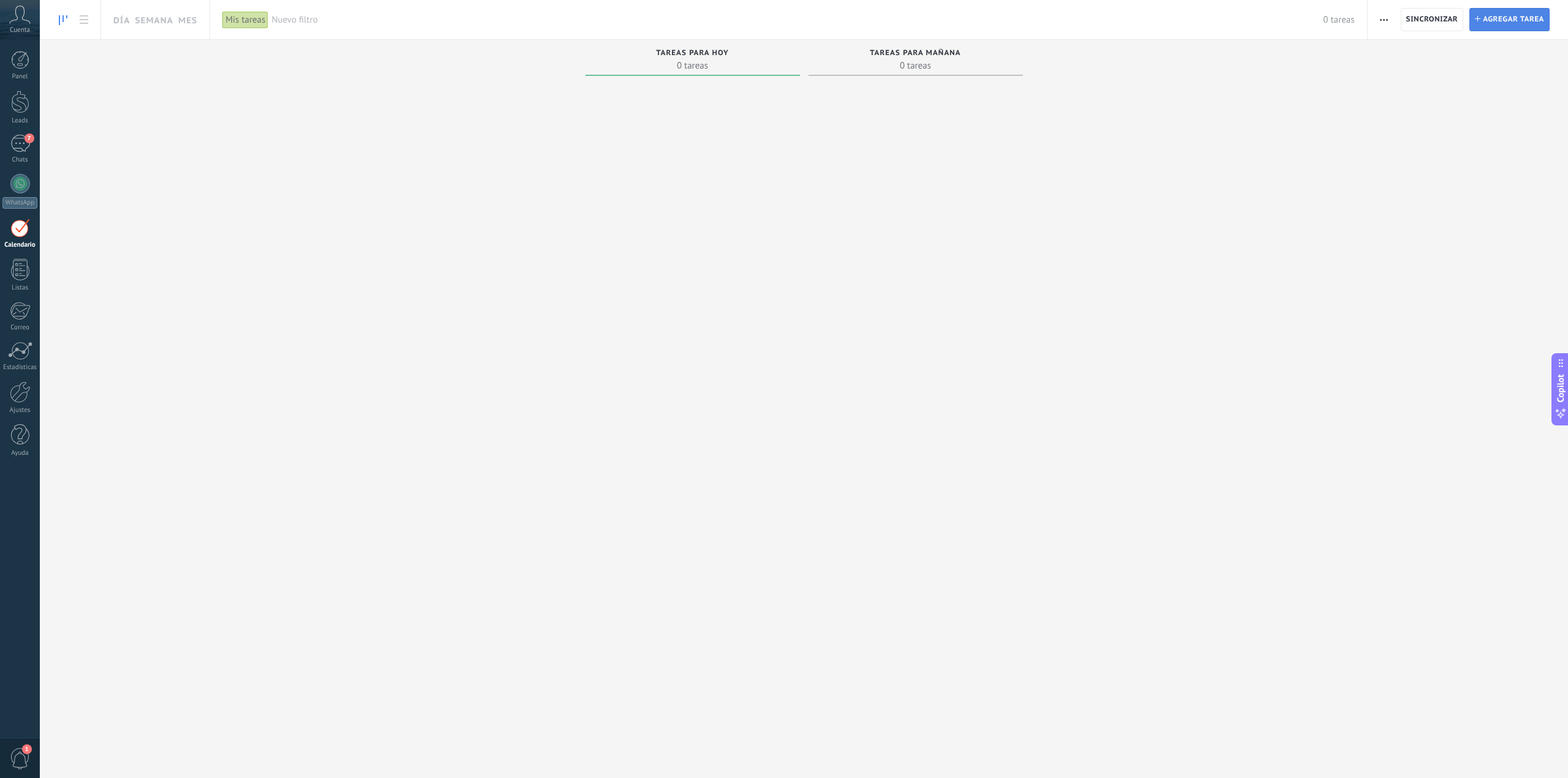
click at [1515, 21] on span "Agregar tarea" at bounding box center [1513, 19] width 62 height 22
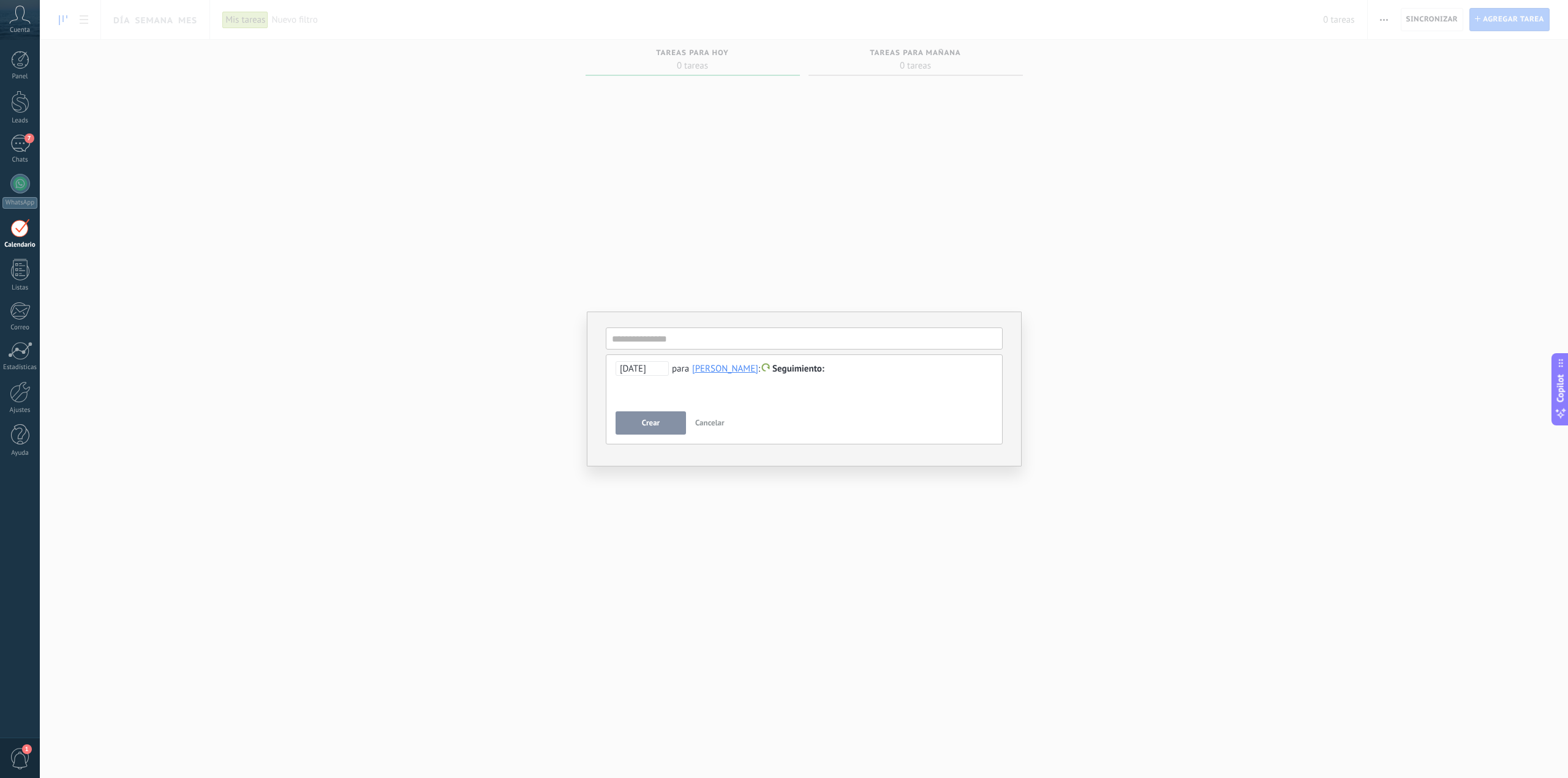
click at [710, 418] on span "Cancelar" at bounding box center [710, 422] width 30 height 11
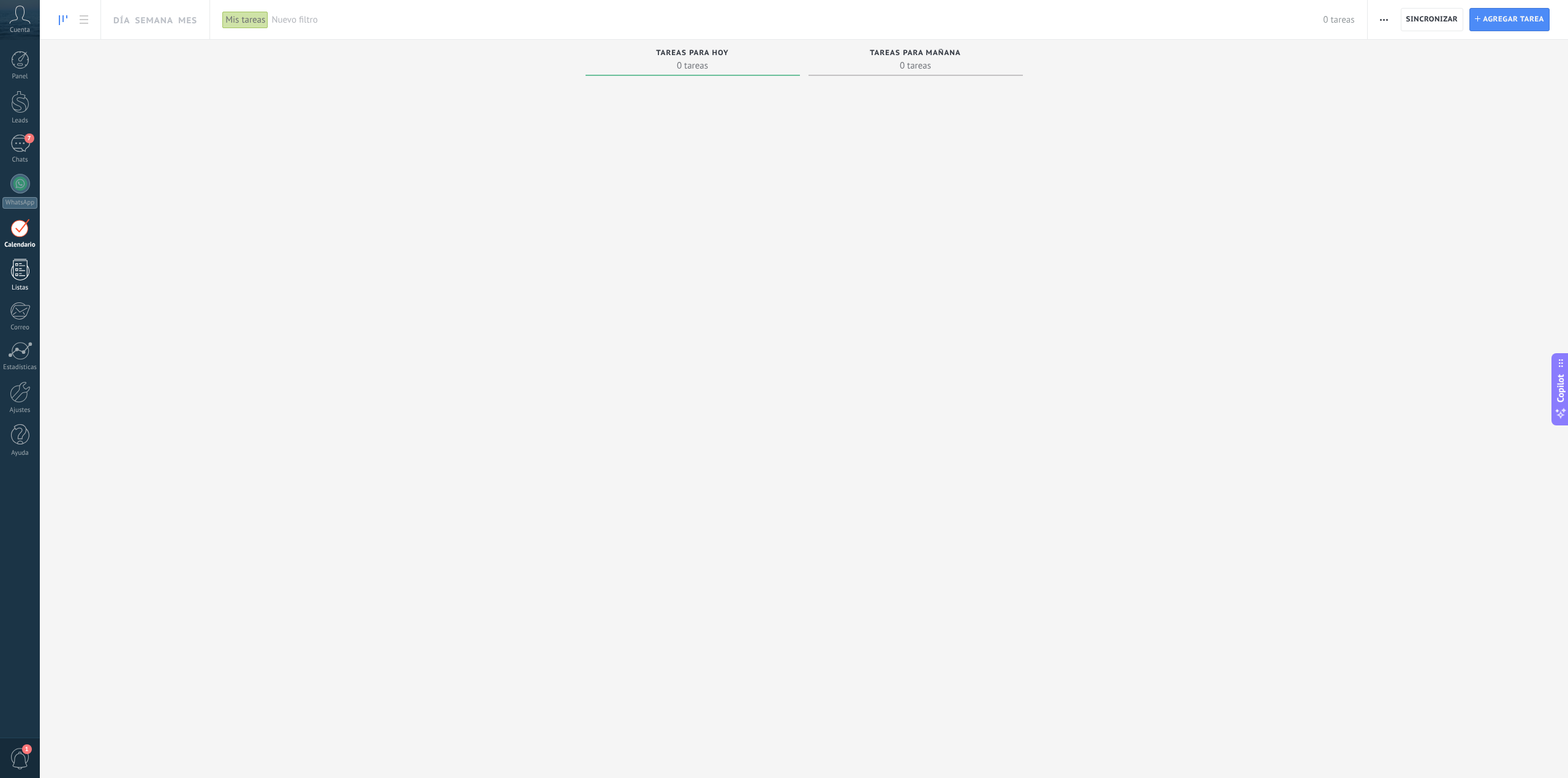
click at [14, 263] on div at bounding box center [20, 269] width 18 height 21
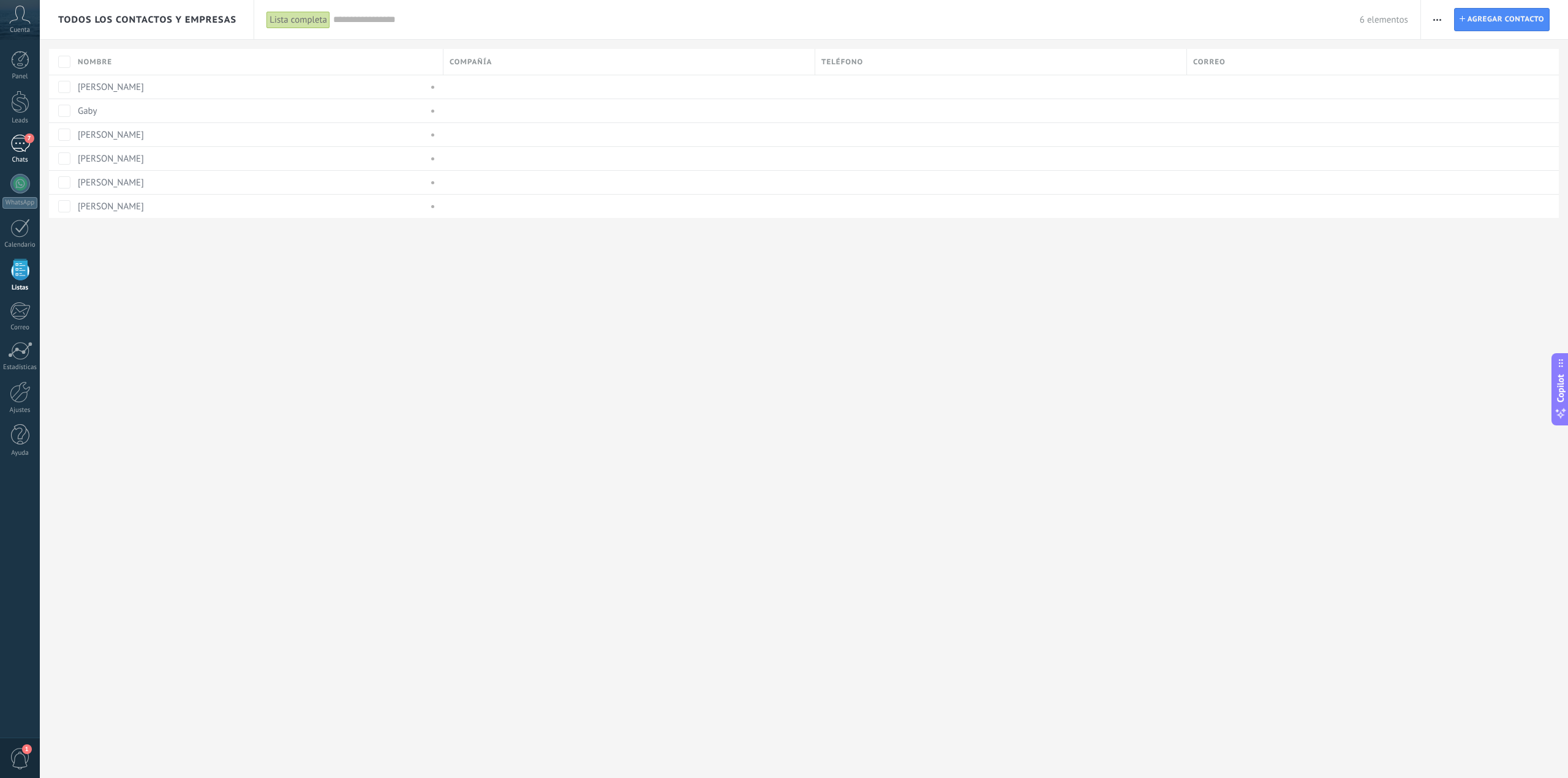
click at [17, 140] on div "7" at bounding box center [21, 144] width 20 height 18
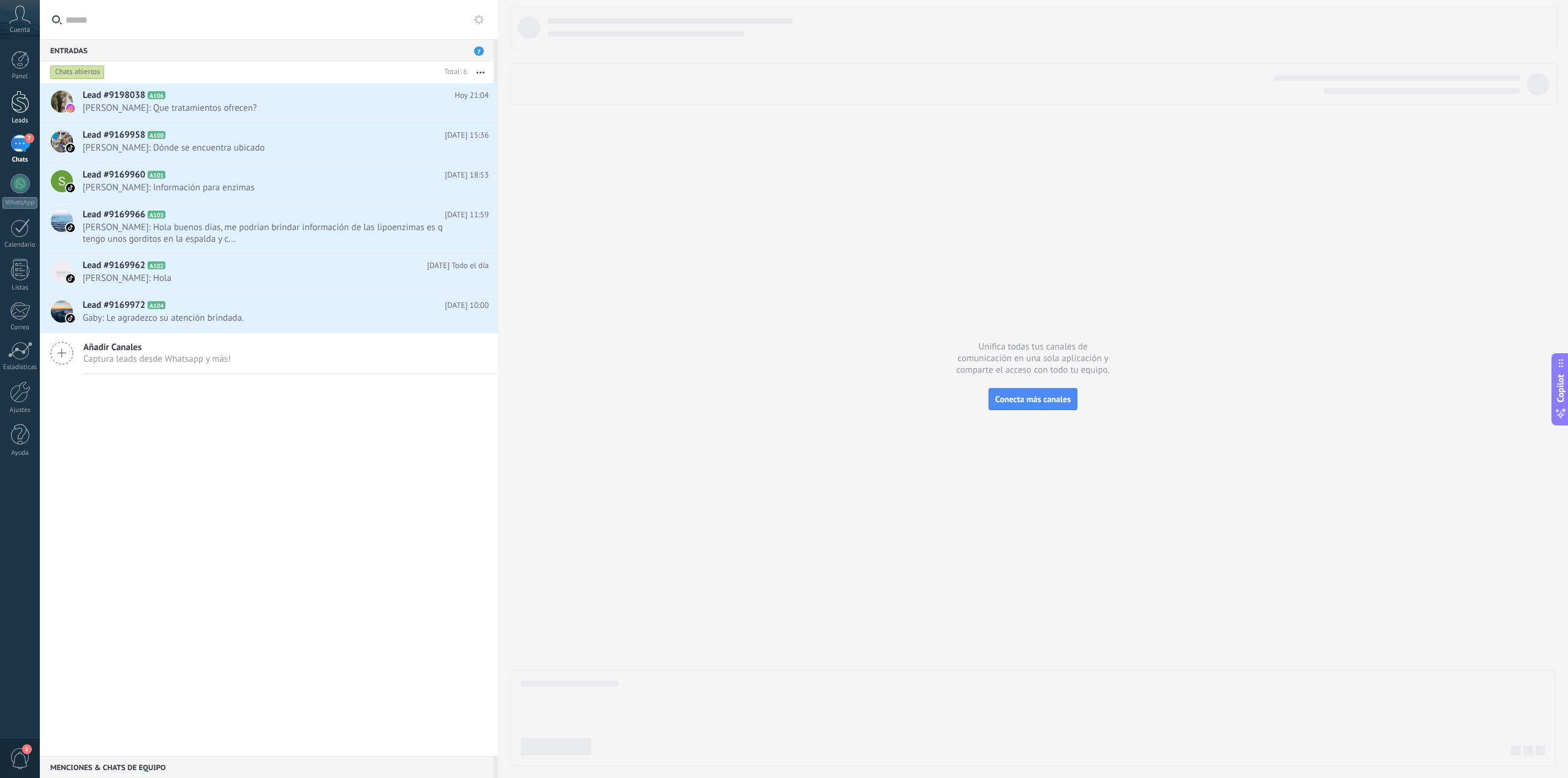
click at [21, 110] on div at bounding box center [20, 102] width 18 height 23
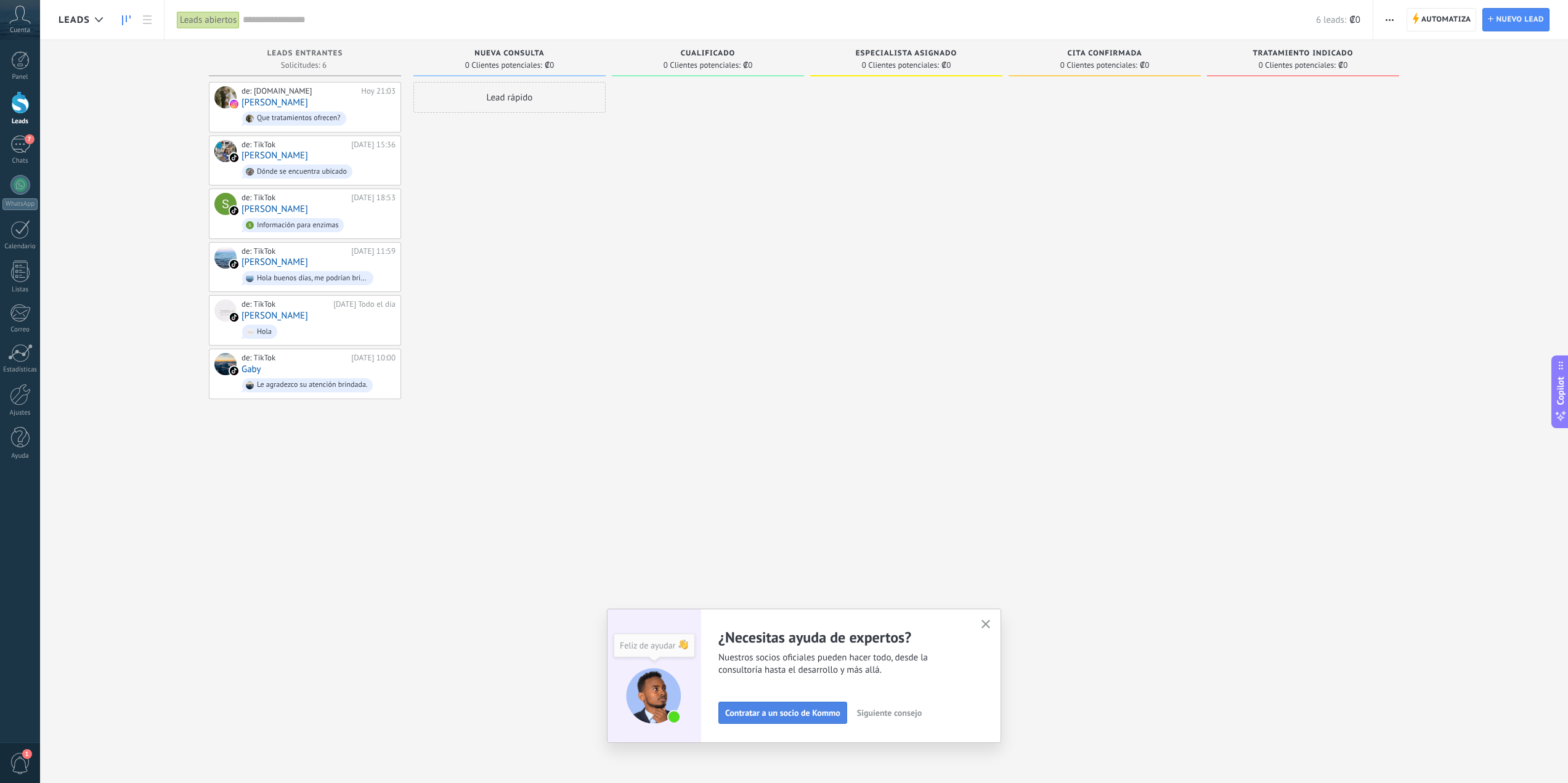
click at [811, 715] on span "Contratar a un socio de Kommo" at bounding box center [782, 713] width 115 height 8
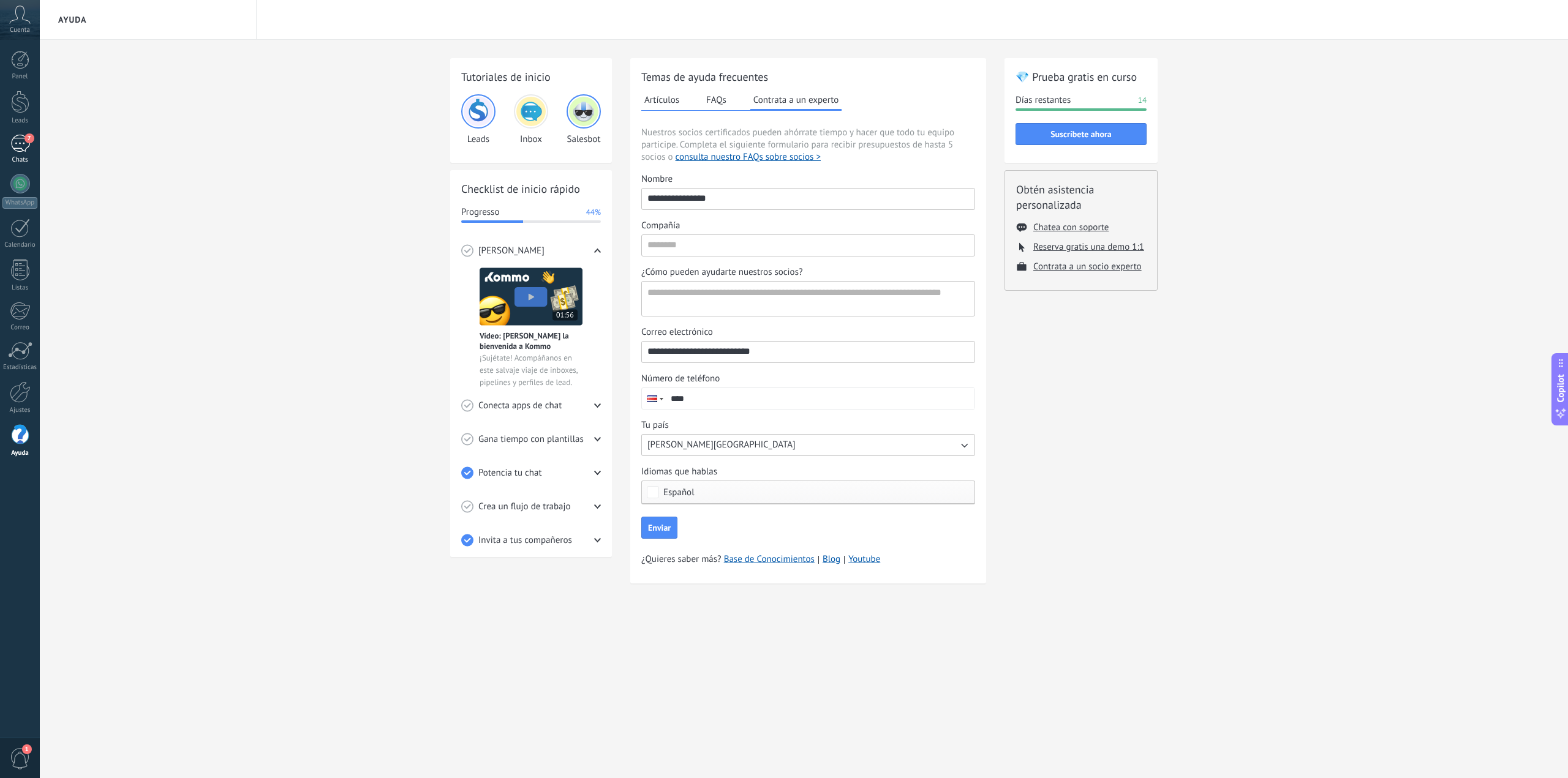
click at [16, 145] on div "7" at bounding box center [21, 144] width 20 height 18
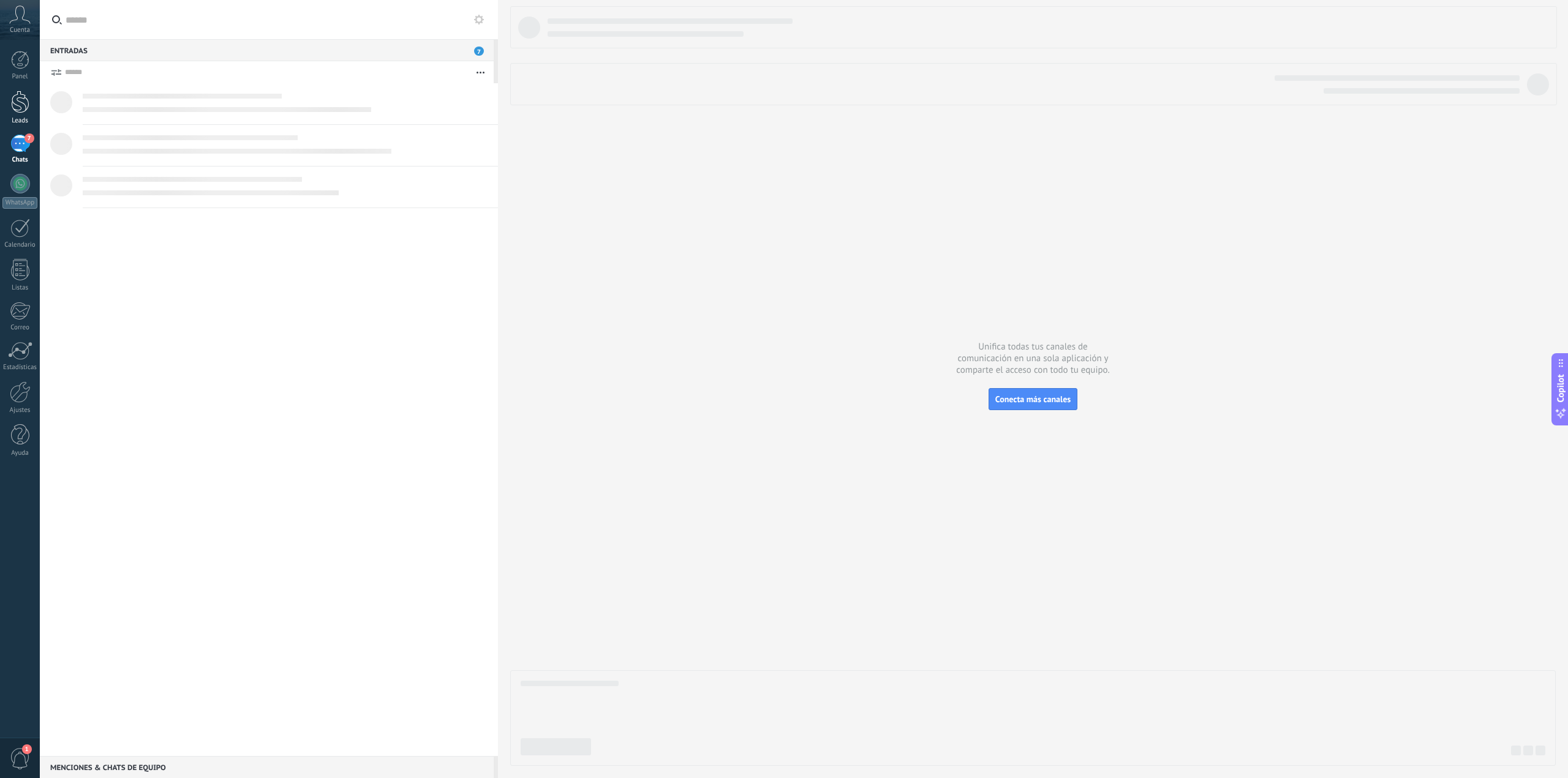
click at [24, 102] on div at bounding box center [20, 102] width 18 height 23
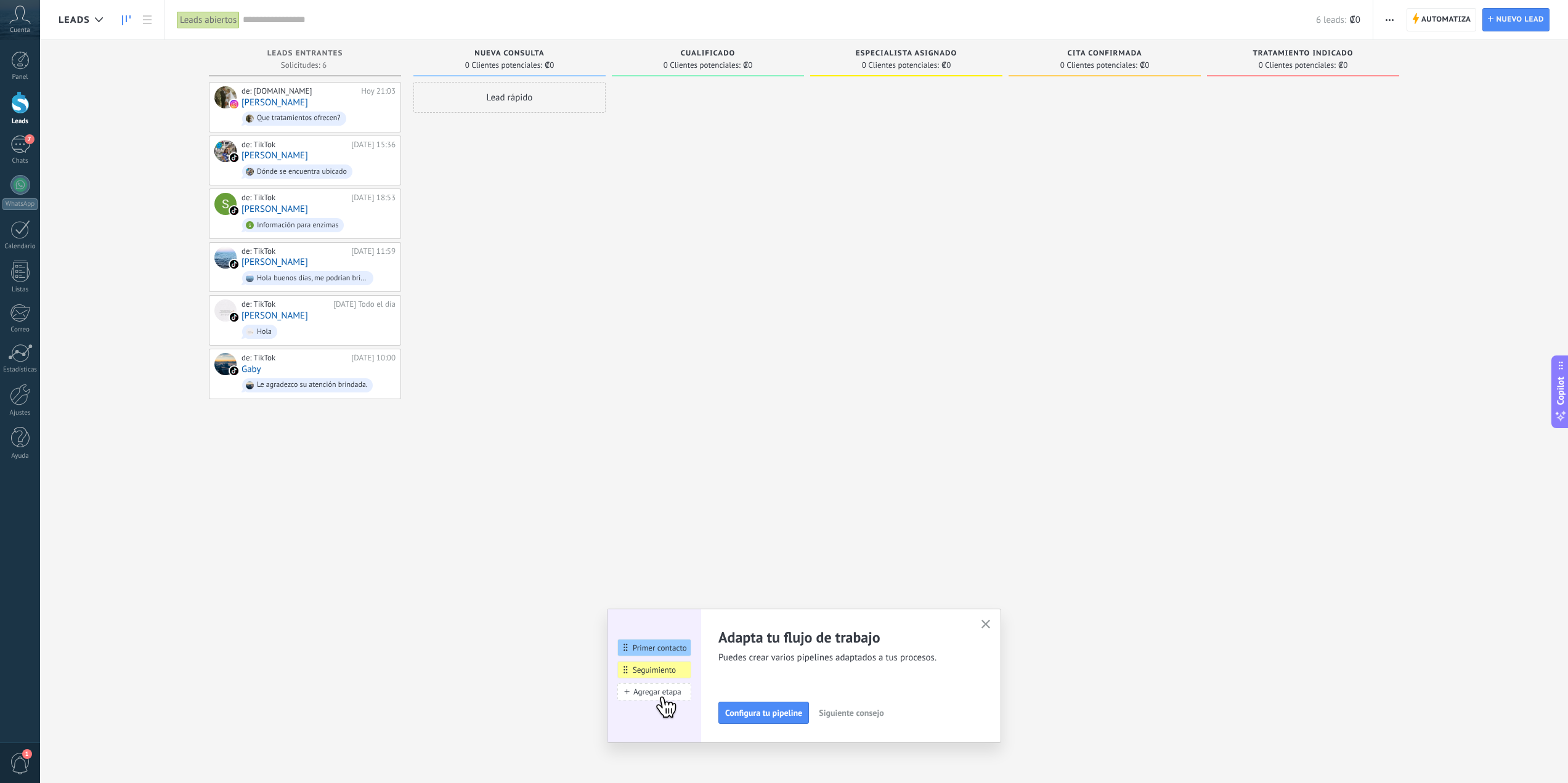
click at [513, 100] on div "Lead rápido" at bounding box center [509, 97] width 193 height 31
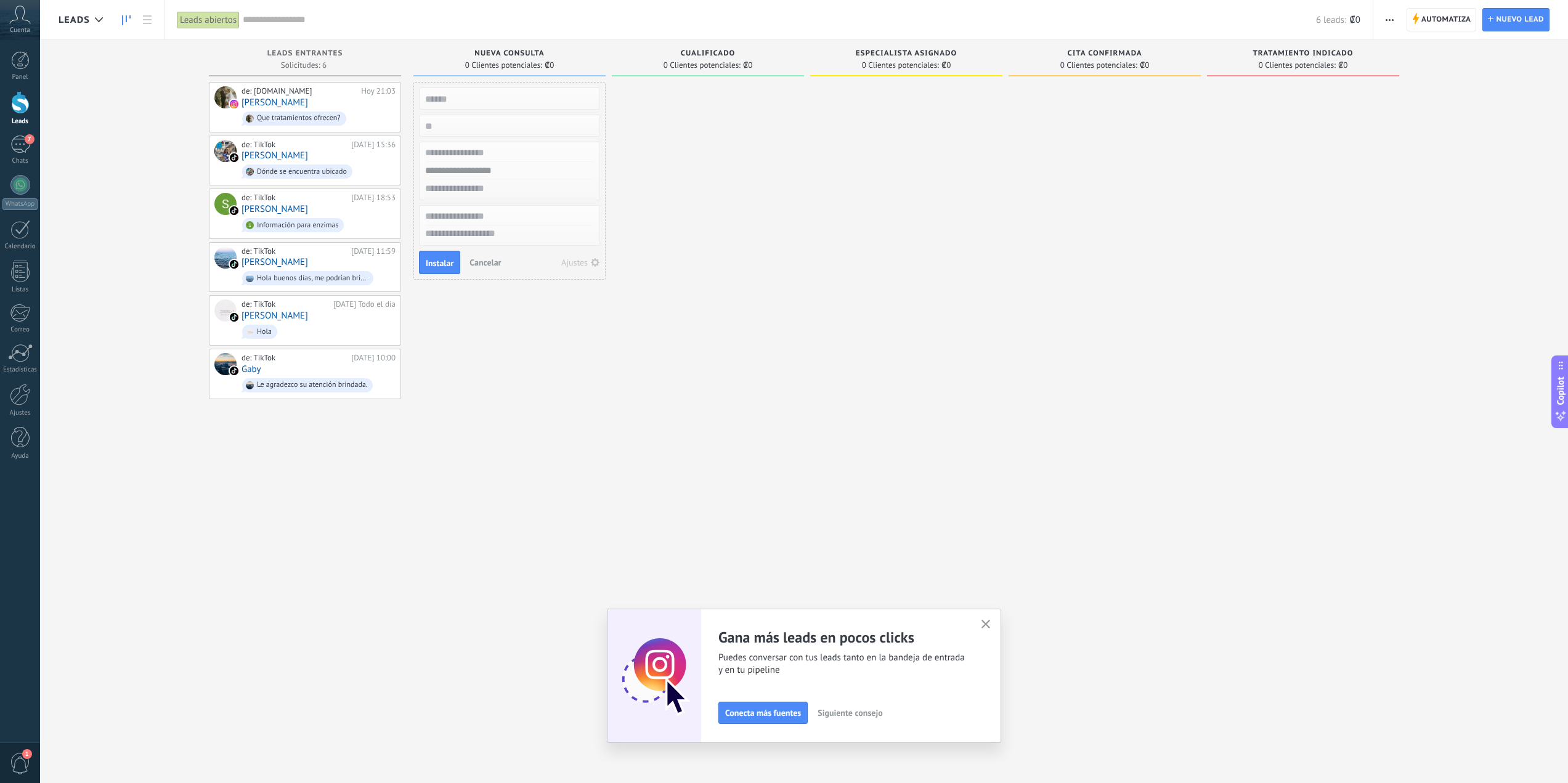
click at [493, 264] on span "Cancelar" at bounding box center [485, 262] width 31 height 11
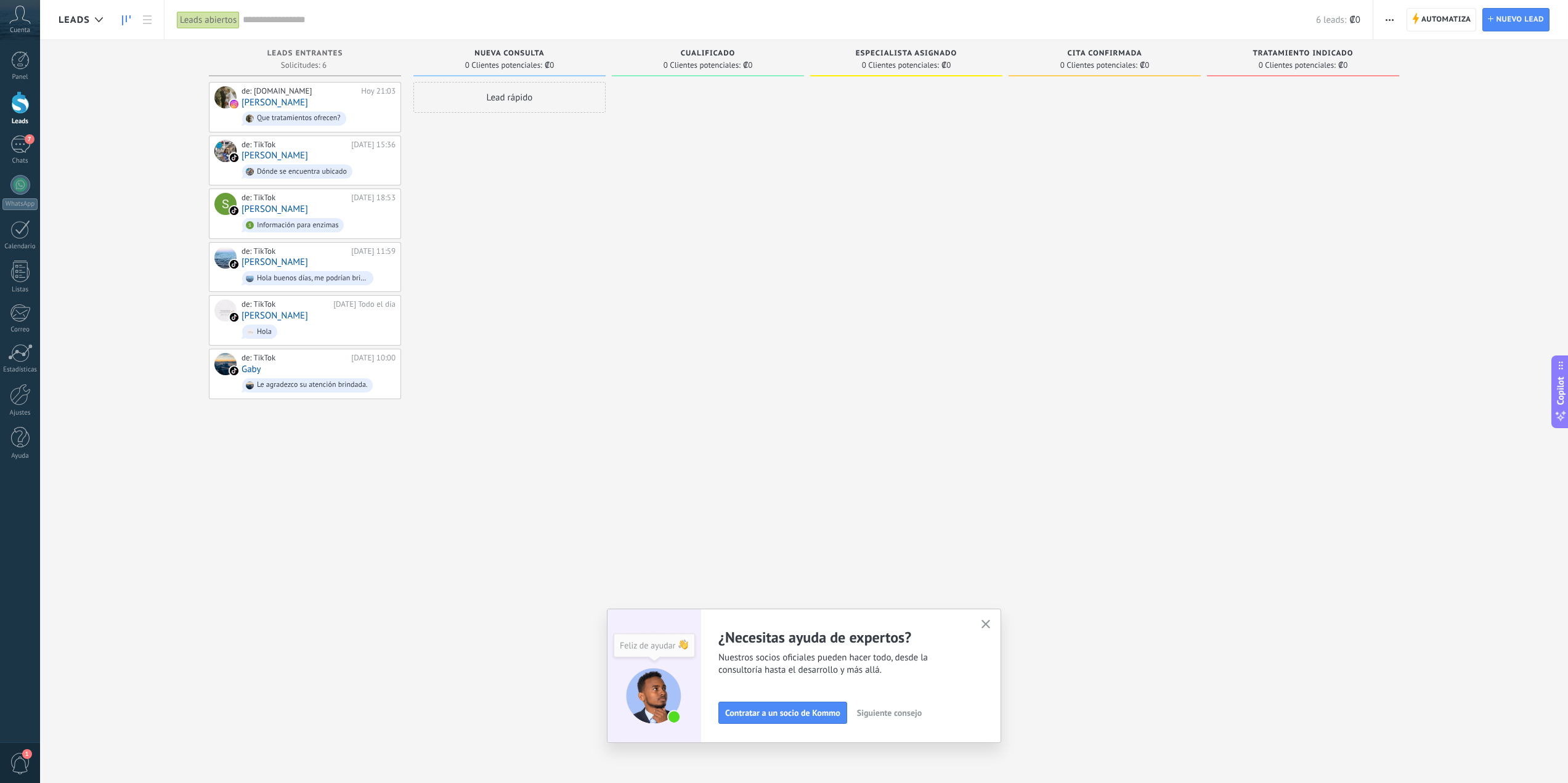
click at [1286, 62] on span "0 Clientes potenciales:" at bounding box center [1297, 65] width 77 height 7
